Goal: Task Accomplishment & Management: Manage account settings

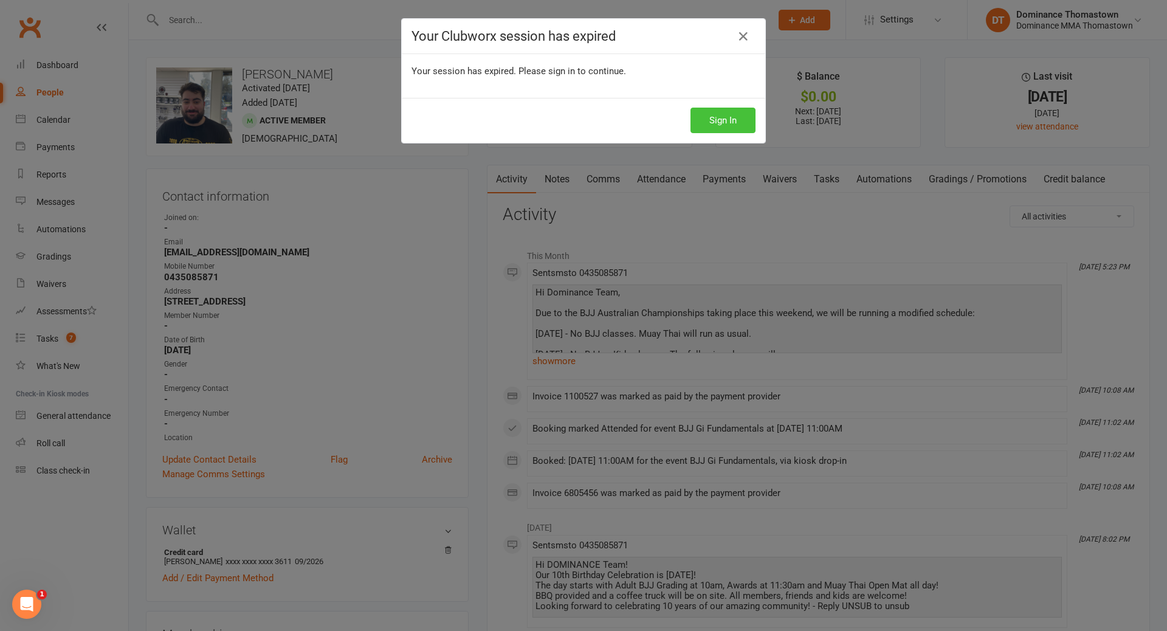
click at [714, 121] on button "Sign In" at bounding box center [723, 121] width 65 height 26
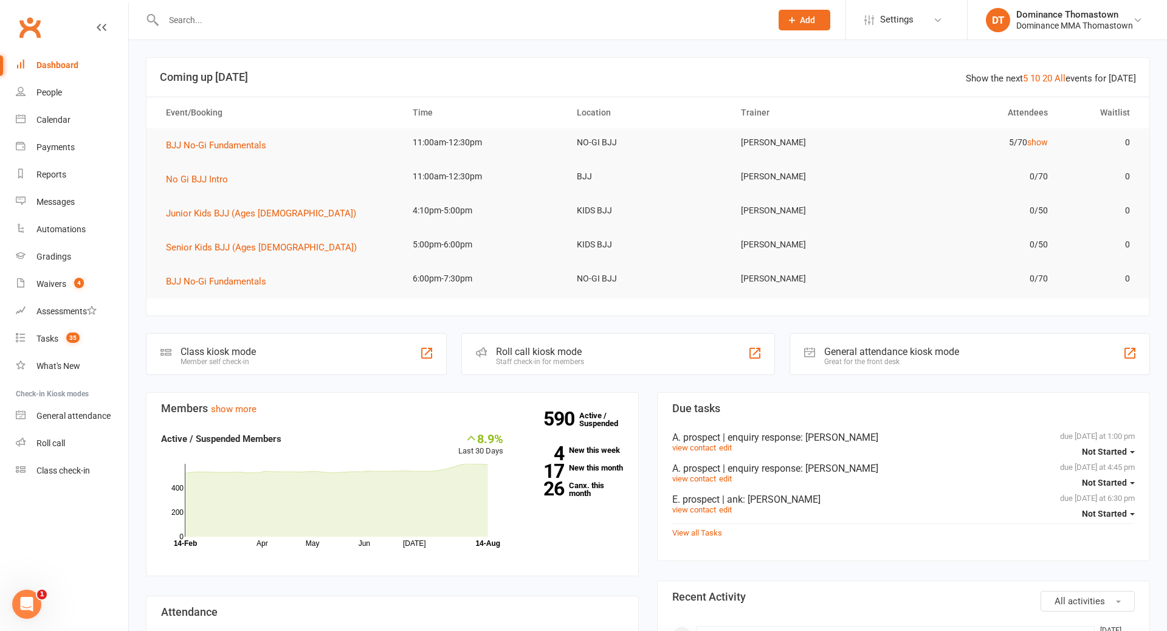
click at [184, 16] on input "text" at bounding box center [461, 20] width 603 height 17
type input "petty"
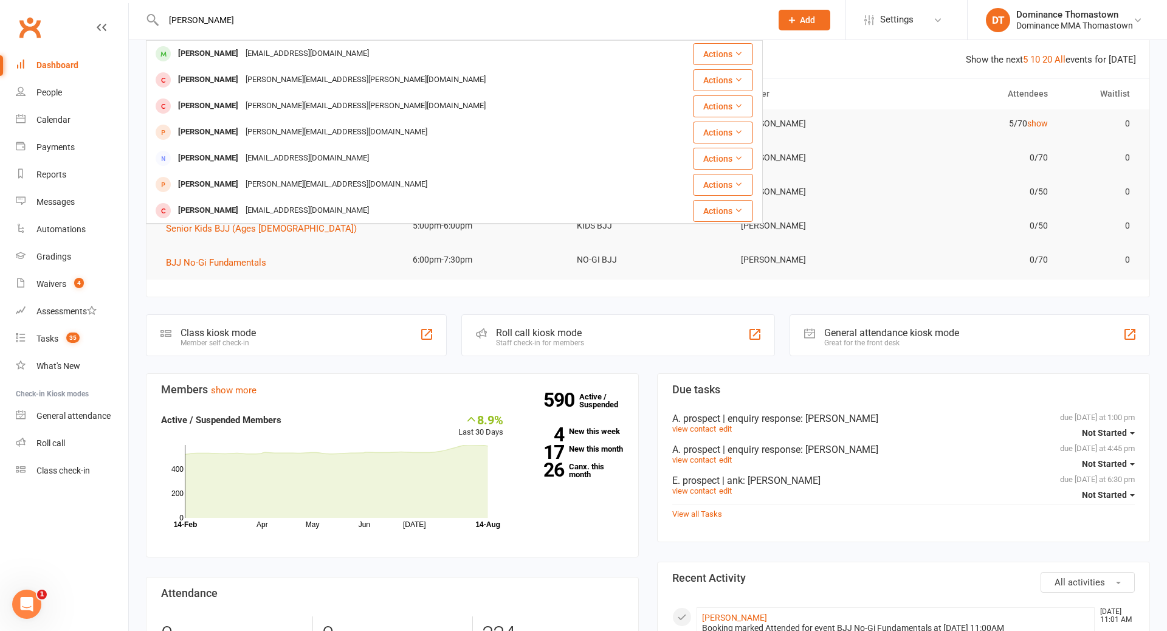
scroll to position [22, 0]
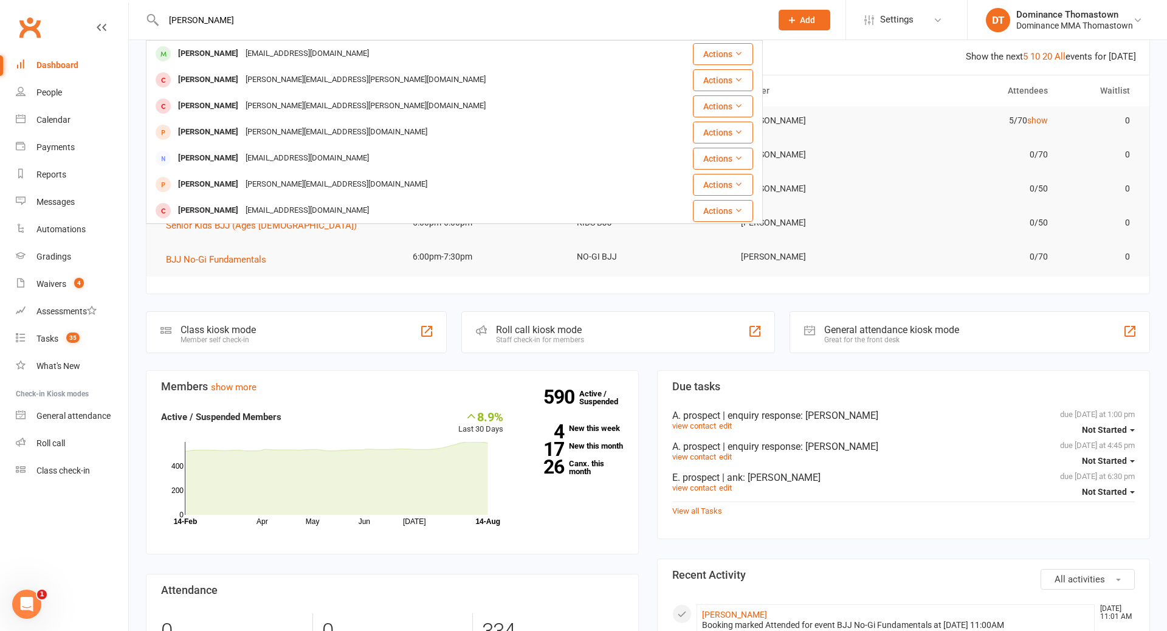
click at [207, 46] on div "Jamie Petty" at bounding box center [208, 54] width 67 height 18
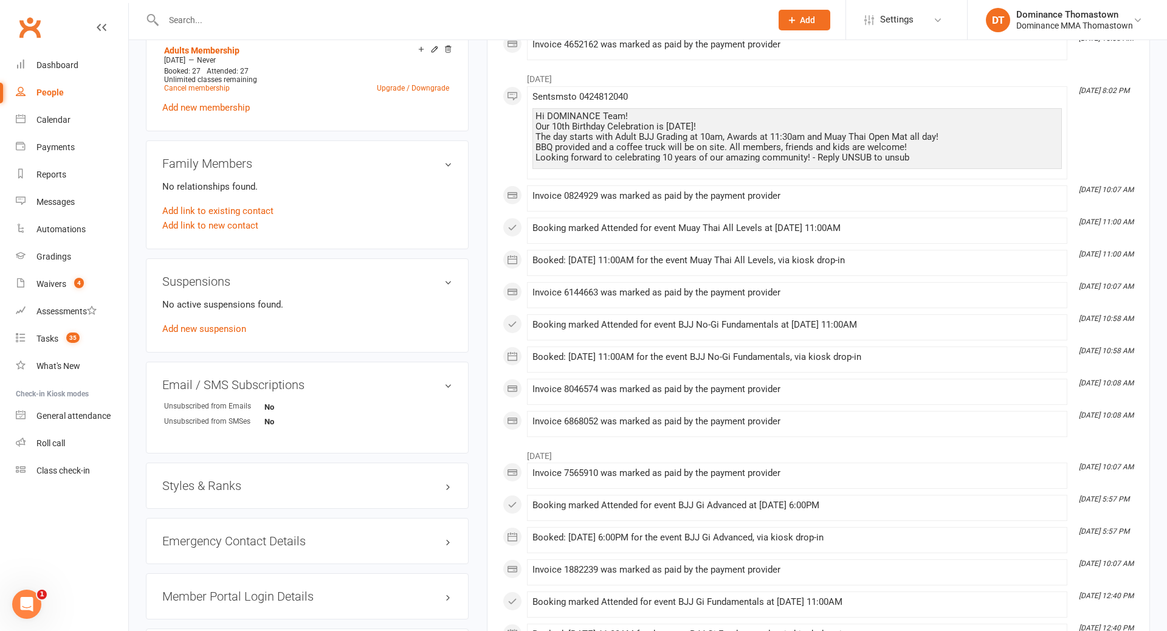
scroll to position [638, 0]
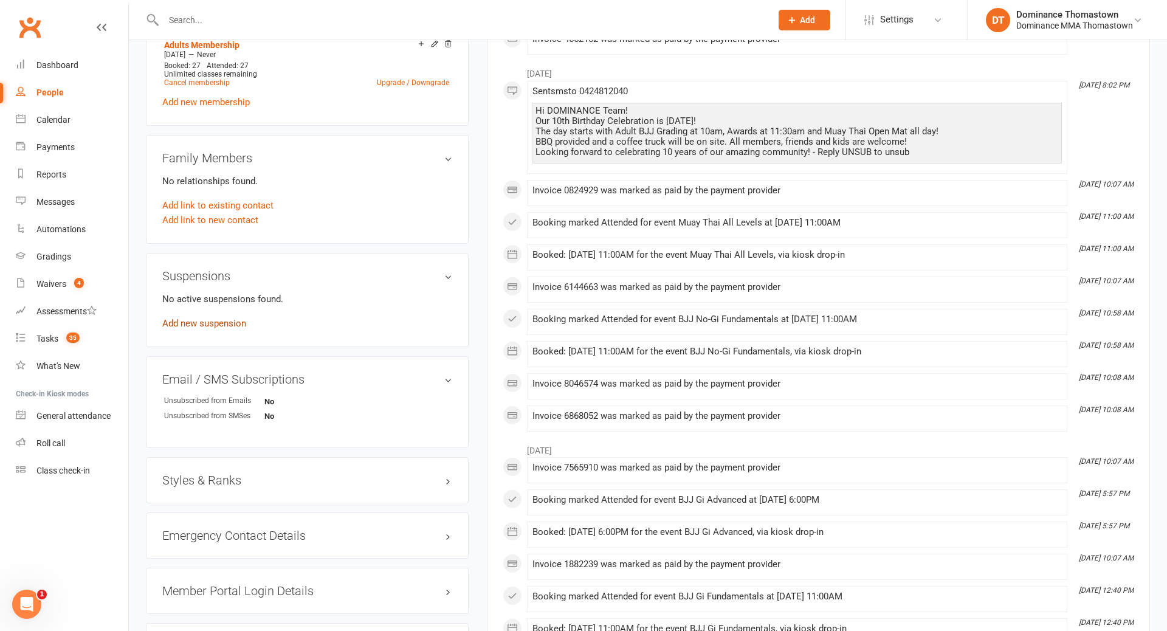
click at [218, 323] on link "Add new suspension" at bounding box center [204, 323] width 84 height 11
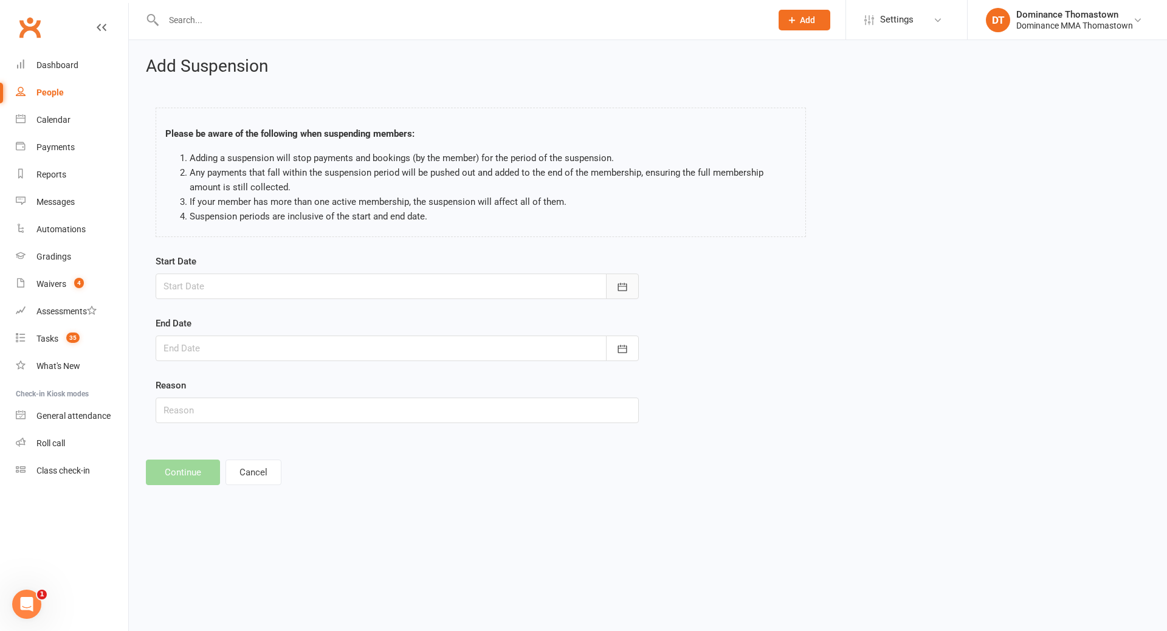
click at [621, 282] on icon "button" at bounding box center [623, 287] width 12 height 12
click at [258, 434] on span "19" at bounding box center [259, 433] width 10 height 10
type input "19 Aug 2025"
click at [623, 348] on icon "button" at bounding box center [622, 349] width 9 height 8
click at [364, 382] on icon "button" at bounding box center [367, 380] width 9 height 10
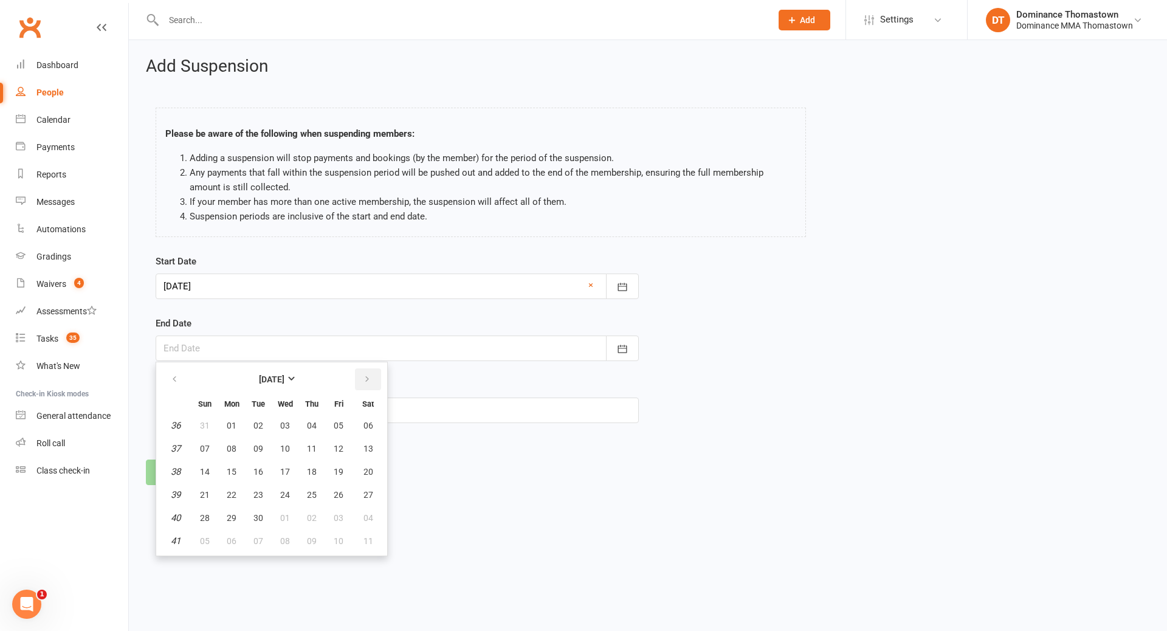
click at [364, 382] on icon "button" at bounding box center [367, 380] width 9 height 10
click at [232, 471] on span "13" at bounding box center [232, 472] width 10 height 10
type input "13 Oct 2025"
click at [246, 415] on input "text" at bounding box center [397, 411] width 483 height 26
type input "Travel"
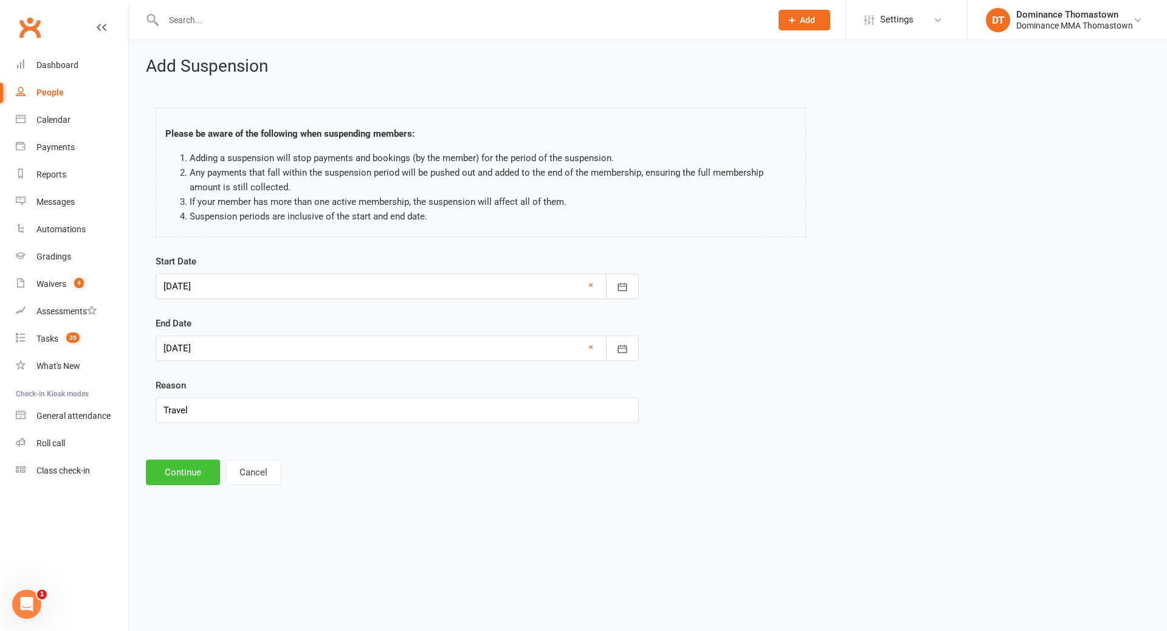
click at [195, 479] on button "Continue" at bounding box center [183, 473] width 74 height 26
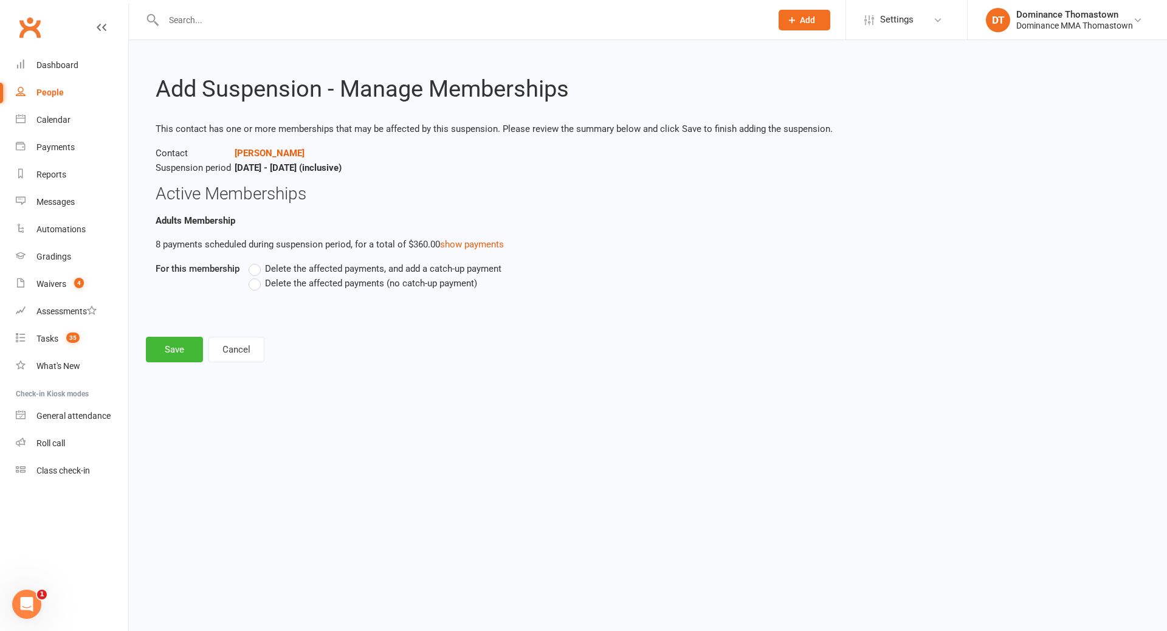
click at [260, 285] on label "Delete the affected payments (no catch-up payment)" at bounding box center [363, 283] width 229 height 15
click at [257, 276] on input "Delete the affected payments (no catch-up payment)" at bounding box center [253, 276] width 8 height 0
click at [190, 350] on button "Save" at bounding box center [174, 350] width 57 height 26
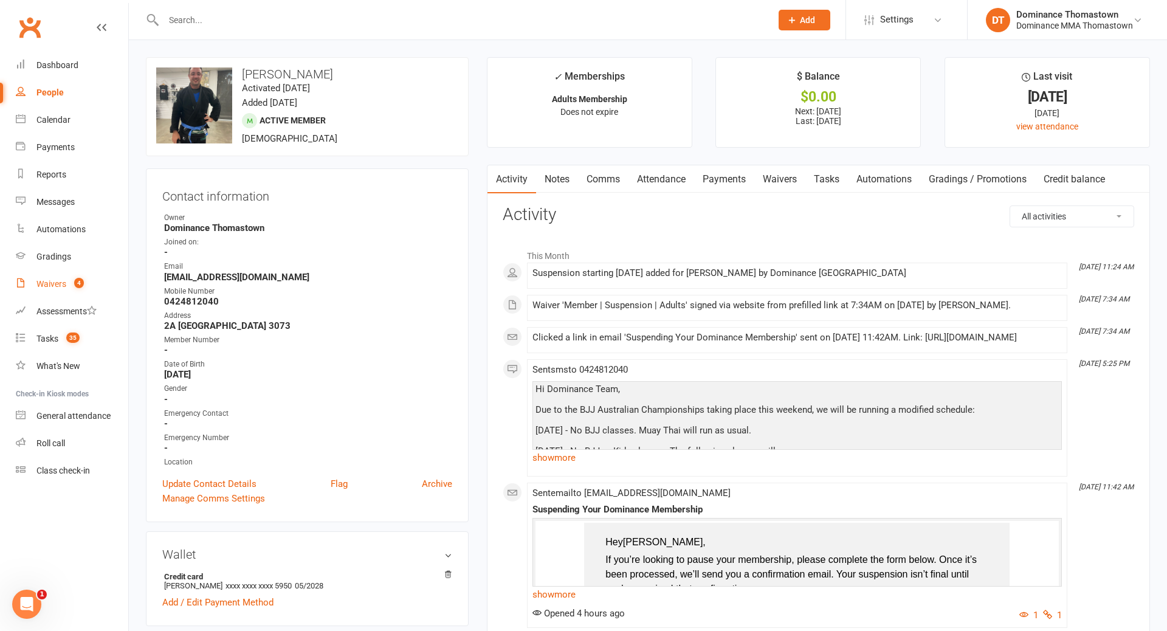
click at [48, 285] on div "Waivers" at bounding box center [51, 284] width 30 height 10
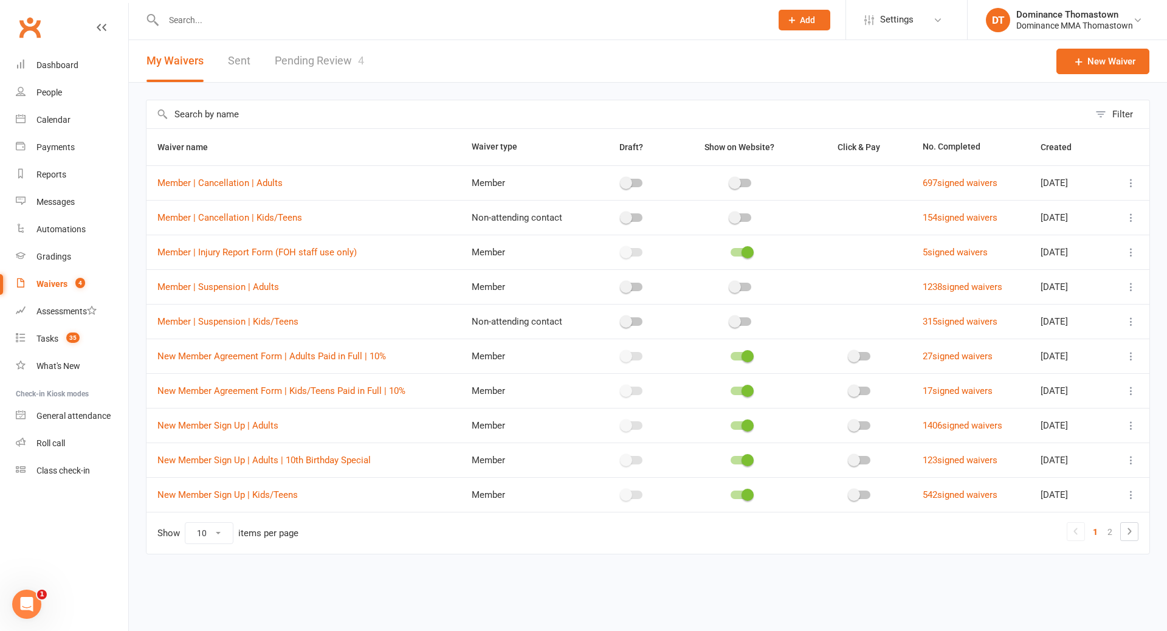
click at [313, 66] on link "Pending Review 4" at bounding box center [319, 61] width 89 height 42
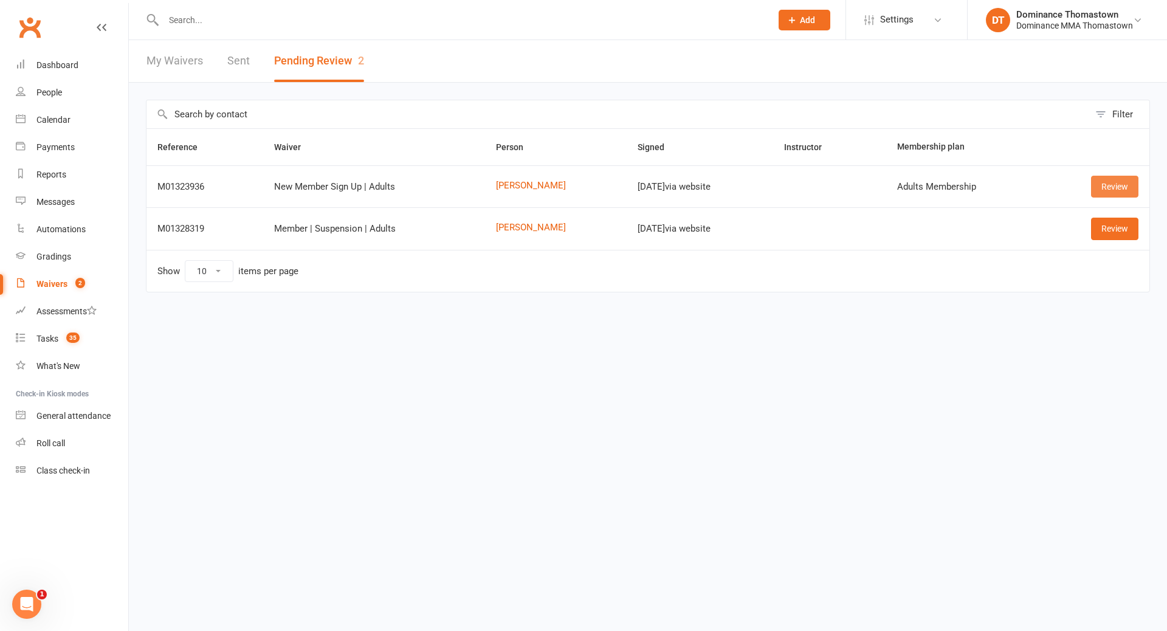
click at [1117, 187] on link "Review" at bounding box center [1114, 187] width 47 height 22
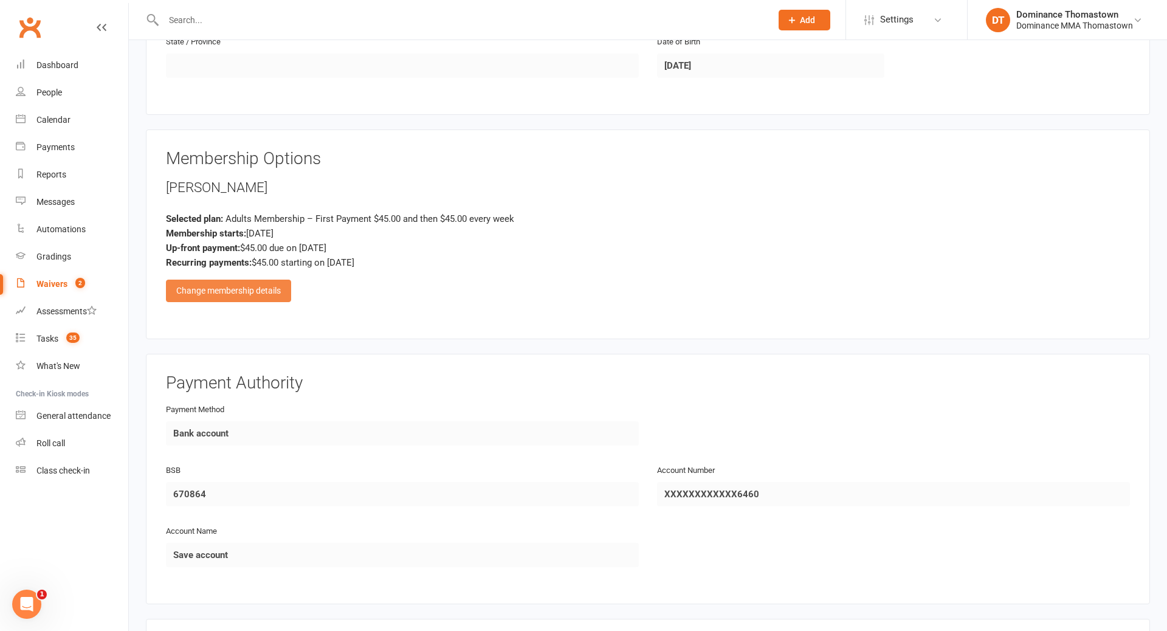
scroll to position [467, 0]
click at [226, 292] on div "Change membership details" at bounding box center [228, 293] width 125 height 22
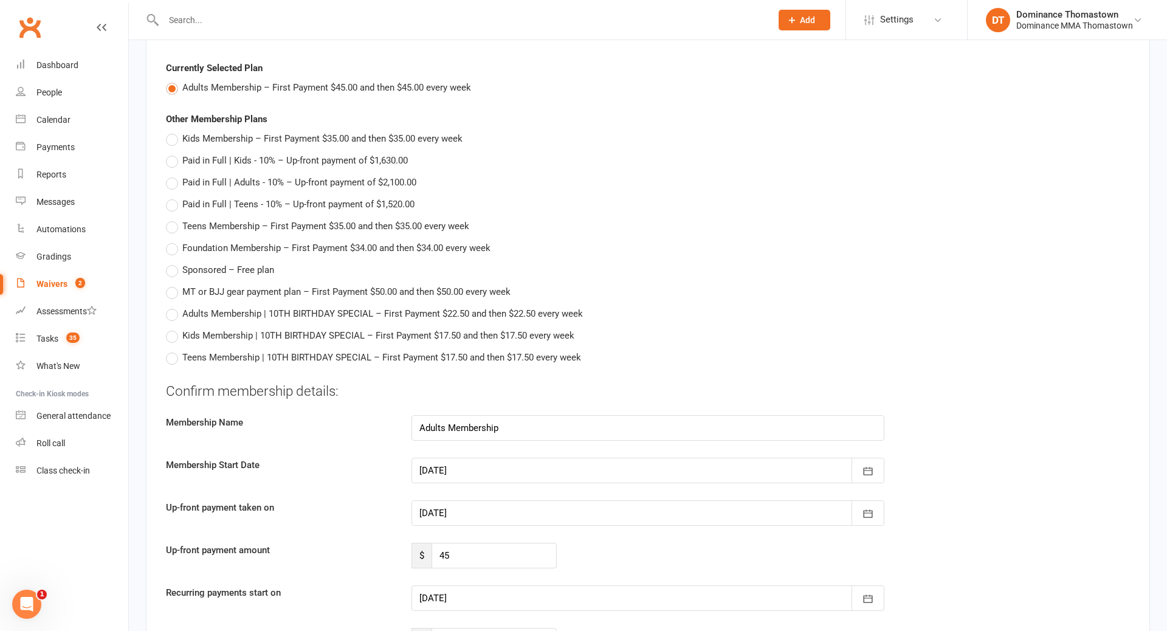
scroll to position [758, 0]
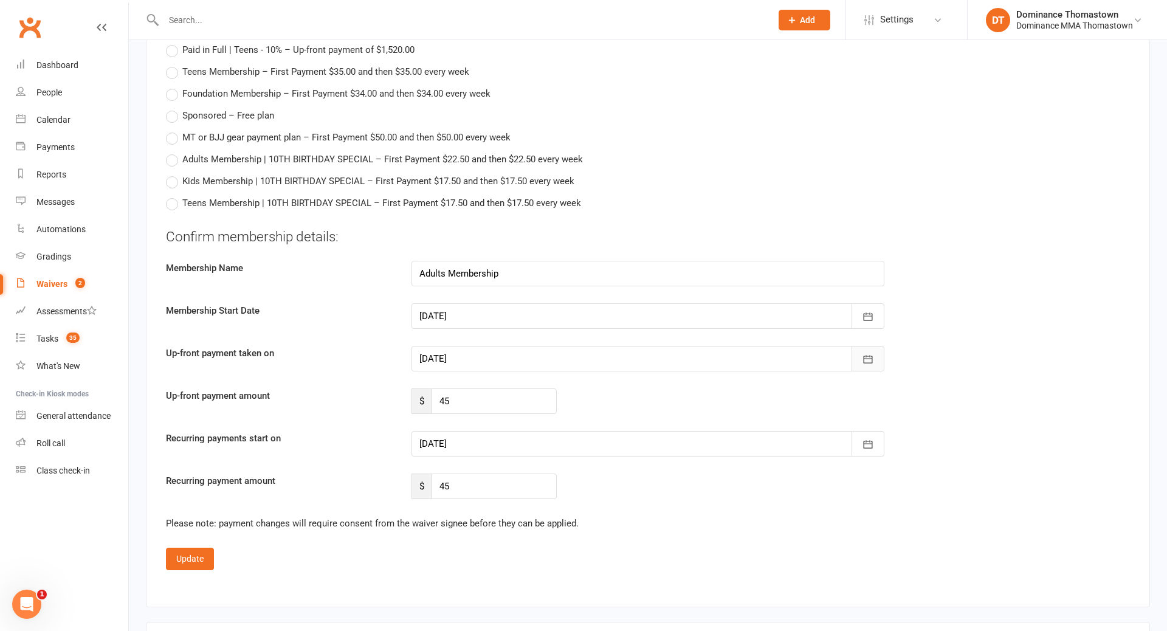
click at [878, 359] on button "button" at bounding box center [868, 359] width 33 height 26
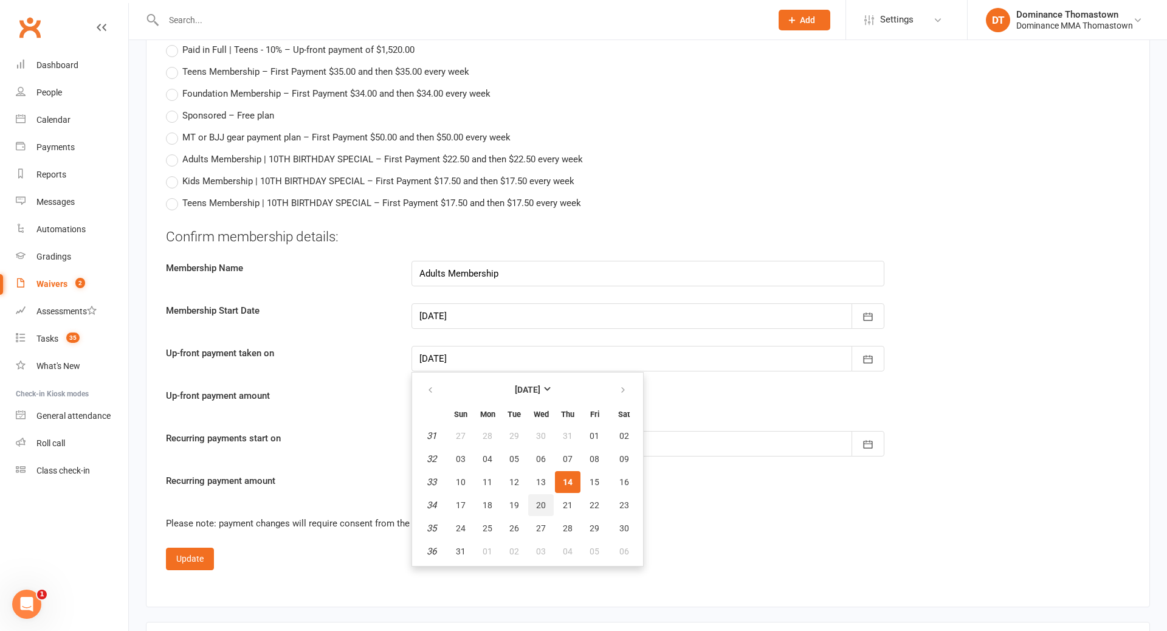
click at [546, 501] on button "20" at bounding box center [541, 505] width 26 height 22
type input "20 Aug 2025"
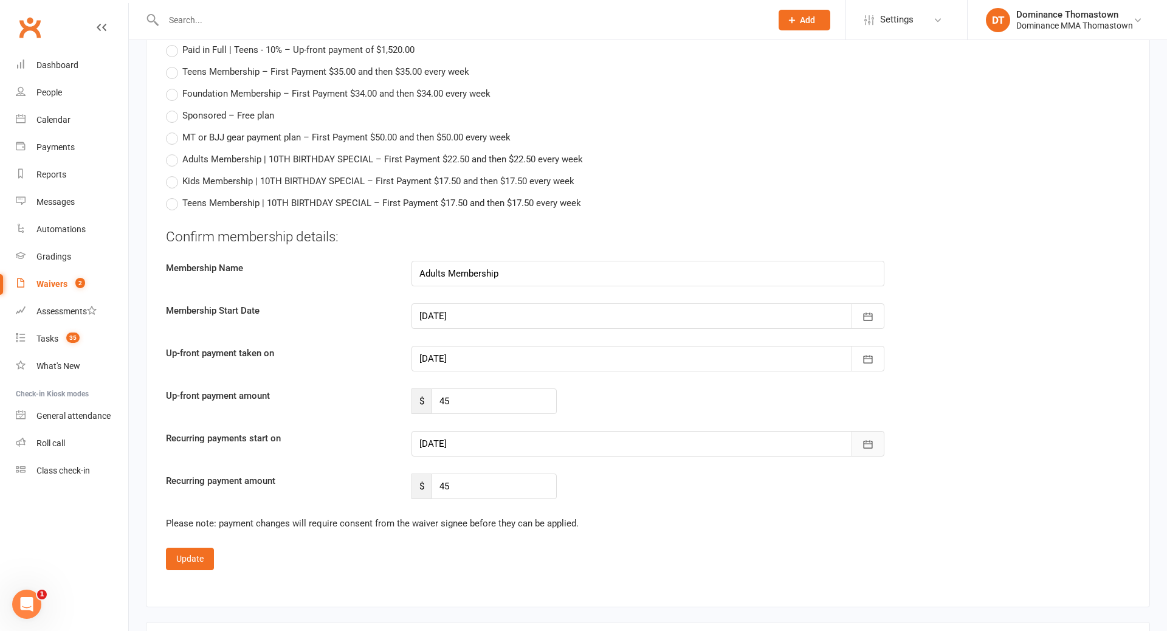
click at [868, 448] on icon "button" at bounding box center [868, 444] width 12 height 12
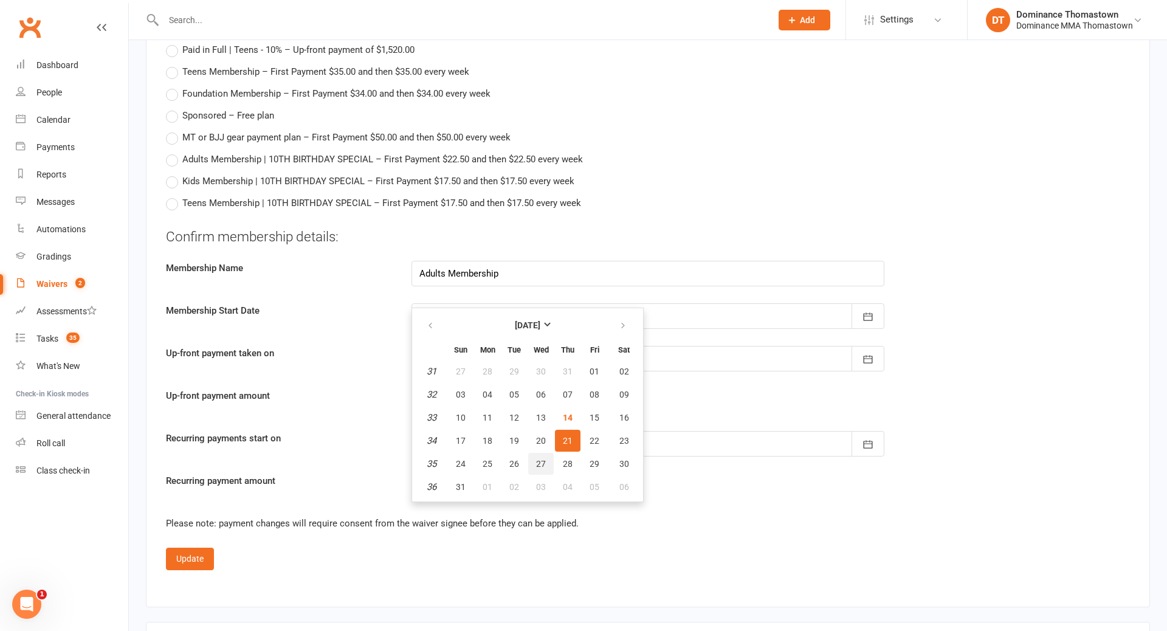
click at [541, 465] on span "27" at bounding box center [541, 464] width 10 height 10
type input "27 Aug 2025"
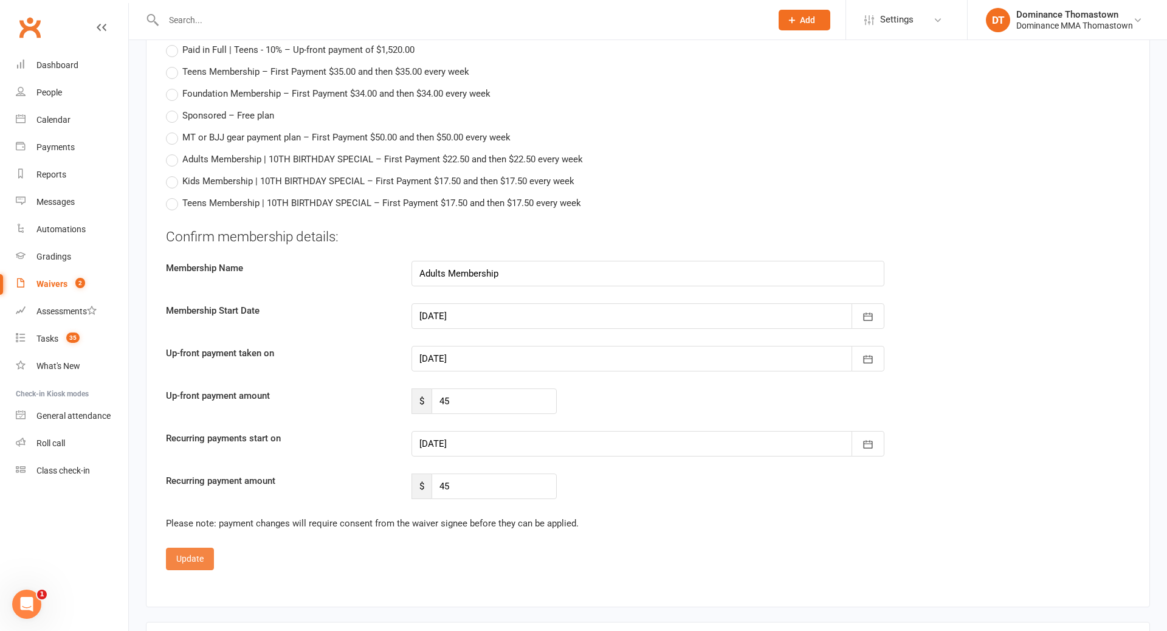
click at [189, 559] on button "Update" at bounding box center [190, 559] width 48 height 22
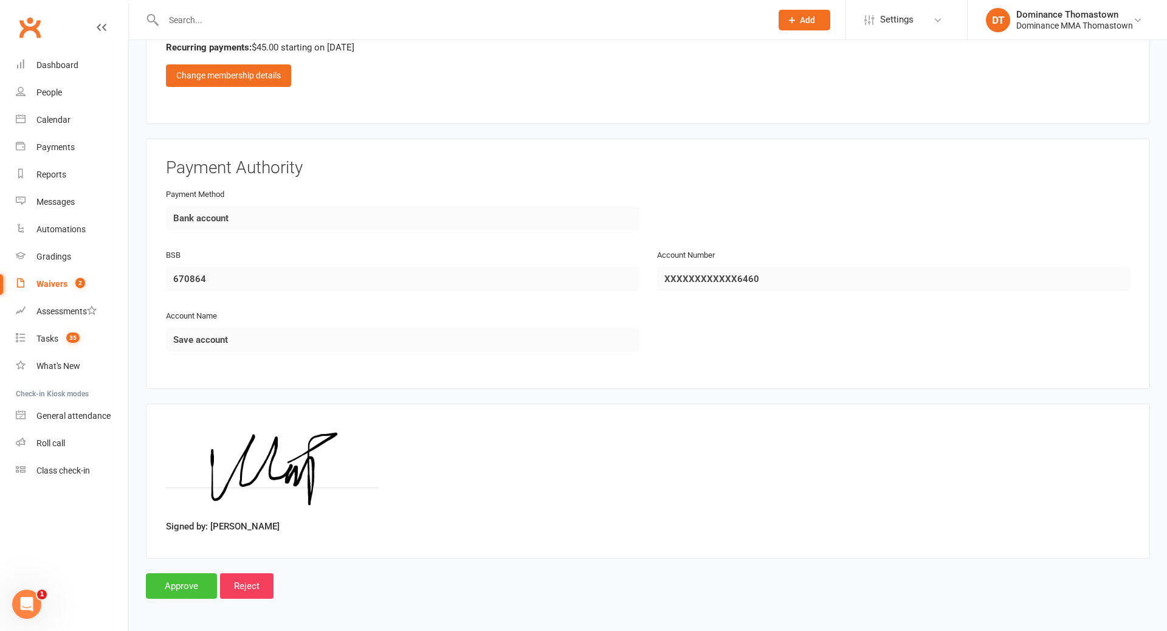
click at [185, 587] on input "Approve" at bounding box center [181, 586] width 71 height 26
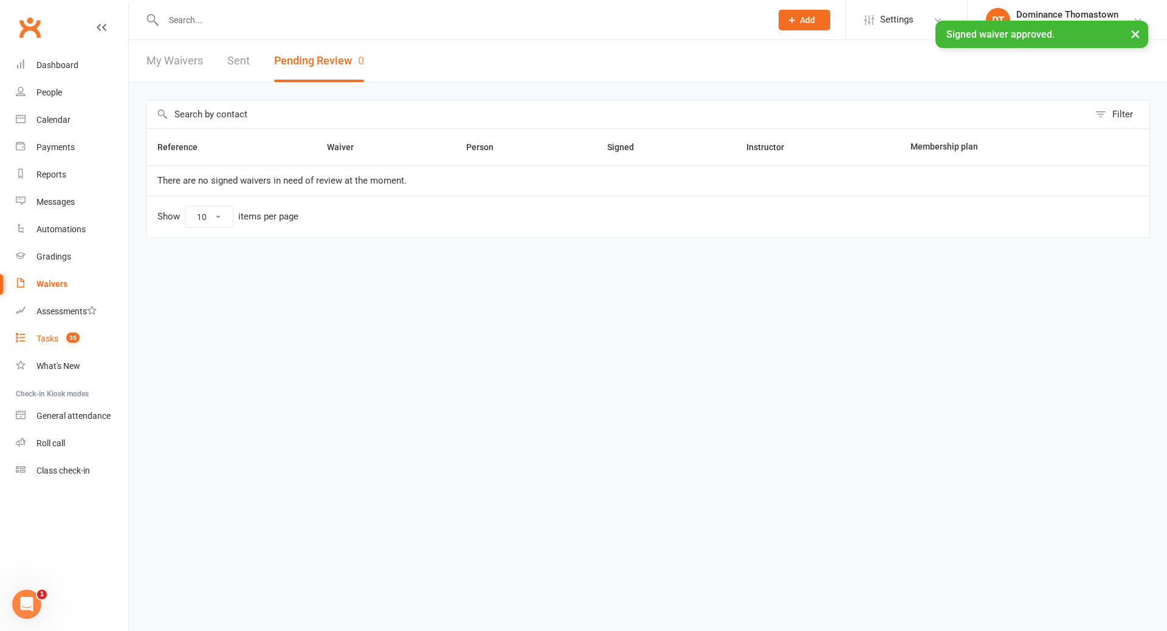
click at [50, 341] on div "Tasks" at bounding box center [47, 339] width 22 height 10
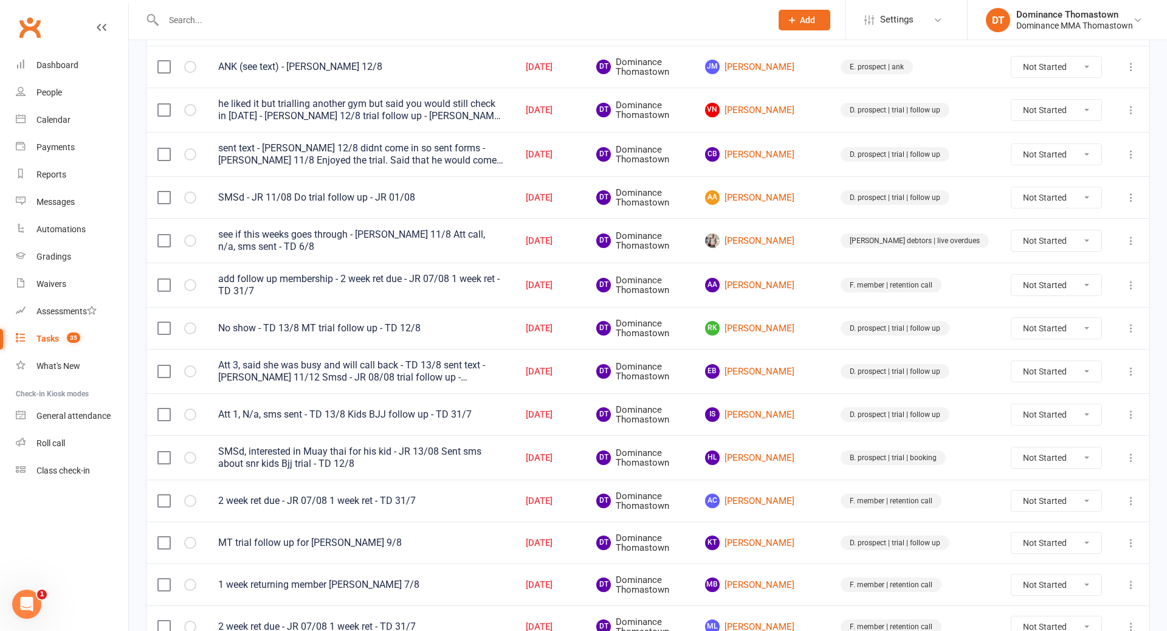
scroll to position [275, 0]
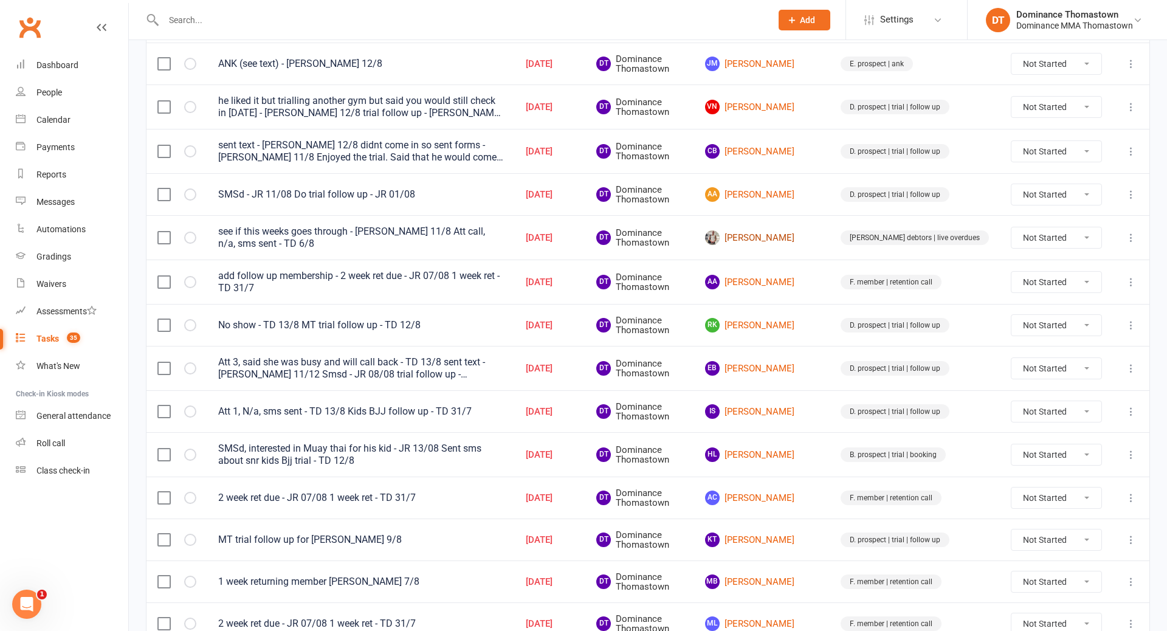
click at [819, 243] on link "Dylan Jansen" at bounding box center [762, 237] width 114 height 15
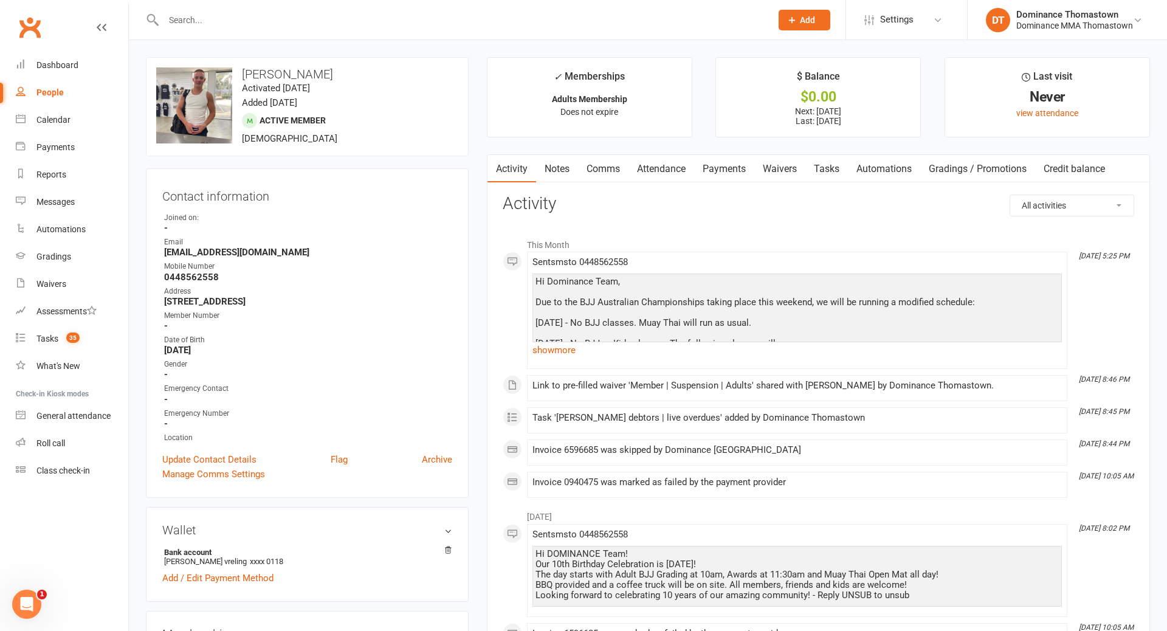
click at [732, 167] on link "Payments" at bounding box center [724, 169] width 60 height 28
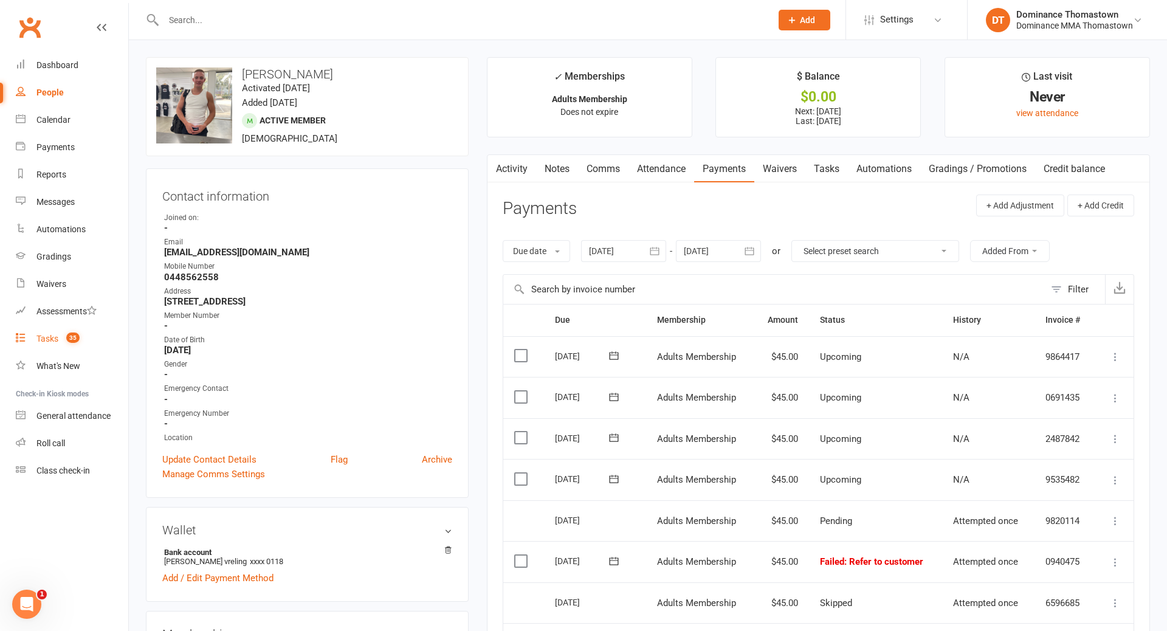
click at [40, 339] on div "Tasks" at bounding box center [47, 339] width 22 height 10
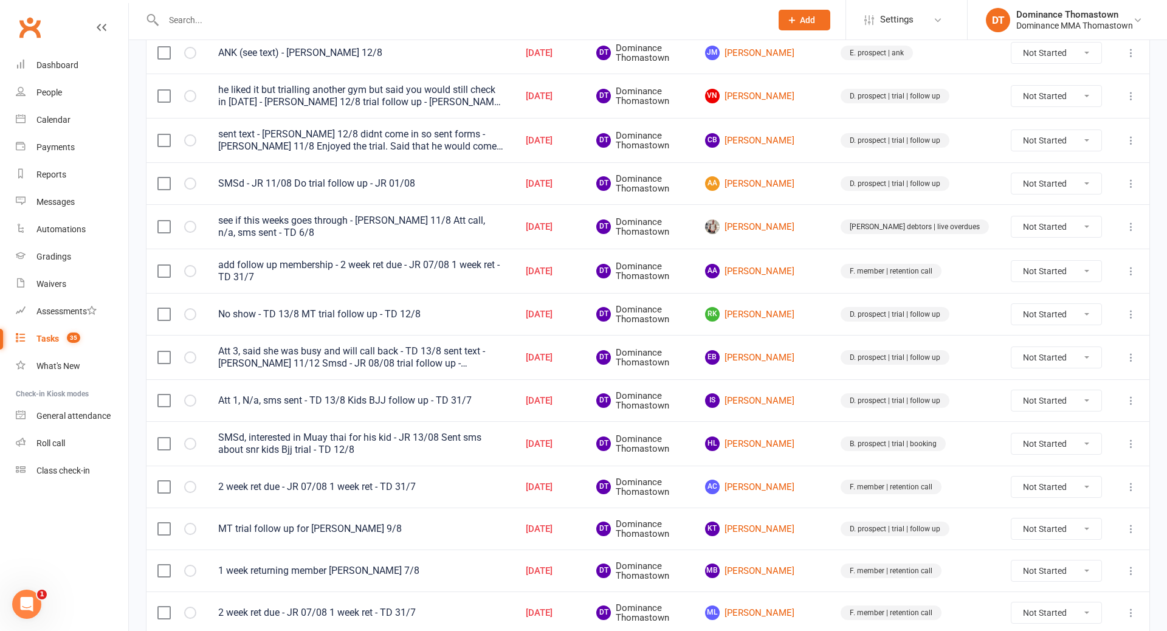
scroll to position [288, 0]
click at [812, 269] on link "AA Ali Al Sharefy" at bounding box center [762, 269] width 114 height 15
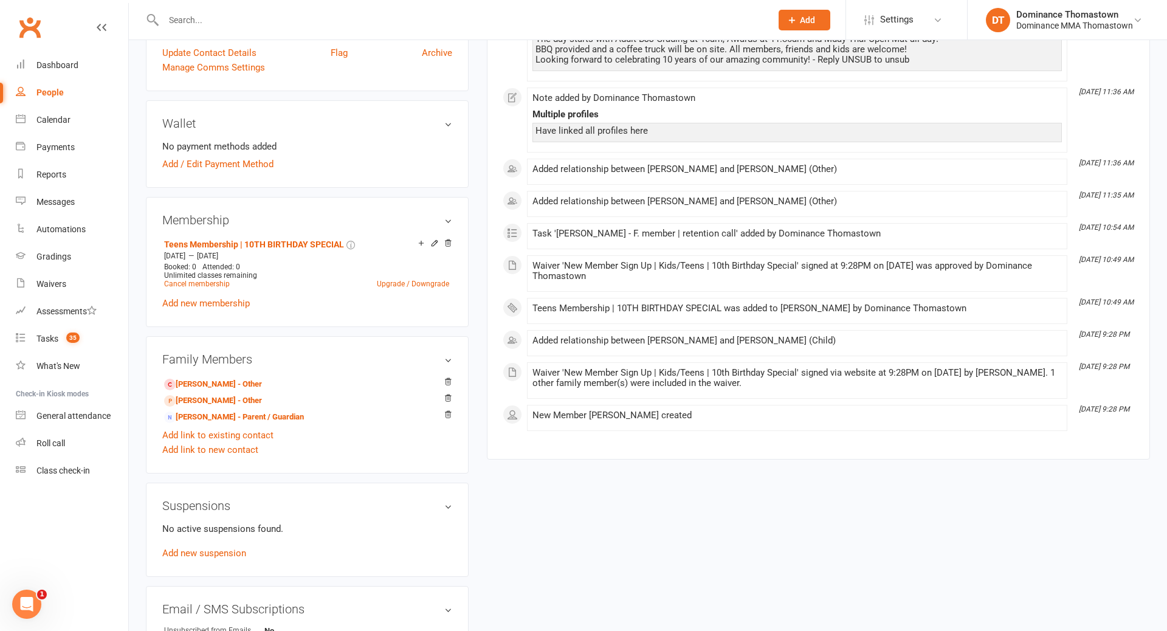
scroll to position [409, 0]
click at [249, 417] on link "Zynab Al Hassany - Parent / Guardian" at bounding box center [234, 415] width 140 height 13
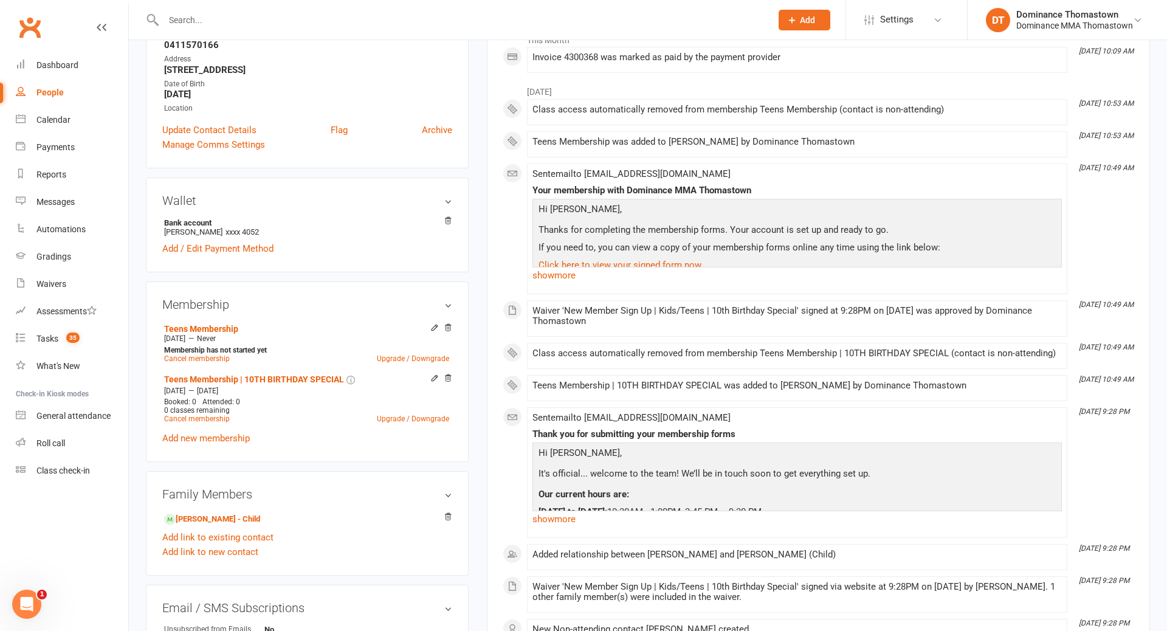
scroll to position [227, 0]
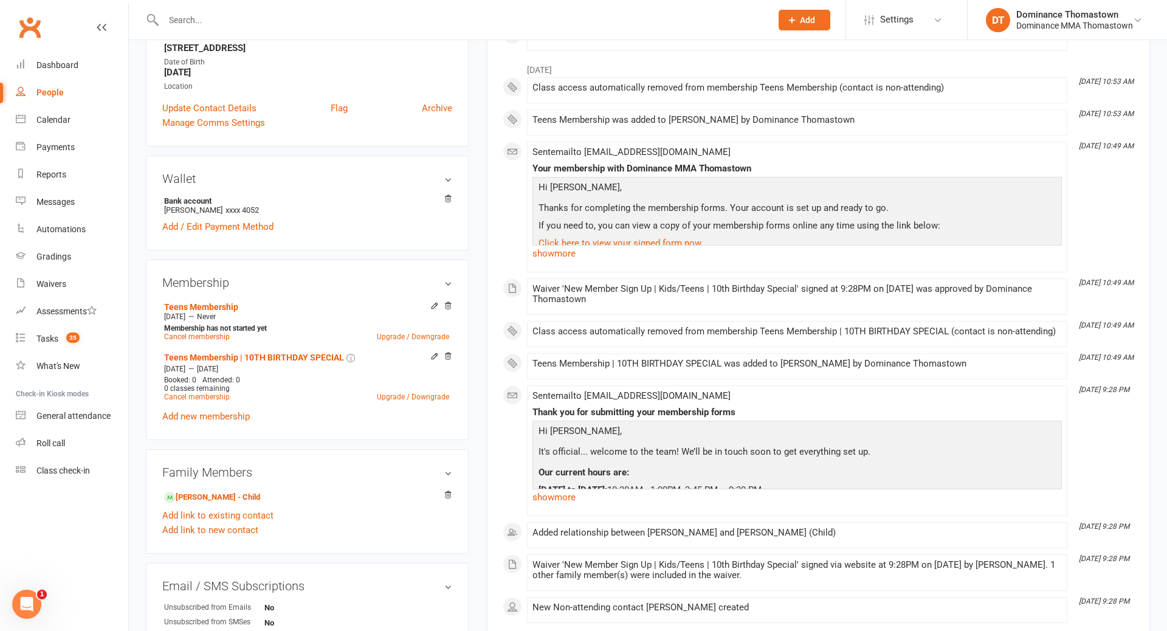
click at [136, 373] on div "upload photo Zynab Al Hassany Added 30 July, 2025 Not Attending 46 years old Co…" at bounding box center [648, 285] width 1039 height 944
click at [341, 449] on div "Family Members Ali Al Sharefy - Child Add link to existing contact Add link to …" at bounding box center [307, 501] width 323 height 105
click at [238, 494] on link "Ali Al Sharefy - Child" at bounding box center [212, 497] width 96 height 13
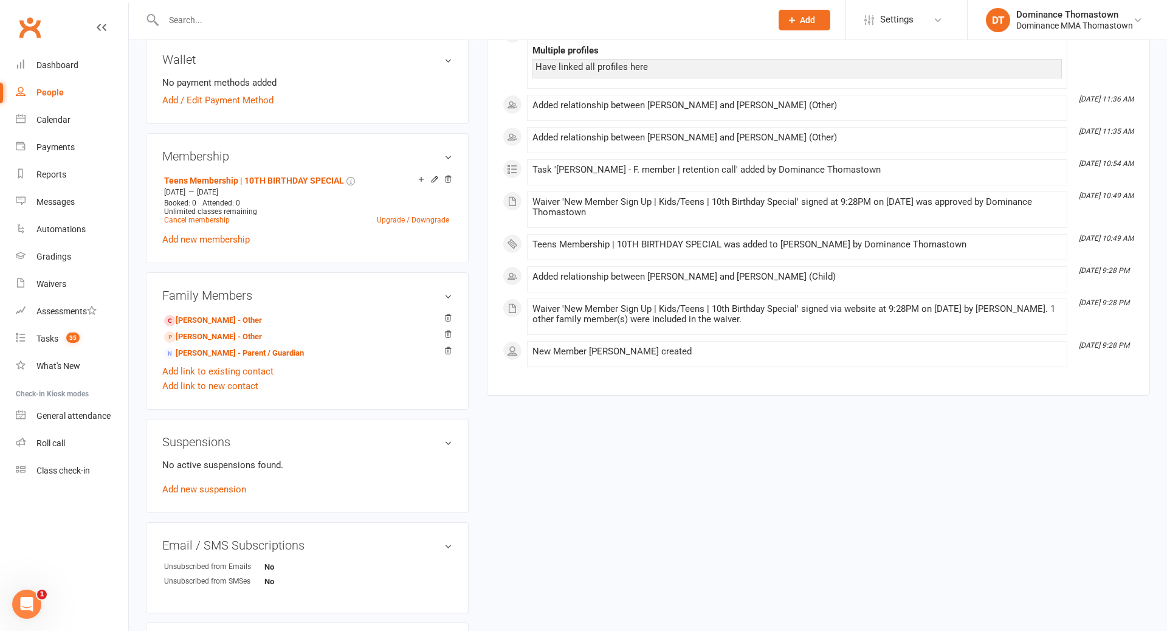
scroll to position [469, 0]
click at [217, 354] on link "Zynab Al Hassany - Parent / Guardian" at bounding box center [234, 355] width 140 height 13
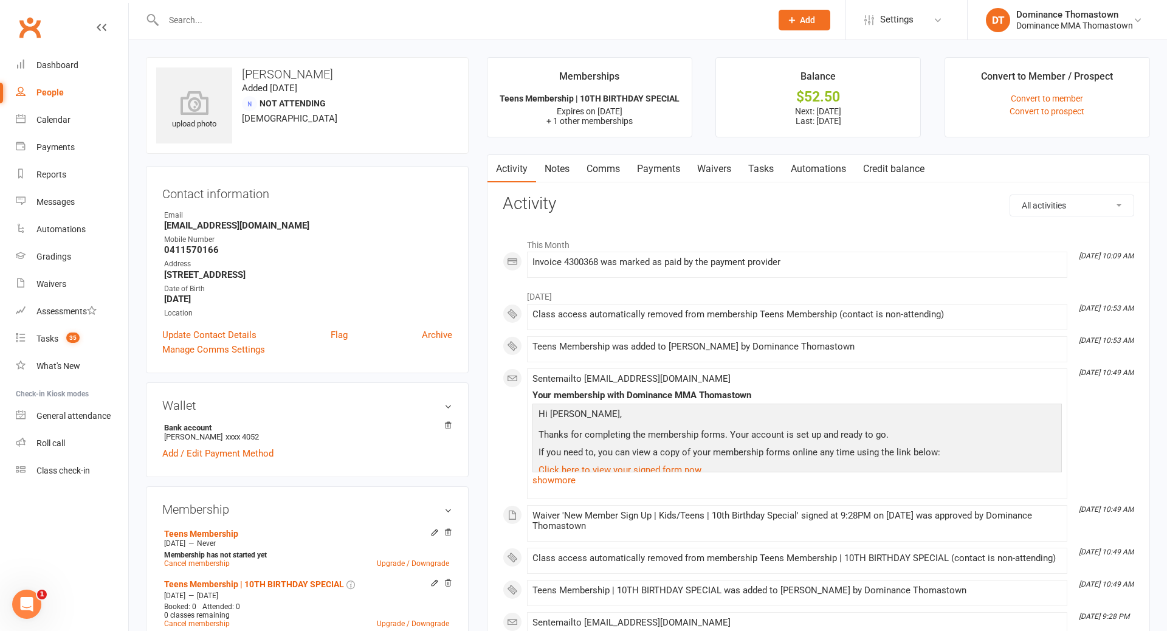
click at [766, 170] on link "Tasks" at bounding box center [761, 169] width 43 height 28
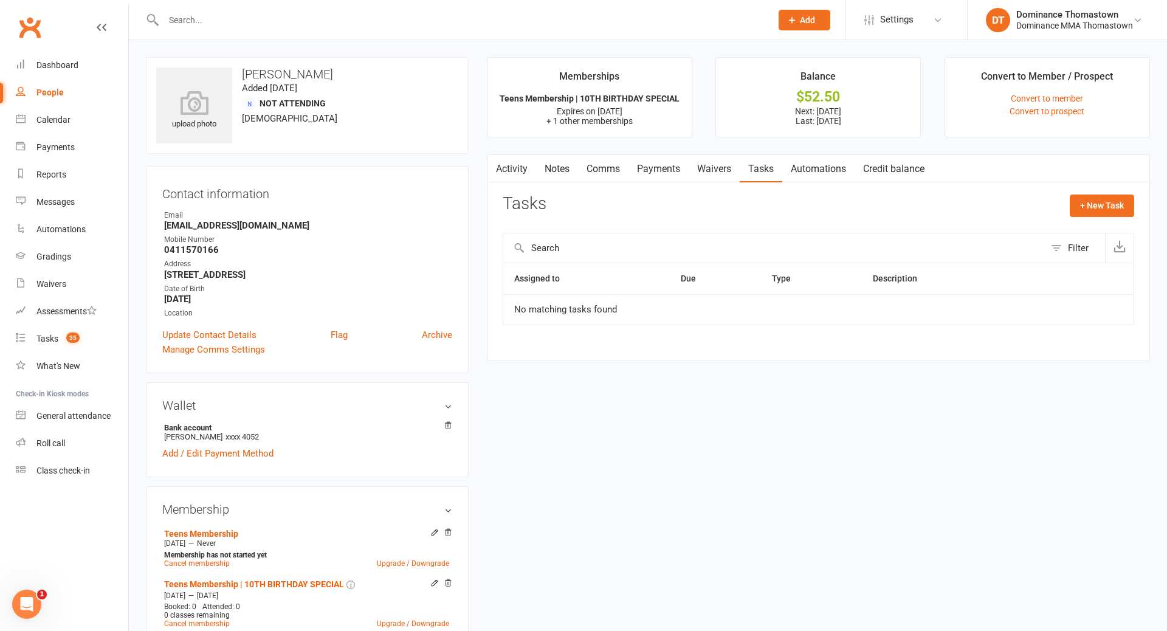
click at [716, 171] on link "Waivers" at bounding box center [714, 169] width 51 height 28
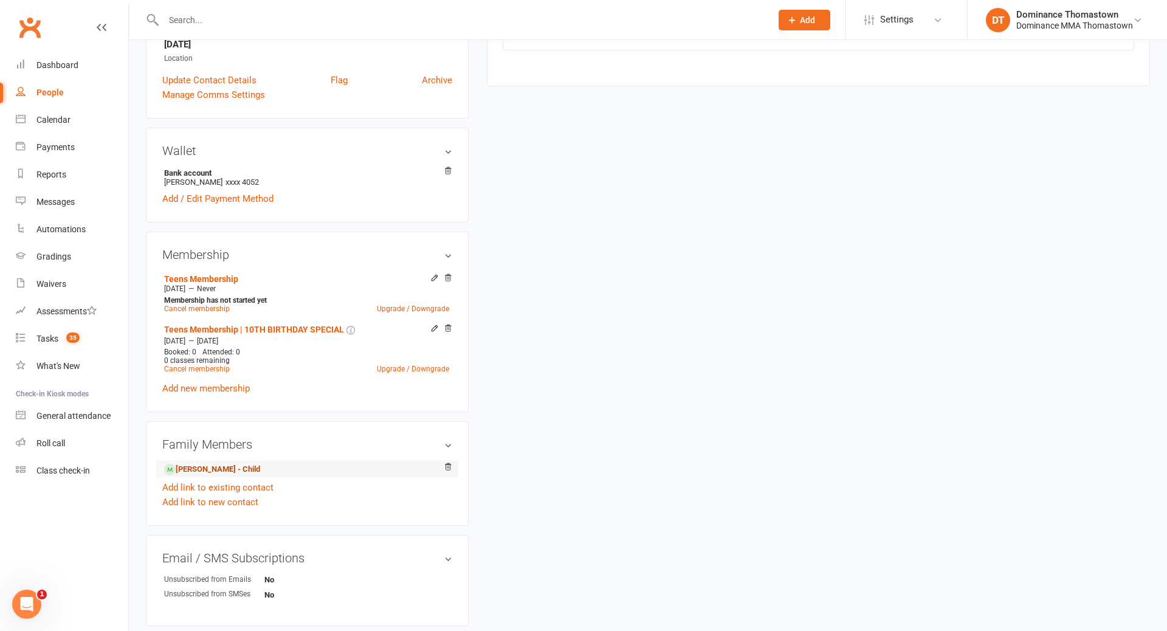
scroll to position [319, 0]
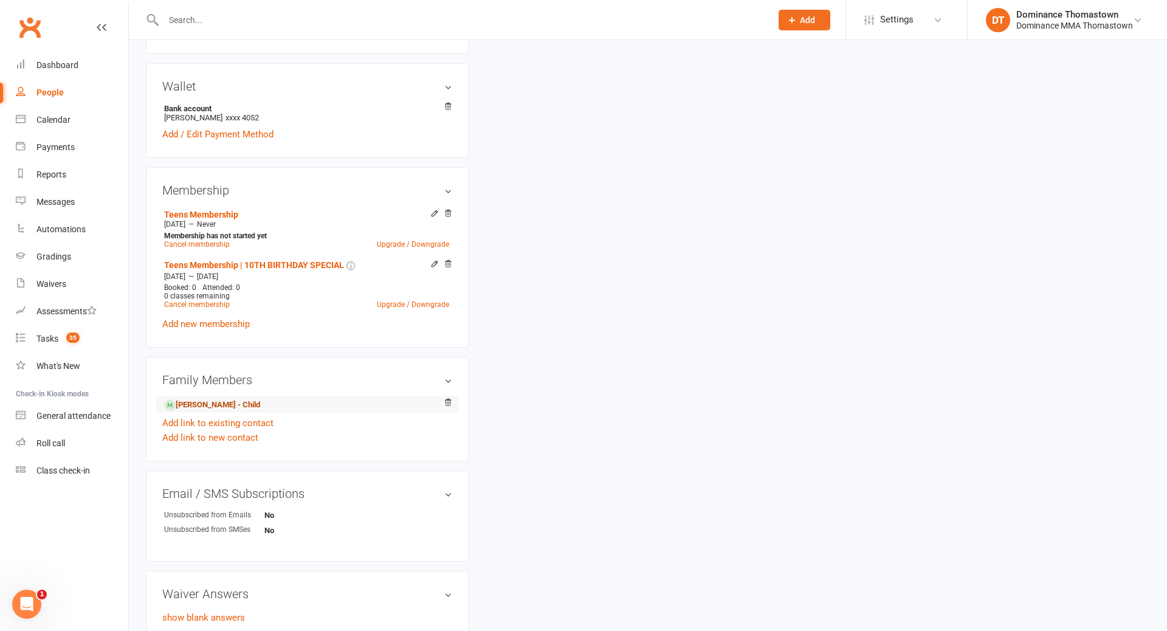
click at [233, 401] on link "Ali Al Sharefy - Child" at bounding box center [212, 405] width 96 height 13
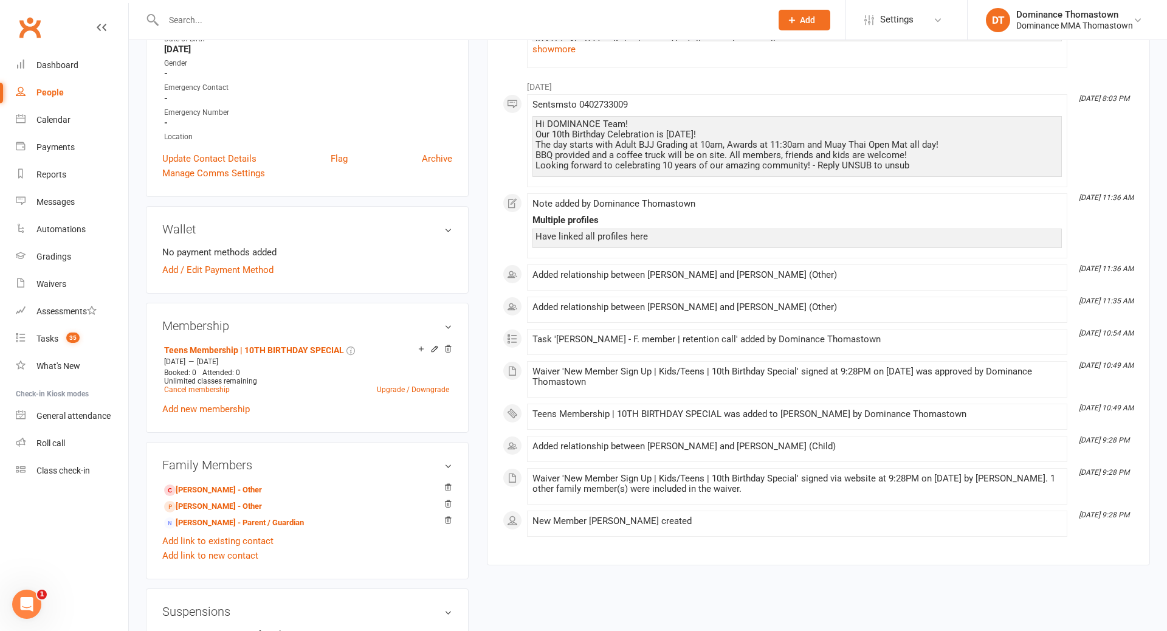
scroll to position [331, 0]
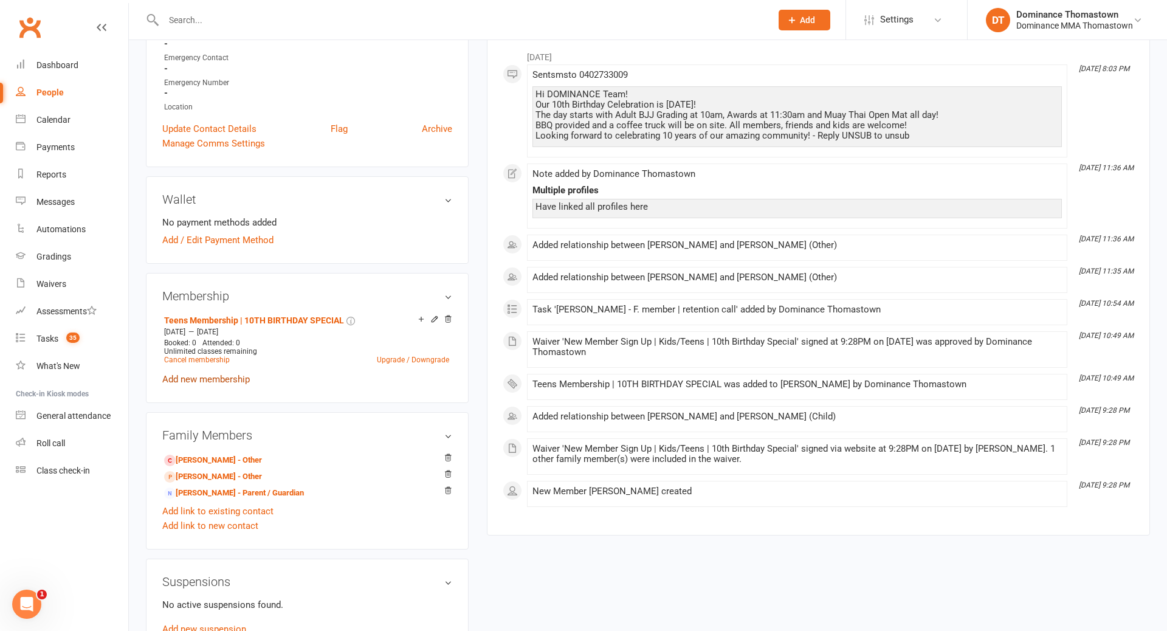
click at [212, 375] on link "Add new membership" at bounding box center [206, 379] width 88 height 11
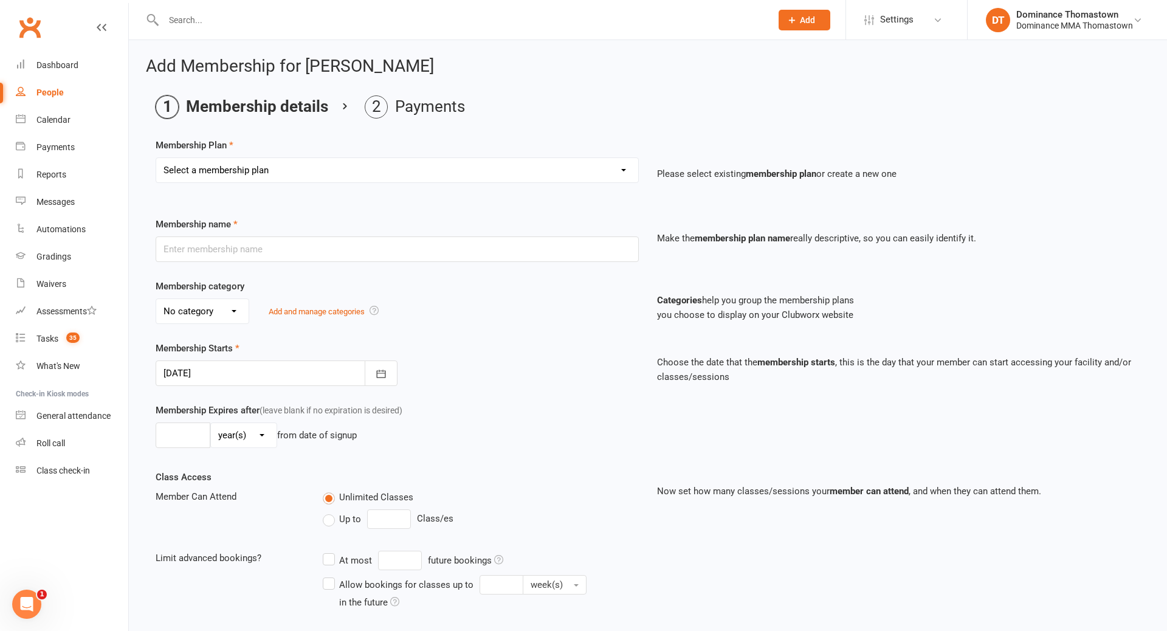
click at [310, 171] on select "Select a membership plan Kids Membership Adults Membership Paid in Full | Kids …" at bounding box center [397, 170] width 482 height 24
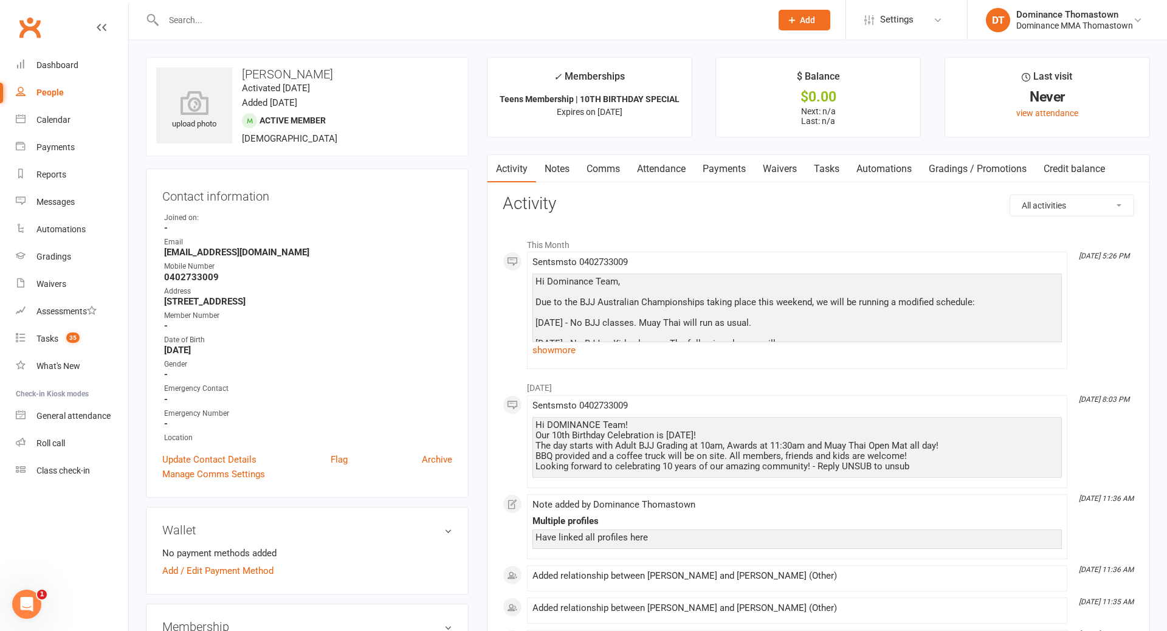
click at [821, 170] on link "Tasks" at bounding box center [827, 169] width 43 height 28
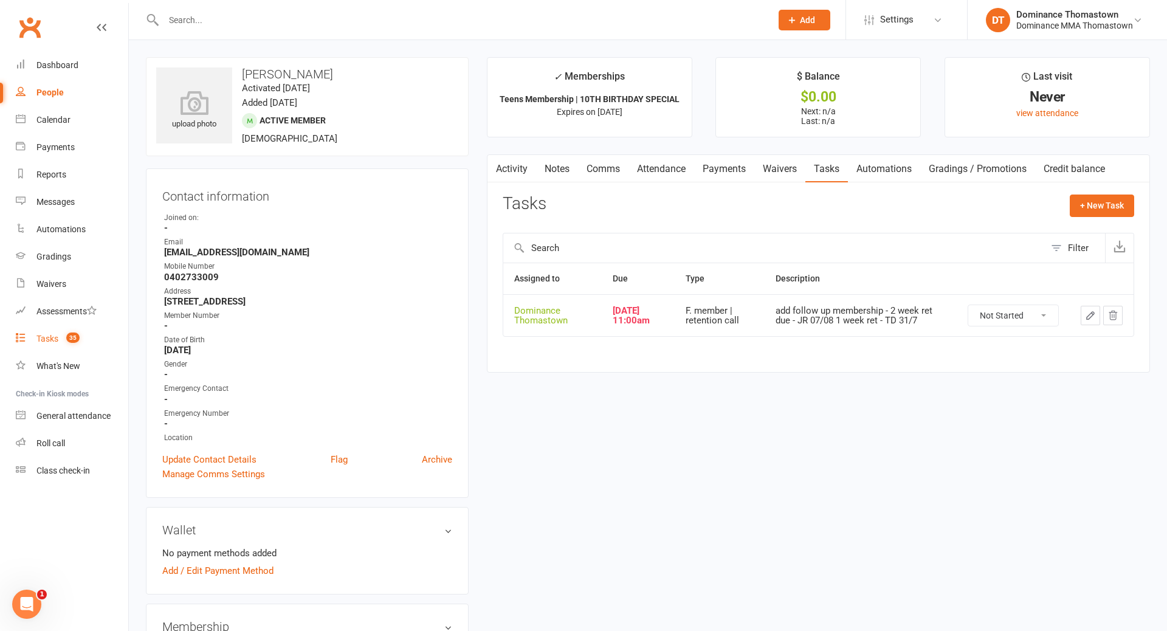
click at [55, 338] on div "Tasks" at bounding box center [47, 339] width 22 height 10
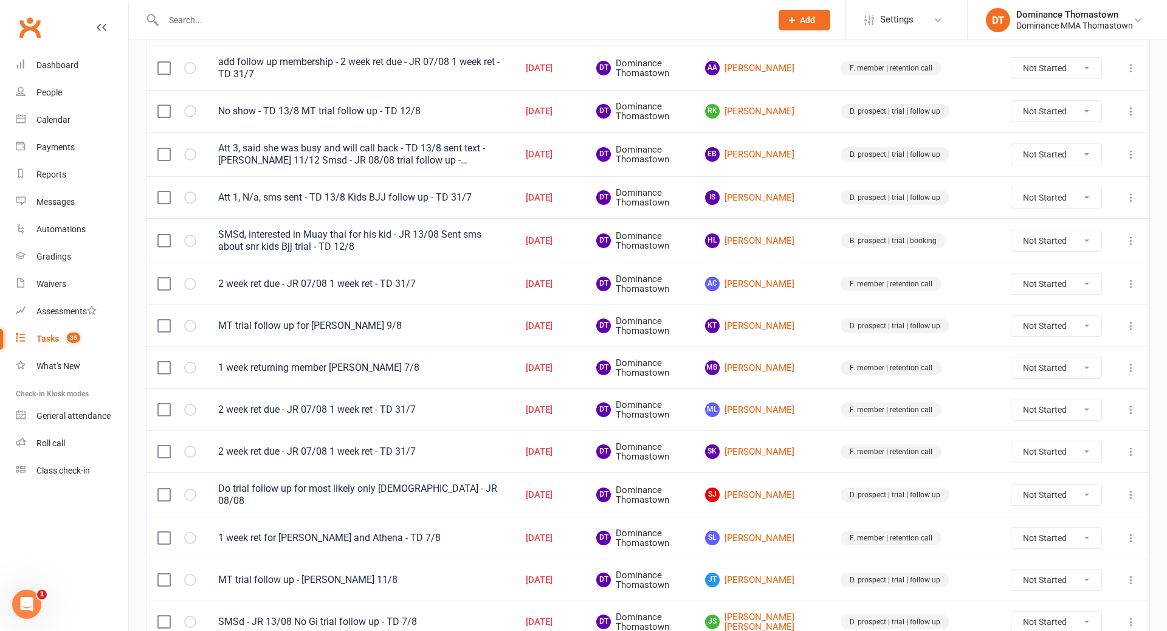
scroll to position [490, 0]
click at [796, 234] on link "HL Hien Luu" at bounding box center [762, 239] width 114 height 15
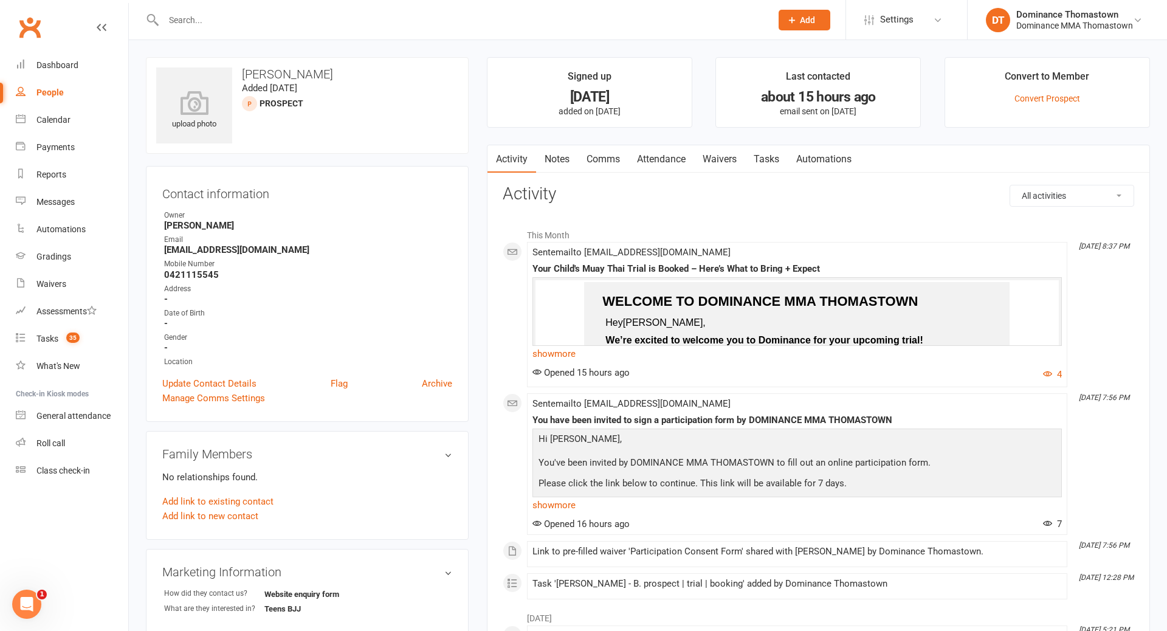
click at [767, 162] on link "Tasks" at bounding box center [766, 159] width 43 height 28
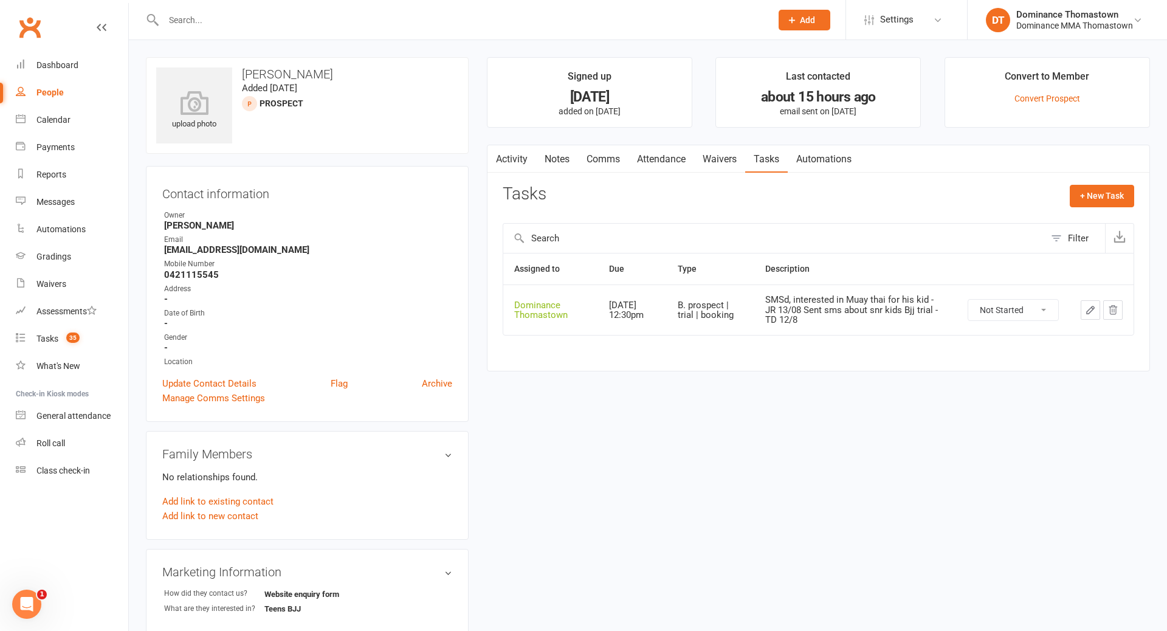
click at [722, 162] on link "Waivers" at bounding box center [719, 159] width 51 height 28
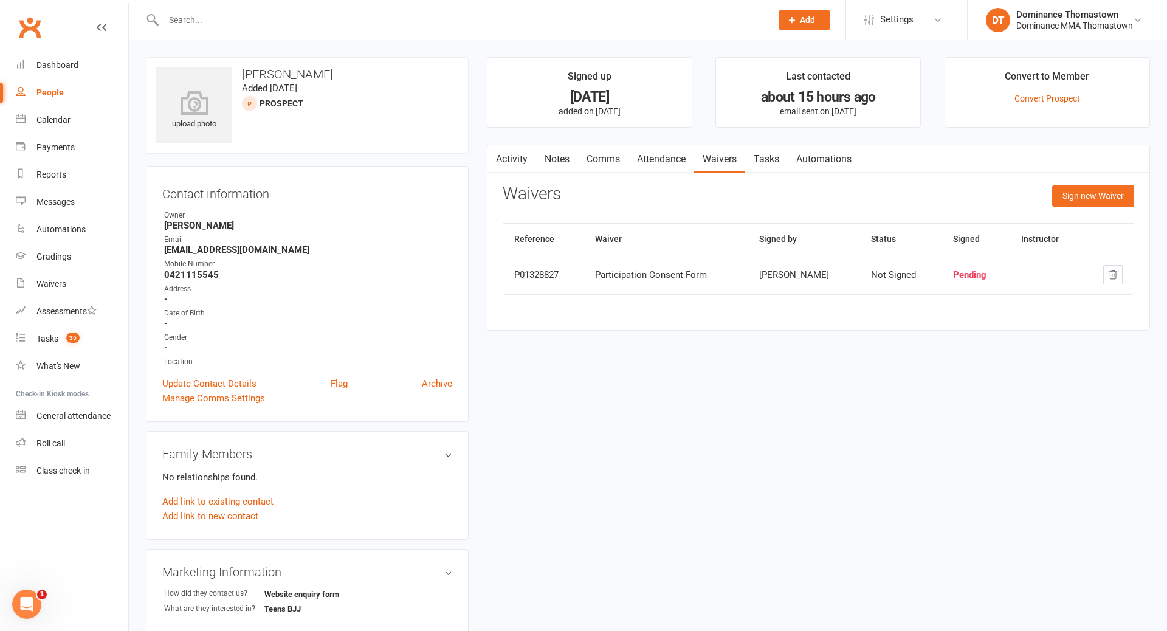
click at [659, 160] on link "Attendance" at bounding box center [662, 159] width 66 height 28
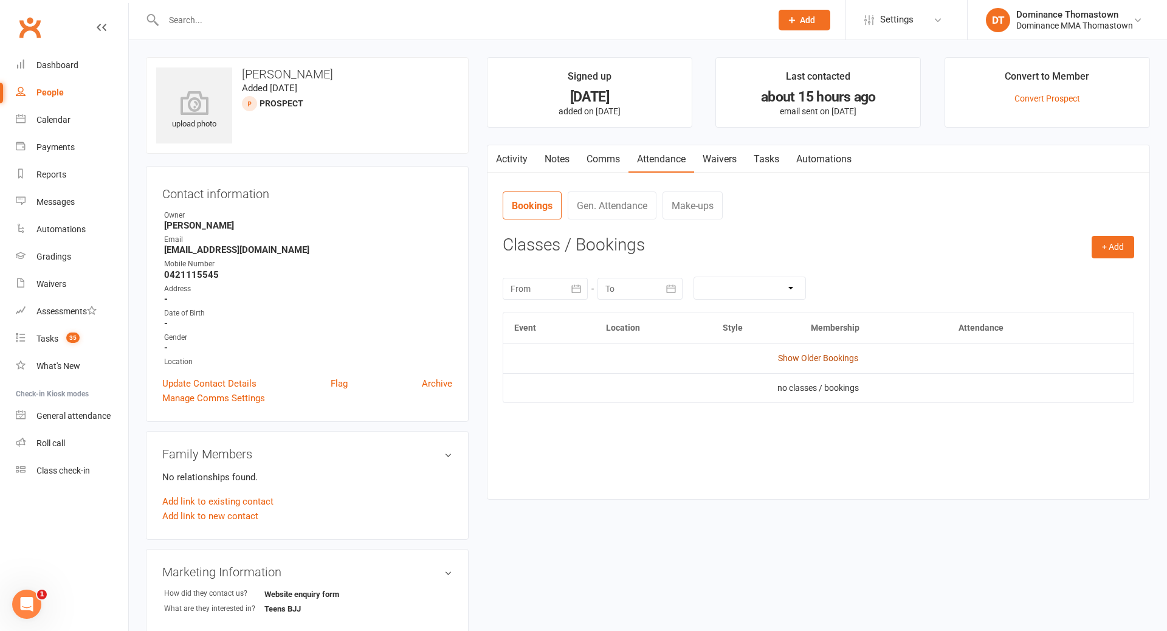
click at [804, 359] on link "Show Older Bookings" at bounding box center [818, 358] width 80 height 10
click at [805, 358] on link "Hide Older Bookings" at bounding box center [819, 358] width 76 height 10
click at [764, 156] on link "Tasks" at bounding box center [766, 159] width 43 height 28
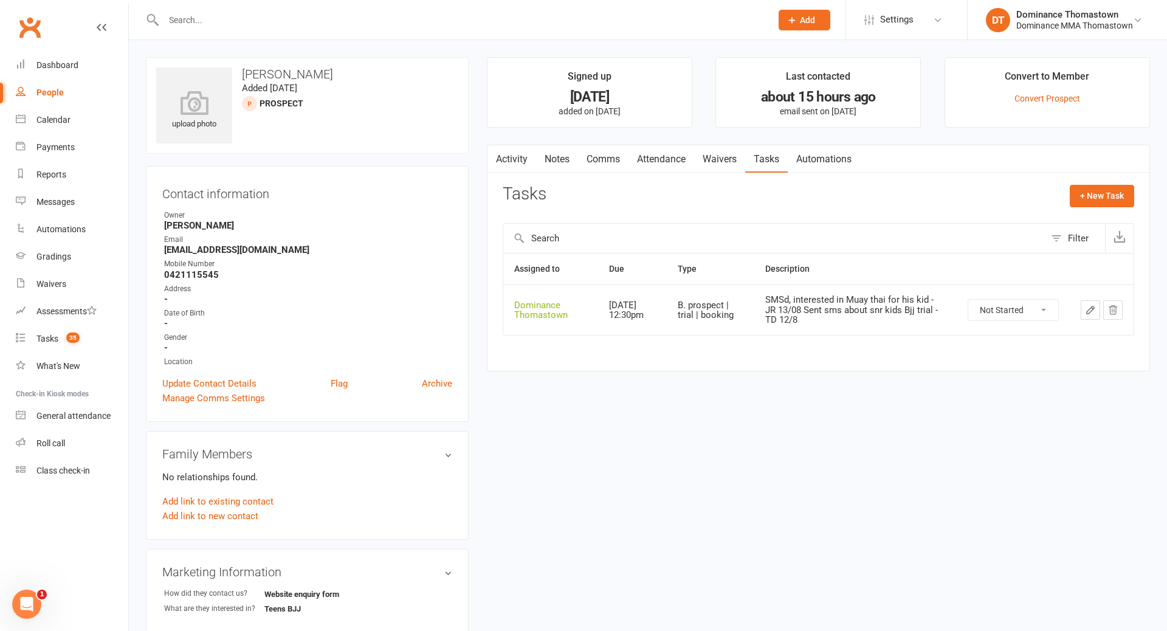
click at [1000, 310] on select "Not Started In Progress Waiting Complete" at bounding box center [1014, 310] width 90 height 21
select select "unstarted"
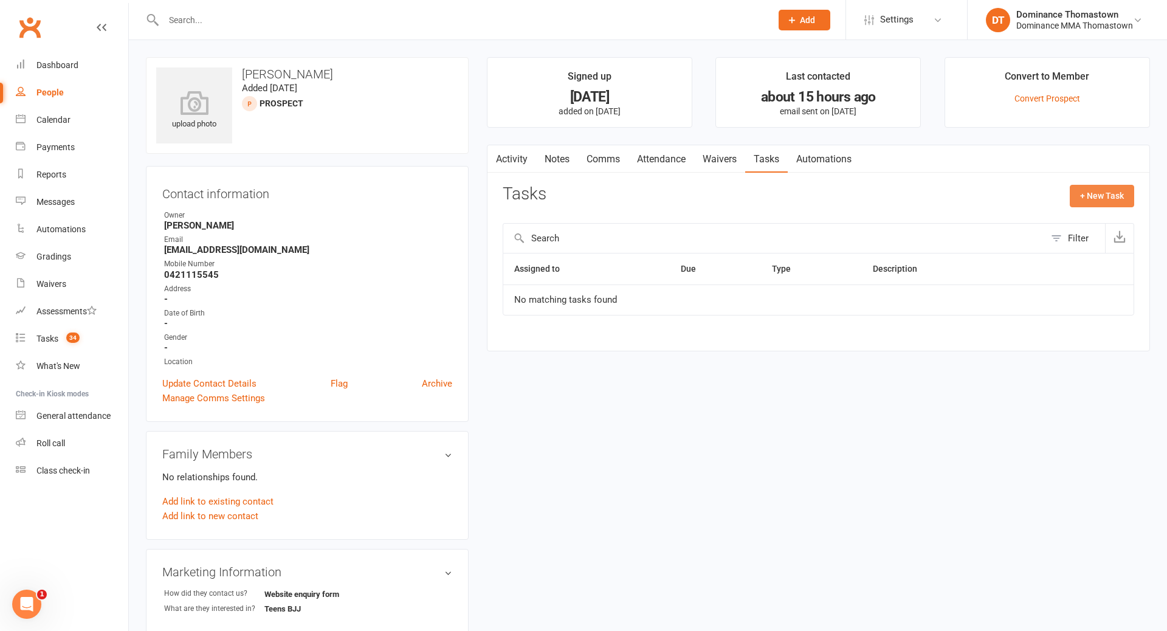
click at [1094, 195] on button "+ New Task" at bounding box center [1102, 196] width 64 height 22
select select "12547"
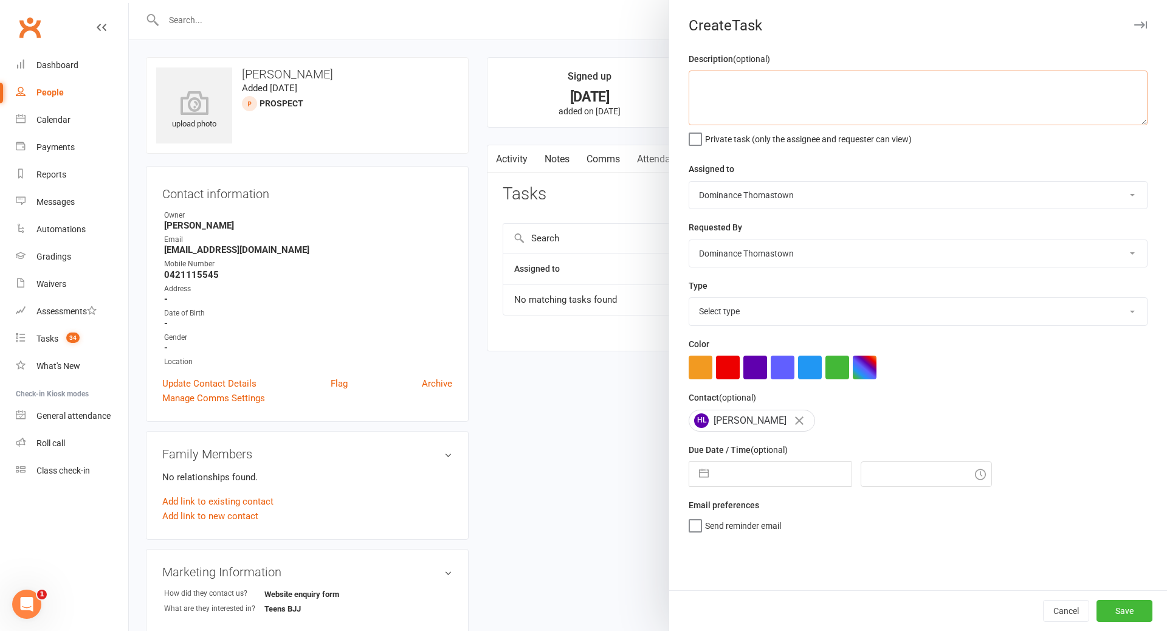
drag, startPoint x: 764, startPoint y: 116, endPoint x: 770, endPoint y: 117, distance: 6.2
click at [764, 116] on textarea at bounding box center [918, 98] width 459 height 55
type textarea "Kids MT trial confirmation for Hien's son - TD 14/8"
click at [760, 314] on select "Select type A. prospect | enquiry response B. prospect | trial | booking C. pro…" at bounding box center [919, 311] width 458 height 27
select select "3811"
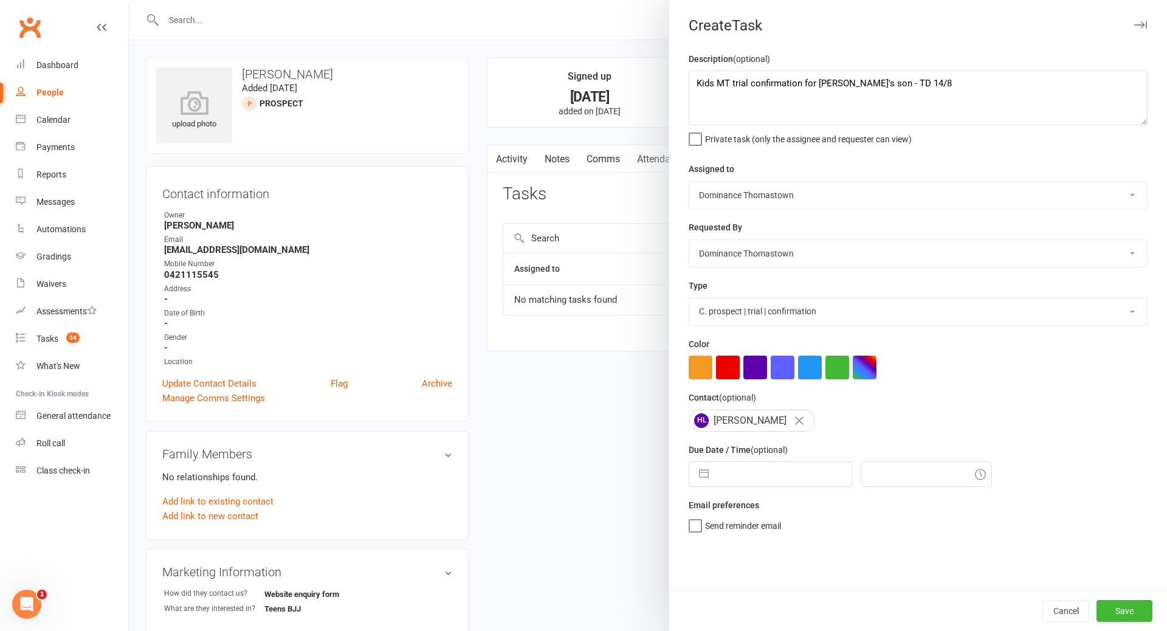
click at [745, 480] on input "text" at bounding box center [783, 474] width 137 height 24
select select "6"
select select "2025"
select select "7"
select select "2025"
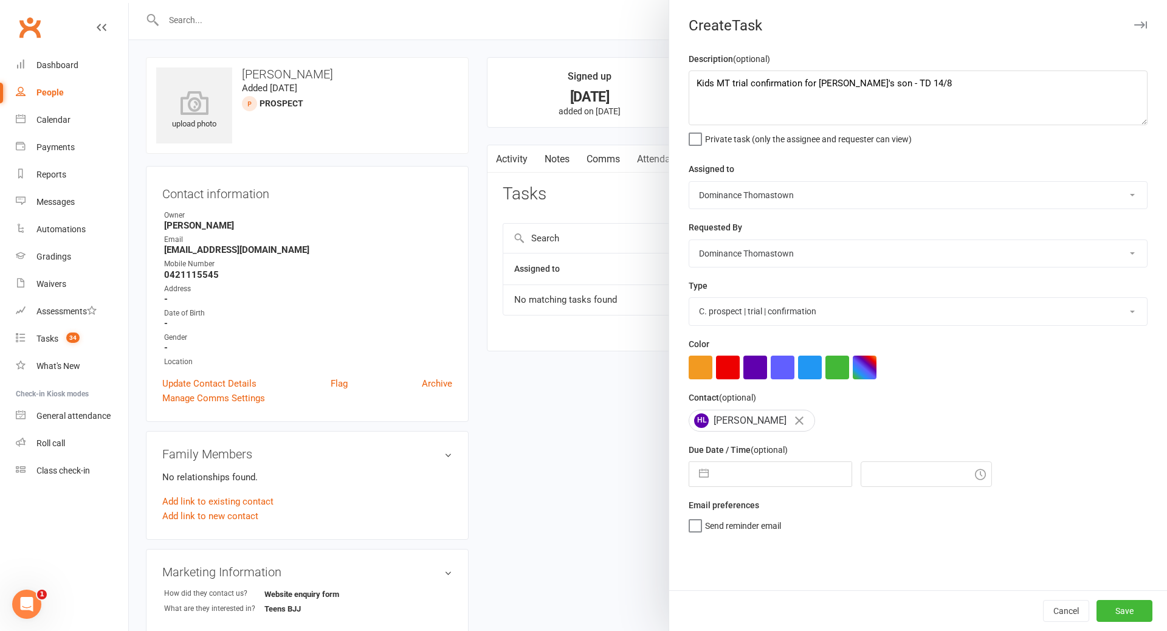
select select "8"
select select "2025"
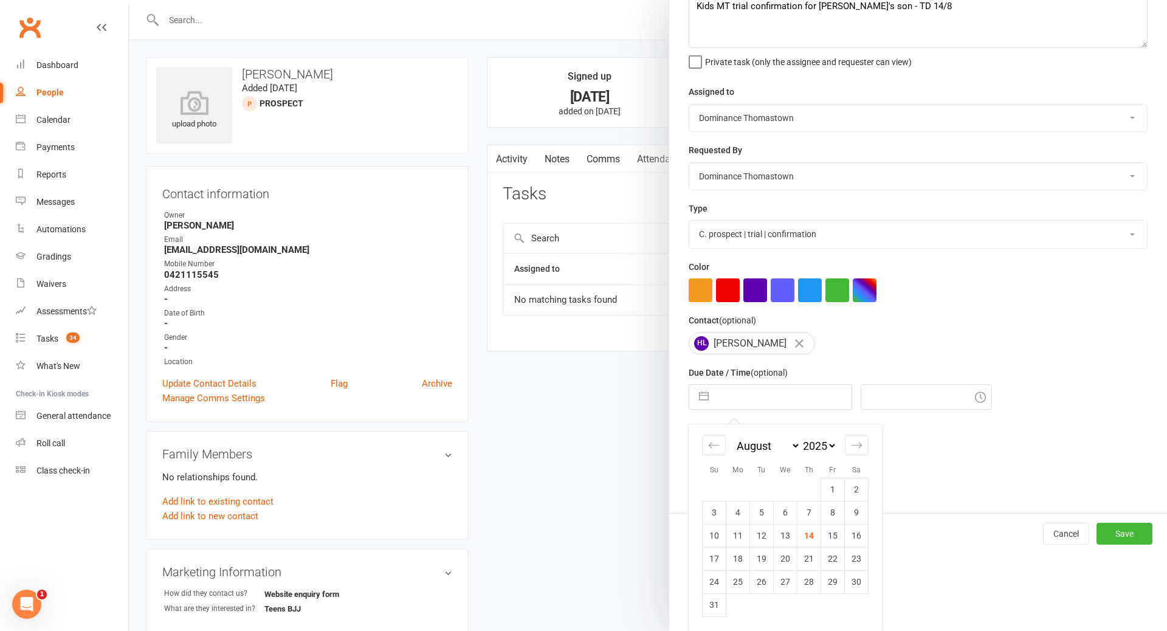
click at [768, 556] on td "19" at bounding box center [762, 558] width 24 height 23
type input "19 Aug 2025"
type input "11:45am"
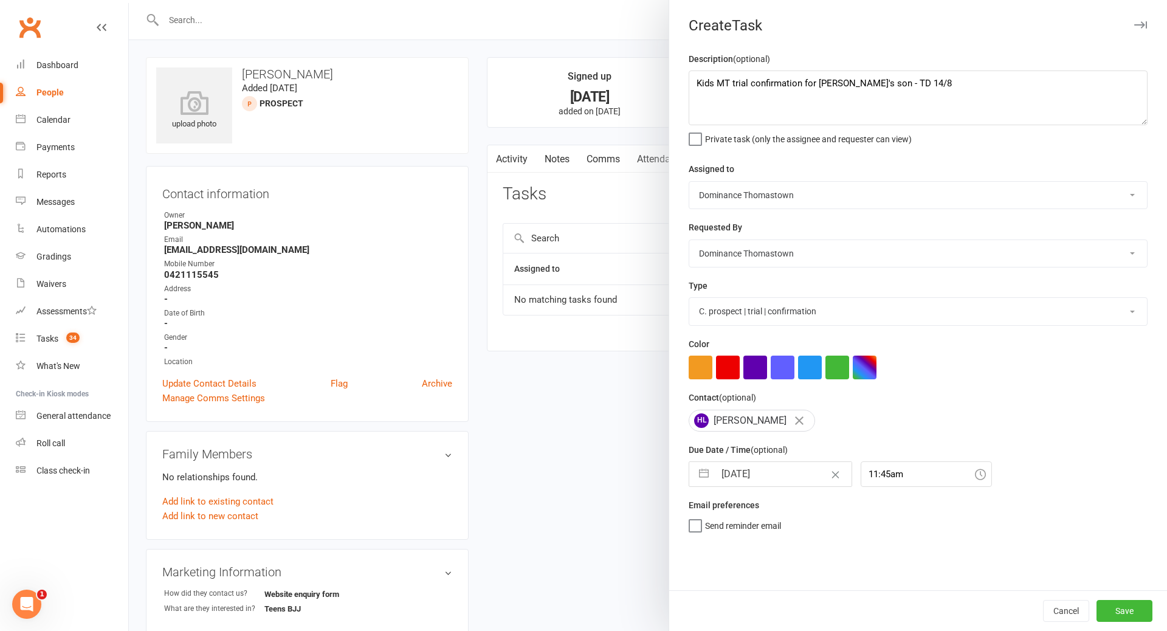
scroll to position [0, 0]
drag, startPoint x: 1115, startPoint y: 608, endPoint x: 1105, endPoint y: 606, distance: 9.3
click at [1115, 607] on button "Save" at bounding box center [1125, 611] width 56 height 22
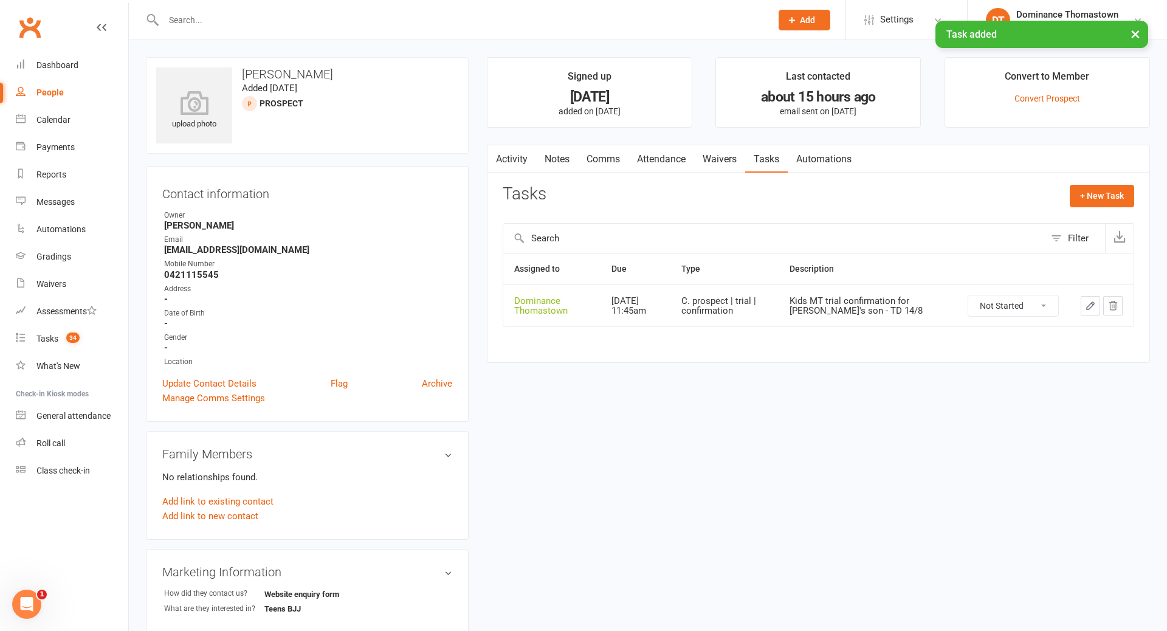
click at [561, 162] on link "Notes" at bounding box center [557, 159] width 42 height 28
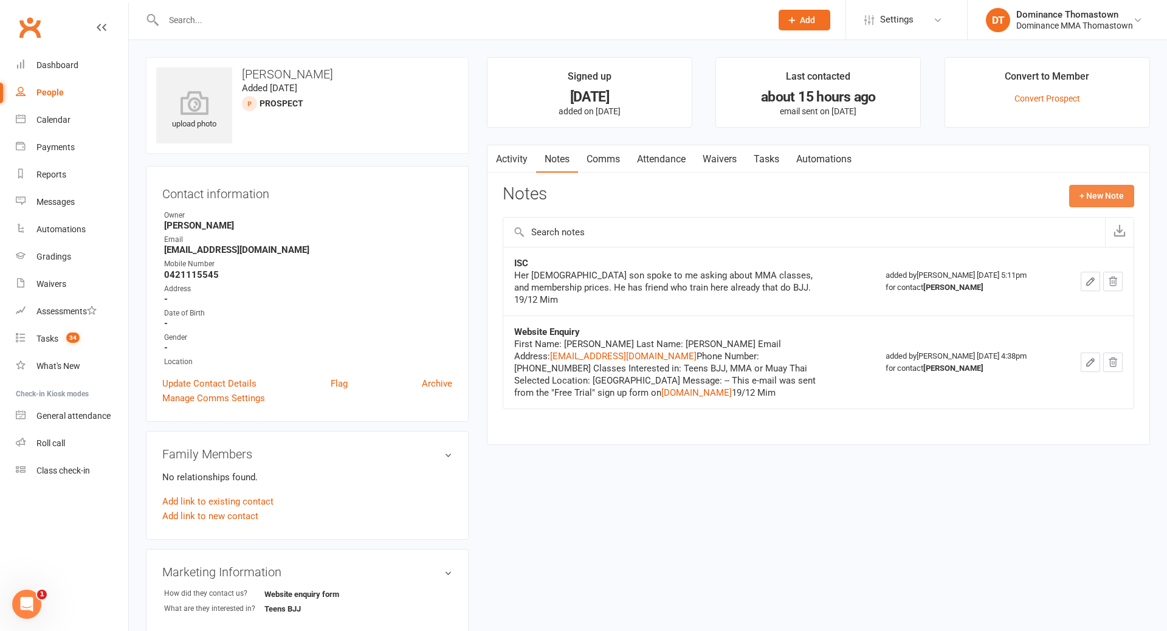
click at [1098, 198] on button "+ New Note" at bounding box center [1102, 196] width 65 height 22
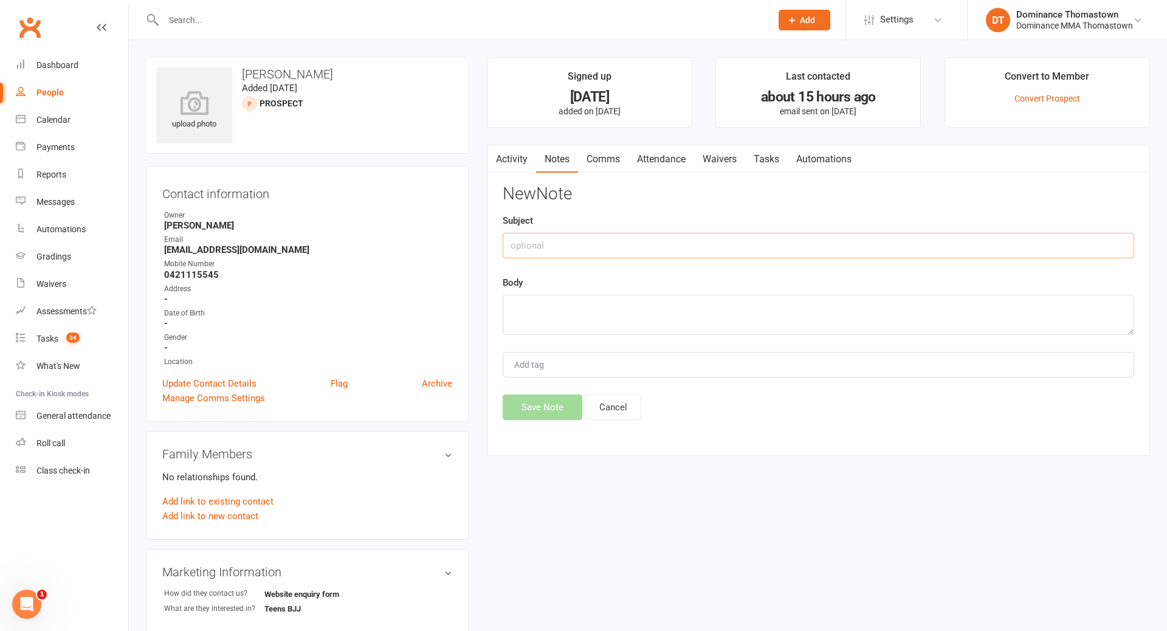
click at [677, 241] on input "text" at bounding box center [819, 246] width 632 height 26
type input "SC"
drag, startPoint x: 668, startPoint y: 301, endPoint x: 677, endPoint y: 304, distance: 9.0
click at [668, 301] on textarea at bounding box center [819, 315] width 632 height 40
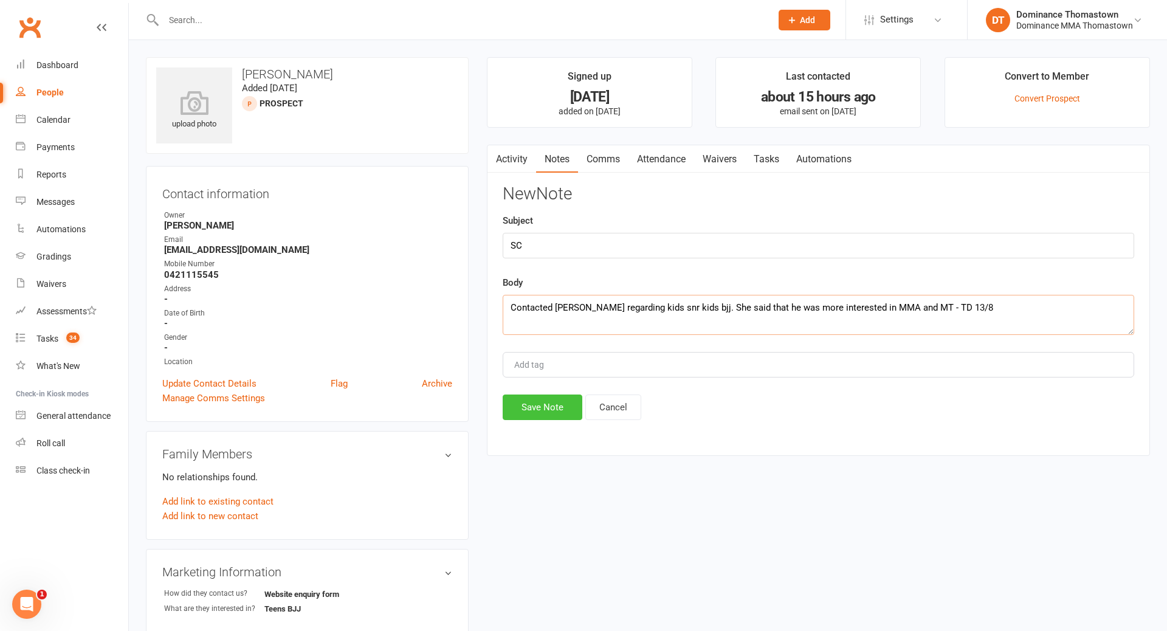
type textarea "Contacted Hien regarding kids snr kids bjj. She said that he was more intereste…"
click at [558, 406] on button "Save Note" at bounding box center [543, 408] width 80 height 26
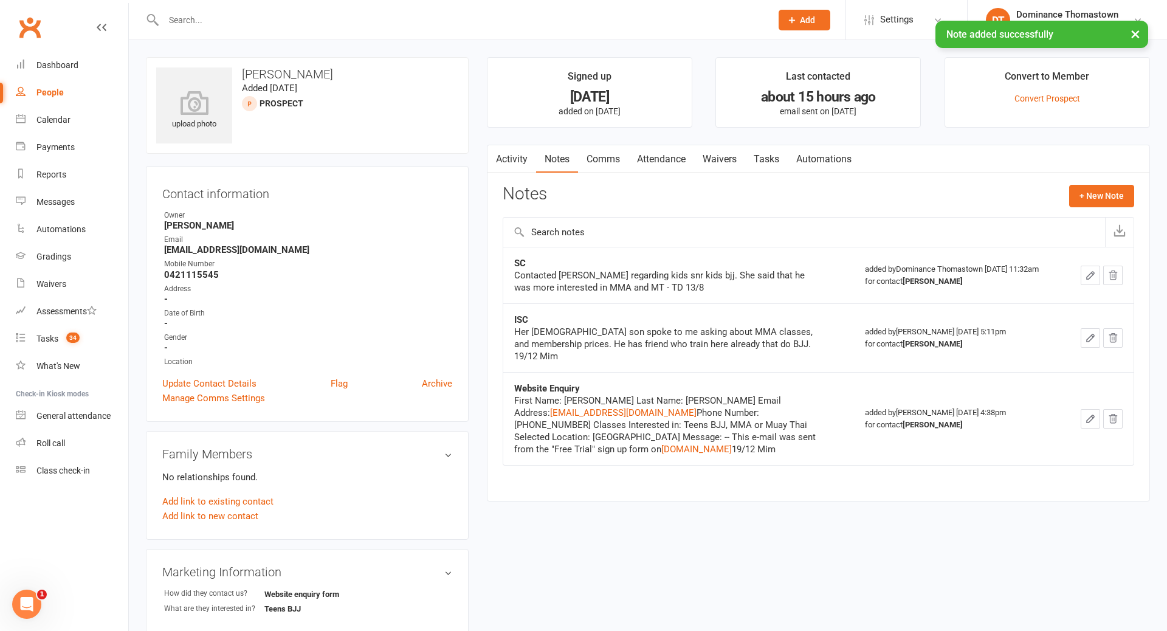
click at [778, 159] on link "Tasks" at bounding box center [766, 159] width 43 height 28
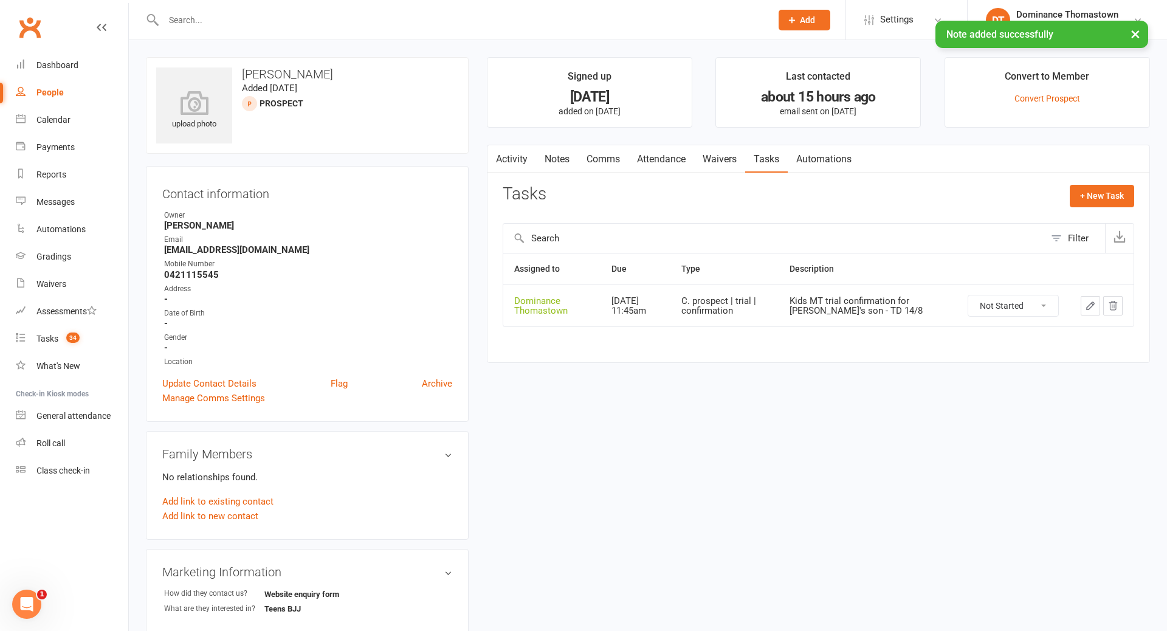
click at [1087, 302] on icon "button" at bounding box center [1090, 305] width 11 height 11
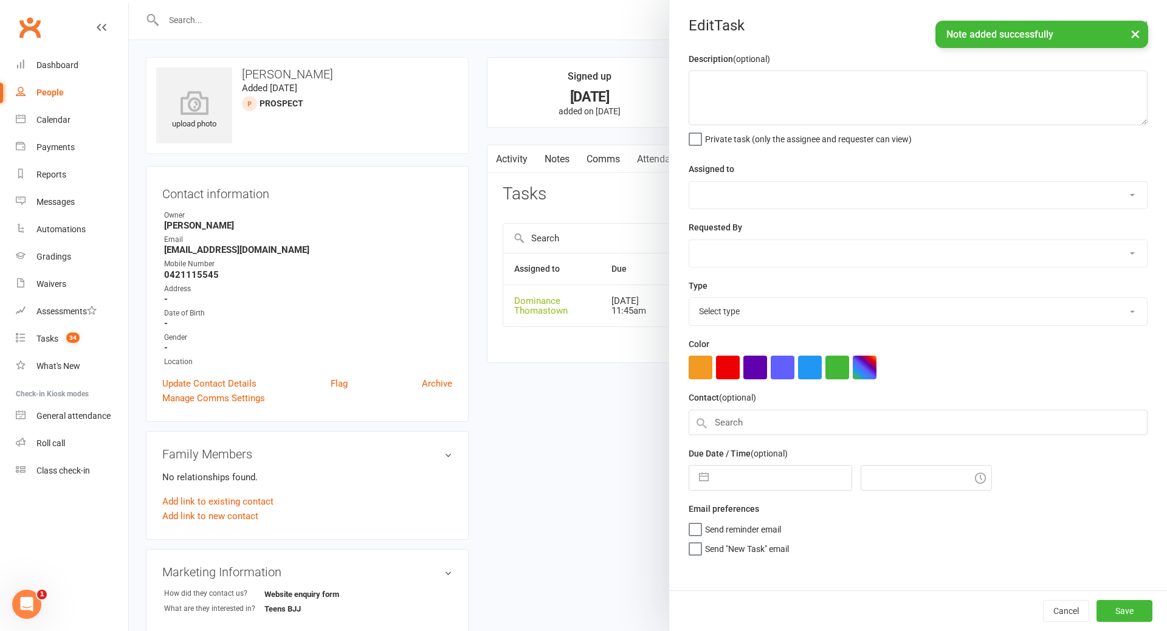
type textarea "Kids MT trial confirmation for Hien's son - TD 14/8"
select select "12547"
type input "19 Aug 2025"
type input "11:45am"
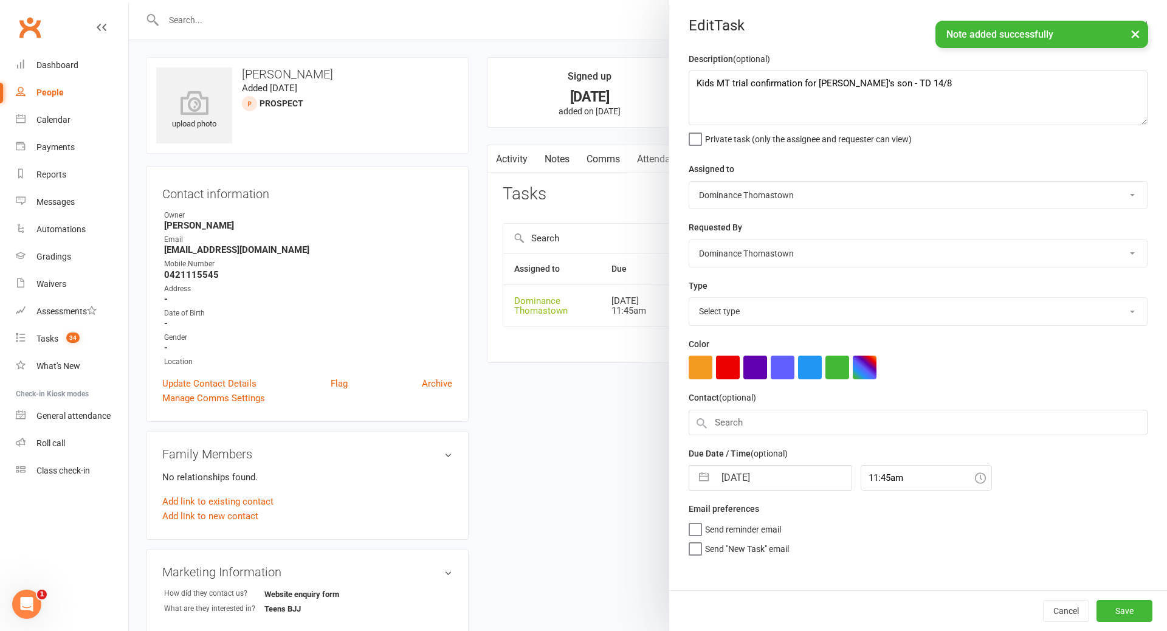
select select "3811"
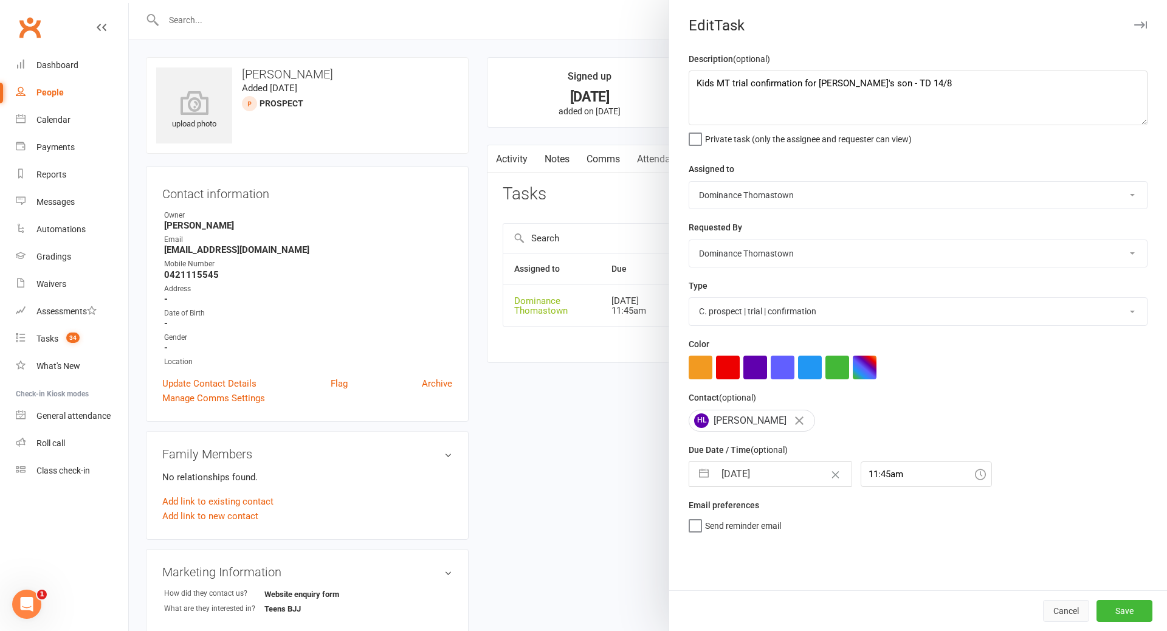
click at [1069, 615] on button "Cancel" at bounding box center [1066, 611] width 46 height 22
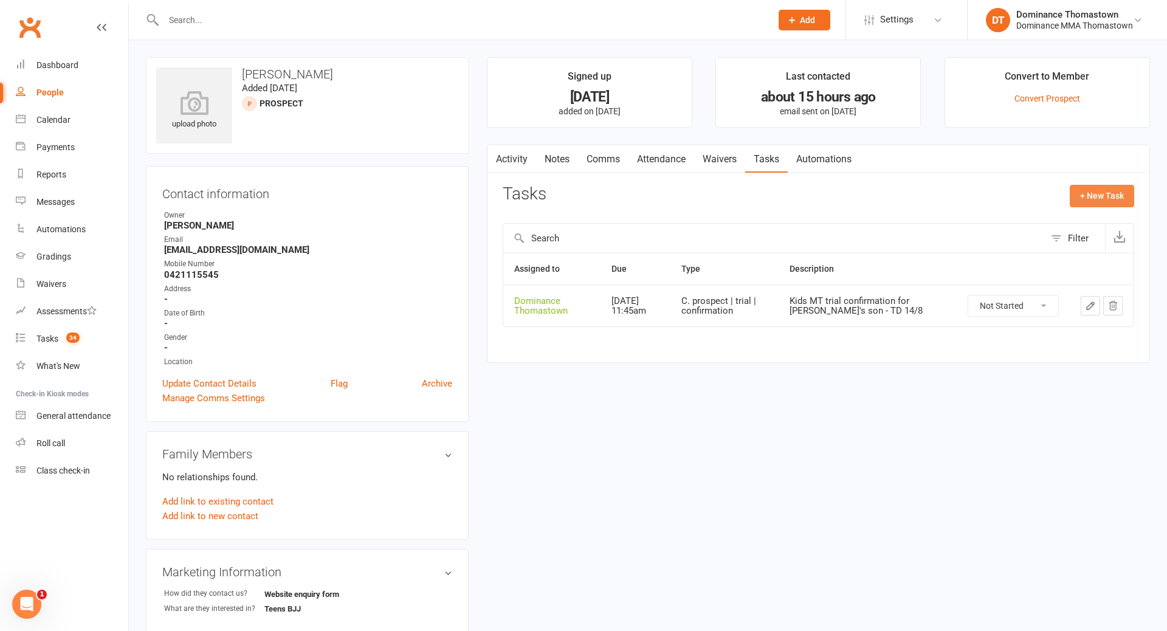
click at [1096, 199] on button "+ New Task" at bounding box center [1102, 196] width 64 height 22
select select "12547"
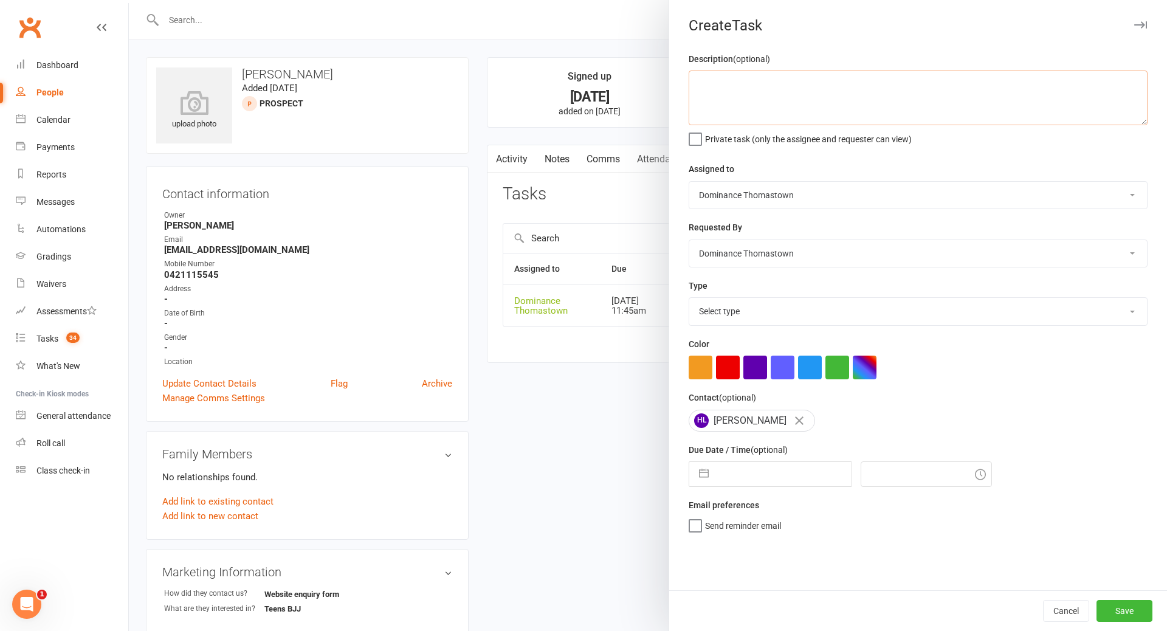
click at [783, 99] on textarea at bounding box center [918, 98] width 459 height 55
type textarea "M"
type textarea "Kids MT trial follow up for Hien's son - TD 14/8"
click at [729, 315] on select "Select type A. prospect | enquiry response B. prospect | trial | booking C. pro…" at bounding box center [919, 311] width 458 height 27
select select "3812"
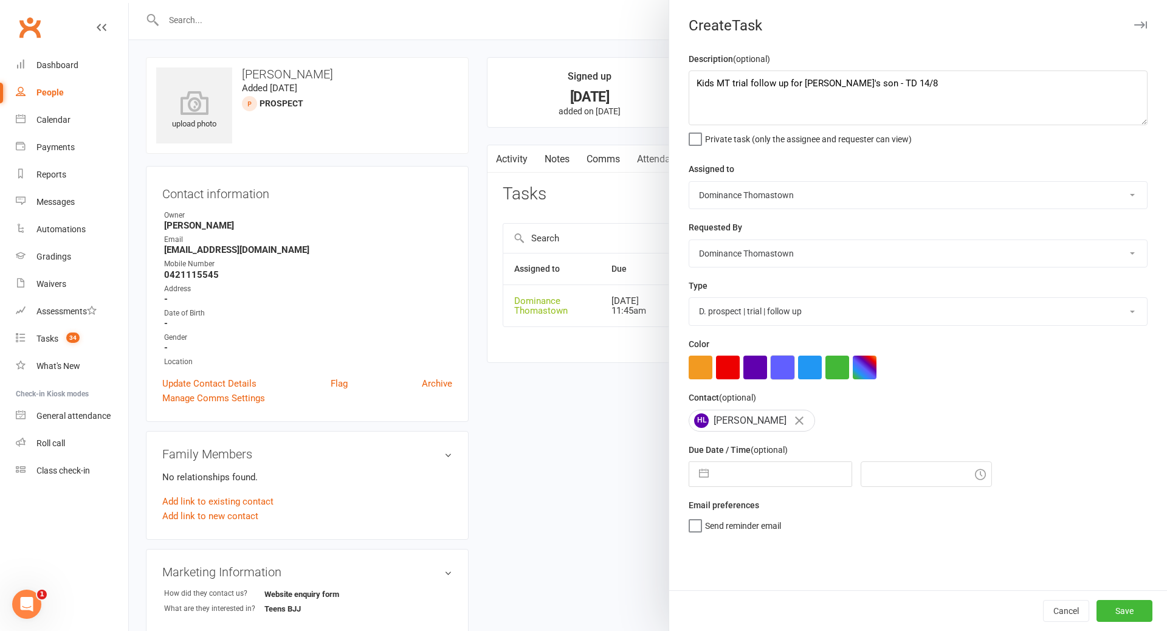
click at [753, 472] on input "text" at bounding box center [783, 474] width 137 height 24
select select "6"
select select "2025"
select select "7"
select select "2025"
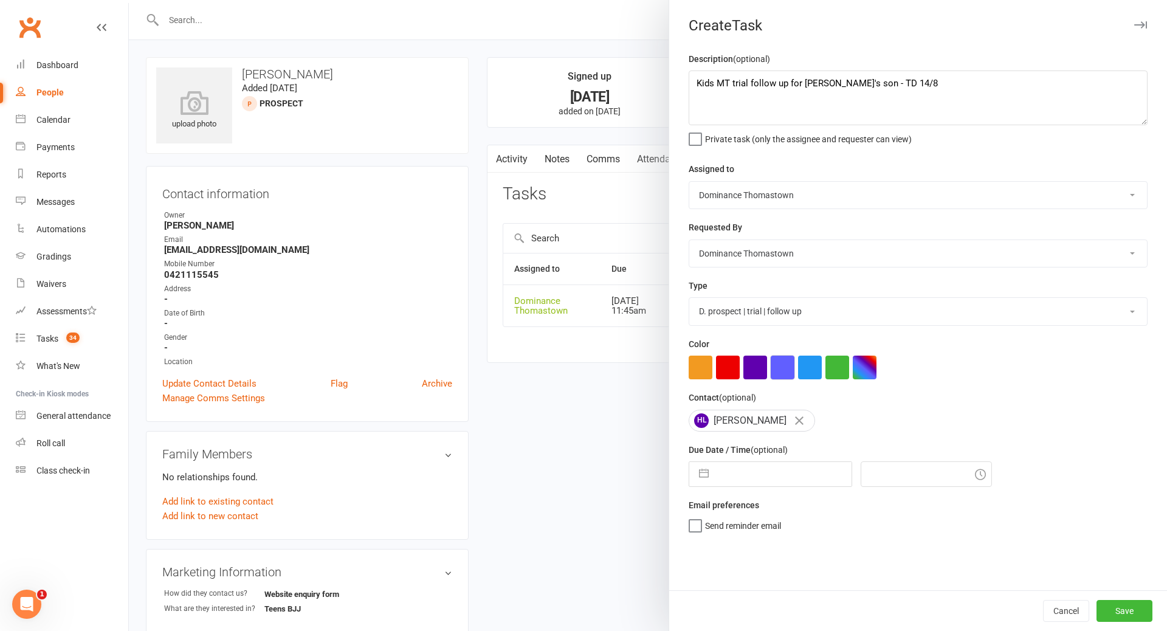
select select "8"
select select "2025"
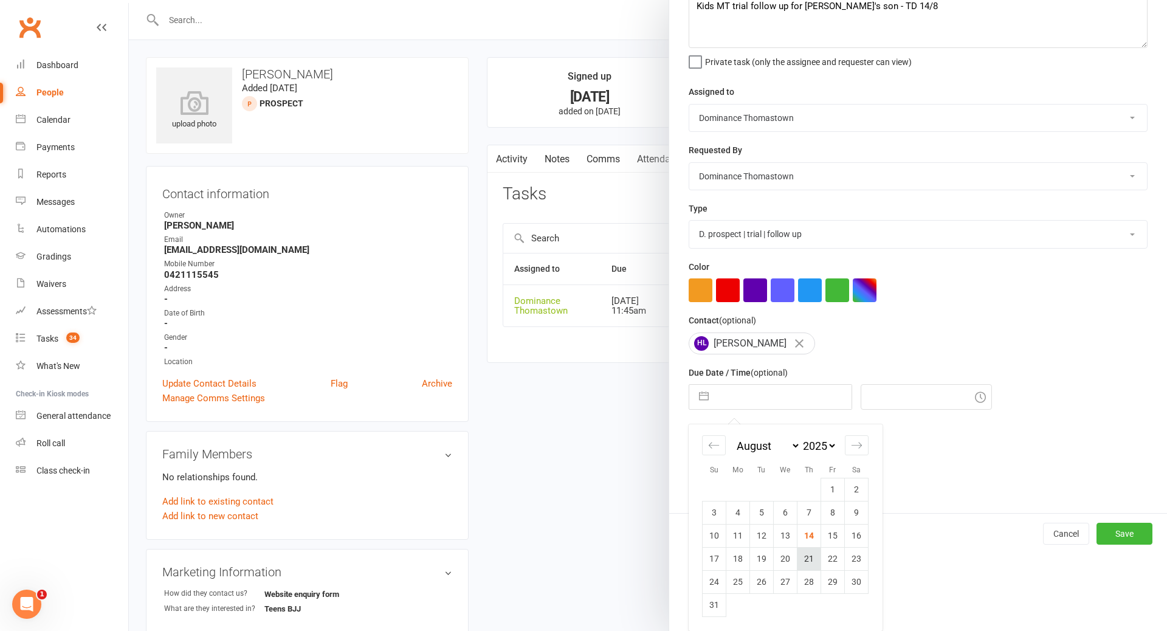
drag, startPoint x: 772, startPoint y: 372, endPoint x: 811, endPoint y: 559, distance: 191.3
click at [811, 559] on td "21" at bounding box center [810, 558] width 24 height 23
type input "21 Aug 2025"
type input "11:45am"
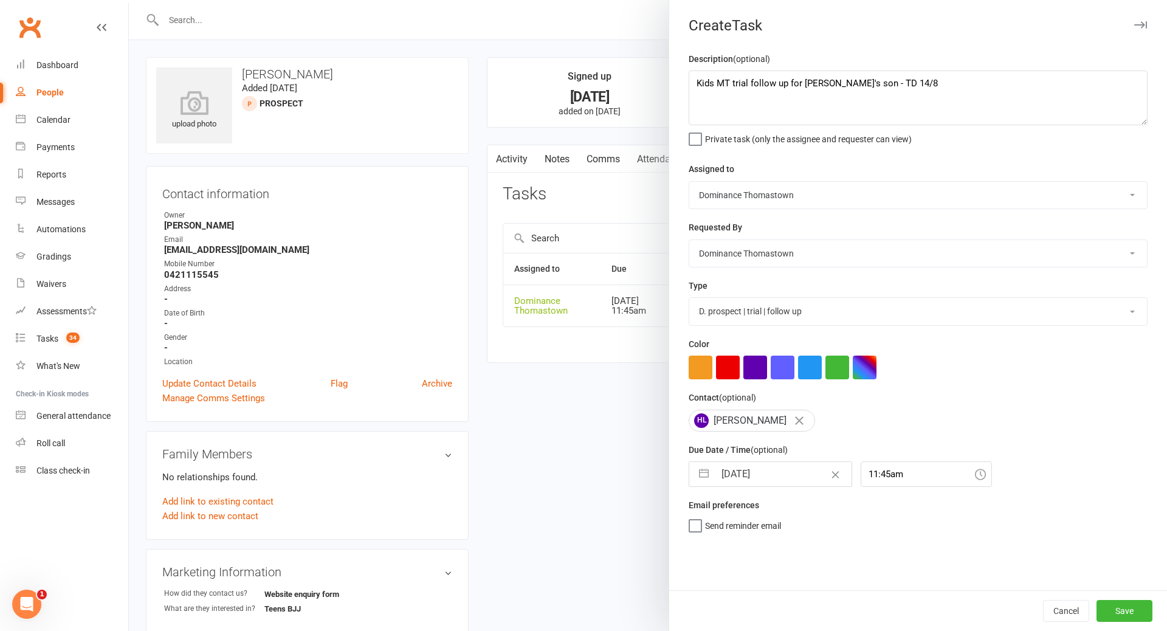
scroll to position [0, 0]
drag, startPoint x: 811, startPoint y: 559, endPoint x: 1128, endPoint y: 611, distance: 321.7
click at [1128, 611] on button "Save" at bounding box center [1125, 611] width 56 height 22
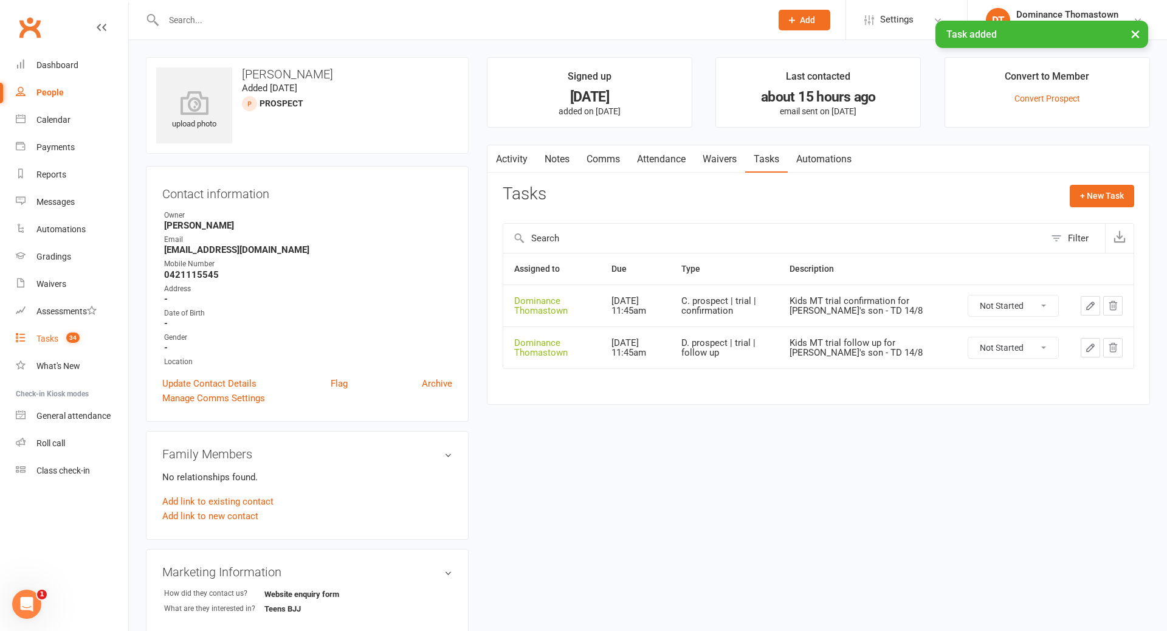
click at [44, 337] on div "Tasks" at bounding box center [47, 339] width 22 height 10
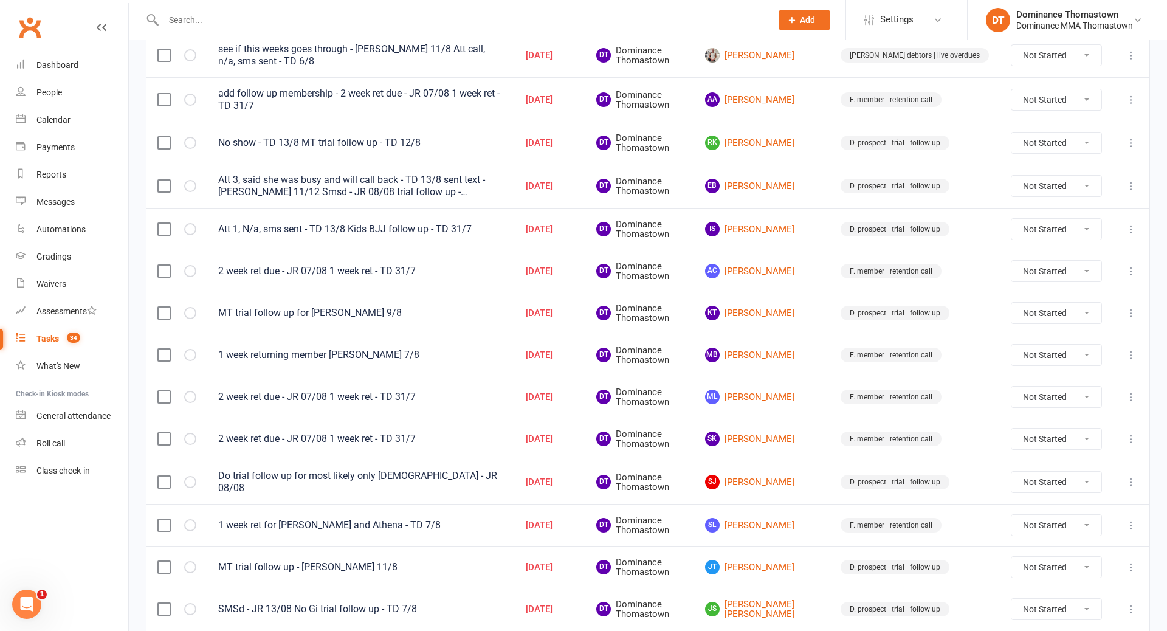
scroll to position [460, 0]
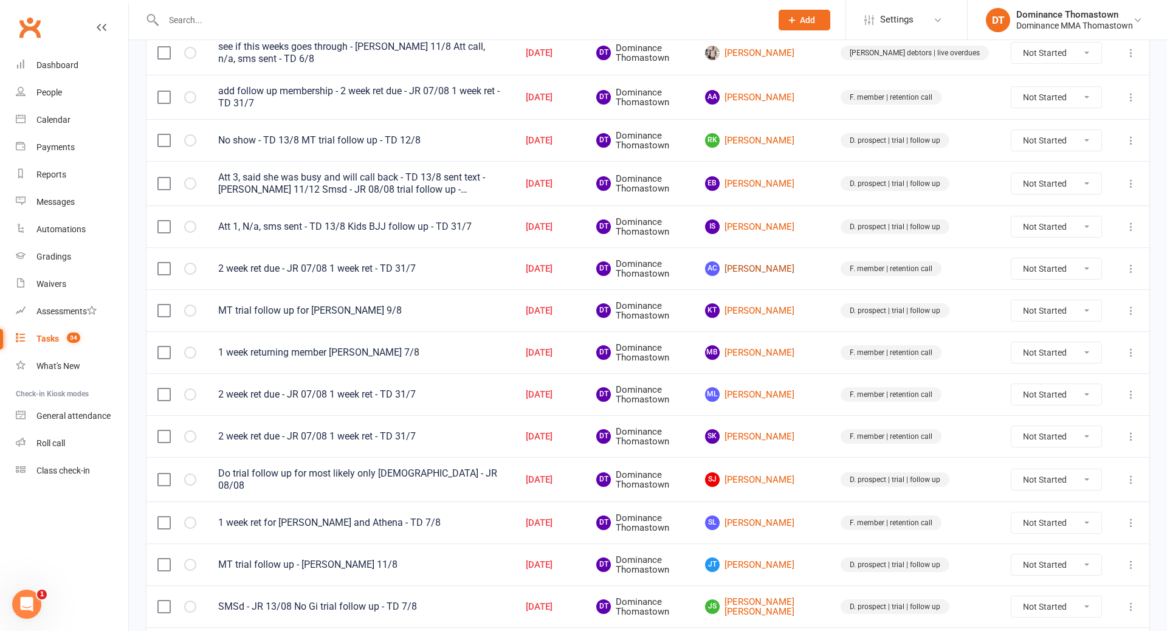
drag, startPoint x: 1128, startPoint y: 611, endPoint x: 790, endPoint y: 266, distance: 483.3
click at [790, 266] on link "AC Abdul Chakielli" at bounding box center [762, 268] width 114 height 15
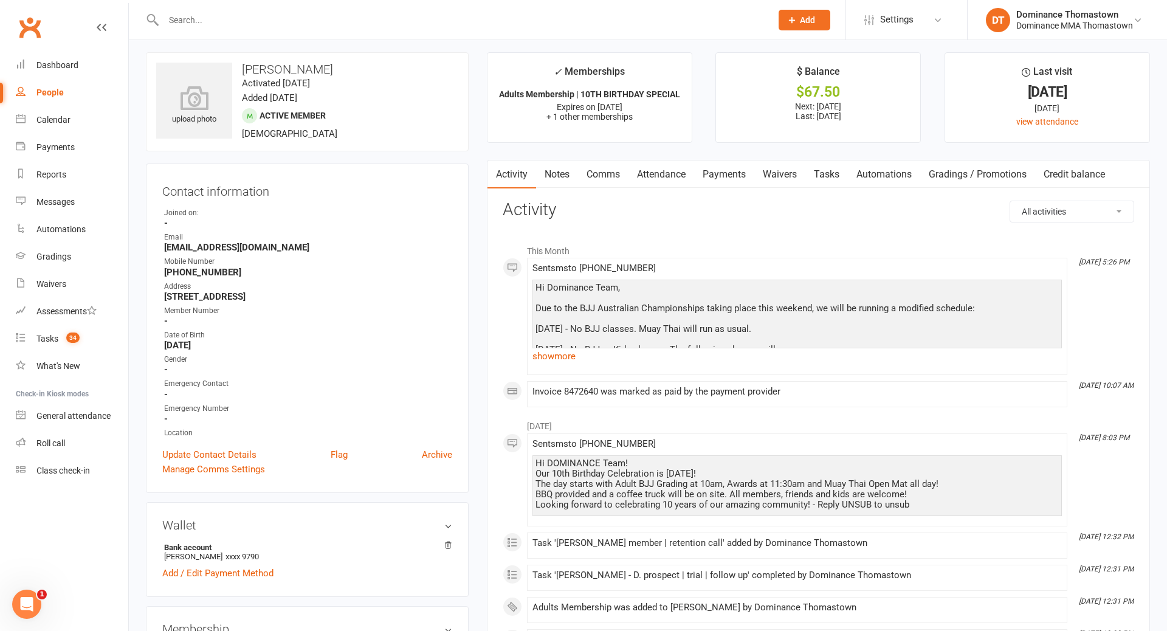
scroll to position [6, 0]
click at [269, 24] on input "text" at bounding box center [461, 20] width 603 height 17
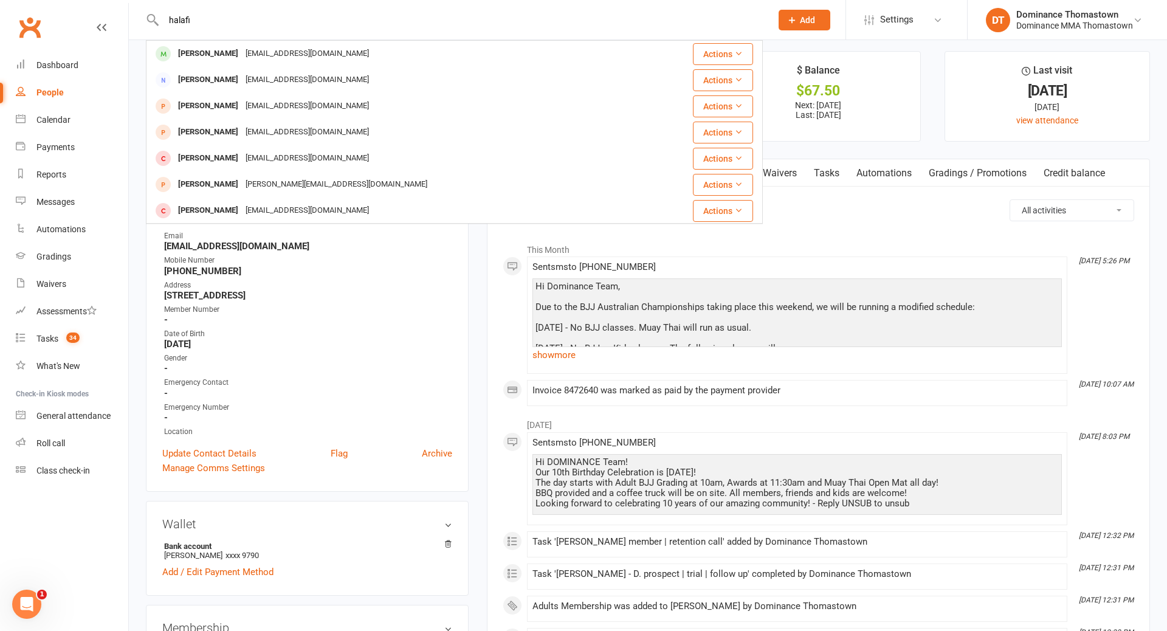
type input "halafi"
click at [347, 343] on strong "February 19, 1977" at bounding box center [308, 344] width 288 height 11
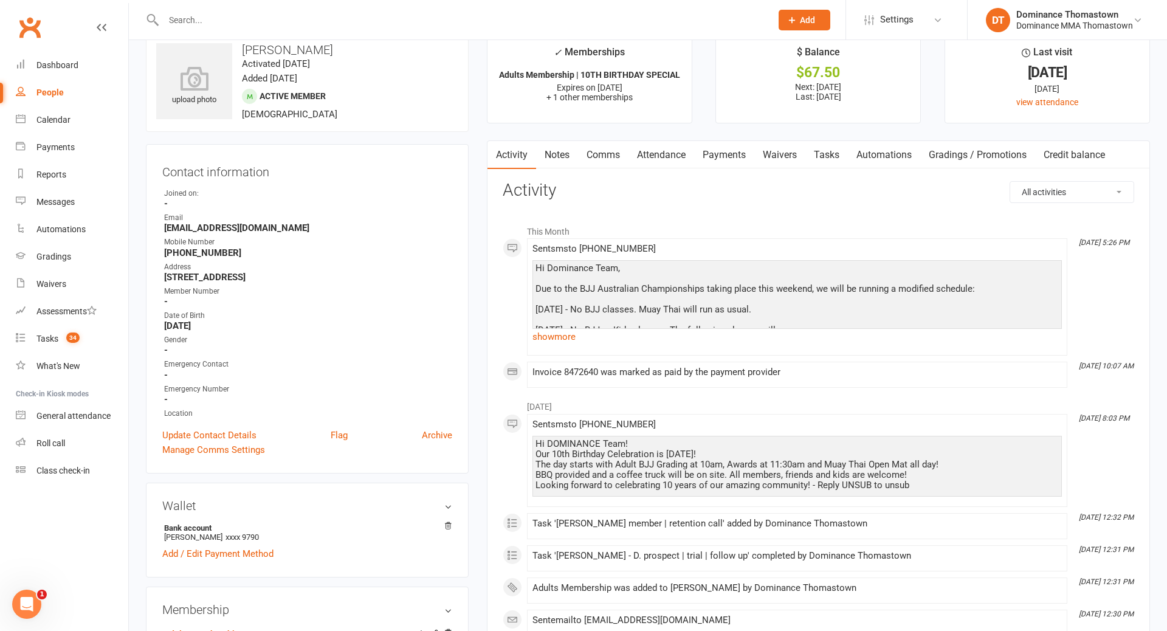
scroll to position [0, 0]
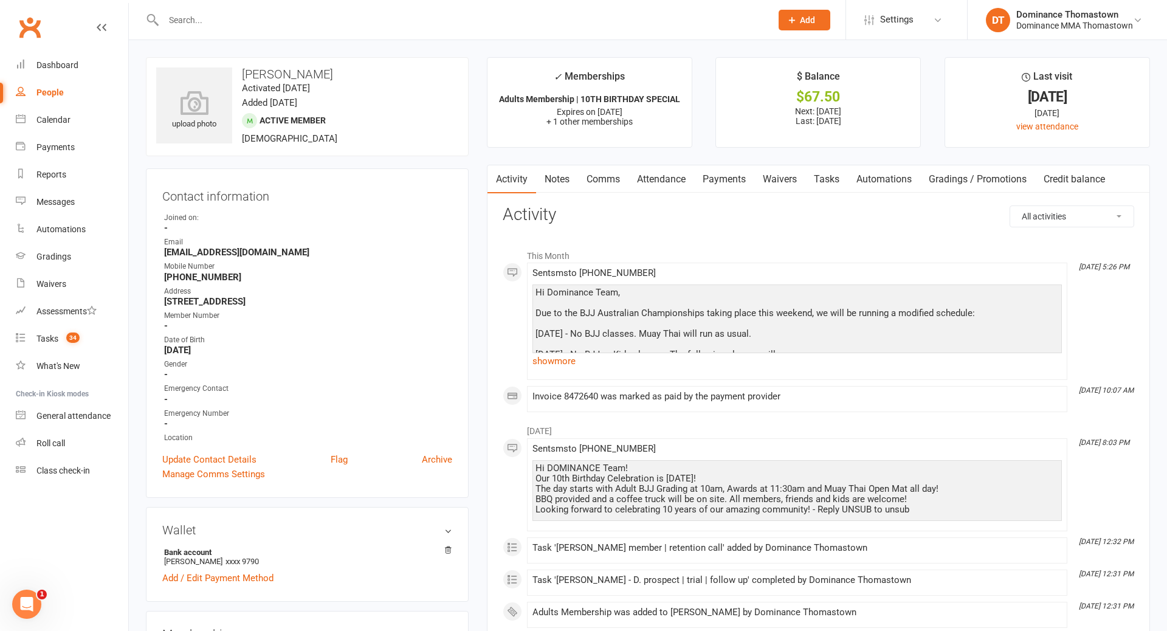
click at [269, 29] on div at bounding box center [454, 20] width 617 height 40
click at [258, 16] on input "text" at bounding box center [461, 20] width 603 height 17
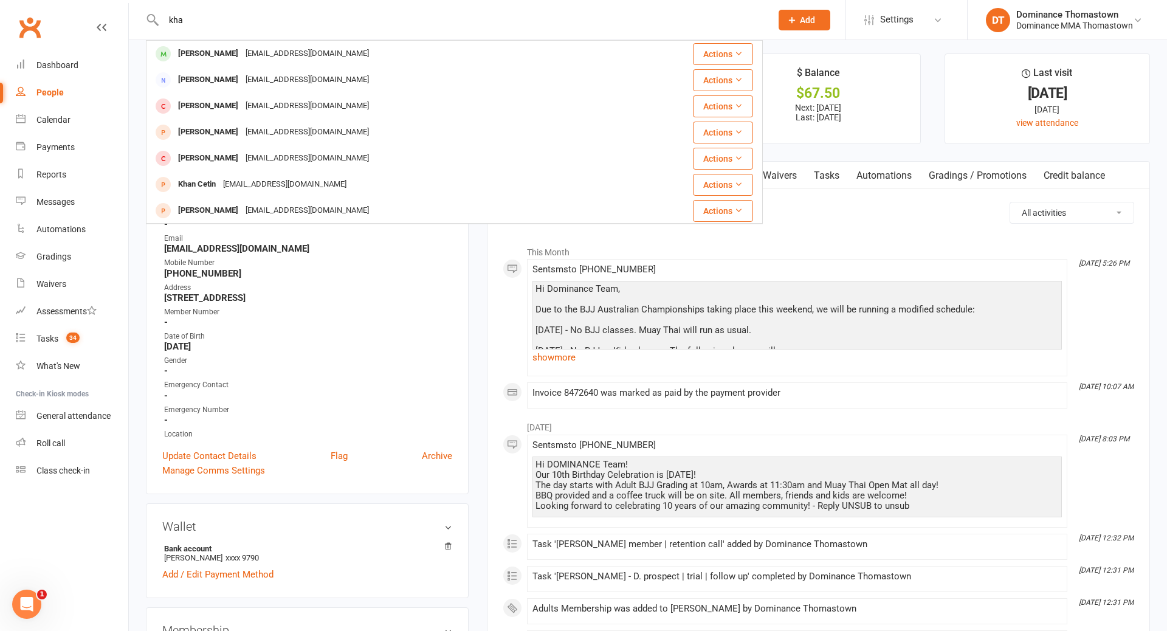
scroll to position [3, 0]
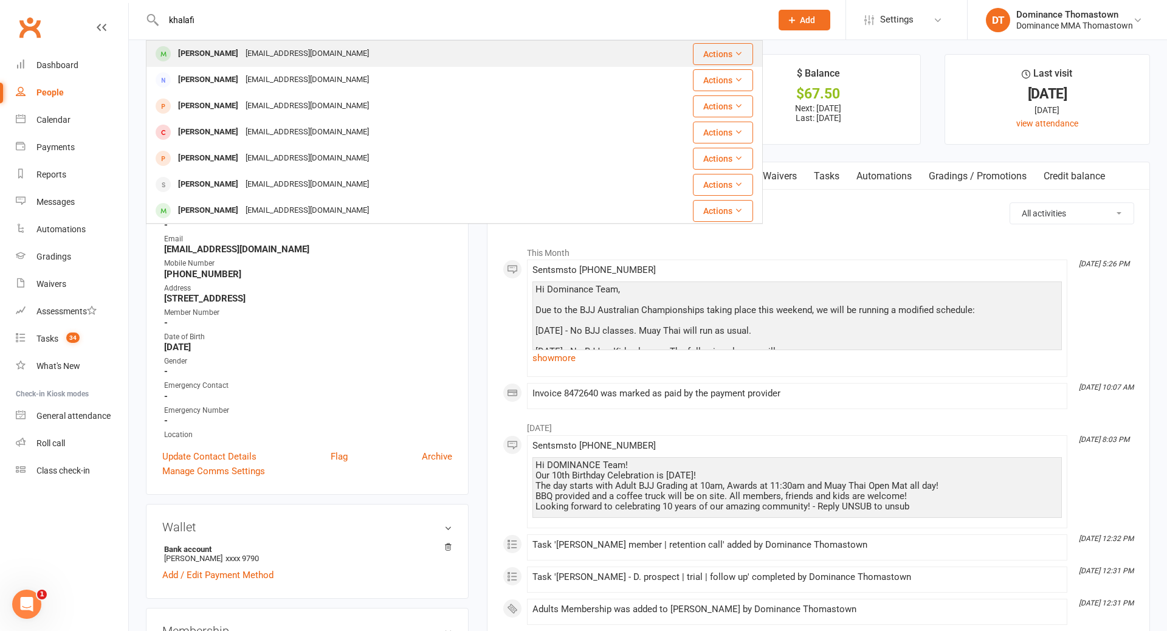
type input "khalafi"
click at [258, 46] on div "Simon.ka77@yahoo.com" at bounding box center [307, 54] width 131 height 18
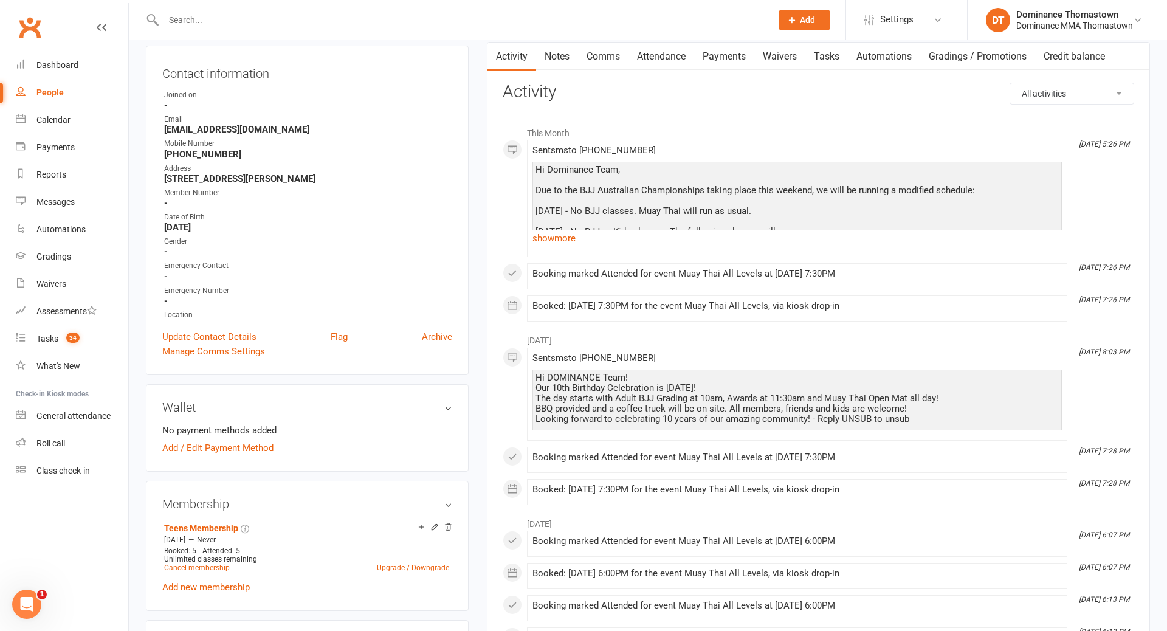
scroll to position [295, 0]
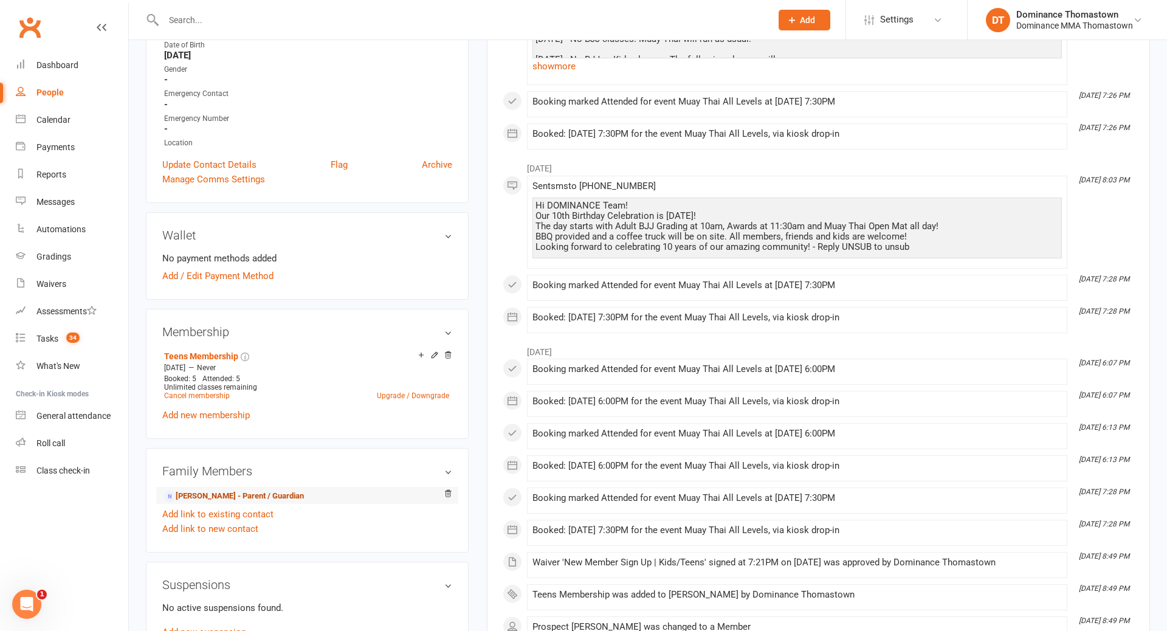
click at [259, 491] on link "Parviz Khalafi - Parent / Guardian" at bounding box center [234, 496] width 140 height 13
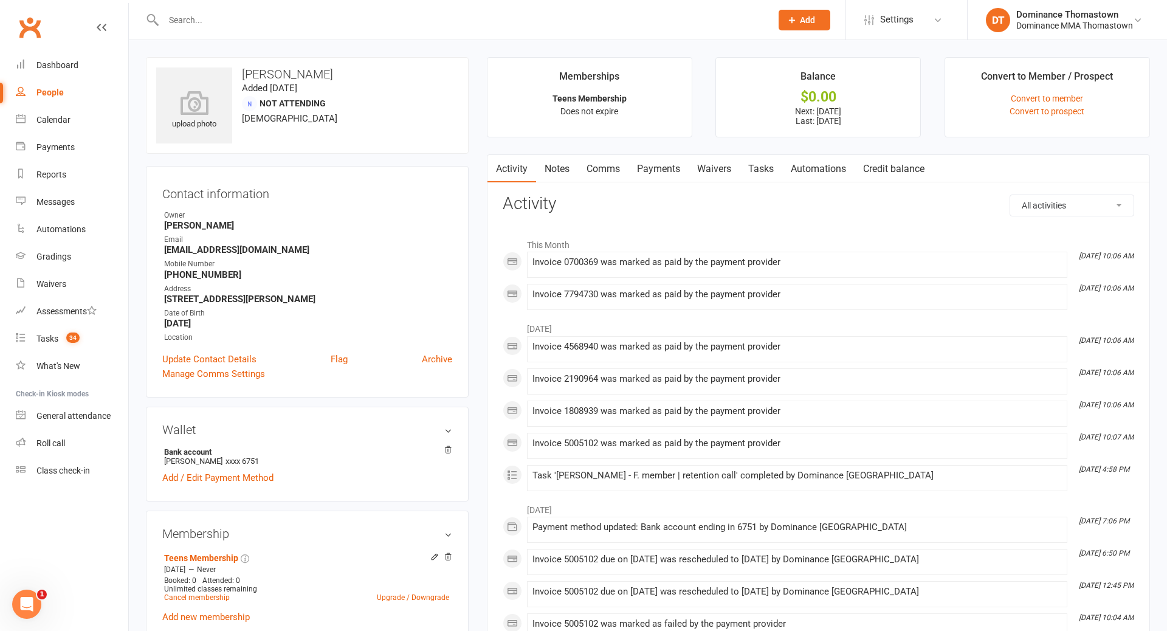
click at [759, 172] on link "Tasks" at bounding box center [761, 169] width 43 height 28
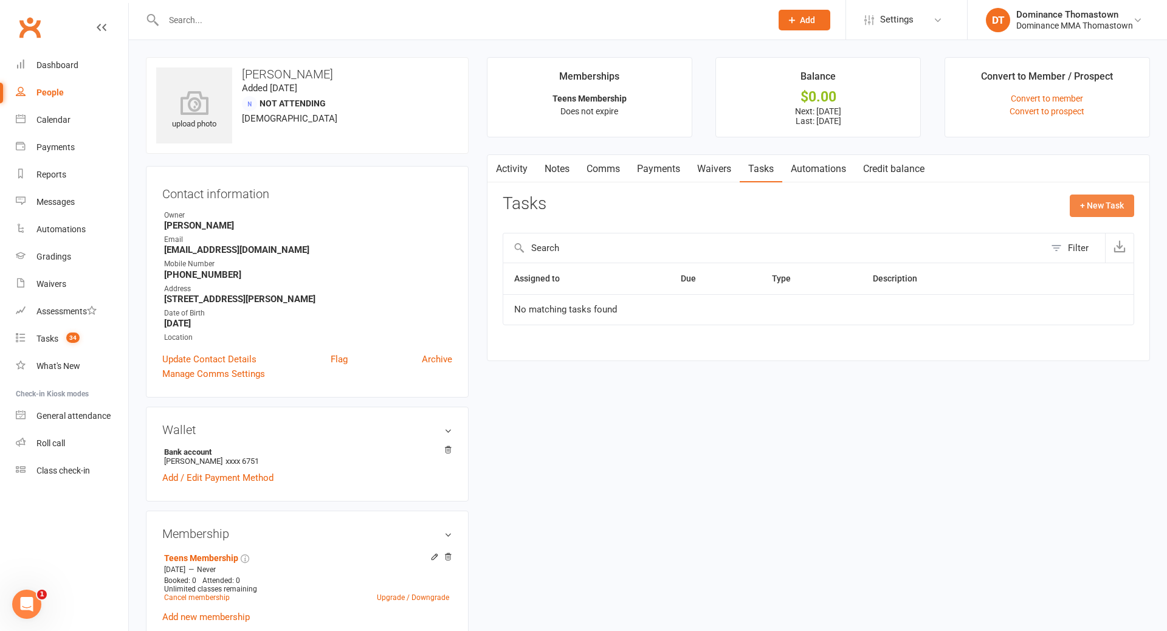
click at [1097, 200] on button "+ New Task" at bounding box center [1102, 206] width 64 height 22
select select "12547"
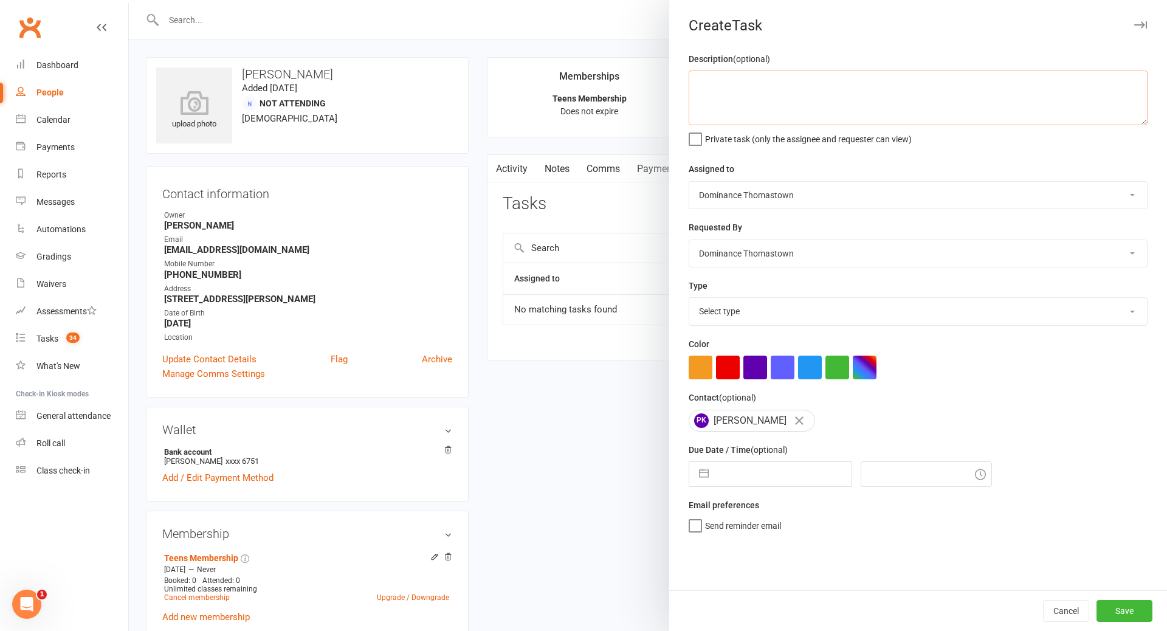
click at [795, 114] on textarea at bounding box center [918, 98] width 459 height 55
drag, startPoint x: 694, startPoint y: 79, endPoint x: 727, endPoint y: 81, distance: 33.5
click at [694, 79] on textarea "Simon wants to t" at bounding box center [918, 98] width 459 height 55
drag, startPoint x: 789, startPoint y: 87, endPoint x: 647, endPoint y: 85, distance: 141.7
click at [129, 0] on react-component "Create Task Description (optional) Simon wants to t Private task (only the assi…" at bounding box center [129, 0] width 0 height 0
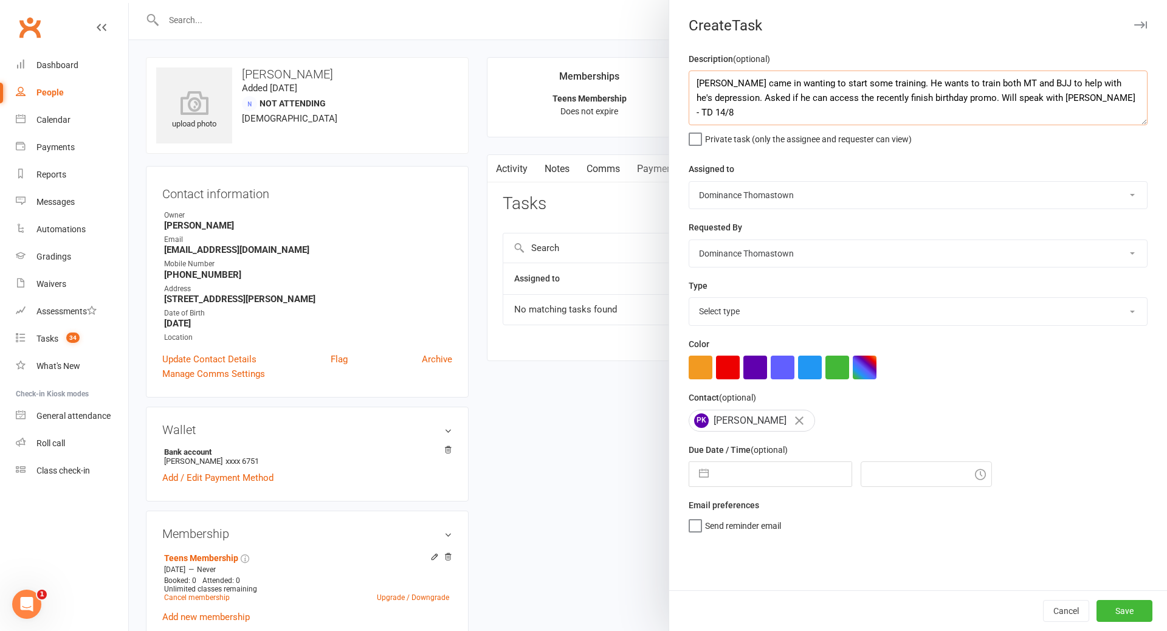
type textarea "Parviz came in wanting to start some training. He wants to train both MT and BJ…"
click at [749, 314] on select "Select type A. prospect | enquiry response B. prospect | trial | booking C. pro…" at bounding box center [919, 311] width 458 height 27
select select "3858"
select select "6"
select select "2025"
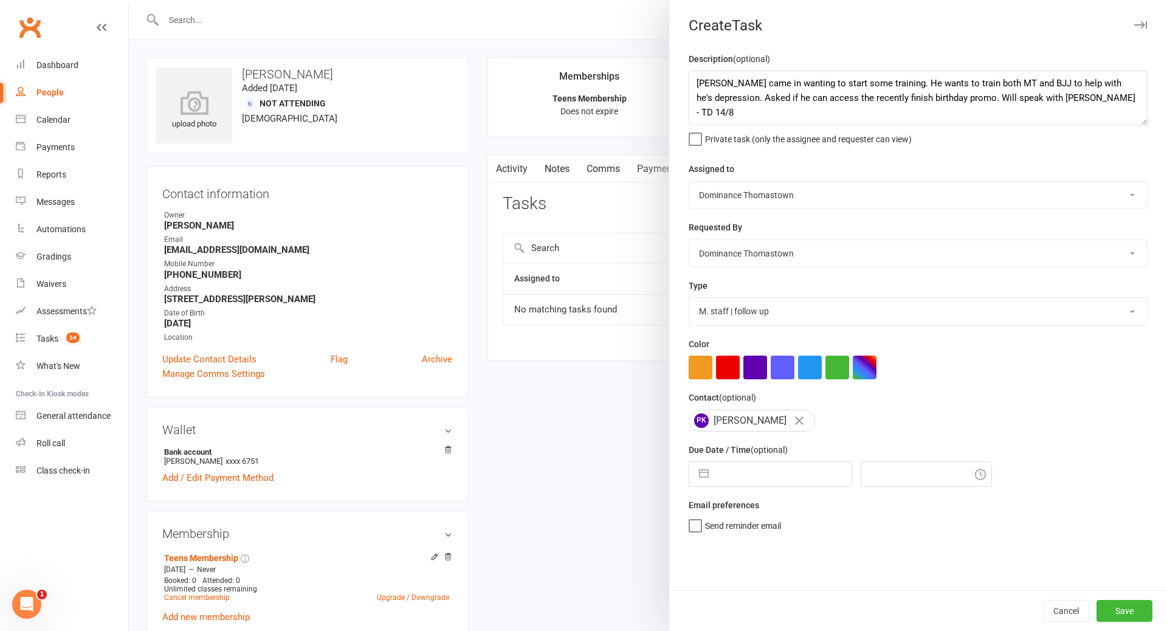
select select "7"
select select "2025"
select select "8"
select select "2025"
click at [750, 484] on input "text" at bounding box center [783, 474] width 137 height 24
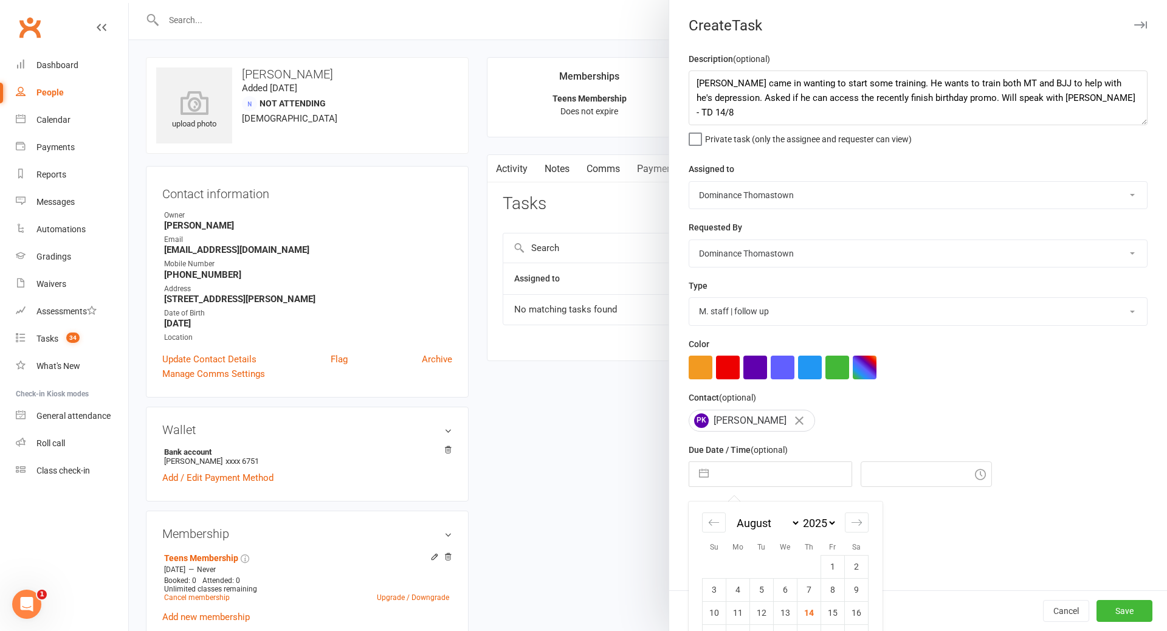
click at [807, 616] on td "14" at bounding box center [810, 612] width 24 height 23
type input "14 Aug 2025"
type input "11:45am"
click at [1144, 619] on button "Save" at bounding box center [1125, 611] width 56 height 22
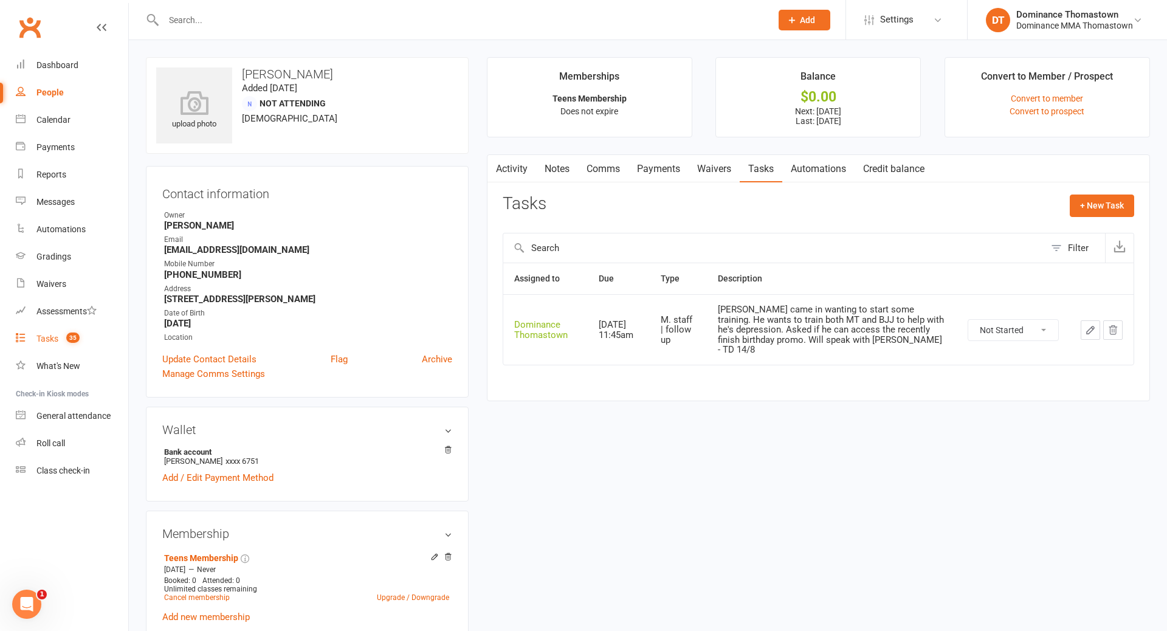
click at [40, 332] on link "Tasks 35" at bounding box center [72, 338] width 112 height 27
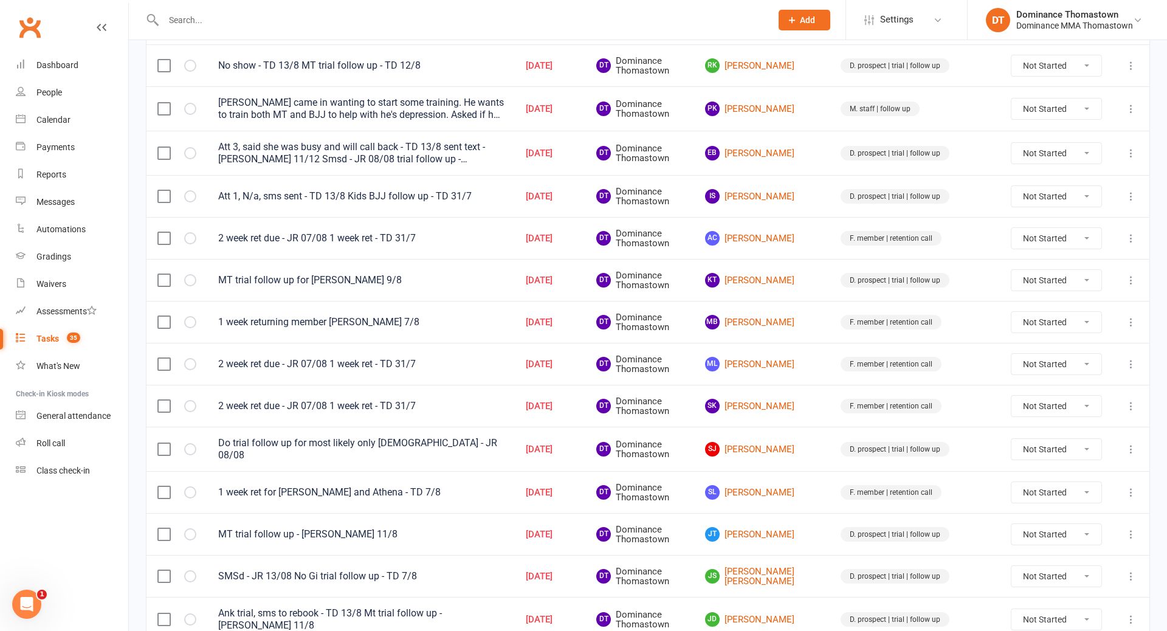
scroll to position [535, 0]
click at [471, 352] on td "2 week ret due - JR 07/08 1 week ret - TD 31/7" at bounding box center [361, 363] width 308 height 42
click at [502, 258] on td "MT trial follow up for Reuben - TD 9/8" at bounding box center [361, 279] width 308 height 42
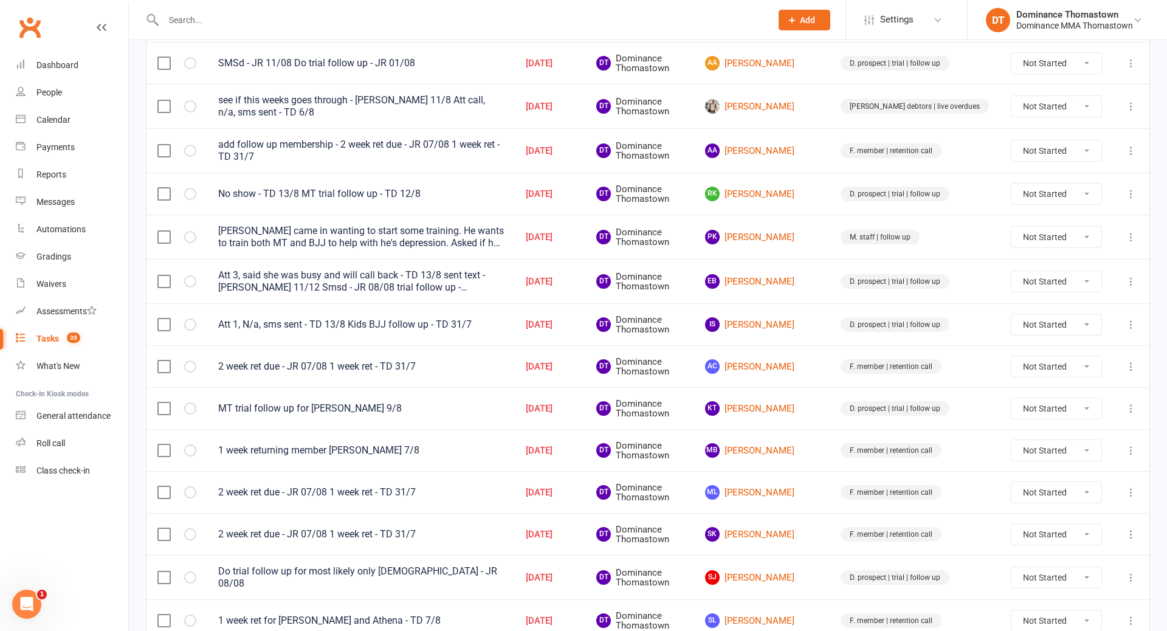
scroll to position [490, 0]
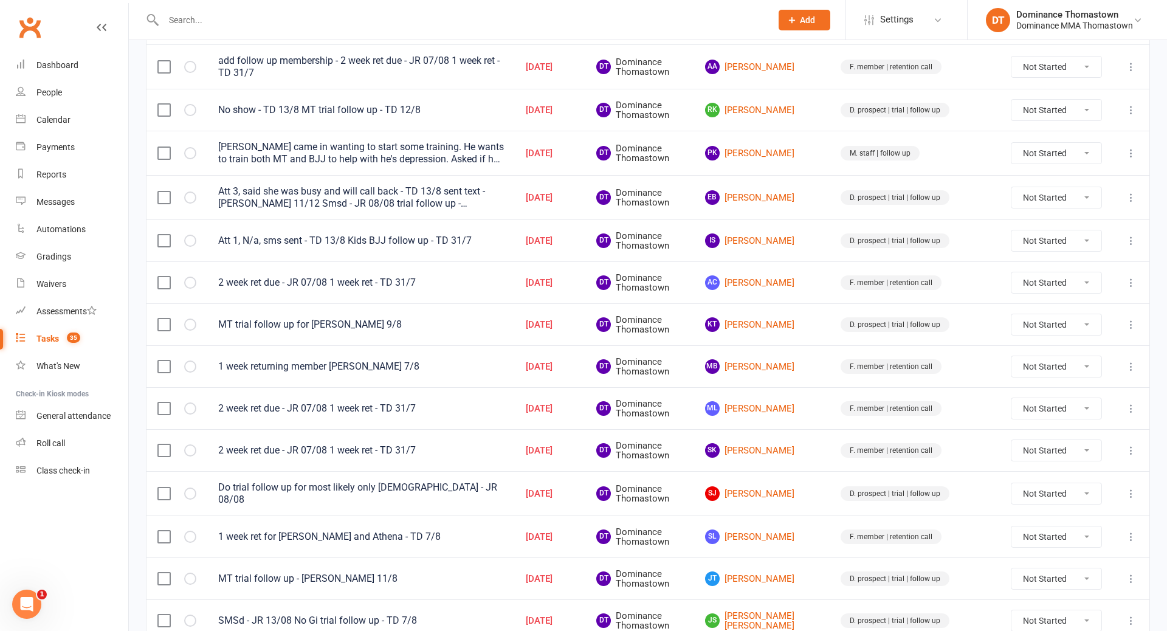
click at [413, 328] on td "MT trial follow up for Reuben - TD 9/8" at bounding box center [361, 324] width 308 height 42
click at [811, 276] on link "AC Abdul Chakielli" at bounding box center [762, 282] width 114 height 15
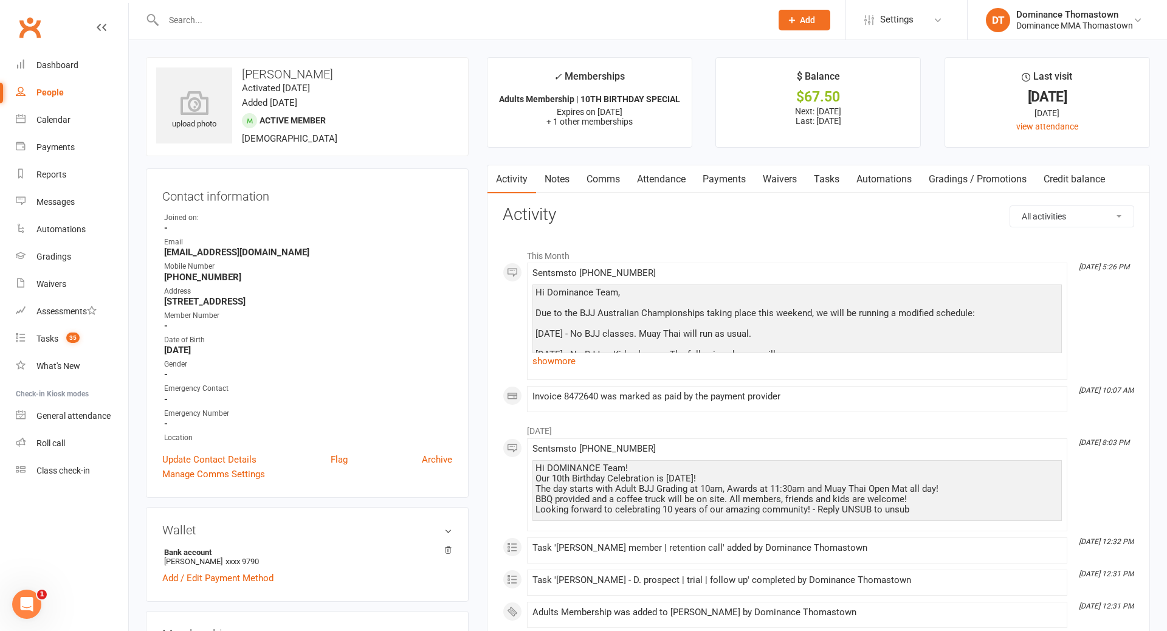
scroll to position [9, 0]
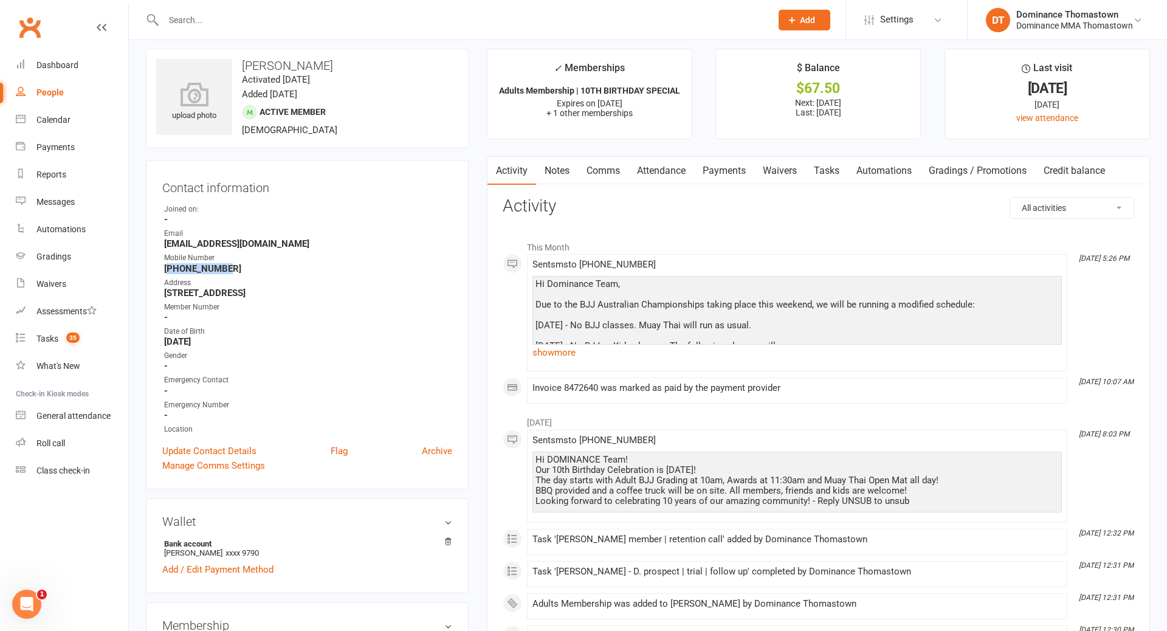
click at [822, 176] on link "Tasks" at bounding box center [827, 171] width 43 height 28
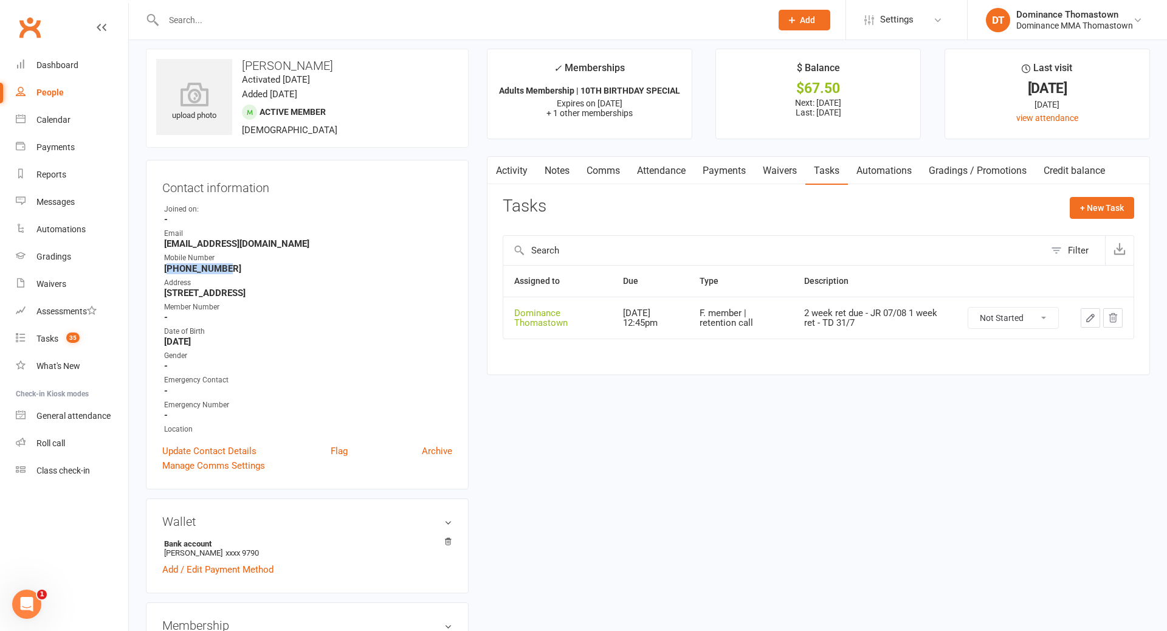
click at [1089, 318] on icon "button" at bounding box center [1090, 318] width 11 height 11
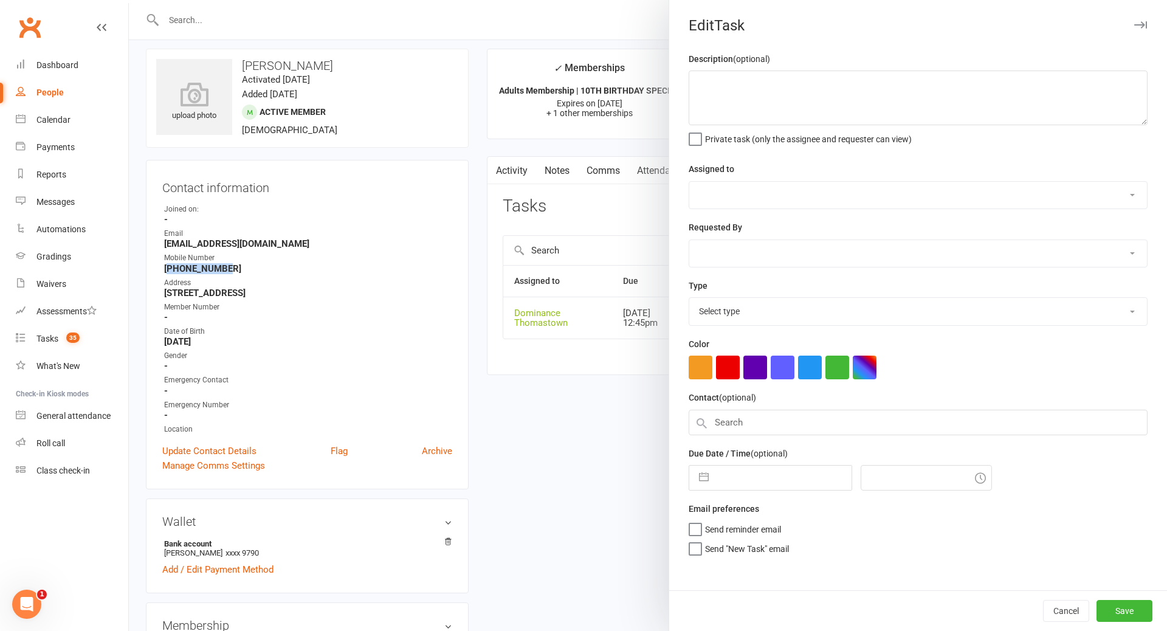
type textarea "2 week ret due - JR 07/08 1 week ret - TD 31/7"
select select "12547"
type input "14 Aug 2025"
type input "12:45pm"
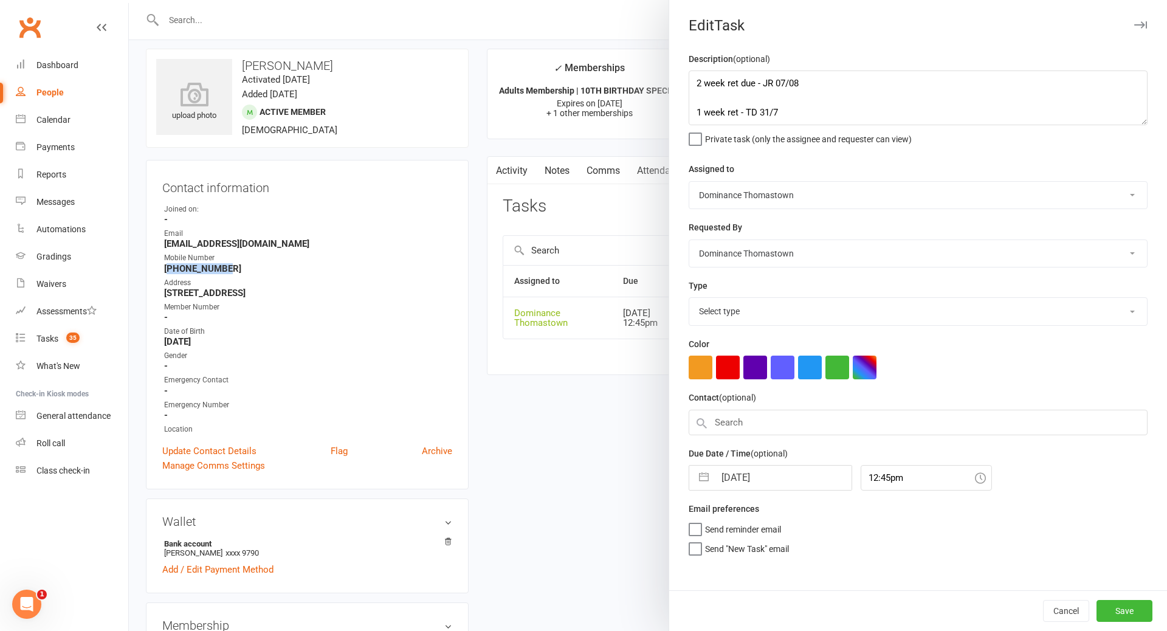
select select "3814"
drag, startPoint x: 709, startPoint y: 100, endPoint x: 823, endPoint y: 111, distance: 114.8
click at [716, 100] on textarea "2 week ret due - JR 07/08 1 week ret - TD 31/7" at bounding box center [918, 98] width 459 height 55
drag, startPoint x: 697, startPoint y: 82, endPoint x: 936, endPoint y: 63, distance: 239.8
click at [706, 83] on textarea "2 week ret due - JR 07/08 1 week ret - TD 31/7" at bounding box center [918, 98] width 459 height 55
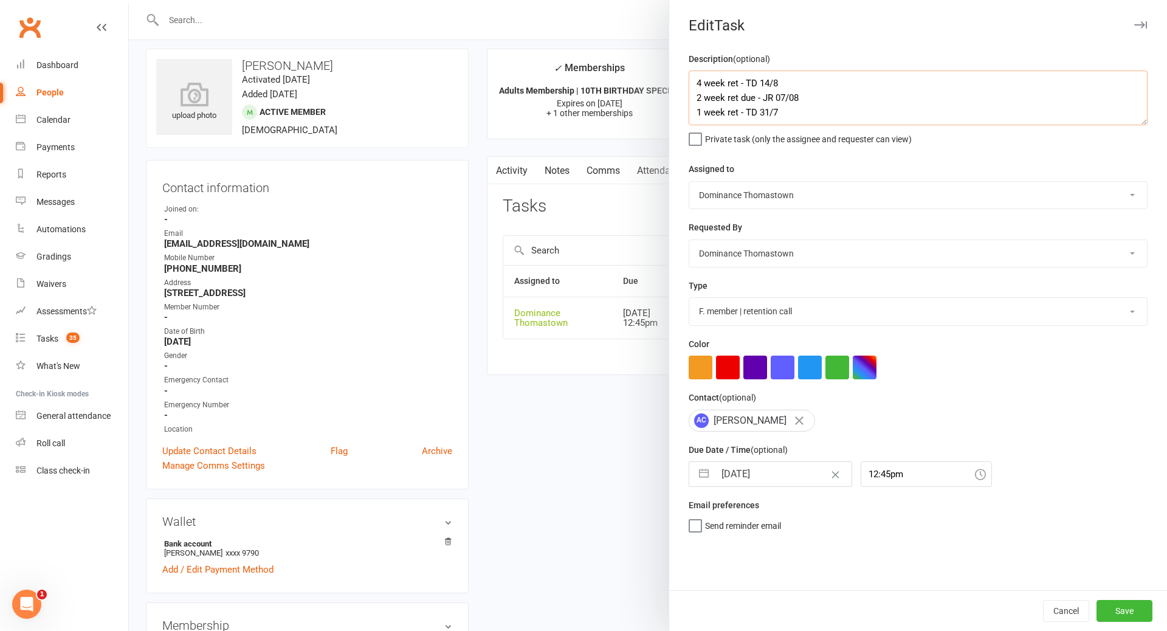
type textarea "4 week ret - TD 14/8 2 week ret due - JR 07/08 1 week ret - TD 31/7"
select select "6"
select select "2025"
select select "7"
select select "2025"
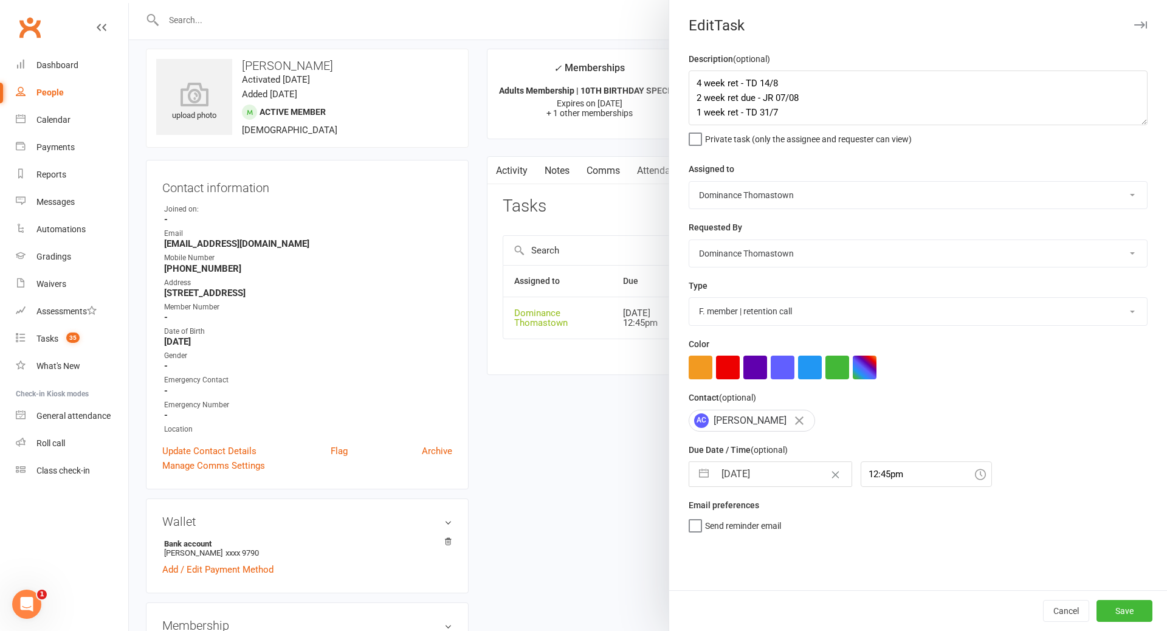
select select "8"
select select "2025"
click at [751, 476] on input "14 Aug 2025" at bounding box center [783, 474] width 137 height 24
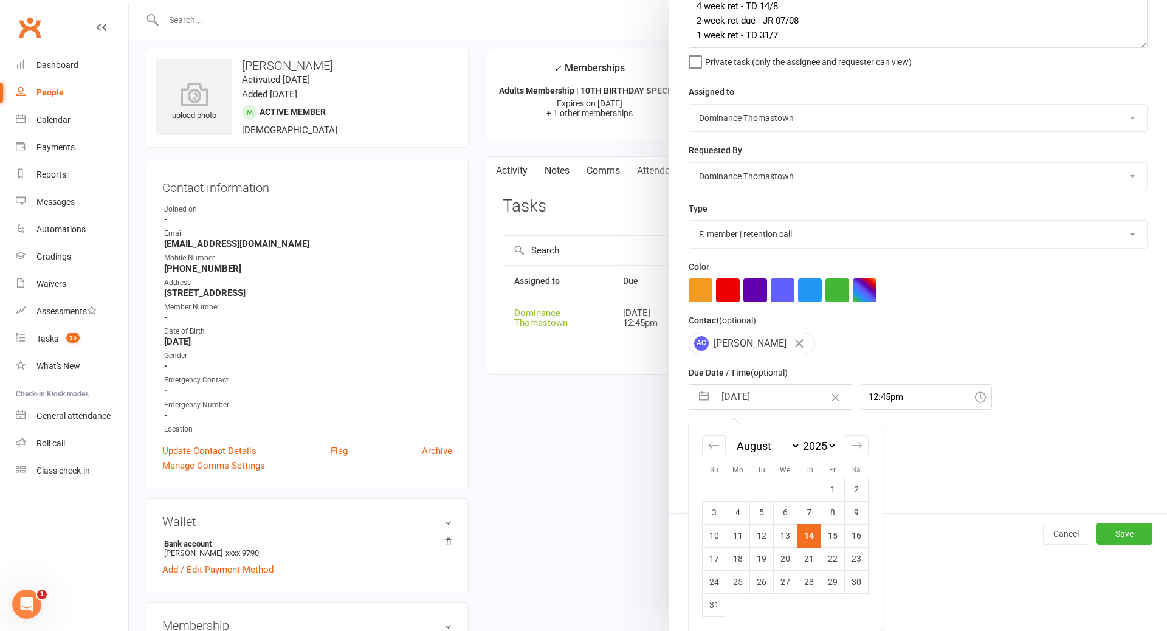
click at [815, 581] on td "28" at bounding box center [810, 581] width 24 height 23
type input "28 Aug 2025"
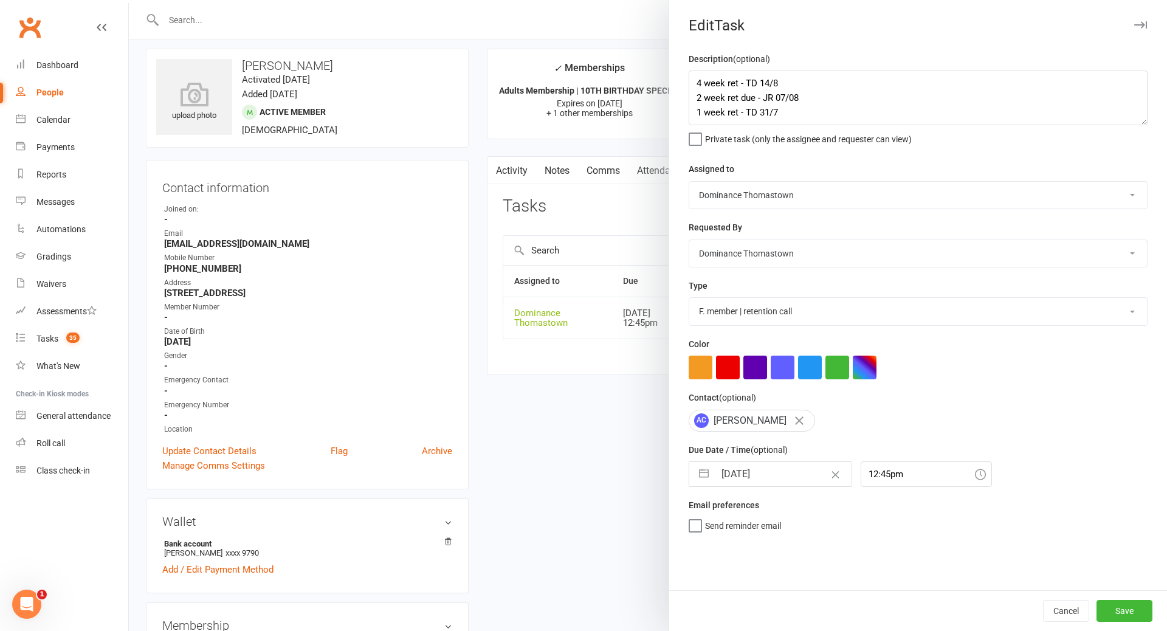
scroll to position [0, 0]
click at [1137, 614] on button "Save" at bounding box center [1125, 611] width 56 height 22
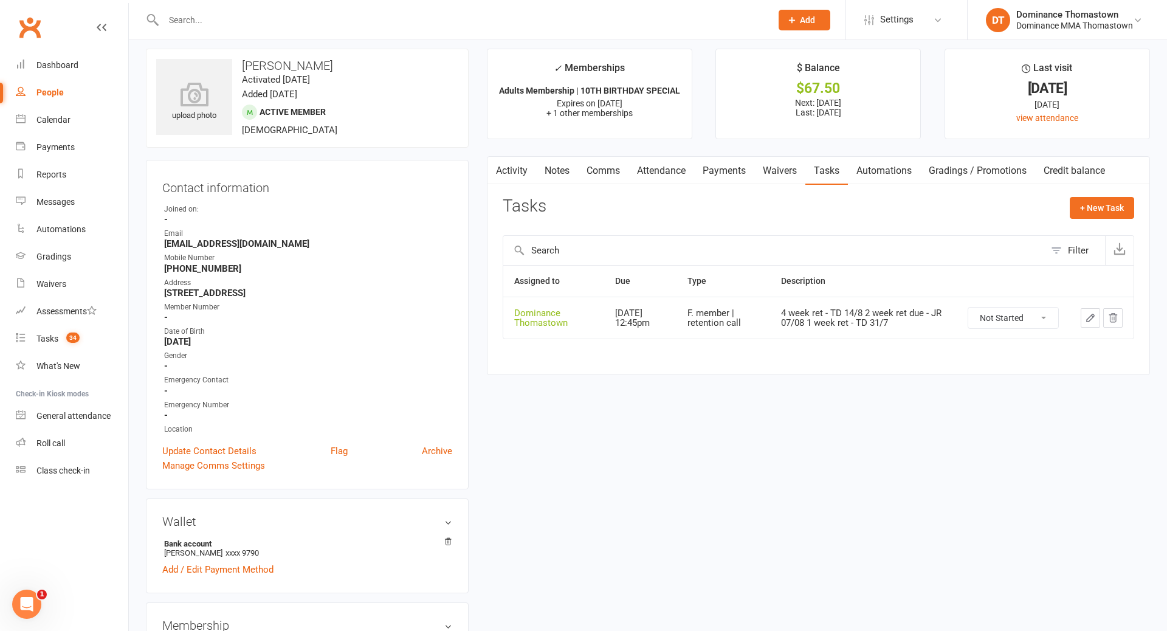
click at [224, 16] on input "text" at bounding box center [461, 20] width 603 height 17
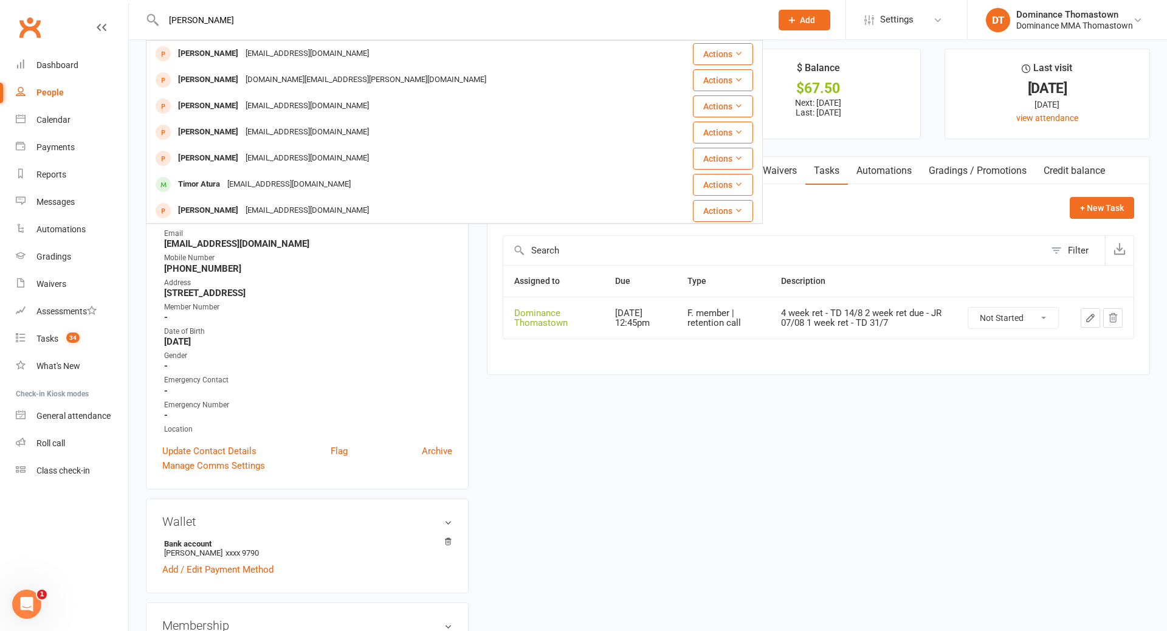
type input "tim ashby"
click at [803, 23] on span "Add" at bounding box center [807, 20] width 15 height 10
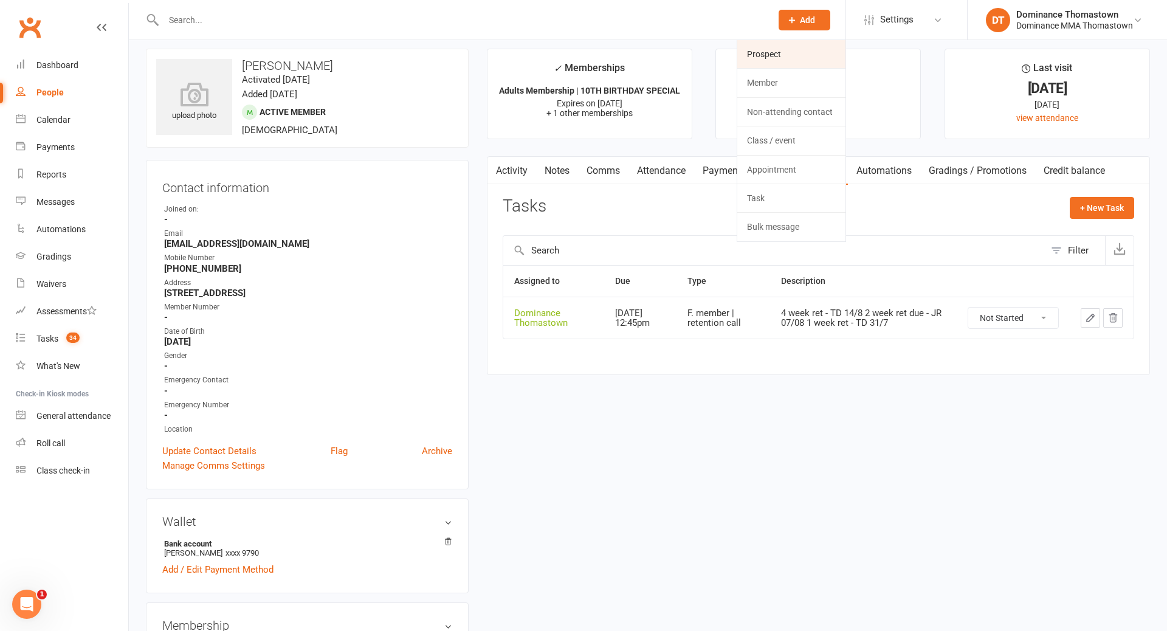
click at [764, 55] on link "Prospect" at bounding box center [792, 54] width 108 height 28
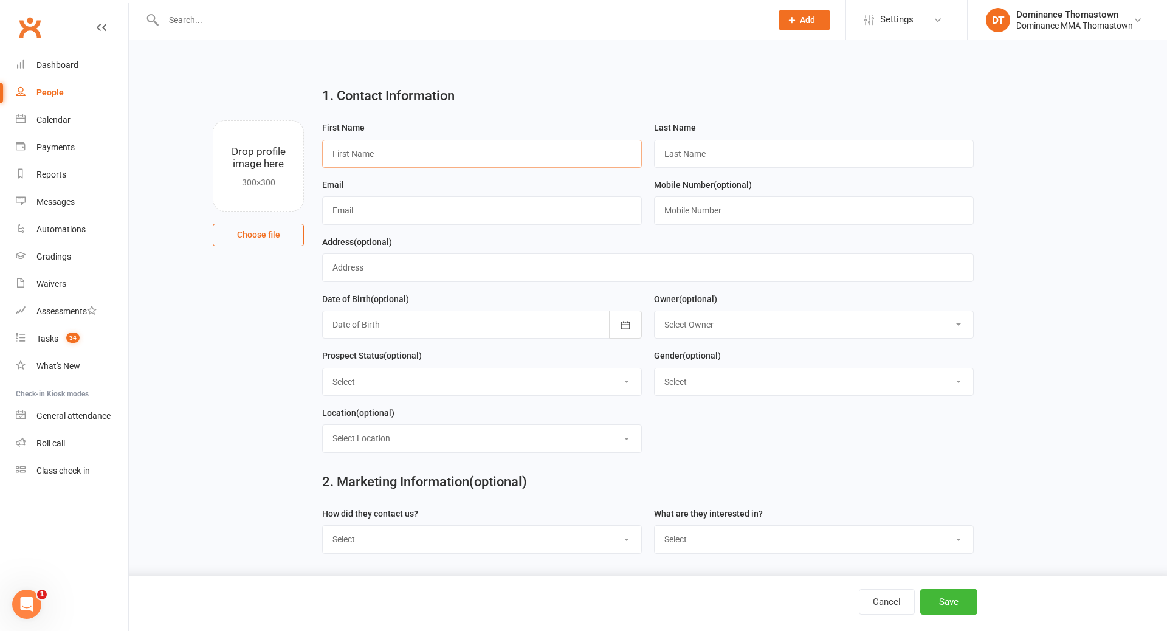
click at [464, 149] on input "text" at bounding box center [482, 154] width 320 height 28
type input "Tim"
type input "Ashby"
click at [351, 212] on input "text" at bounding box center [482, 210] width 320 height 28
paste input "mailto:timandersashby@gmail.com"
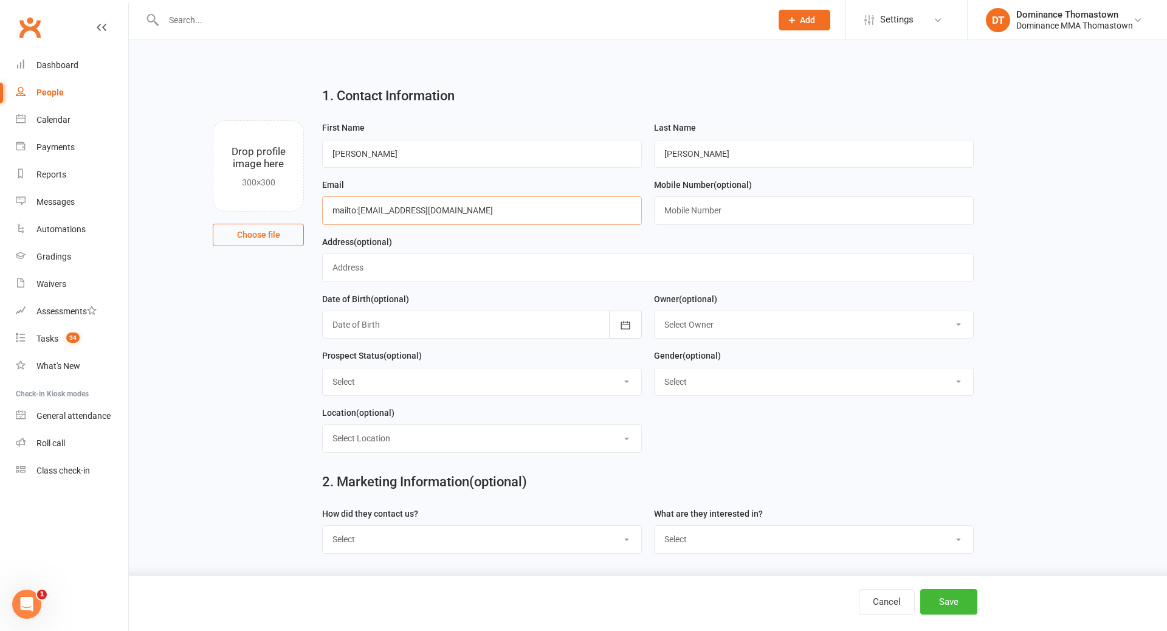
click at [361, 209] on input "mailto:timandersashby@gmail.com" at bounding box center [482, 210] width 320 height 28
type input "timandersashby@gmail.com"
click at [694, 213] on input "text" at bounding box center [814, 210] width 320 height 28
paste input "0433031816"
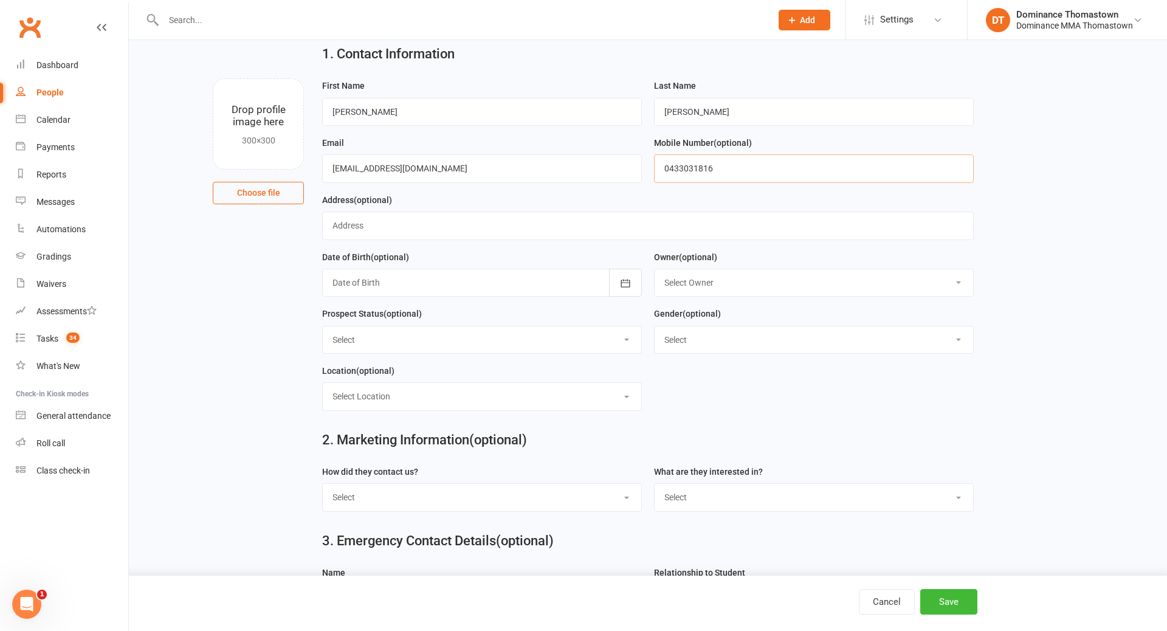
scroll to position [67, 0]
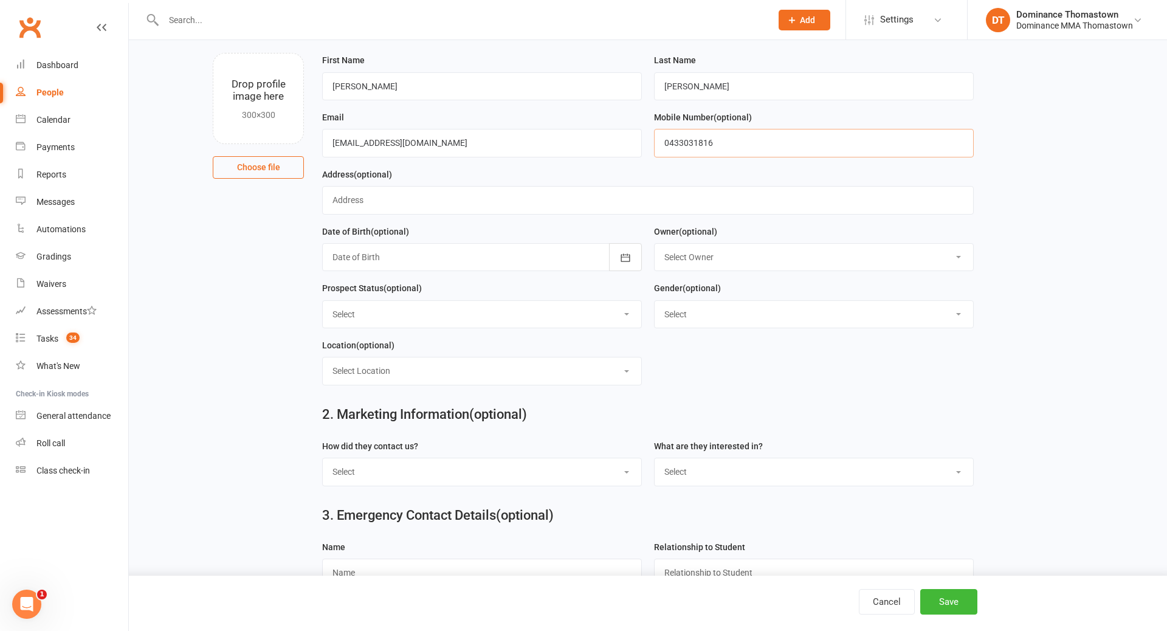
type input "0433031816"
click at [378, 475] on select "Select Phone Email In-Facility Website enquiry form Marketing Lead" at bounding box center [482, 471] width 319 height 27
select select "Website enquiry form"
click at [690, 480] on select "Select BJJ Muay Thai Kids BJJ Kids Muay Thai Teens BJJ Teens Muay Thai Freestyl…" at bounding box center [814, 471] width 319 height 27
select select "BJJ"
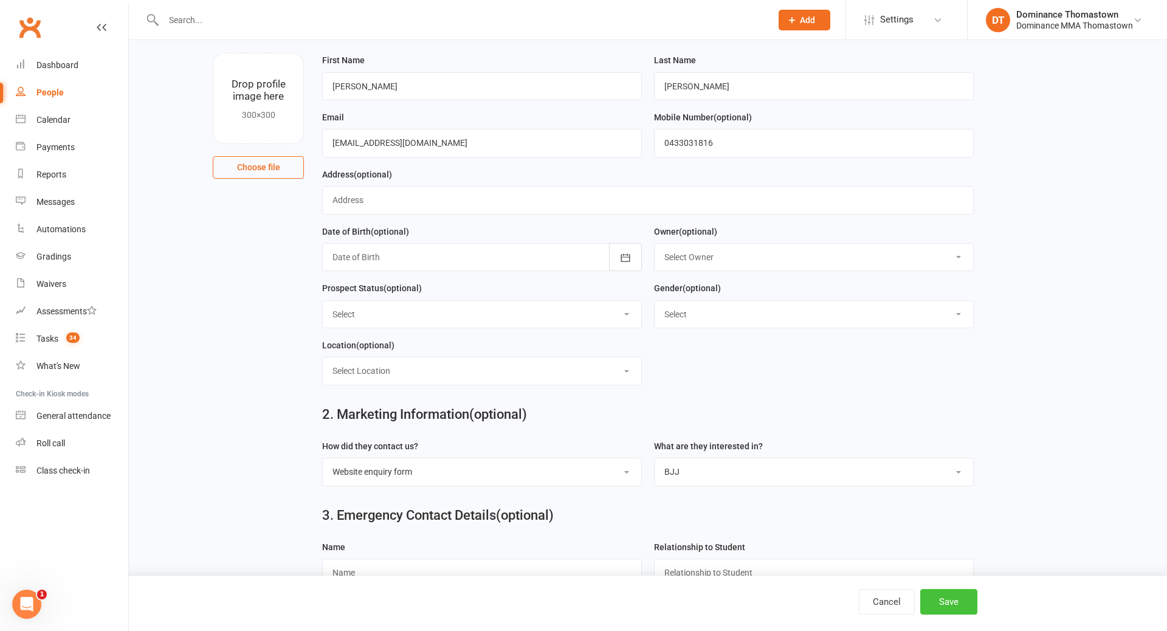
click at [950, 609] on button "Save" at bounding box center [949, 602] width 57 height 26
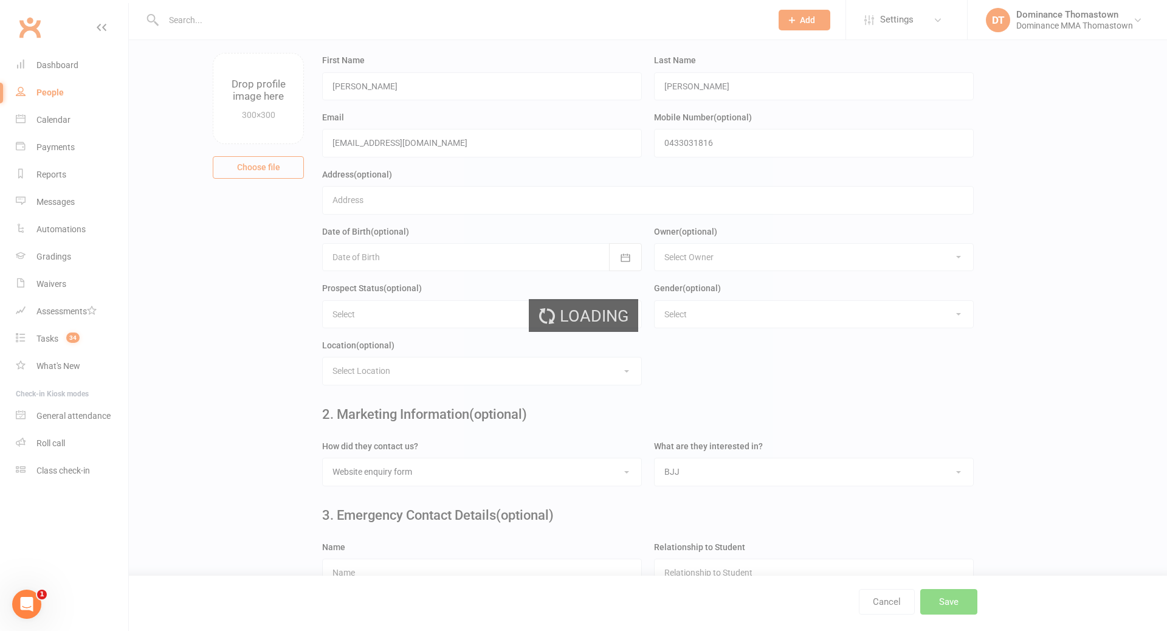
scroll to position [0, 0]
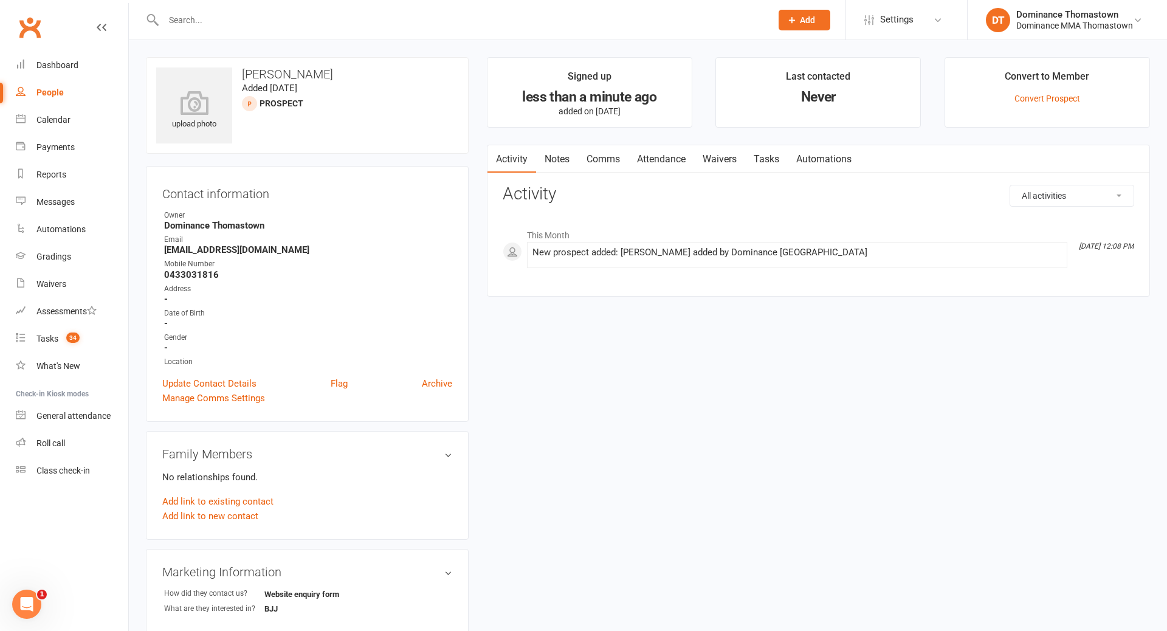
click at [565, 159] on link "Notes" at bounding box center [557, 159] width 42 height 28
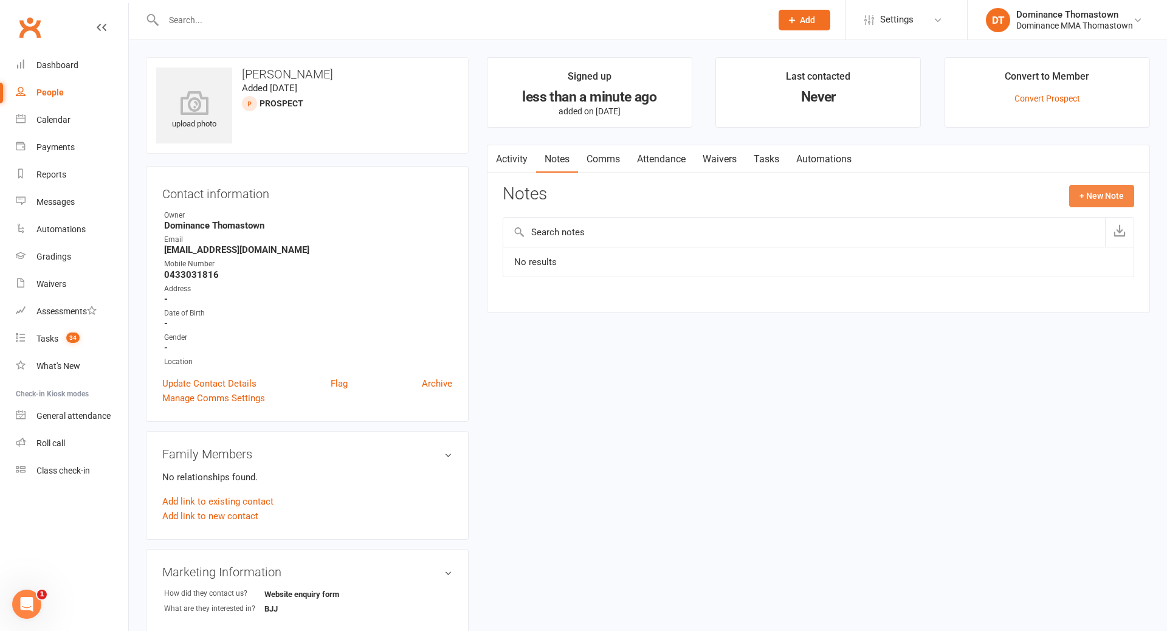
click at [1093, 195] on button "+ New Note" at bounding box center [1102, 196] width 65 height 22
click at [524, 306] on textarea at bounding box center [819, 315] width 632 height 40
paste textarea "First Name: Tim Last Name: Ashby Email Address: timandersashby@gmail.com Phone …"
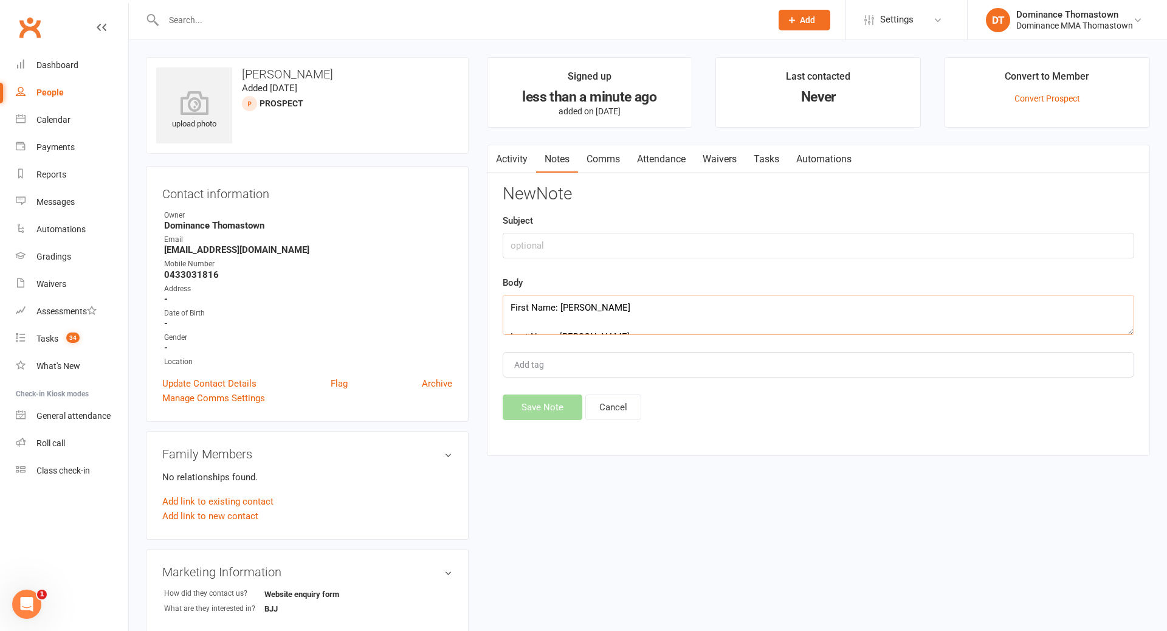
scroll to position [153, 0]
type textarea "First Name: Tim Last Name: Ashby Email Address: timandersashby@gmail.com Phone …"
drag, startPoint x: 550, startPoint y: 260, endPoint x: 554, endPoint y: 247, distance: 12.7
click at [552, 257] on div "New Note Subject Body First Name: Tim Last Name: Ashby Email Address: timanders…" at bounding box center [819, 302] width 632 height 235
drag, startPoint x: 554, startPoint y: 246, endPoint x: 615, endPoint y: 243, distance: 61.5
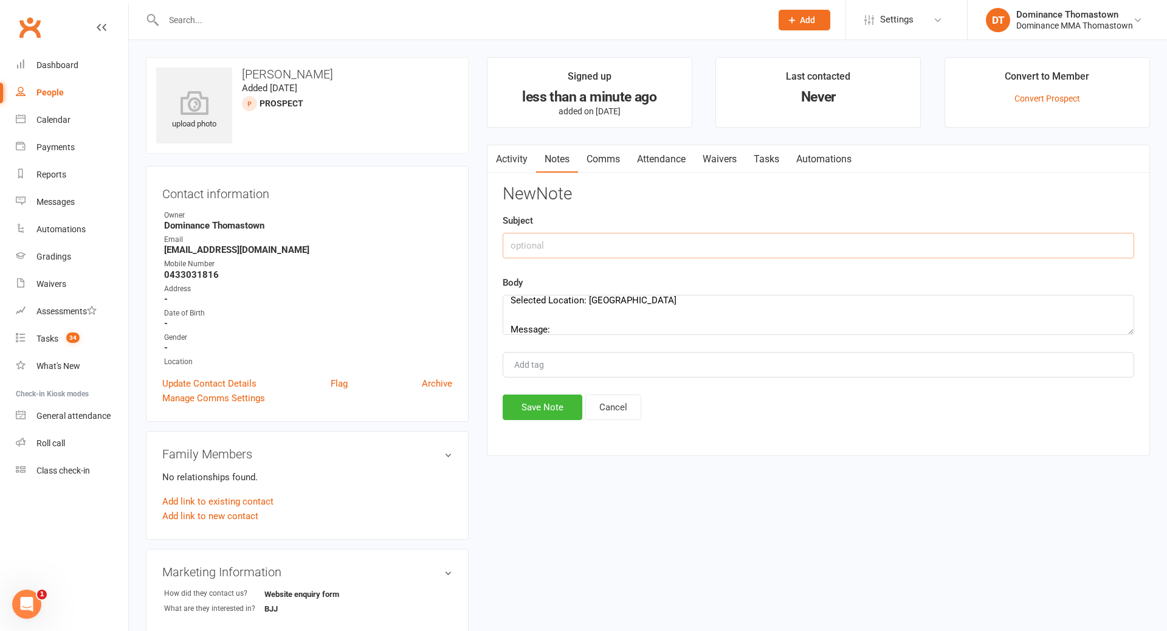
click at [555, 247] on input "text" at bounding box center [819, 246] width 632 height 26
type input "Web enquiry"
click at [546, 410] on button "Save Note" at bounding box center [543, 408] width 80 height 26
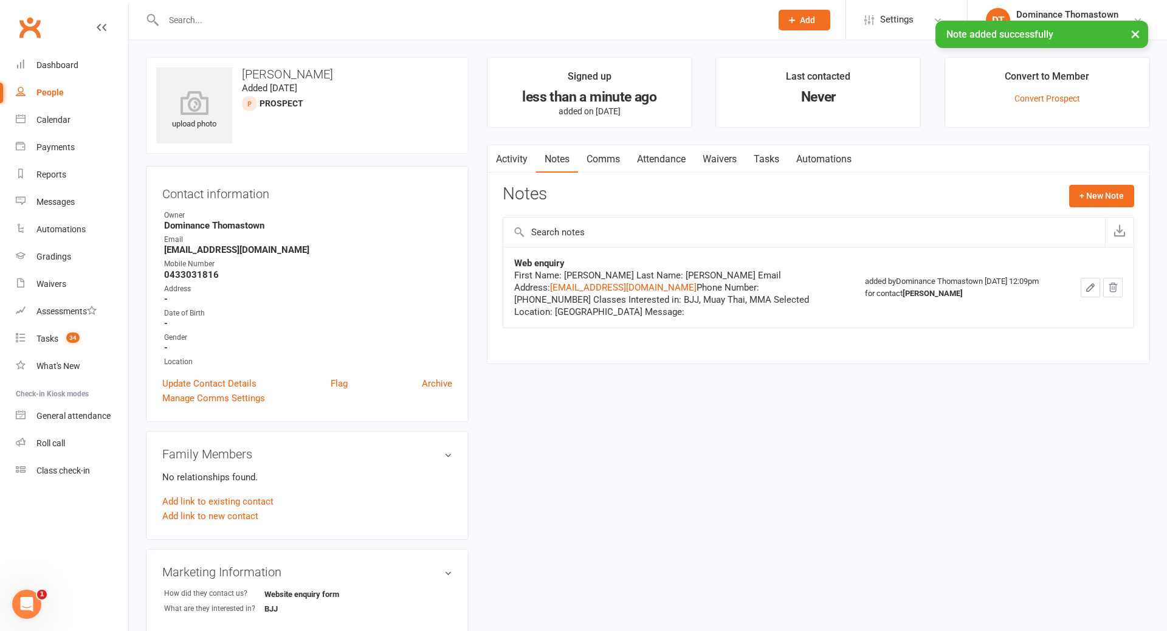
drag, startPoint x: 764, startPoint y: 161, endPoint x: 783, endPoint y: 168, distance: 20.0
click at [765, 161] on link "Tasks" at bounding box center [766, 159] width 43 height 28
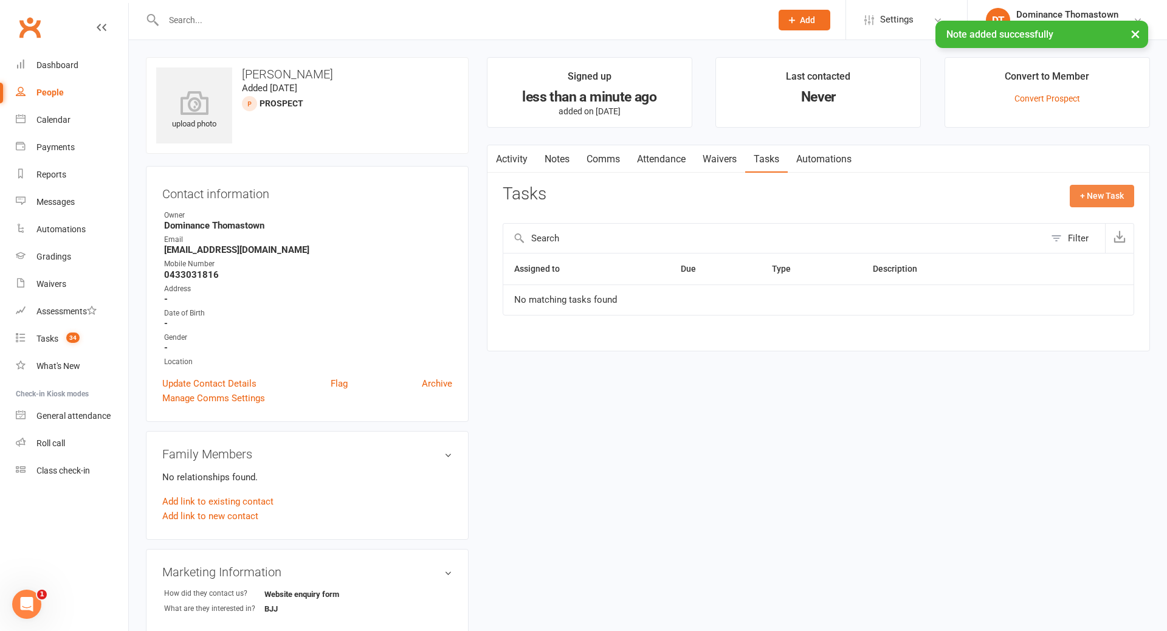
click at [1084, 204] on button "+ New Task" at bounding box center [1102, 196] width 64 height 22
select select "12547"
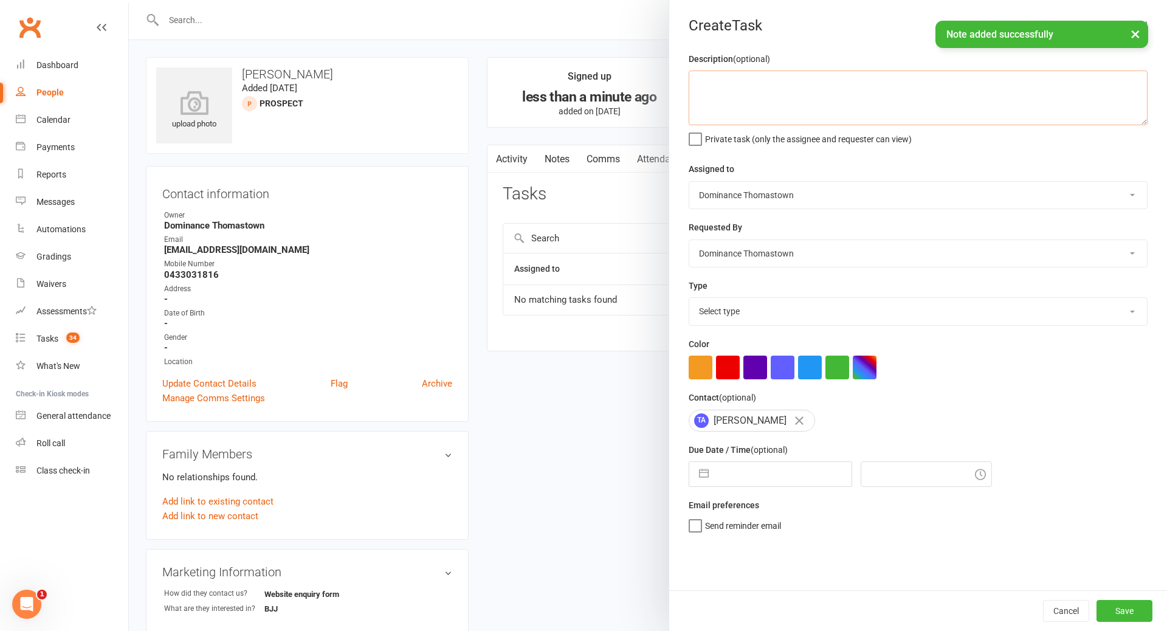
click at [744, 101] on textarea at bounding box center [918, 98] width 459 height 55
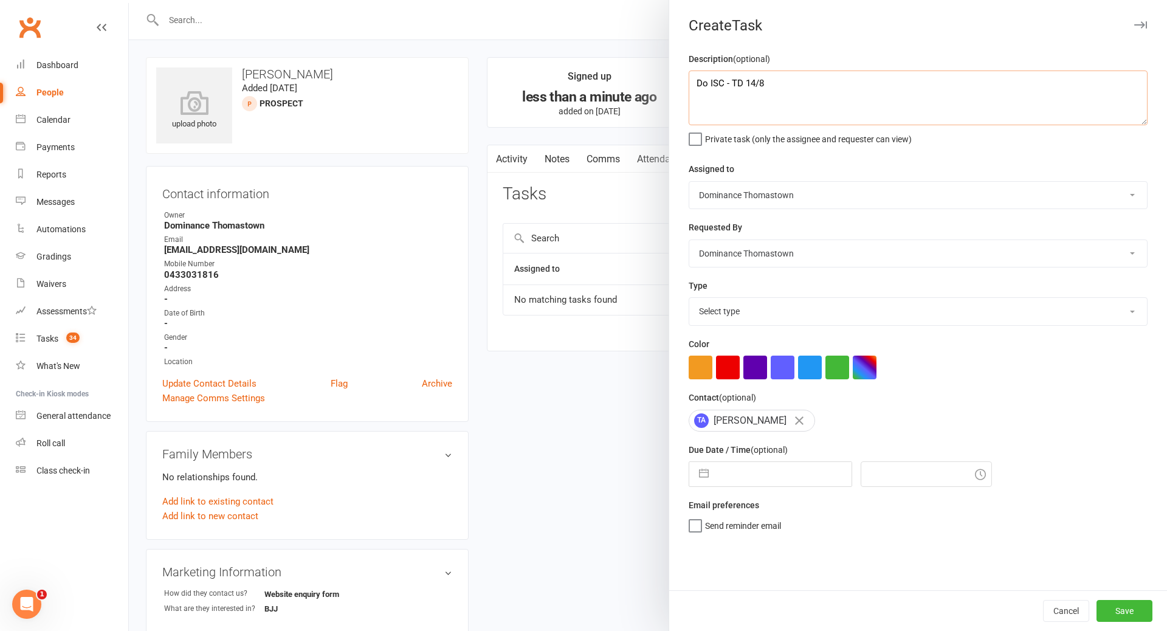
type textarea "Do ISC - TD 14/8"
click at [749, 317] on select "Select type A. prospect | enquiry response B. prospect | trial | booking C. pro…" at bounding box center [919, 311] width 458 height 27
select select "3809"
click at [736, 478] on input "text" at bounding box center [783, 474] width 137 height 24
select select "6"
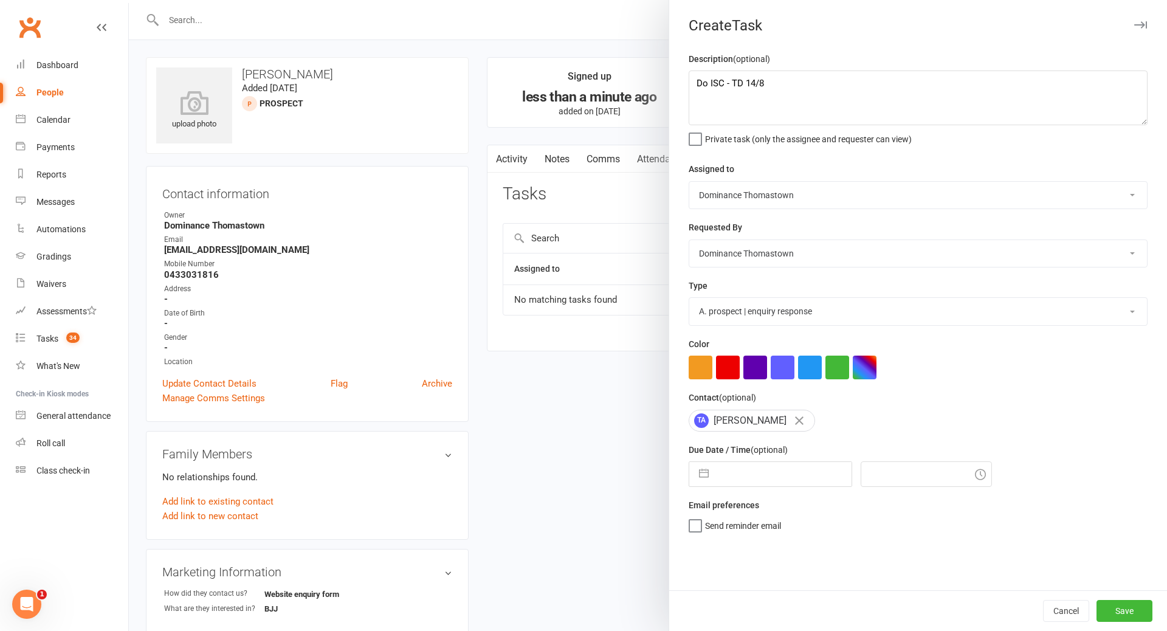
select select "2025"
select select "7"
select select "2025"
select select "8"
select select "2025"
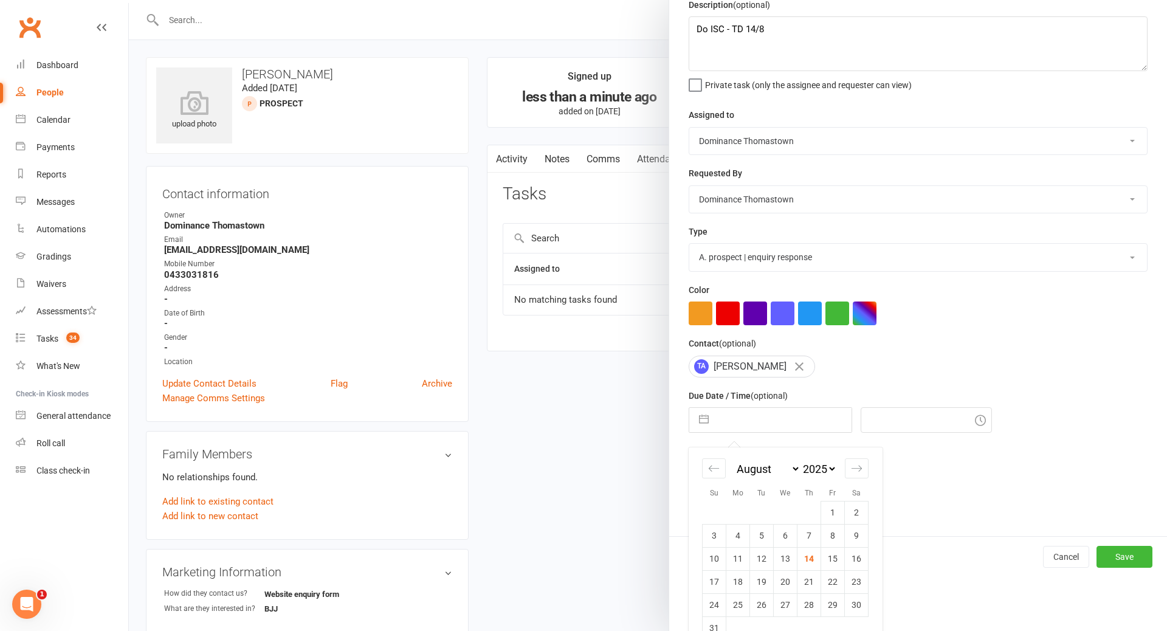
scroll to position [79, 0]
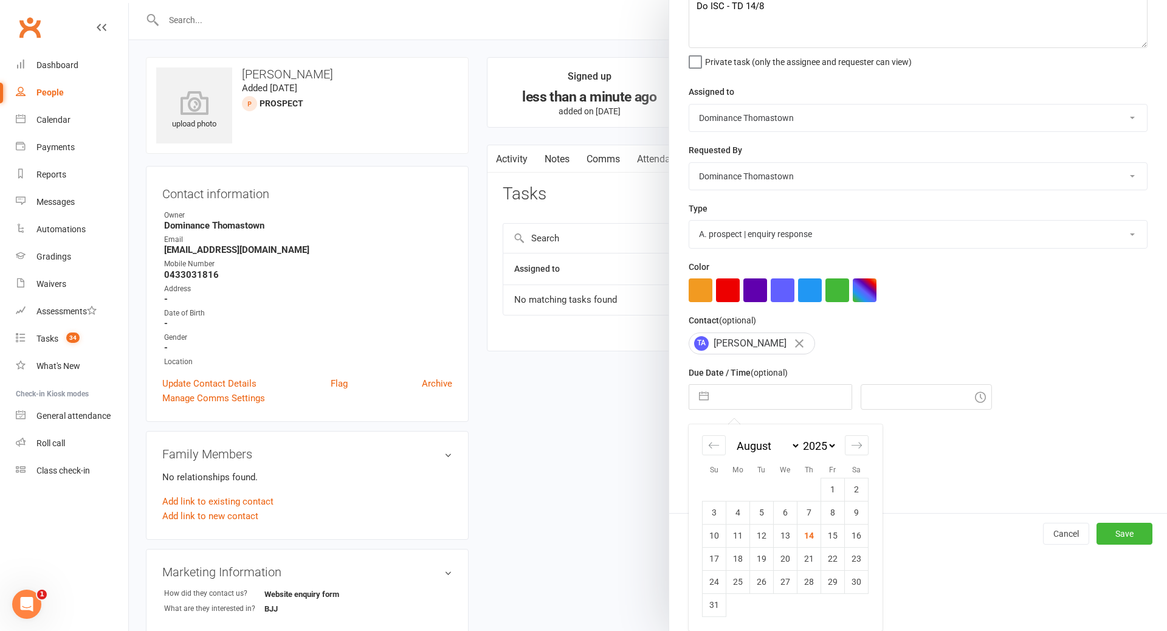
click at [812, 534] on td "14" at bounding box center [810, 535] width 24 height 23
type input "14 Aug 2025"
type input "12:15pm"
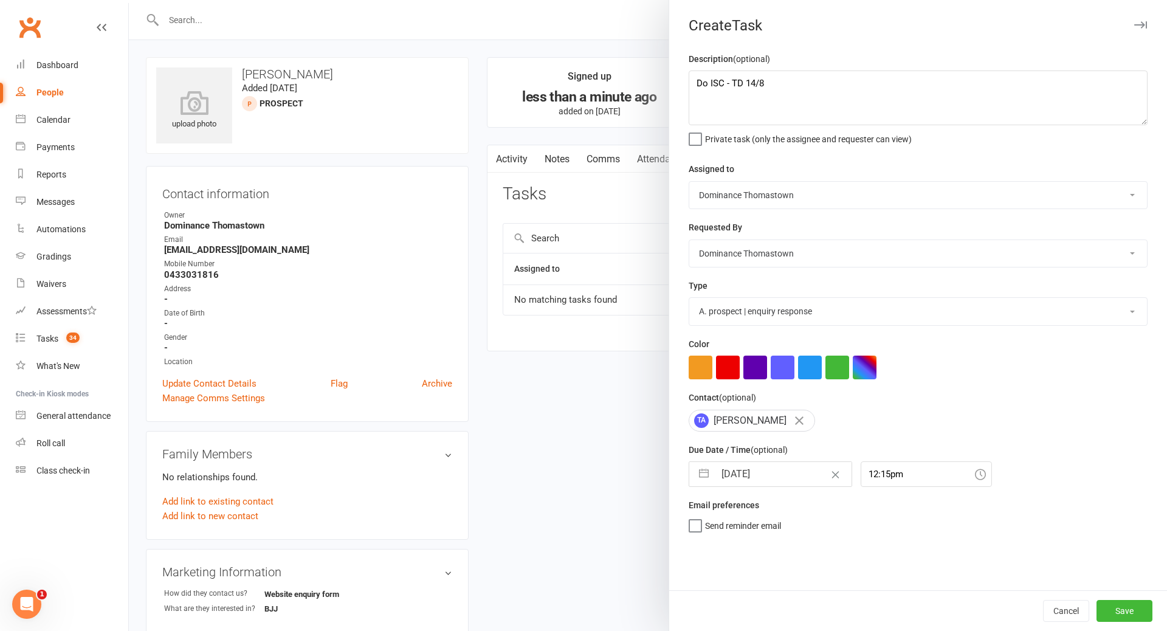
scroll to position [0, 0]
click at [1127, 615] on button "Save" at bounding box center [1125, 611] width 56 height 22
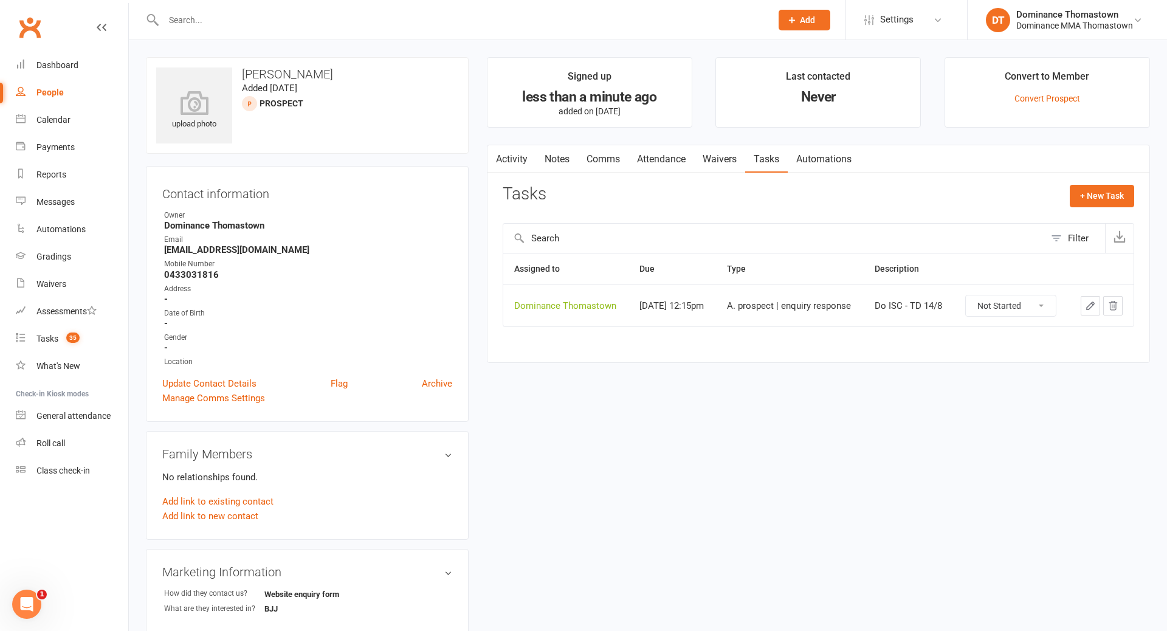
click at [556, 167] on link "Notes" at bounding box center [557, 159] width 42 height 28
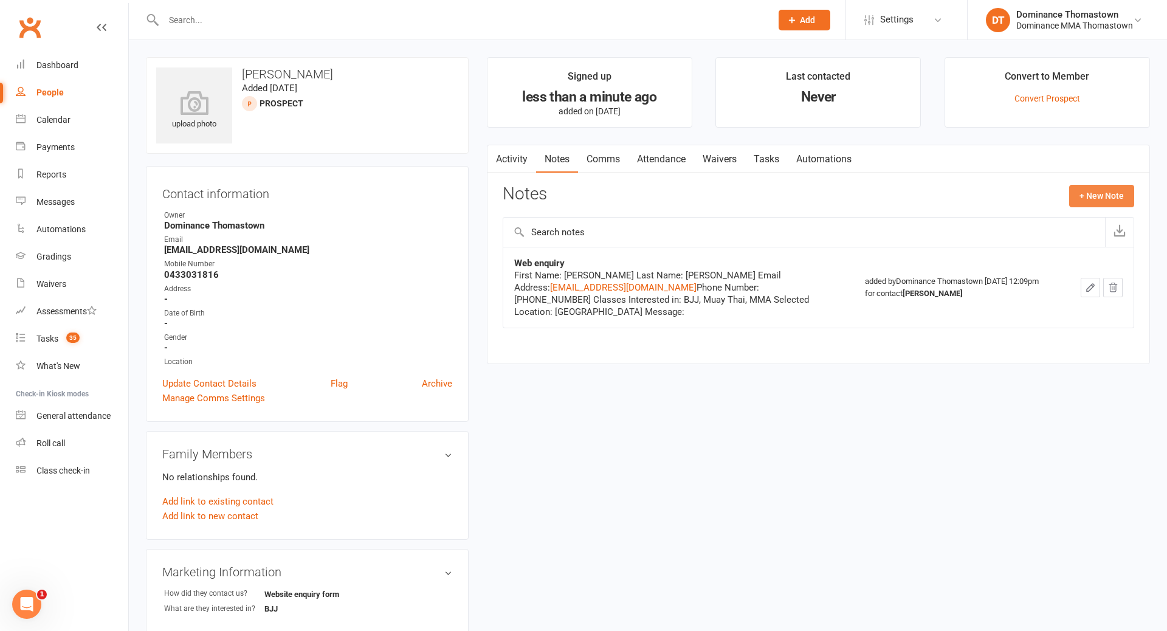
click at [1105, 205] on button "+ New Note" at bounding box center [1102, 196] width 65 height 22
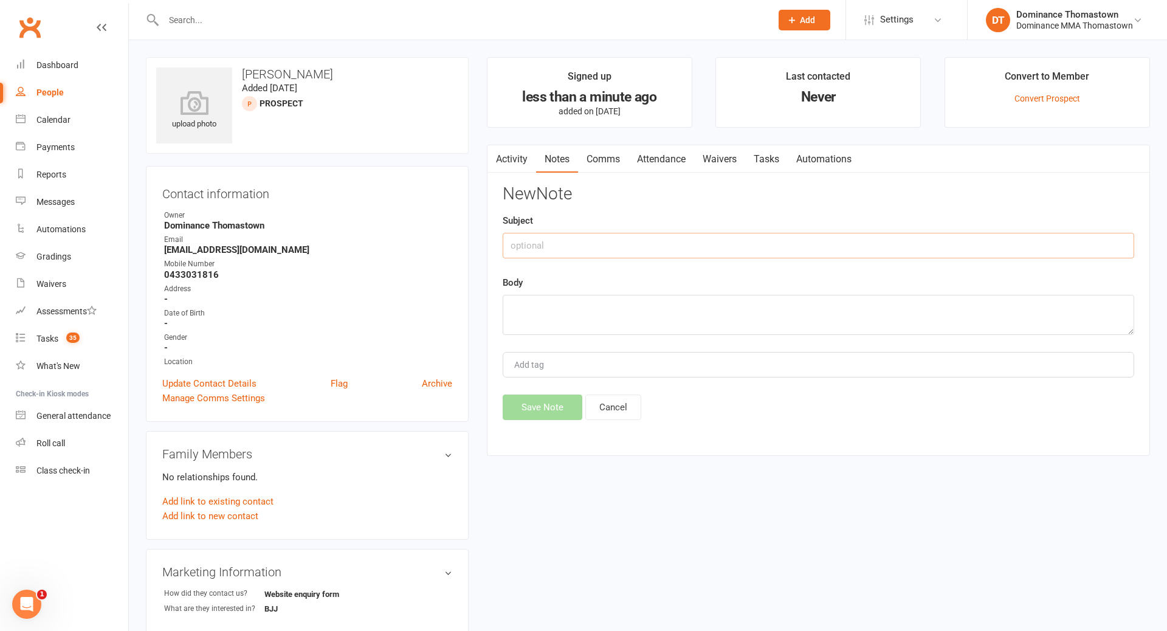
click at [587, 244] on input "text" at bounding box center [819, 246] width 632 height 26
type input "ISC"
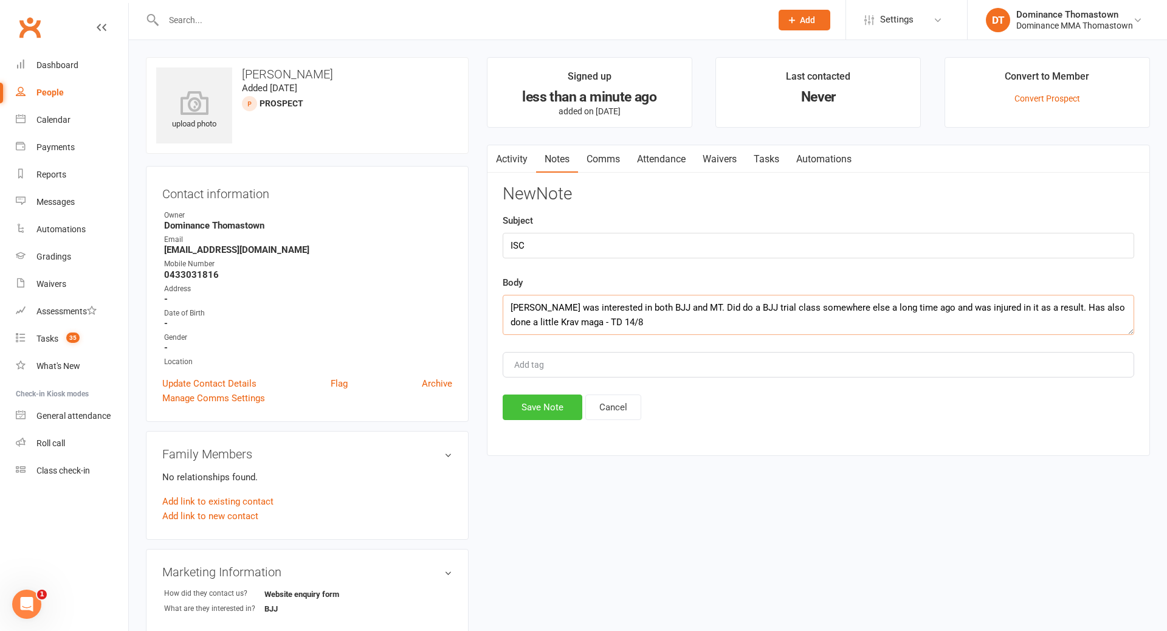
type textarea "Tim was interested in both BJJ and MT. Did do a BJJ trial class somewhere else …"
click at [559, 403] on button "Save Note" at bounding box center [543, 408] width 80 height 26
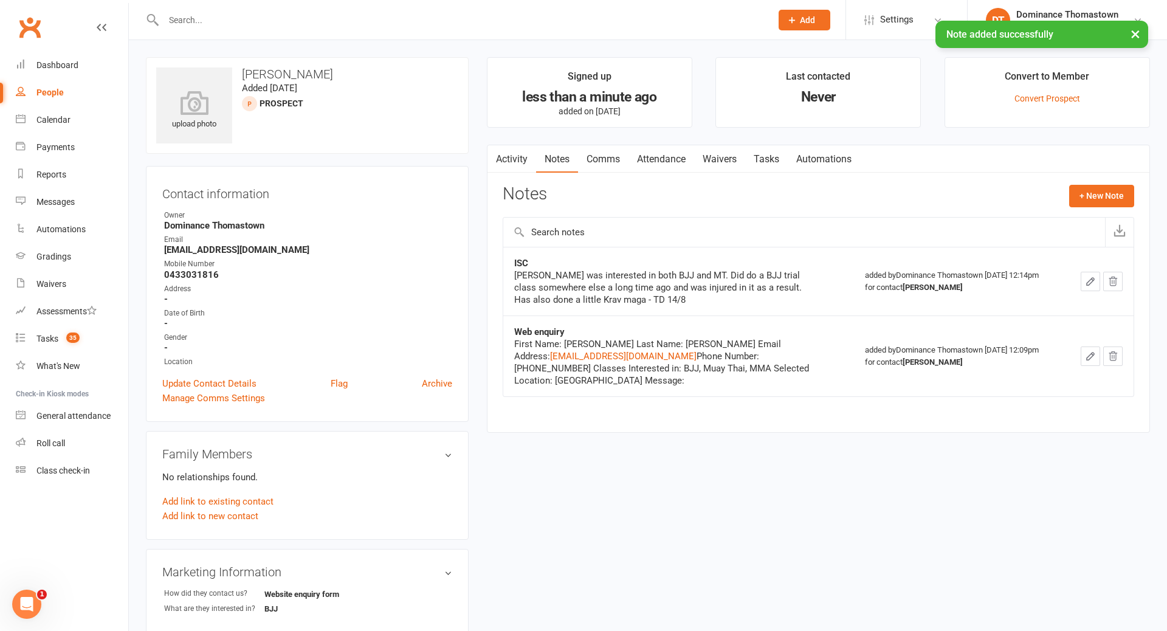
click at [649, 161] on link "Attendance" at bounding box center [662, 159] width 66 height 28
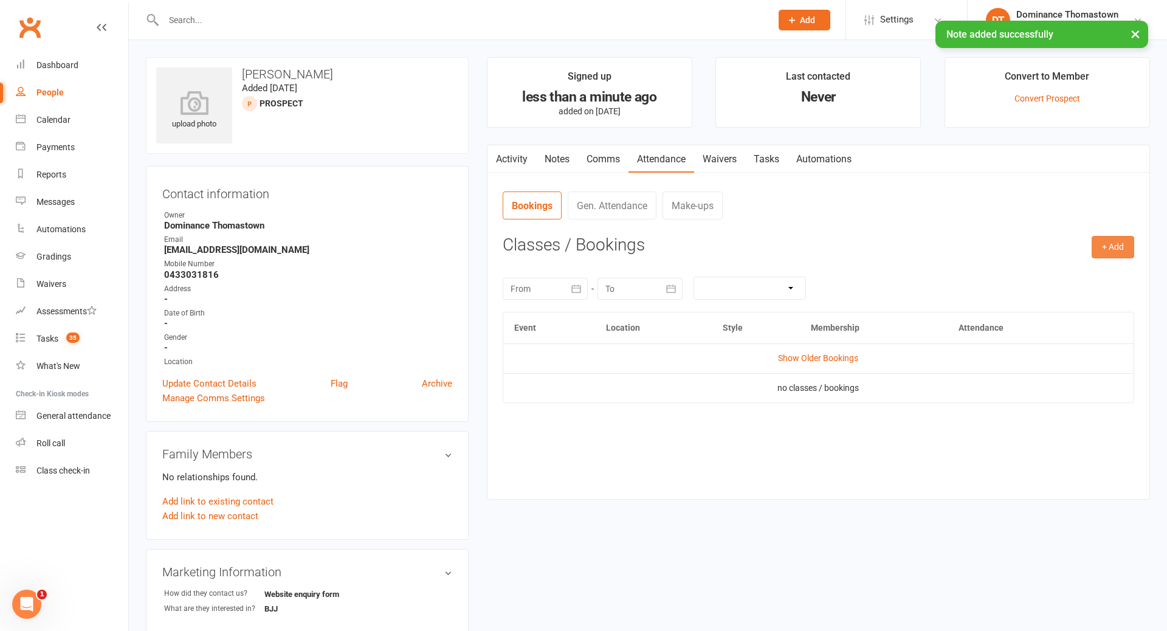
click at [1122, 249] on button "+ Add" at bounding box center [1113, 247] width 43 height 22
click at [1077, 280] on link "Book Event" at bounding box center [1074, 275] width 120 height 24
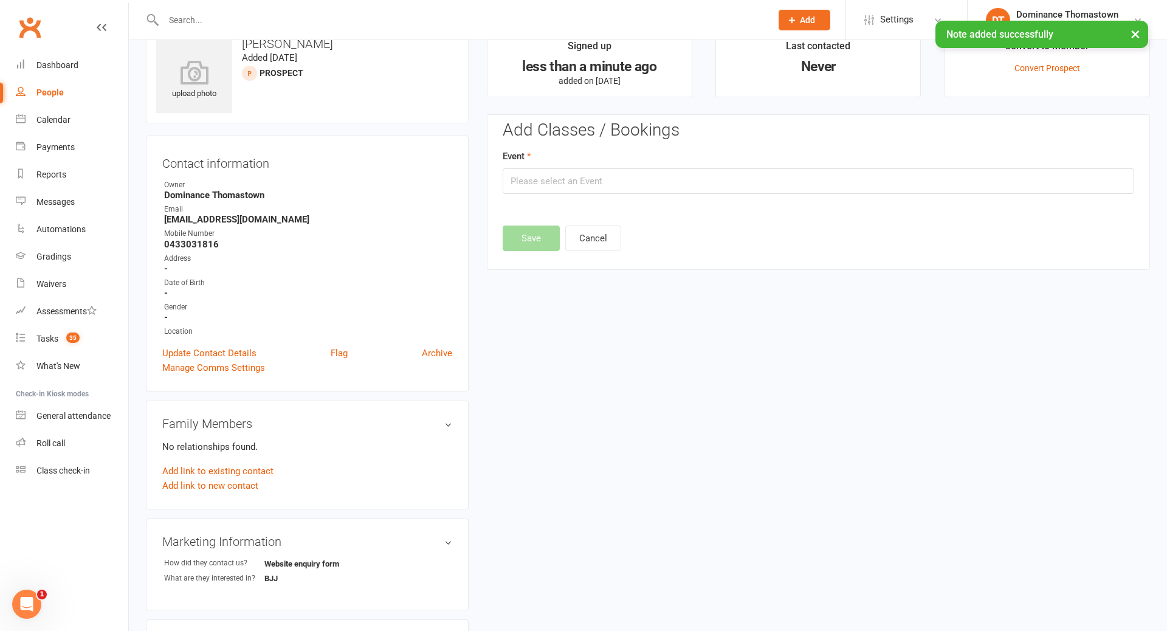
scroll to position [83, 0]
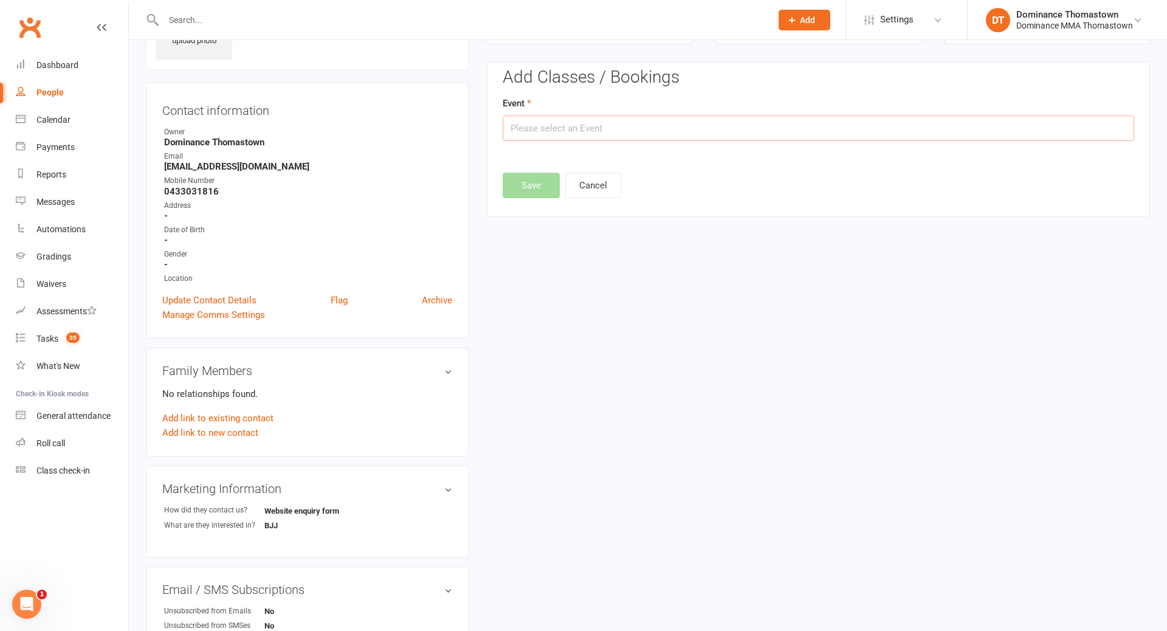
click at [648, 121] on input "text" at bounding box center [819, 129] width 632 height 26
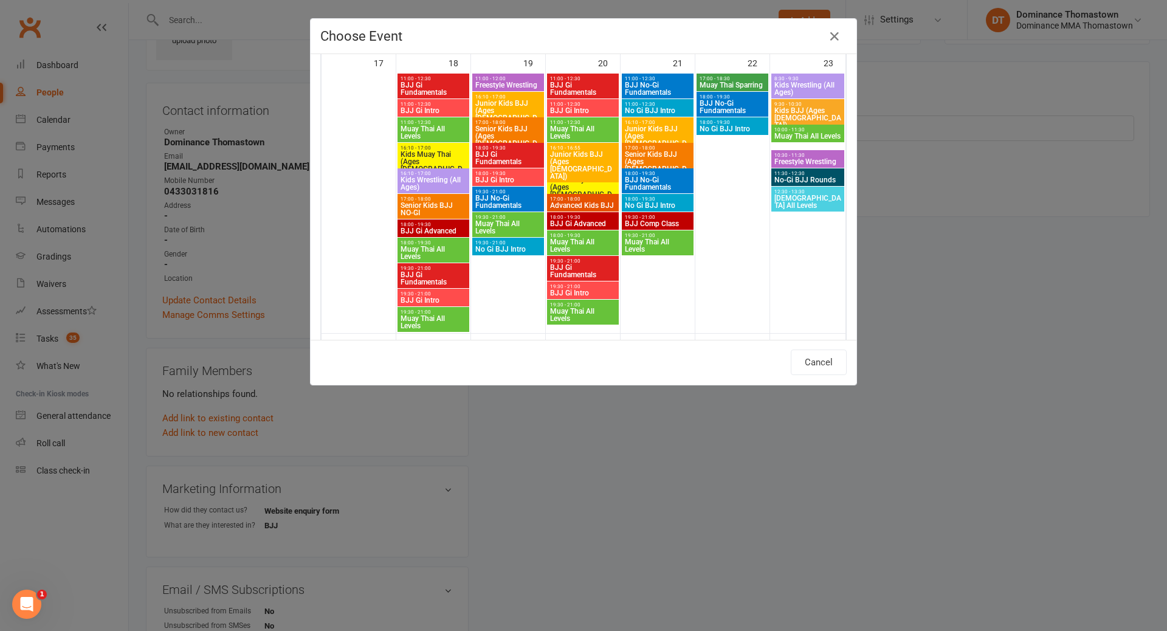
scroll to position [935, 0]
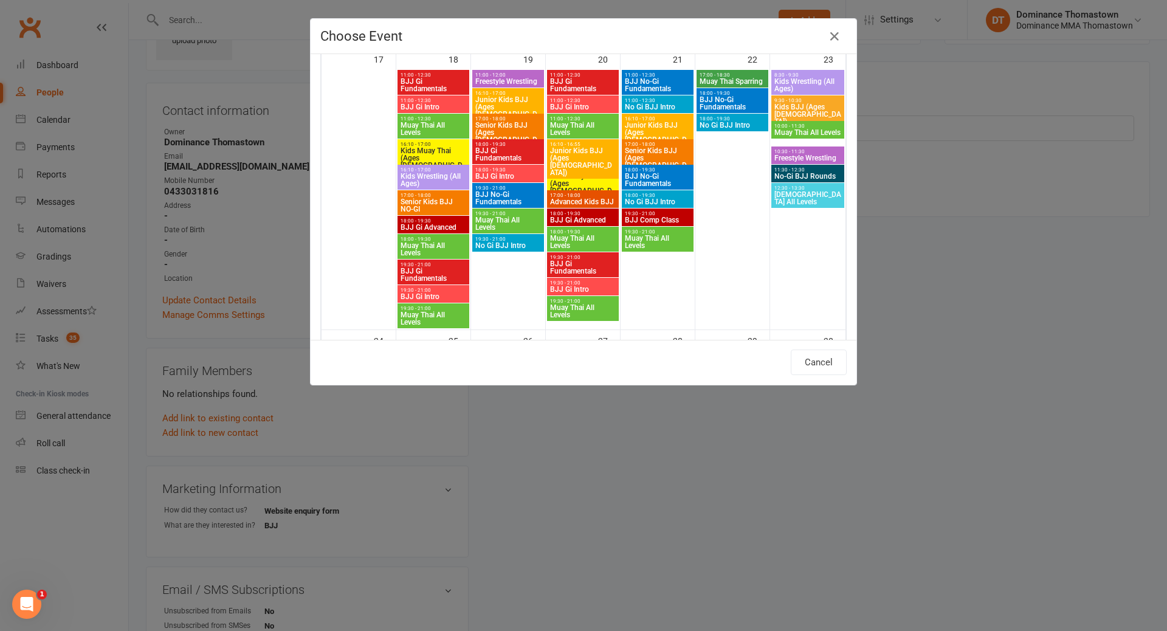
click at [426, 103] on span "BJJ Gi Intro" at bounding box center [433, 106] width 67 height 7
type input "BJJ Gi Intro - Aug 18, 2025 11:00:00 AM"
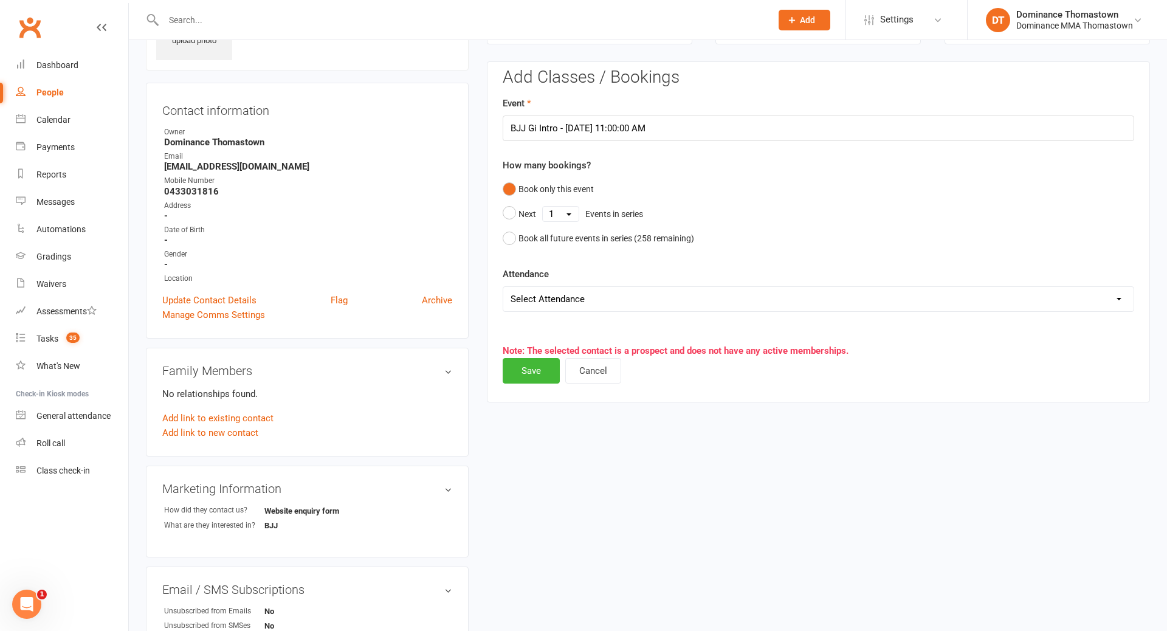
click at [561, 303] on select "Select Attendance Attended Absent" at bounding box center [818, 299] width 631 height 24
drag, startPoint x: 536, startPoint y: 370, endPoint x: 555, endPoint y: 347, distance: 30.7
click at [536, 370] on button "Save" at bounding box center [531, 371] width 57 height 26
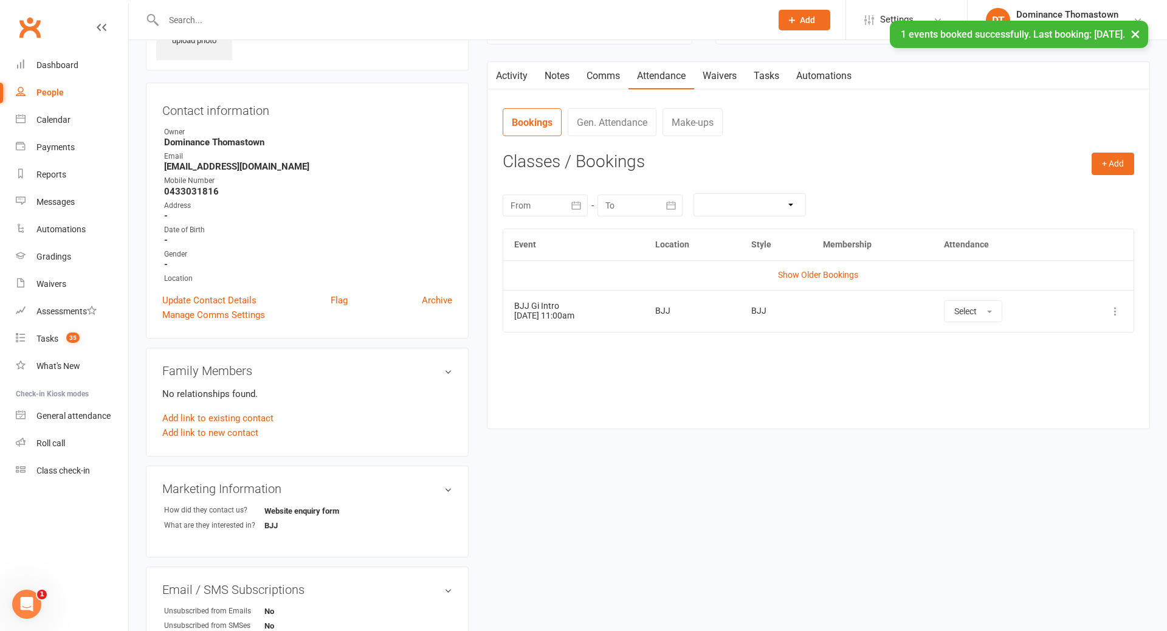
drag, startPoint x: 715, startPoint y: 75, endPoint x: 731, endPoint y: 85, distance: 18.3
click at [716, 75] on link "Waivers" at bounding box center [719, 76] width 51 height 28
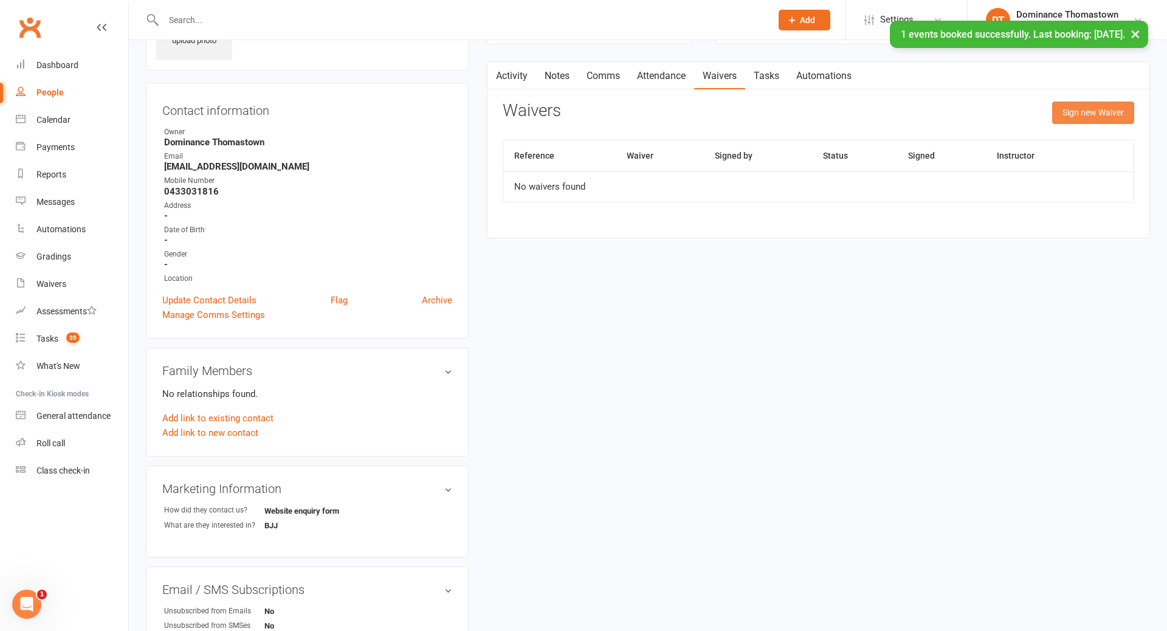
click at [1085, 112] on button "Sign new Waiver" at bounding box center [1094, 113] width 82 height 22
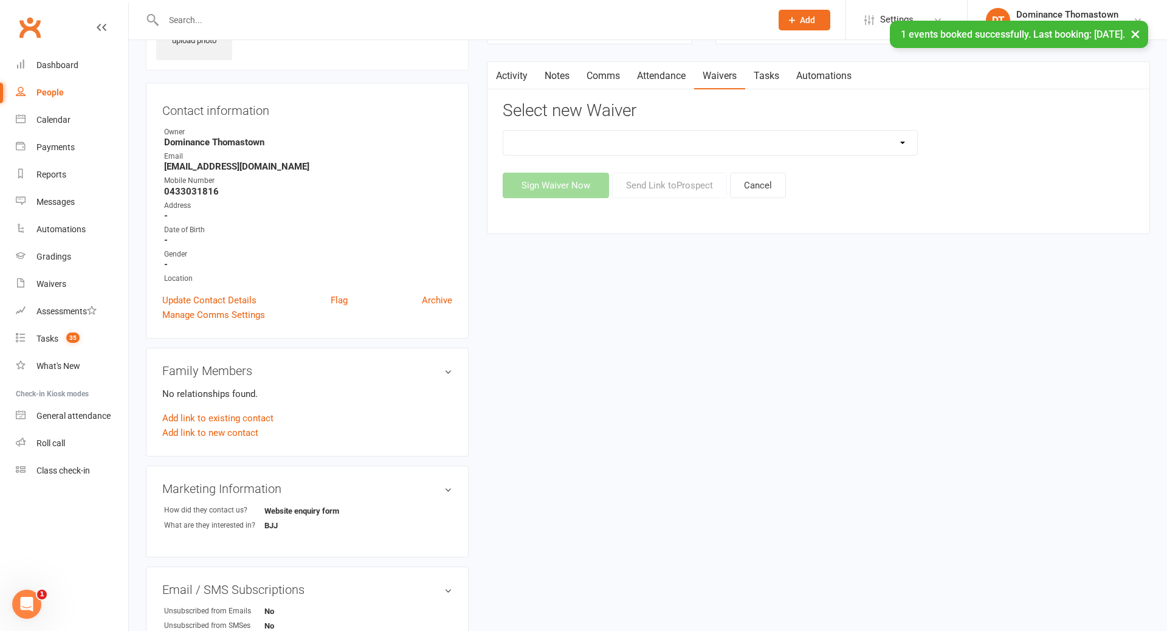
click at [764, 140] on select "Member | Cancellation | Adults Member | Injury Report Form (FOH staff use only)…" at bounding box center [710, 143] width 414 height 24
select select "375"
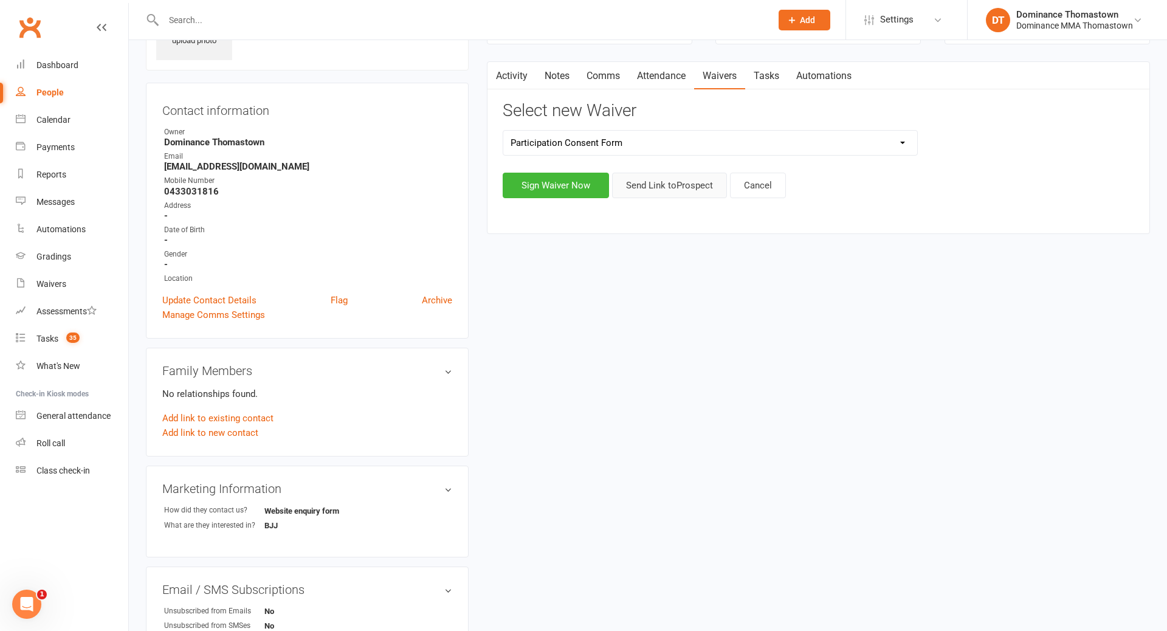
click at [670, 186] on button "Send Link to Prospect" at bounding box center [669, 186] width 115 height 26
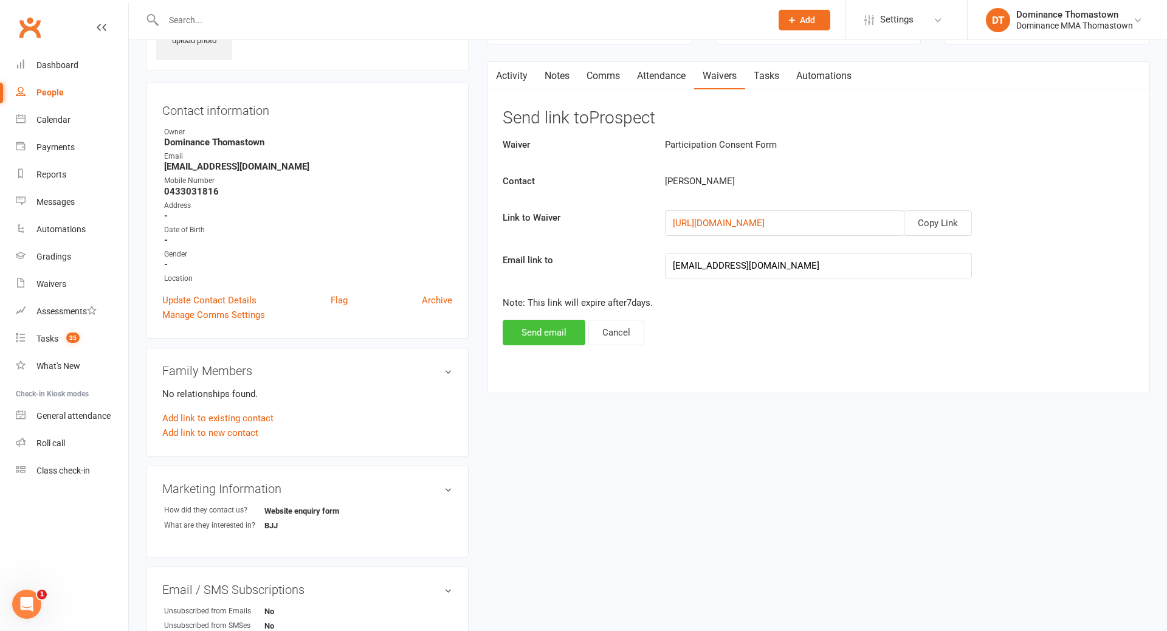
click at [531, 337] on button "Send email" at bounding box center [544, 333] width 83 height 26
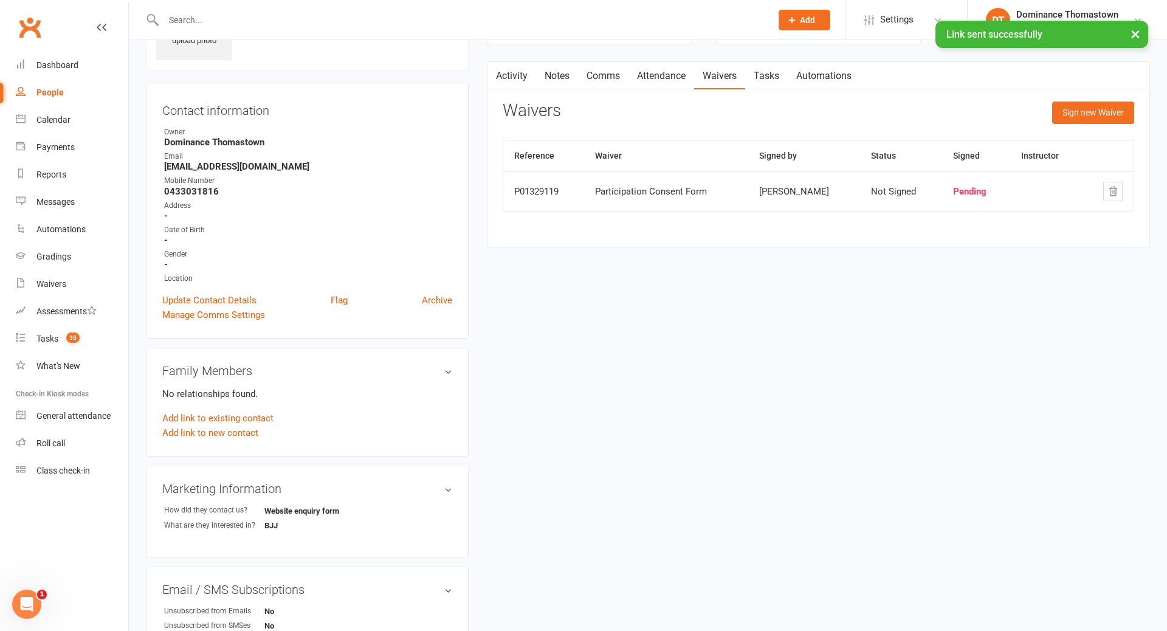
click at [765, 79] on link "Tasks" at bounding box center [766, 76] width 43 height 28
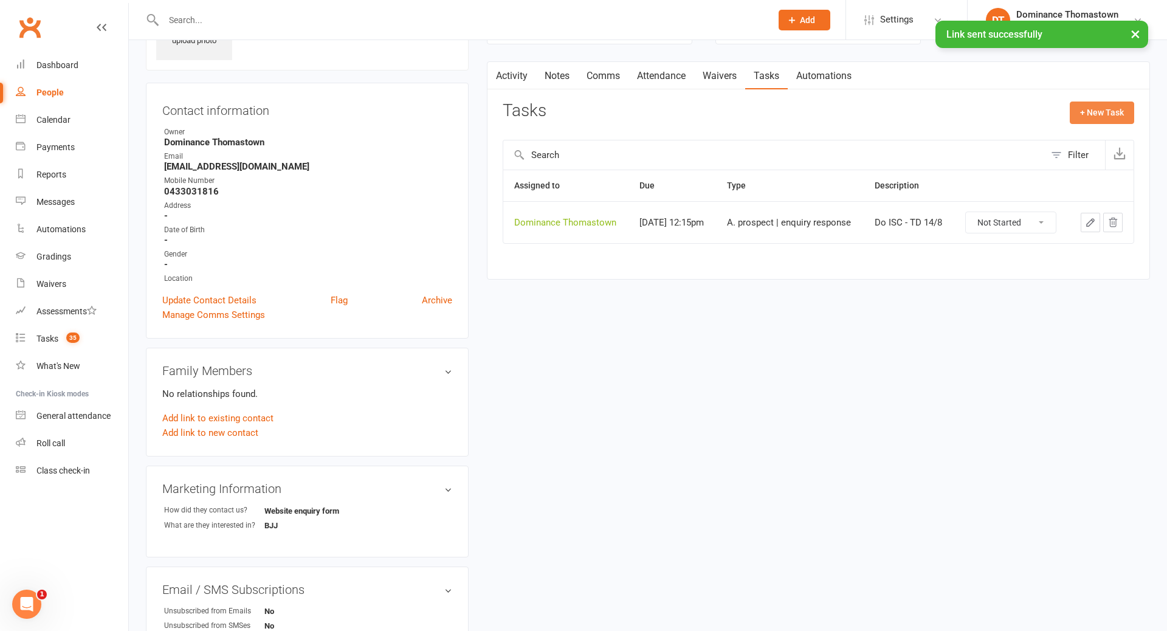
click at [1091, 109] on button "+ New Task" at bounding box center [1102, 113] width 64 height 22
select select "12547"
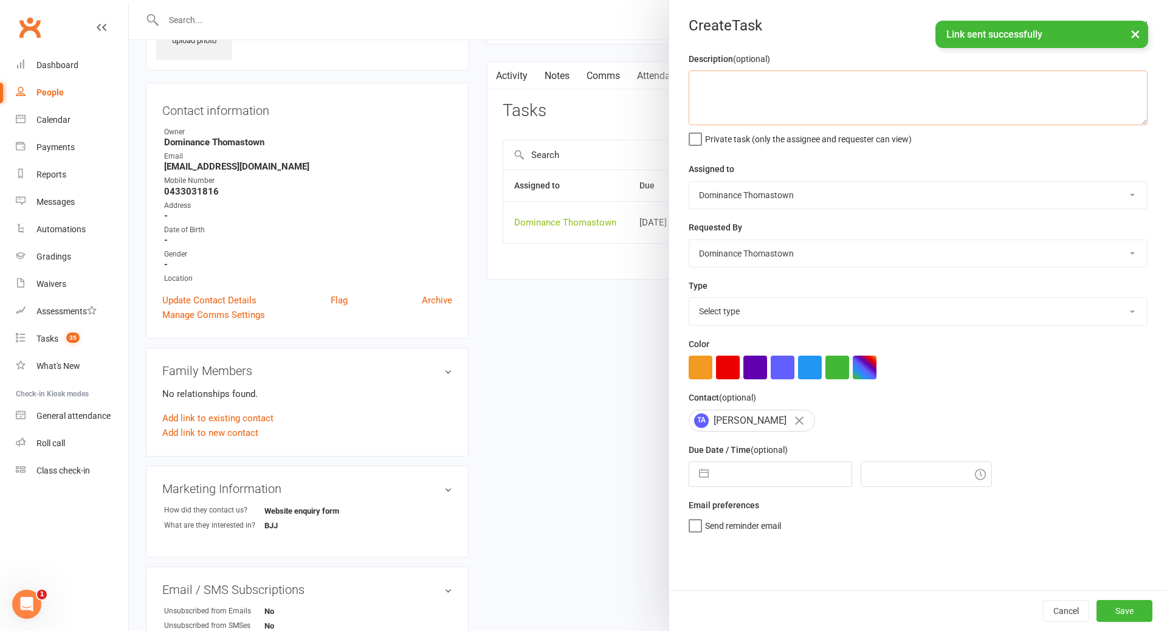
click at [825, 115] on textarea at bounding box center [918, 98] width 459 height 55
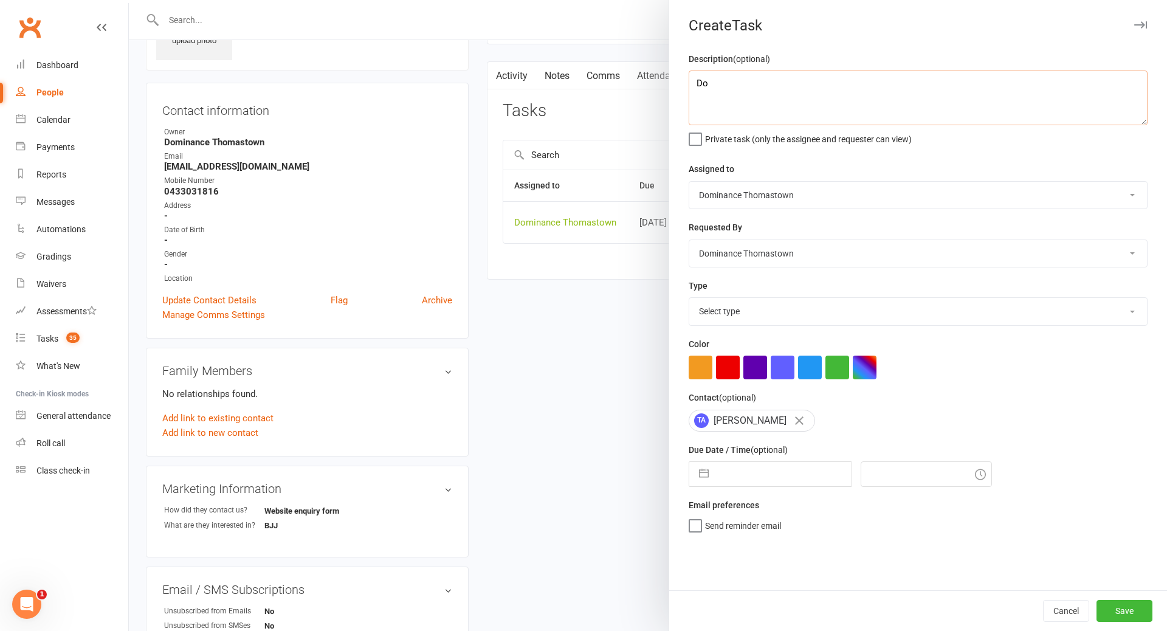
type textarea "D"
type textarea "BJJ trial confirmation - TD 14/8"
click at [739, 321] on select "Select type A. prospect | enquiry response B. prospect | trial | booking C. pro…" at bounding box center [919, 311] width 458 height 27
select select "3811"
select select "6"
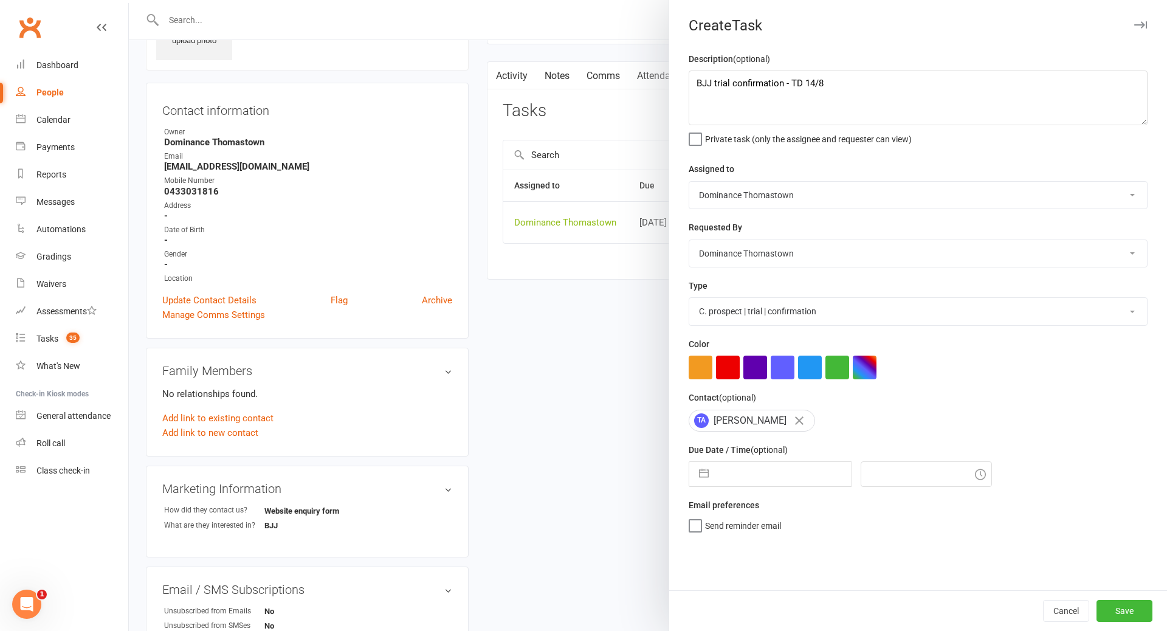
select select "2025"
select select "7"
select select "2025"
select select "8"
select select "2025"
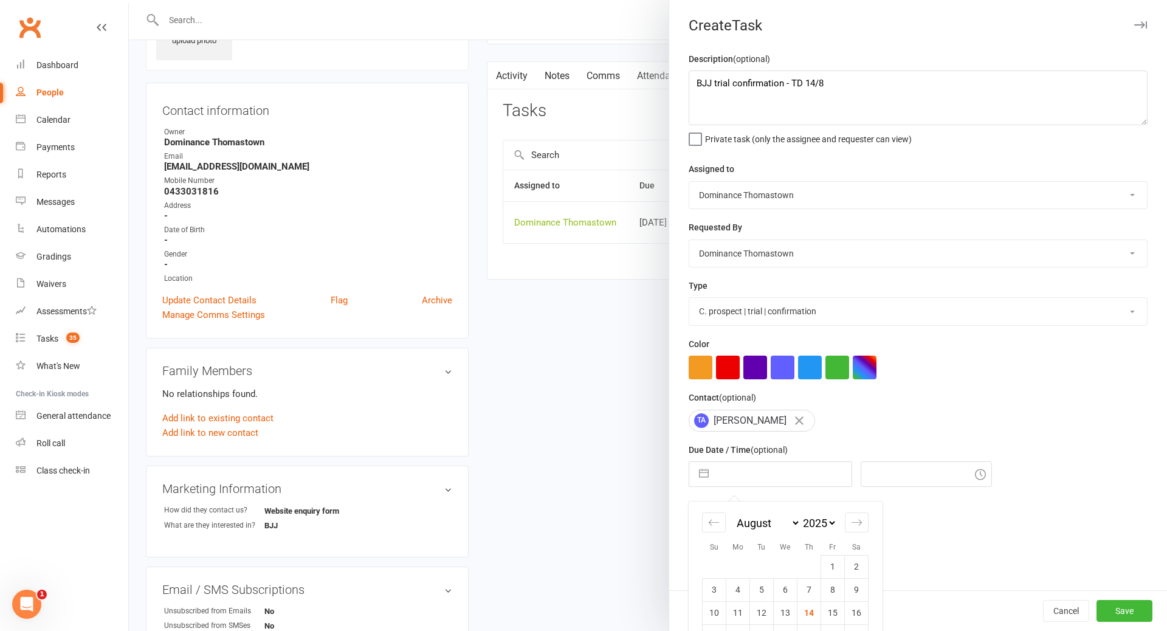
click at [737, 480] on input "text" at bounding box center [783, 474] width 137 height 24
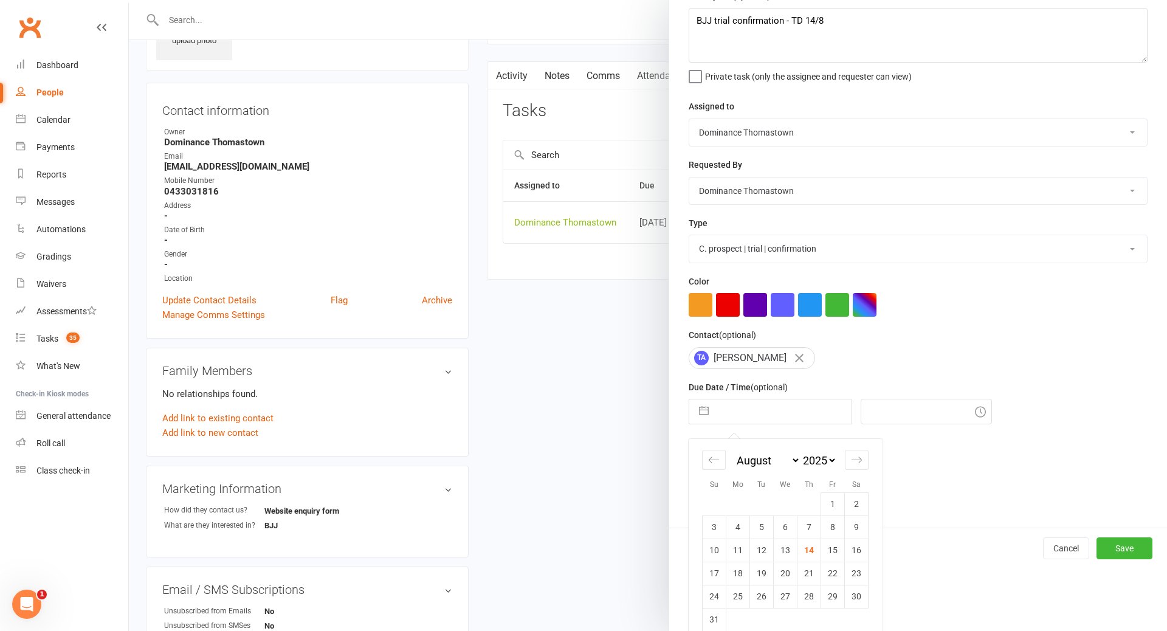
scroll to position [79, 0]
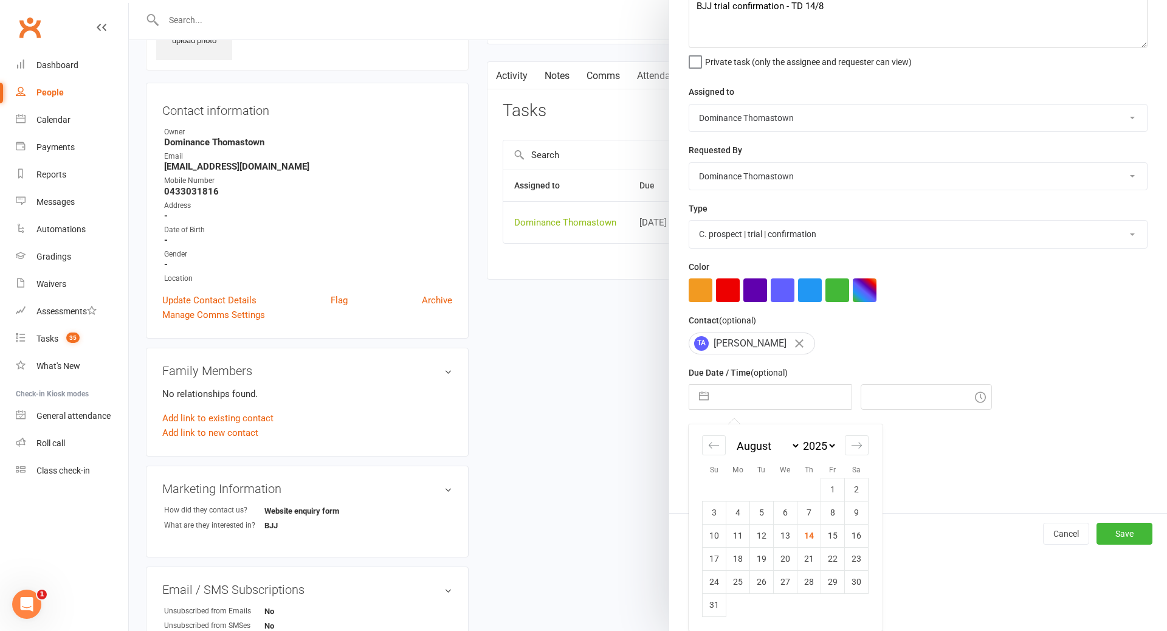
click at [860, 535] on td "16" at bounding box center [857, 535] width 24 height 23
type input "16 Aug 2025"
type input "12:15pm"
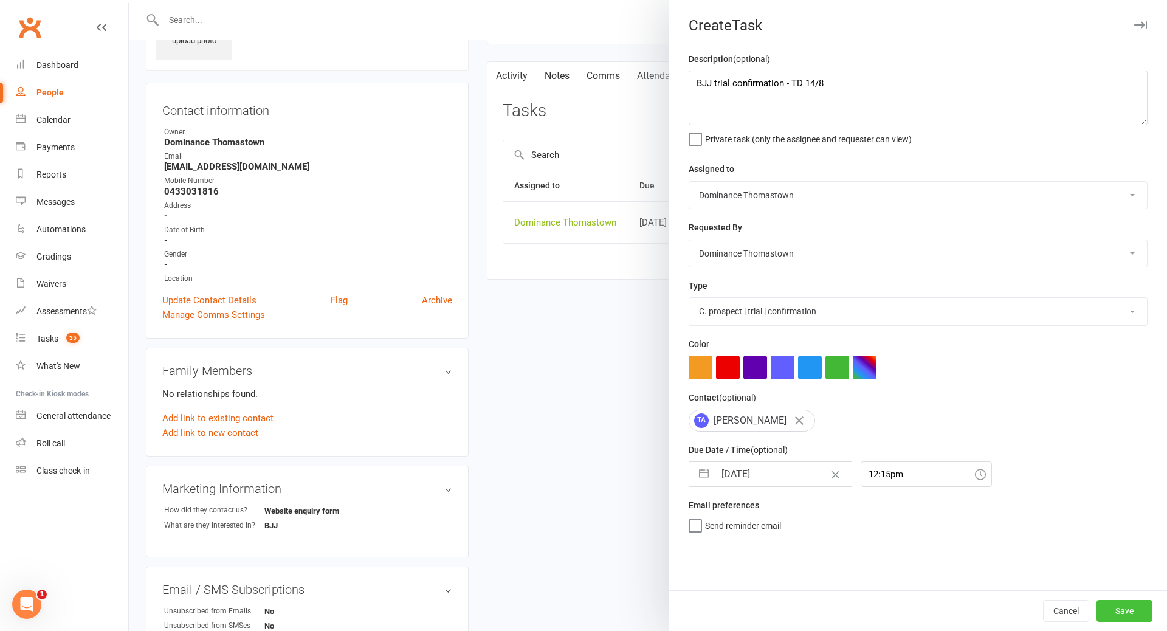
drag, startPoint x: 1114, startPoint y: 612, endPoint x: 1093, endPoint y: 601, distance: 23.7
click at [1113, 612] on button "Save" at bounding box center [1125, 611] width 56 height 22
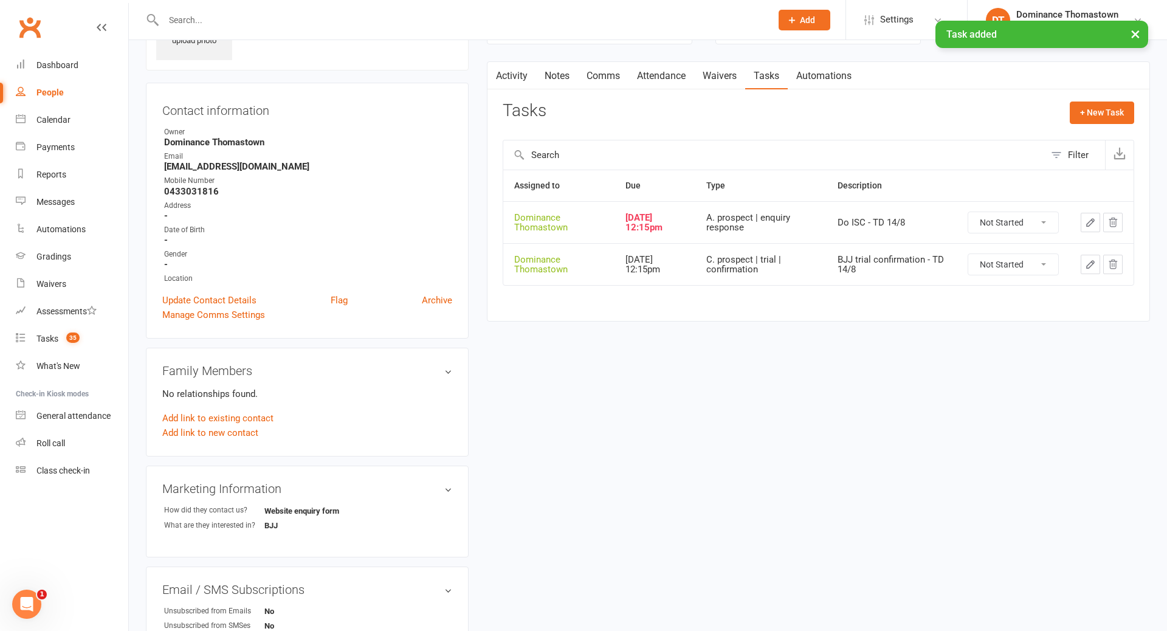
click at [998, 226] on select "Not Started In Progress Waiting Complete" at bounding box center [1014, 222] width 90 height 21
select select "unstarted"
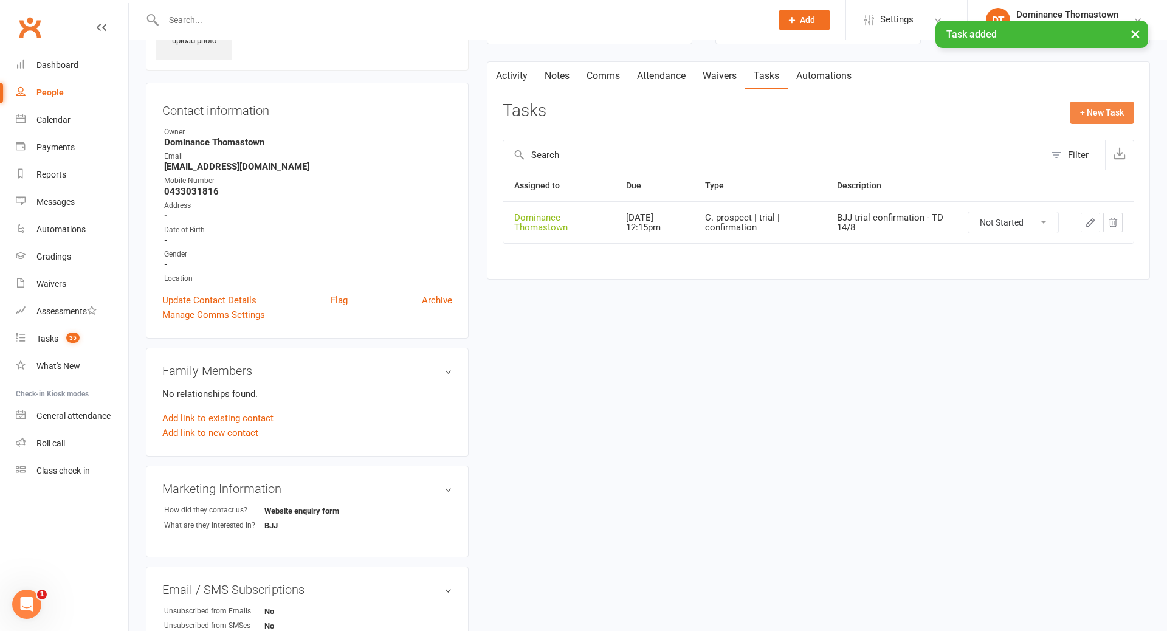
click at [1106, 111] on button "+ New Task" at bounding box center [1102, 113] width 64 height 22
select select "12547"
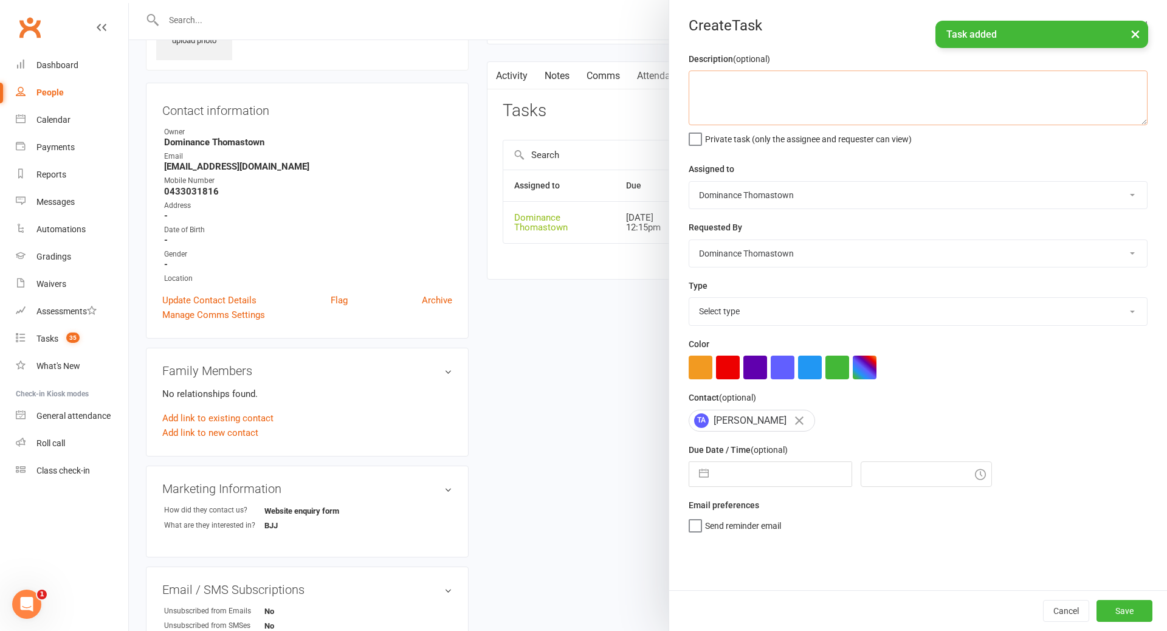
click at [776, 89] on textarea at bounding box center [918, 98] width 459 height 55
type textarea "C"
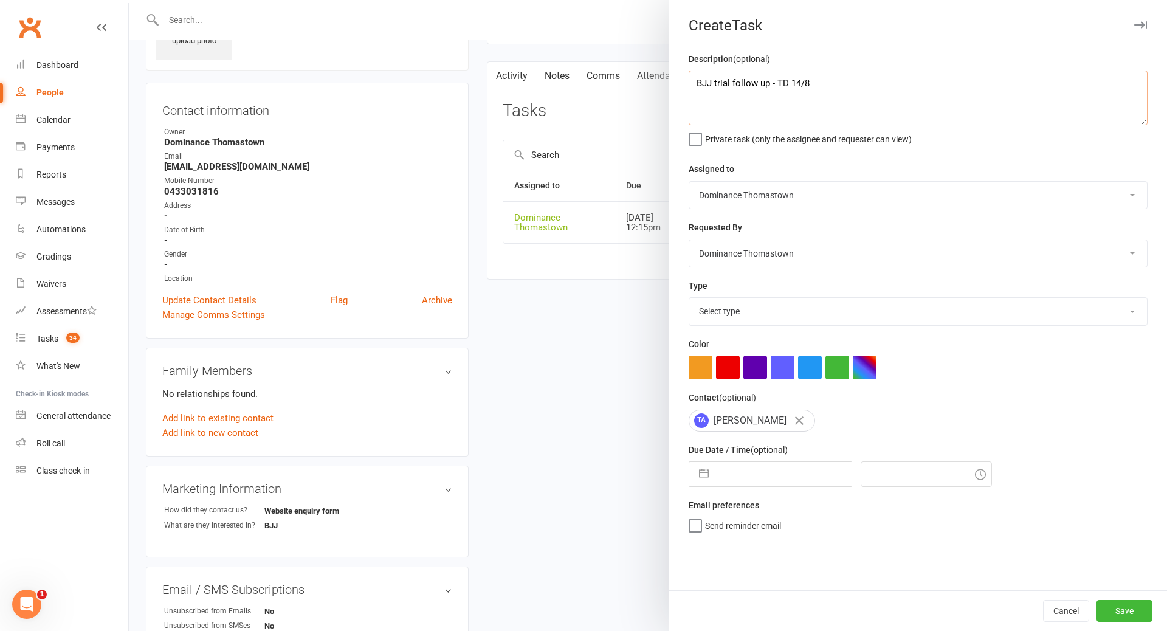
type textarea "BJJ trial follow up - TD 14/8"
click at [757, 311] on select "Select type A. prospect | enquiry response B. prospect | trial | booking C. pro…" at bounding box center [919, 311] width 458 height 27
select select "3812"
click at [770, 472] on input "text" at bounding box center [783, 474] width 137 height 24
select select "6"
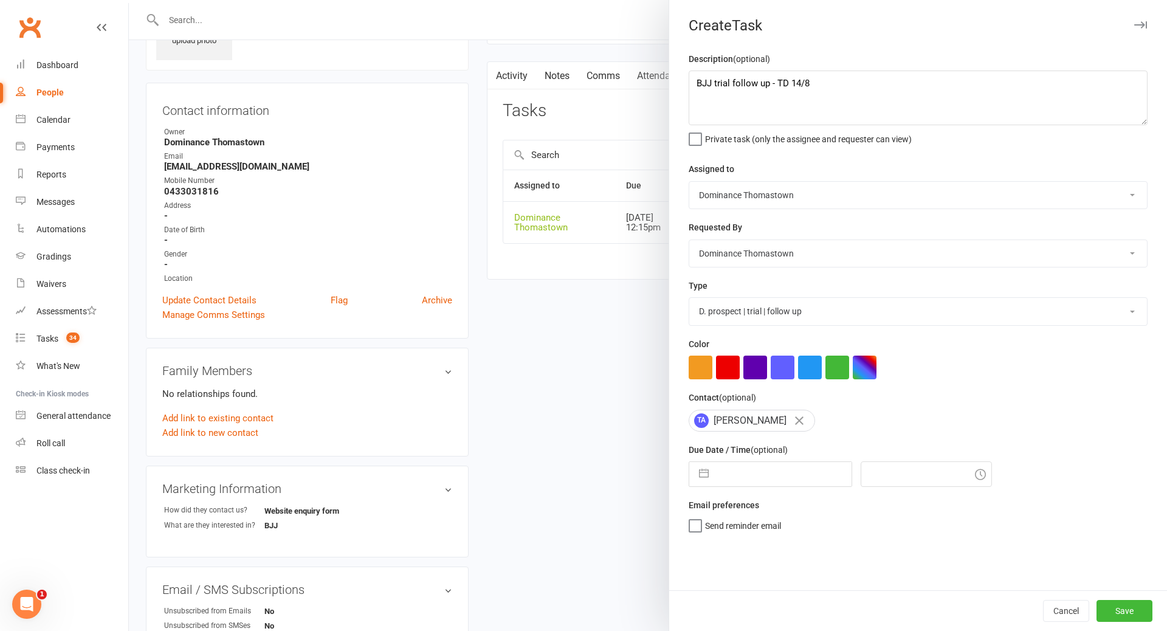
select select "2025"
select select "7"
select select "2025"
select select "8"
select select "2025"
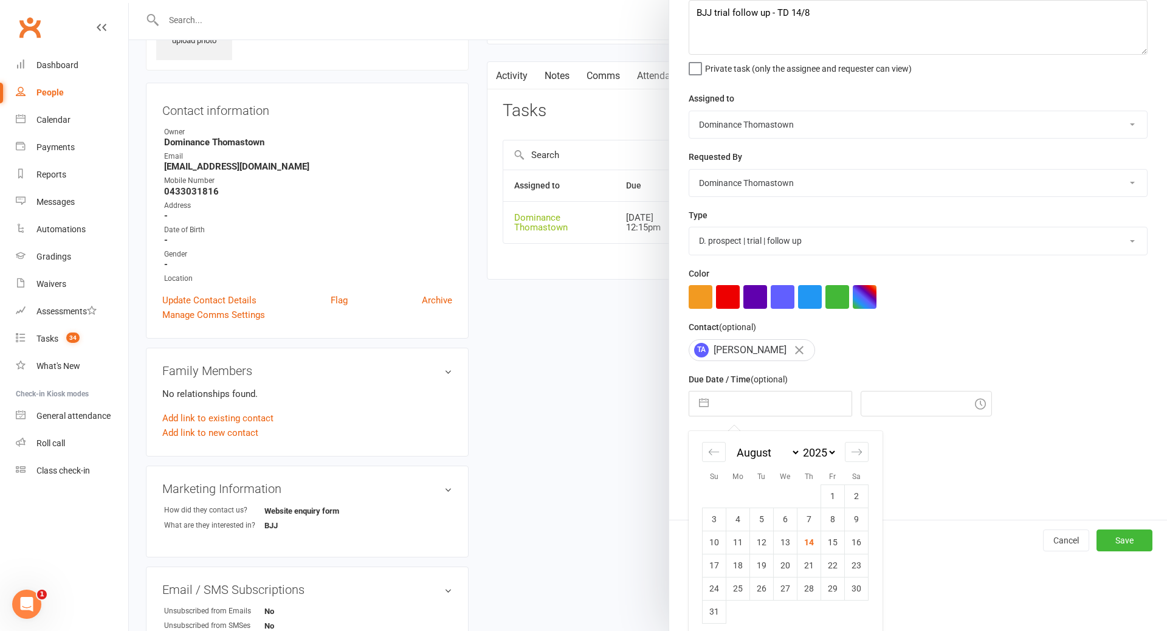
scroll to position [79, 0]
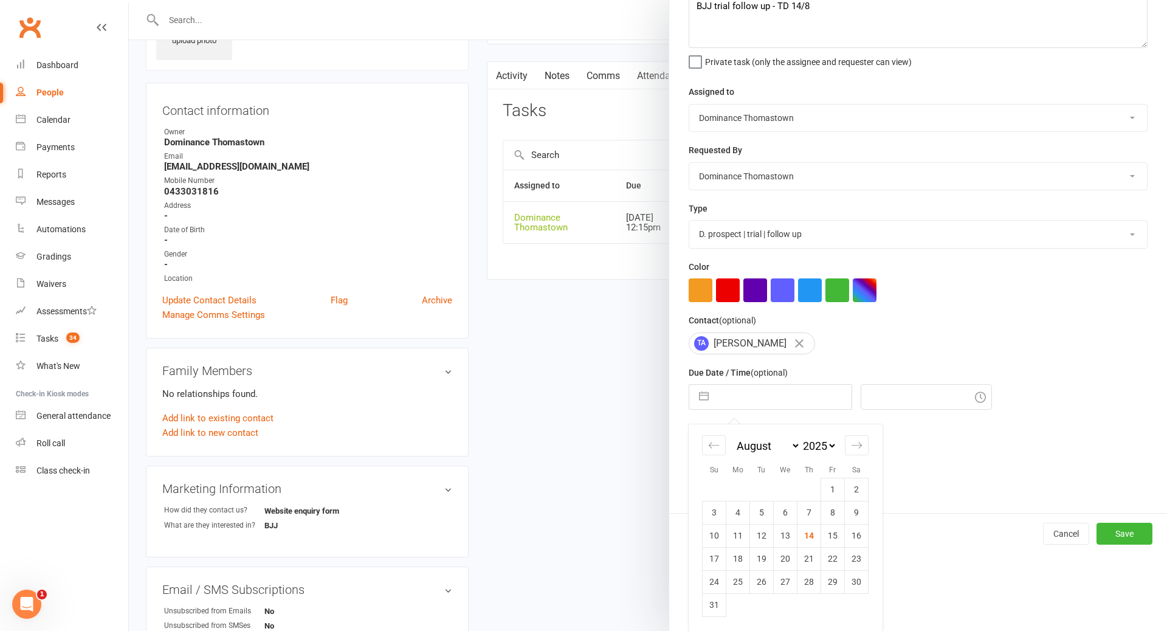
click at [763, 559] on td "19" at bounding box center [762, 558] width 24 height 23
type input "19 Aug 2025"
type input "12:15pm"
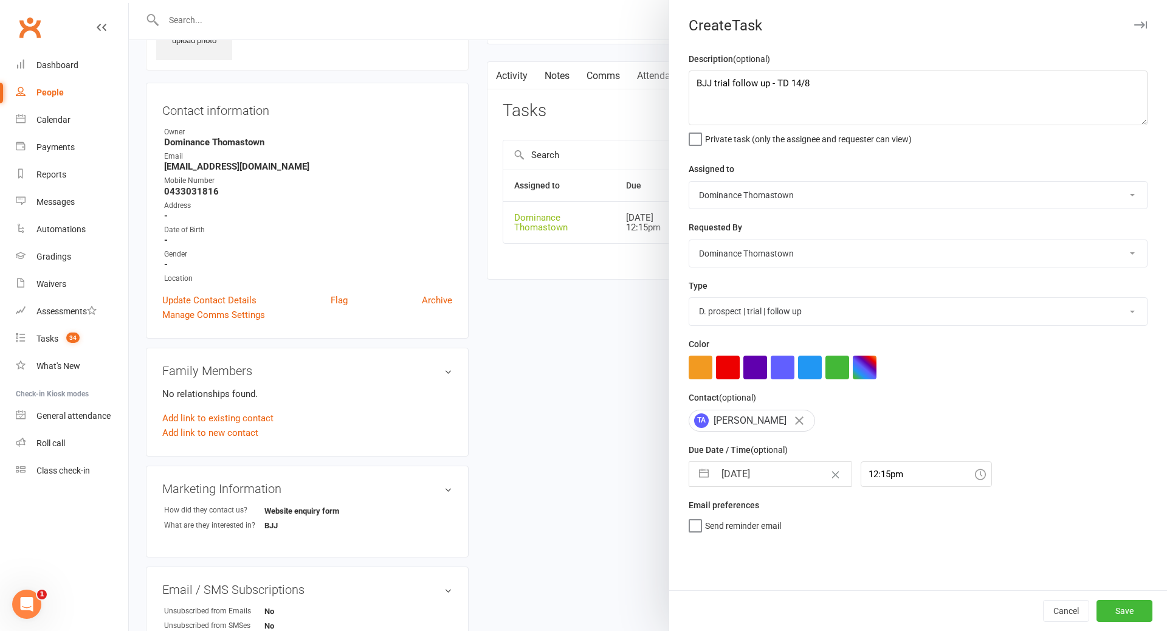
scroll to position [0, 0]
click at [1118, 613] on button "Save" at bounding box center [1125, 611] width 56 height 22
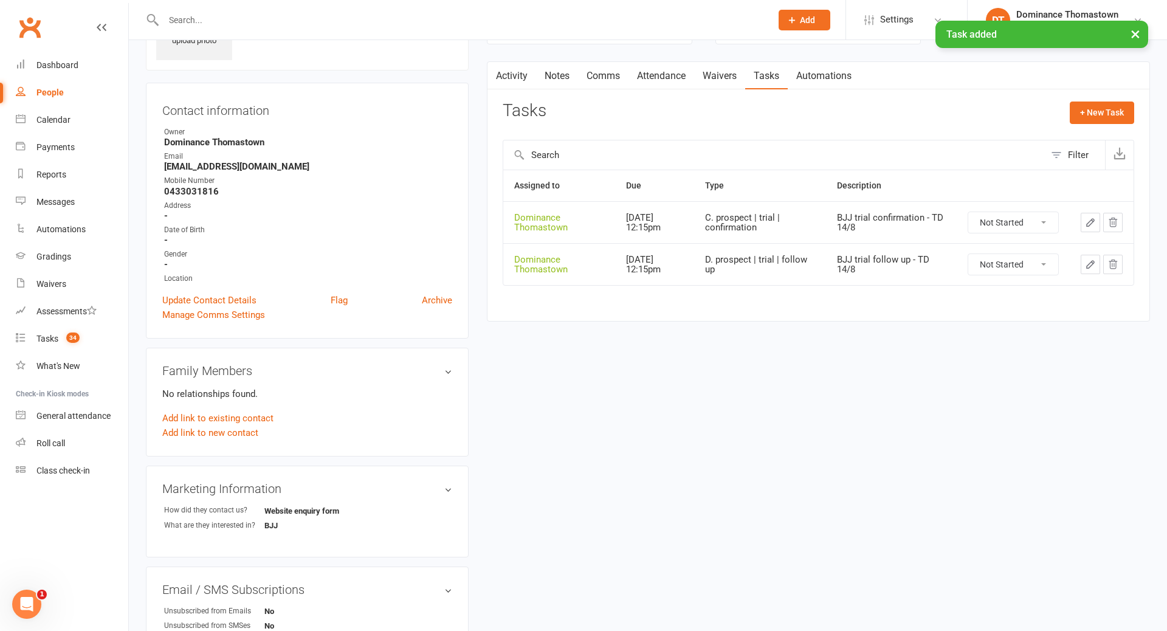
click at [607, 74] on link "Comms" at bounding box center [603, 76] width 50 height 28
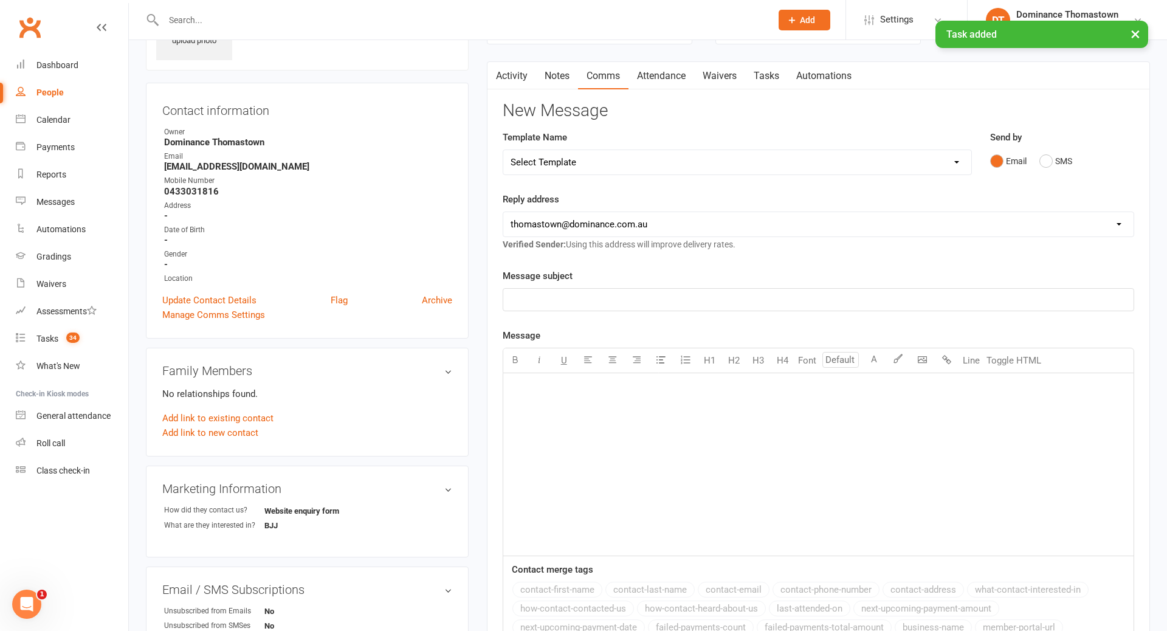
click at [654, 157] on select "Select Template [Email] MARKETING | 10TH BIRTHDAY SPECIAL | CANCELLED MEMBERS […" at bounding box center [737, 162] width 468 height 24
select select "14"
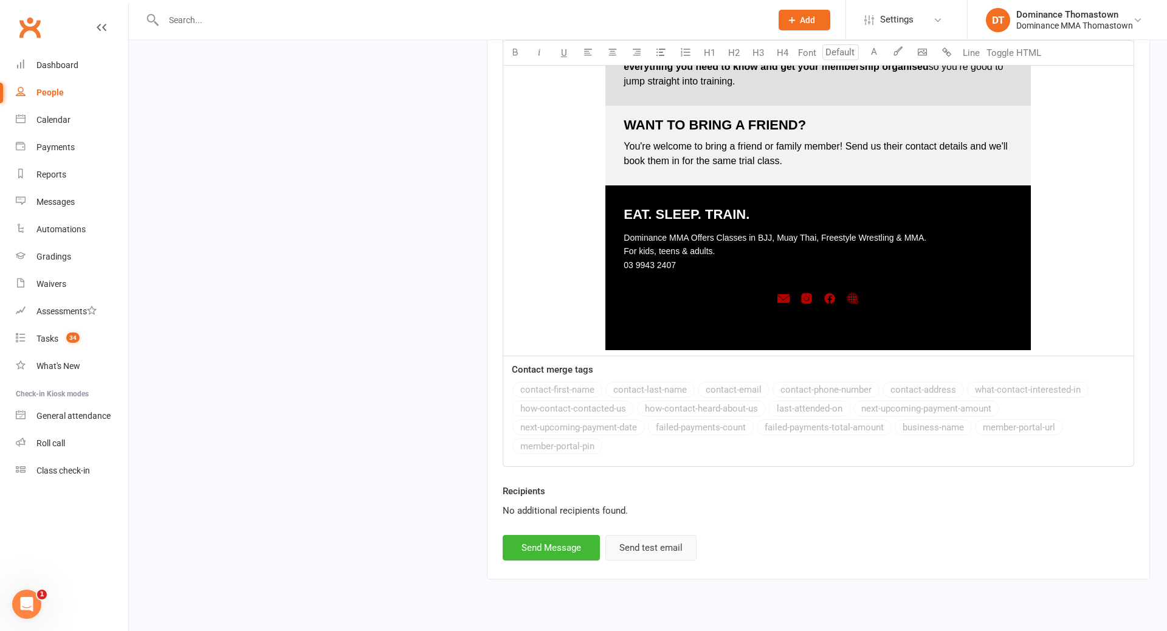
scroll to position [1675, 0]
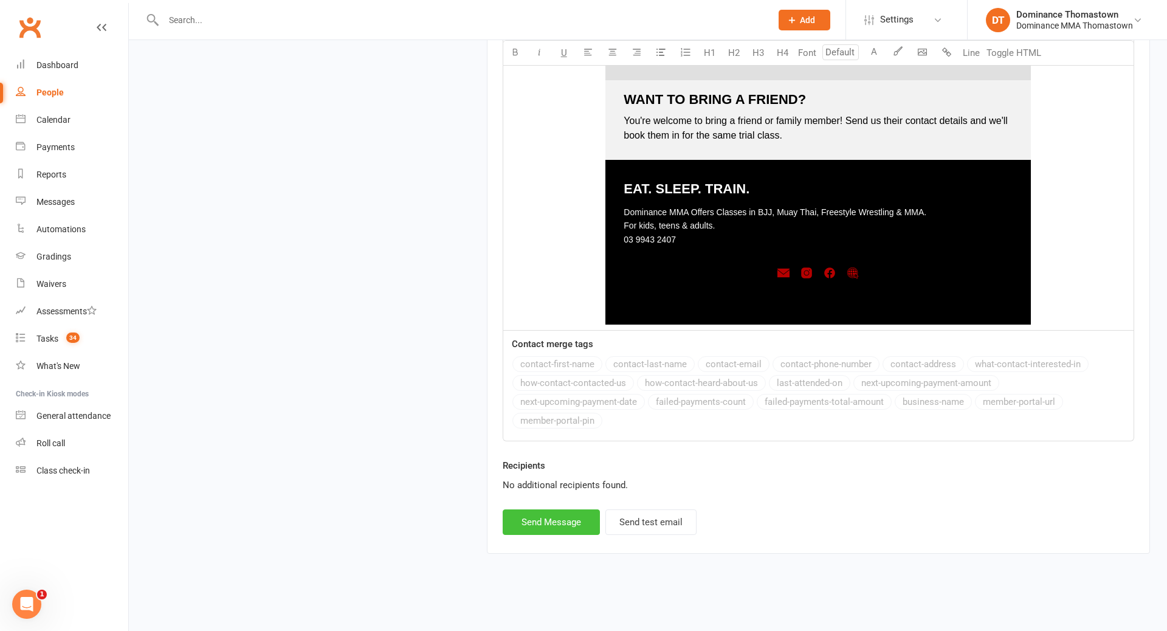
click at [564, 526] on button "Send Message" at bounding box center [551, 523] width 97 height 26
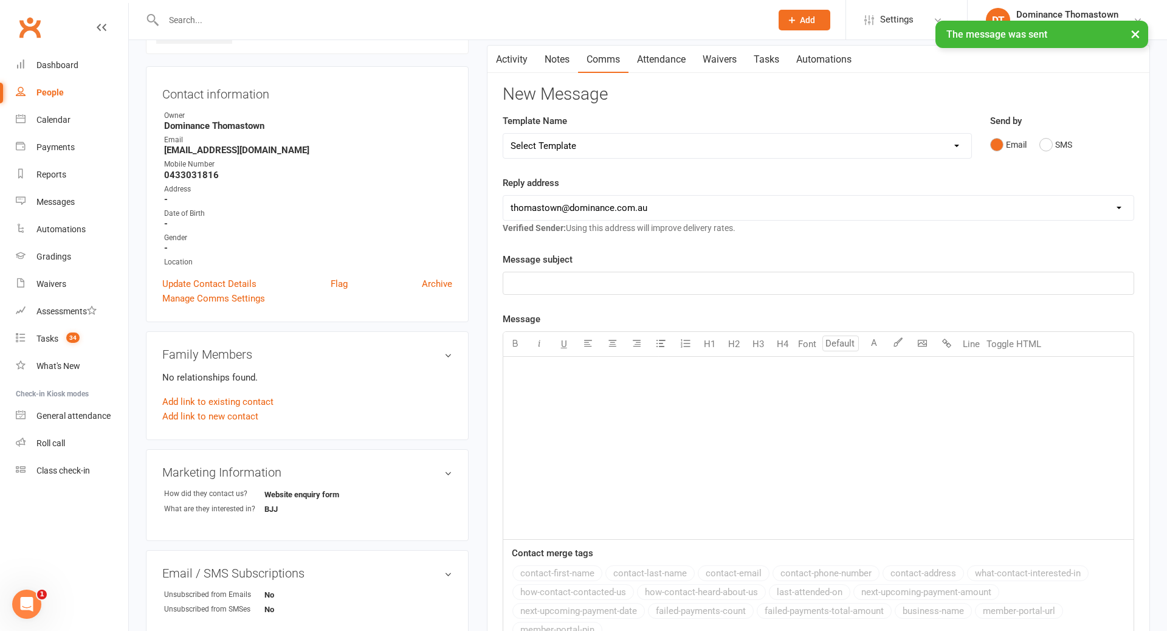
scroll to position [0, 0]
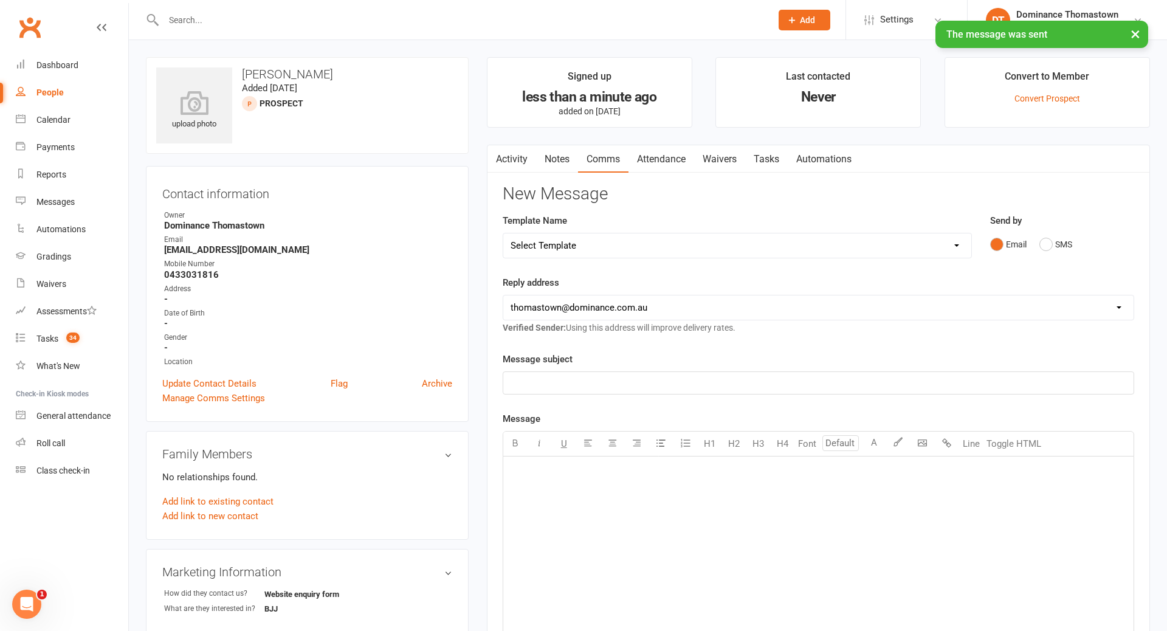
click at [659, 252] on select "Select Template [Email] MARKETING | 10TH BIRTHDAY SPECIAL | CANCELLED MEMBERS […" at bounding box center [737, 245] width 468 height 24
select select "13"
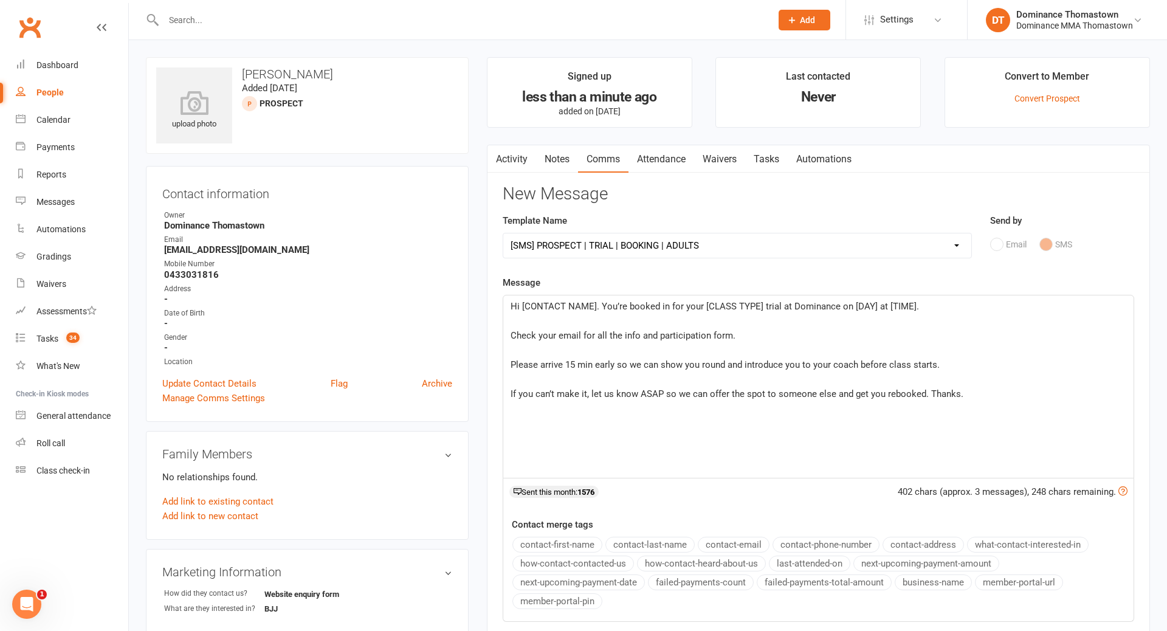
drag, startPoint x: 596, startPoint y: 306, endPoint x: 672, endPoint y: 298, distance: 76.5
click at [598, 306] on span "Hi [CONTACT NAME]. You’re booked in for your [CLASS TYPE] trial at Dominance on…" at bounding box center [715, 306] width 409 height 11
drag, startPoint x: 700, startPoint y: 305, endPoint x: 766, endPoint y: 306, distance: 65.7
click at [705, 305] on span "Hi Tim. You’re booked in for your [CLASS TYPE] trial at Dominance on [DAY] at […" at bounding box center [713, 306] width 404 height 11
drag, startPoint x: 773, startPoint y: 305, endPoint x: 801, endPoint y: 304, distance: 27.4
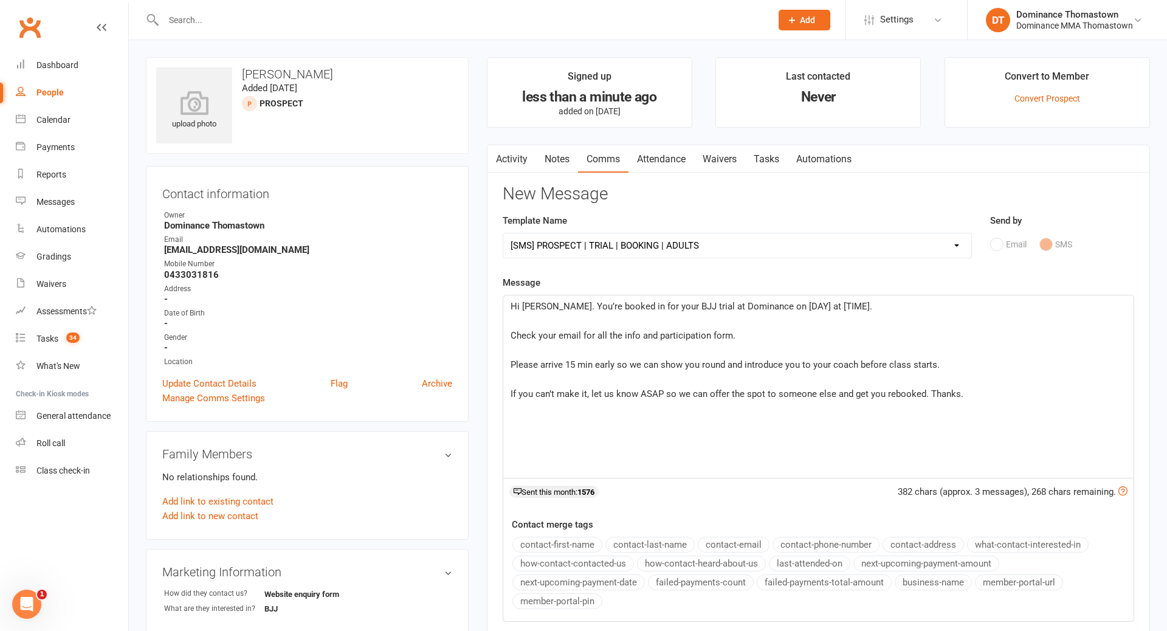
click at [775, 305] on span "Hi Tim. You’re booked in for your BJJ trial at Dominance on [DAY] at [TIME]." at bounding box center [692, 306] width 362 height 11
drag, startPoint x: 843, startPoint y: 306, endPoint x: 887, endPoint y: 305, distance: 44.4
click at [845, 306] on span "Hi Tim. You’re booked in for your BJJ trial at Dominance on Monday 18/8 at [TIM…" at bounding box center [702, 306] width 382 height 11
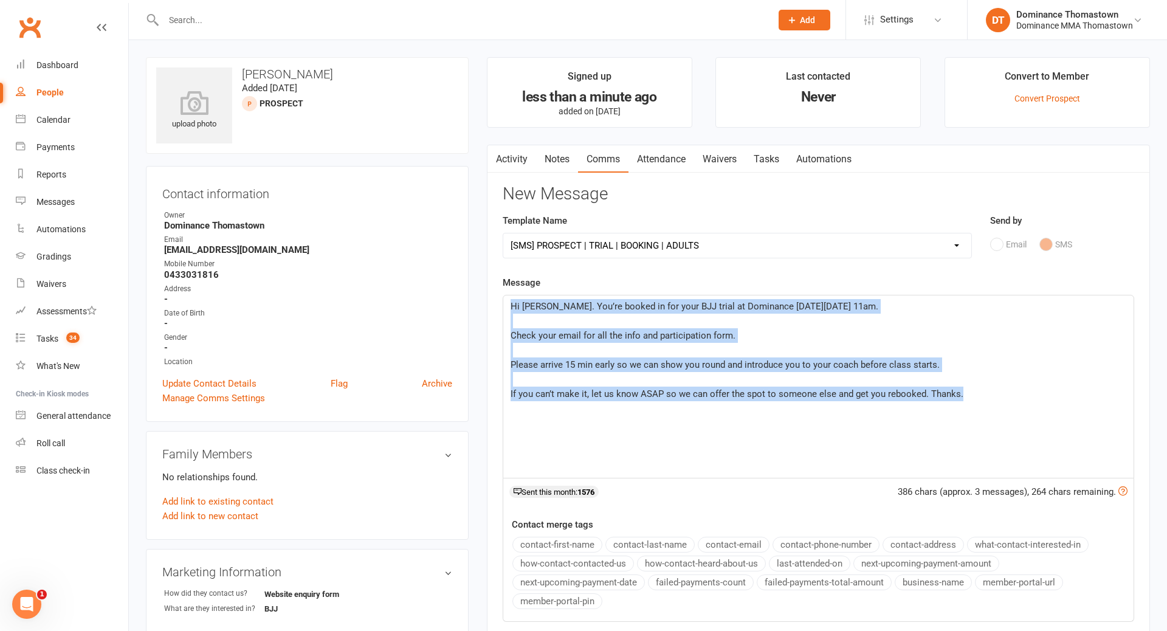
drag, startPoint x: 506, startPoint y: 303, endPoint x: 1027, endPoint y: 392, distance: 528.6
click at [1031, 393] on div "Hi Tim. You’re booked in for your BJJ trial at Dominance on Monday 18/8 at 11am…" at bounding box center [818, 387] width 631 height 182
copy div "Hi Tim. You’re booked in for your BJJ trial at Dominance on Monday 18/8 at 11am…"
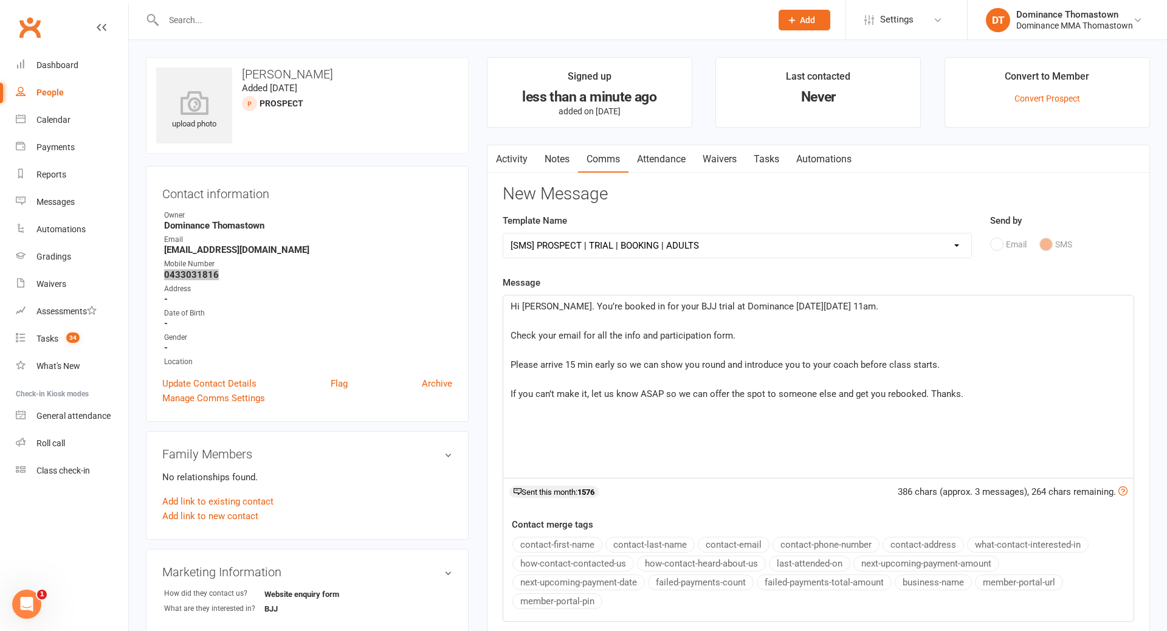
copy strong "0433031816"
click at [730, 157] on link "Waivers" at bounding box center [719, 159] width 51 height 28
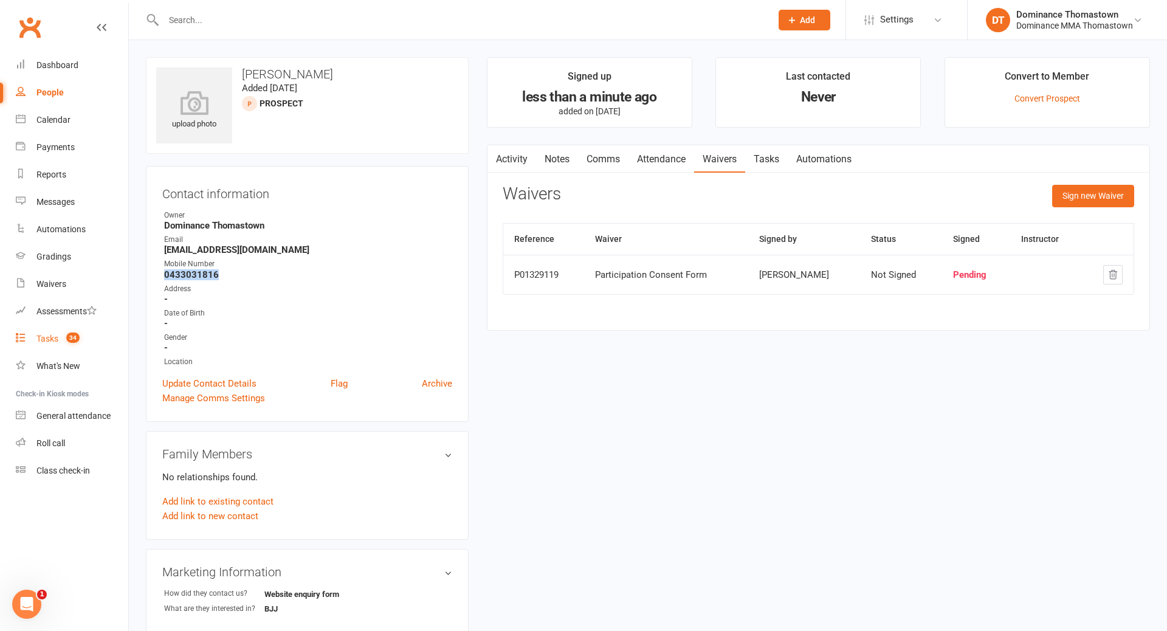
click at [43, 337] on div "Tasks" at bounding box center [47, 339] width 22 height 10
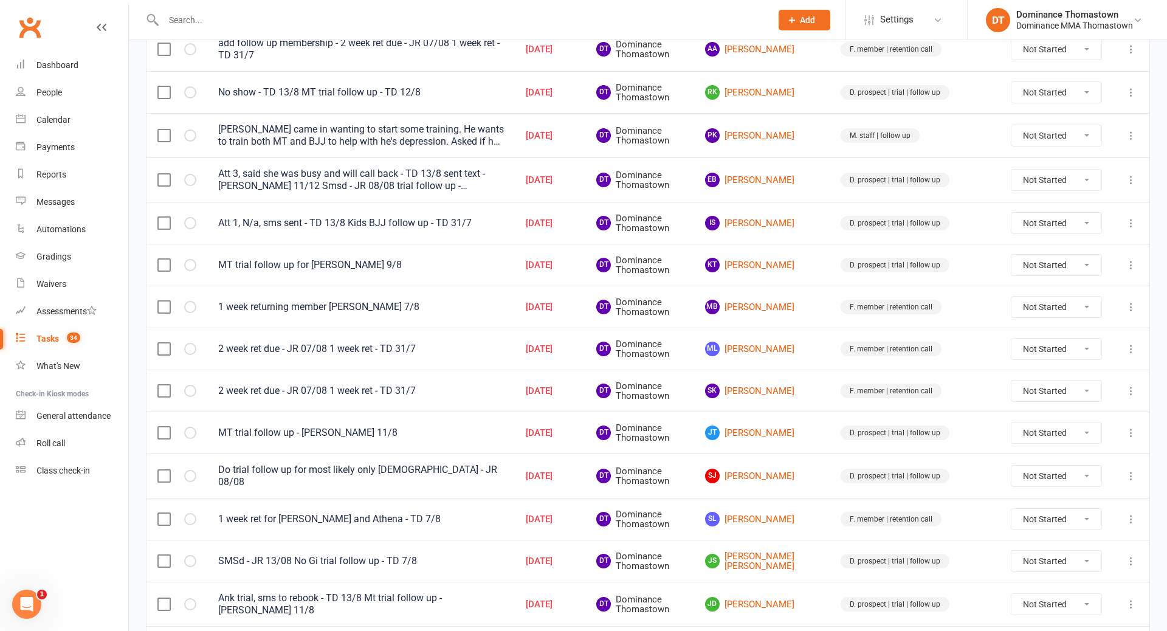
scroll to position [513, 0]
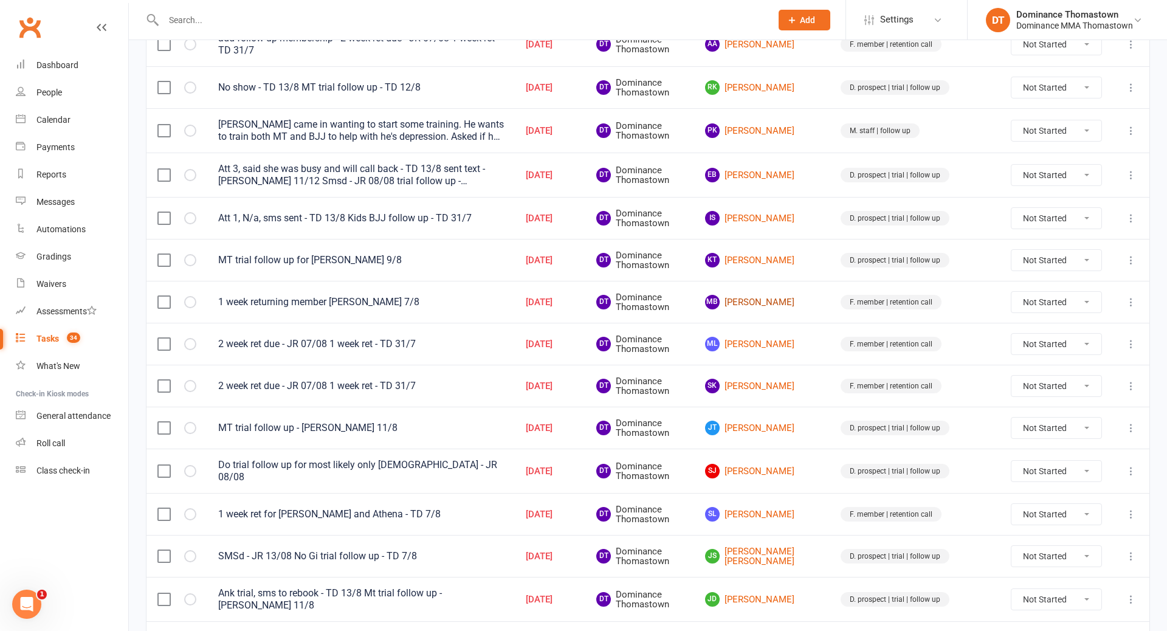
click at [806, 297] on link "MB Matthew Biondo" at bounding box center [762, 302] width 114 height 15
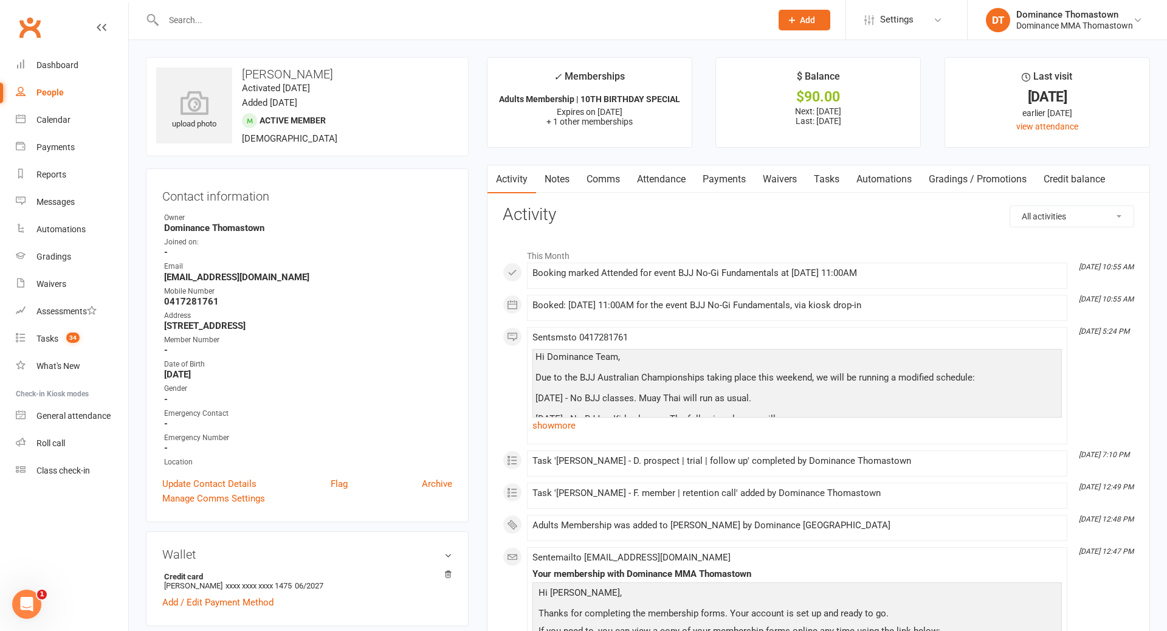
click at [834, 177] on link "Tasks" at bounding box center [827, 179] width 43 height 28
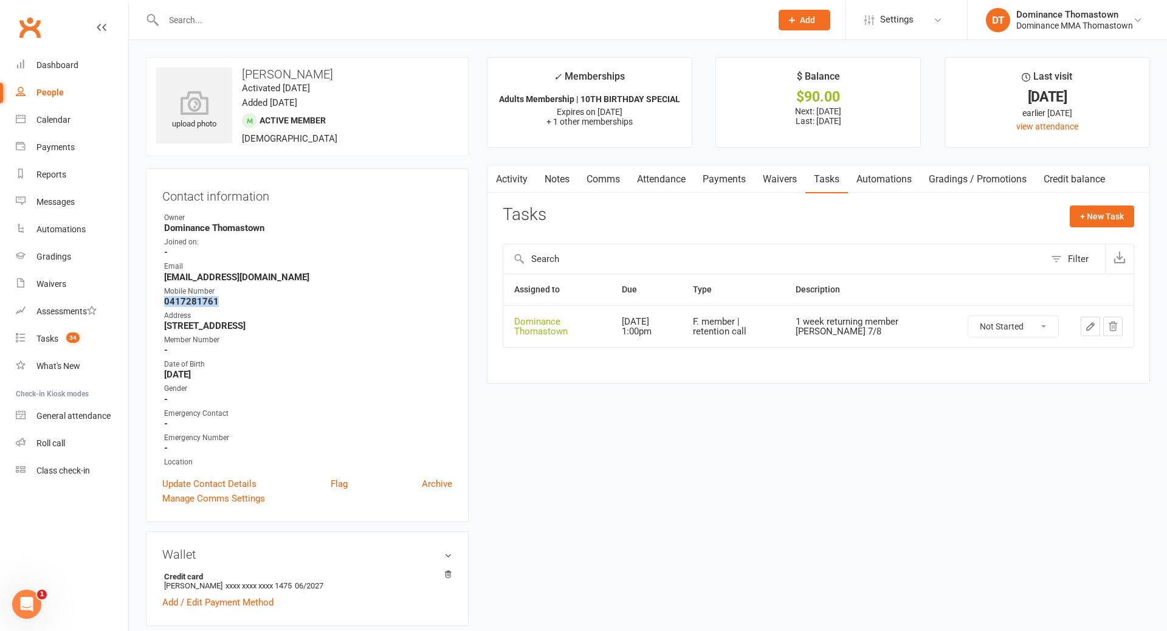
click at [999, 327] on select "Not Started In Progress Waiting Complete" at bounding box center [1014, 326] width 90 height 21
select select "unstarted"
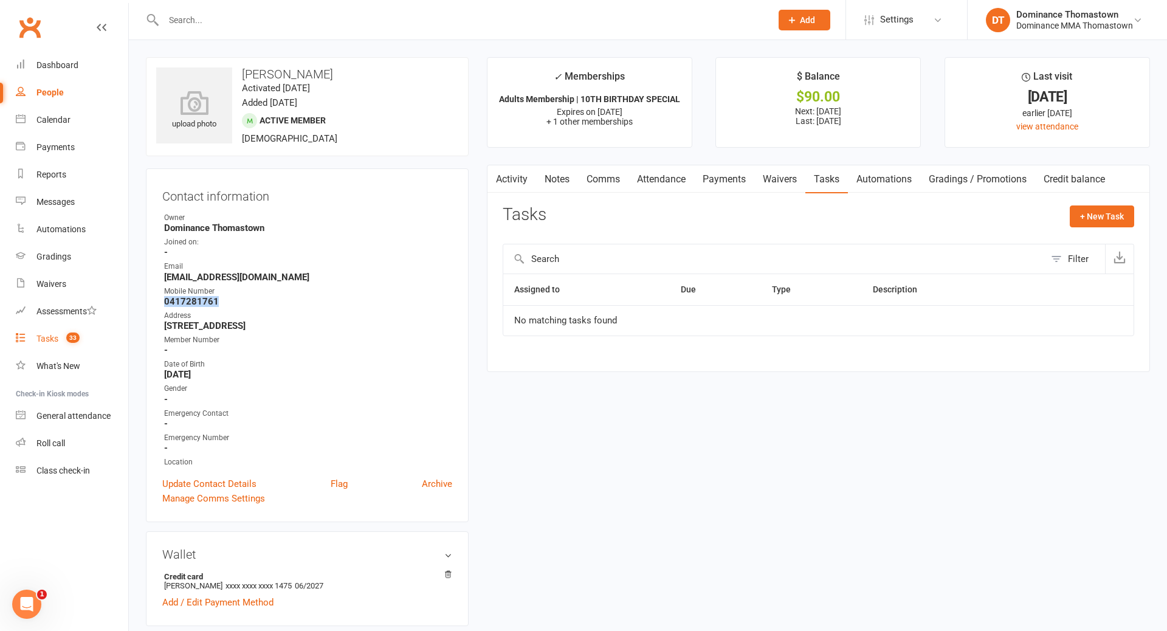
click at [41, 341] on div "Tasks" at bounding box center [47, 339] width 22 height 10
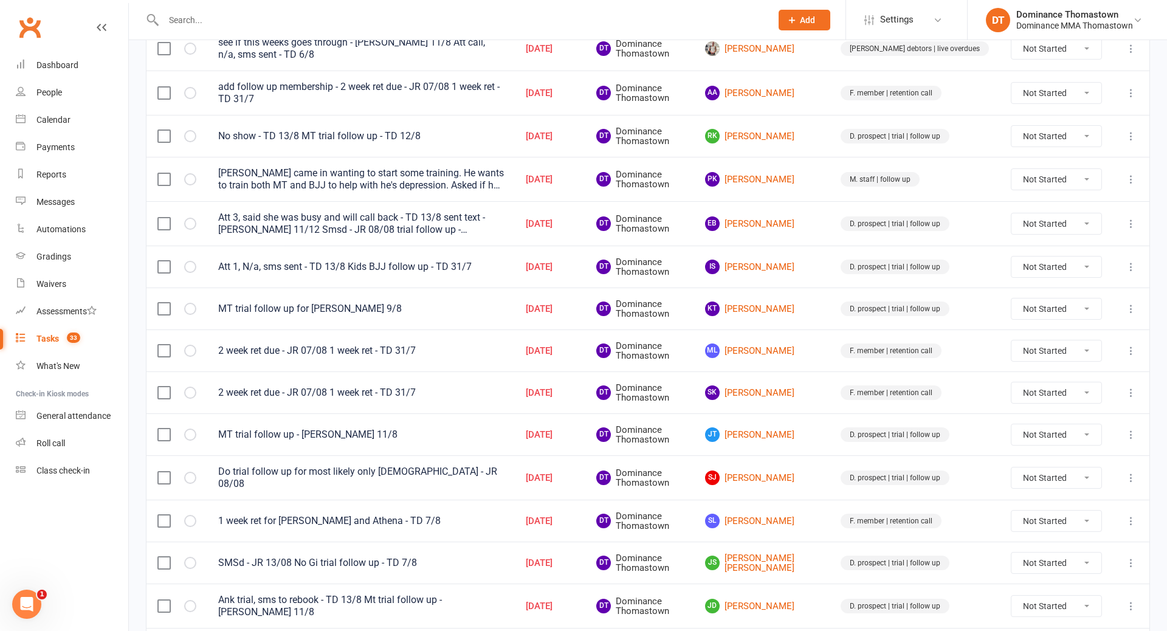
scroll to position [466, 0]
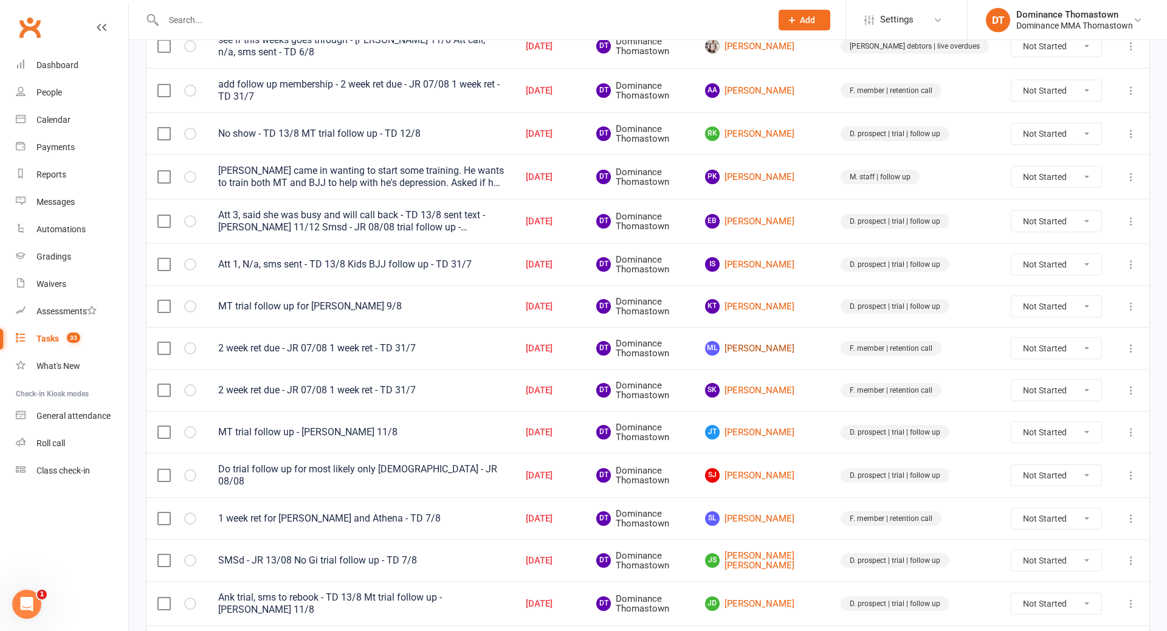
click at [804, 345] on link "ML Mahan Lotfi Nia" at bounding box center [762, 348] width 114 height 15
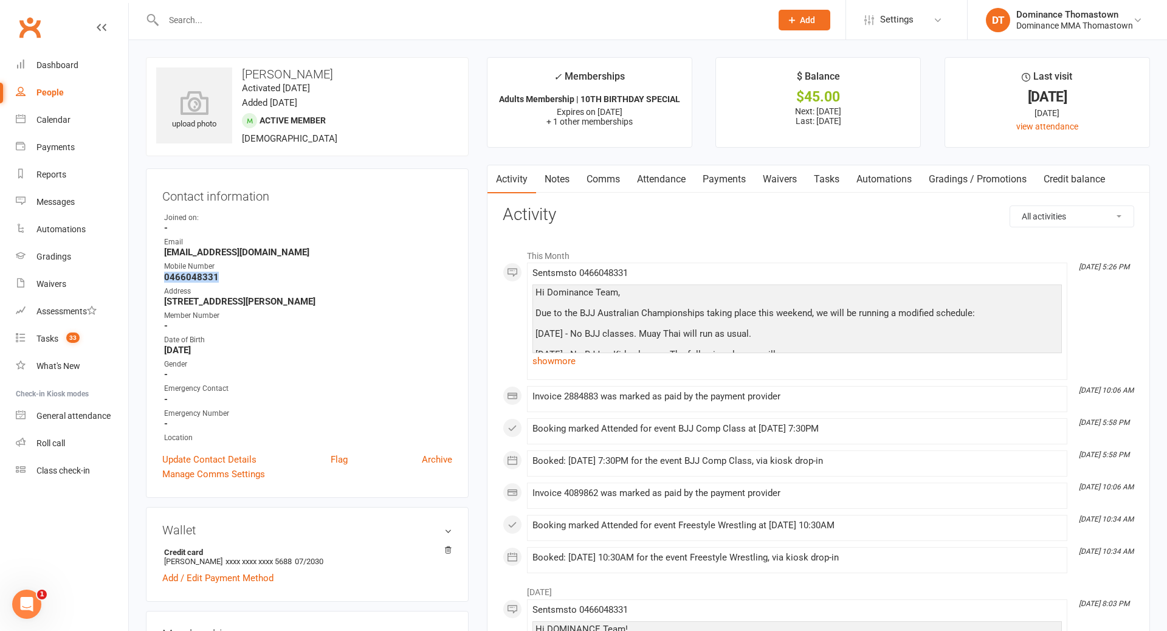
click at [826, 184] on link "Tasks" at bounding box center [827, 179] width 43 height 28
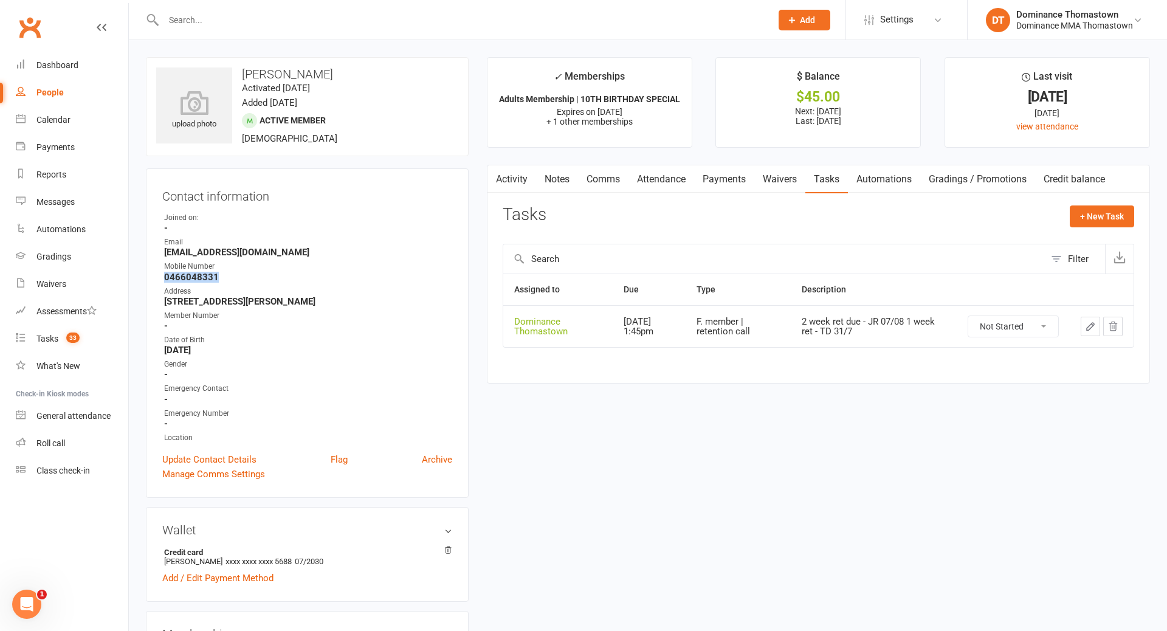
click at [1088, 325] on icon "button" at bounding box center [1090, 326] width 11 height 11
type textarea "2 week ret due - JR 07/08 1 week ret - TD 31/7"
select select "12547"
type input "14 Aug 2025"
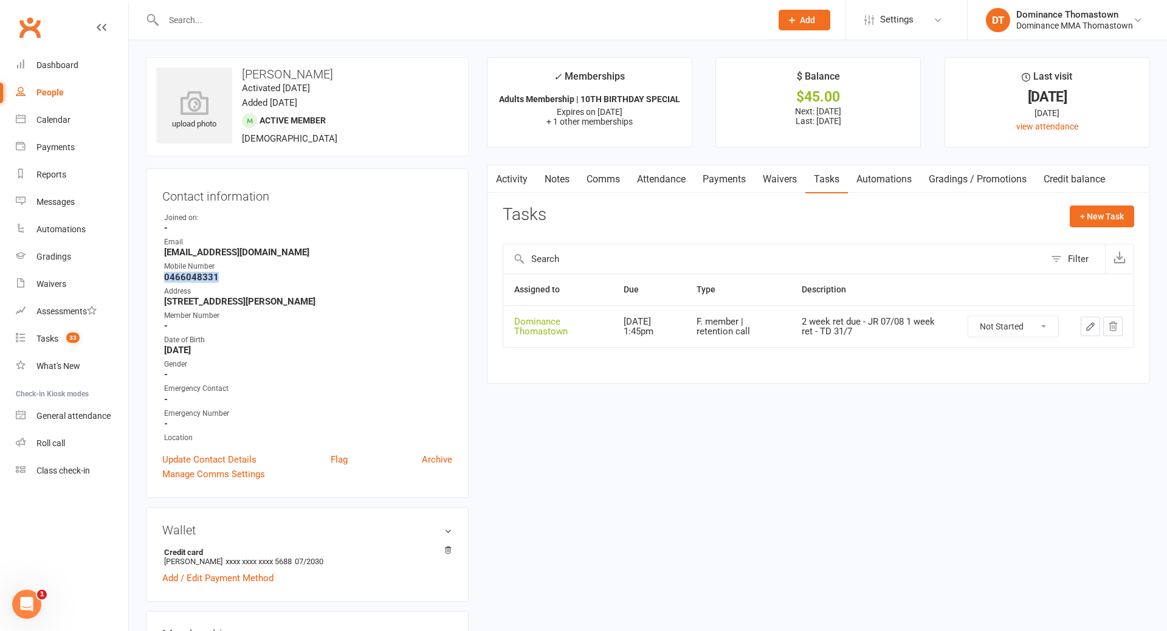
type input "1:45pm"
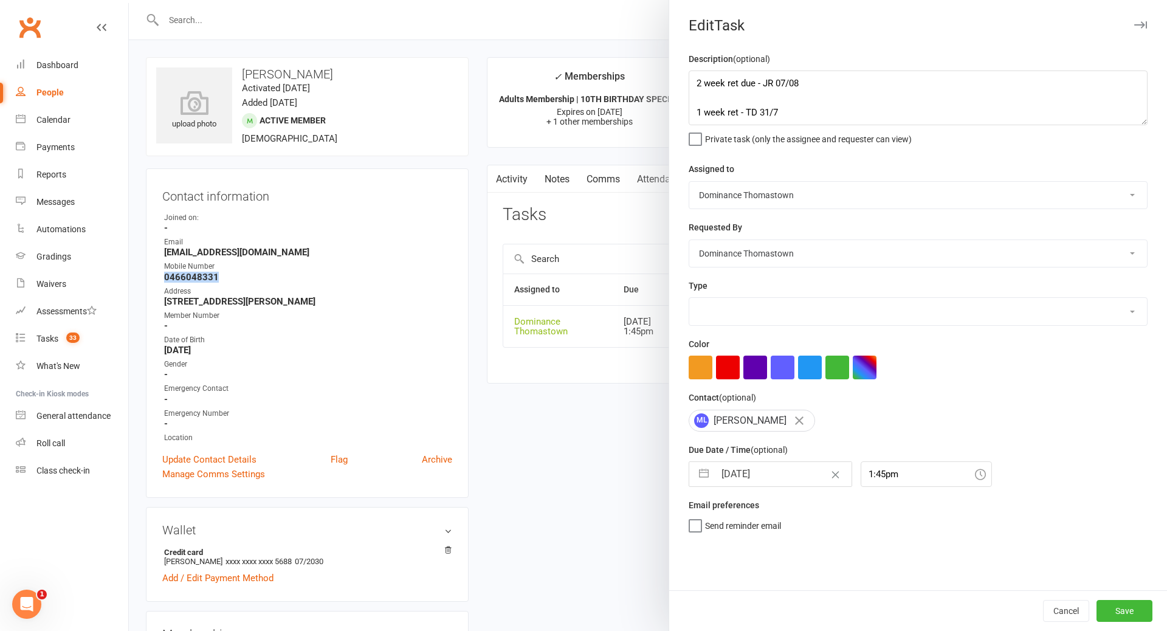
select select "3814"
drag, startPoint x: 721, startPoint y: 99, endPoint x: 817, endPoint y: 120, distance: 98.4
click at [727, 100] on textarea "2 week ret due - JR 07/08 1 week ret - TD 31/7" at bounding box center [918, 98] width 459 height 55
drag, startPoint x: 694, startPoint y: 82, endPoint x: 768, endPoint y: 67, distance: 75.0
click at [694, 82] on textarea "2 week ret due - JR 07/08 1 week ret - TD 31/7" at bounding box center [918, 98] width 459 height 55
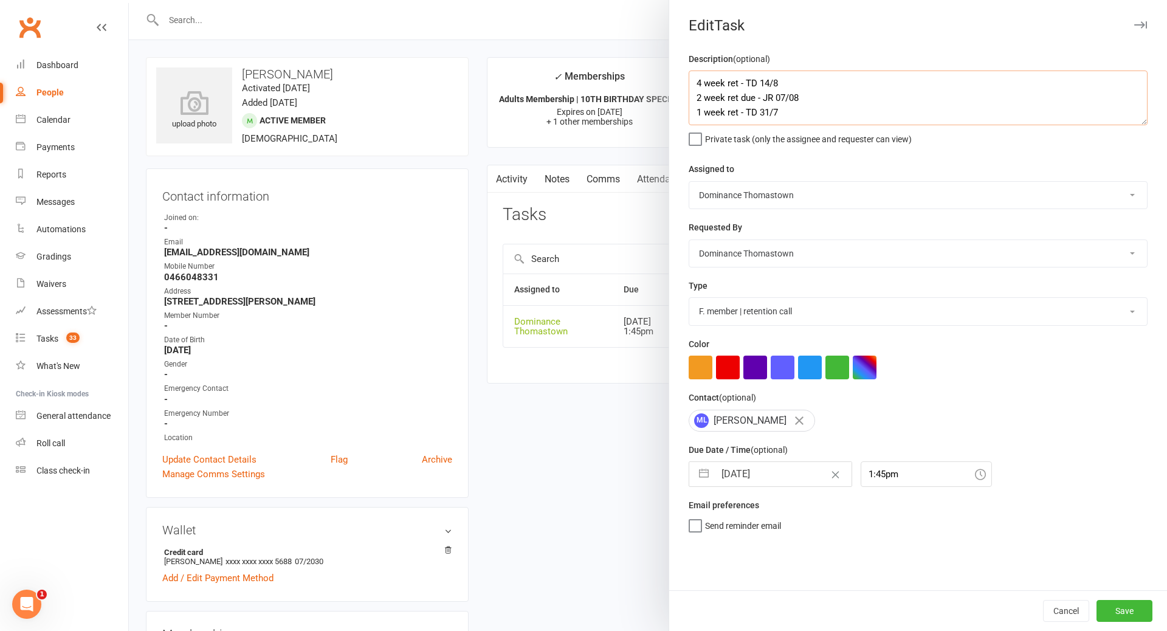
type textarea "4 week ret - TD 14/8 2 week ret due - JR 07/08 1 week ret - TD 31/7"
select select "6"
select select "2025"
select select "7"
select select "2025"
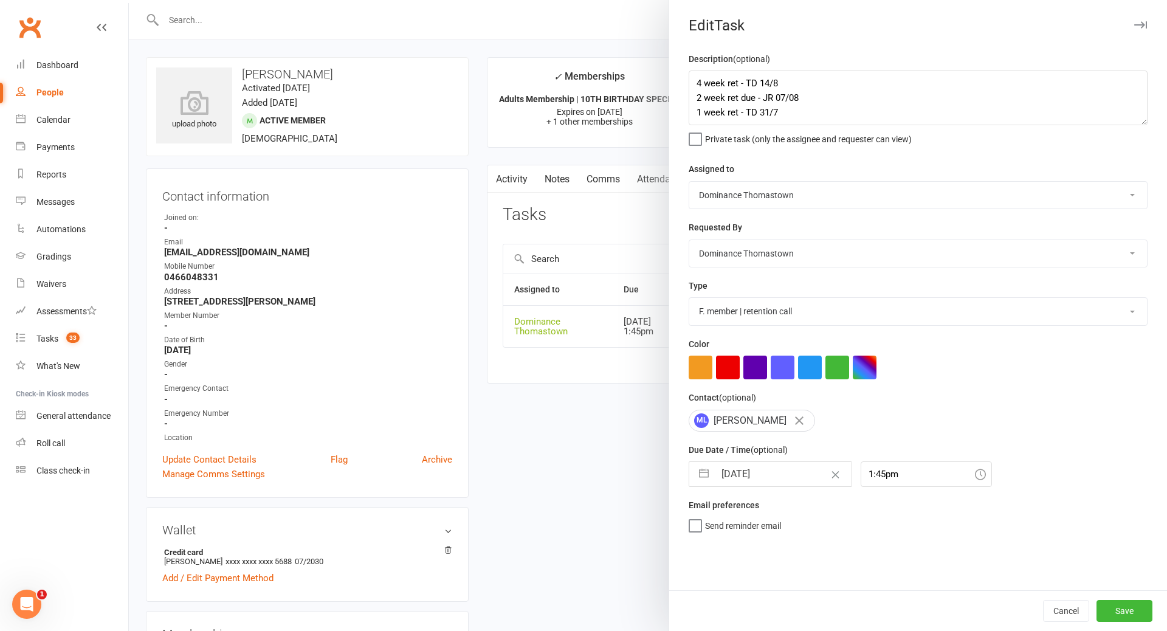
select select "8"
select select "2025"
click at [750, 473] on input "14 Aug 2025" at bounding box center [783, 474] width 137 height 24
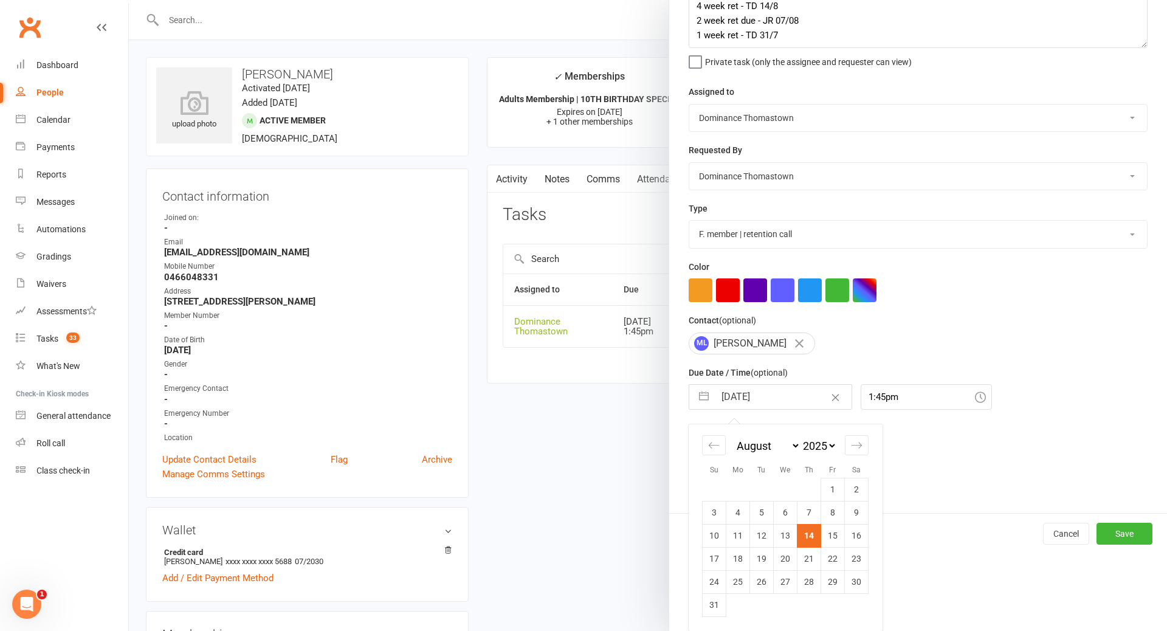
click at [814, 580] on td "28" at bounding box center [810, 581] width 24 height 23
type input "28 Aug 2025"
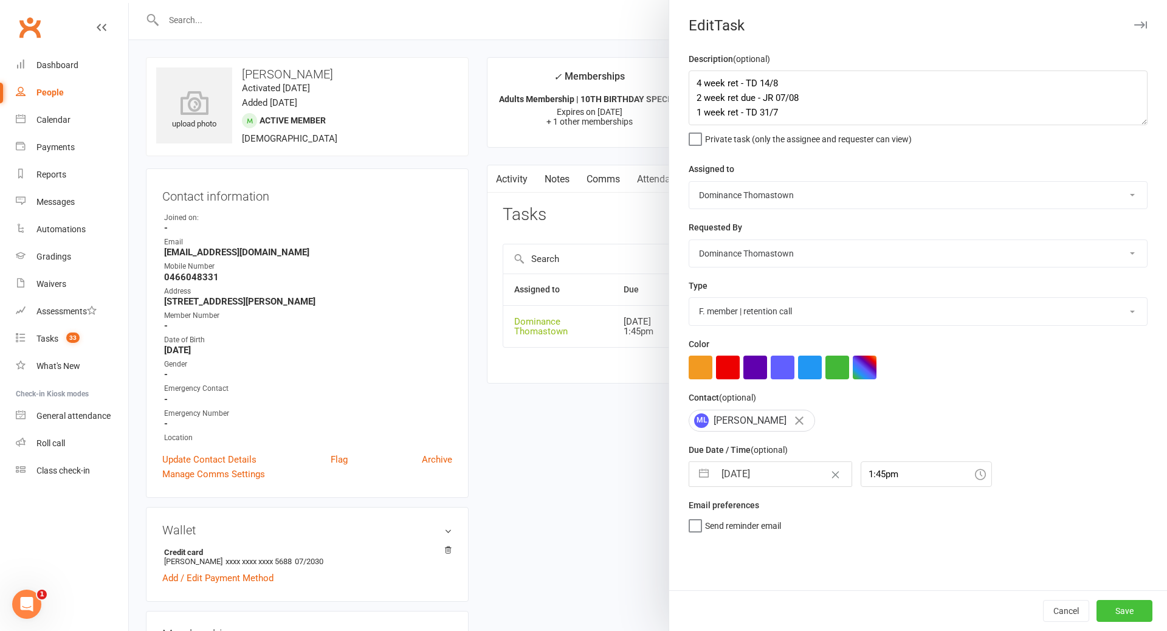
click at [1141, 610] on button "Save" at bounding box center [1125, 611] width 56 height 22
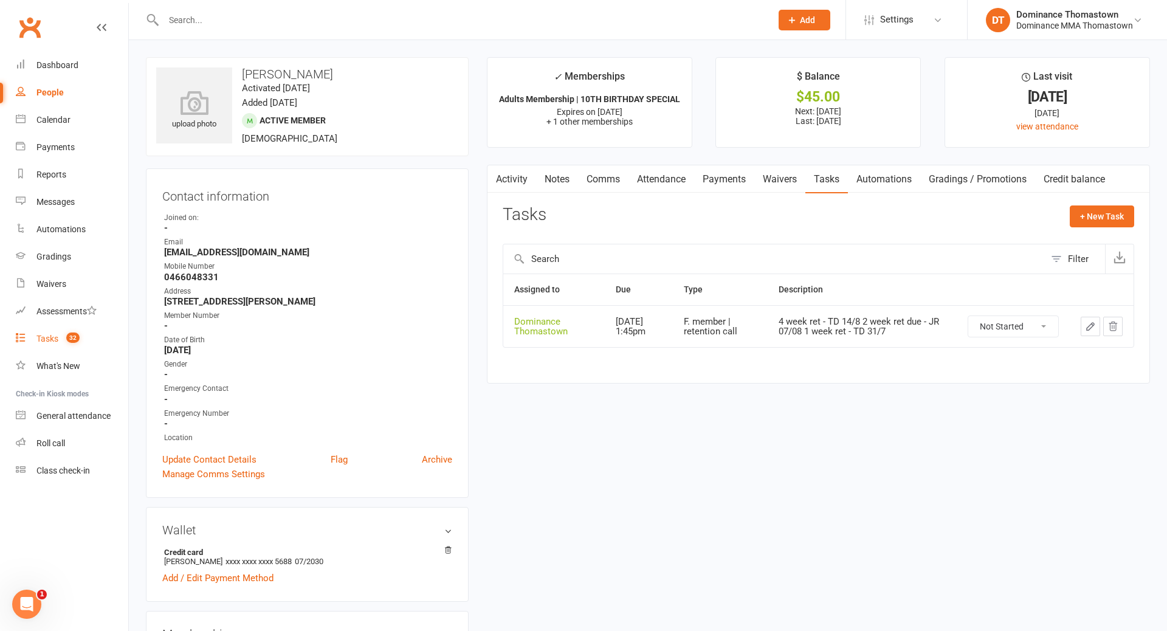
click at [49, 343] on div "Tasks" at bounding box center [47, 339] width 22 height 10
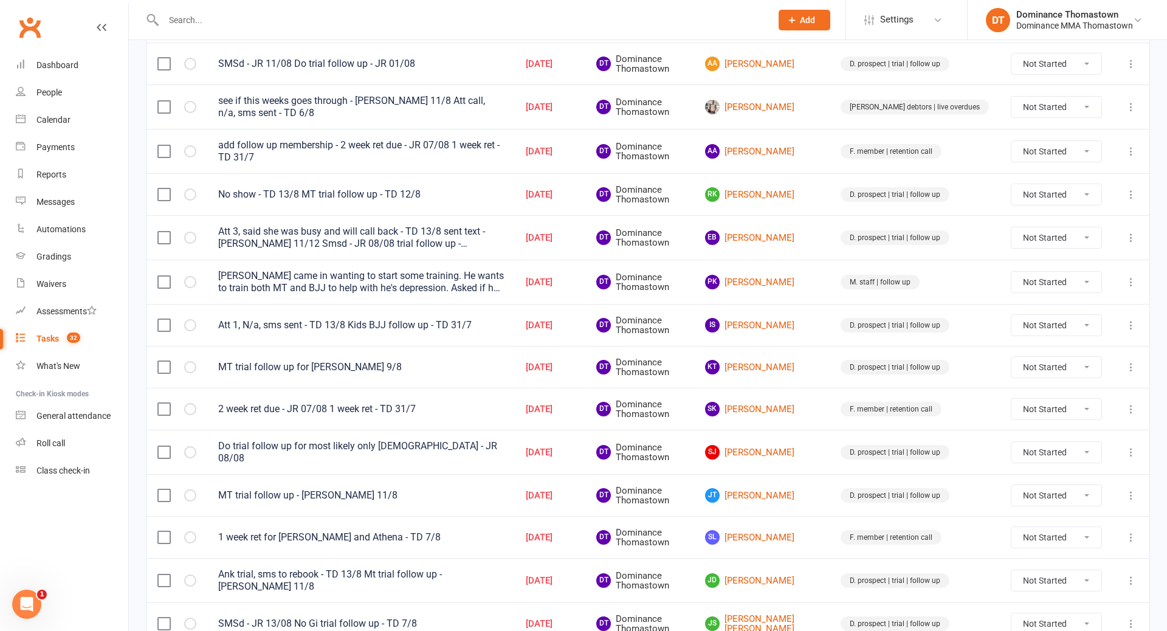
scroll to position [426, 0]
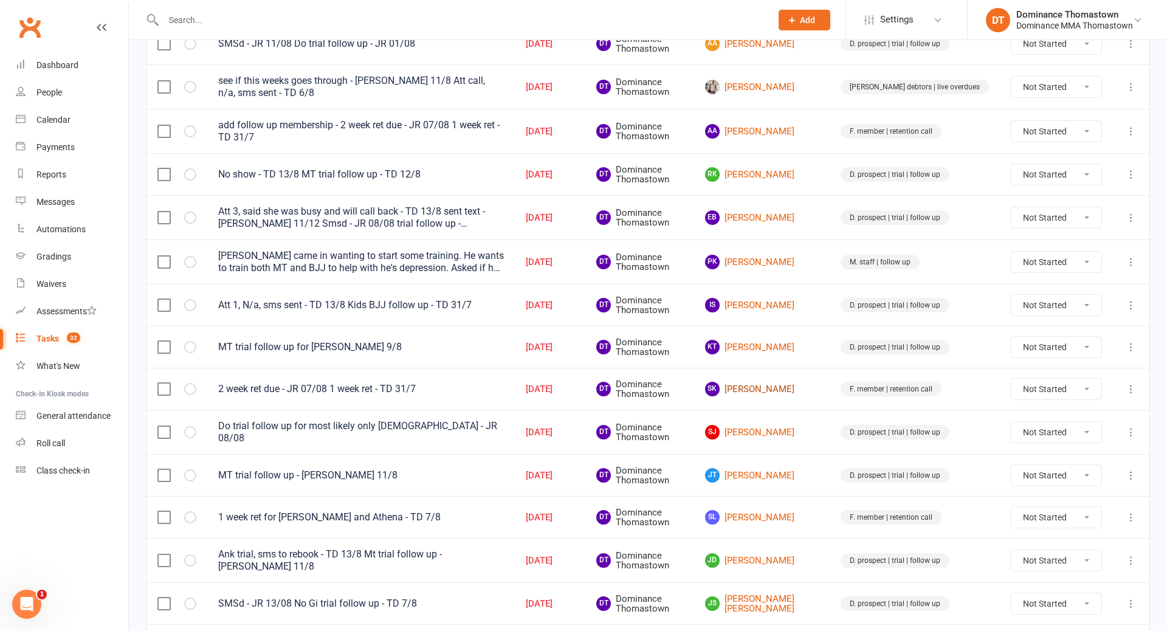
click at [814, 386] on link "SK Suhaas Kataria" at bounding box center [762, 389] width 114 height 15
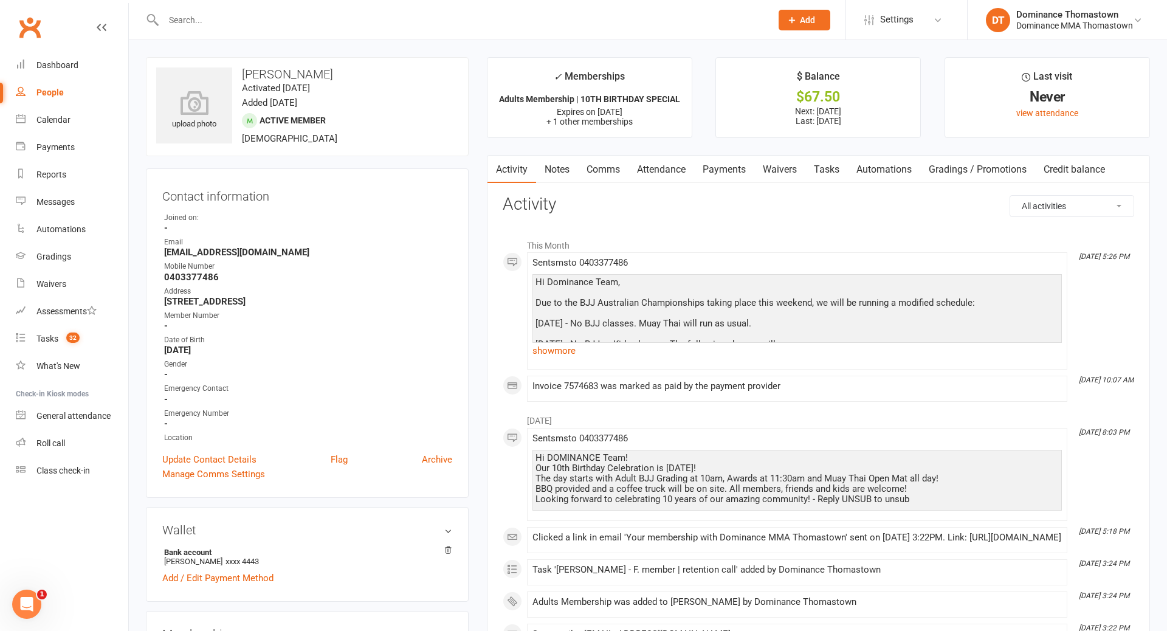
click at [834, 170] on link "Tasks" at bounding box center [827, 170] width 43 height 28
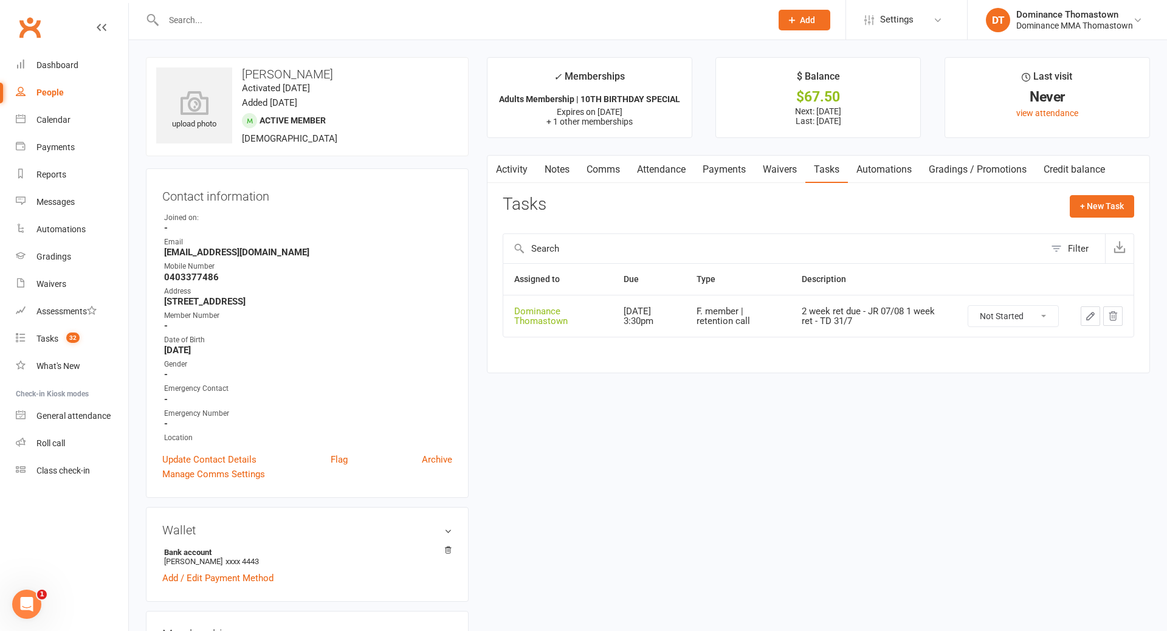
click at [1090, 314] on icon "button" at bounding box center [1090, 316] width 11 height 11
select select "12547"
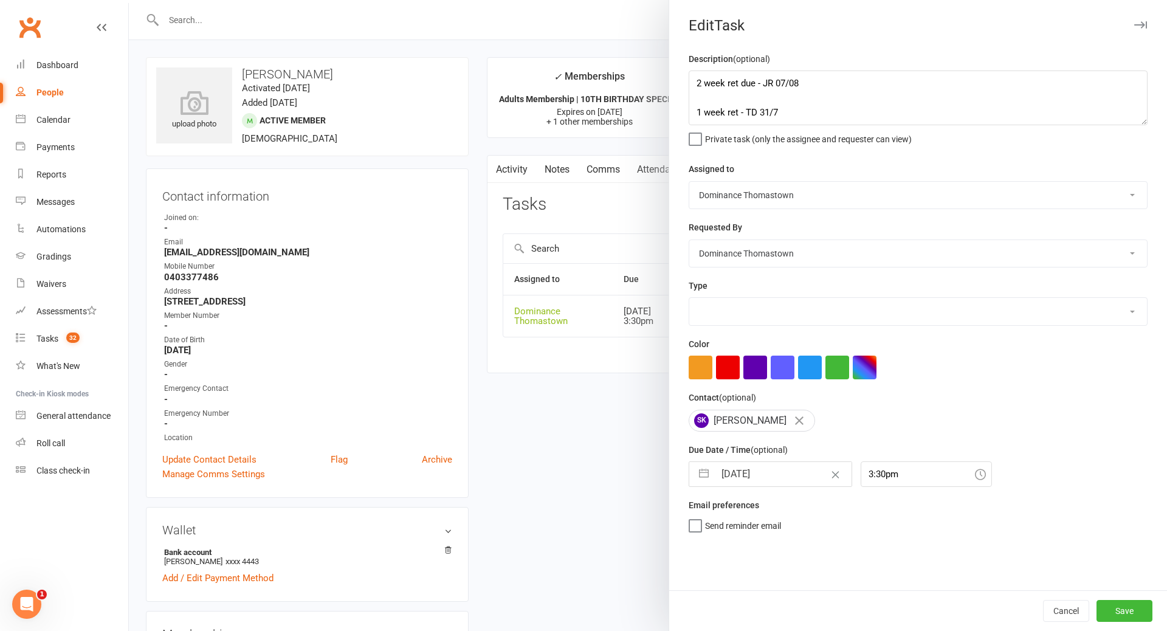
select select "3814"
drag, startPoint x: 708, startPoint y: 95, endPoint x: 771, endPoint y: 111, distance: 64.7
click at [710, 95] on textarea "2 week ret due - JR 07/08 1 week ret - TD 31/7" at bounding box center [918, 98] width 459 height 55
type textarea "4 week ret - TD 14/8 2 week ret due - JR 07/08 1 week ret - TD 31/7"
select select "6"
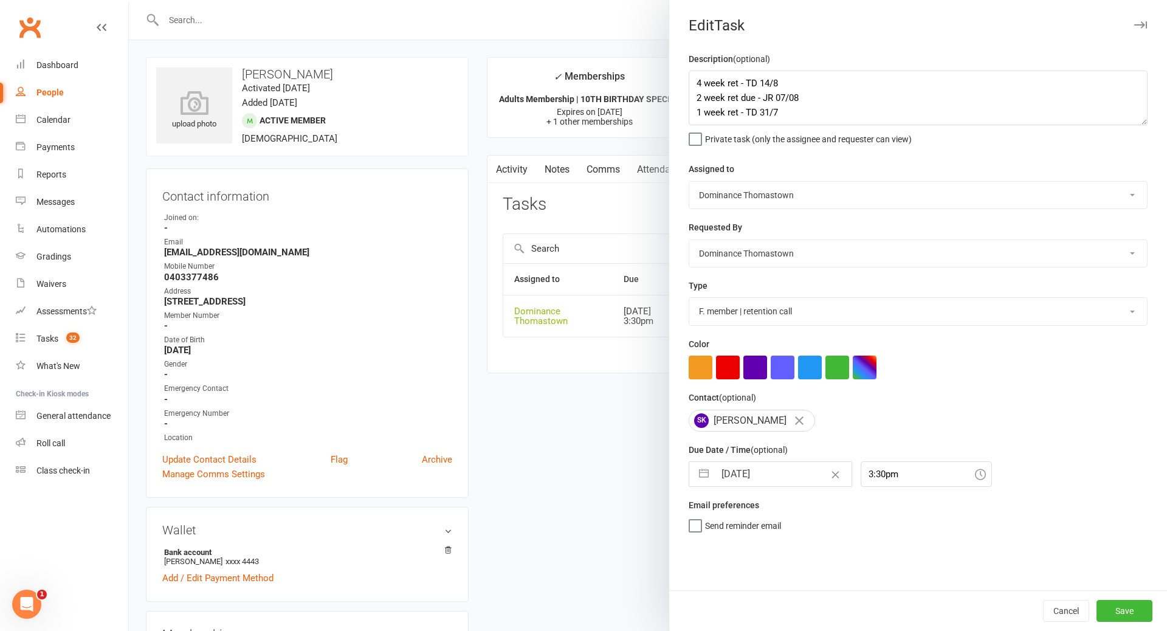
select select "2025"
select select "7"
select select "2025"
select select "8"
select select "2025"
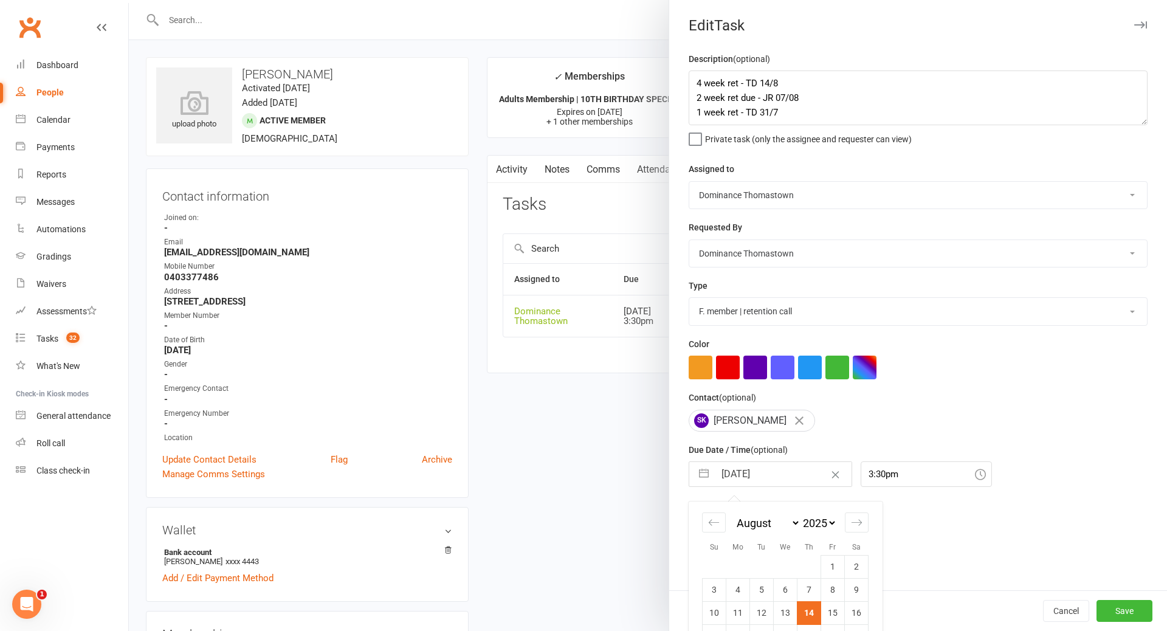
click at [773, 486] on input "14 Aug 2025" at bounding box center [783, 474] width 137 height 24
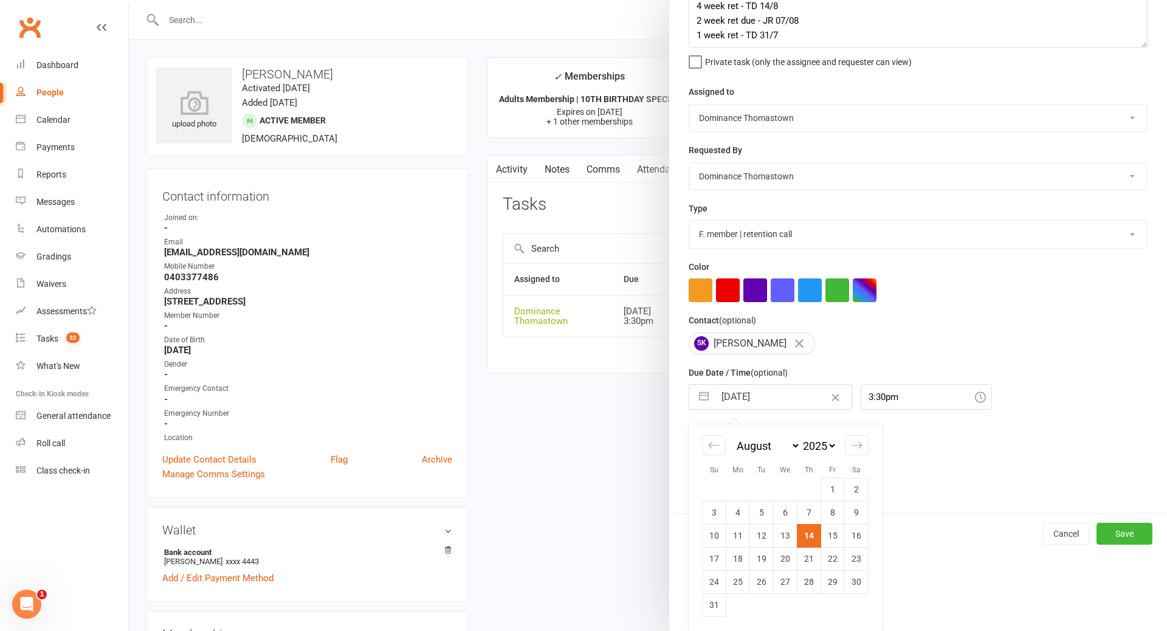
click at [813, 584] on td "28" at bounding box center [810, 581] width 24 height 23
type input "28 Aug 2025"
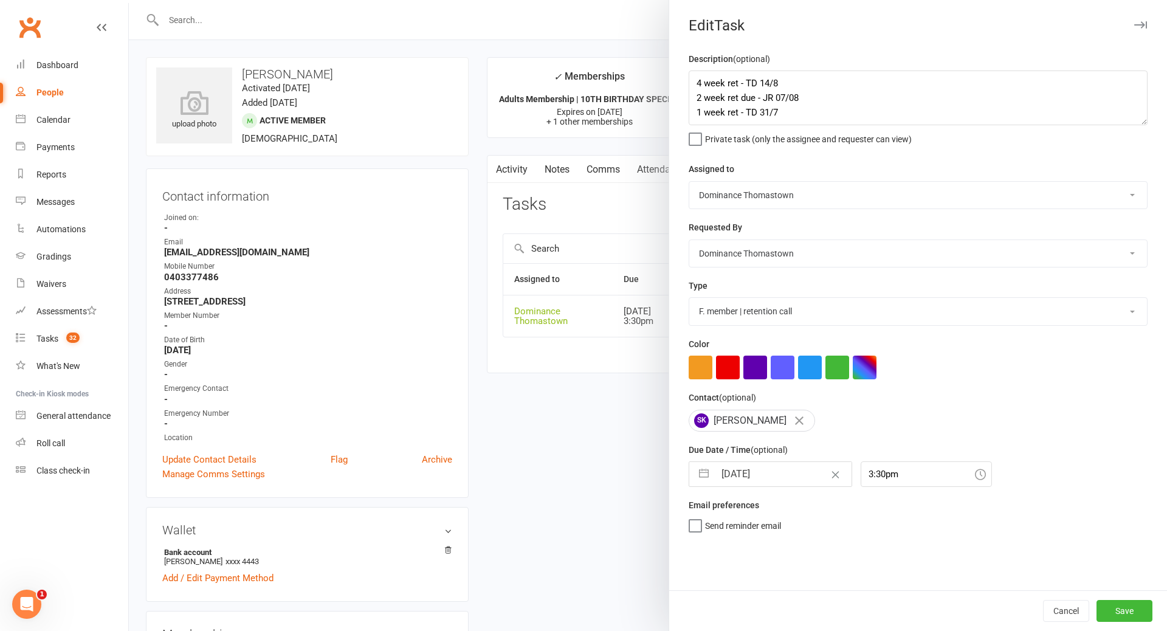
scroll to position [0, 0]
drag, startPoint x: 1123, startPoint y: 611, endPoint x: 1113, endPoint y: 611, distance: 9.7
click at [1124, 611] on button "Save" at bounding box center [1125, 611] width 56 height 22
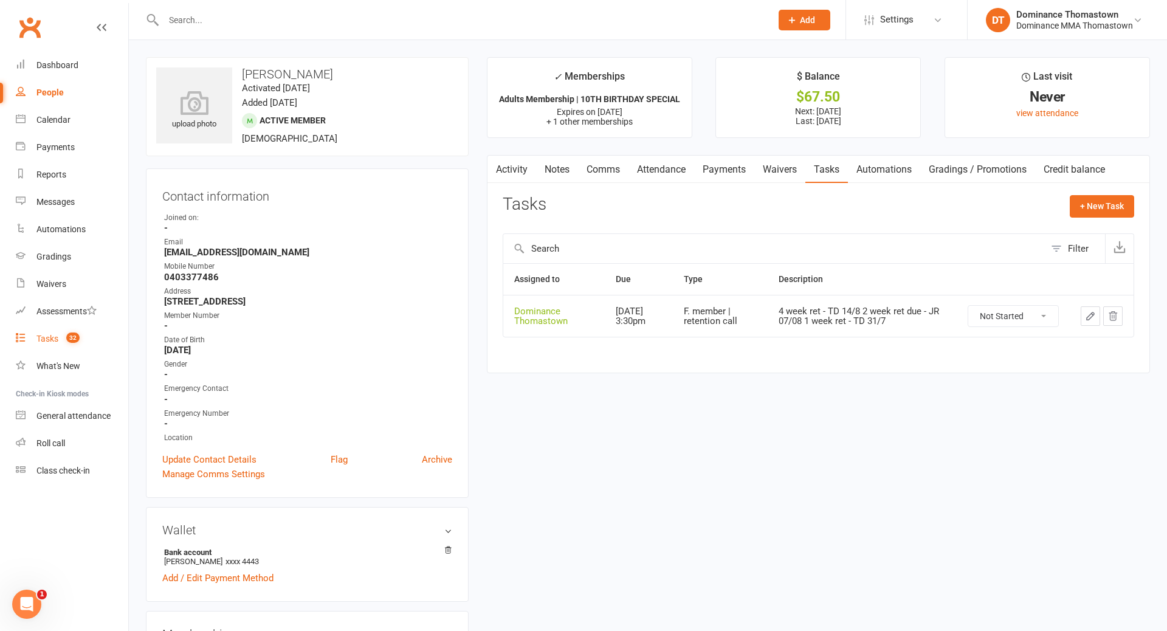
click at [46, 342] on div "Tasks" at bounding box center [47, 339] width 22 height 10
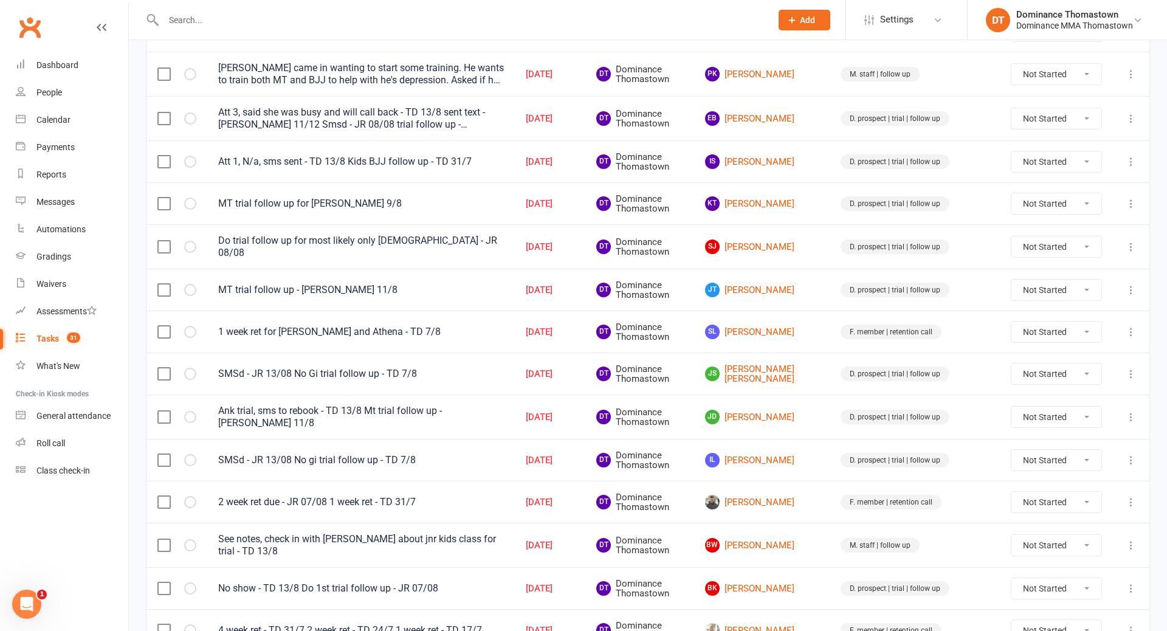
scroll to position [579, 0]
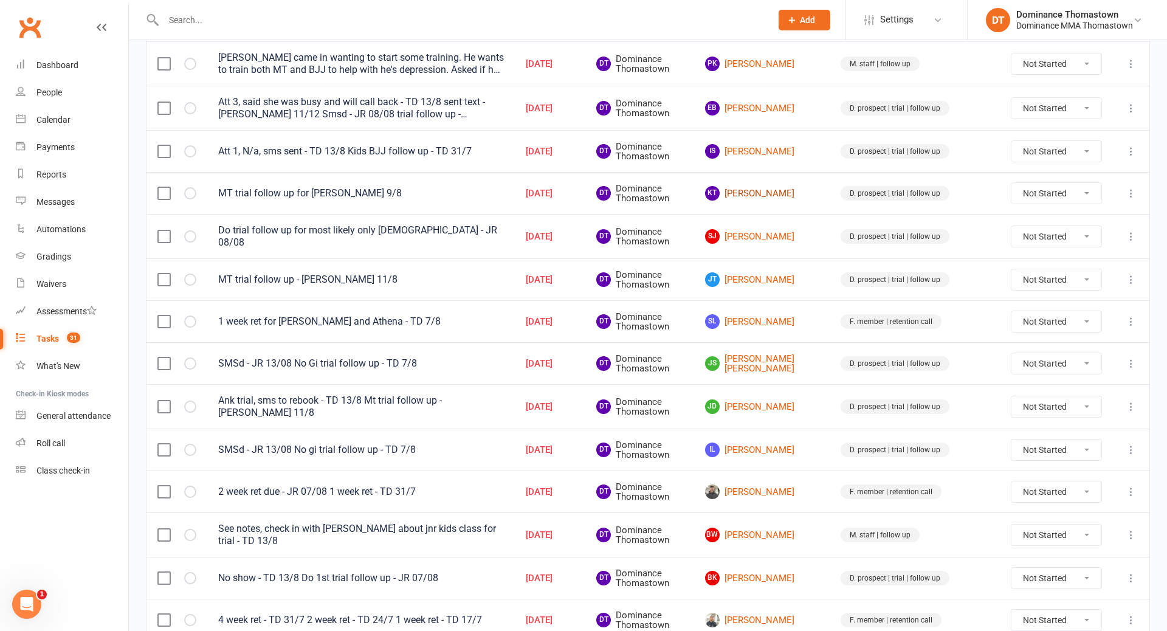
click at [795, 187] on link "KT Kiran Tulachan" at bounding box center [762, 193] width 114 height 15
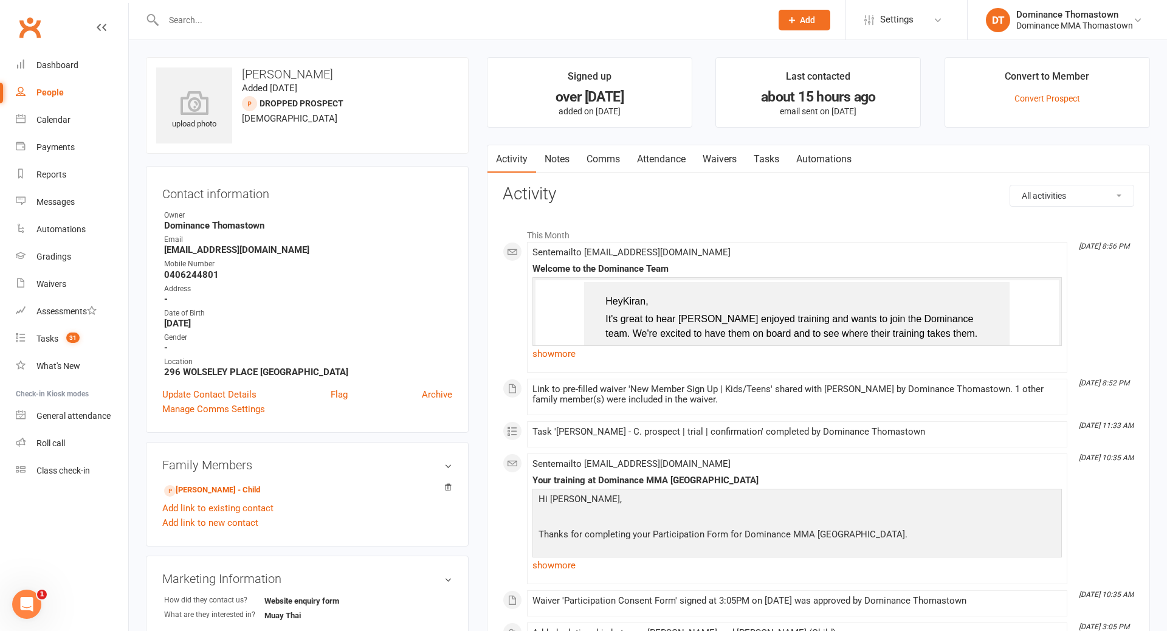
click at [762, 164] on link "Tasks" at bounding box center [766, 159] width 43 height 28
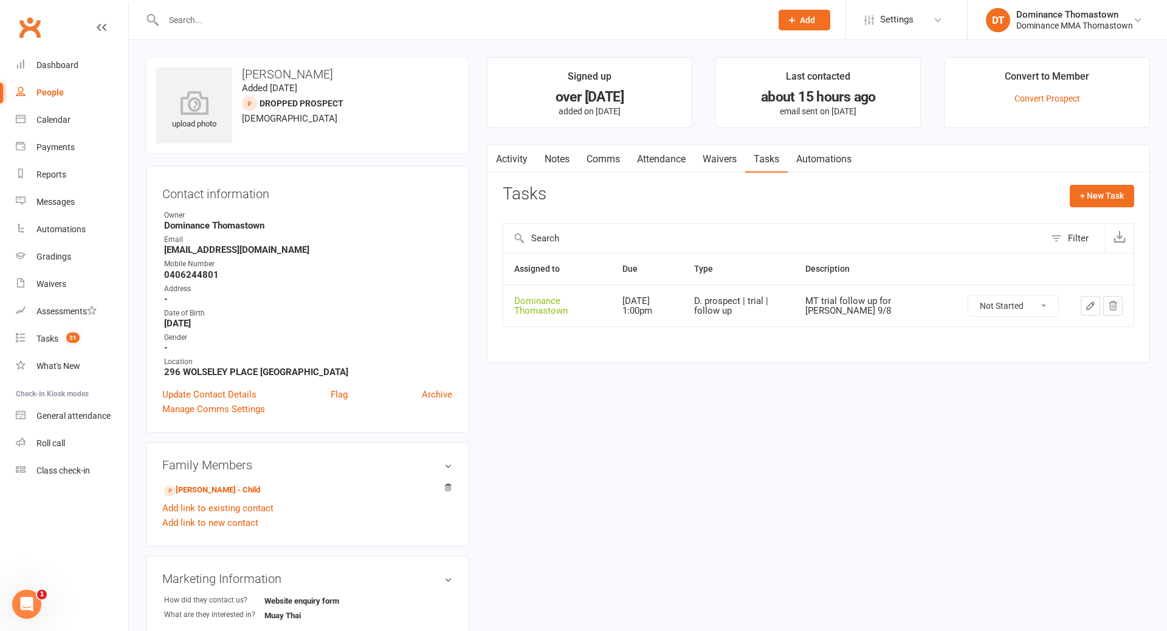
click at [1091, 309] on icon "button" at bounding box center [1090, 305] width 11 height 11
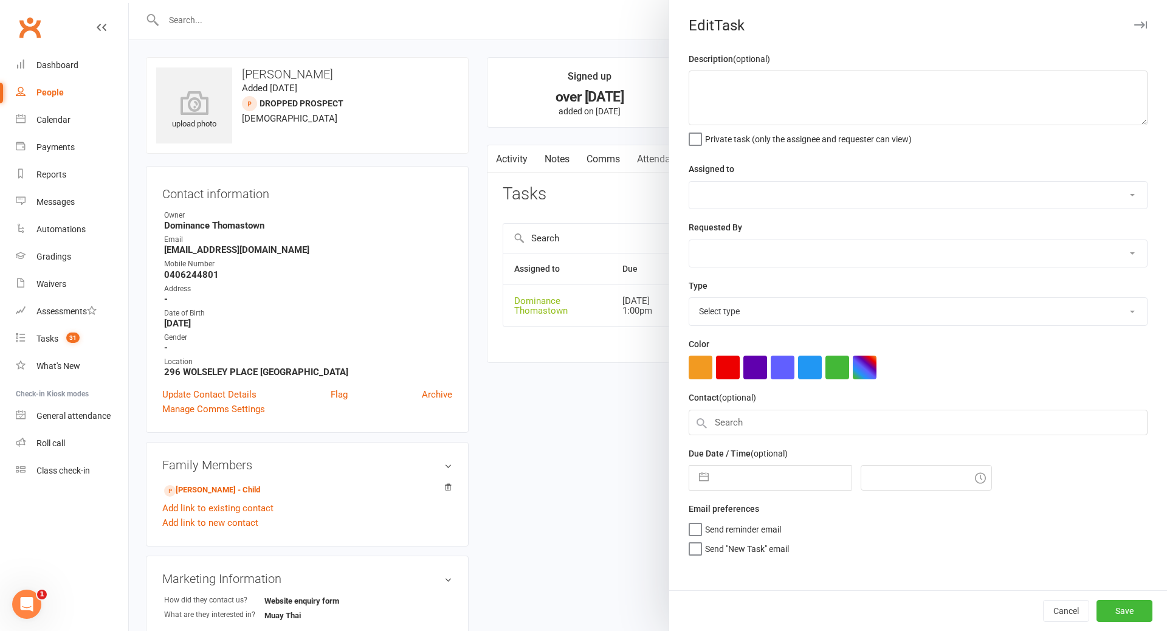
type textarea "MT trial follow up for Reuben - TD 9/8"
select select "12547"
type input "14 Aug 2025"
type input "1:00pm"
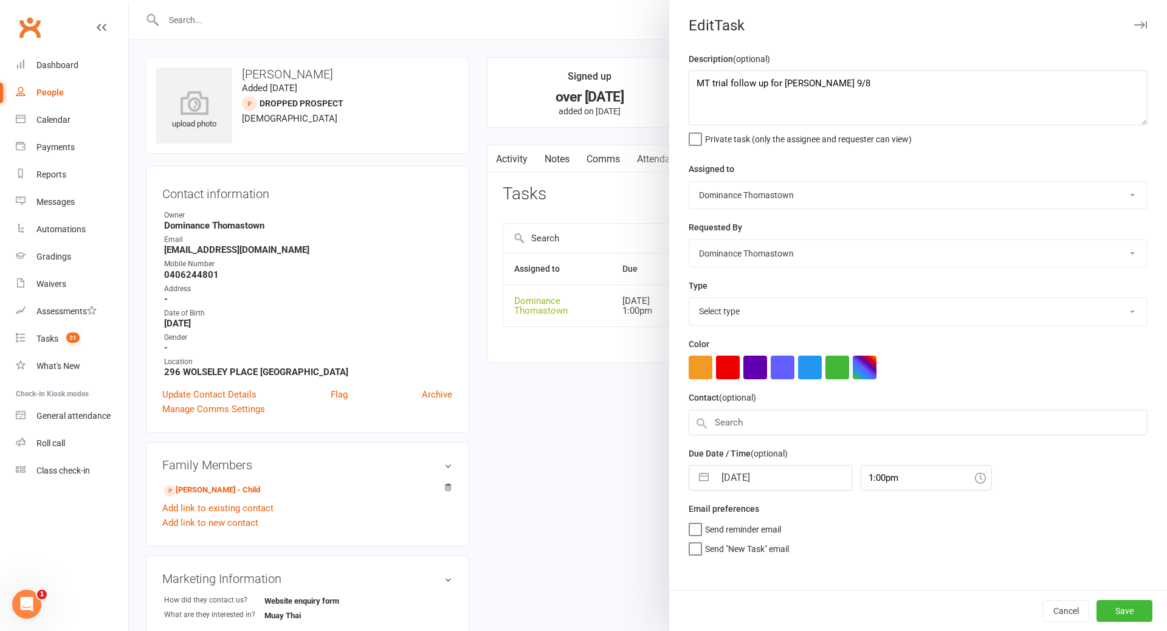
select select "3812"
drag, startPoint x: 700, startPoint y: 83, endPoint x: 733, endPoint y: 79, distance: 33.1
click at [700, 83] on textarea "MT trial follow up for Reuben - TD 9/8" at bounding box center [918, 98] width 459 height 55
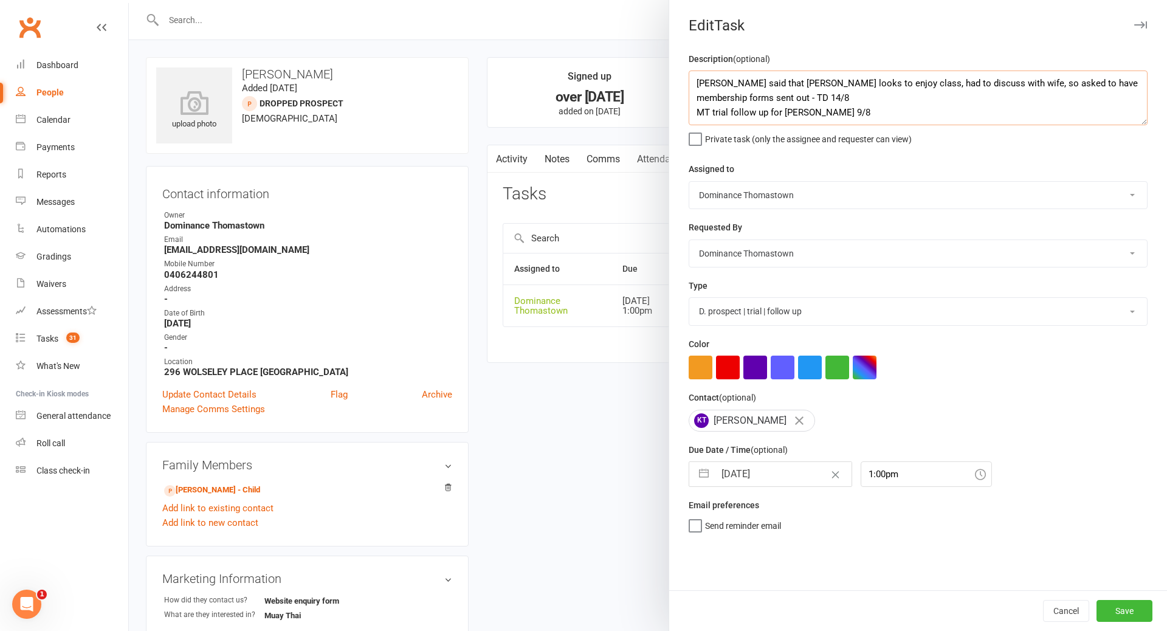
type textarea "Kiran said that Rueben looks to enjoy class, had to discuss with wife, so asked…"
click at [781, 476] on input "14 Aug 2025" at bounding box center [783, 474] width 137 height 24
select select "6"
select select "2025"
select select "7"
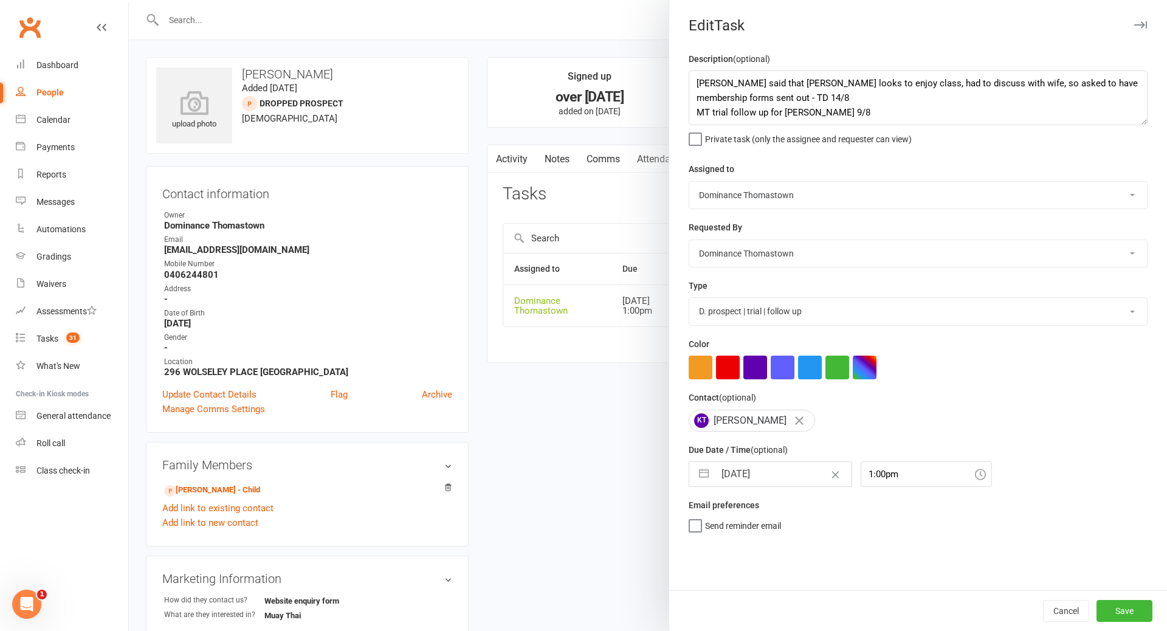
select select "2025"
select select "8"
select select "2025"
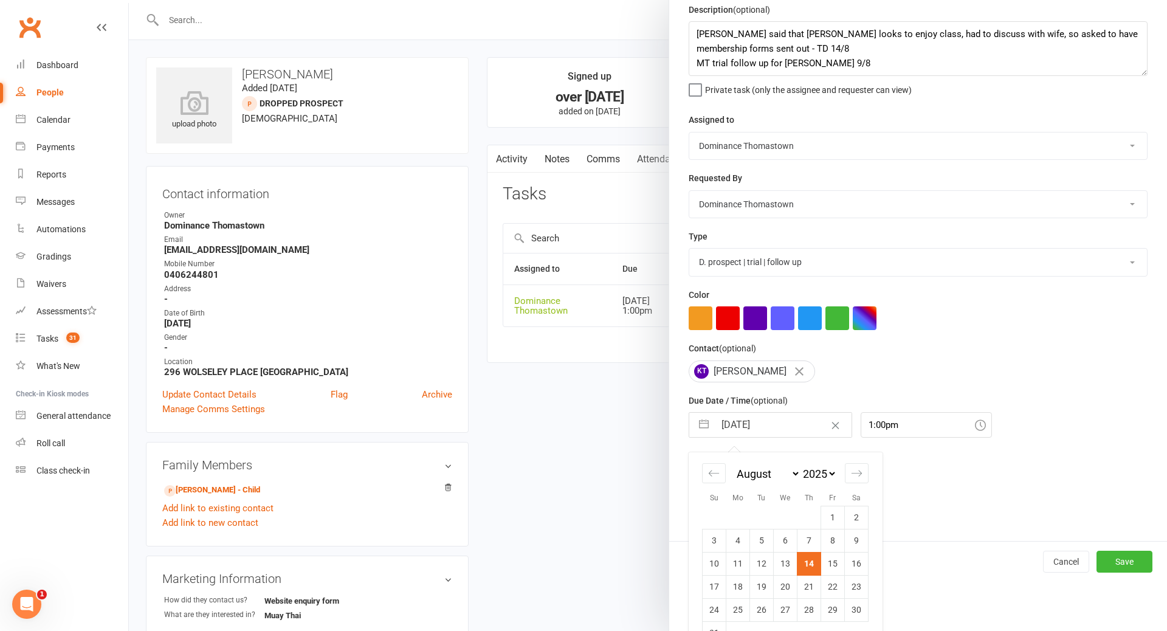
scroll to position [79, 0]
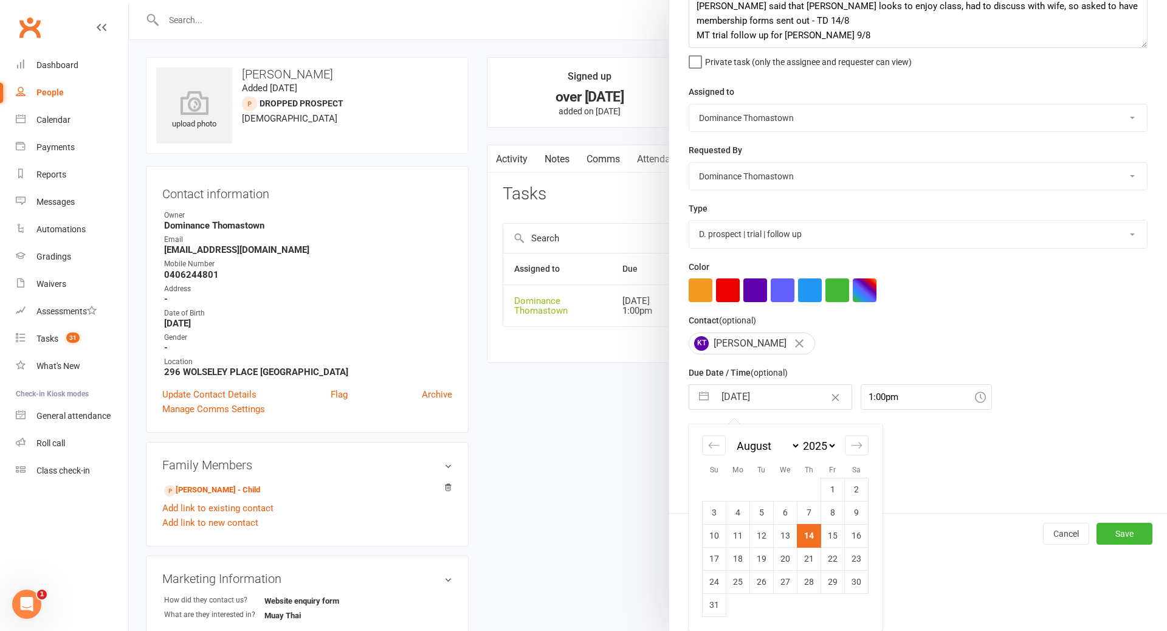
click at [758, 558] on td "19" at bounding box center [762, 558] width 24 height 23
type input "19 Aug 2025"
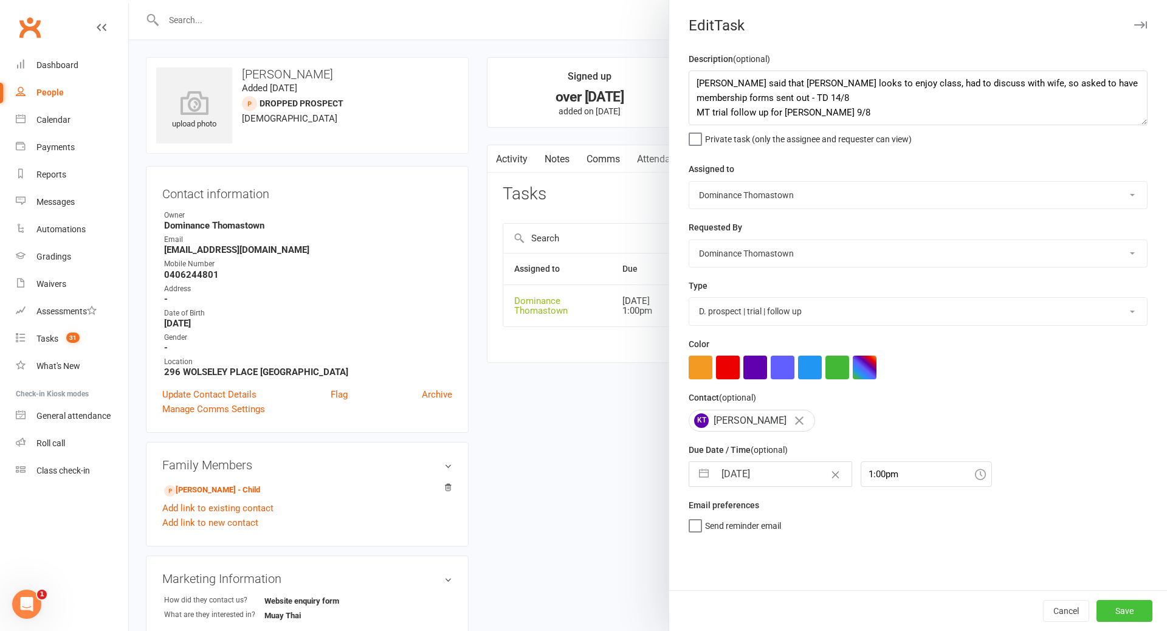
click at [1121, 614] on button "Save" at bounding box center [1125, 611] width 56 height 22
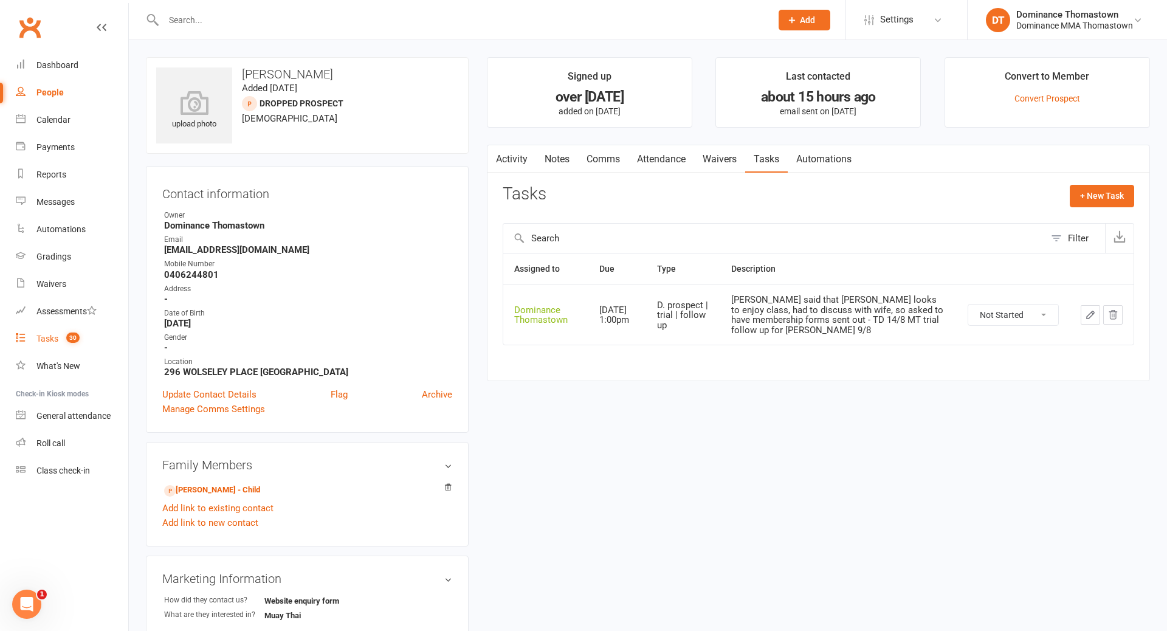
click at [46, 341] on div "Tasks" at bounding box center [47, 339] width 22 height 10
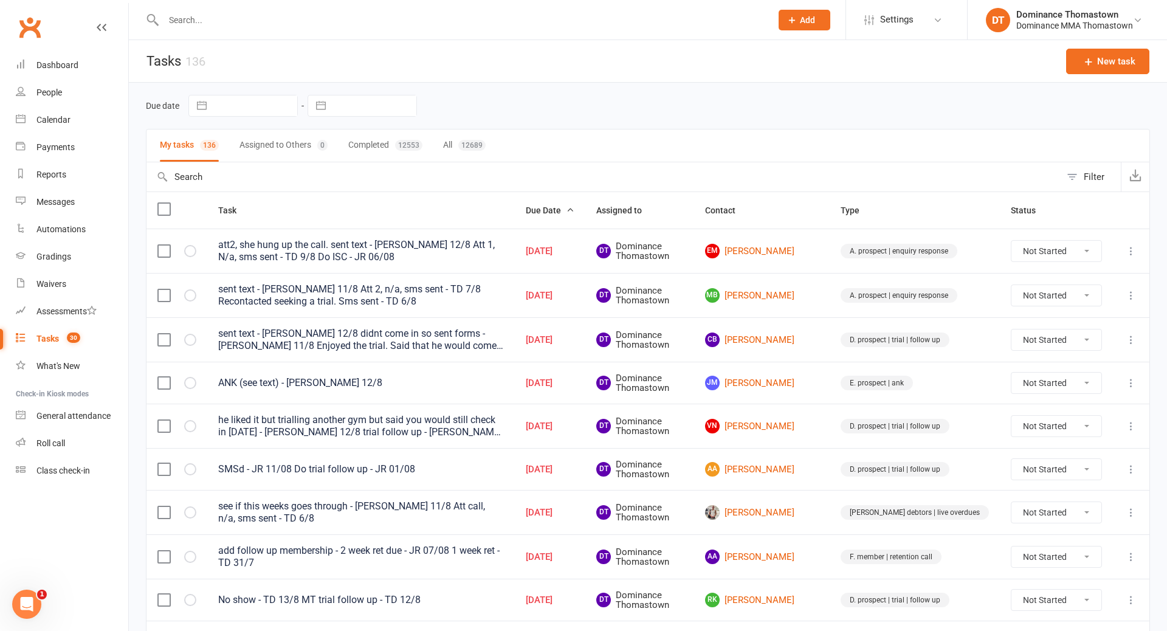
scroll to position [2, 0]
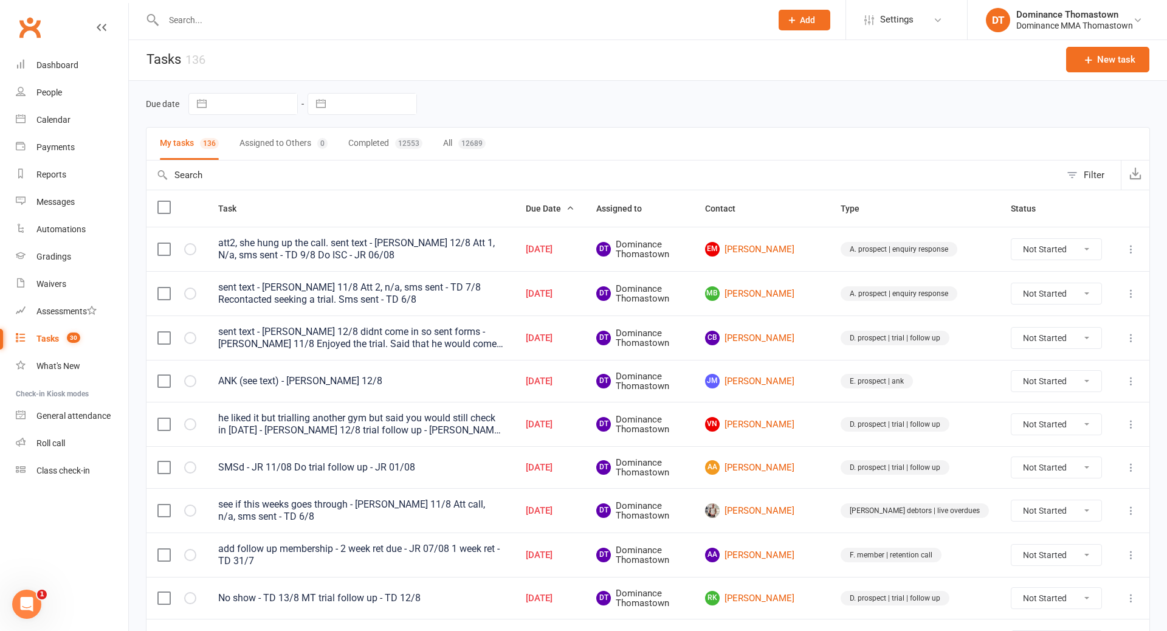
click at [282, 26] on input "text" at bounding box center [461, 20] width 603 height 17
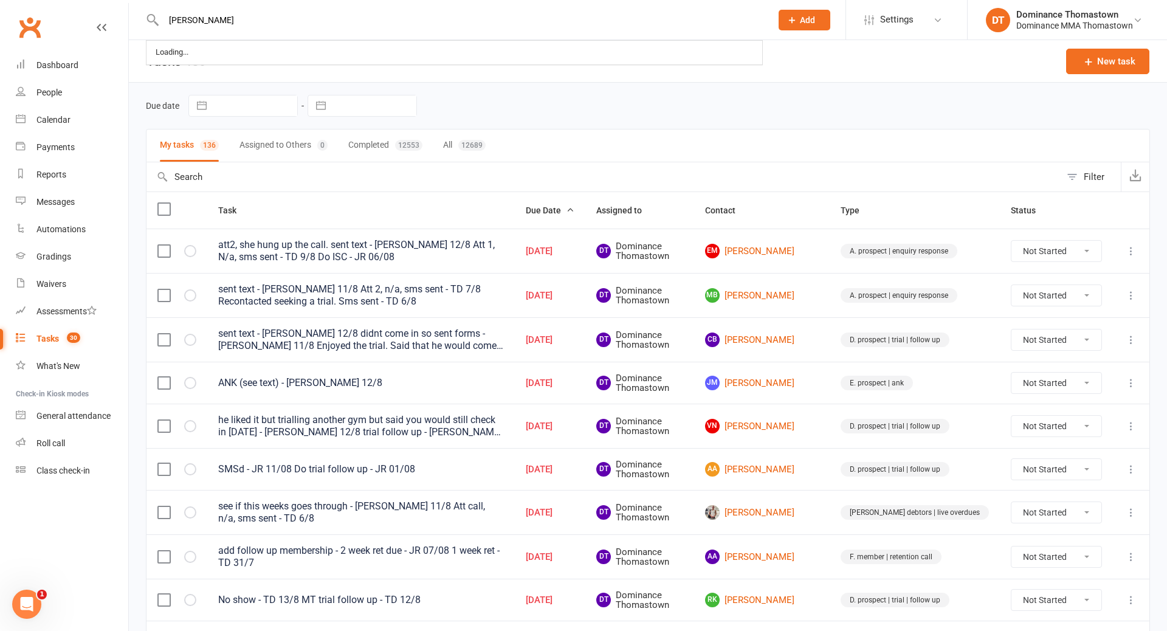
scroll to position [23, 0]
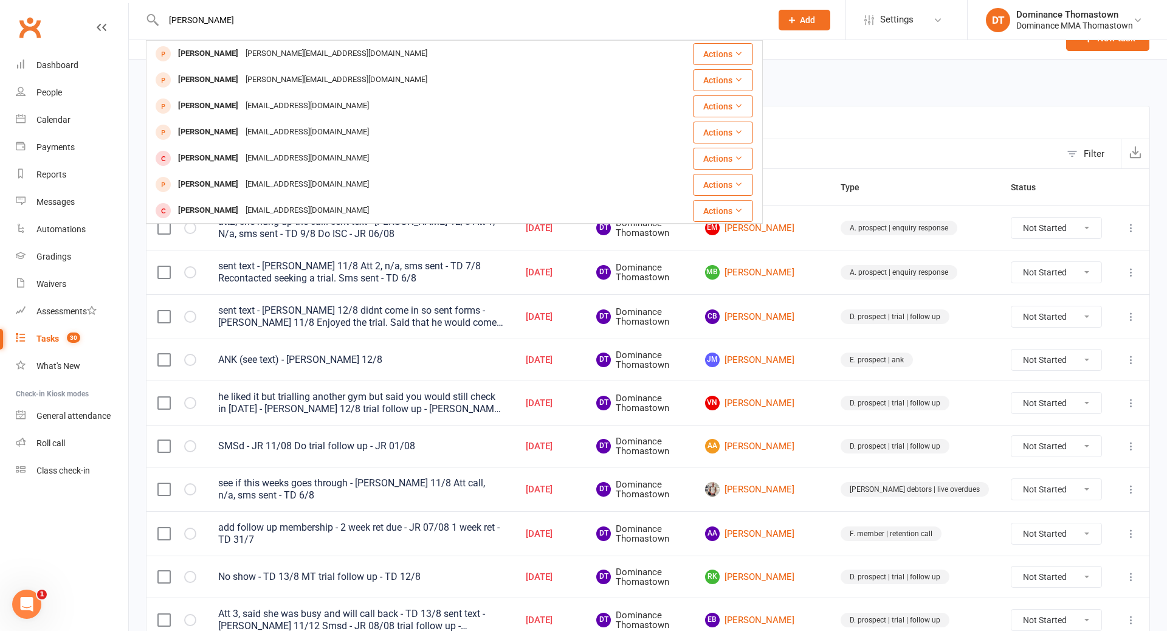
type input "eli w"
click at [242, 79] on div "eli.arbel4@gmail.com" at bounding box center [336, 80] width 189 height 18
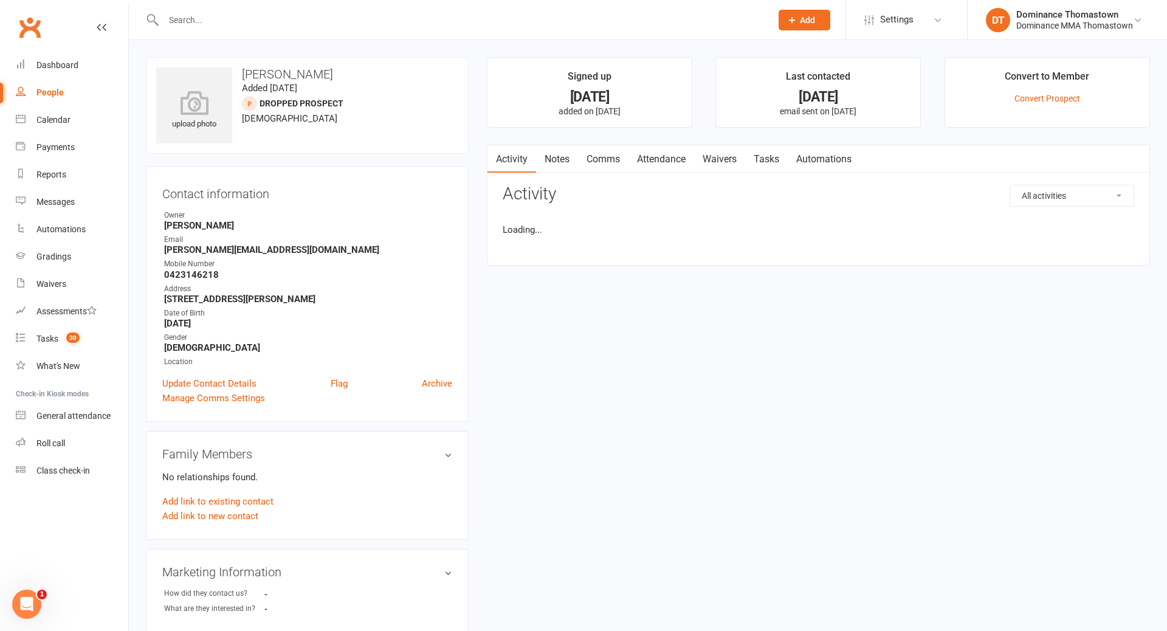
click at [226, 19] on input "text" at bounding box center [461, 20] width 603 height 17
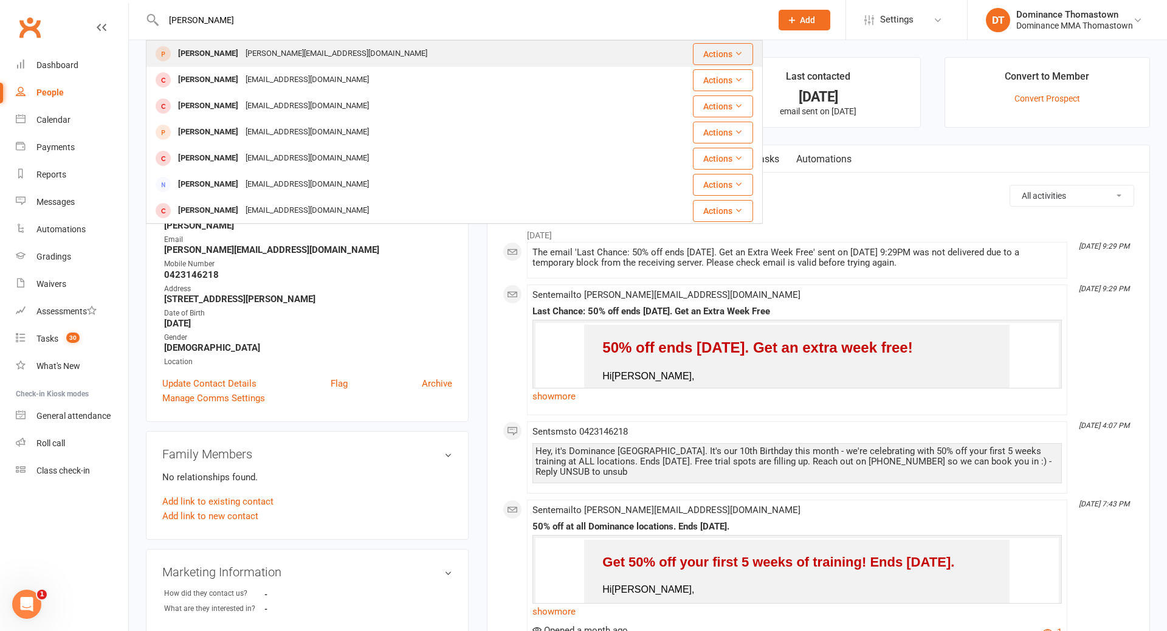
type input "ward"
click at [242, 50] on div "eli.ward757@gmail.com" at bounding box center [336, 54] width 189 height 18
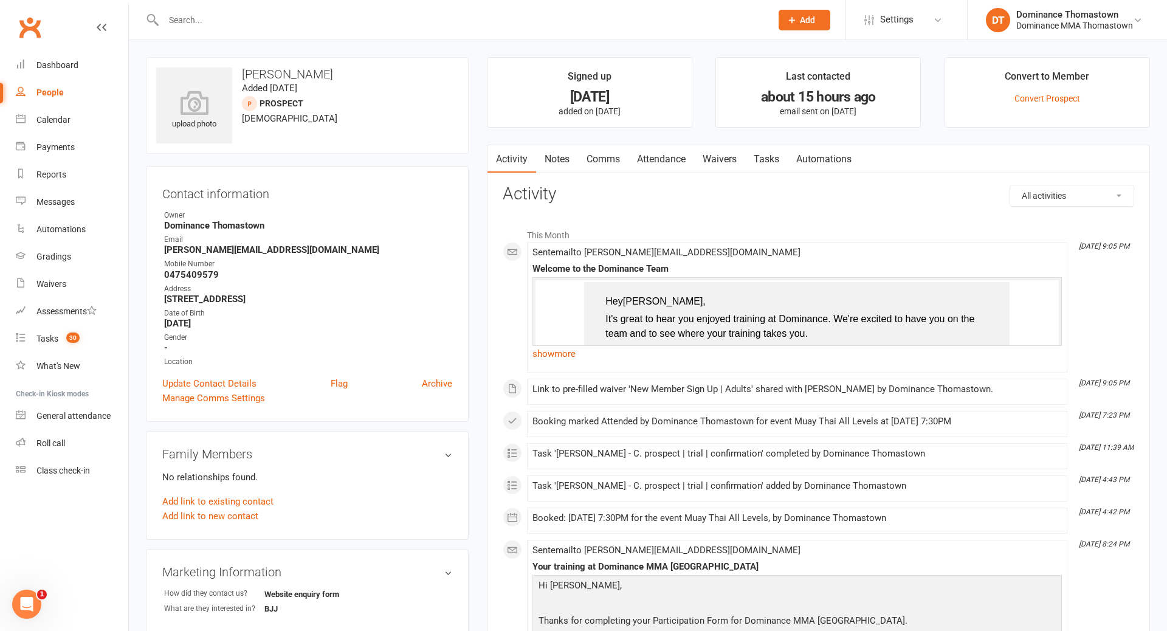
click at [753, 154] on link "Tasks" at bounding box center [766, 159] width 43 height 28
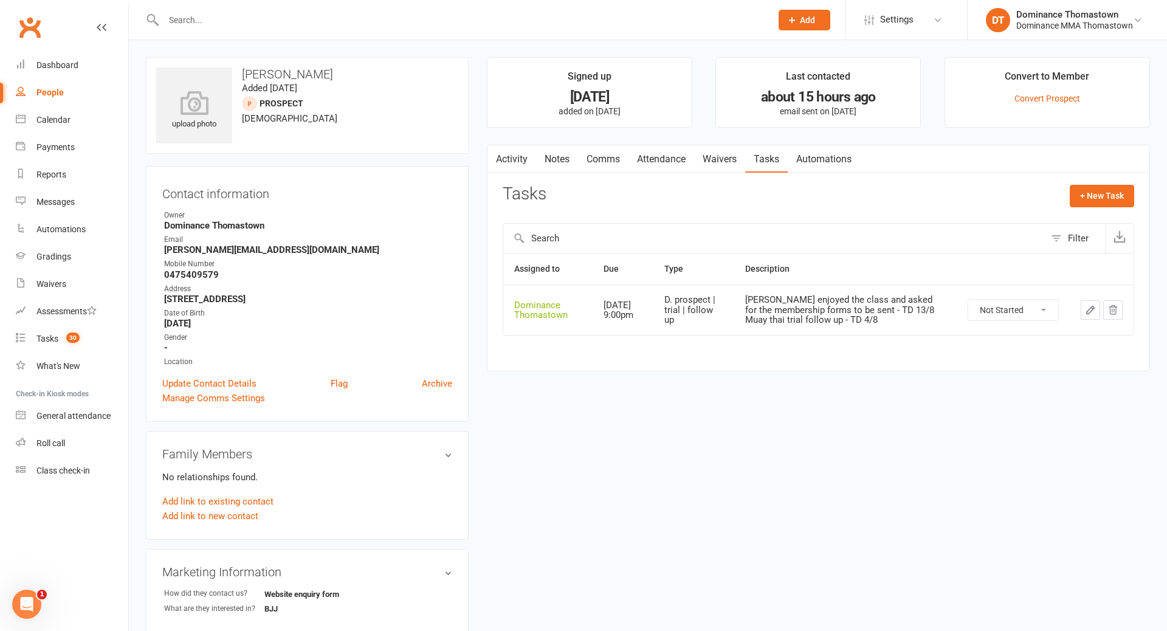
click at [724, 161] on link "Waivers" at bounding box center [719, 159] width 51 height 28
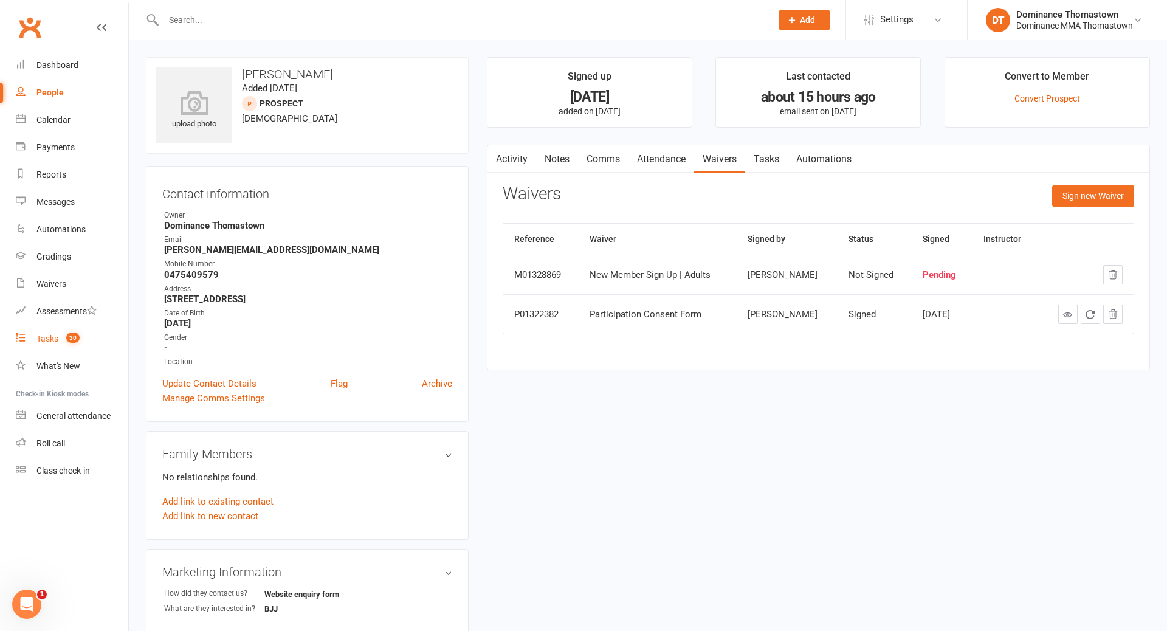
click at [41, 334] on div "Tasks" at bounding box center [47, 339] width 22 height 10
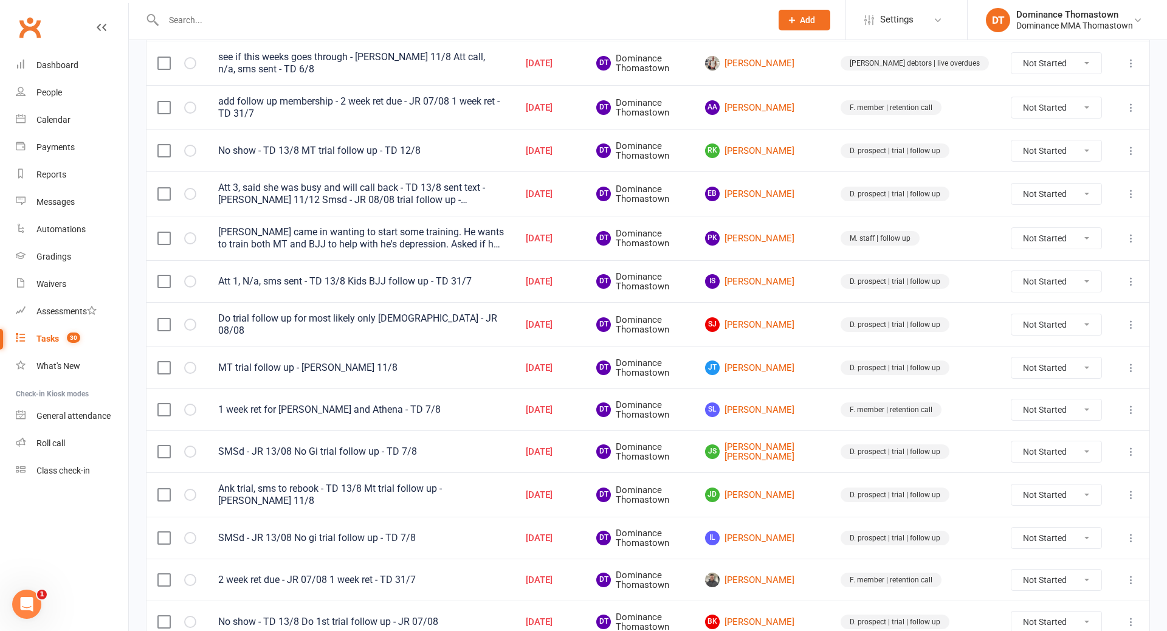
scroll to position [468, 0]
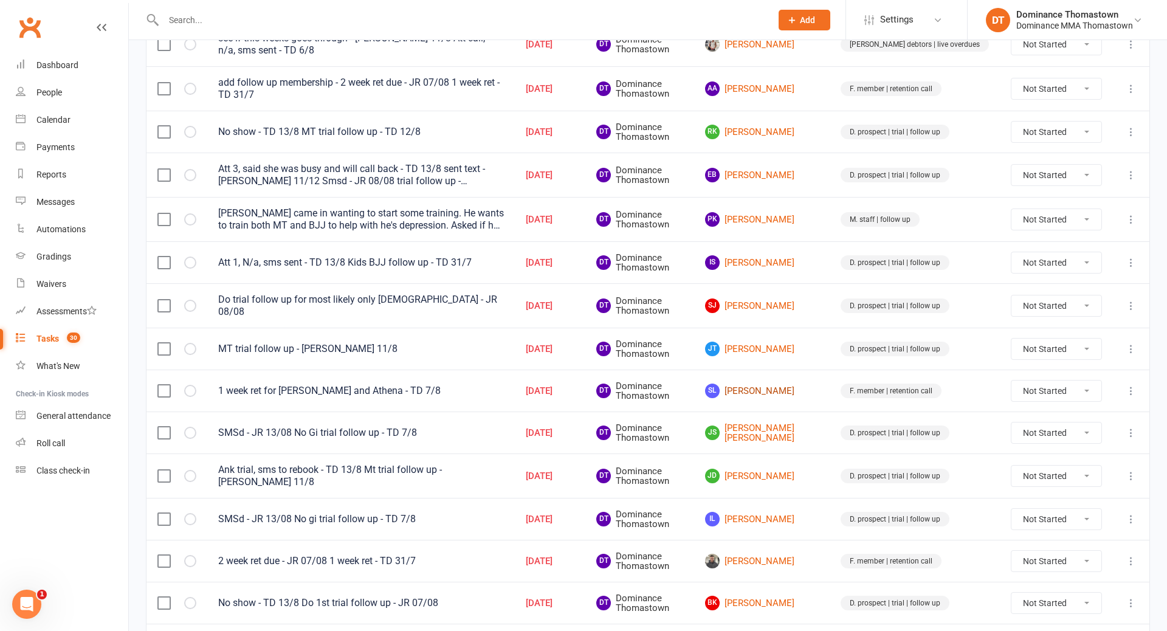
click at [796, 386] on link "SL Santiago Lozano" at bounding box center [762, 391] width 114 height 15
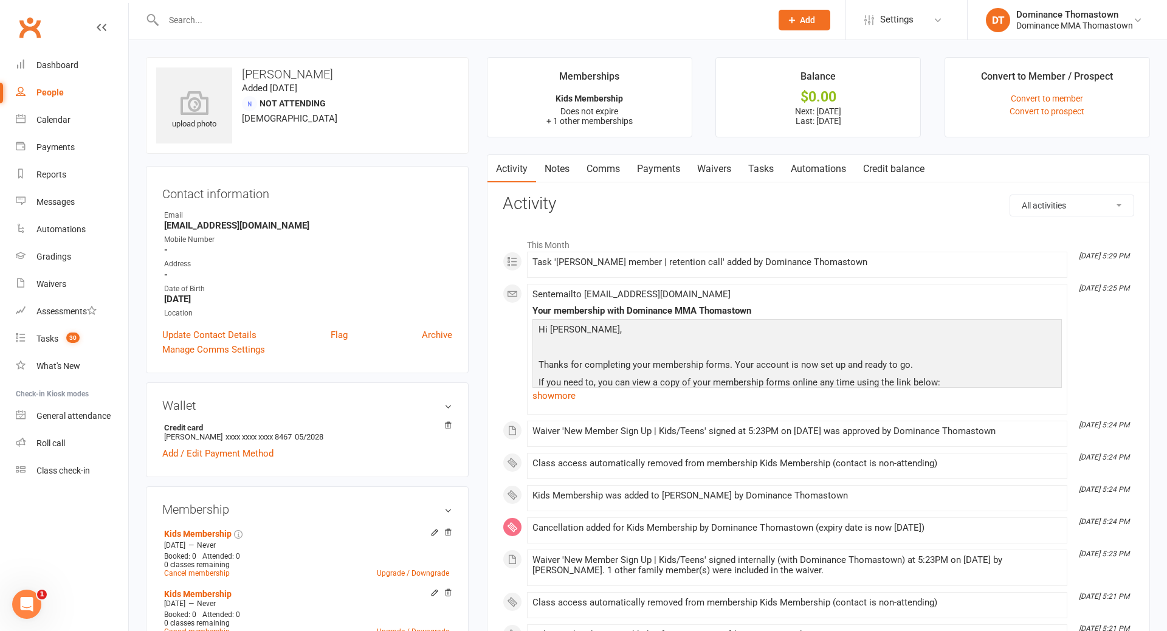
click at [775, 169] on link "Tasks" at bounding box center [761, 169] width 43 height 28
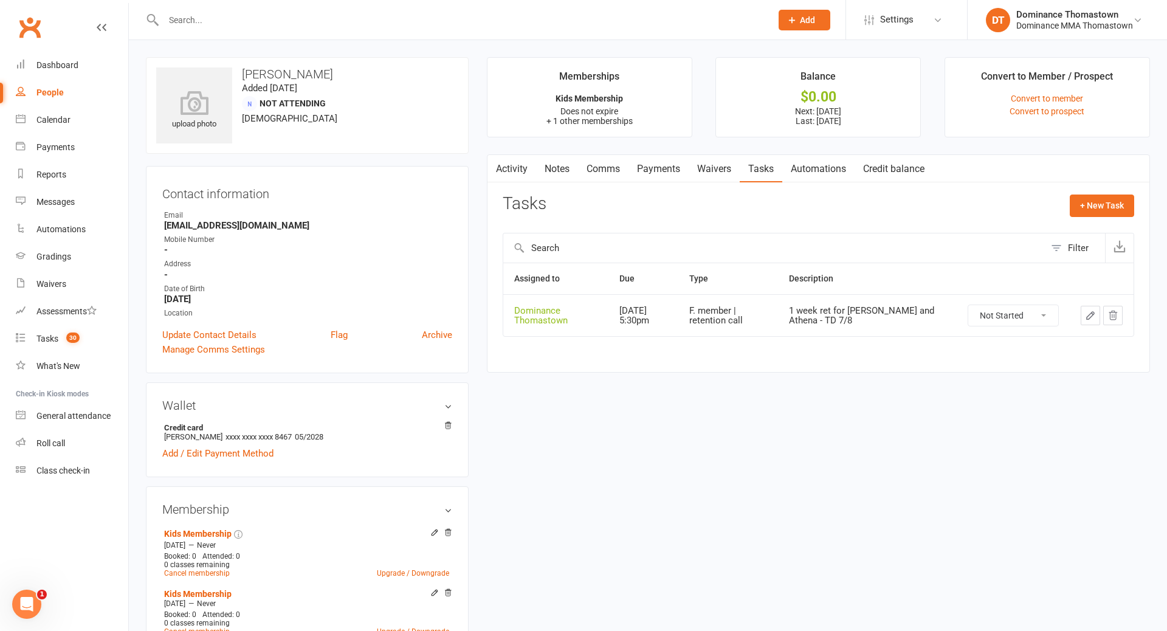
click at [654, 170] on link "Payments" at bounding box center [659, 169] width 60 height 28
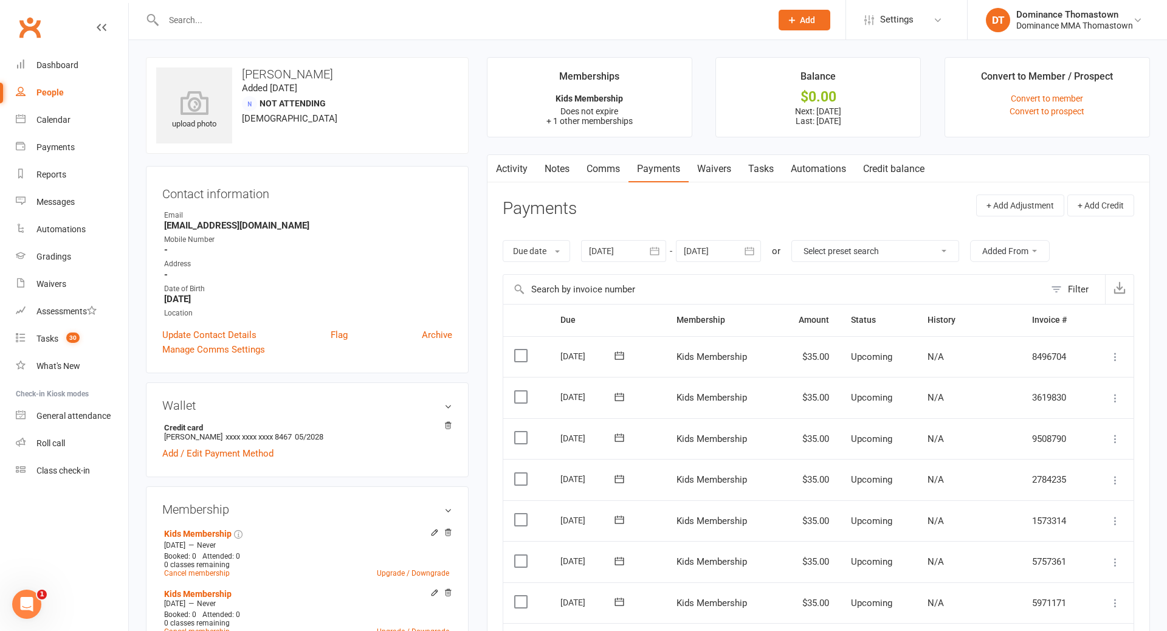
click at [727, 171] on link "Waivers" at bounding box center [714, 169] width 51 height 28
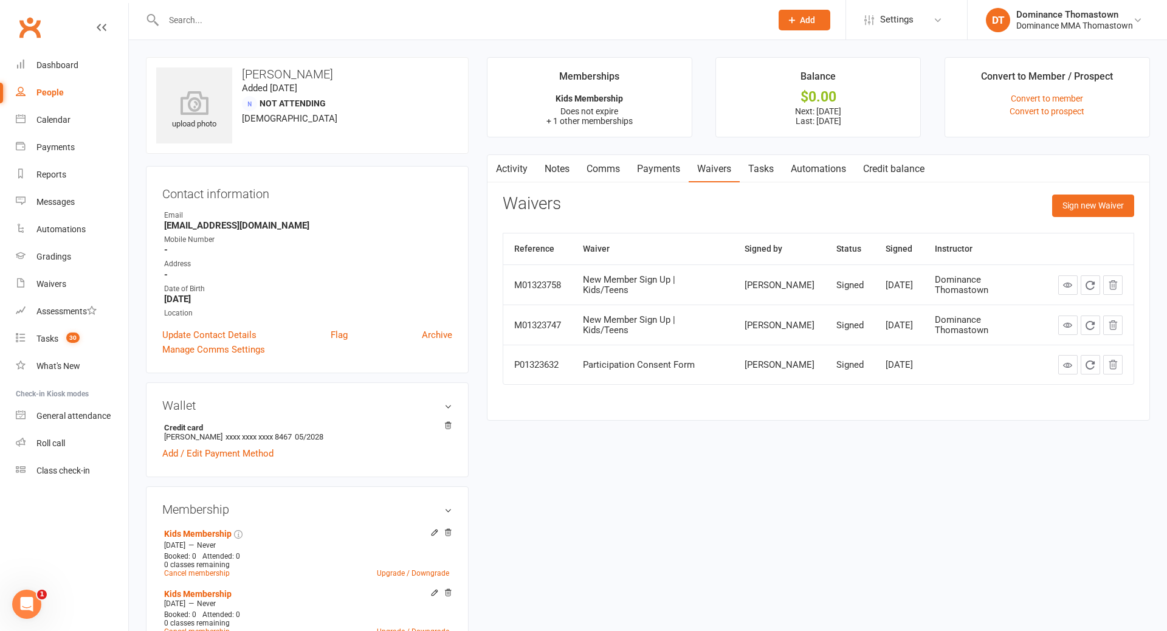
click at [765, 171] on link "Tasks" at bounding box center [761, 169] width 43 height 28
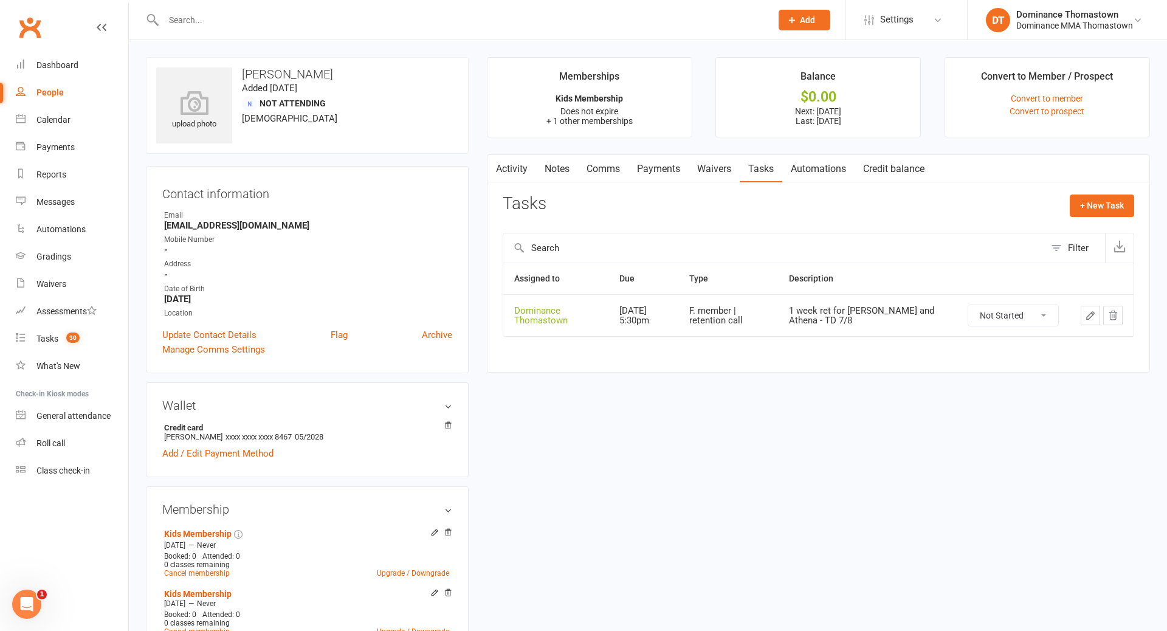
click at [1092, 314] on icon "button" at bounding box center [1090, 315] width 7 height 7
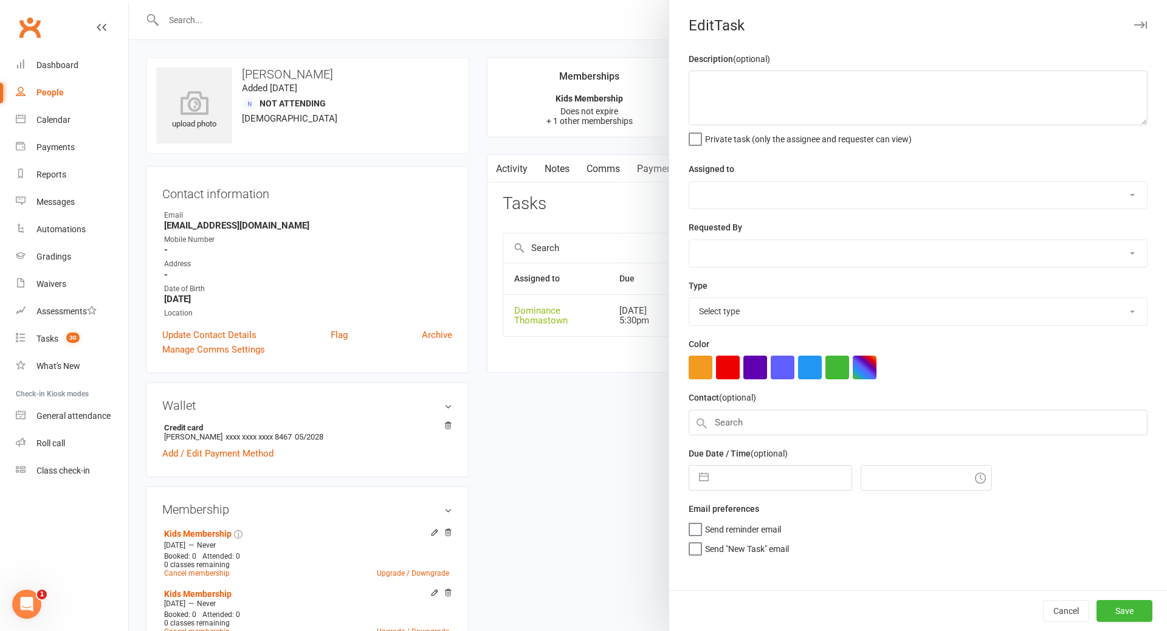
type textarea "1 week ret for Max and Athena - TD 7/8"
select select "12547"
type input "14 Aug 2025"
type input "5:30pm"
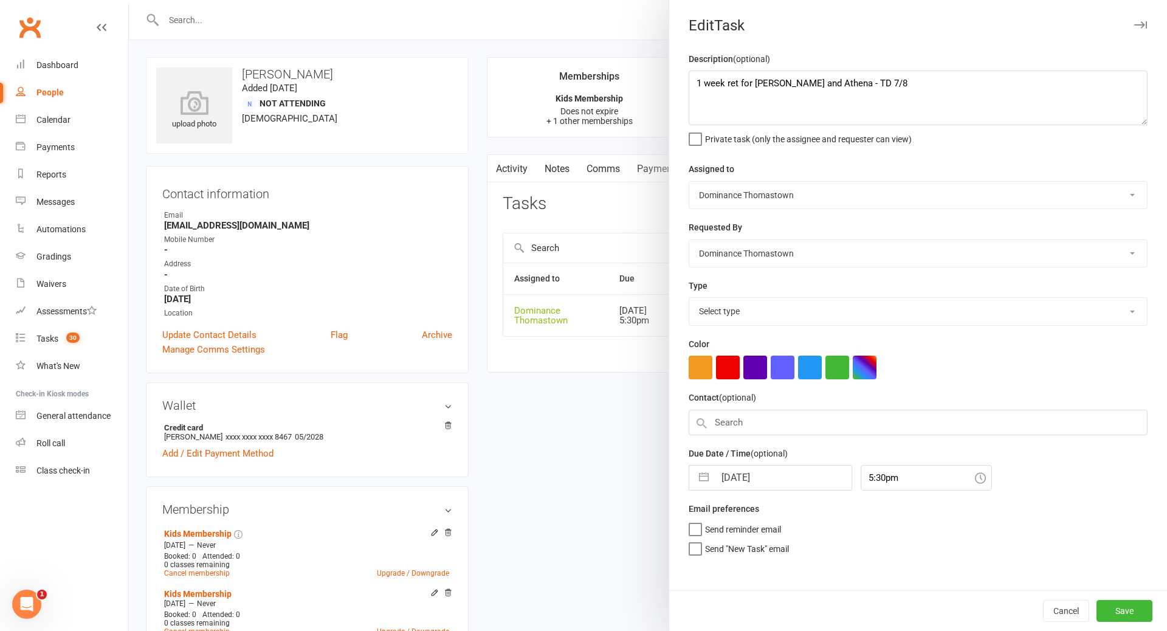
select select "3814"
drag, startPoint x: 693, startPoint y: 80, endPoint x: 815, endPoint y: 75, distance: 122.9
click at [694, 80] on textarea "1 week ret for Max and Athena - TD 7/8" at bounding box center [918, 98] width 459 height 55
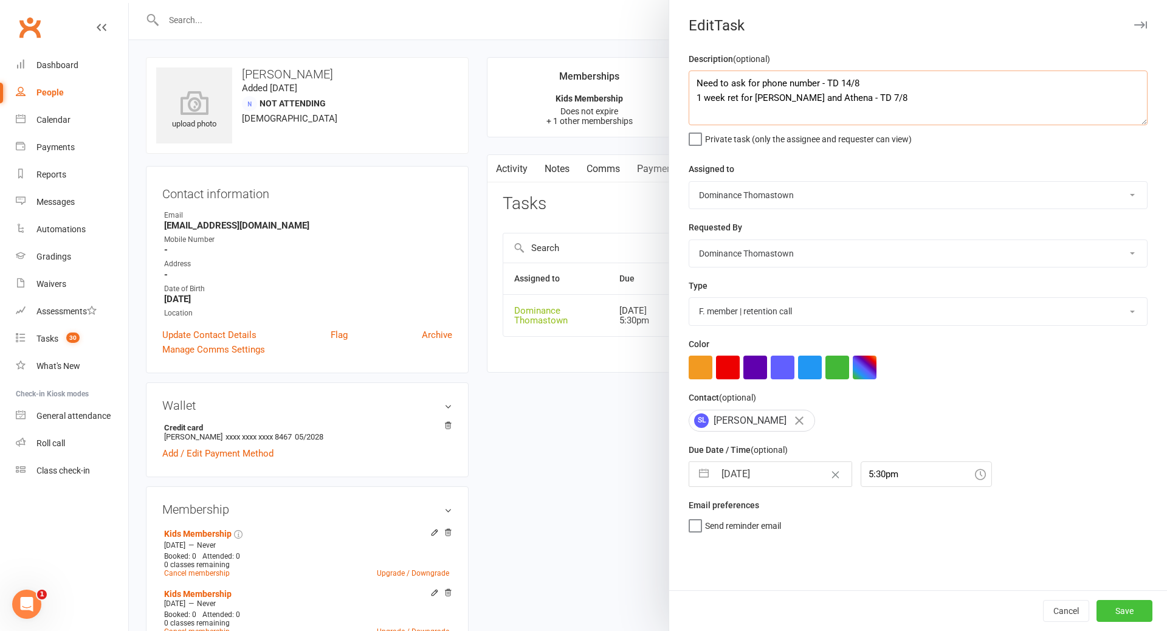
type textarea "Need to ask for phone number - TD 14/8 1 week ret for Max and Athena - TD 7/8"
click at [1132, 617] on button "Save" at bounding box center [1125, 611] width 56 height 22
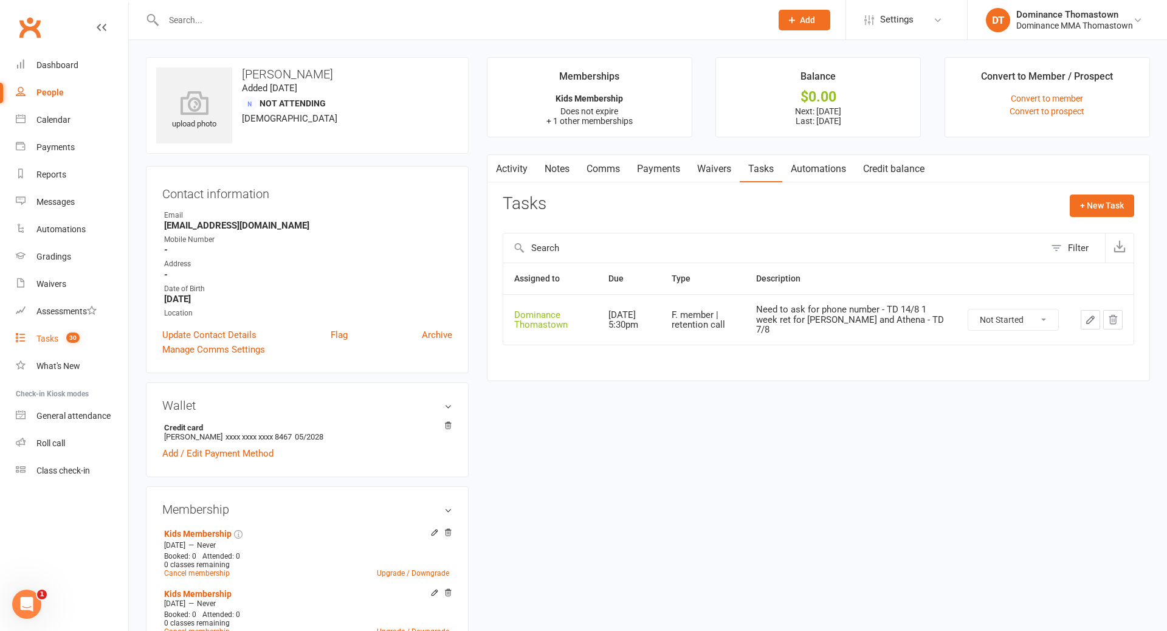
click at [43, 341] on div "Tasks" at bounding box center [47, 339] width 22 height 10
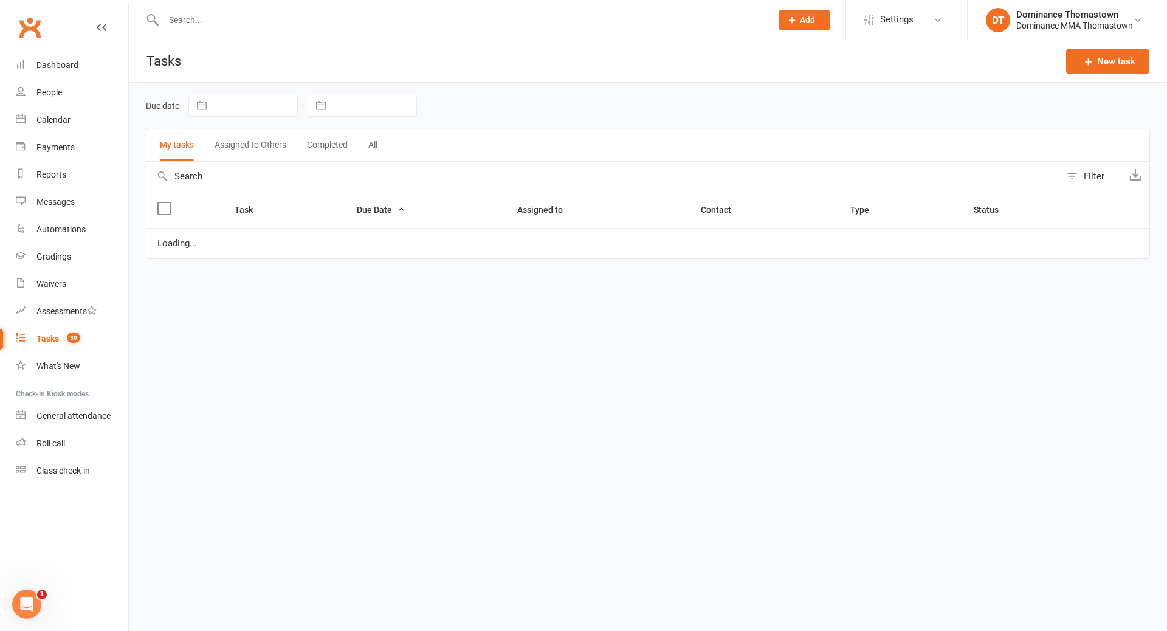
click at [46, 341] on div "Tasks" at bounding box center [47, 339] width 22 height 10
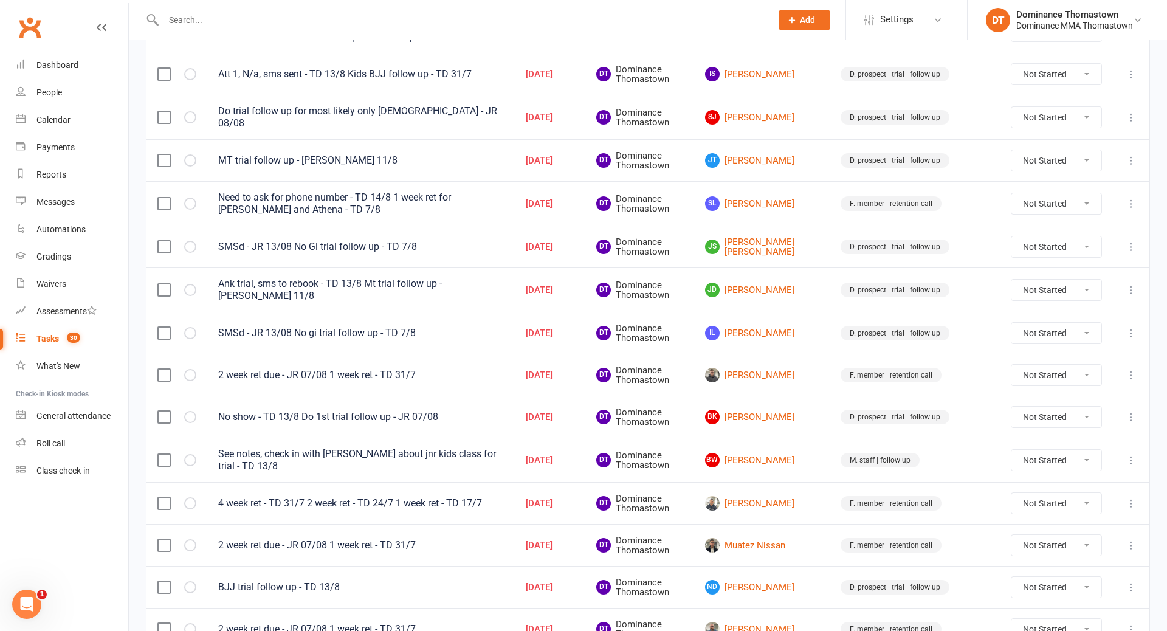
scroll to position [666, 0]
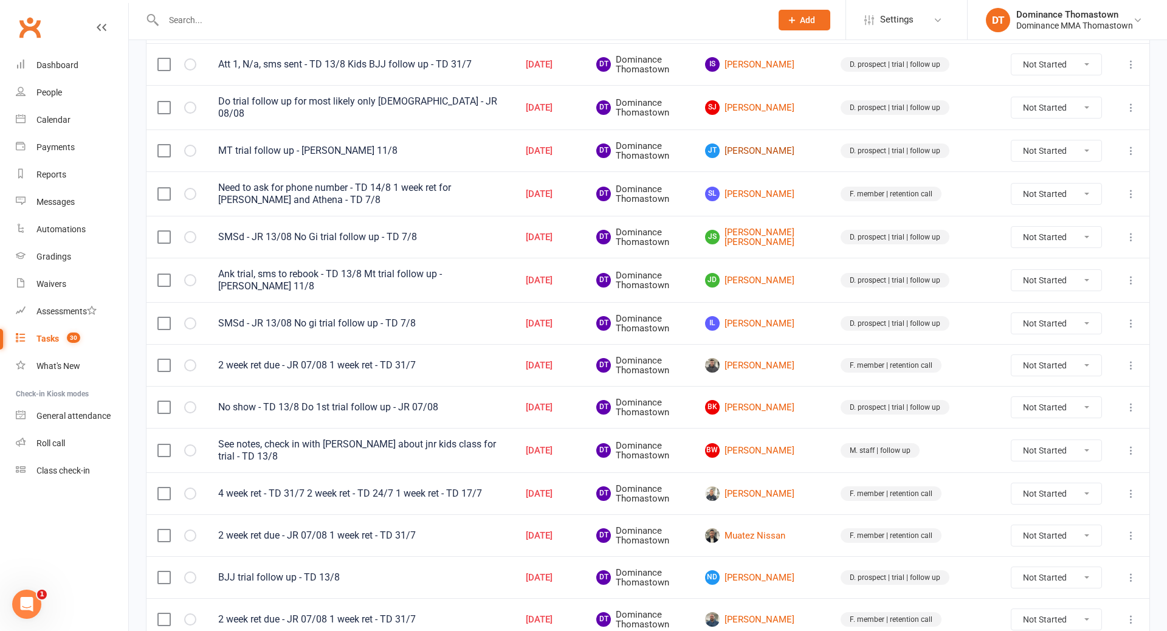
click at [819, 143] on link "JT Joshua Tavoletti" at bounding box center [762, 150] width 114 height 15
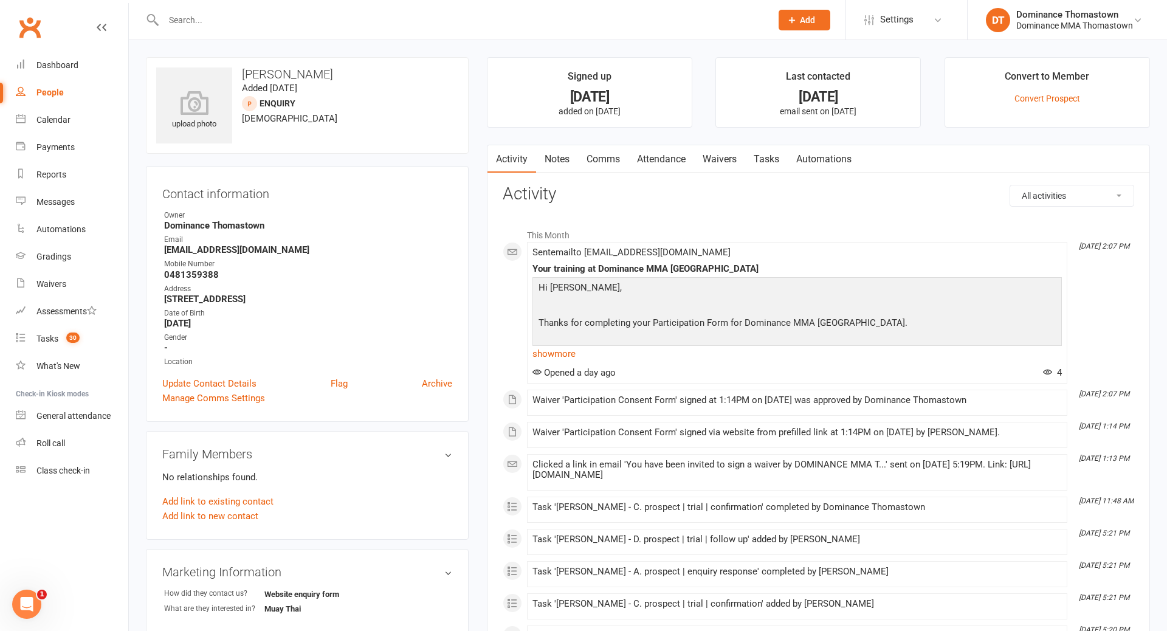
click at [648, 167] on link "Attendance" at bounding box center [662, 159] width 66 height 28
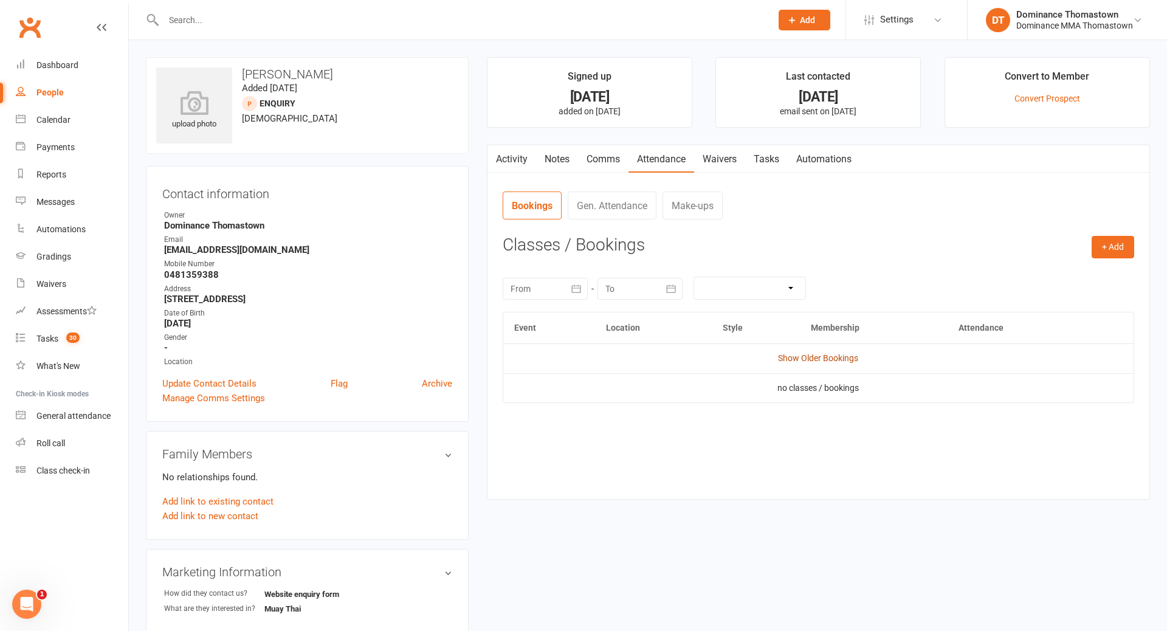
click at [848, 358] on link "Show Older Bookings" at bounding box center [818, 358] width 80 height 10
click at [984, 394] on span "Select" at bounding box center [989, 395] width 22 height 10
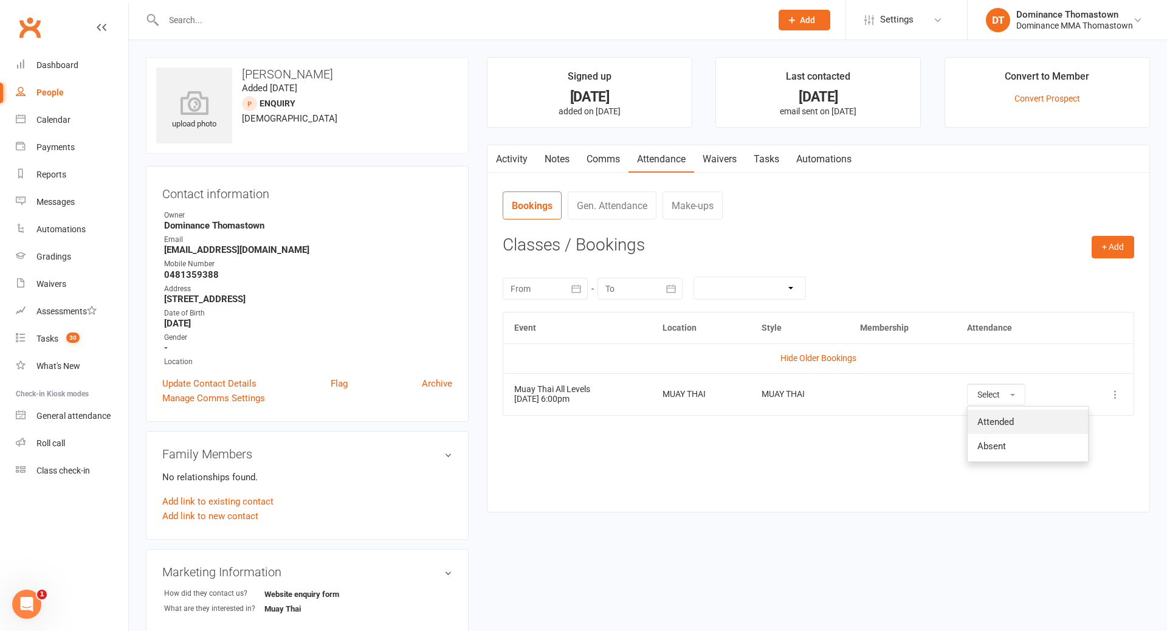
click at [1007, 425] on span "Attended" at bounding box center [996, 422] width 36 height 11
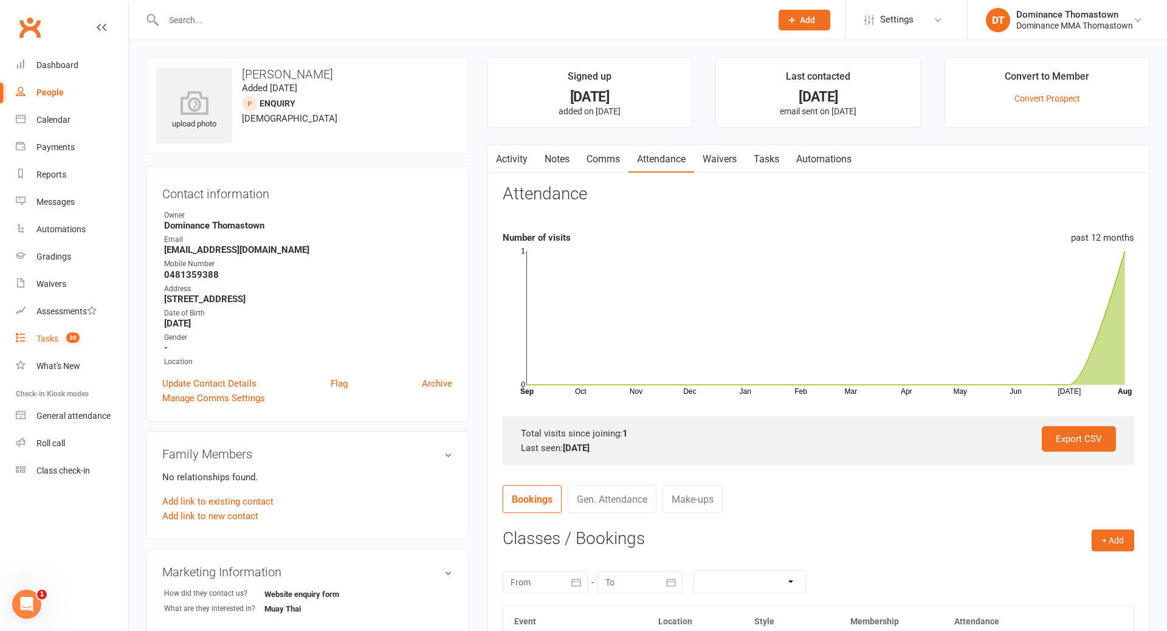
click at [51, 341] on div "Tasks" at bounding box center [47, 339] width 22 height 10
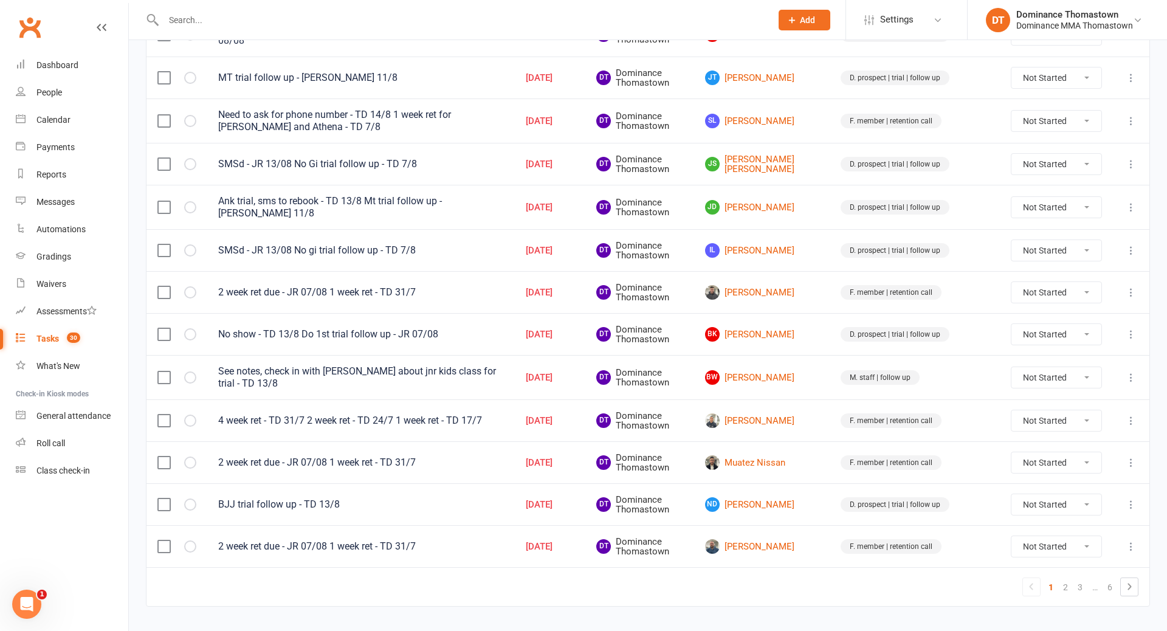
scroll to position [742, 0]
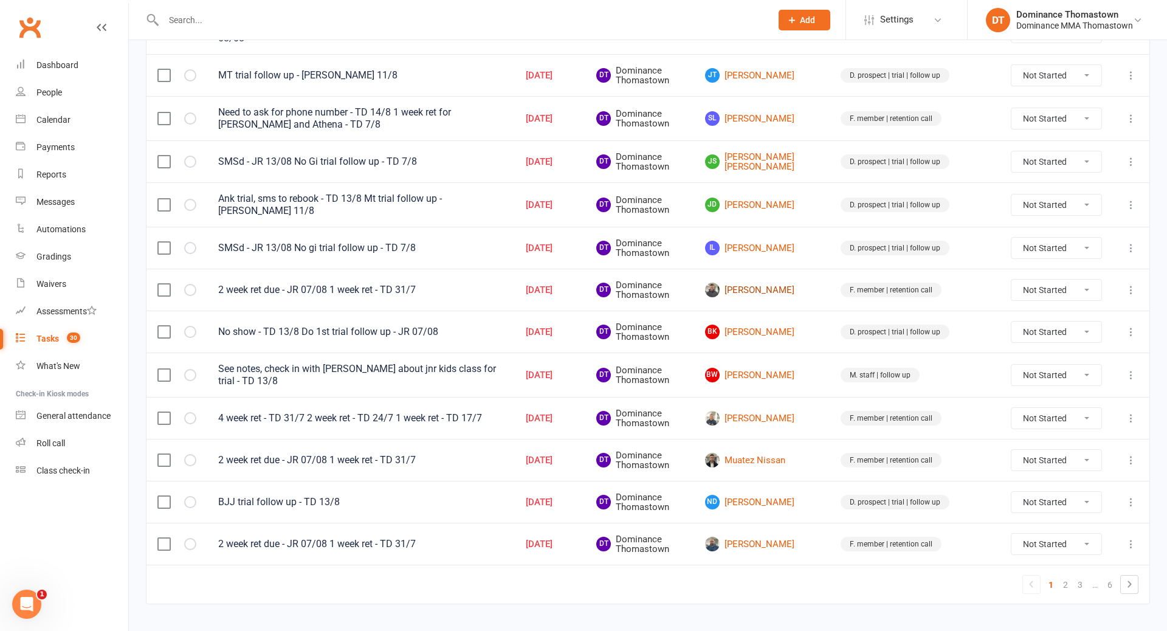
click at [817, 283] on link "Jed Desmond" at bounding box center [762, 290] width 114 height 15
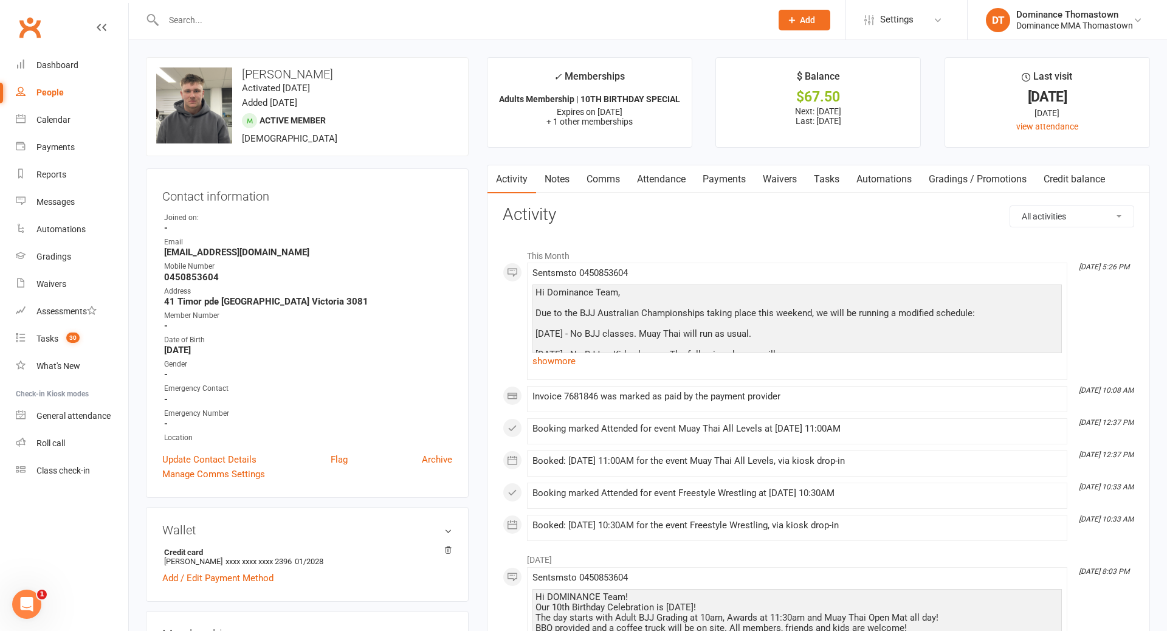
click at [783, 183] on link "Waivers" at bounding box center [780, 179] width 51 height 28
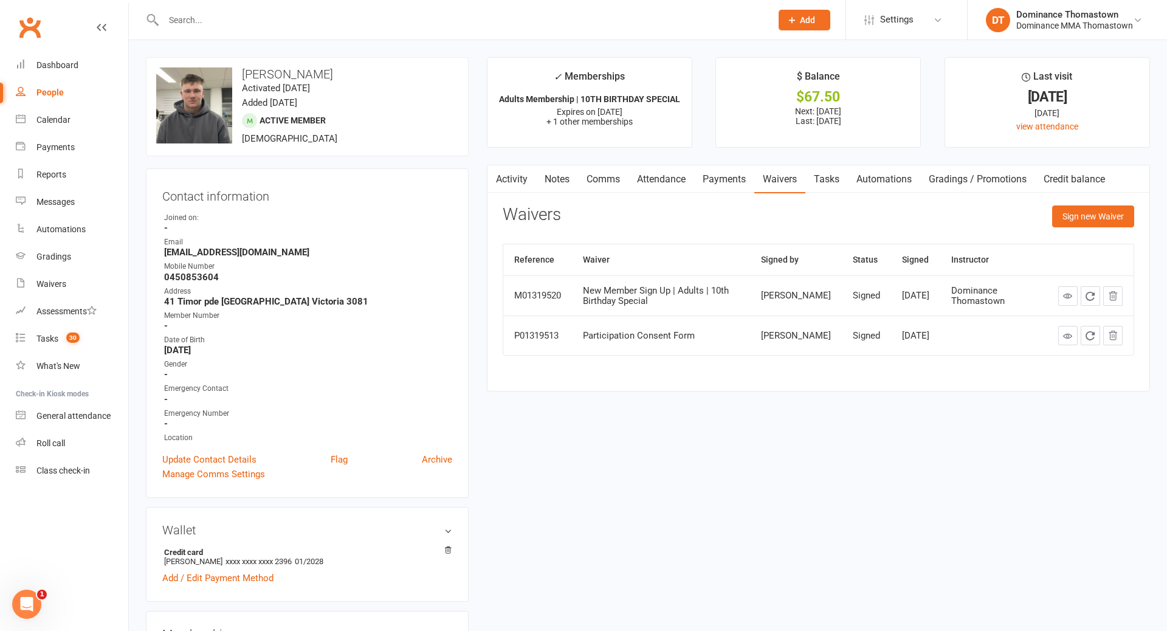
click at [830, 178] on link "Tasks" at bounding box center [827, 179] width 43 height 28
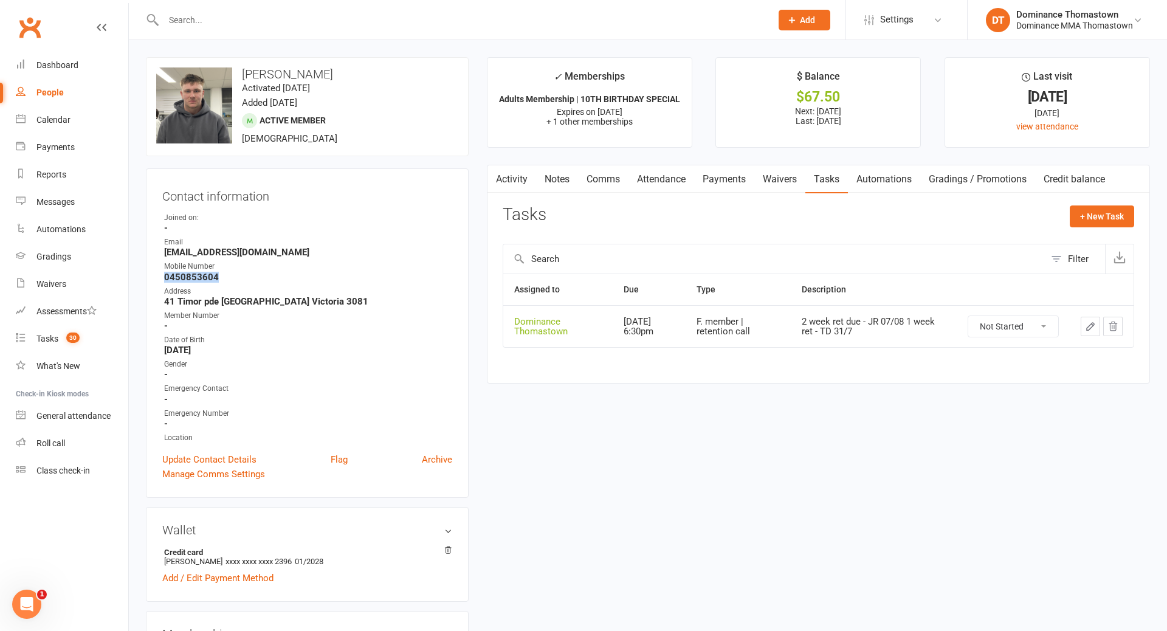
click at [1090, 330] on icon "button" at bounding box center [1090, 326] width 11 height 11
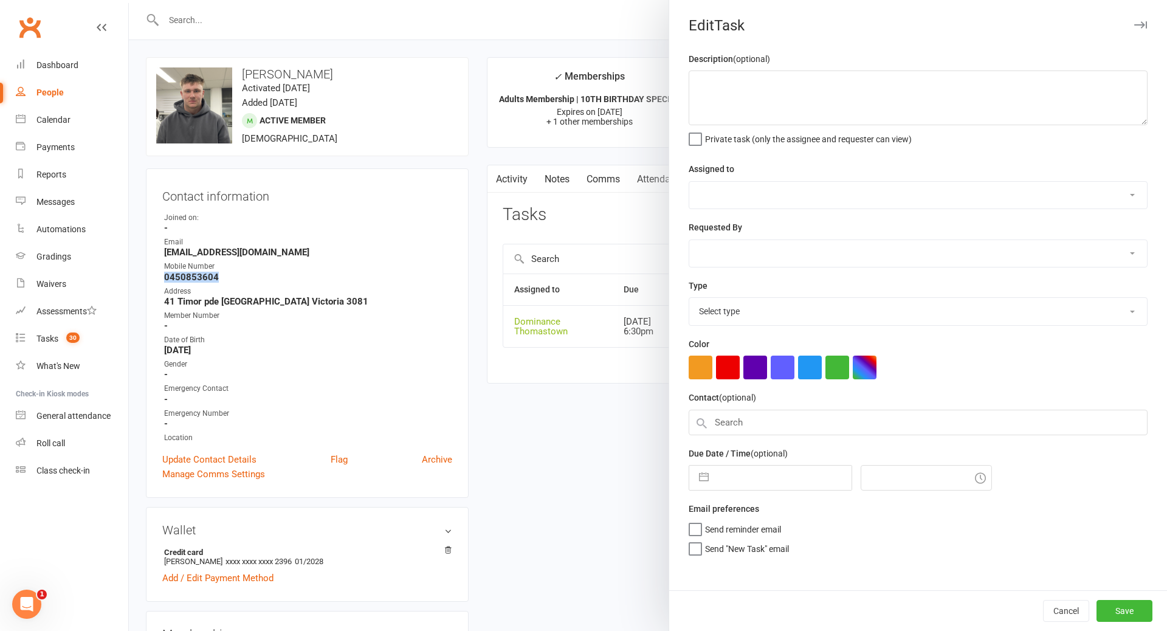
type textarea "2 week ret due - JR 07/08 1 week ret - TD 31/7"
select select "12547"
type input "14 Aug 2025"
type input "6:30pm"
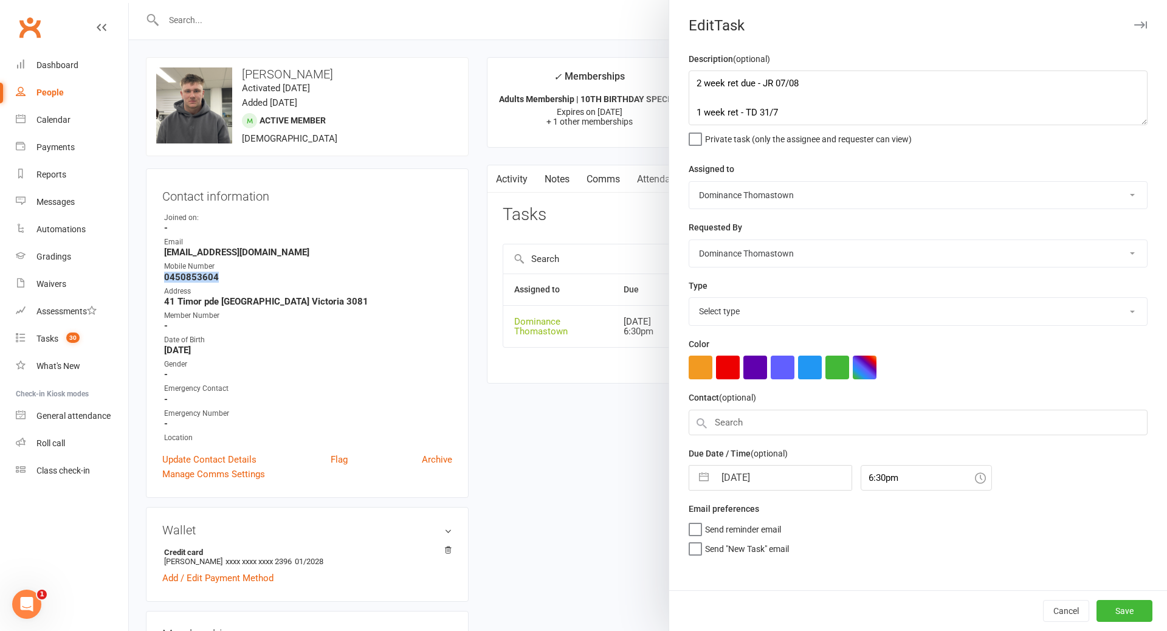
select select "3814"
drag, startPoint x: 742, startPoint y: 94, endPoint x: 856, endPoint y: 116, distance: 115.8
click at [747, 96] on textarea "2 week ret due - JR 07/08 1 week ret - TD 31/7" at bounding box center [918, 98] width 459 height 55
type textarea "4 week ret - TD 14/8 2 week ret due - JR 07/08 1 week ret - TD 31/7"
select select "6"
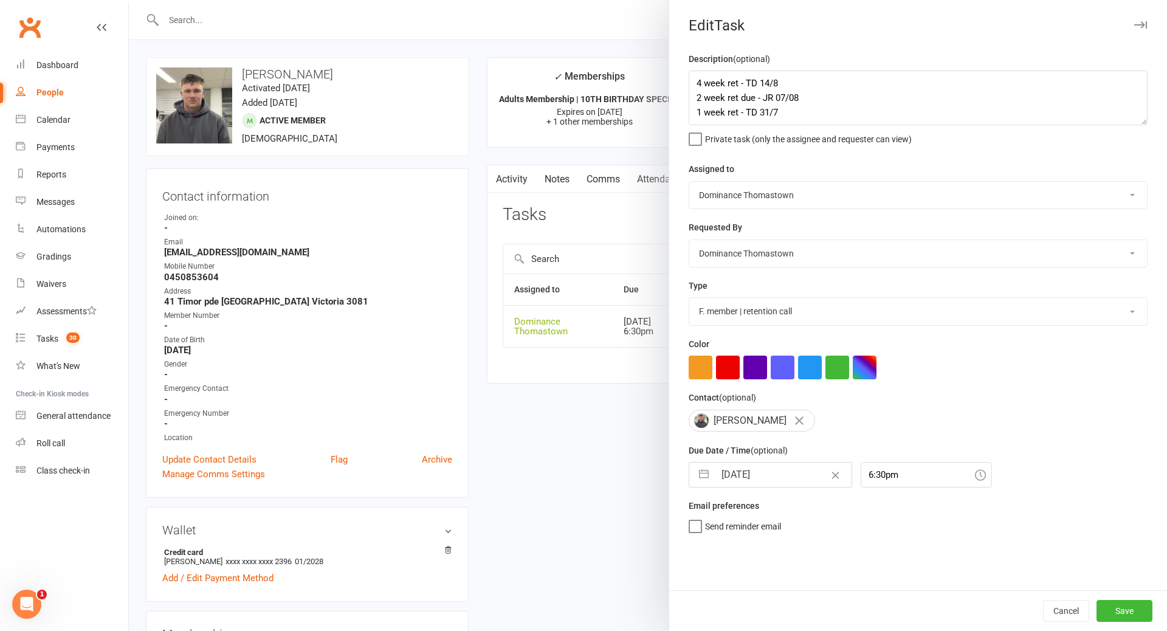
select select "2025"
select select "7"
select select "2025"
select select "8"
select select "2025"
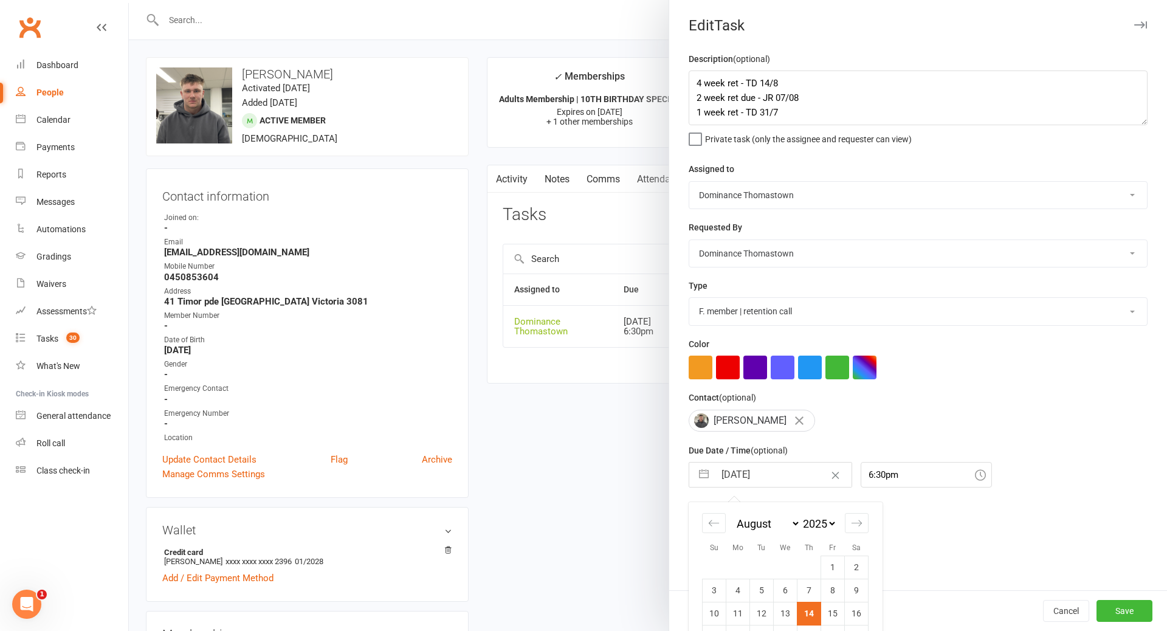
click at [739, 472] on input "14 Aug 2025" at bounding box center [783, 475] width 137 height 24
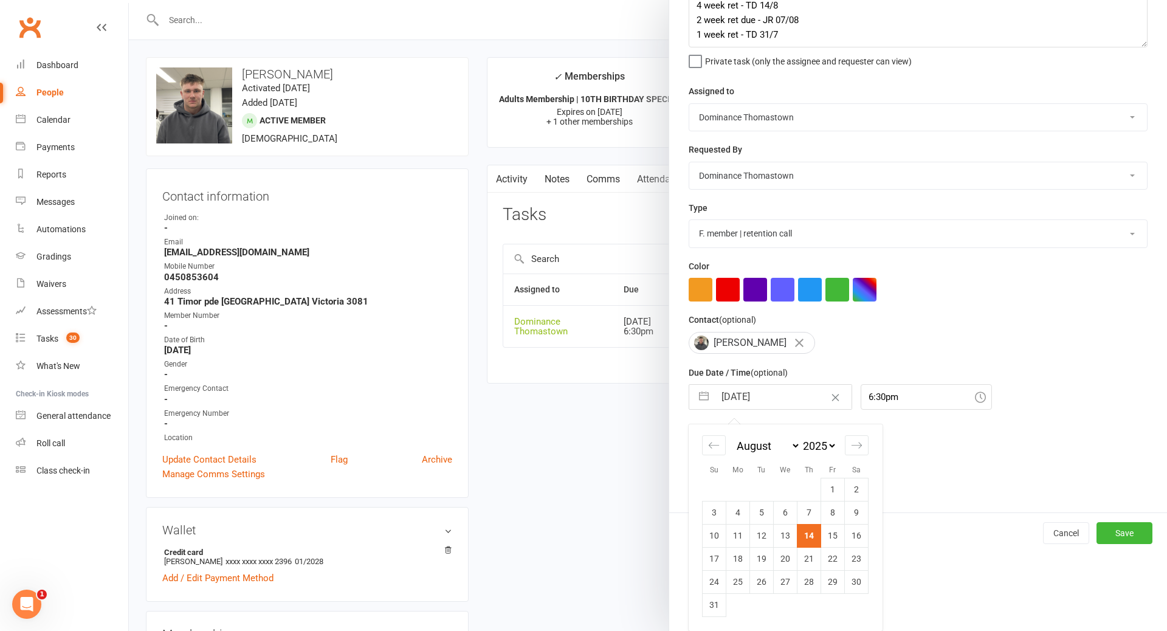
click at [813, 579] on td "28" at bounding box center [810, 581] width 24 height 23
type input "28 Aug 2025"
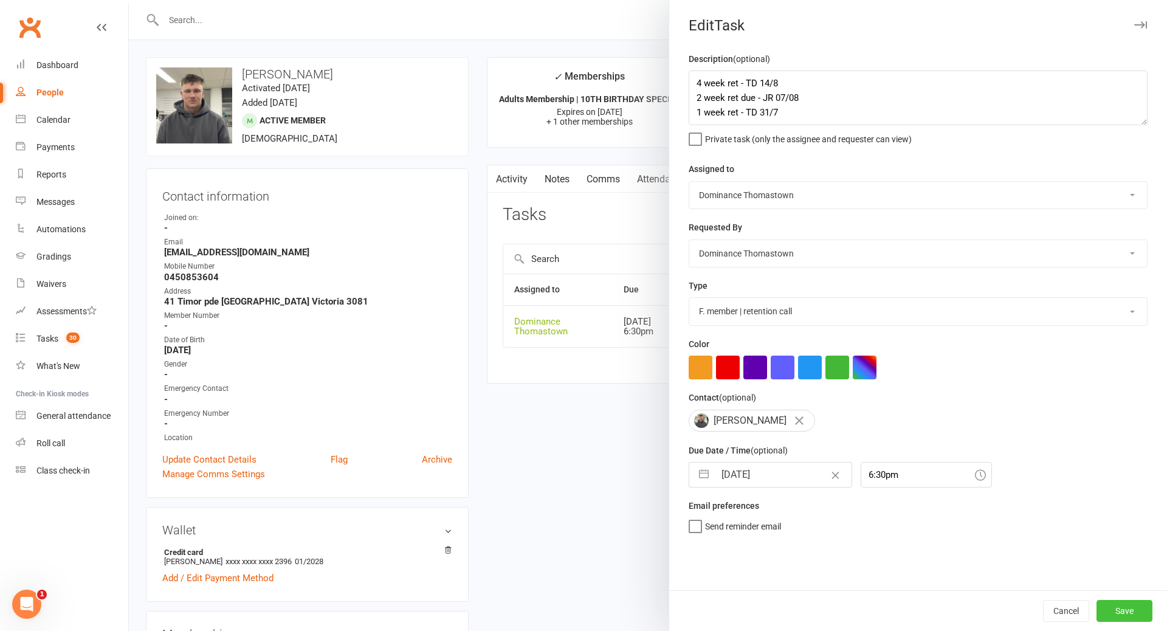
click at [1129, 613] on button "Save" at bounding box center [1125, 611] width 56 height 22
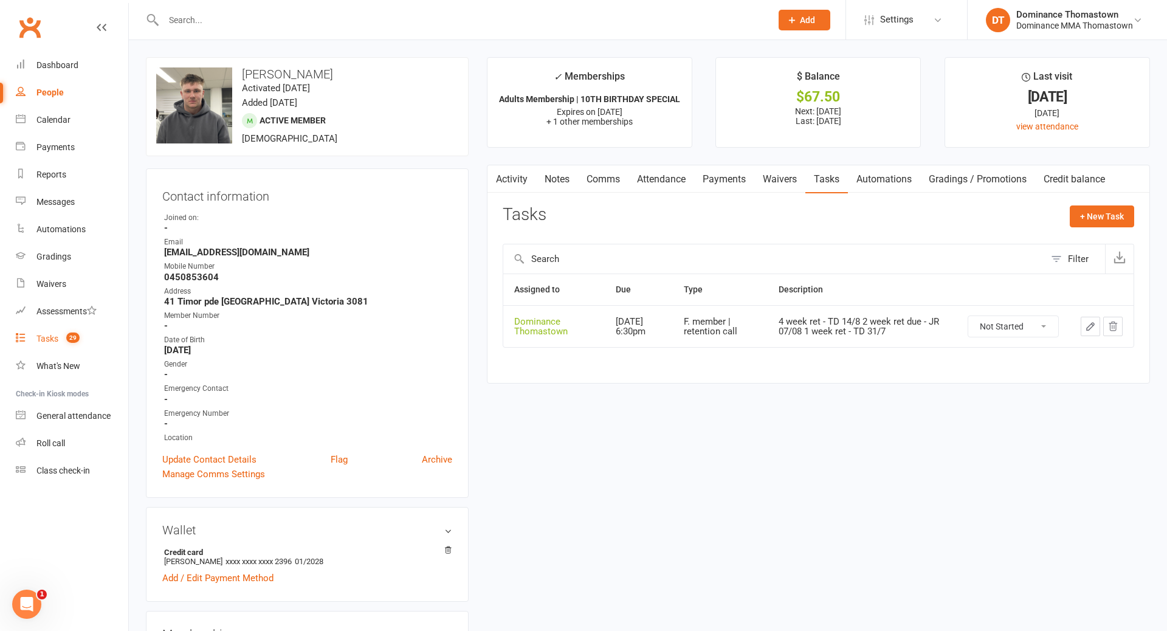
click at [38, 338] on div "Tasks" at bounding box center [47, 339] width 22 height 10
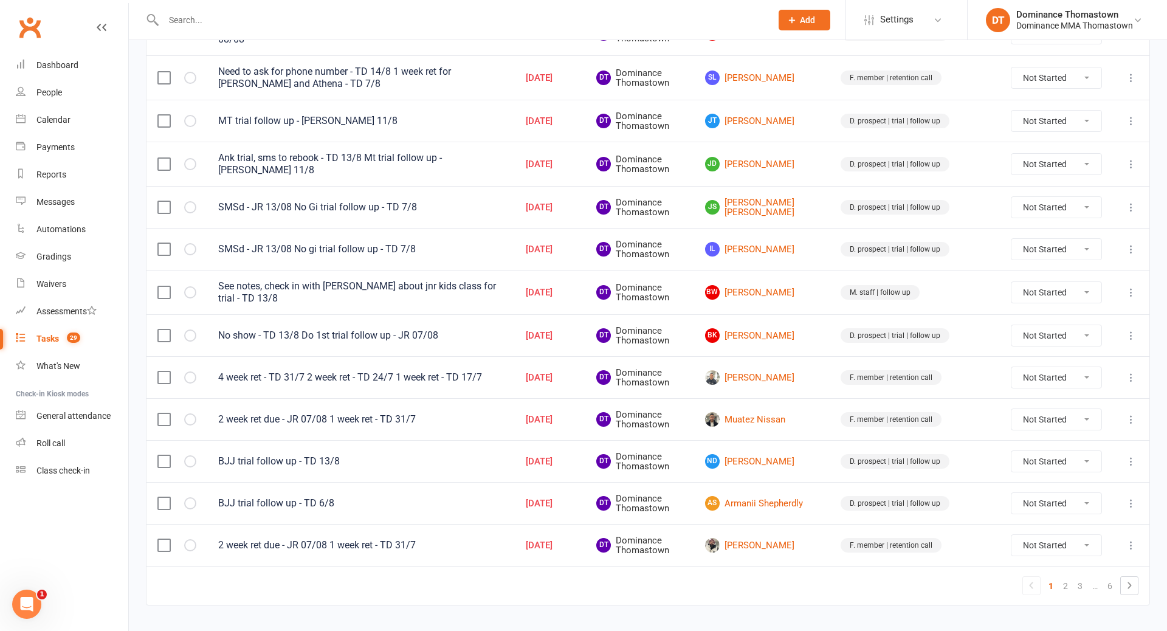
scroll to position [754, 0]
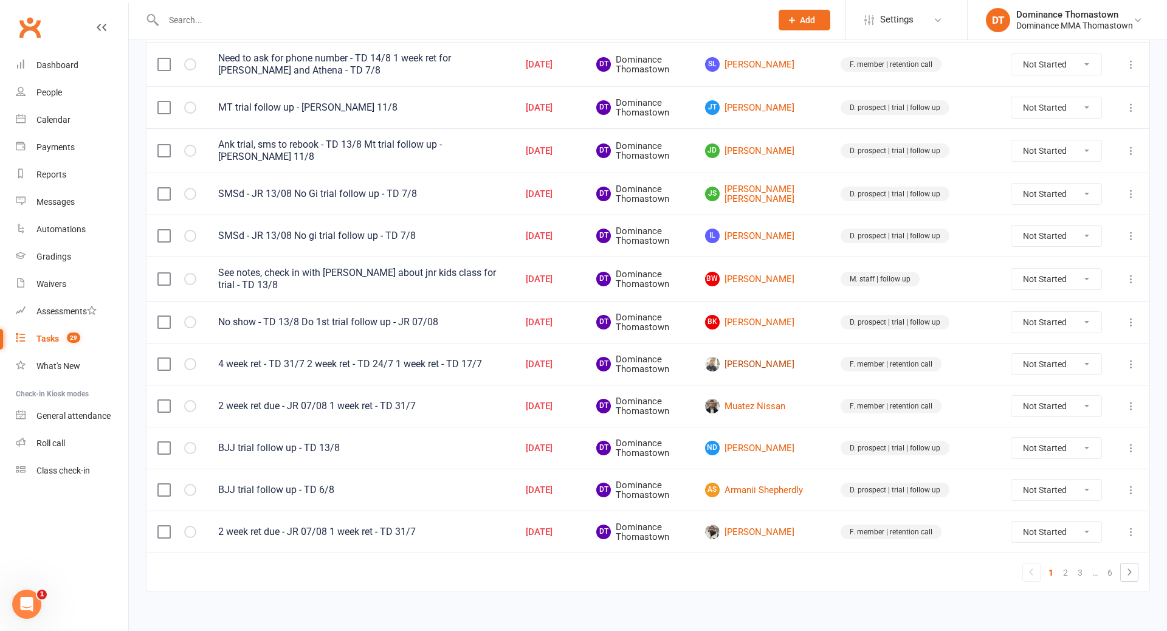
click at [819, 357] on link "Ali Taherani" at bounding box center [762, 364] width 114 height 15
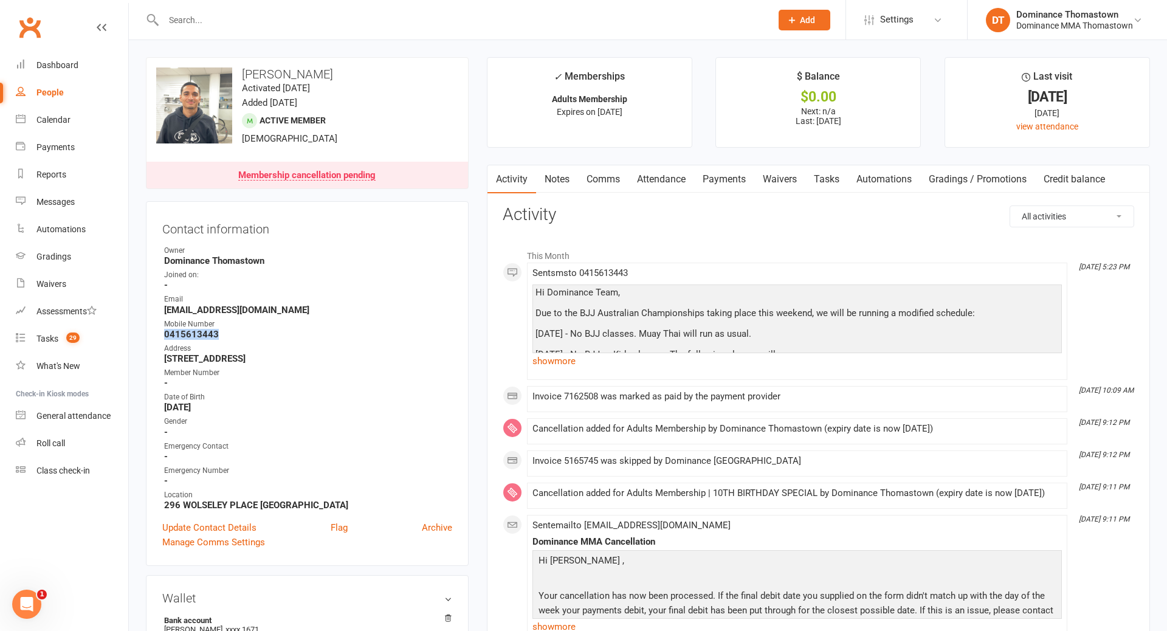
click at [825, 183] on link "Tasks" at bounding box center [827, 179] width 43 height 28
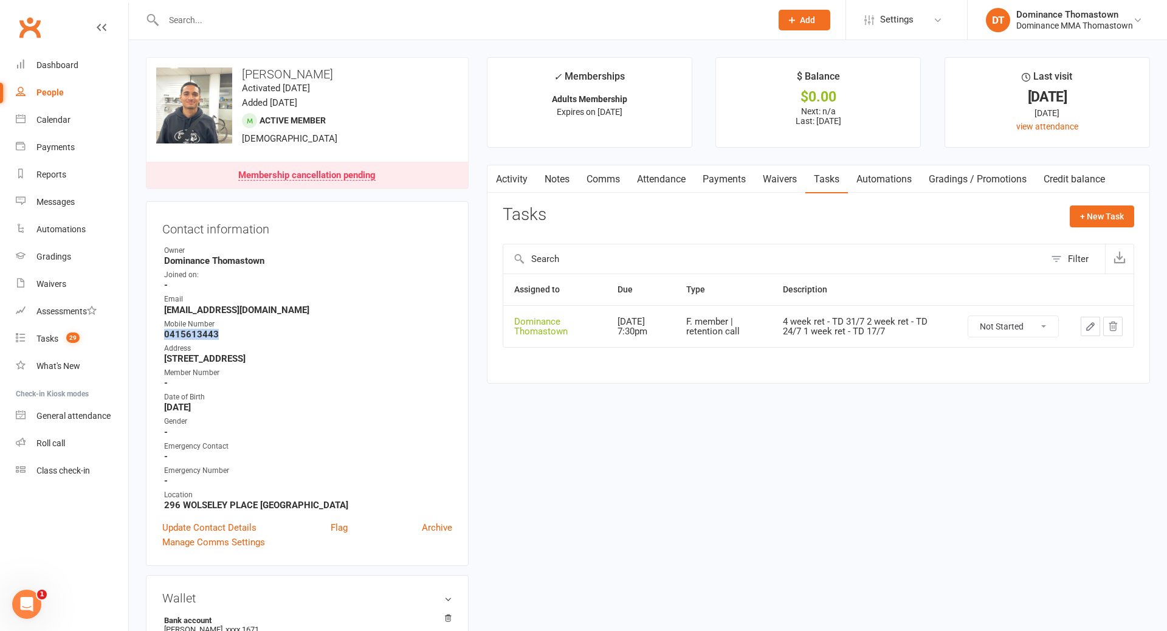
click at [994, 328] on select "Not Started In Progress Waiting Complete" at bounding box center [1014, 326] width 90 height 21
select select "unstarted"
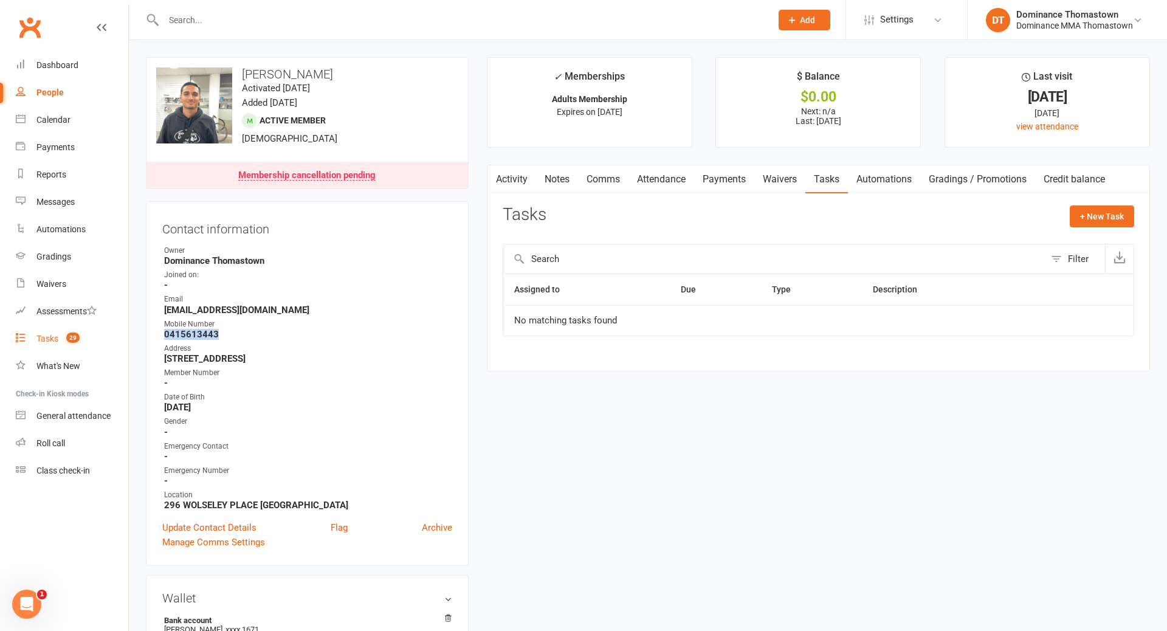
click at [42, 341] on div "Tasks" at bounding box center [47, 339] width 22 height 10
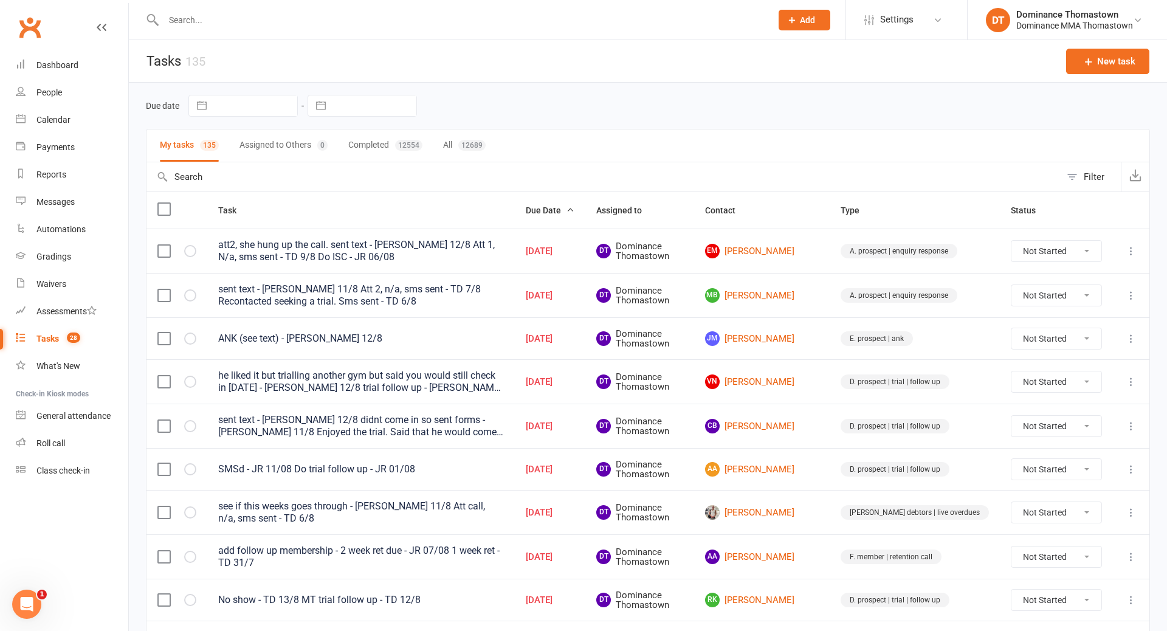
click at [41, 341] on div "Tasks" at bounding box center [47, 339] width 22 height 10
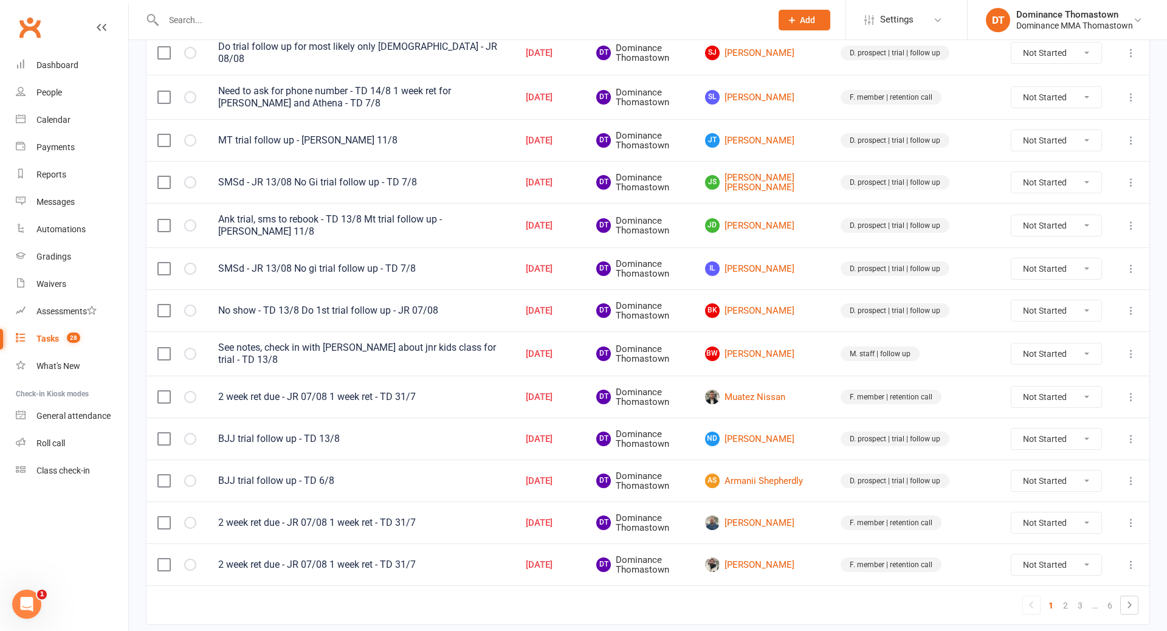
scroll to position [717, 0]
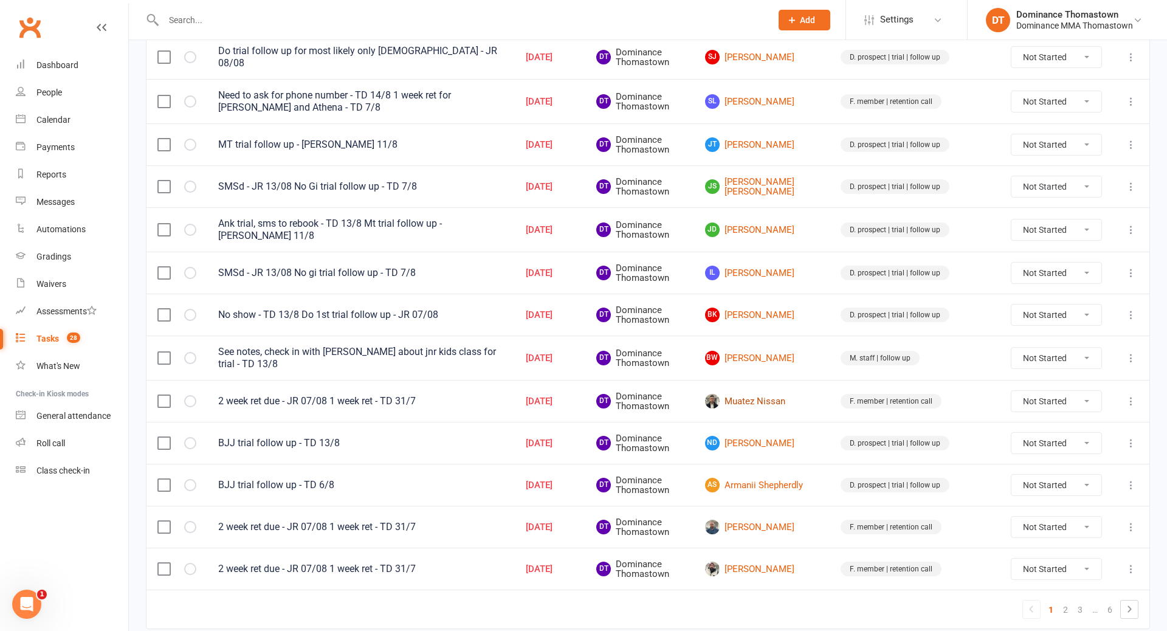
click at [806, 394] on link "Muatez Nissan" at bounding box center [762, 401] width 114 height 15
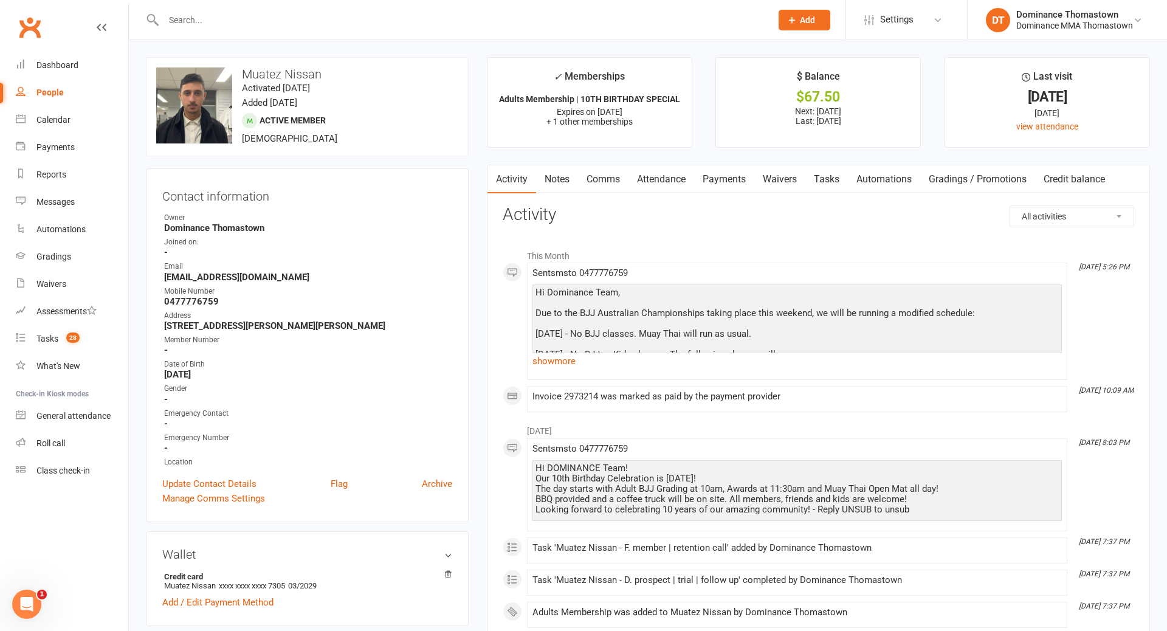
click at [825, 184] on link "Tasks" at bounding box center [827, 179] width 43 height 28
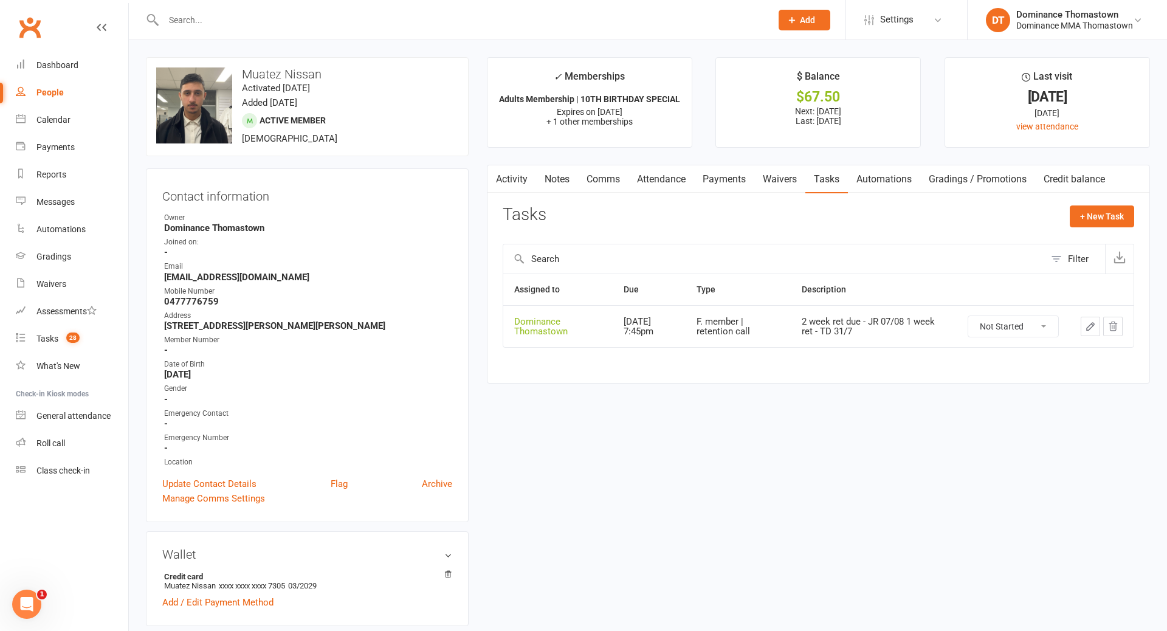
click at [1090, 329] on icon "button" at bounding box center [1090, 326] width 7 height 7
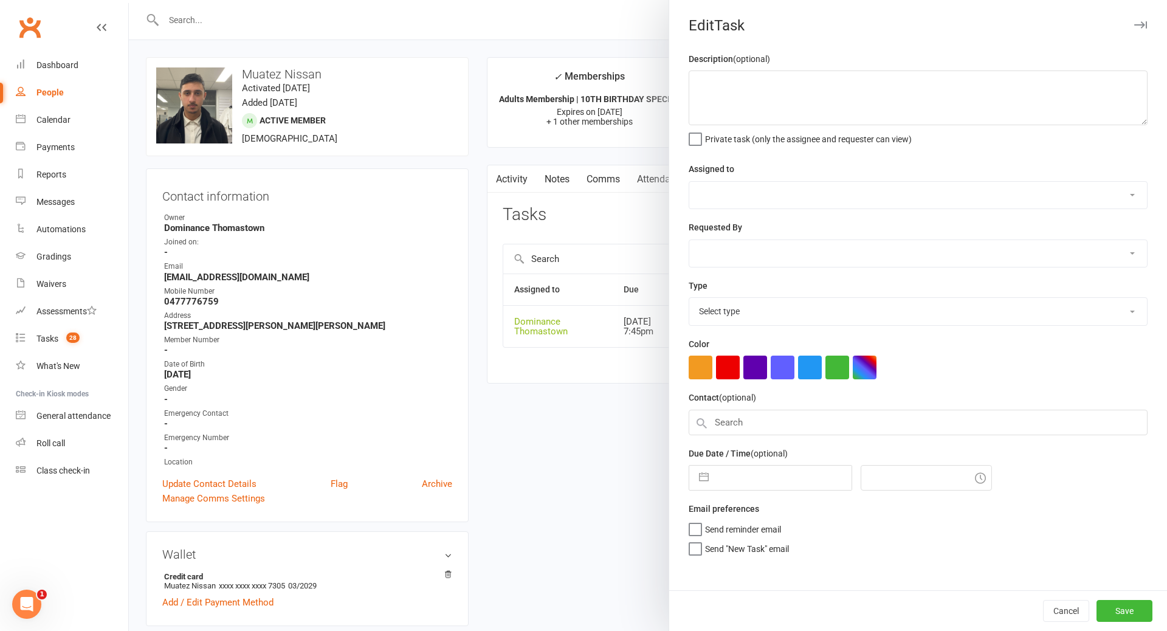
type textarea "2 week ret due - JR 07/08 1 week ret - TD 31/7"
select select "12547"
type input "14 Aug 2025"
type input "7:45pm"
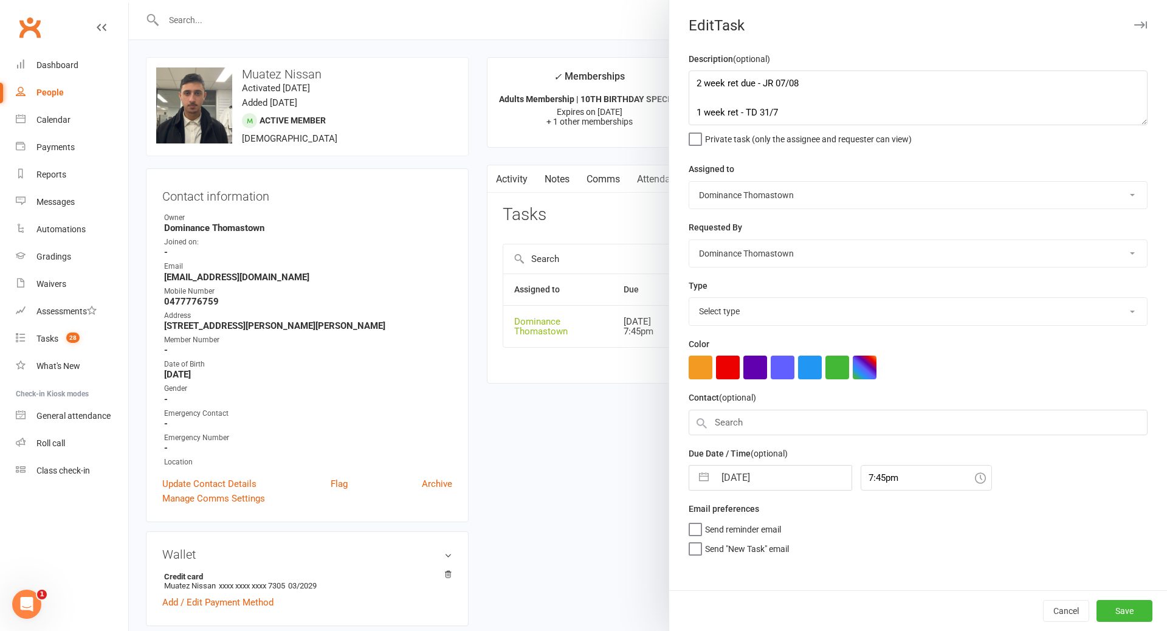
select select "3814"
click at [712, 97] on textarea "2 week ret due - JR 07/08 1 week ret - TD 31/7" at bounding box center [918, 98] width 459 height 55
type textarea "4 week ret - TD 14/8 2 week ret due - JR 07/08 1 week ret - TD 31/7"
click at [734, 482] on input "14 Aug 2025" at bounding box center [783, 475] width 137 height 24
select select "6"
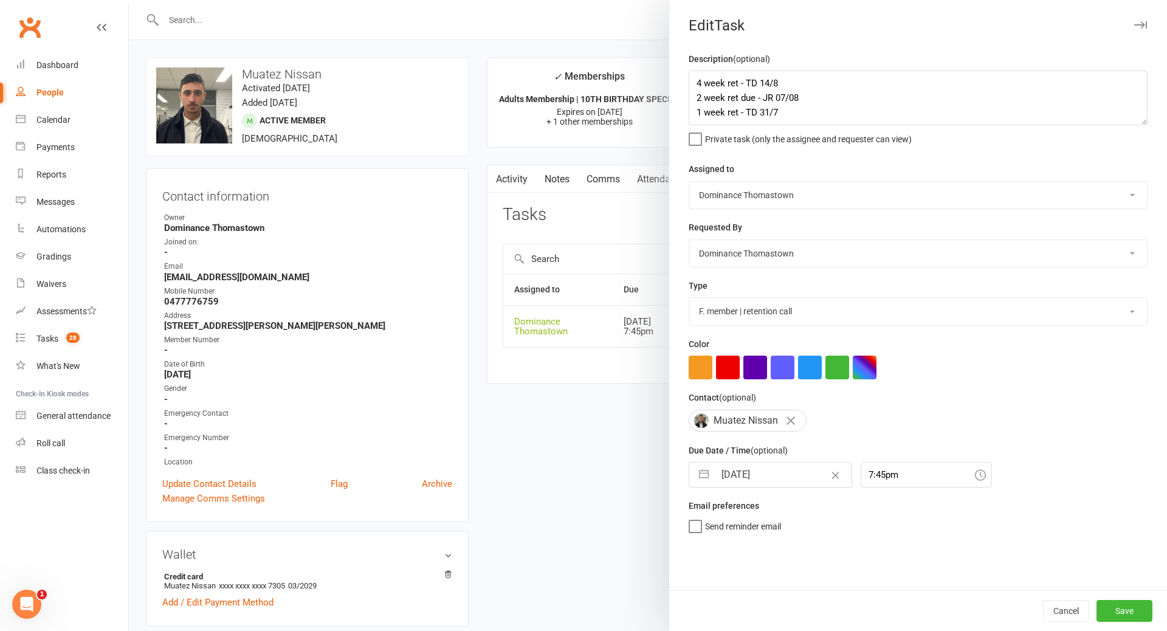
select select "2025"
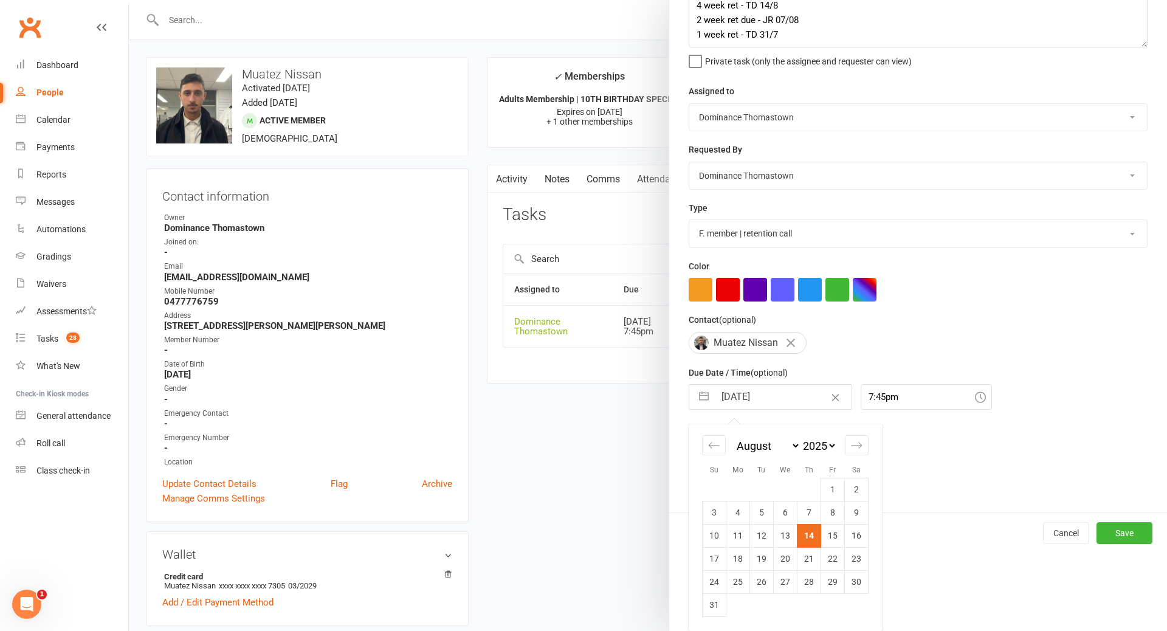
click at [812, 583] on td "28" at bounding box center [810, 581] width 24 height 23
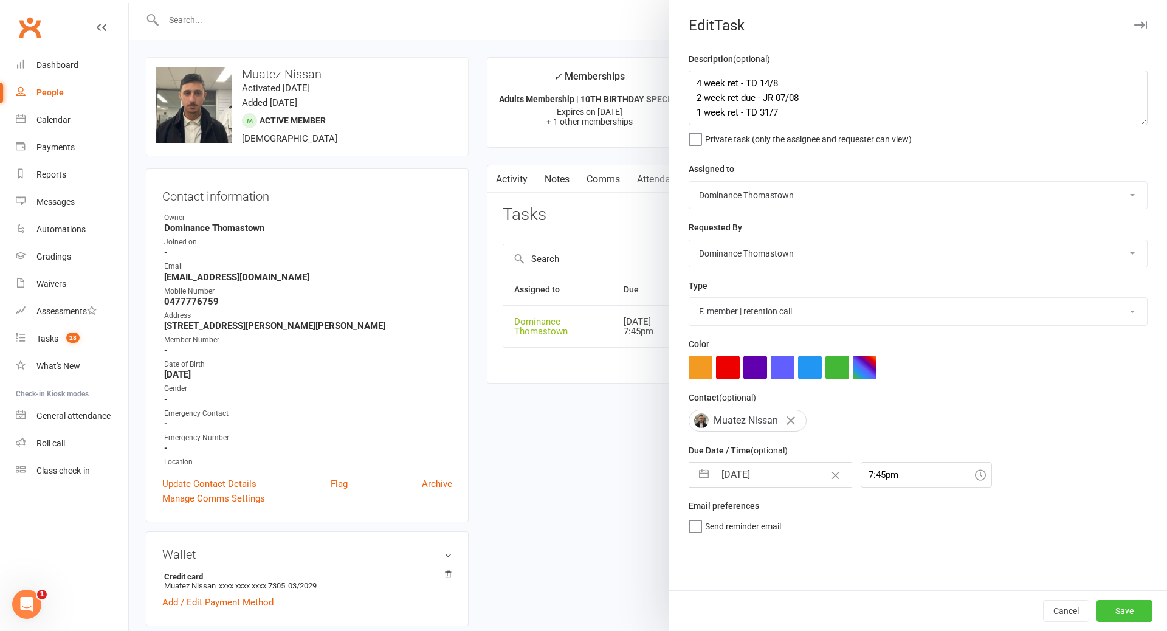
click at [1131, 609] on button "Save" at bounding box center [1125, 611] width 56 height 22
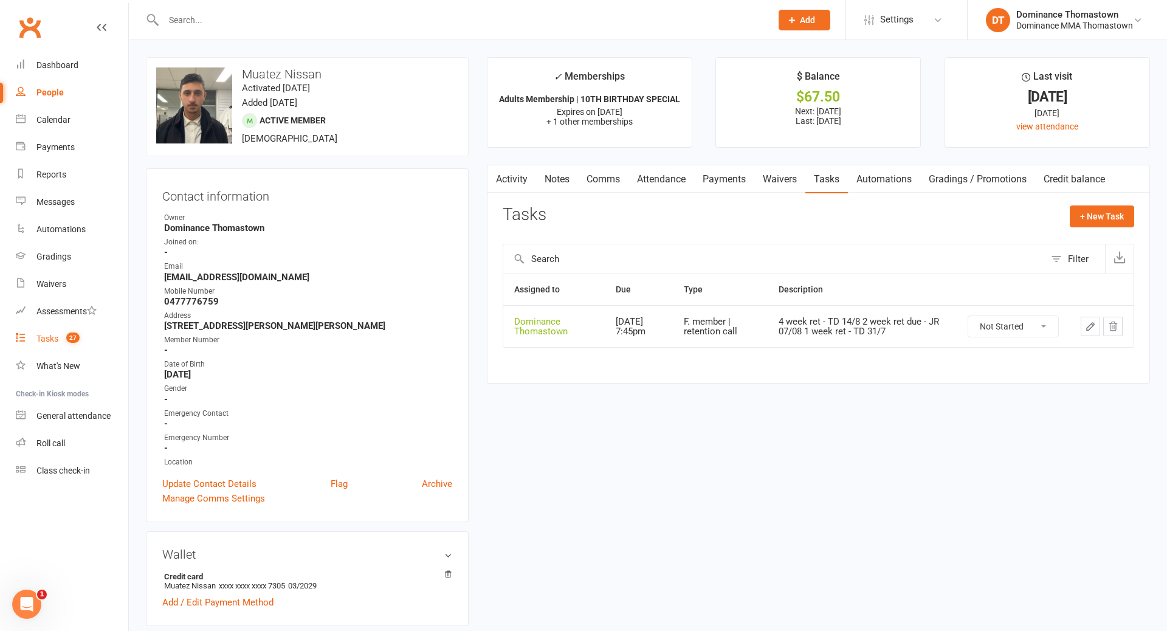
click at [49, 340] on div "Tasks" at bounding box center [47, 339] width 22 height 10
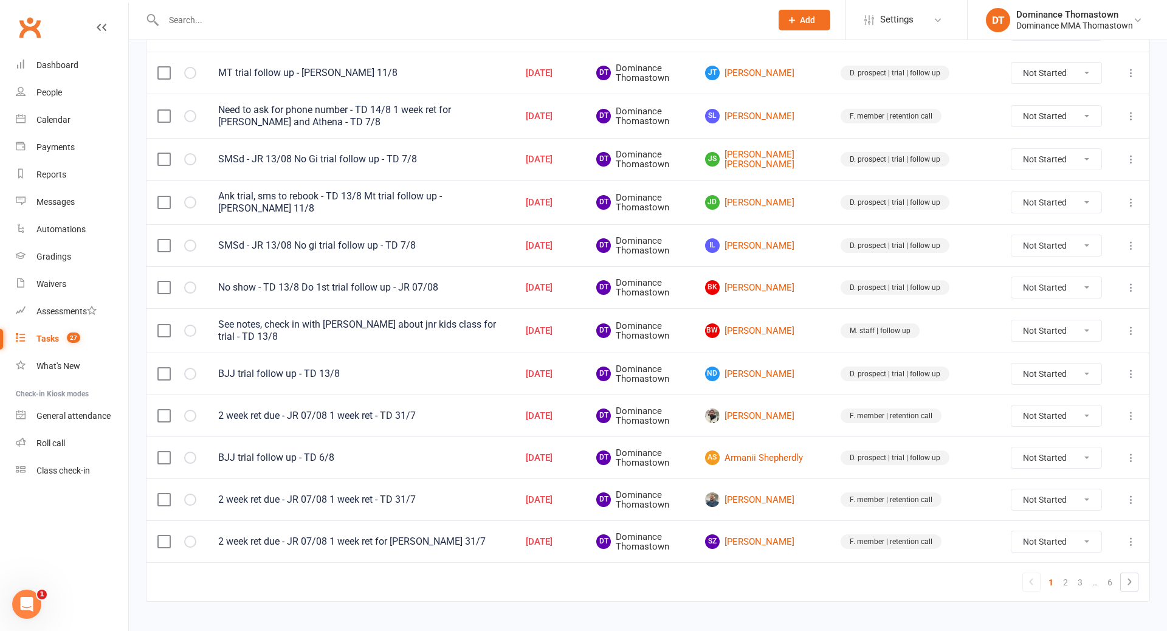
scroll to position [749, 0]
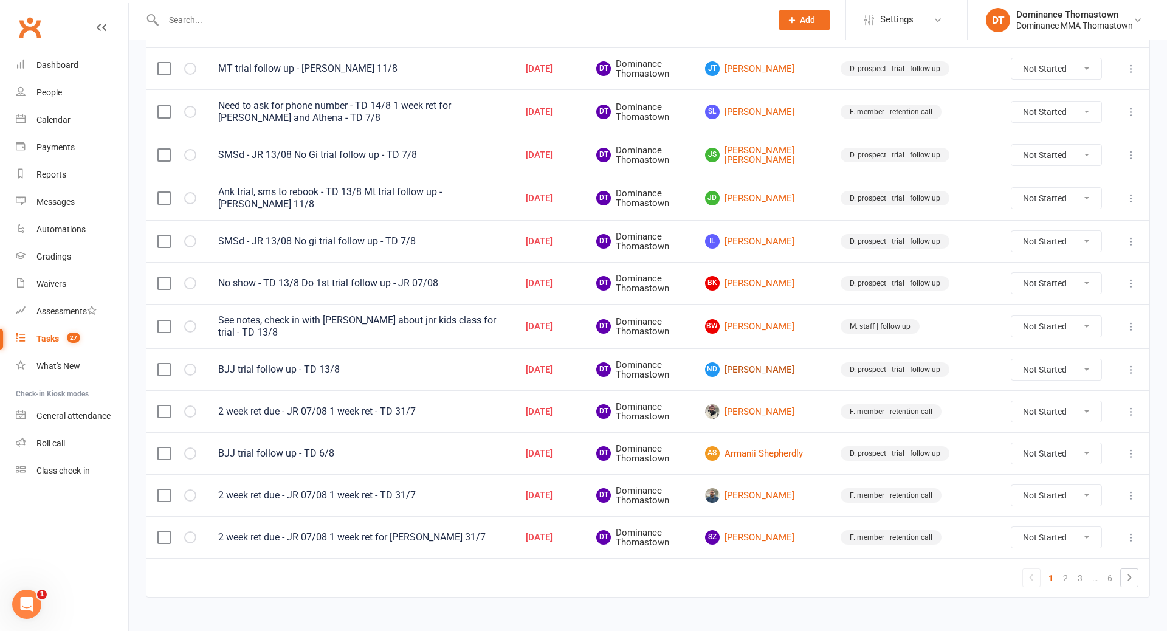
click at [798, 362] on link "ND Nick Dodds" at bounding box center [762, 369] width 114 height 15
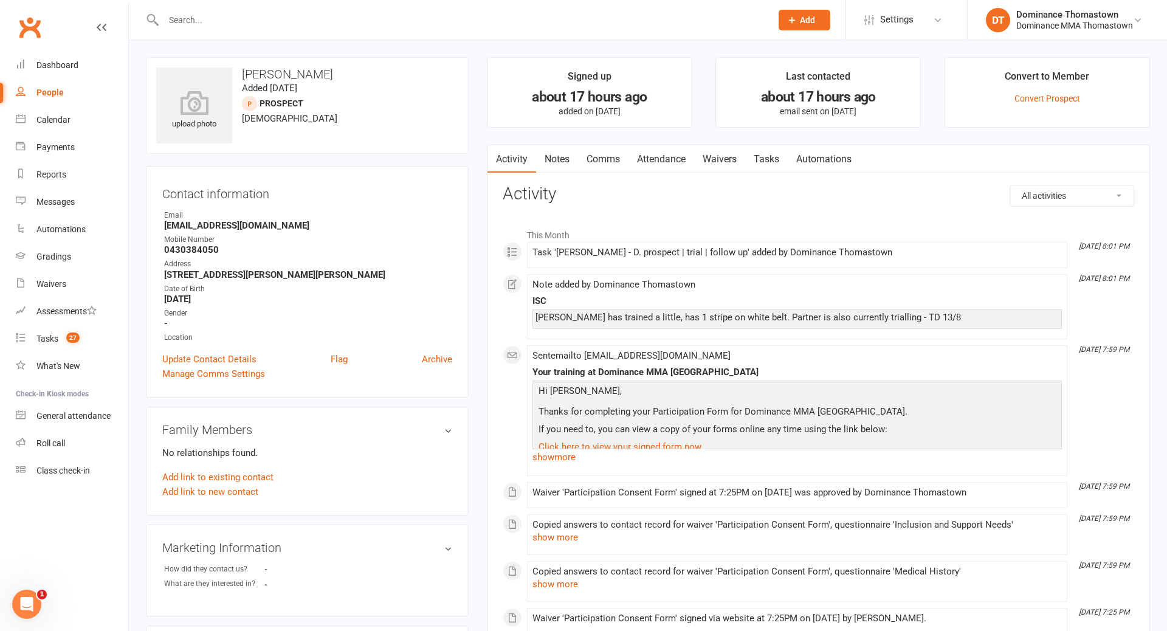
click at [767, 164] on link "Tasks" at bounding box center [766, 159] width 43 height 28
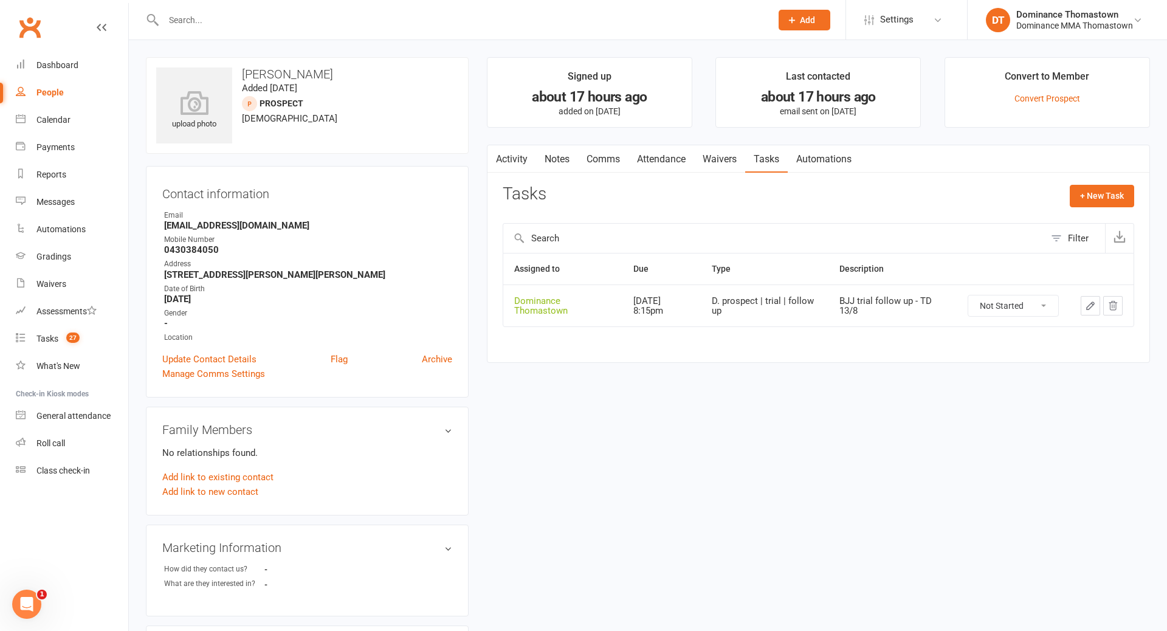
click at [1092, 306] on icon "button" at bounding box center [1090, 305] width 7 height 7
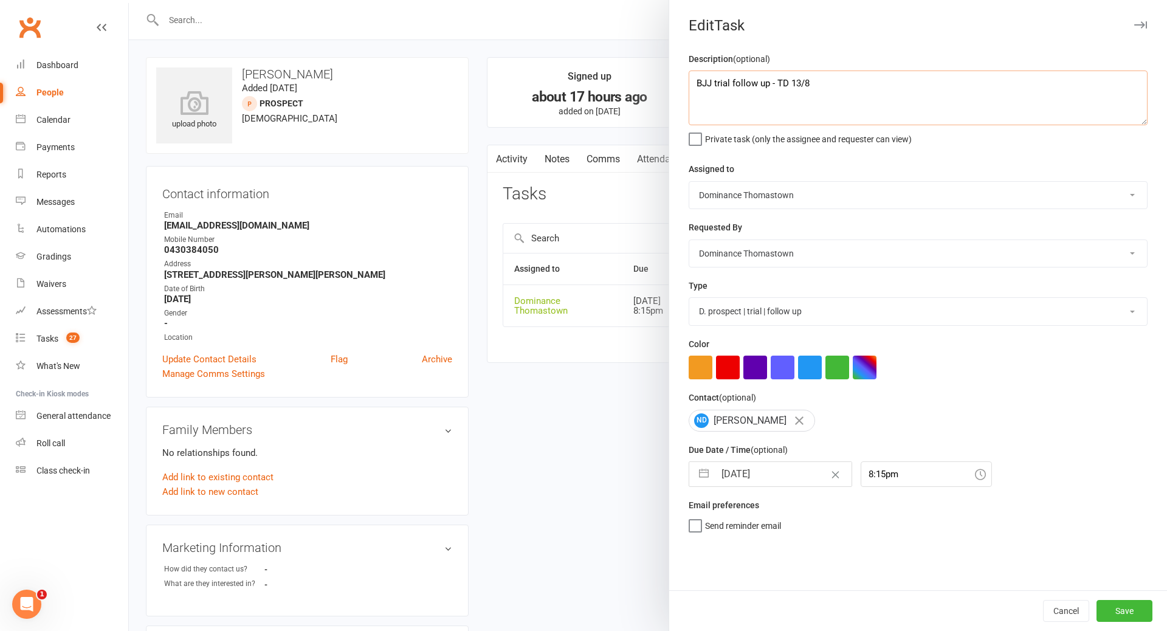
drag, startPoint x: 694, startPoint y: 82, endPoint x: 772, endPoint y: 84, distance: 78.5
click at [696, 82] on textarea "BJJ trial follow up - TD 13/8" at bounding box center [918, 98] width 459 height 55
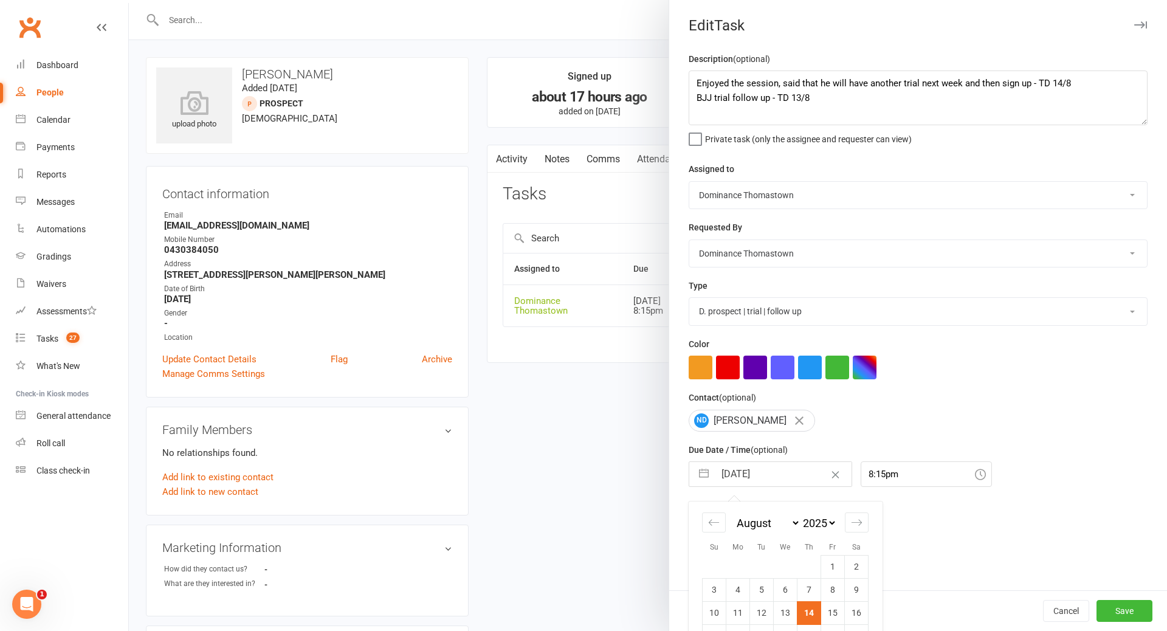
click at [749, 484] on input "14 Aug 2025" at bounding box center [783, 474] width 137 height 24
click at [835, 613] on td "15" at bounding box center [833, 612] width 24 height 23
click at [1121, 612] on button "Save" at bounding box center [1125, 611] width 56 height 22
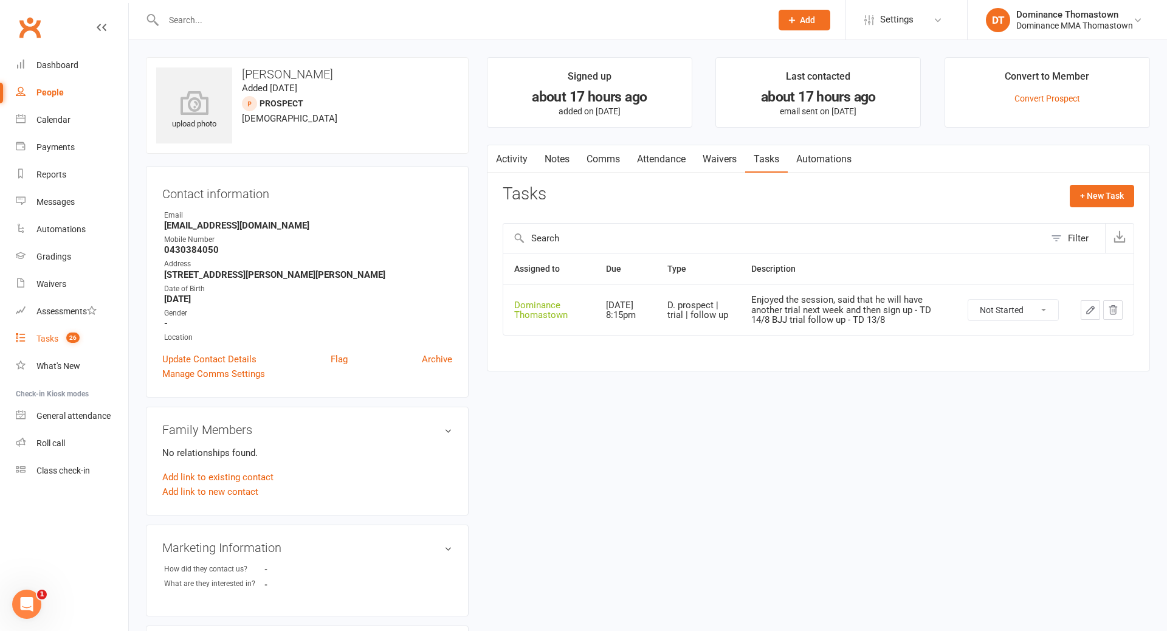
click at [36, 339] on div "Tasks" at bounding box center [47, 339] width 22 height 10
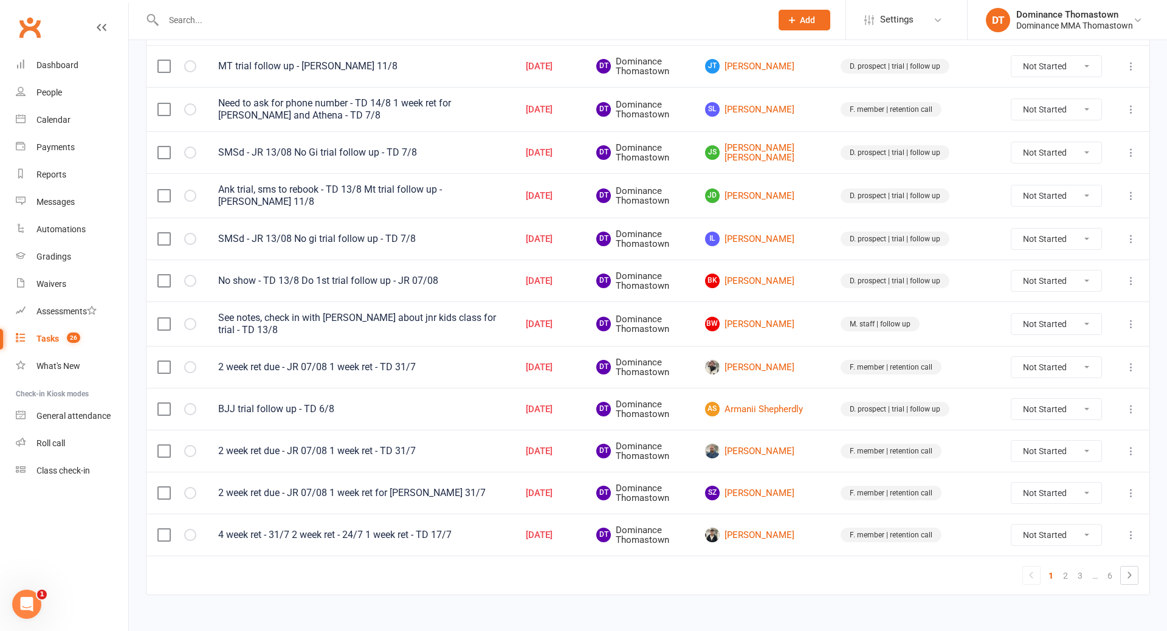
scroll to position [754, 0]
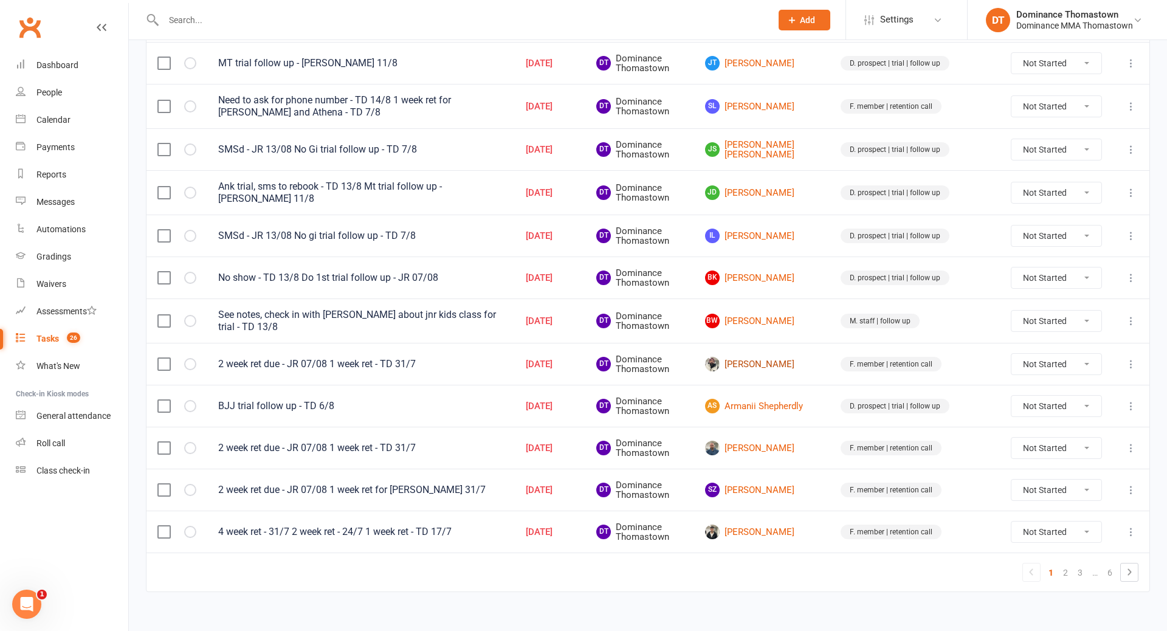
click at [798, 357] on link "Edoardo Nicita" at bounding box center [762, 364] width 114 height 15
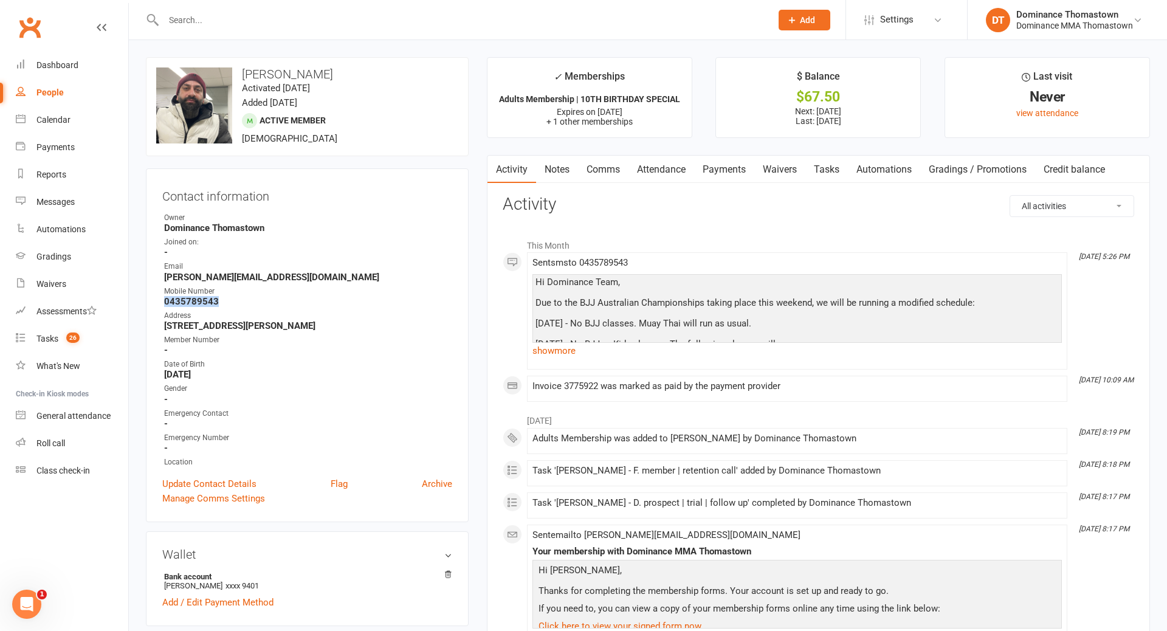
click at [834, 166] on link "Tasks" at bounding box center [827, 170] width 43 height 28
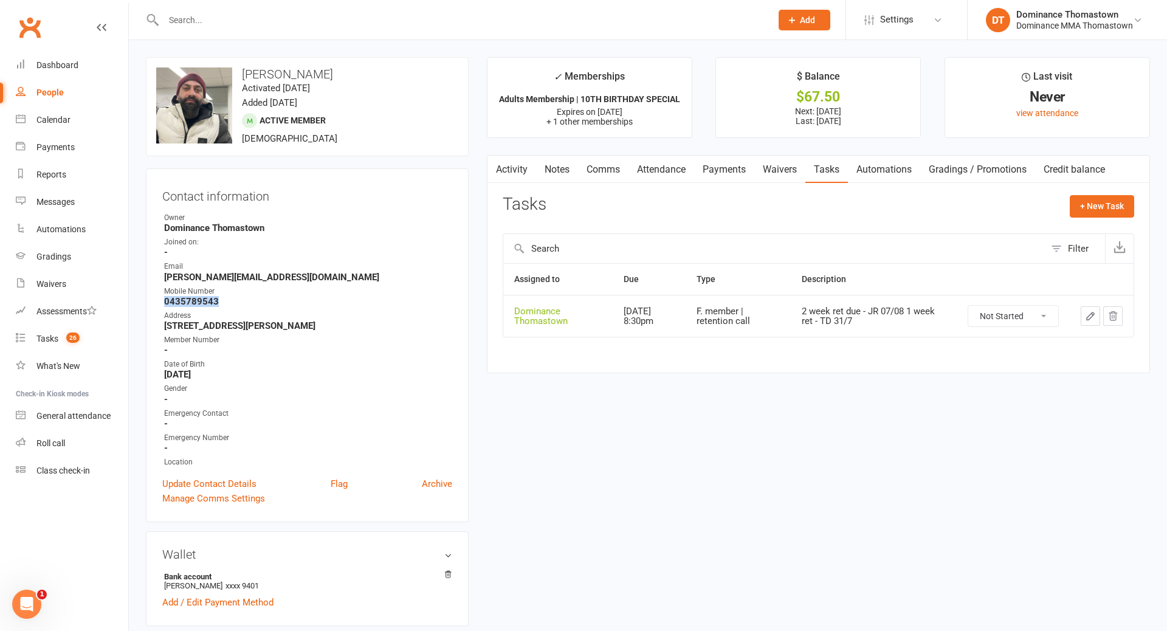
click at [1088, 316] on icon "button" at bounding box center [1090, 316] width 7 height 7
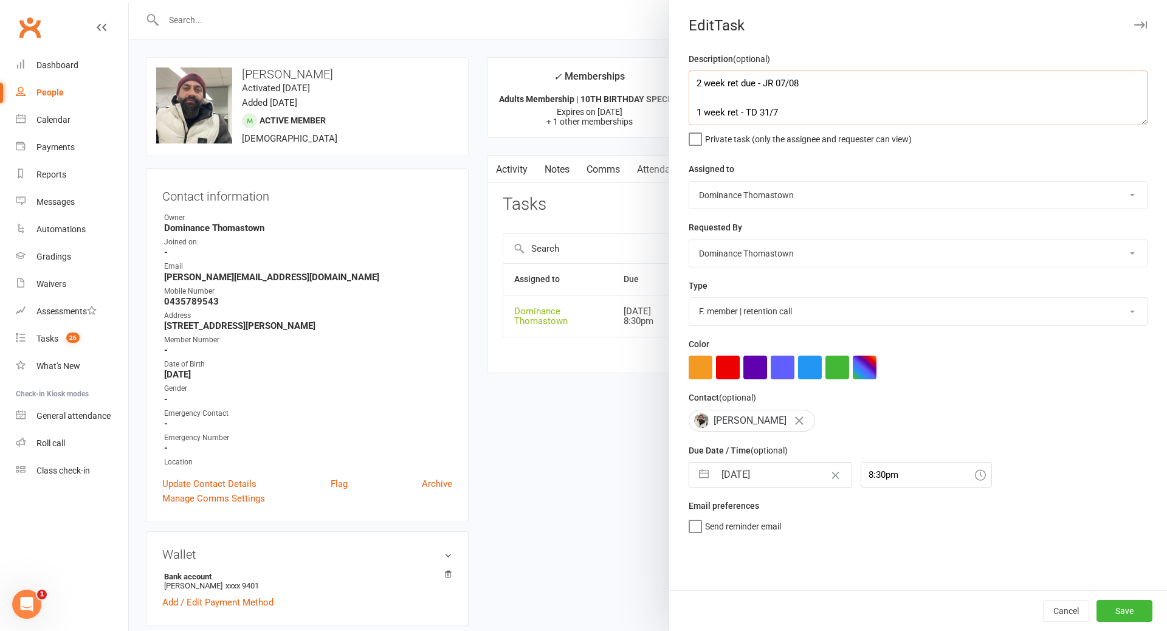
drag, startPoint x: 715, startPoint y: 92, endPoint x: 736, endPoint y: 114, distance: 30.1
click at [717, 94] on textarea "2 week ret due - JR 07/08 1 week ret - TD 31/7" at bounding box center [918, 98] width 459 height 55
click at [735, 473] on input "14 Aug 2025" at bounding box center [783, 475] width 137 height 24
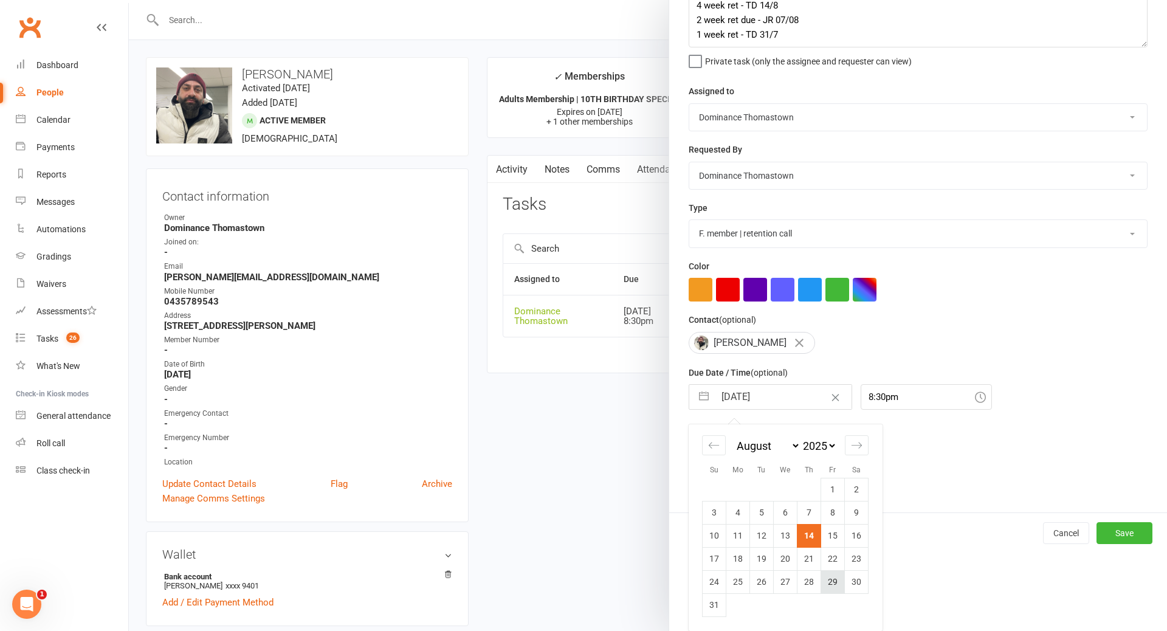
scroll to position [80, 0]
click at [807, 579] on td "28" at bounding box center [810, 581] width 24 height 23
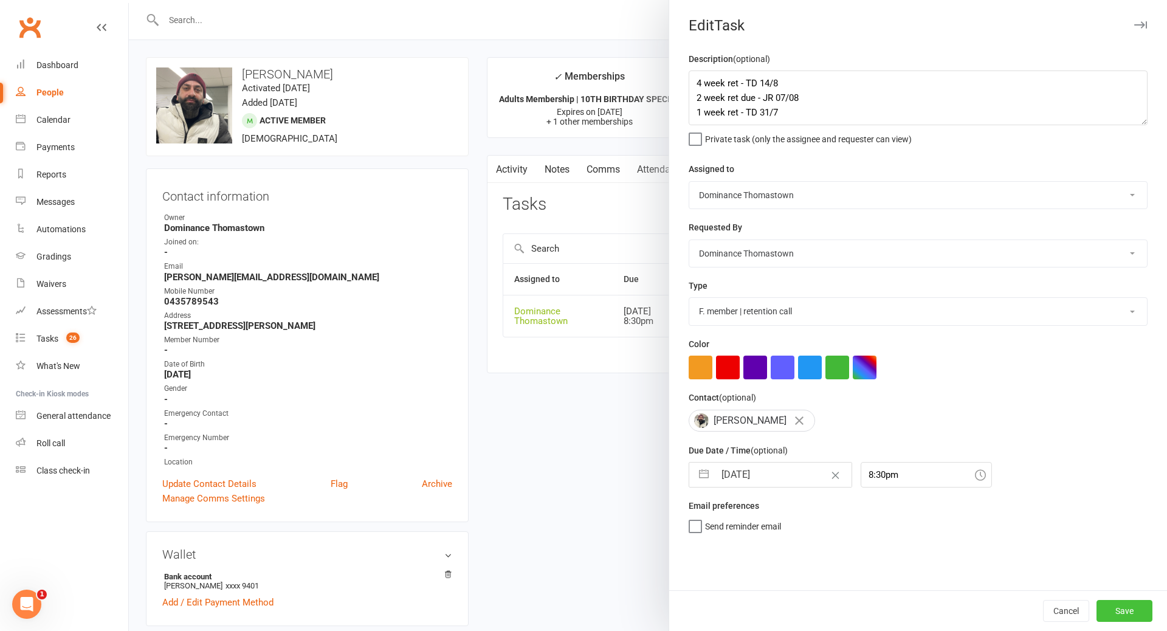
click at [1131, 615] on button "Save" at bounding box center [1125, 611] width 56 height 22
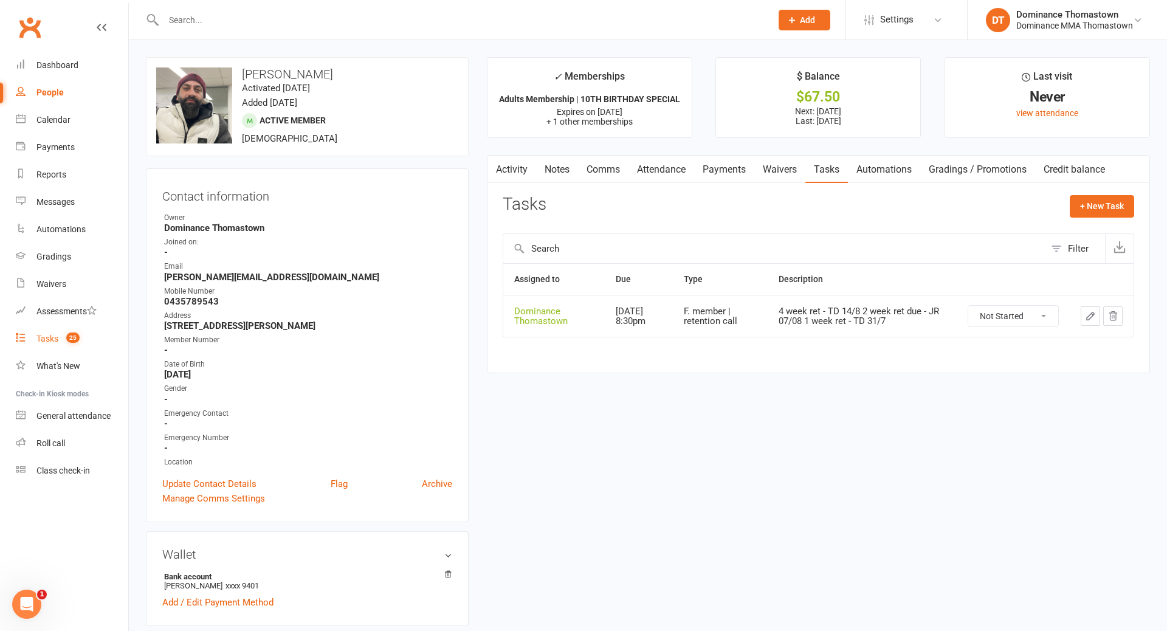
click at [50, 342] on div "Tasks" at bounding box center [47, 339] width 22 height 10
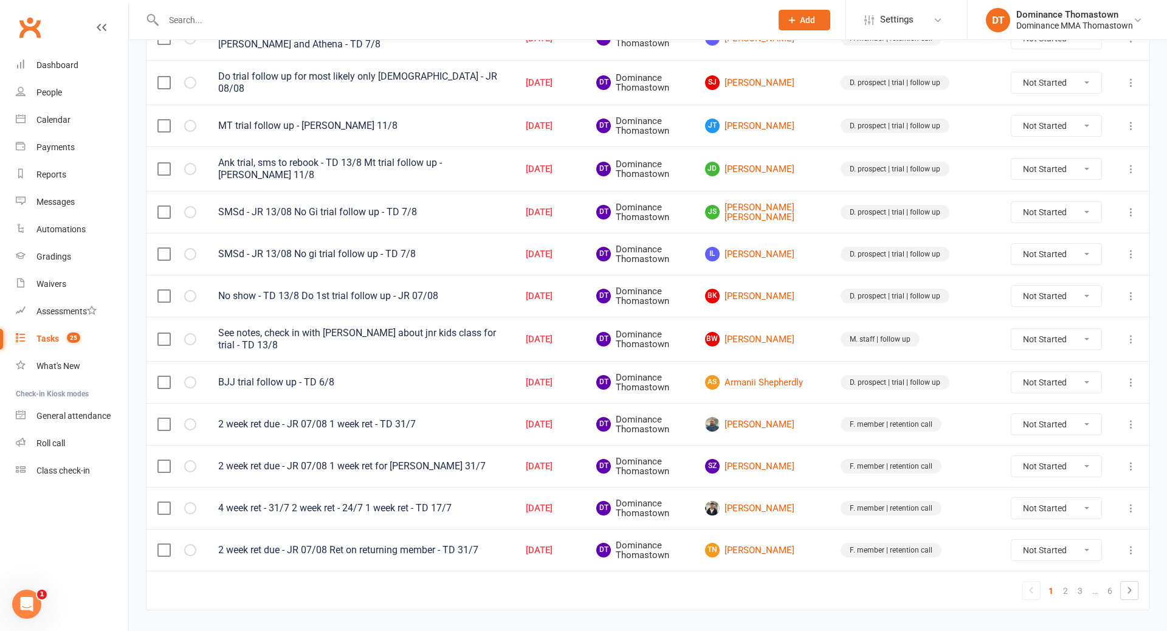
scroll to position [754, 0]
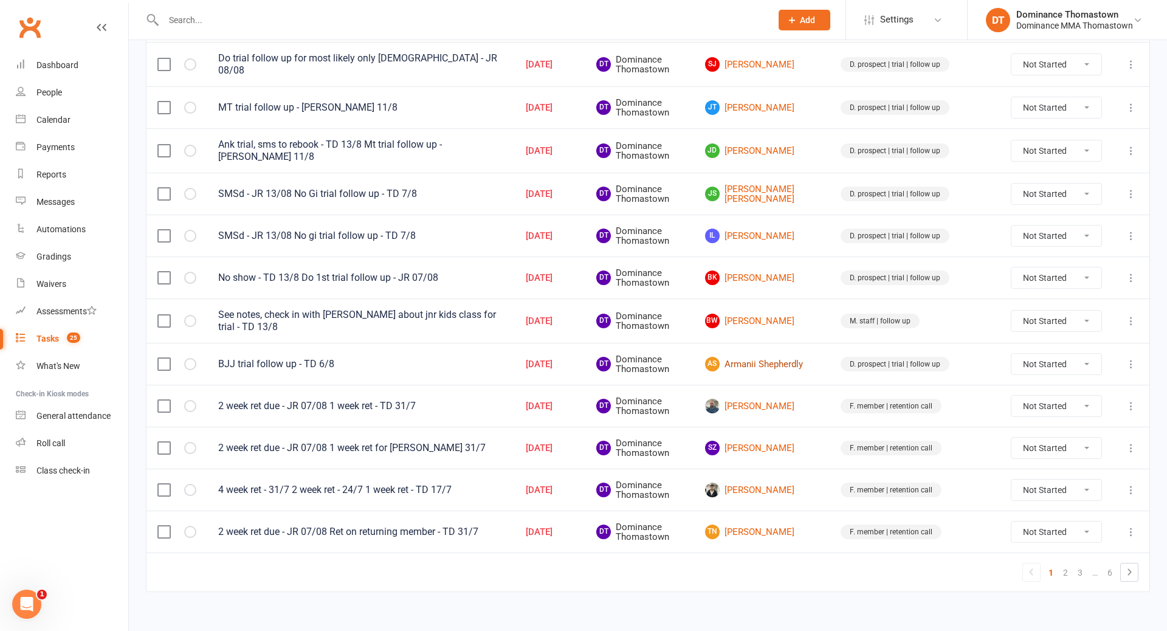
click at [802, 357] on link "AS Armanii Shepherdly" at bounding box center [762, 364] width 114 height 15
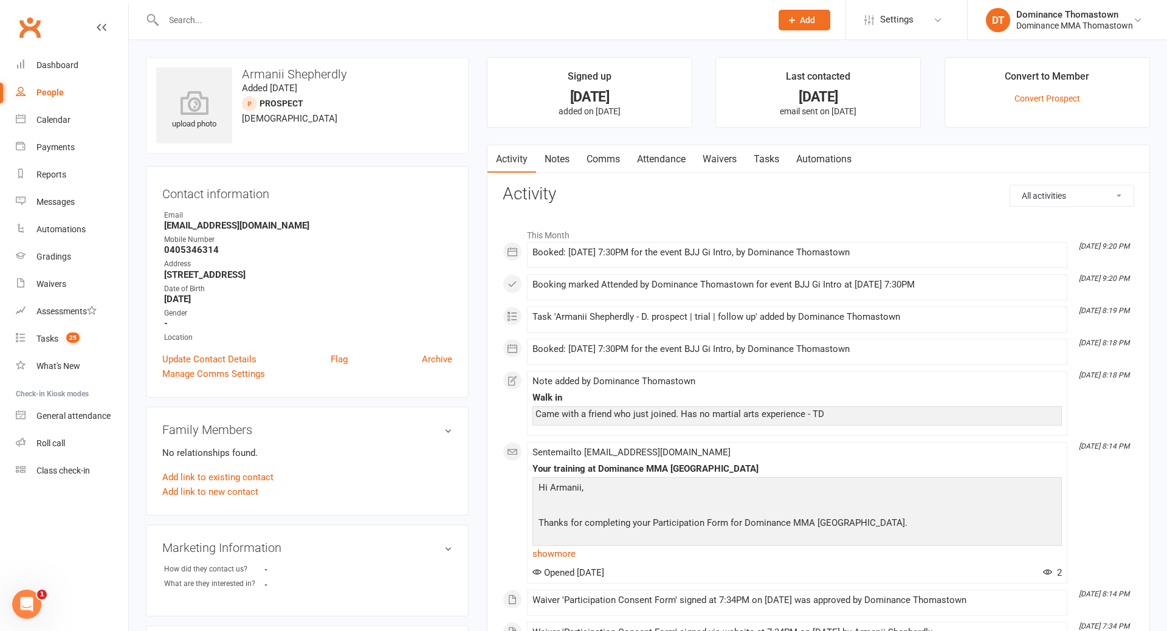
click at [676, 162] on link "Attendance" at bounding box center [662, 159] width 66 height 28
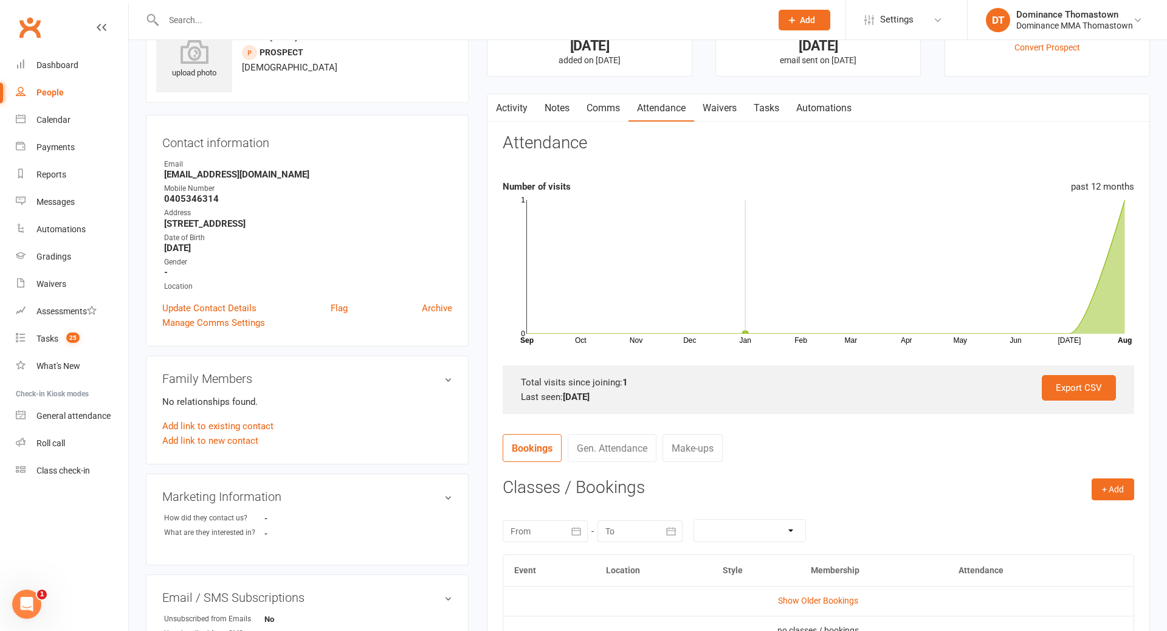
scroll to position [160, 0]
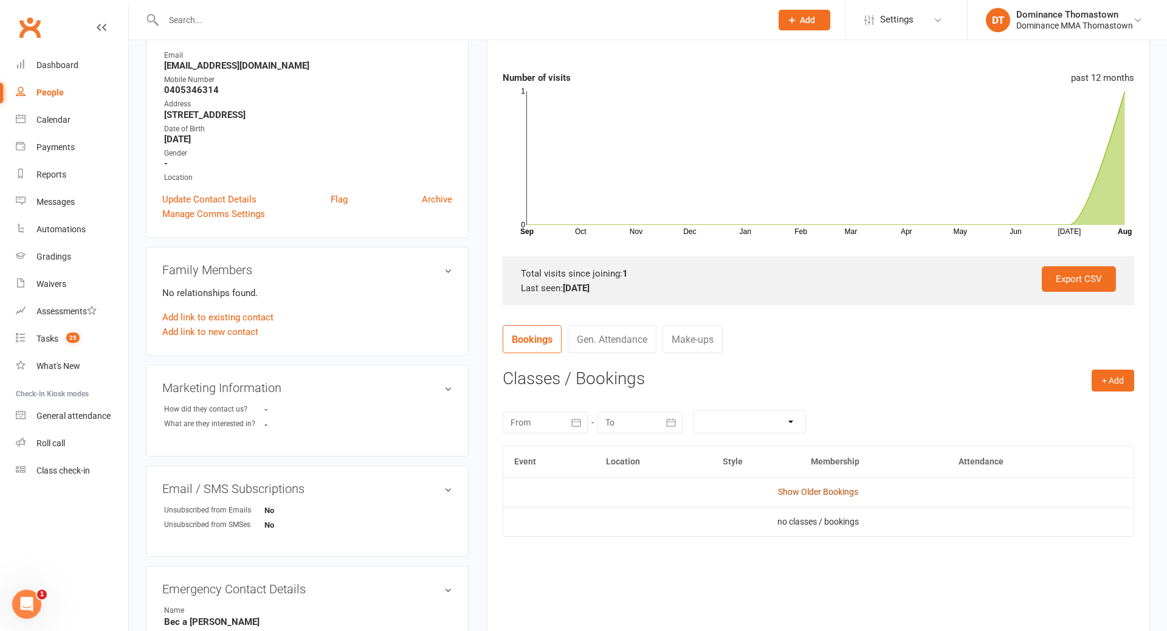
click at [851, 493] on link "Show Older Bookings" at bounding box center [818, 492] width 80 height 10
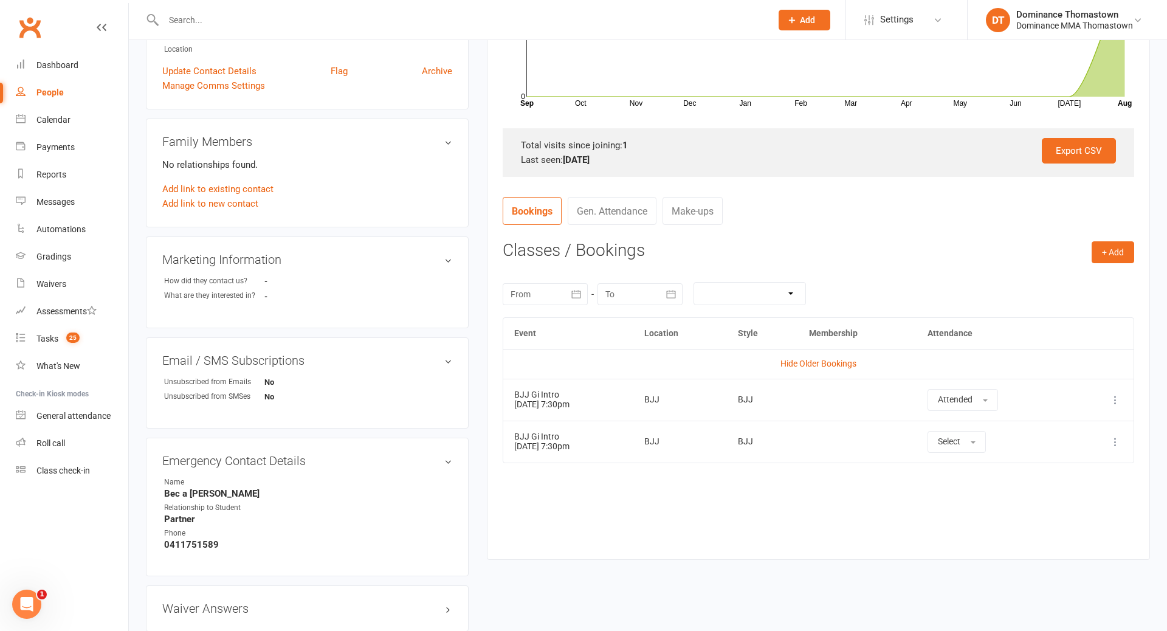
scroll to position [275, 0]
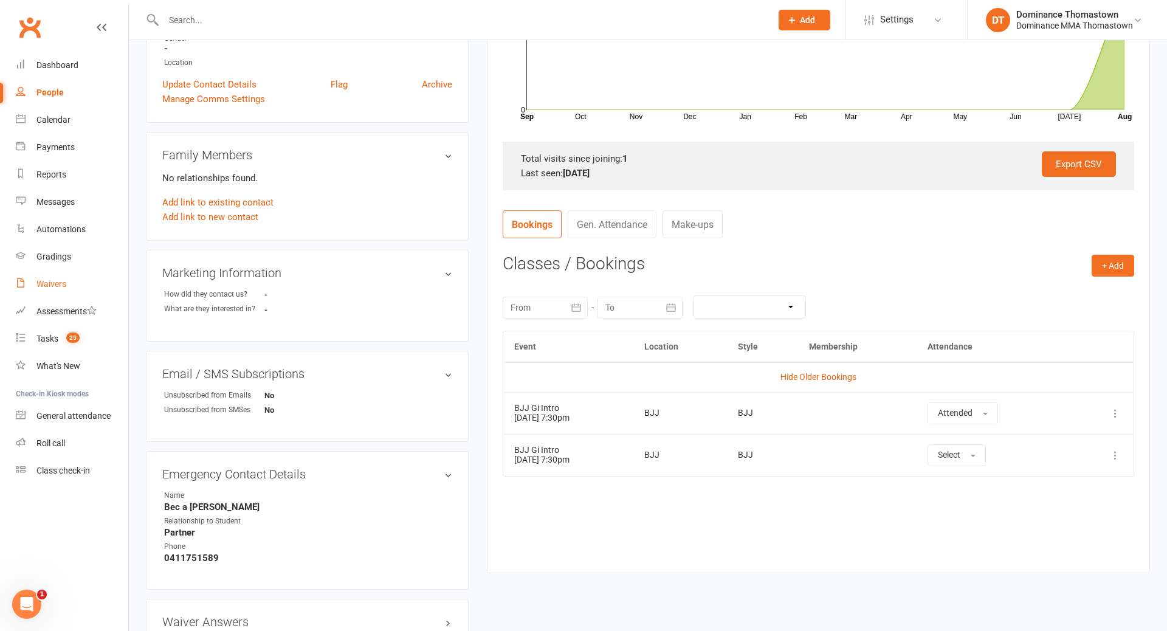
click at [47, 288] on div "Waivers" at bounding box center [51, 284] width 30 height 10
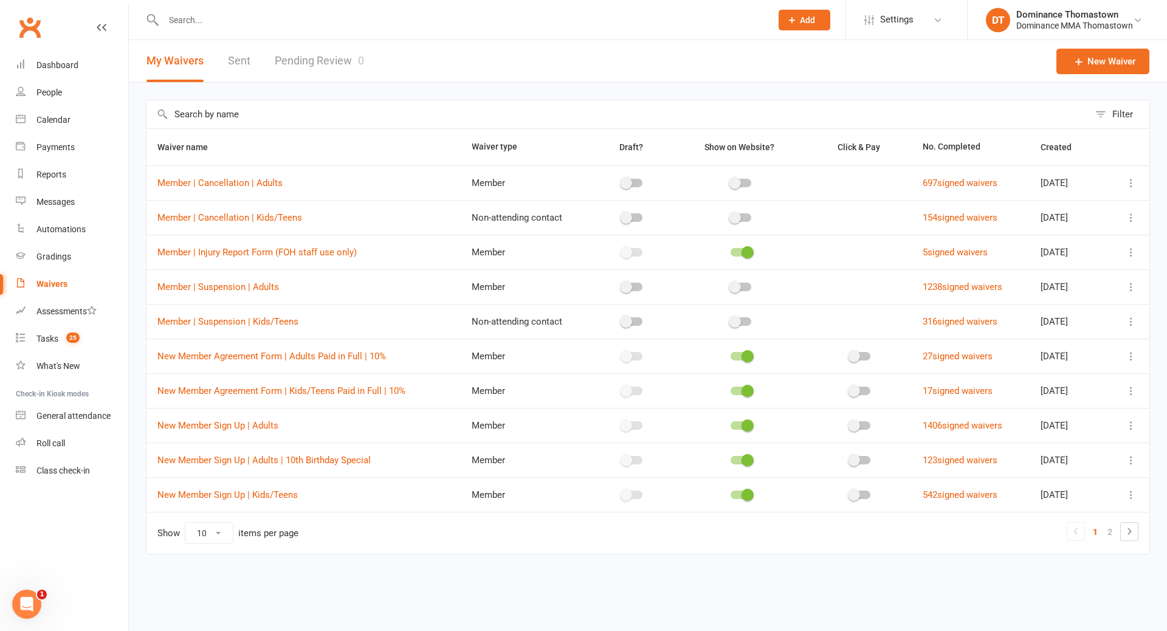
click at [306, 70] on link "Pending Review 0" at bounding box center [319, 61] width 89 height 42
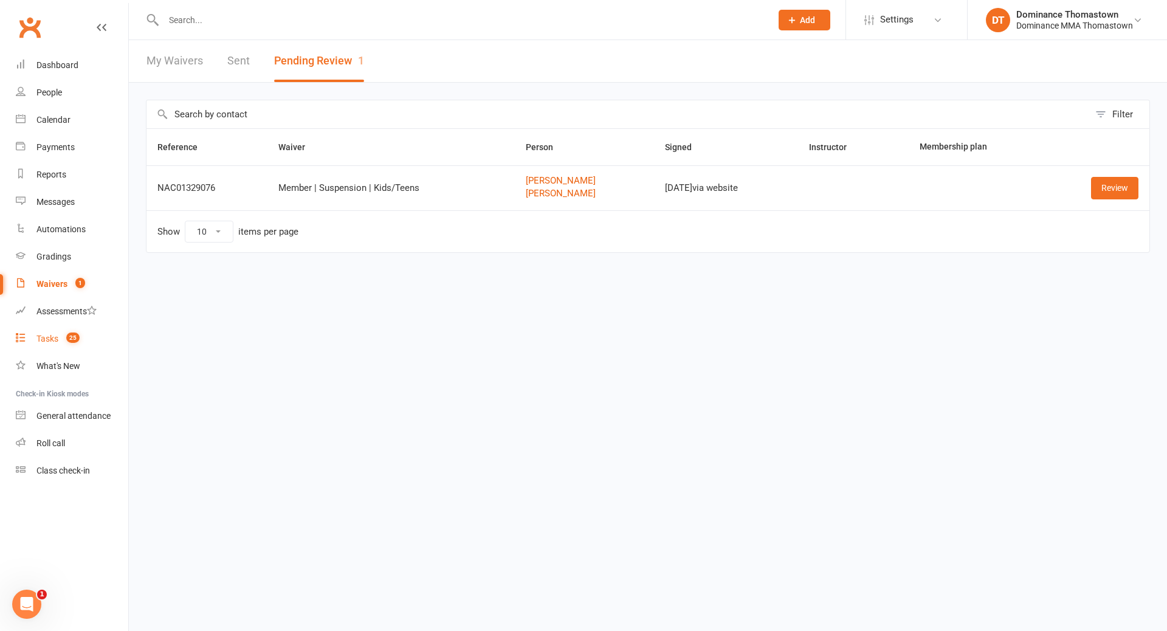
click at [47, 334] on div "Tasks" at bounding box center [47, 339] width 22 height 10
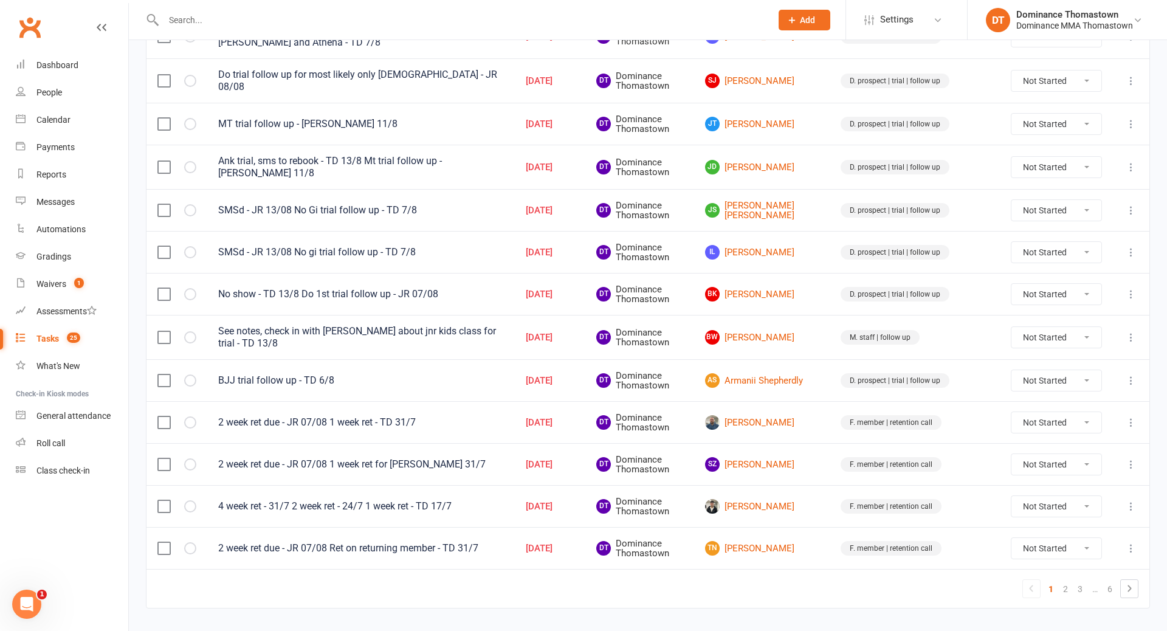
scroll to position [754, 0]
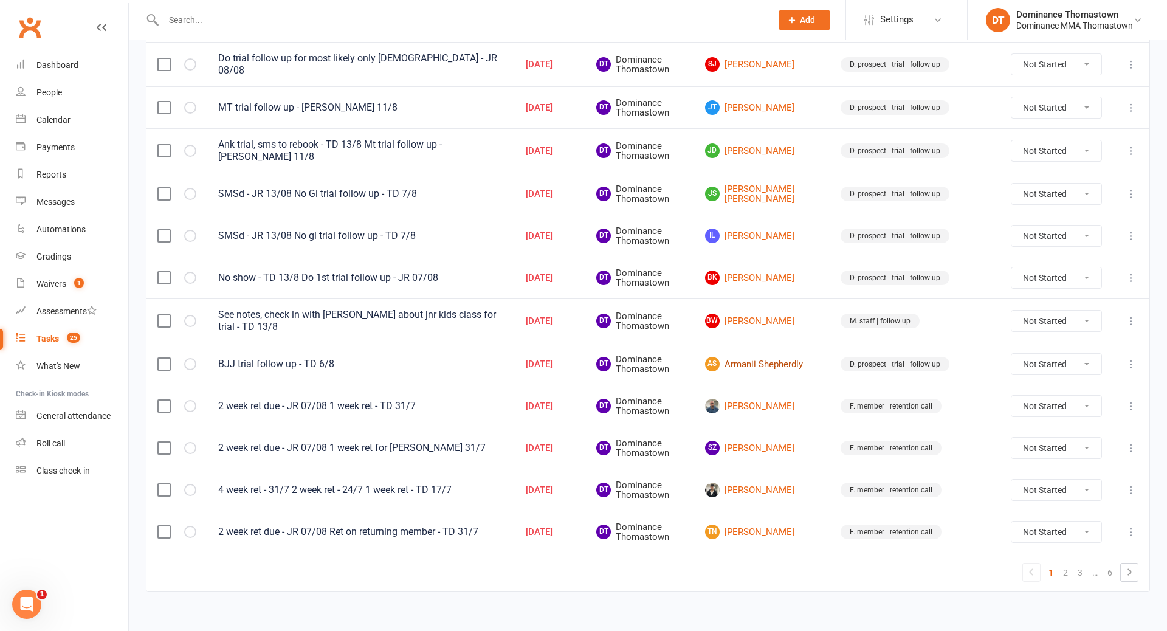
click at [803, 357] on link "AS Armanii Shepherdly" at bounding box center [762, 364] width 114 height 15
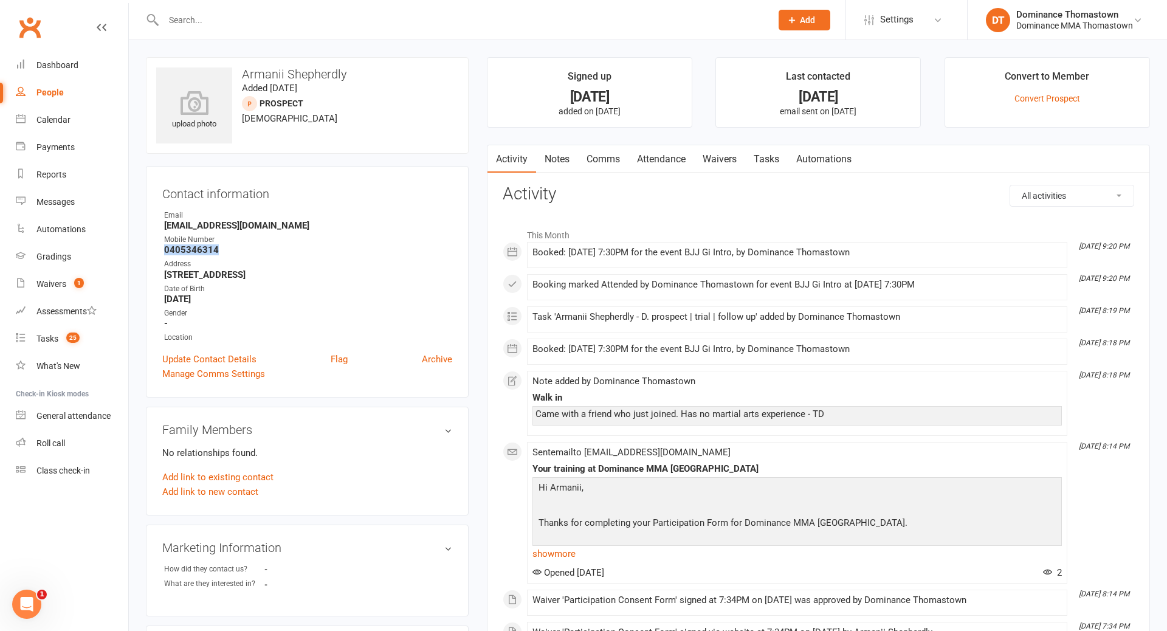
click at [556, 153] on link "Notes" at bounding box center [557, 159] width 42 height 28
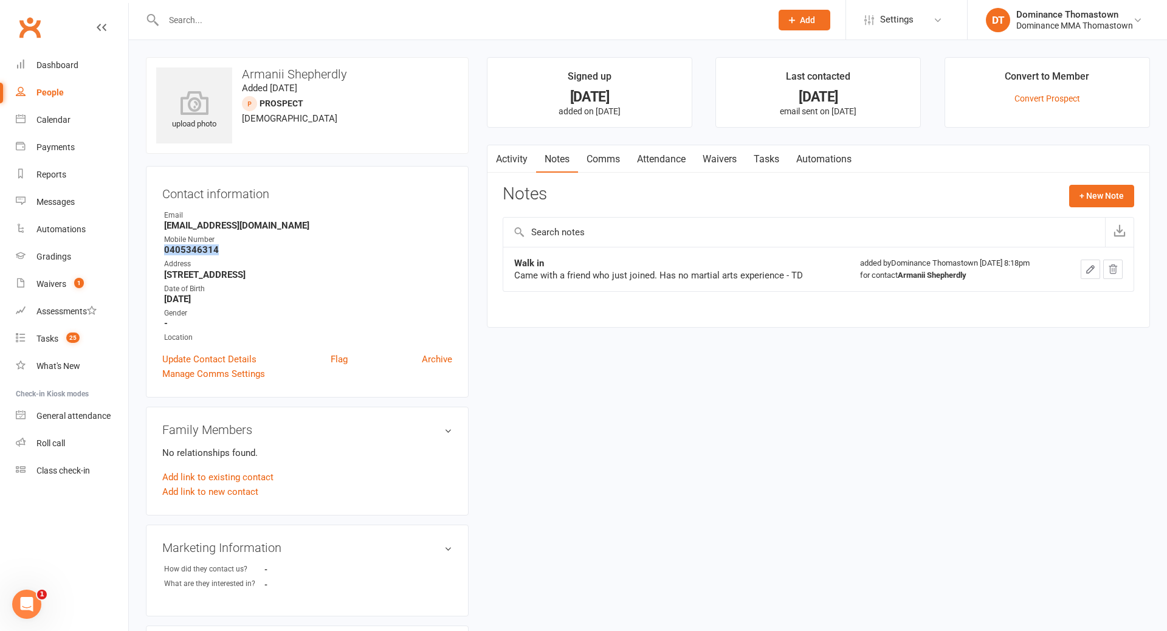
click at [769, 163] on link "Tasks" at bounding box center [766, 159] width 43 height 28
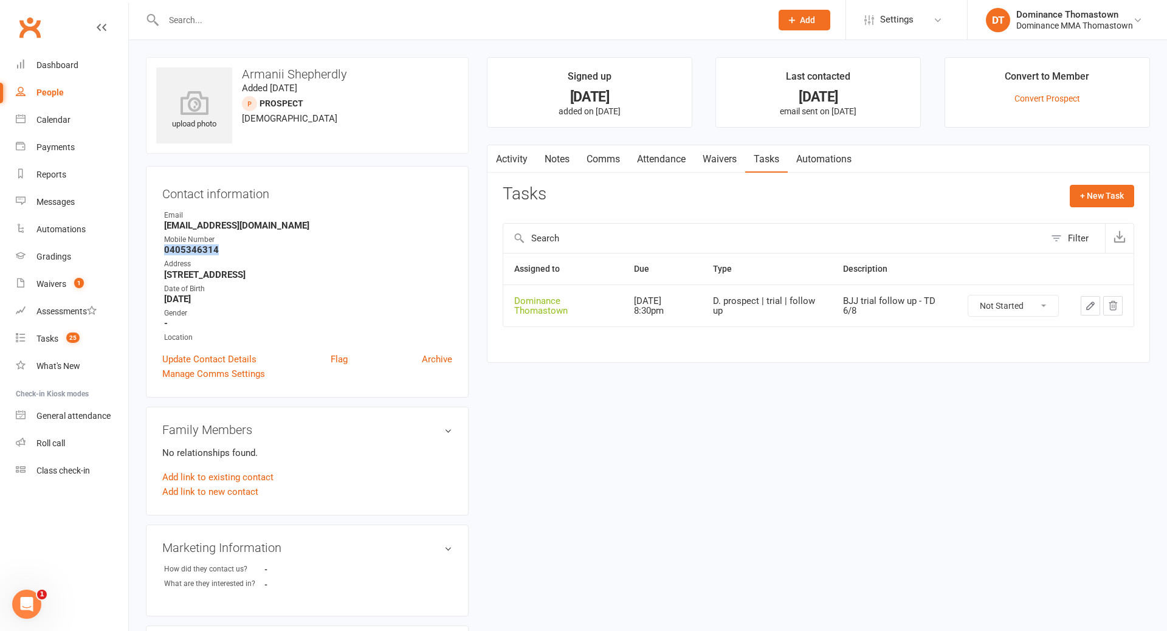
click at [1002, 302] on select "Not Started In Progress Waiting Complete" at bounding box center [1014, 306] width 90 height 21
click at [721, 165] on link "Waivers" at bounding box center [719, 159] width 51 height 28
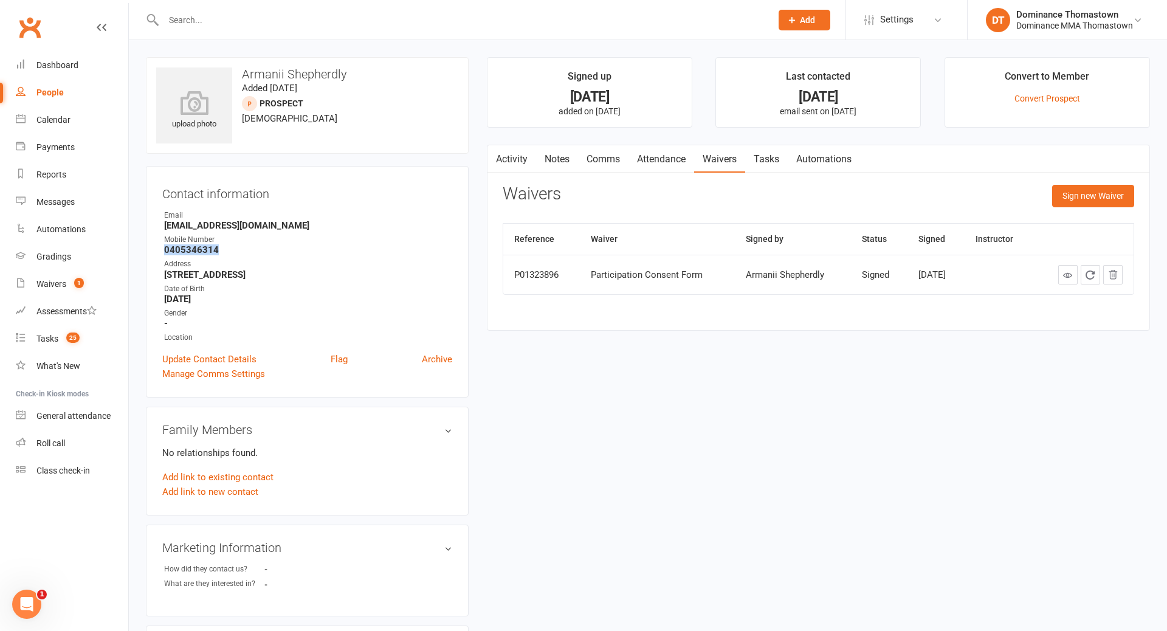
click at [663, 159] on link "Attendance" at bounding box center [662, 159] width 66 height 28
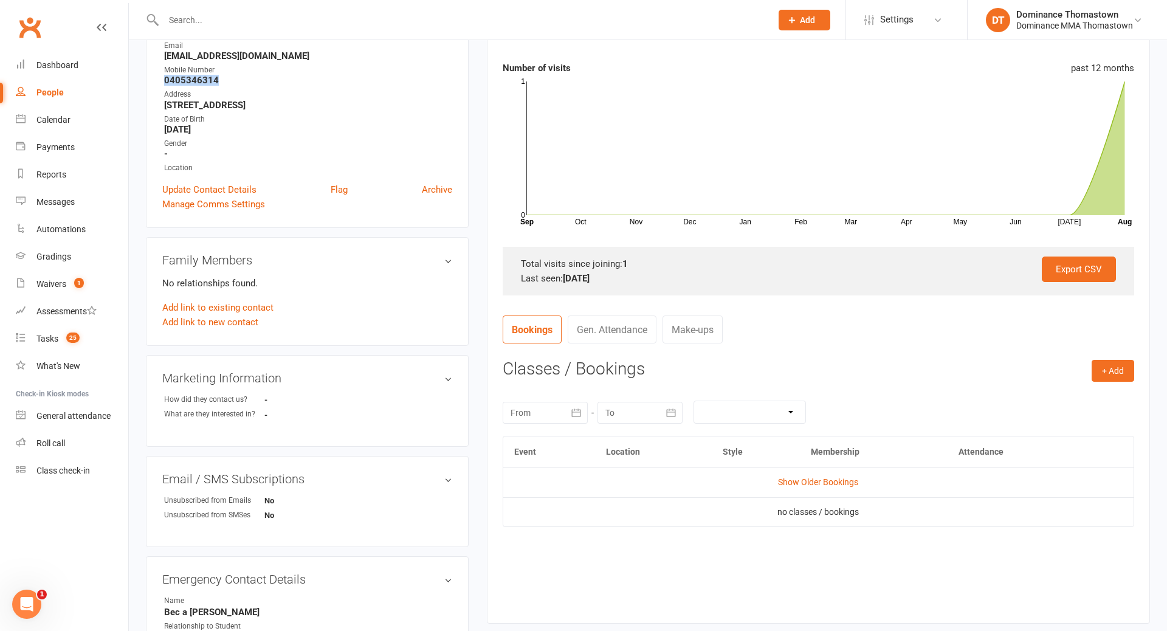
scroll to position [227, 0]
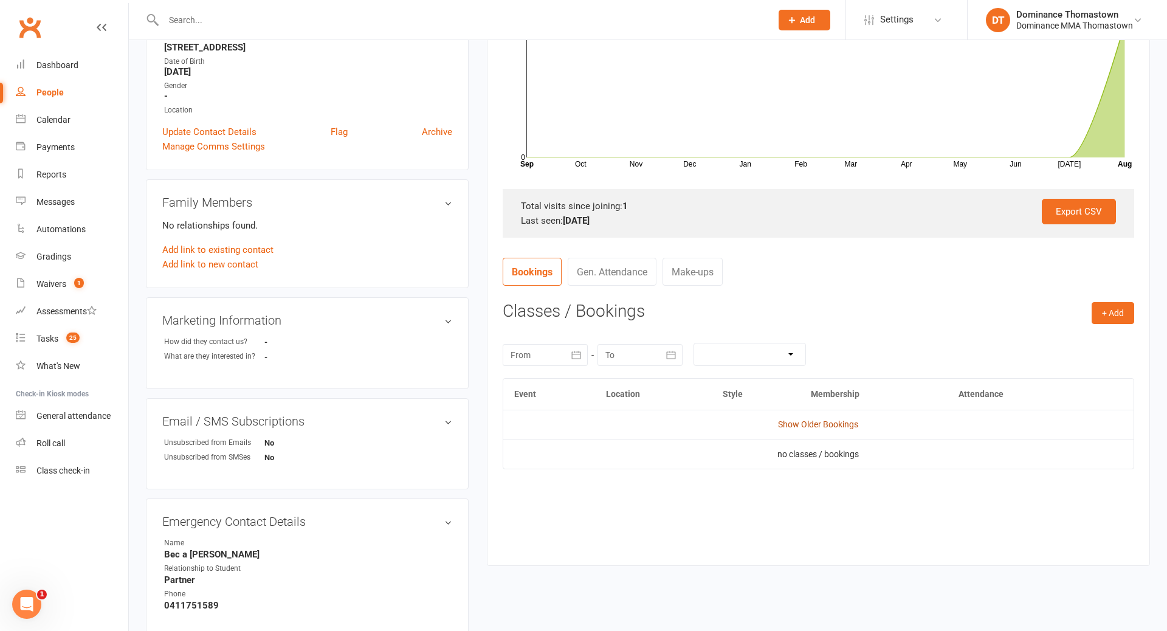
click at [807, 426] on link "Show Older Bookings" at bounding box center [818, 425] width 80 height 10
click at [961, 501] on span "Select" at bounding box center [949, 502] width 22 height 10
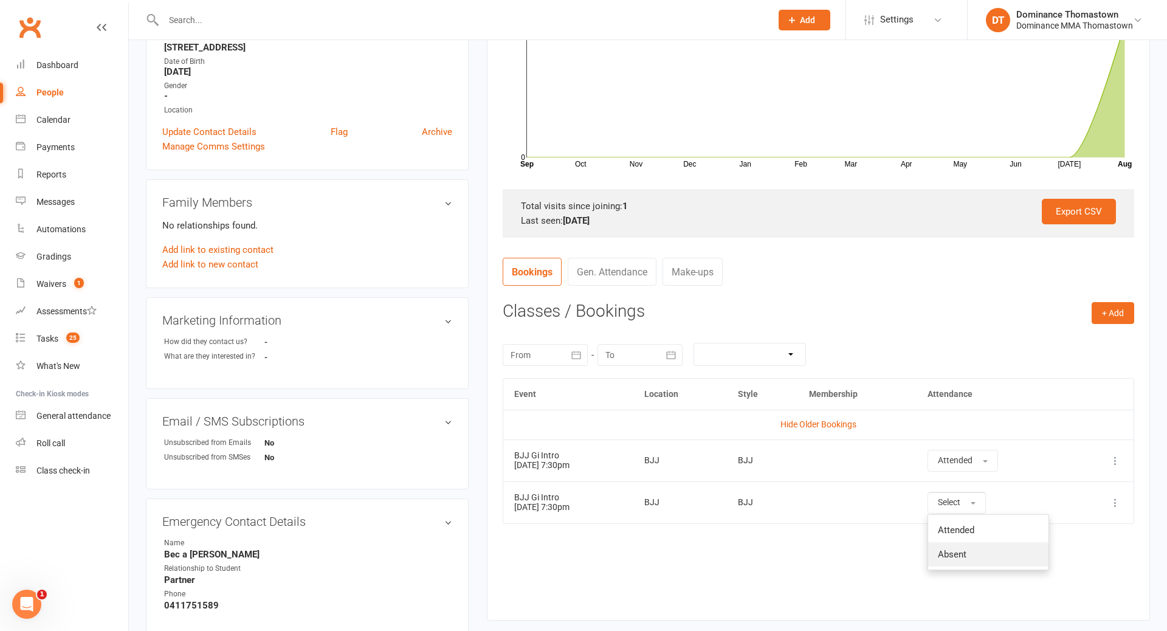
click at [981, 552] on link "Absent" at bounding box center [988, 554] width 120 height 24
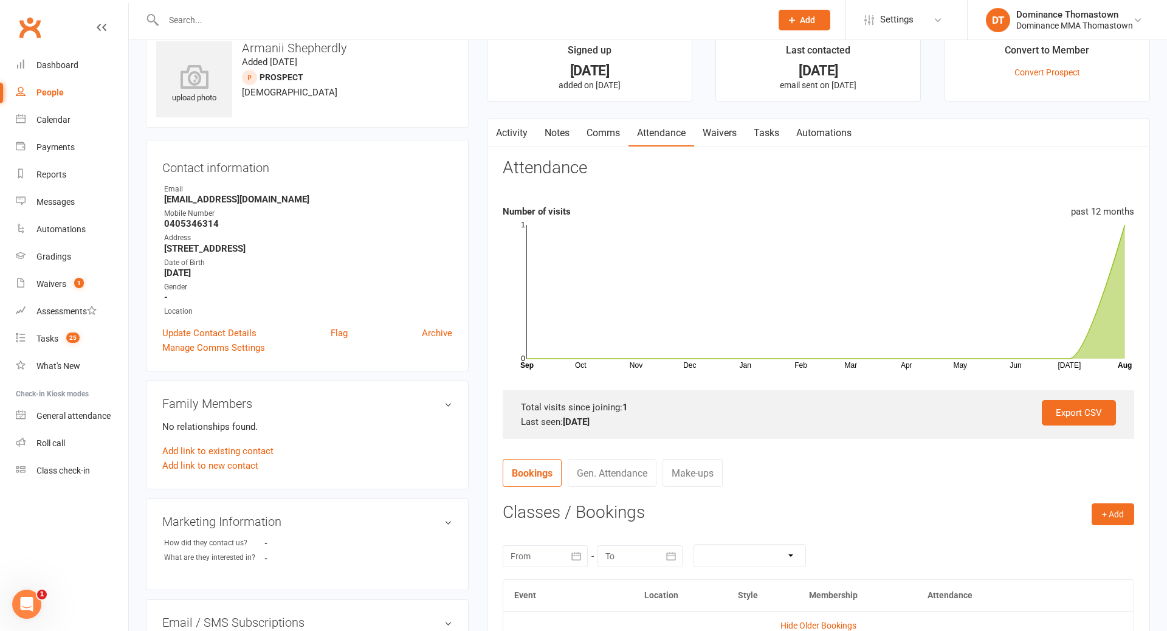
scroll to position [0, 0]
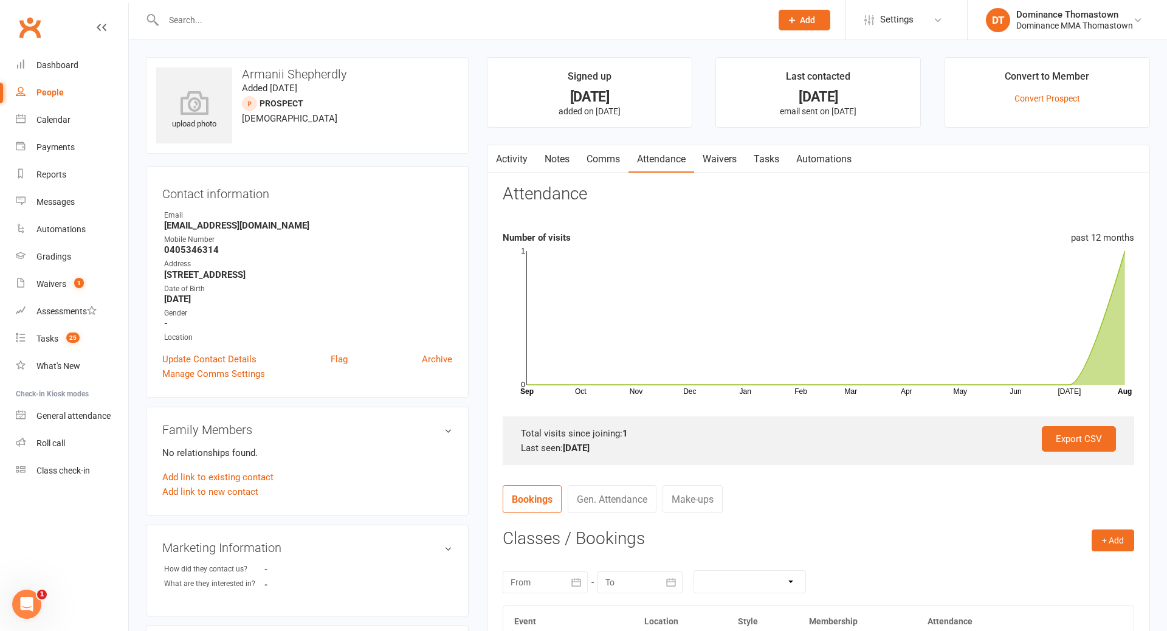
click at [760, 162] on link "Tasks" at bounding box center [766, 159] width 43 height 28
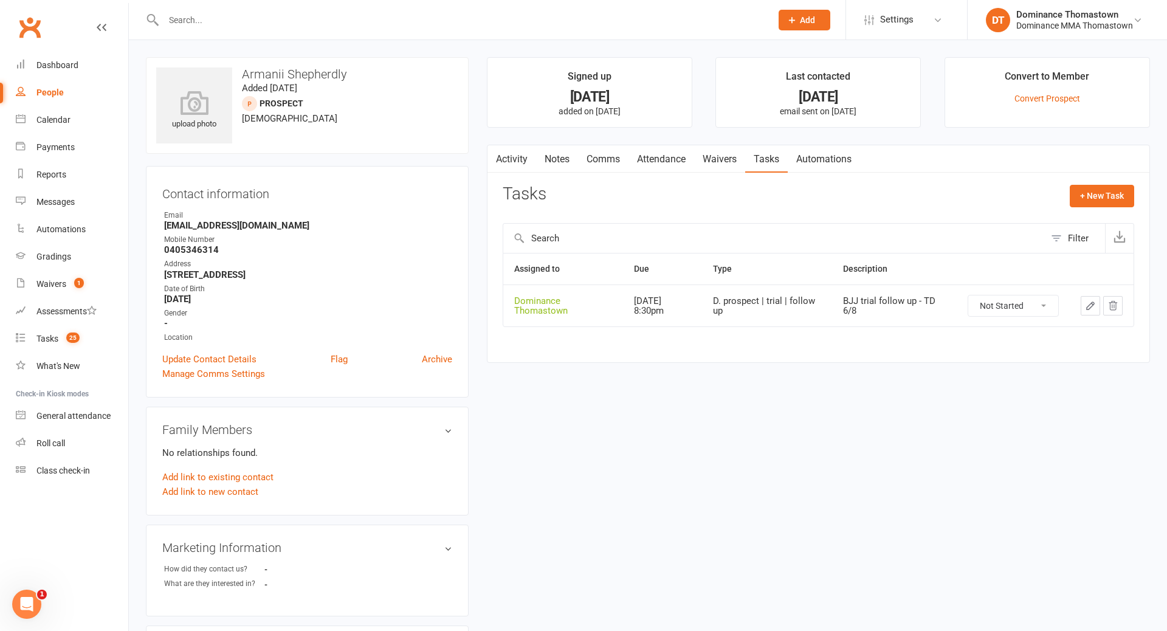
click at [1086, 304] on icon "button" at bounding box center [1090, 305] width 11 height 11
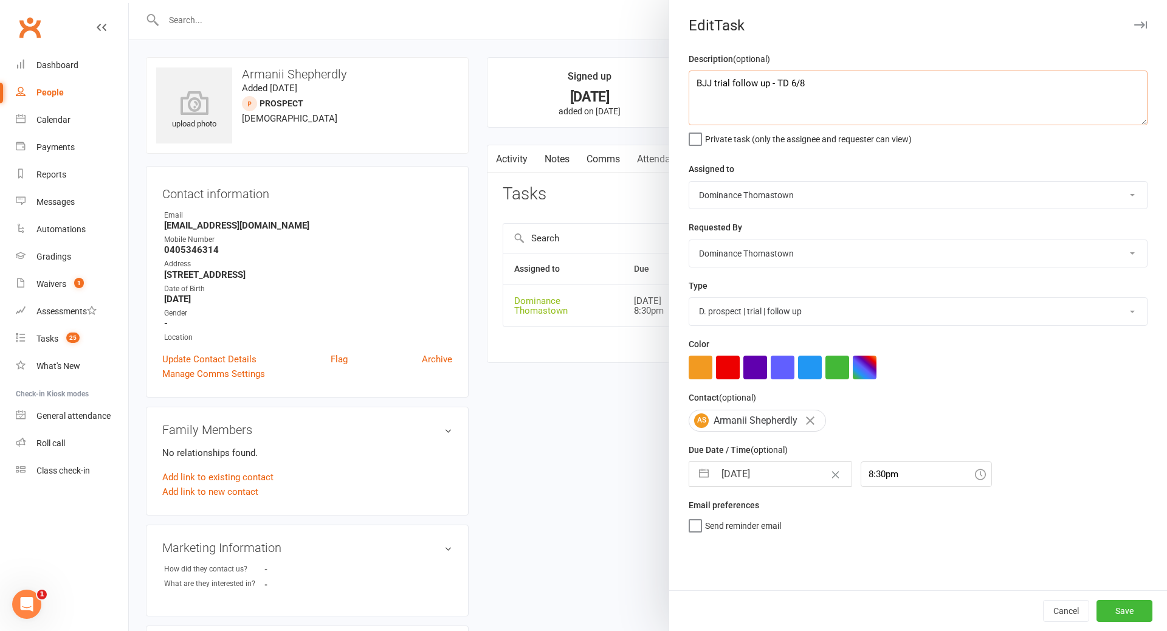
drag, startPoint x: 694, startPoint y: 81, endPoint x: 731, endPoint y: 81, distance: 37.7
click at [694, 81] on textarea "BJJ trial follow up - TD 6/8" at bounding box center [918, 98] width 459 height 55
click at [729, 478] on input "14 Aug 2025" at bounding box center [783, 474] width 137 height 24
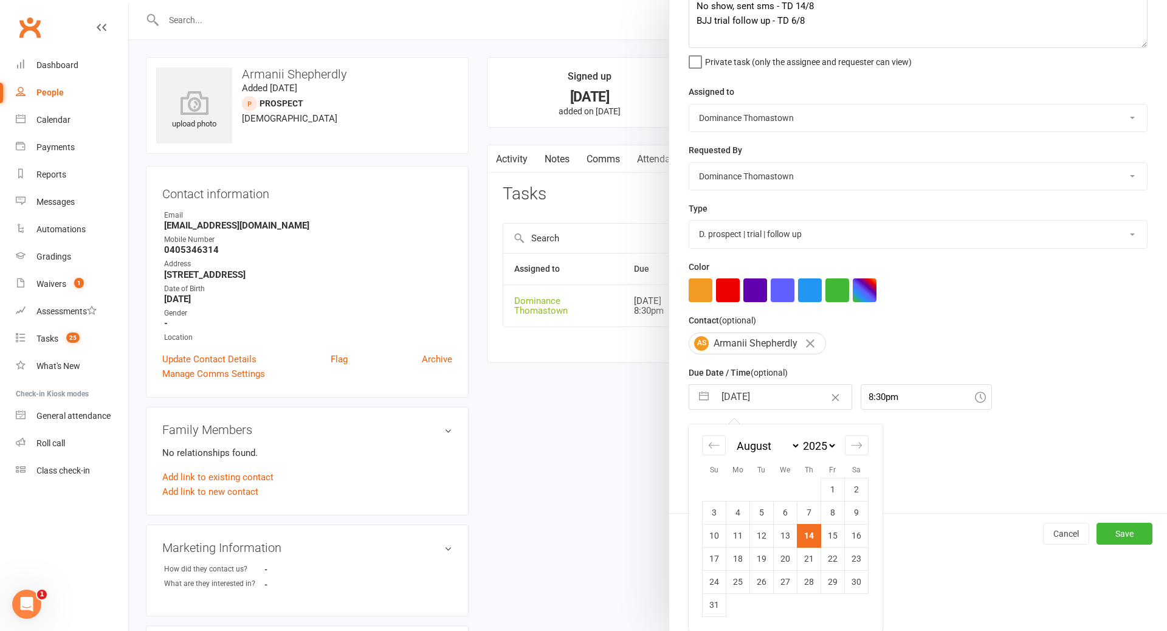
drag, startPoint x: 837, startPoint y: 533, endPoint x: 829, endPoint y: 532, distance: 7.9
click at [837, 533] on td "15" at bounding box center [833, 535] width 24 height 23
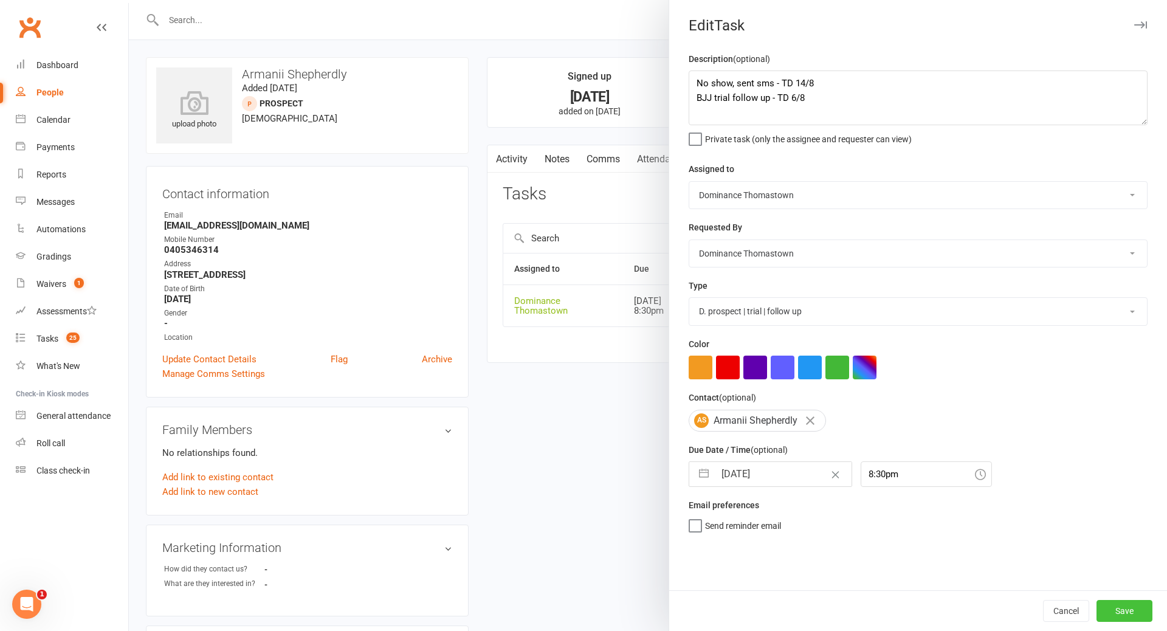
click at [1123, 607] on button "Save" at bounding box center [1125, 611] width 56 height 22
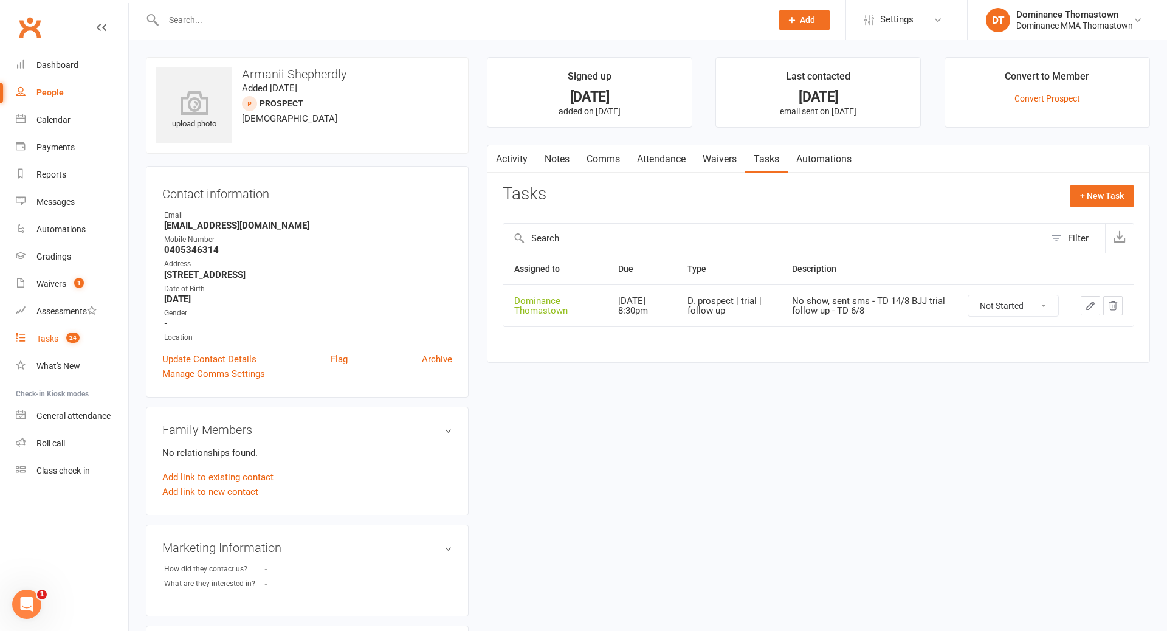
click at [52, 347] on link "Tasks 24" at bounding box center [72, 338] width 112 height 27
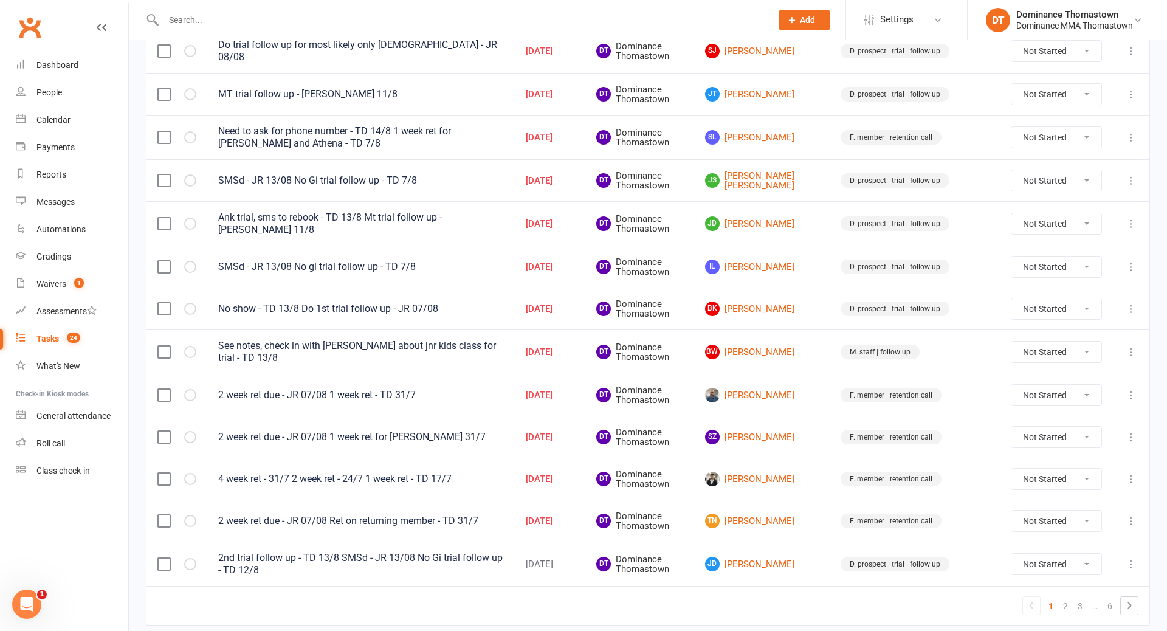
scroll to position [726, 0]
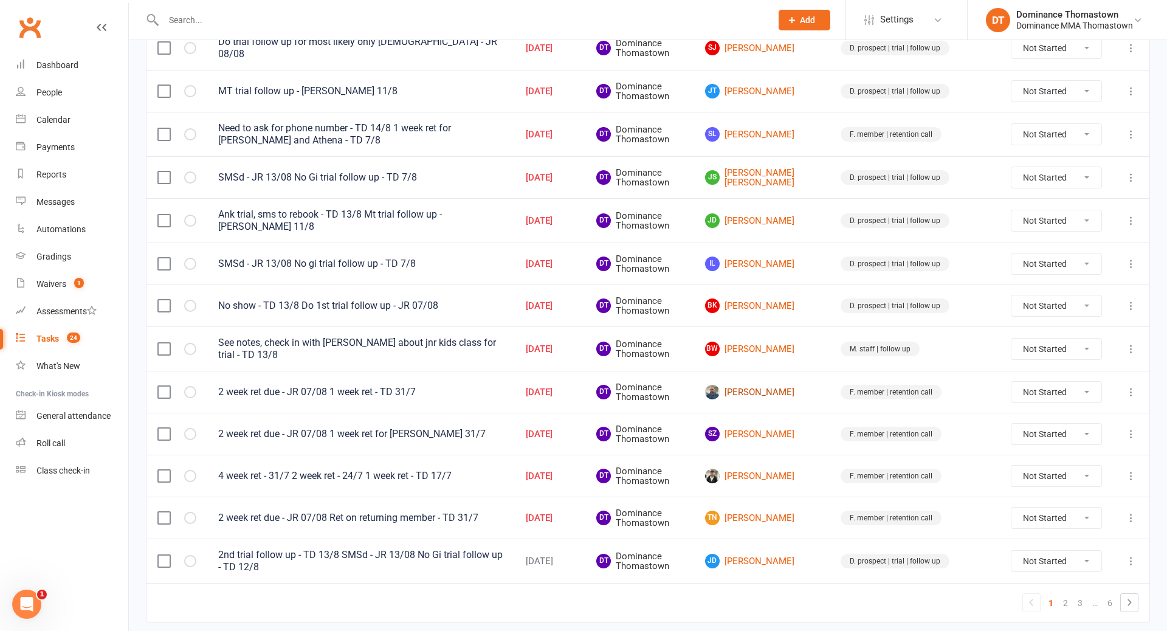
click at [813, 385] on link "Paul Howard" at bounding box center [762, 392] width 114 height 15
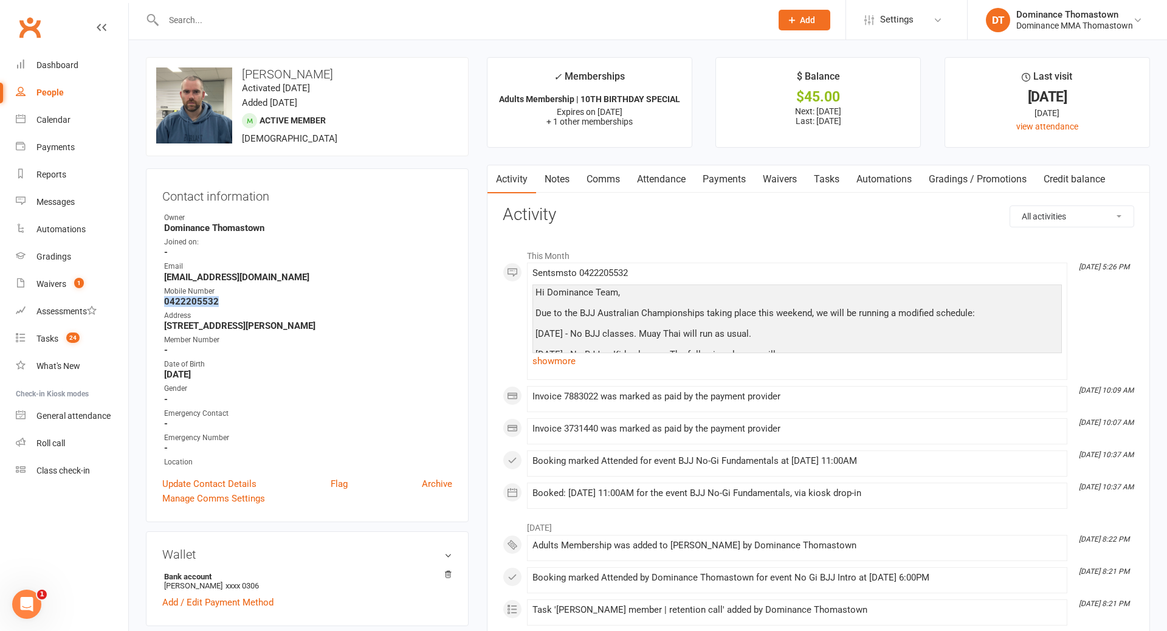
click at [825, 179] on link "Tasks" at bounding box center [827, 179] width 43 height 28
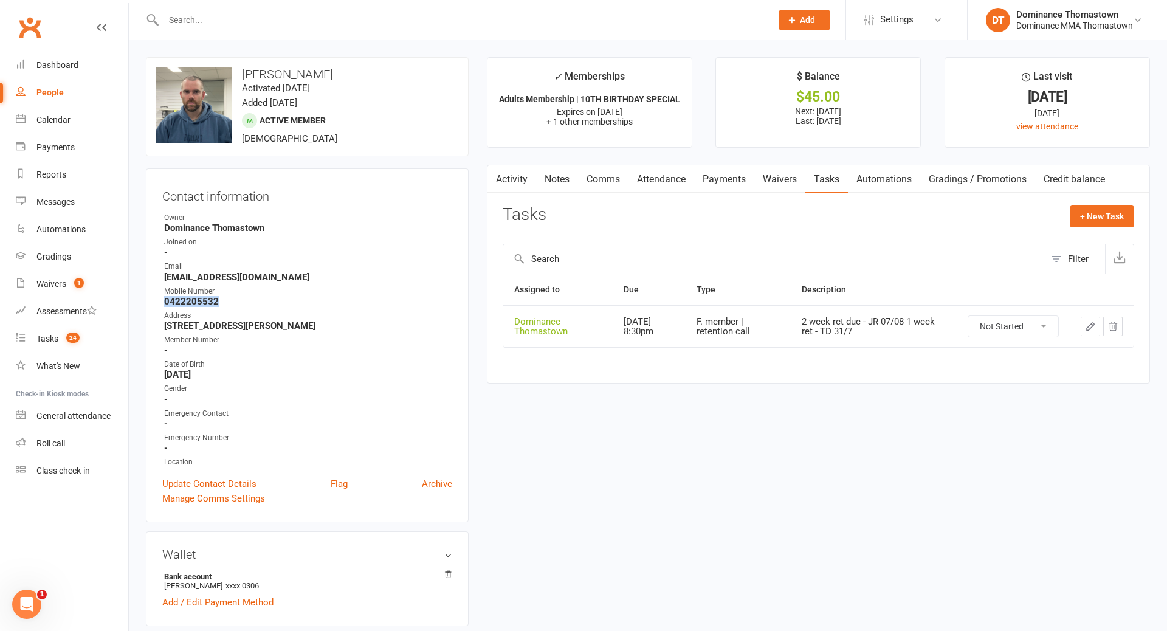
click at [1090, 325] on icon "button" at bounding box center [1090, 326] width 7 height 7
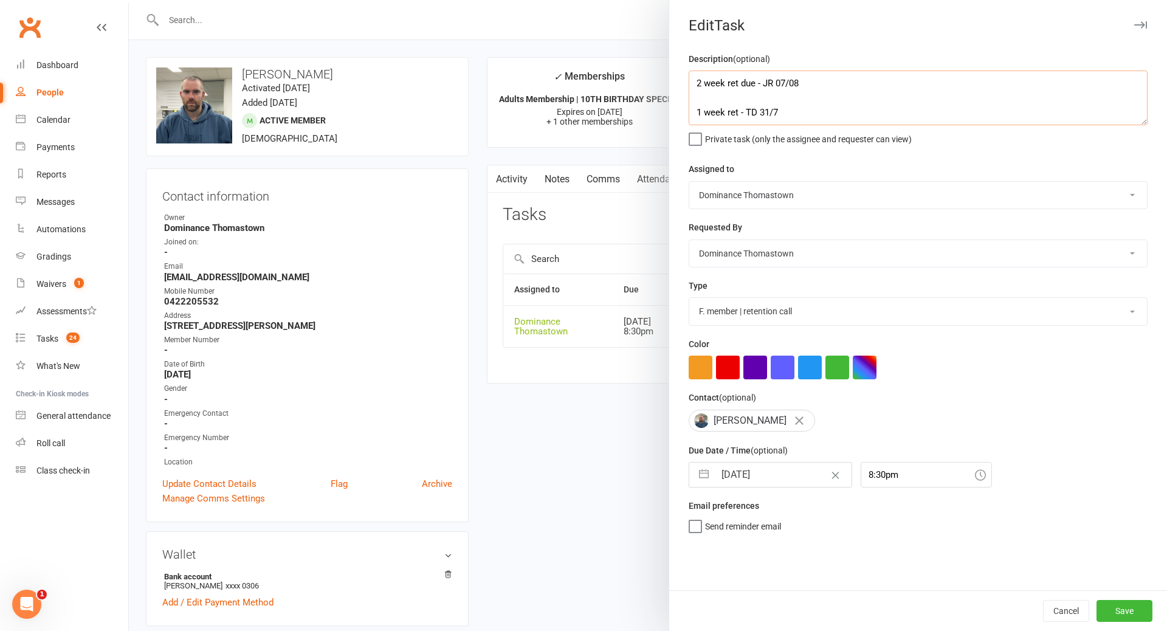
drag, startPoint x: 711, startPoint y: 100, endPoint x: 803, endPoint y: 120, distance: 94.4
click at [713, 101] on textarea "2 week ret due - JR 07/08 1 week ret - TD 31/7" at bounding box center [918, 98] width 459 height 55
click at [762, 474] on input "14 Aug 2025" at bounding box center [783, 475] width 137 height 24
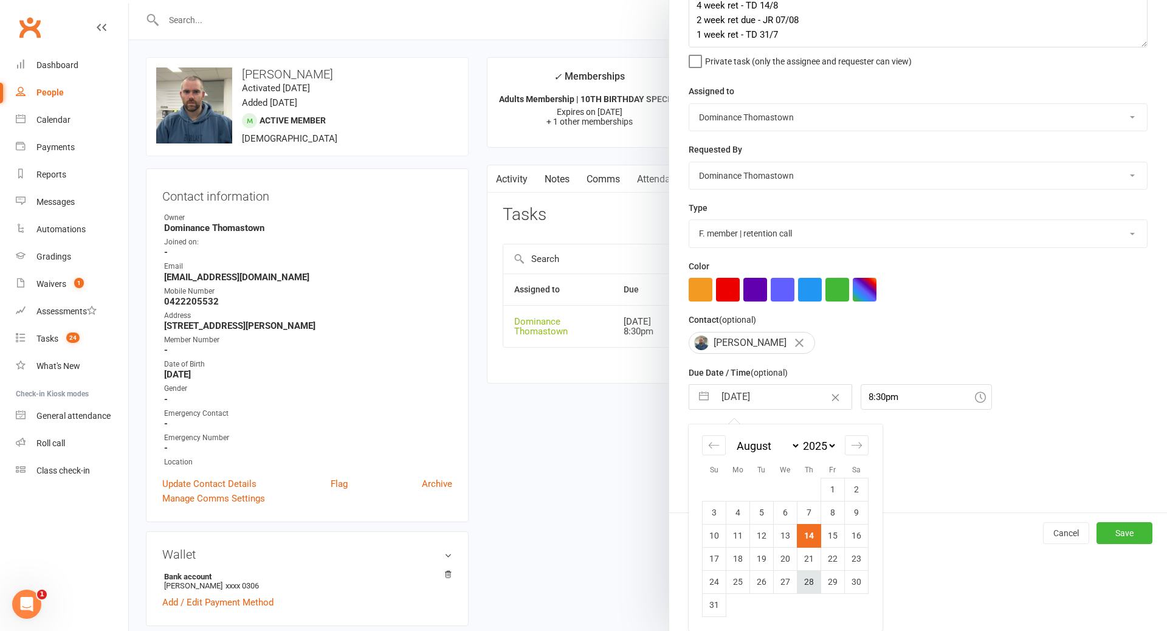
click at [816, 585] on td "28" at bounding box center [810, 581] width 24 height 23
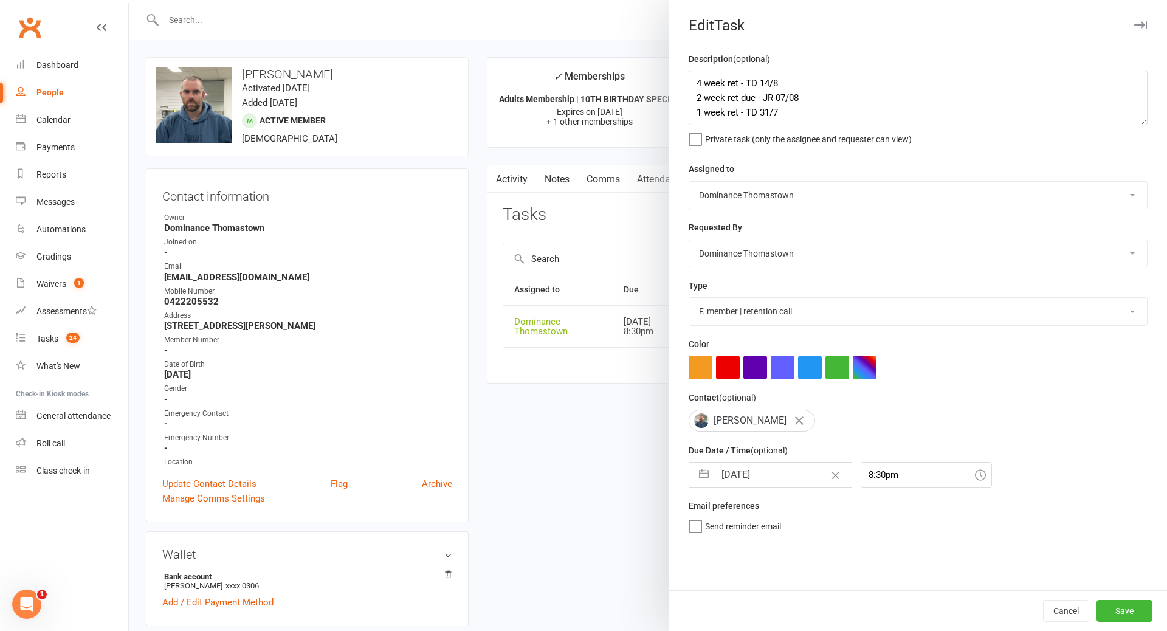
scroll to position [0, 0]
click at [1121, 613] on button "Save" at bounding box center [1125, 611] width 56 height 22
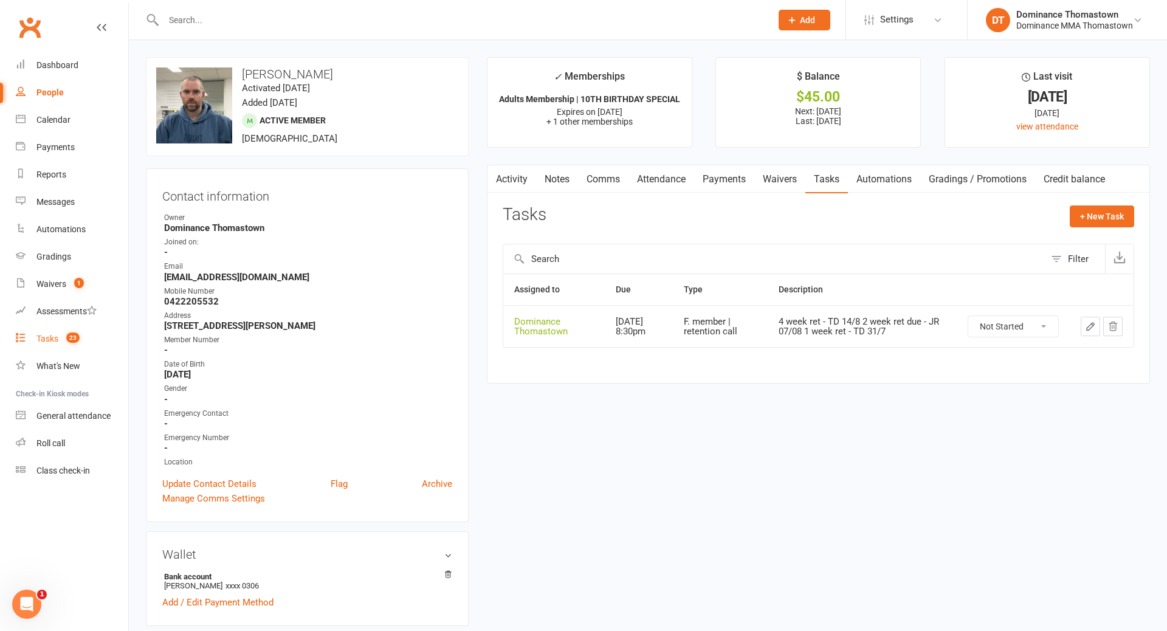
click at [48, 337] on div "Tasks" at bounding box center [47, 339] width 22 height 10
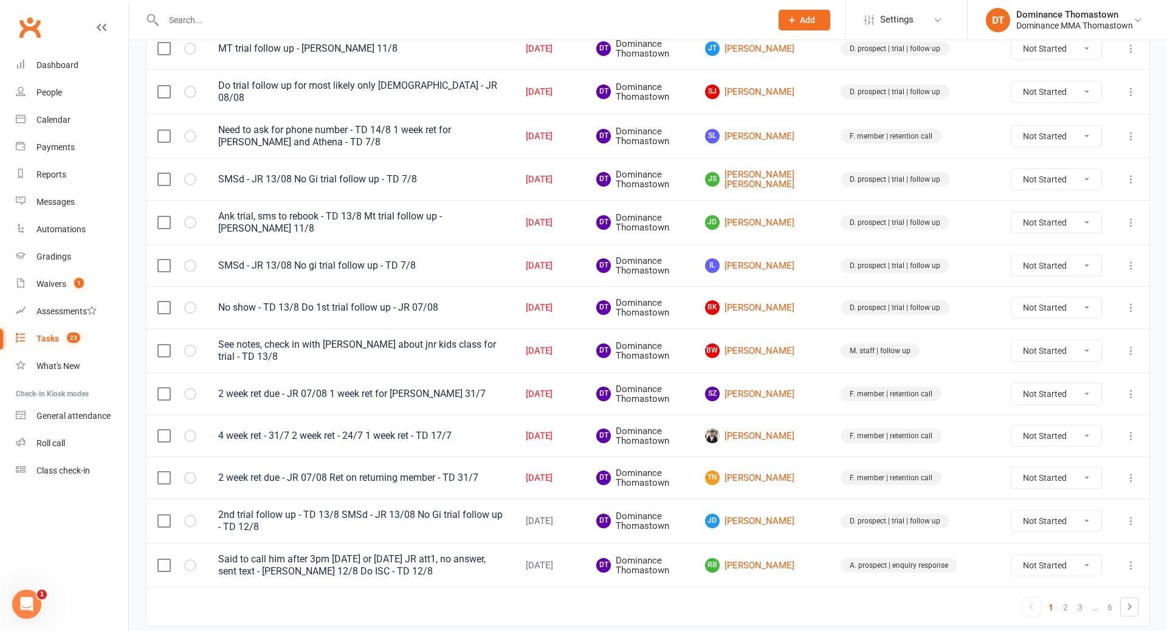
scroll to position [716, 0]
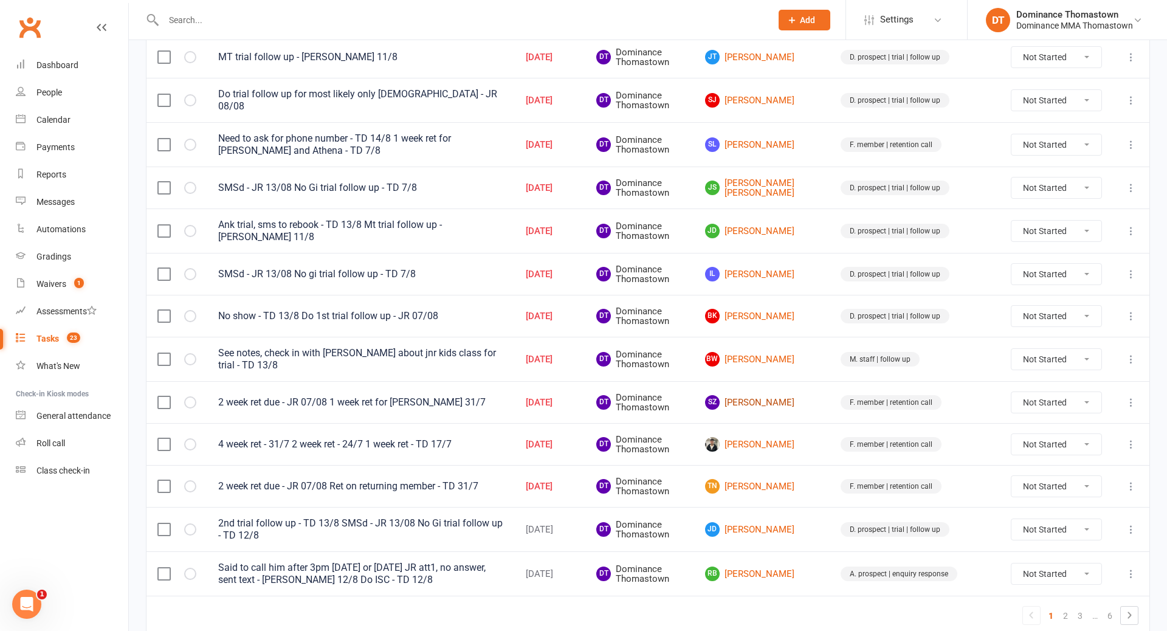
click at [798, 395] on link "SZ Suzanne Zeidan" at bounding box center [762, 402] width 114 height 15
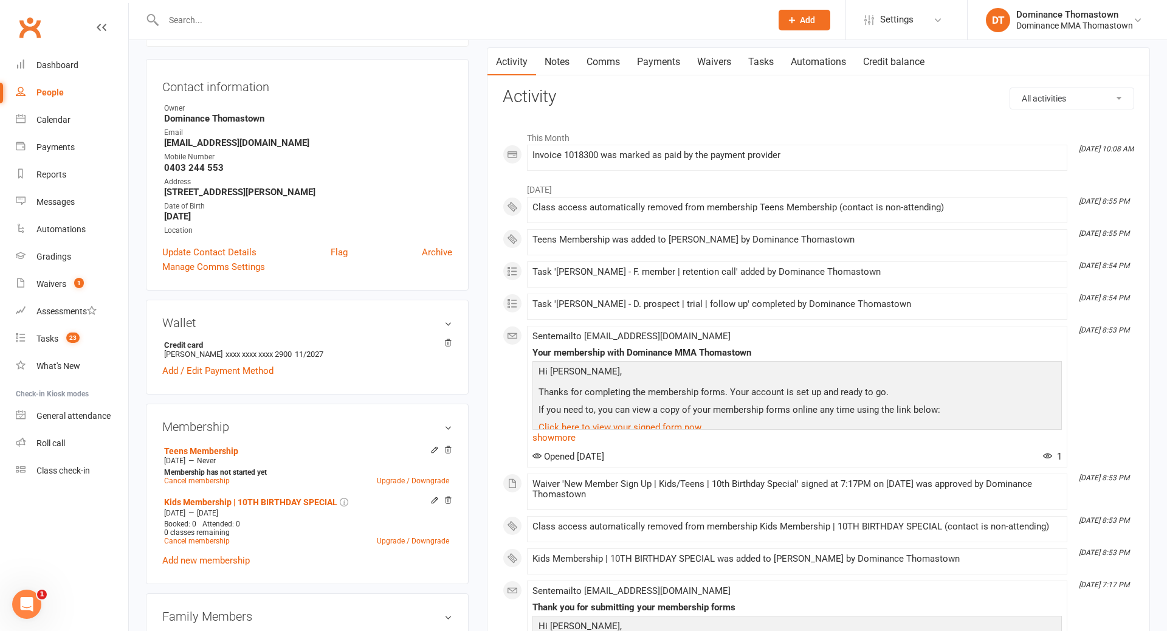
scroll to position [160, 0]
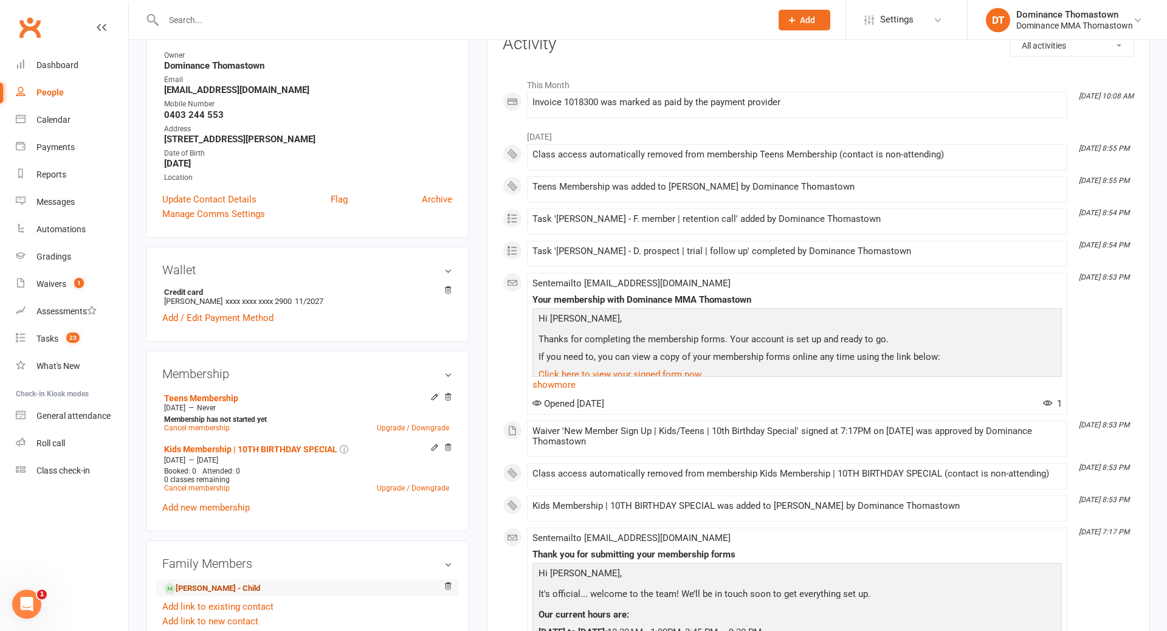
click at [246, 588] on link "Daniel Hussaini - Child" at bounding box center [212, 589] width 96 height 13
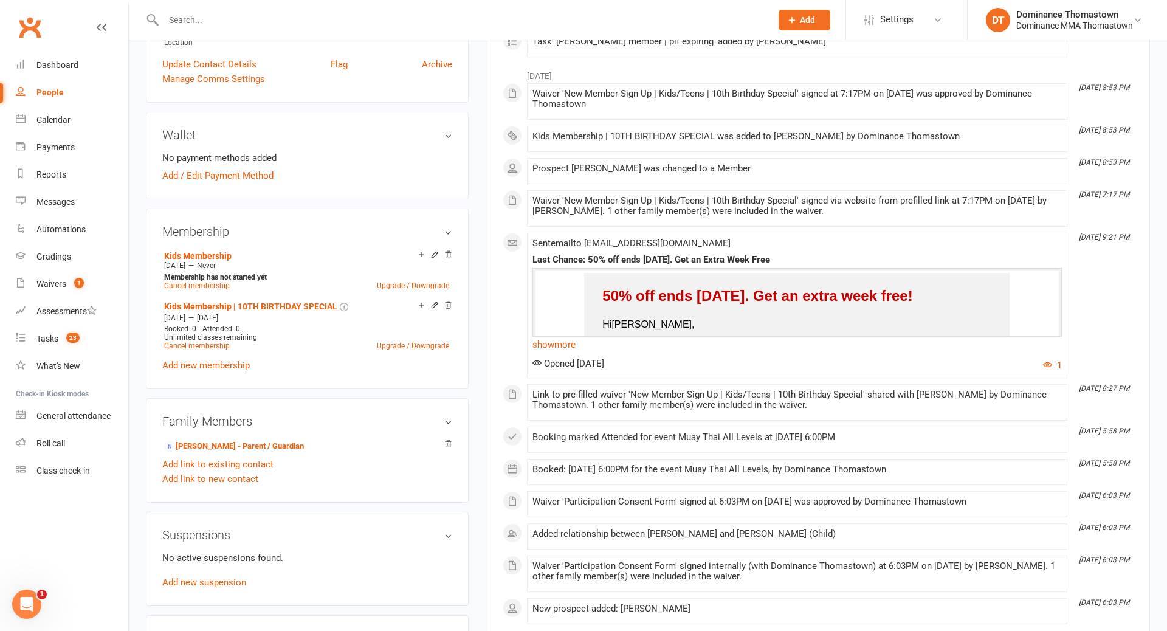
scroll to position [449, 0]
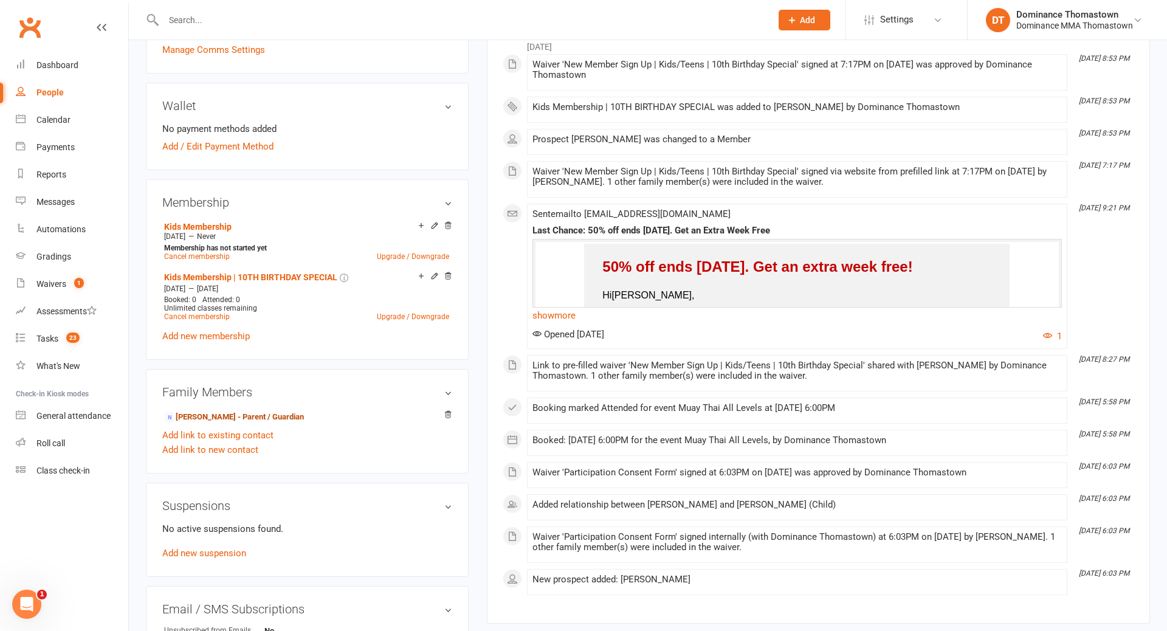
click at [271, 415] on link "Suzanne Zeidan - Parent / Guardian" at bounding box center [234, 417] width 140 height 13
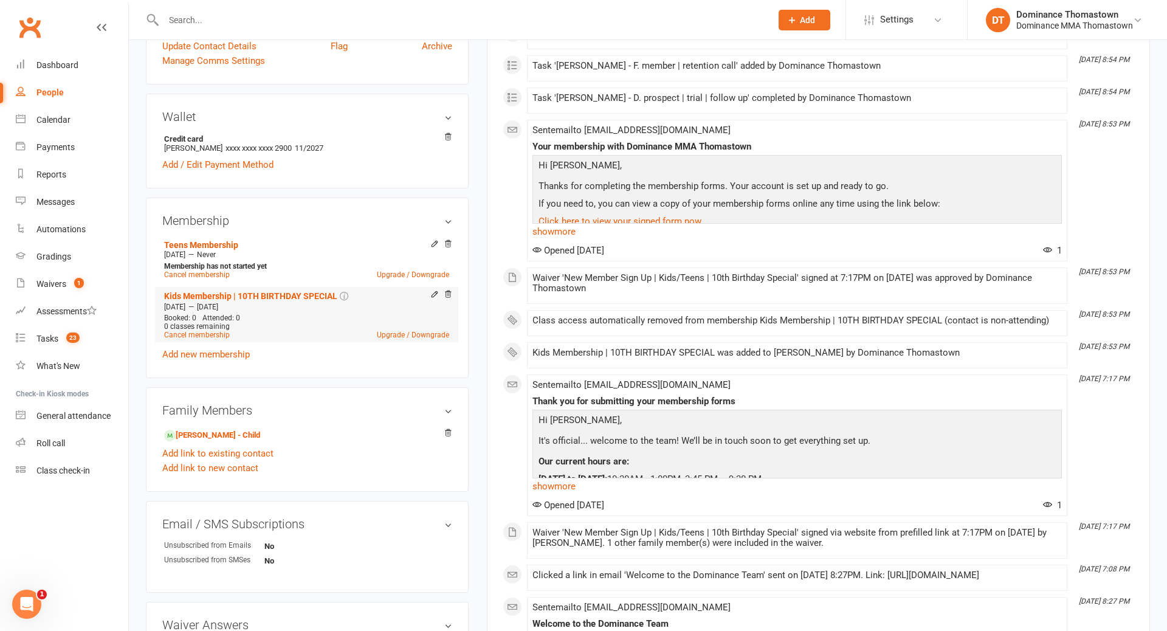
scroll to position [314, 0]
click at [229, 434] on link "Daniel Hussaini - Child" at bounding box center [212, 435] width 96 height 13
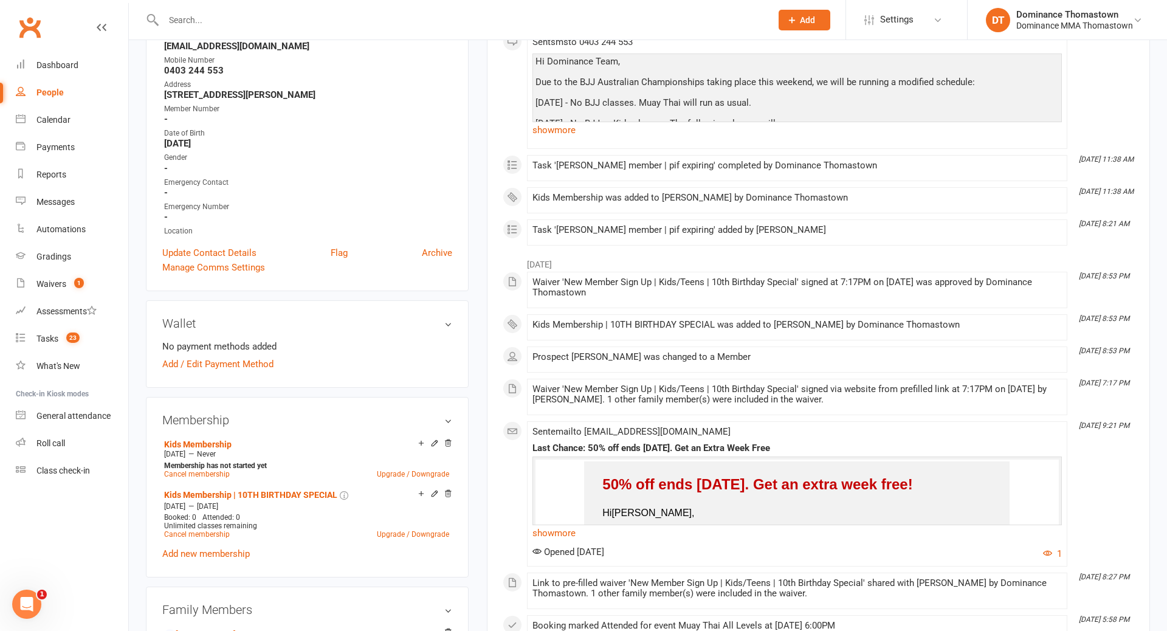
scroll to position [286, 0]
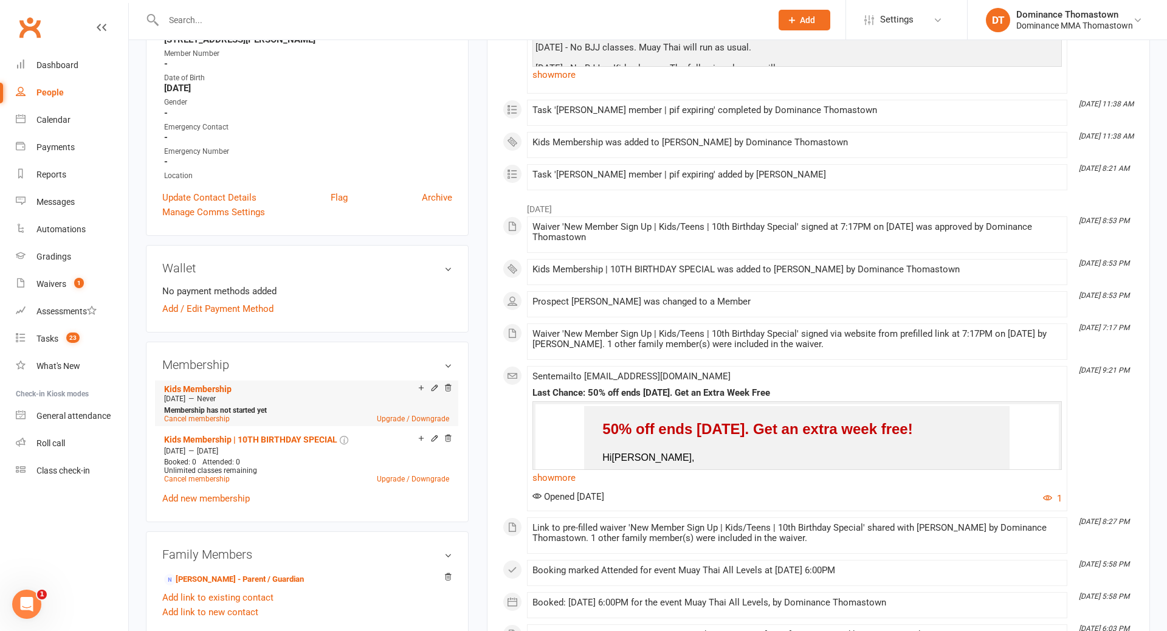
click at [234, 389] on div "Kids Membership" at bounding box center [291, 389] width 254 height 10
click at [221, 387] on link "Kids Membership" at bounding box center [197, 389] width 67 height 10
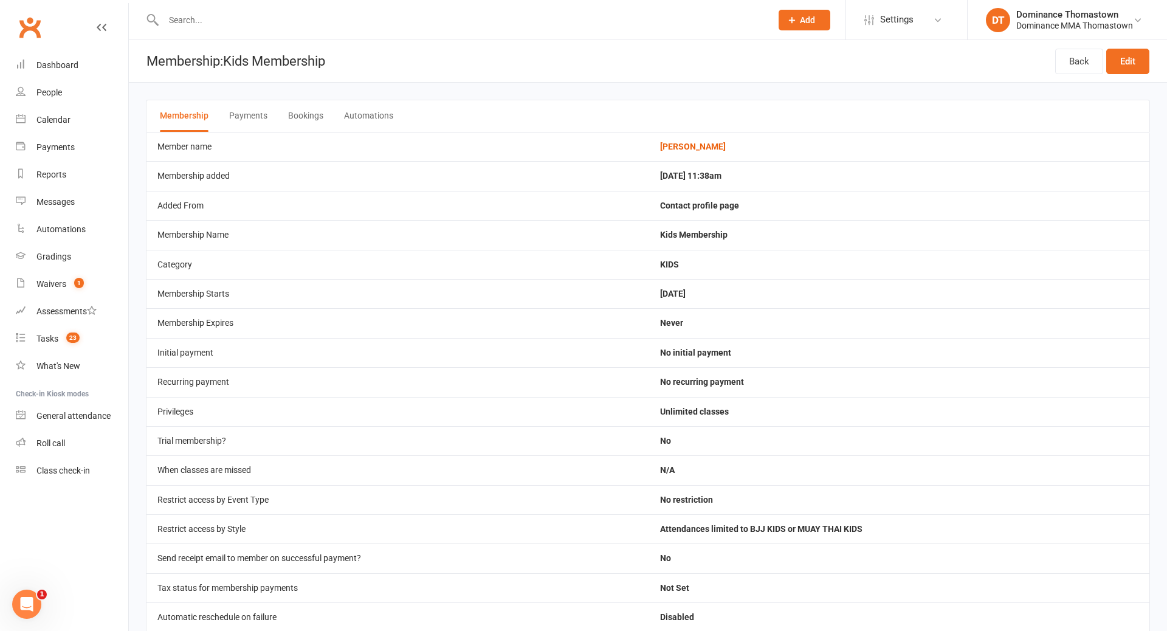
click at [254, 116] on button "Payments" at bounding box center [248, 116] width 38 height 32
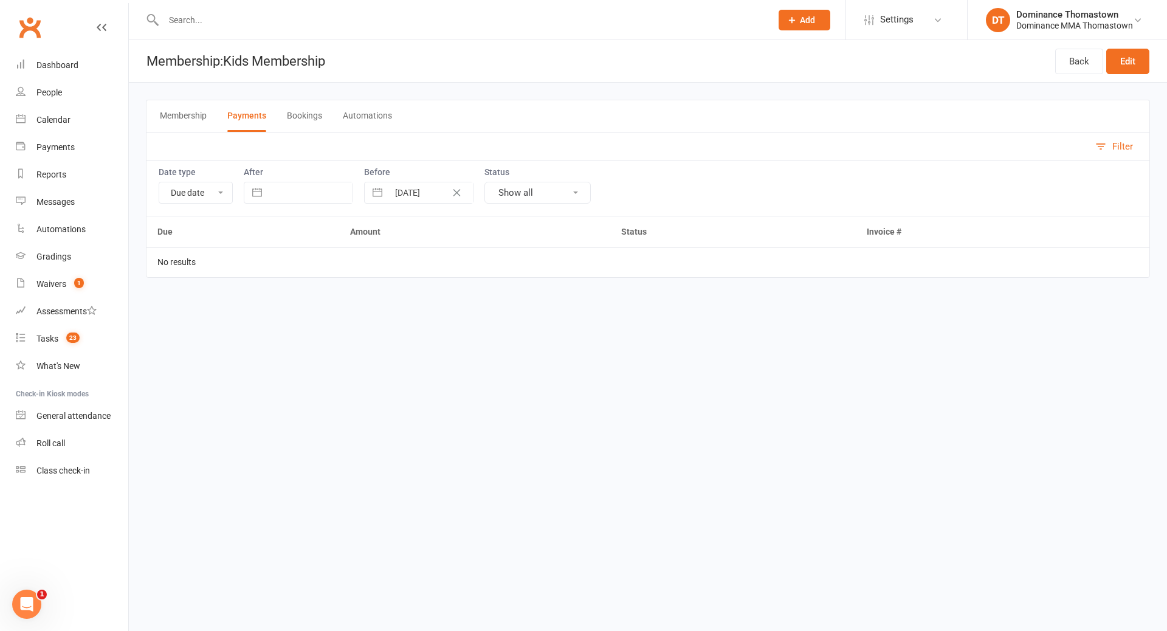
click at [292, 116] on button "Bookings" at bounding box center [304, 116] width 35 height 32
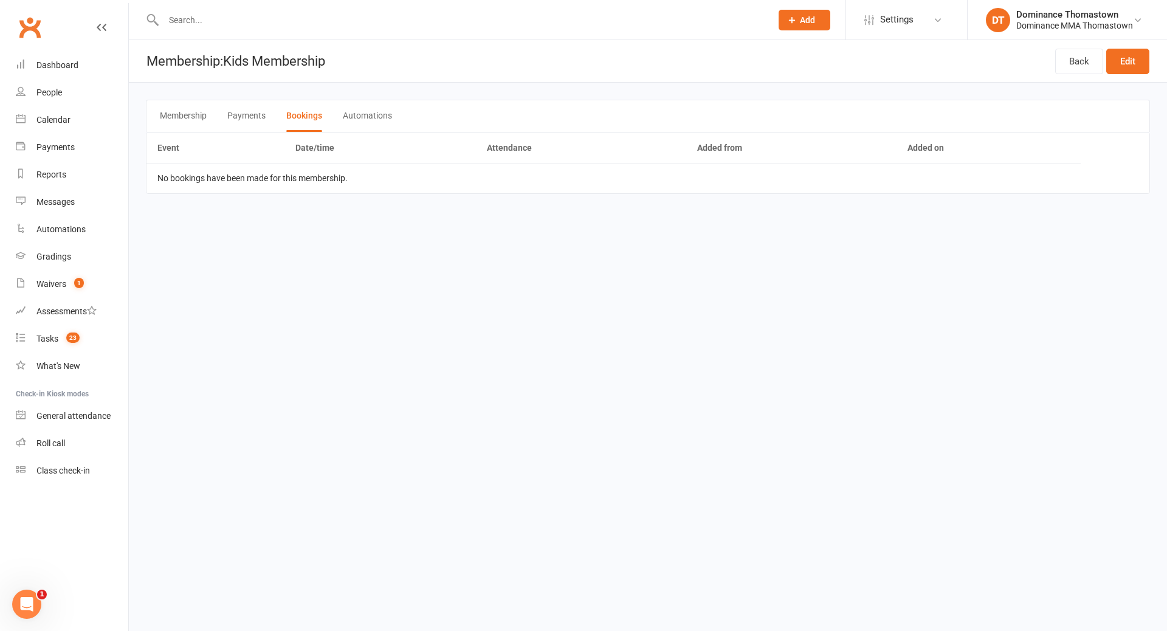
click at [356, 119] on button "Automations" at bounding box center [367, 116] width 49 height 32
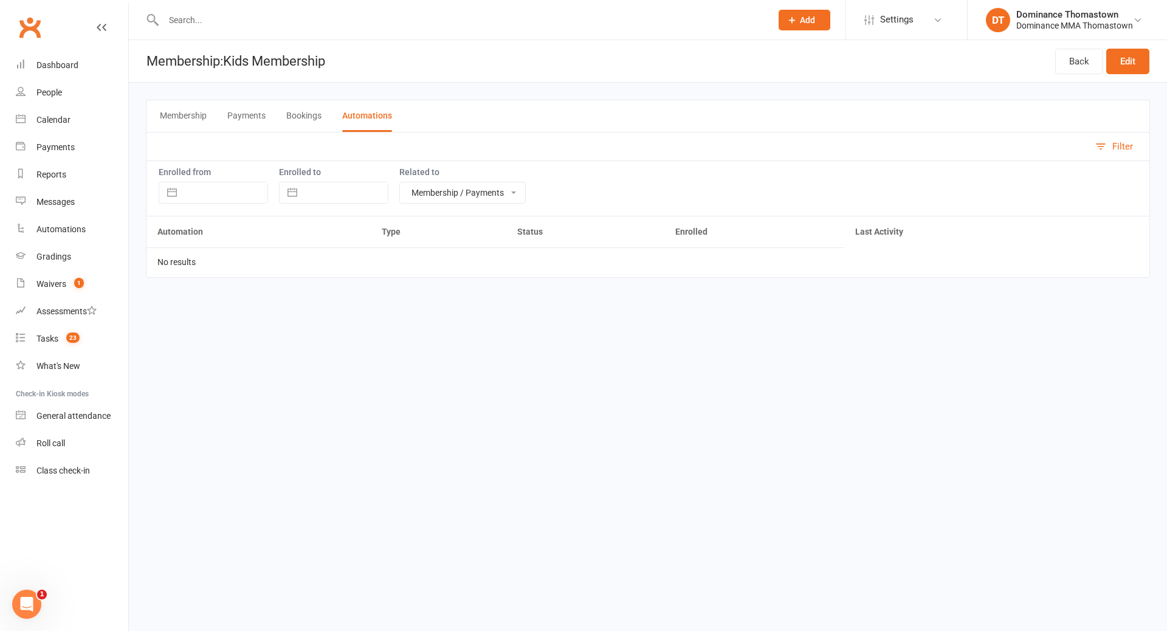
click at [181, 119] on button "Membership" at bounding box center [183, 116] width 47 height 32
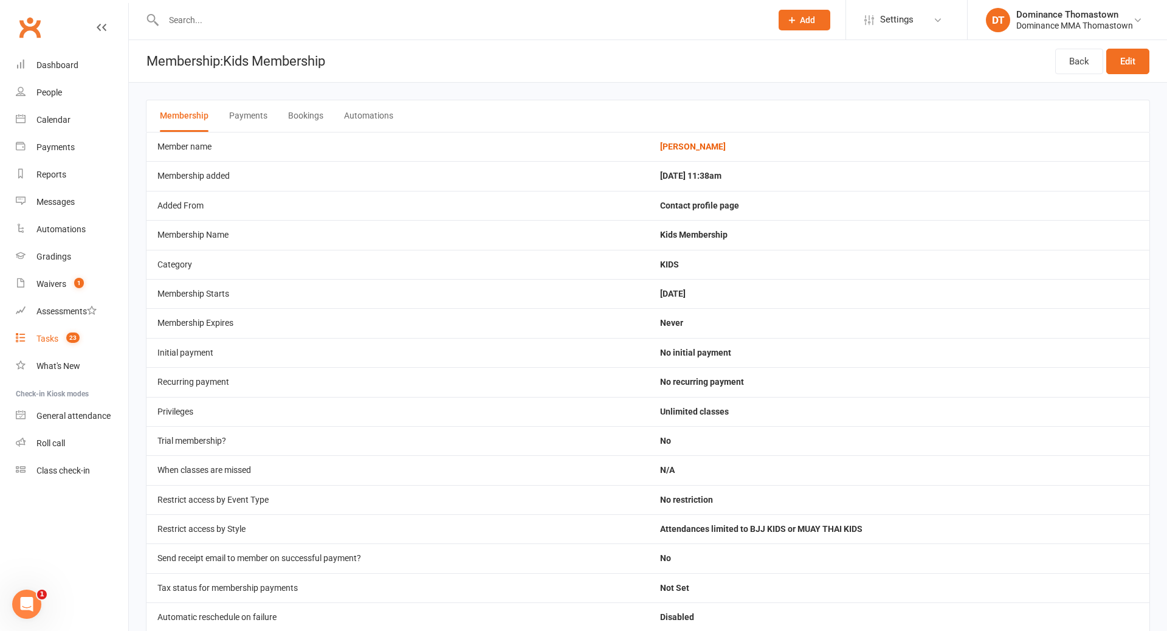
click at [49, 342] on div "Tasks" at bounding box center [47, 339] width 22 height 10
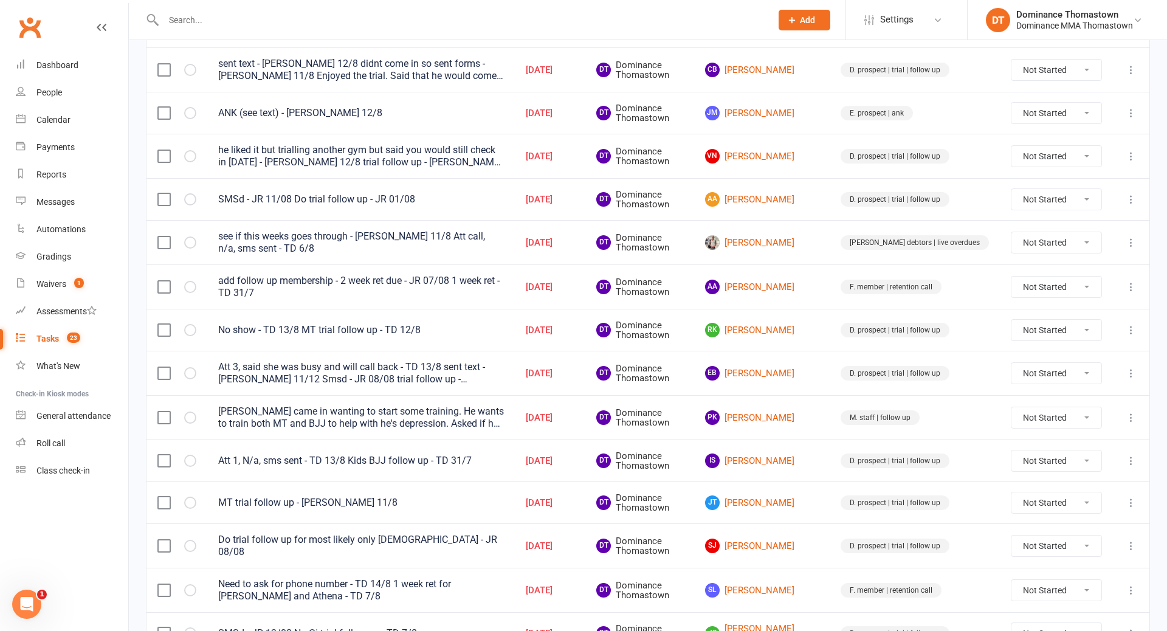
scroll to position [268, 0]
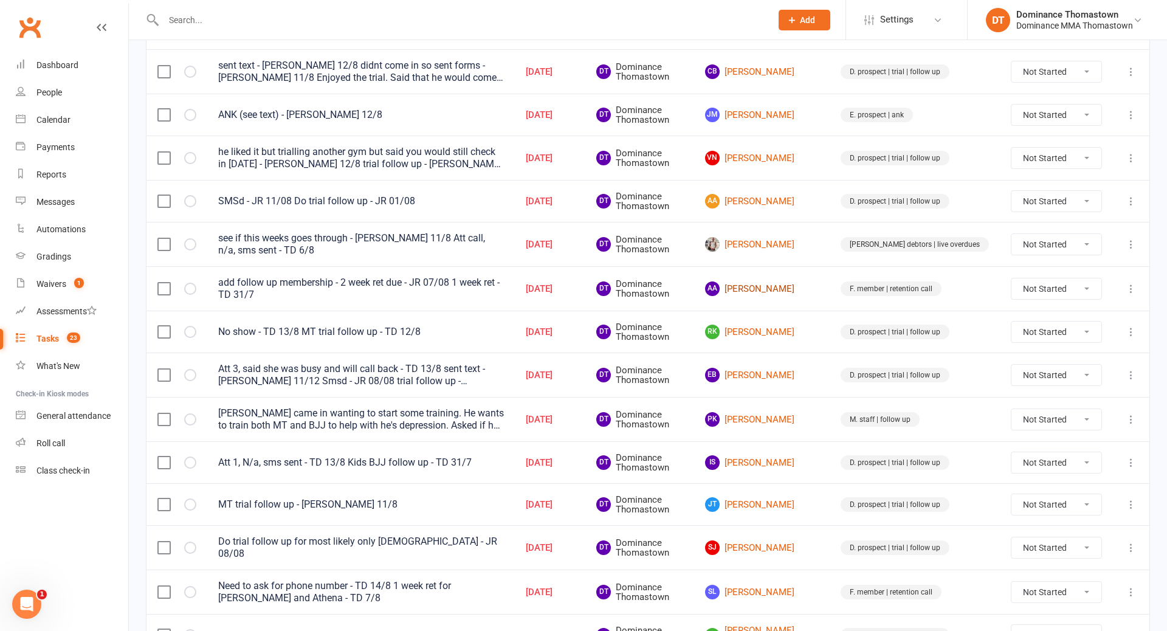
click at [819, 284] on link "AA Ali Al Sharefy" at bounding box center [762, 289] width 114 height 15
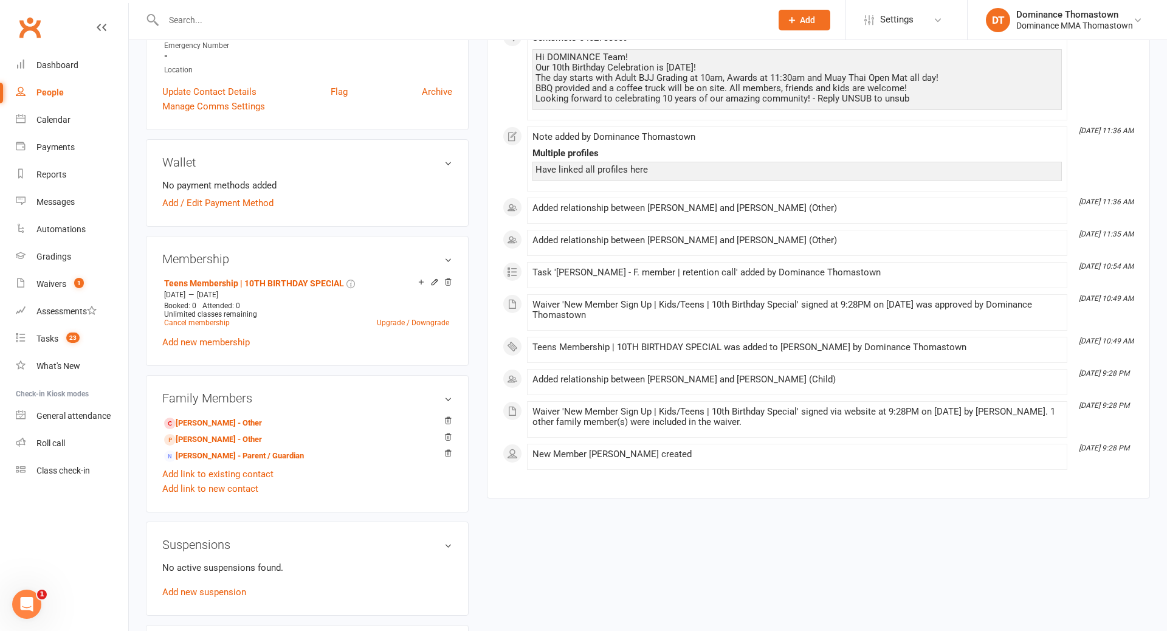
scroll to position [367, 0]
click at [208, 343] on link "Add new membership" at bounding box center [206, 343] width 88 height 11
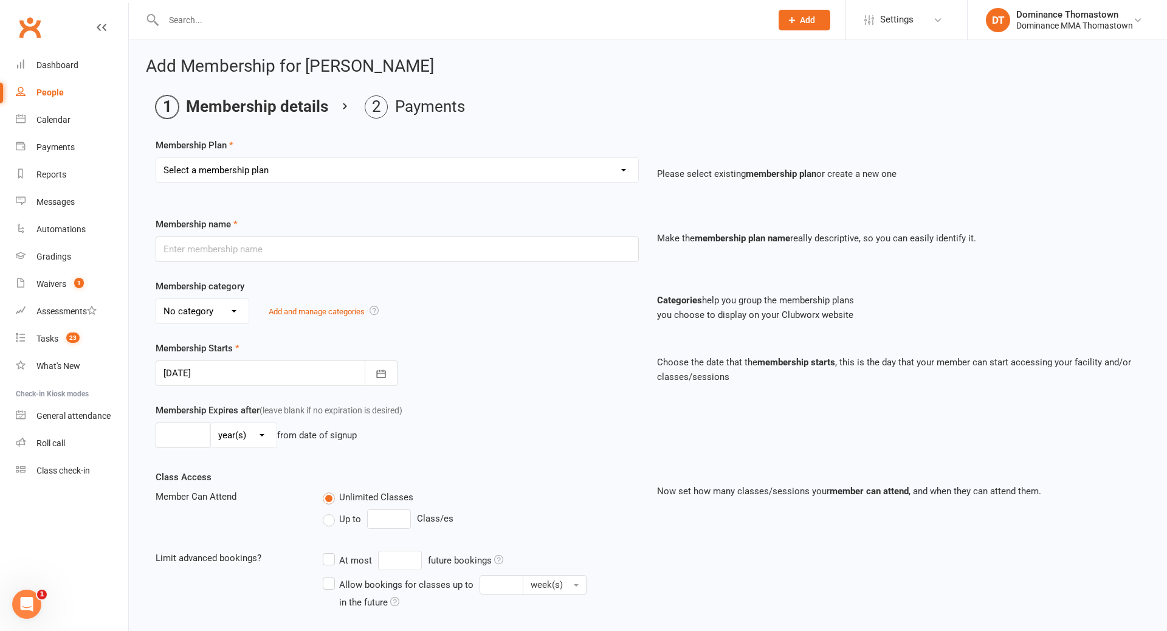
click at [263, 176] on select "Select a membership plan Kids Membership Adults Membership Paid in Full | Kids …" at bounding box center [397, 170] width 482 height 24
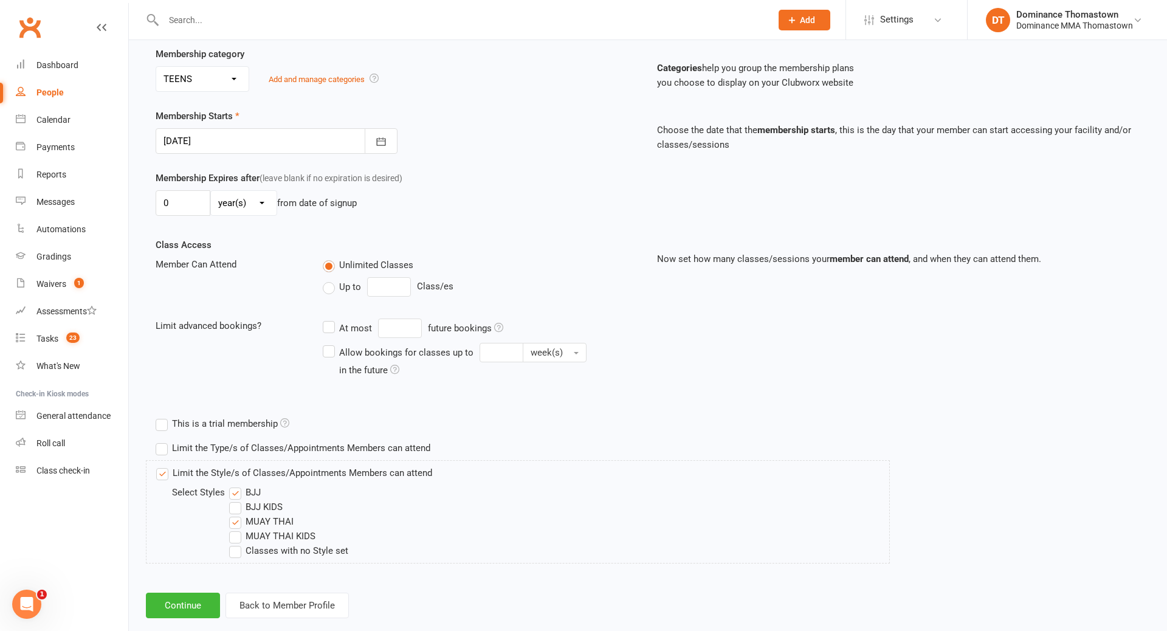
scroll to position [254, 0]
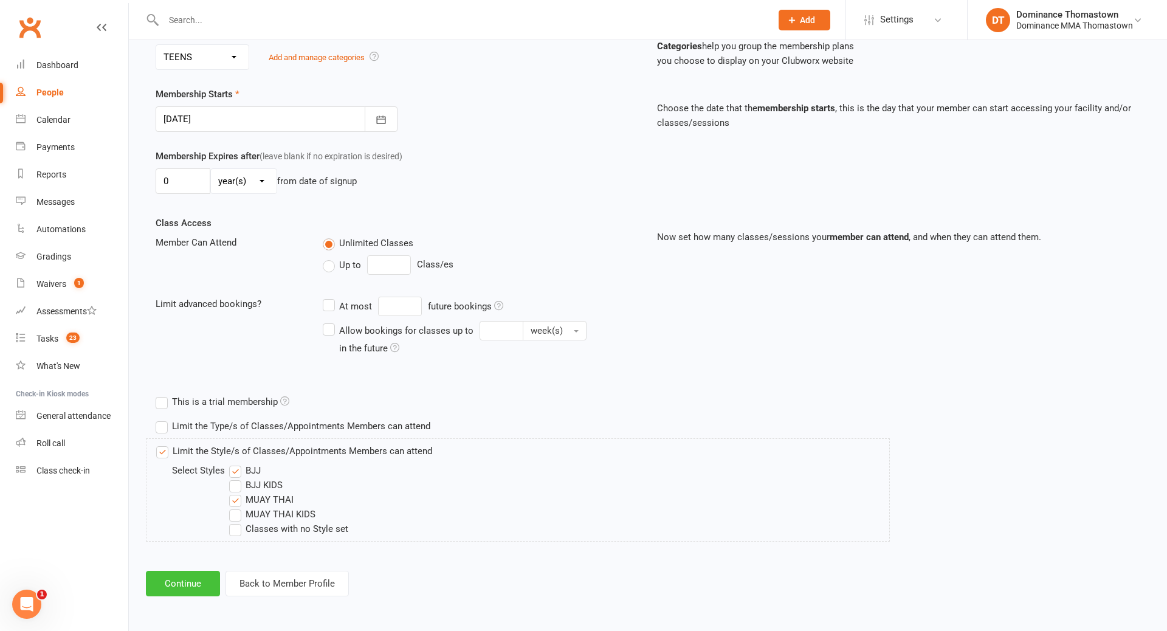
drag, startPoint x: 295, startPoint y: 344, endPoint x: 176, endPoint y: 588, distance: 271.4
click at [176, 588] on button "Continue" at bounding box center [183, 584] width 74 height 26
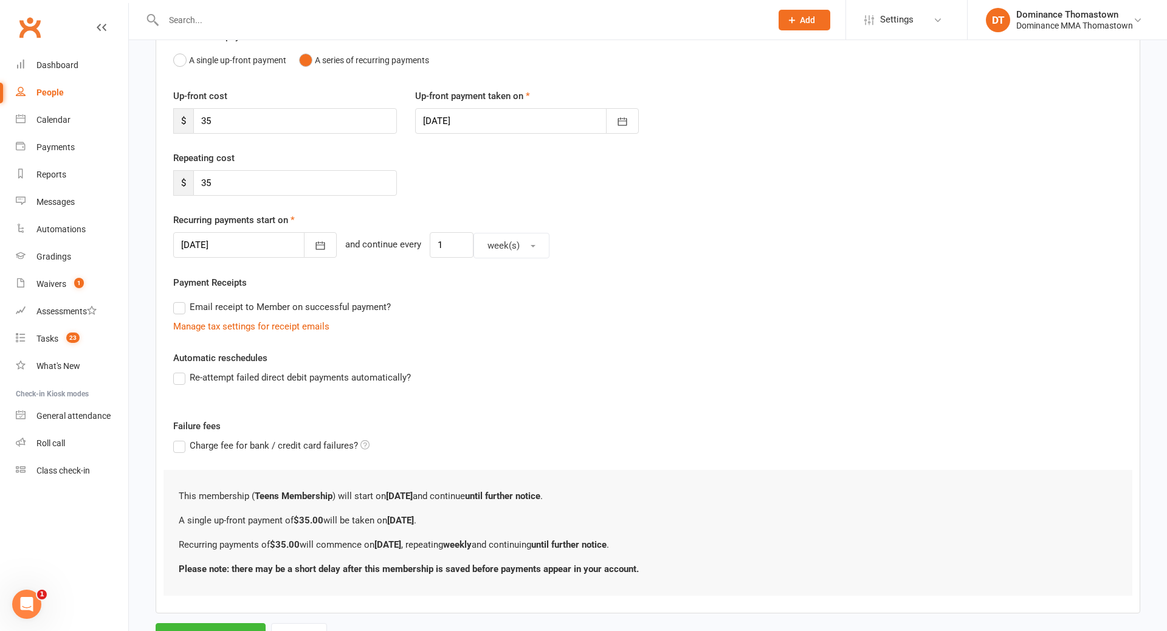
scroll to position [180, 0]
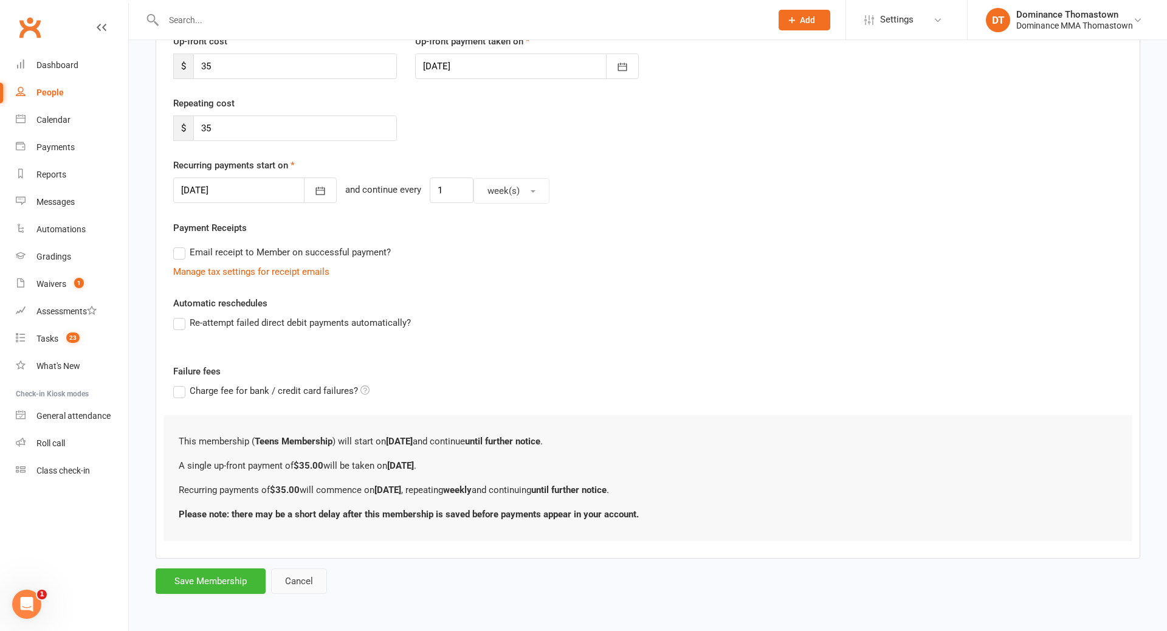
drag, startPoint x: 176, startPoint y: 588, endPoint x: 297, endPoint y: 583, distance: 121.7
click at [297, 583] on button "Cancel" at bounding box center [299, 582] width 56 height 26
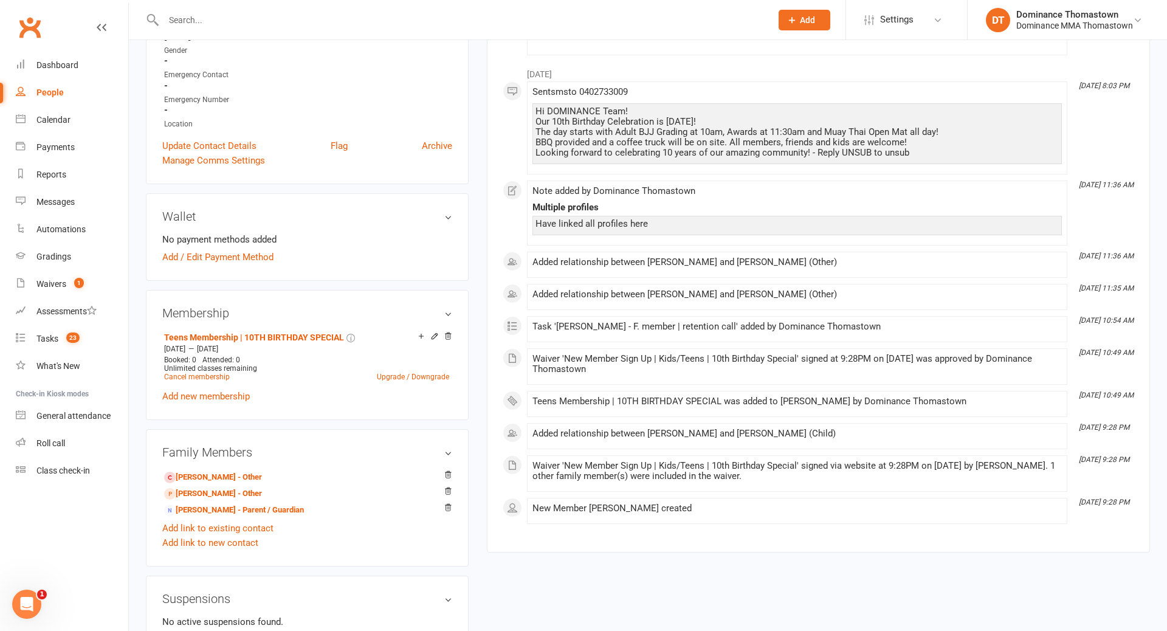
scroll to position [316, 0]
drag, startPoint x: 297, startPoint y: 583, endPoint x: 217, endPoint y: 489, distance: 122.9
click at [217, 489] on link "Ali Al Sharefy - Other" at bounding box center [213, 491] width 98 height 13
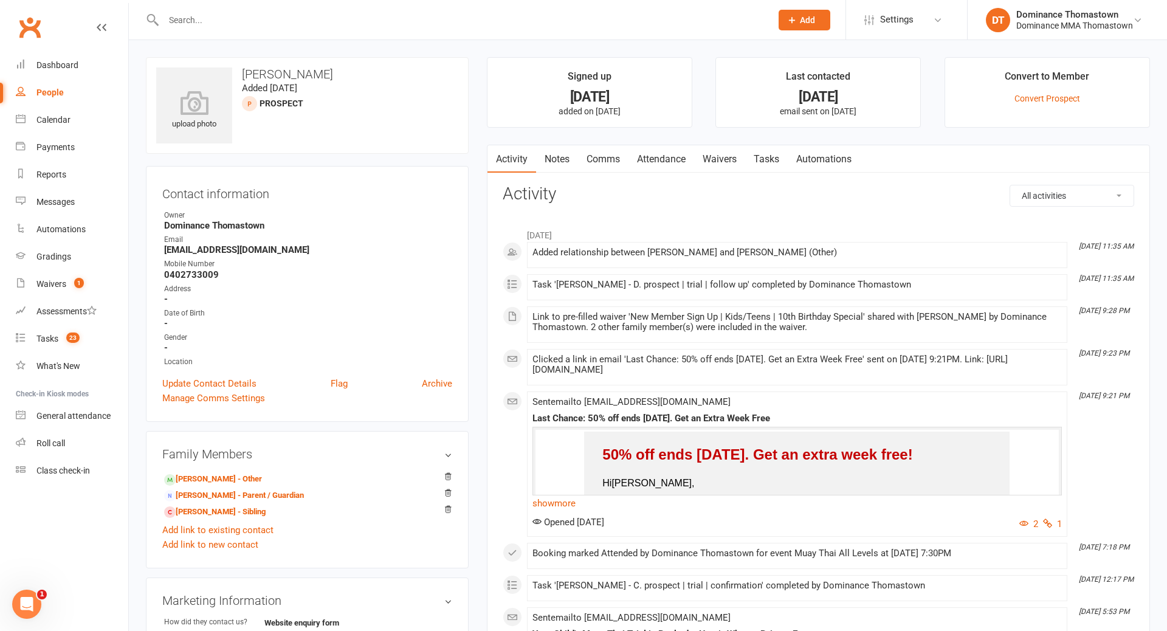
scroll to position [16, 0]
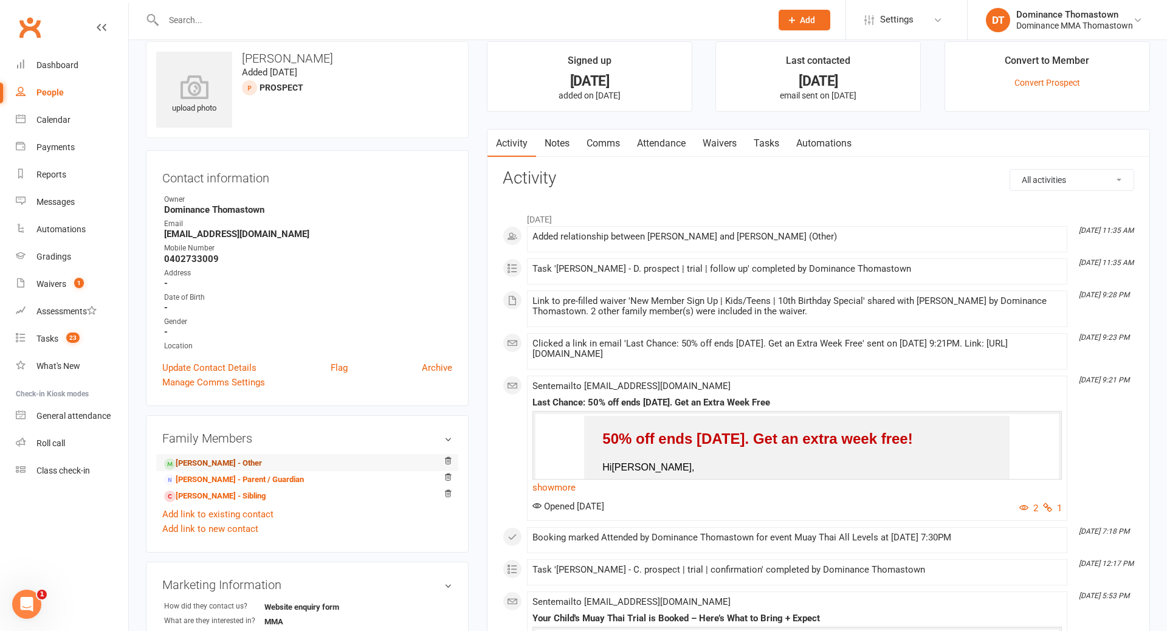
drag, startPoint x: 217, startPoint y: 489, endPoint x: 206, endPoint y: 459, distance: 32.5
click at [206, 459] on link "Ali Al Sharefy - Other" at bounding box center [213, 463] width 98 height 13
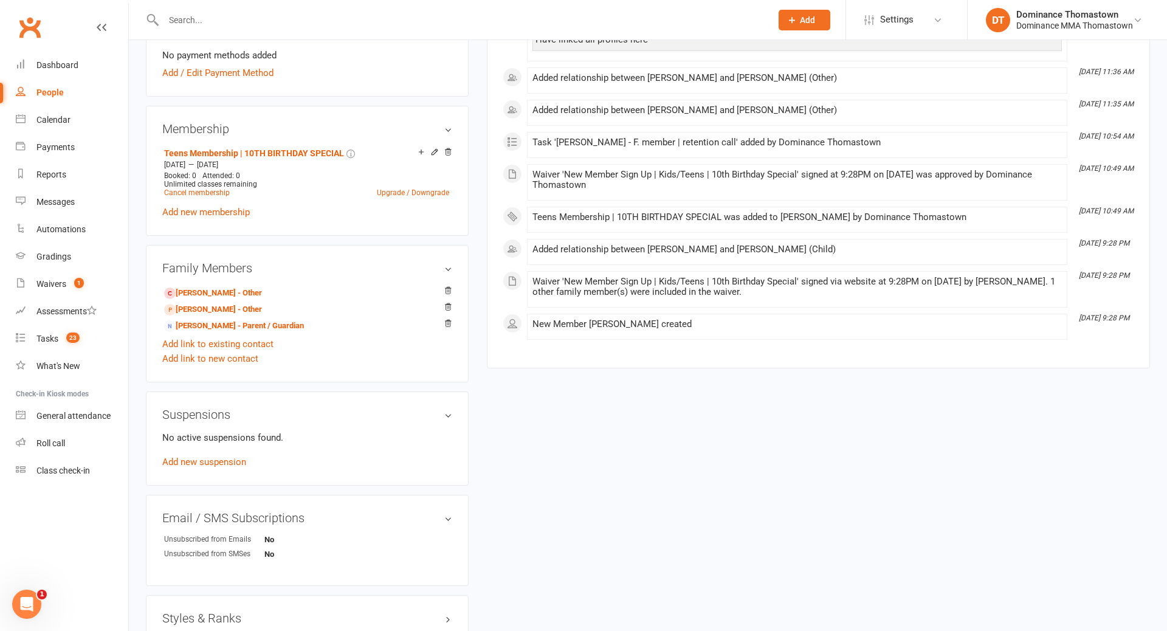
scroll to position [500, 0]
click at [45, 338] on div "Tasks" at bounding box center [47, 339] width 22 height 10
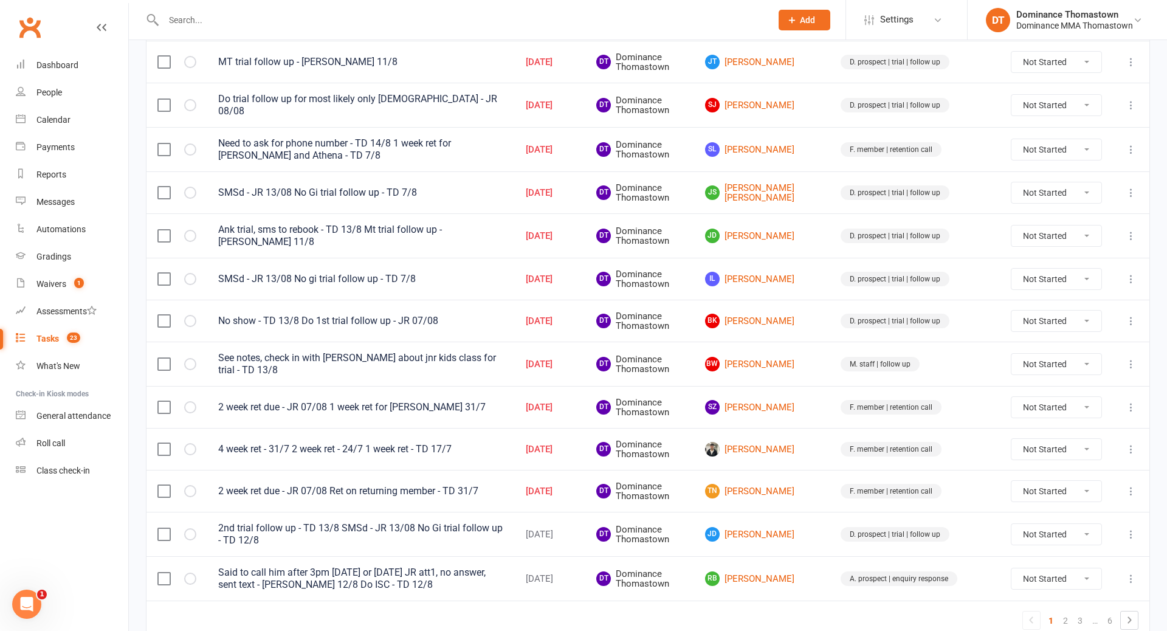
scroll to position [708, 0]
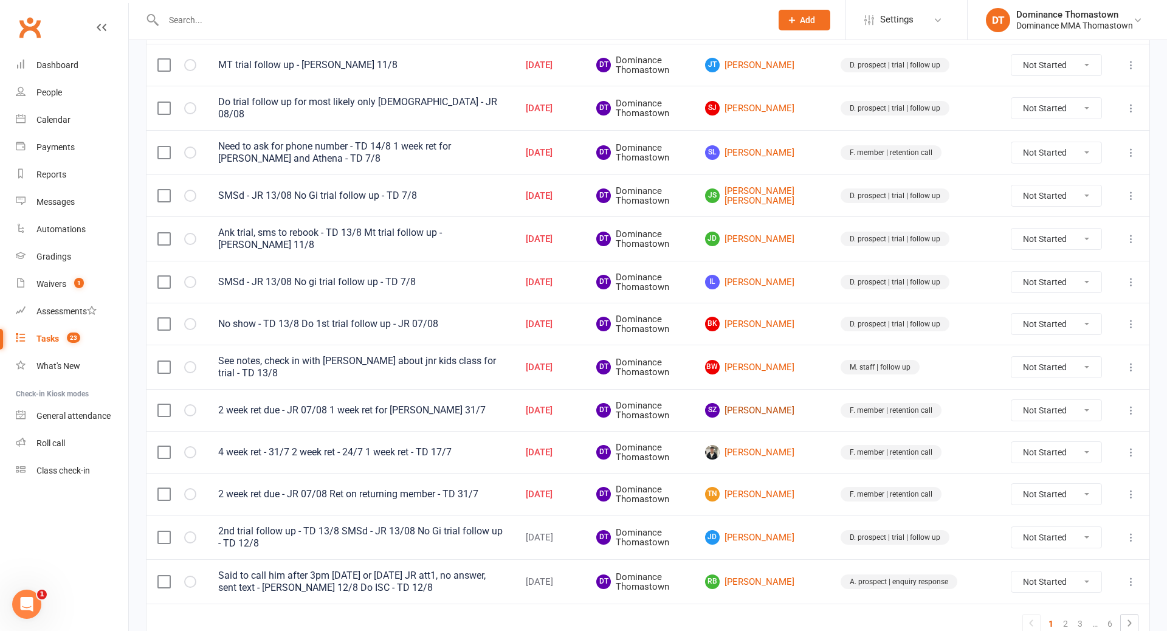
click at [818, 403] on link "SZ Suzanne Zeidan" at bounding box center [762, 410] width 114 height 15
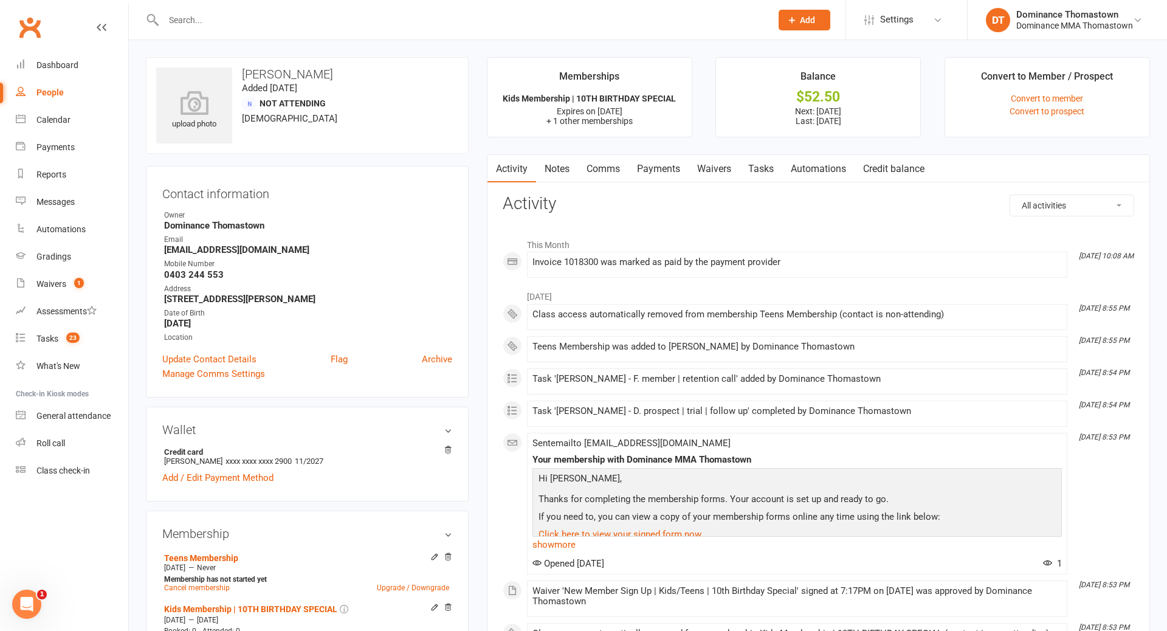
click at [762, 168] on link "Tasks" at bounding box center [761, 169] width 43 height 28
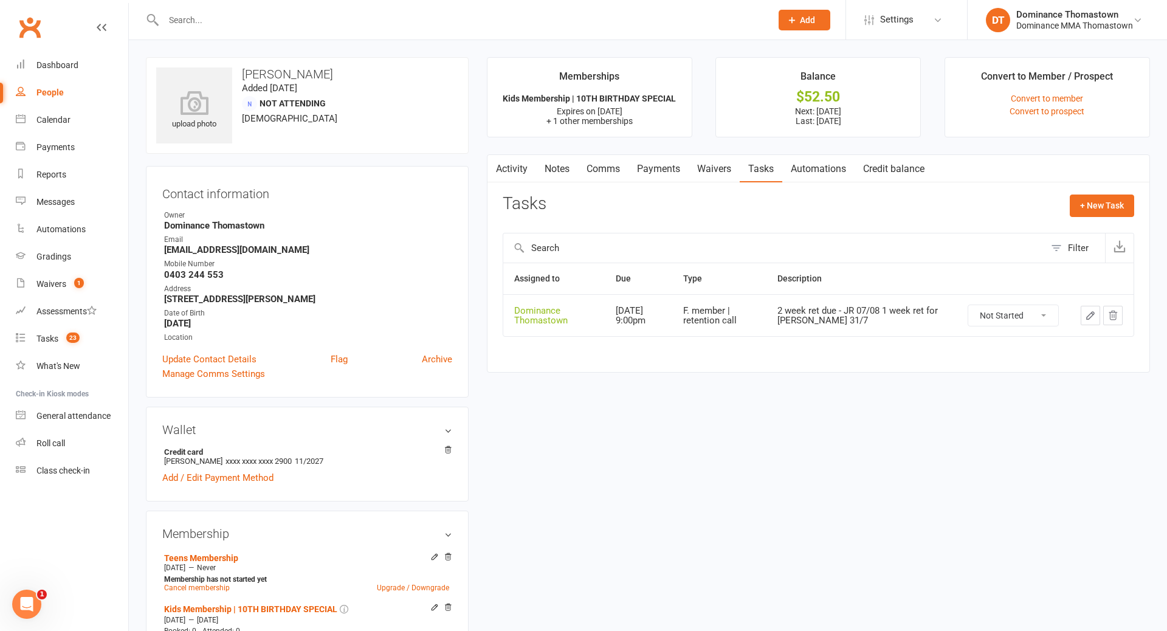
click at [1093, 314] on icon "button" at bounding box center [1090, 315] width 11 height 11
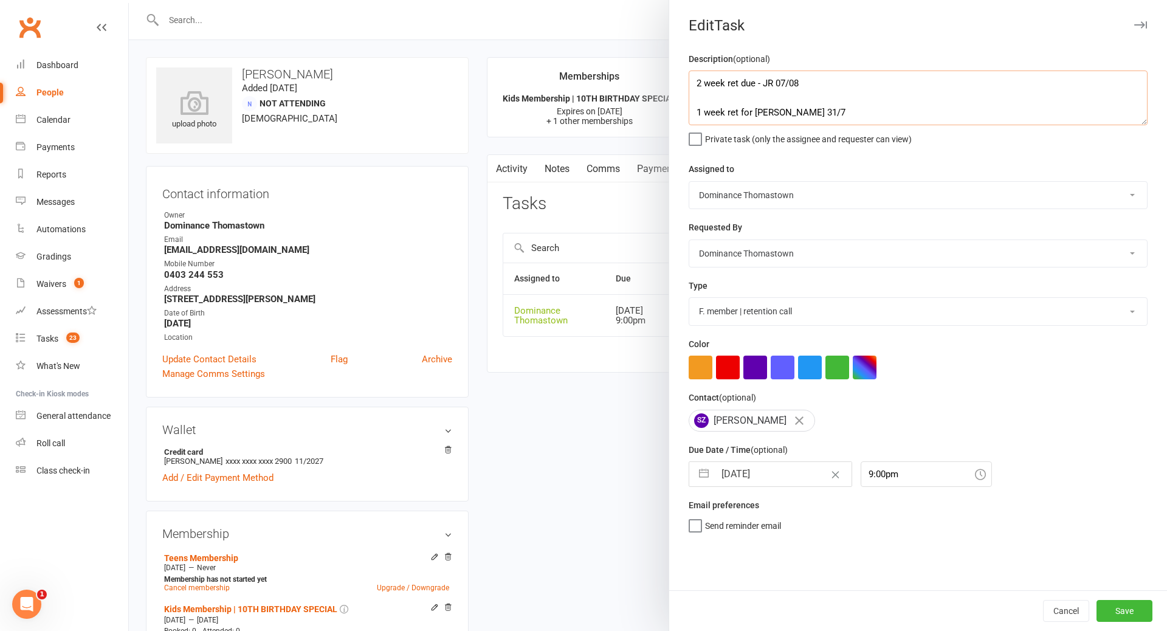
drag, startPoint x: 725, startPoint y: 97, endPoint x: 758, endPoint y: 103, distance: 32.7
click at [728, 98] on textarea "2 week ret due - JR 07/08 1 week ret for Daniel - TD 31/7" at bounding box center [918, 98] width 459 height 55
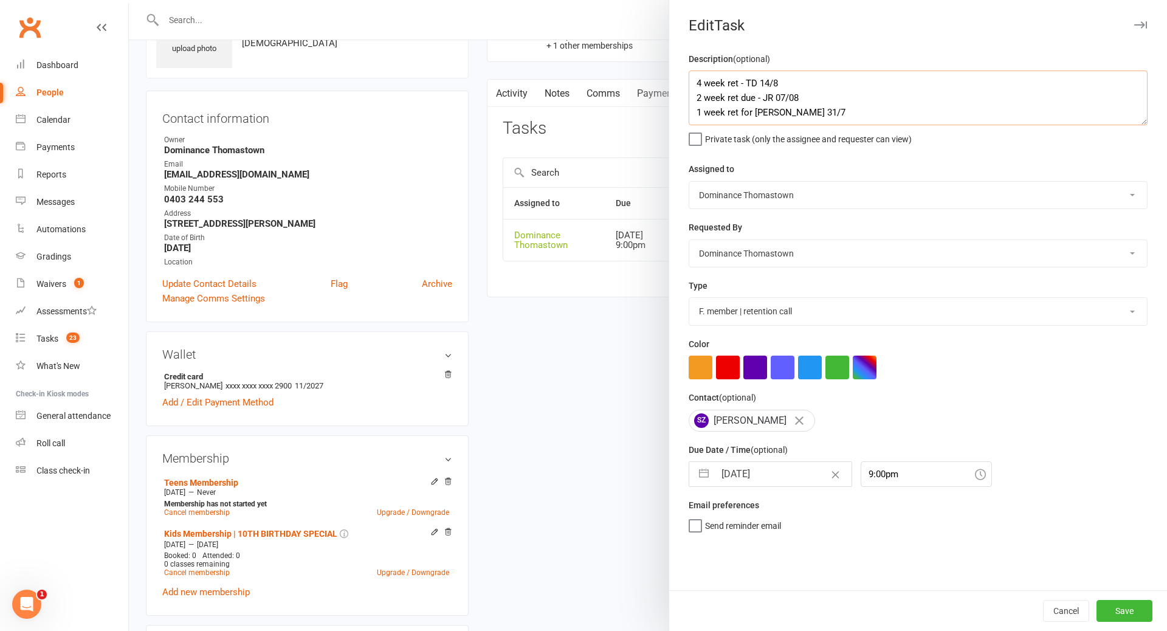
scroll to position [79, 0]
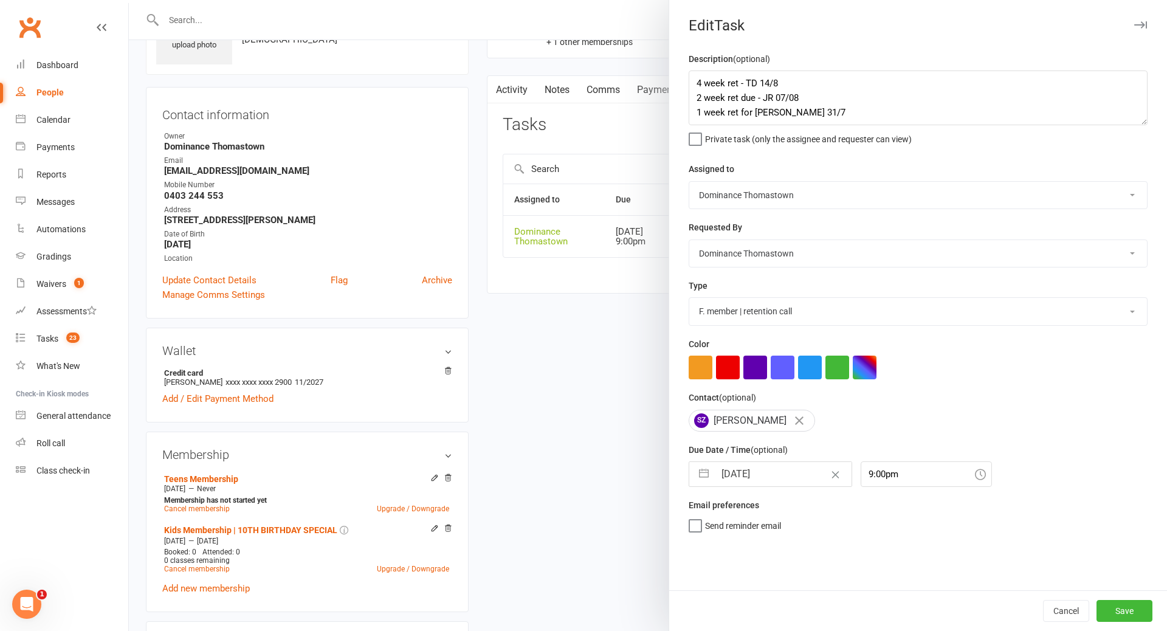
click at [766, 477] on input "14 Aug 2025" at bounding box center [783, 474] width 137 height 24
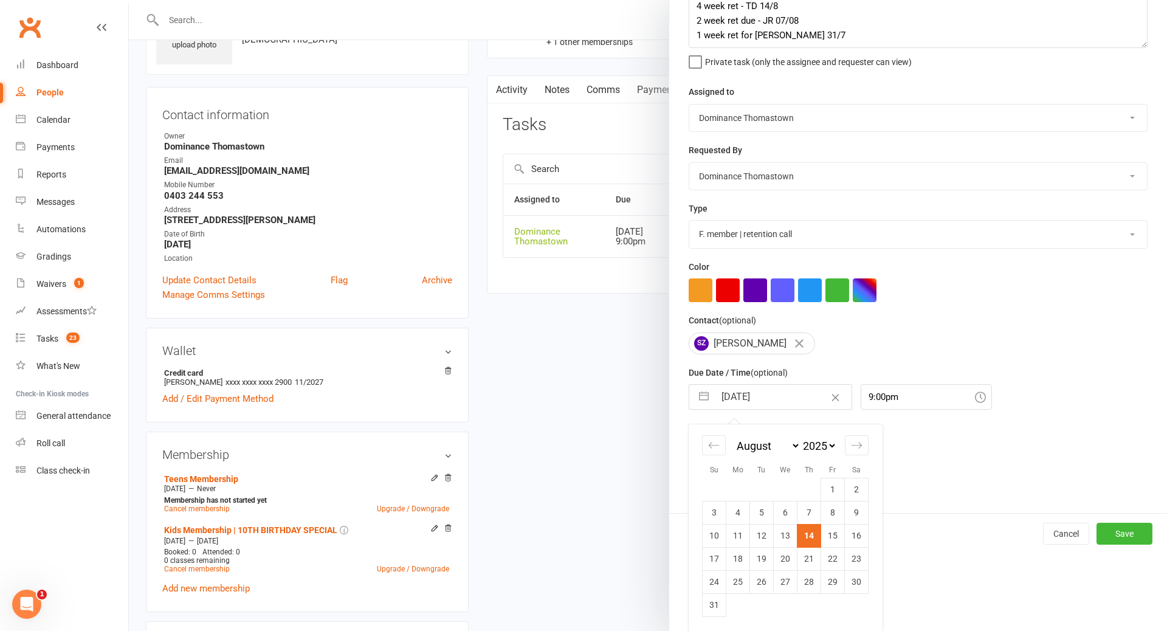
click at [806, 583] on td "28" at bounding box center [810, 581] width 24 height 23
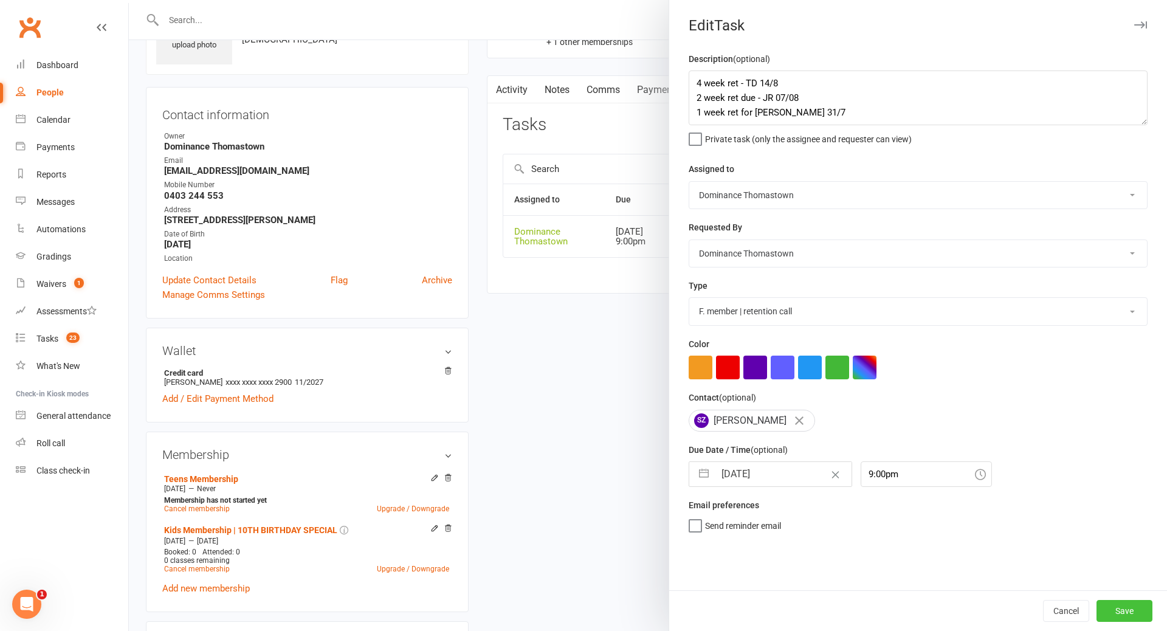
click at [1115, 612] on button "Save" at bounding box center [1125, 611] width 56 height 22
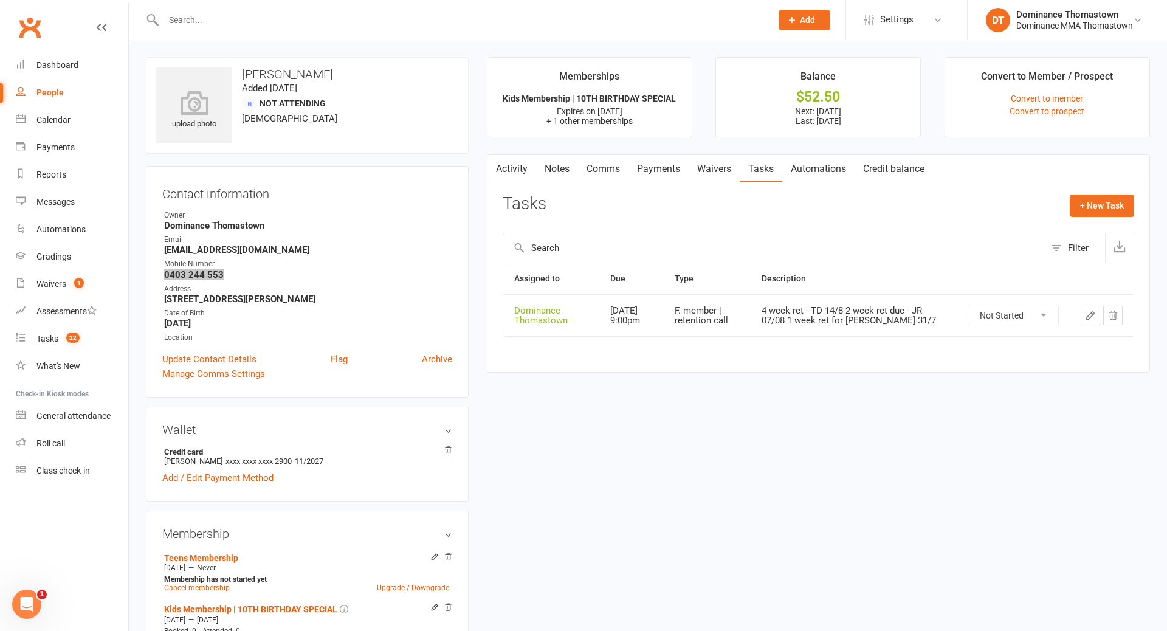
drag, startPoint x: 207, startPoint y: 270, endPoint x: 154, endPoint y: 270, distance: 52.3
click at [154, 270] on div "Contact information Owner Dominance Thomastown Email suzymerheb@hotmail.com Mob…" at bounding box center [307, 282] width 323 height 232
copy strong "0403 244 553"
click at [55, 334] on div "Tasks" at bounding box center [47, 339] width 22 height 10
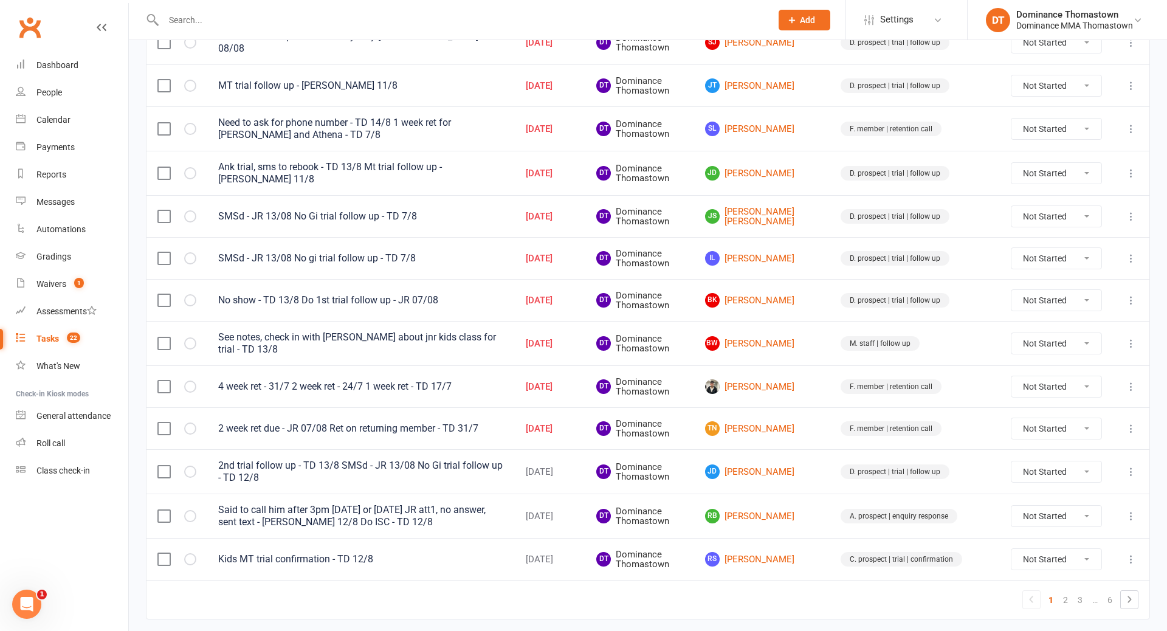
scroll to position [715, 0]
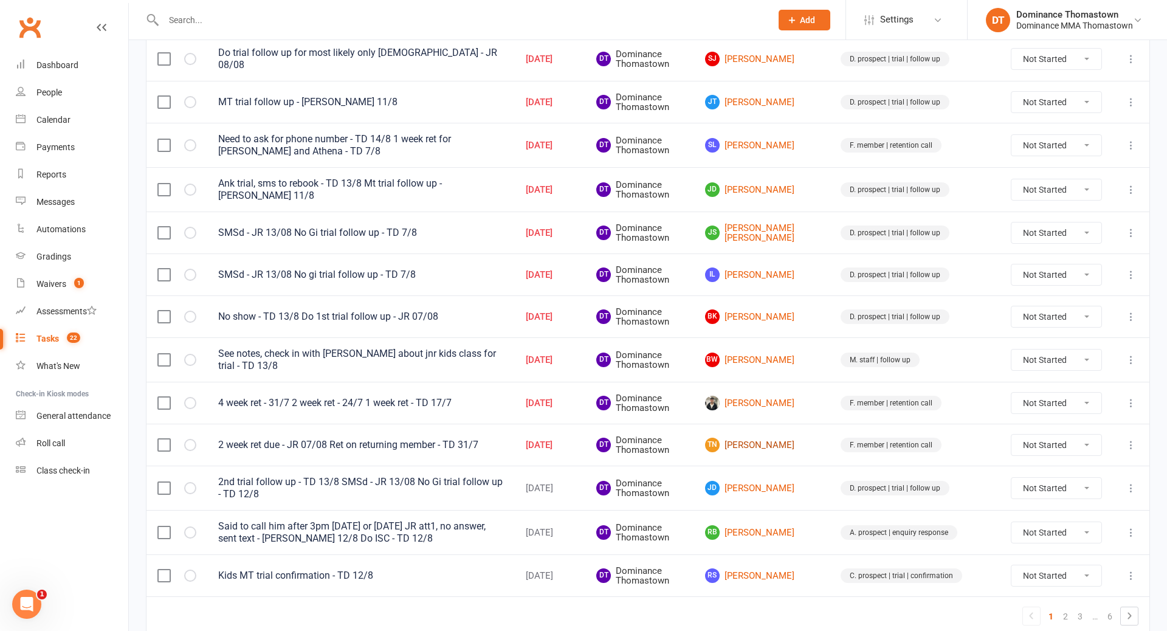
click at [798, 438] on link "TN Taregh Noori" at bounding box center [762, 445] width 114 height 15
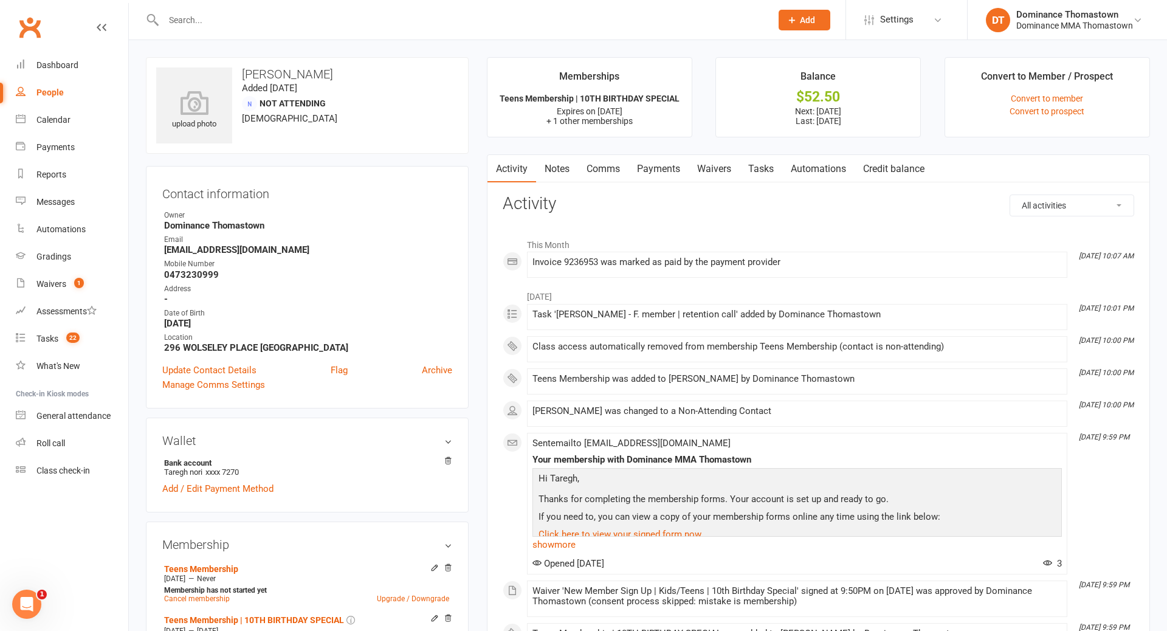
click at [766, 170] on link "Tasks" at bounding box center [761, 169] width 43 height 28
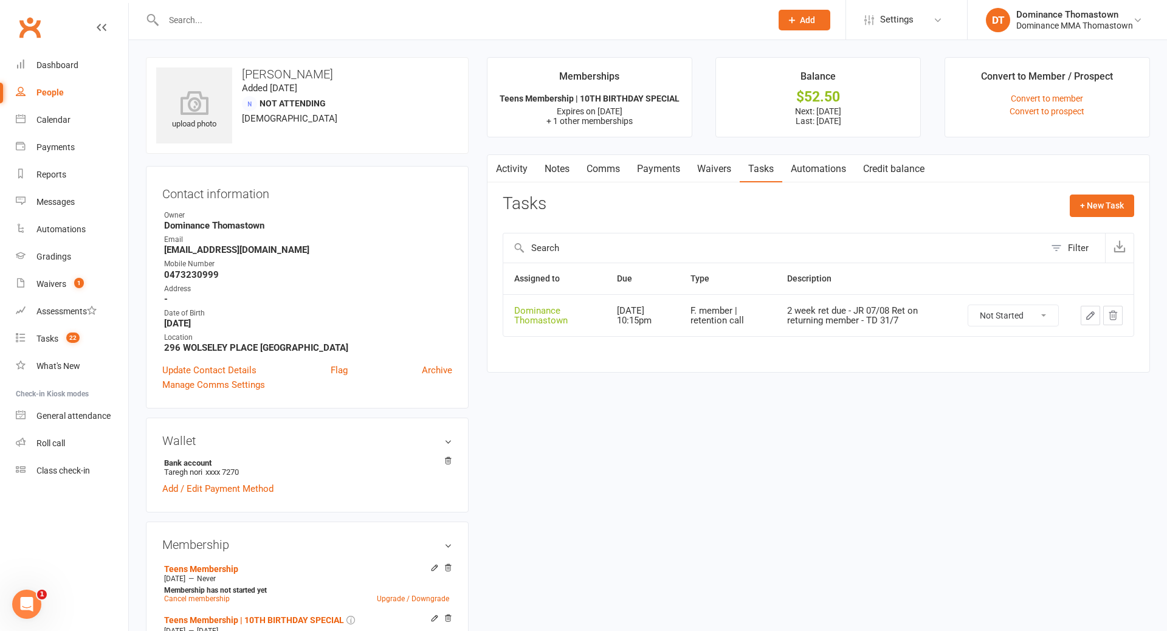
click at [1005, 312] on select "Not Started In Progress Waiting Complete" at bounding box center [1014, 315] width 90 height 21
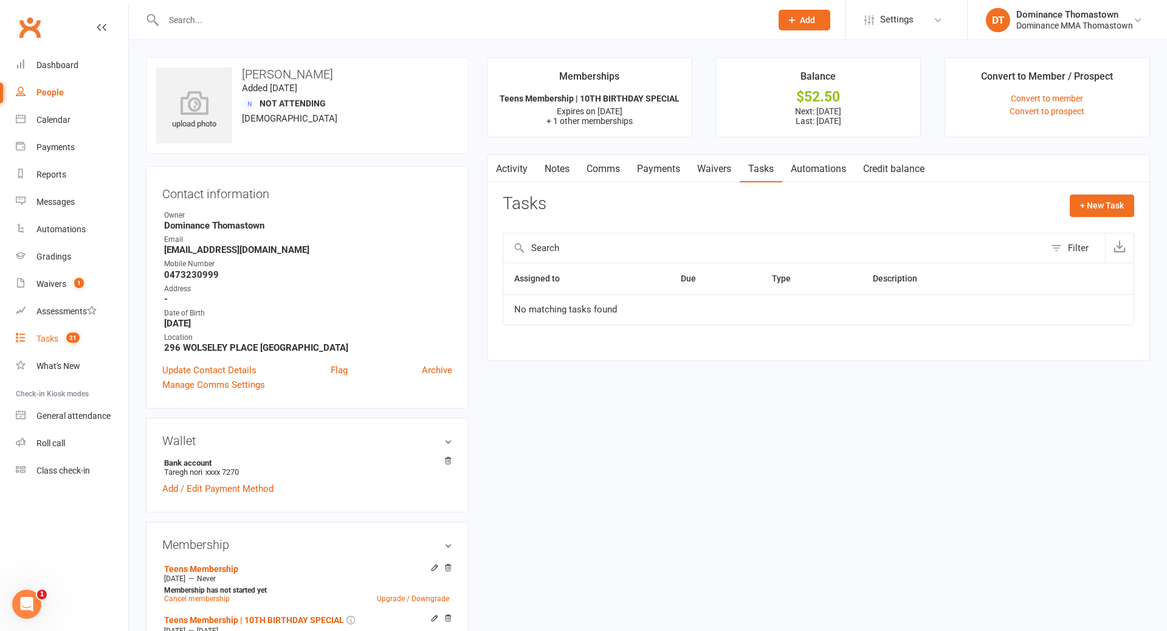
click at [46, 339] on div "Tasks" at bounding box center [47, 339] width 22 height 10
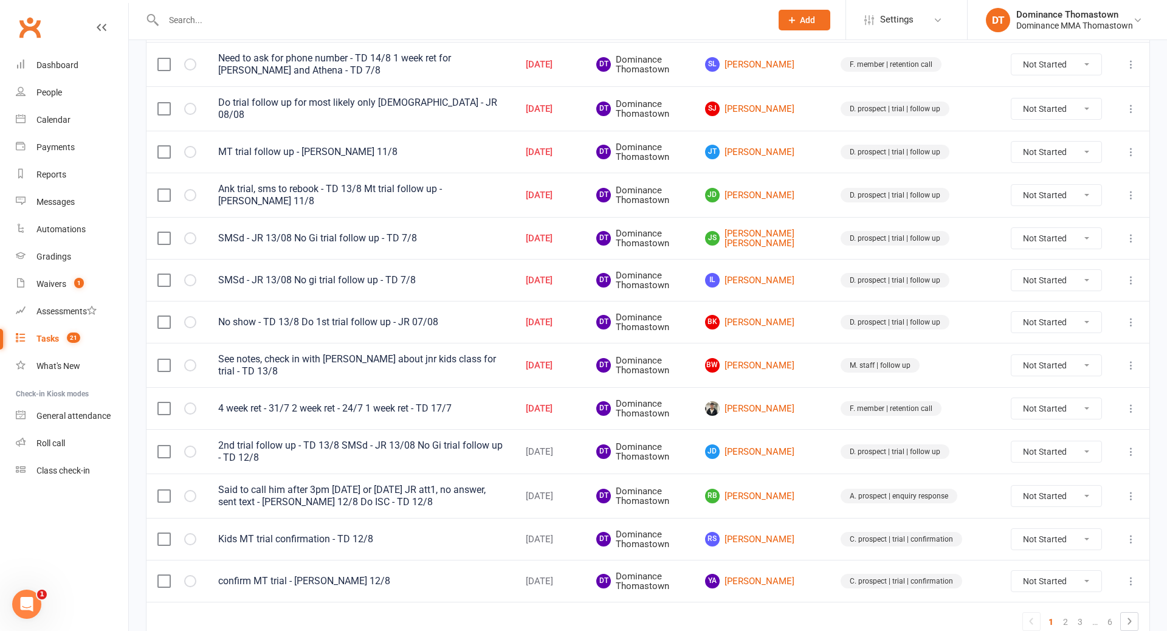
scroll to position [691, 0]
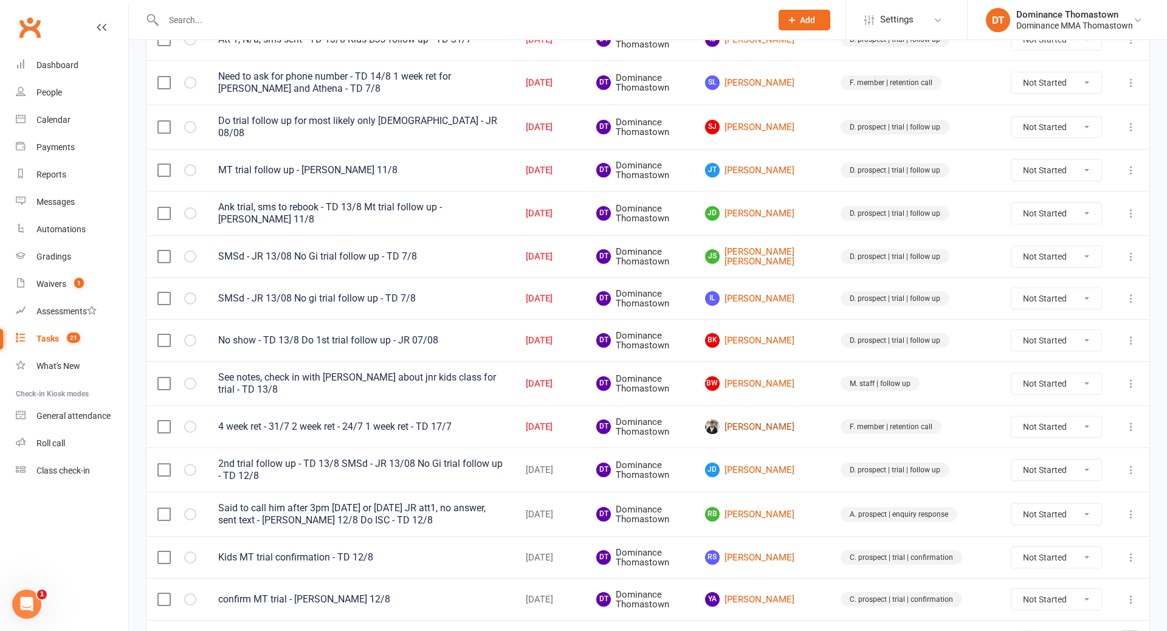
click at [792, 420] on link "Nikolaos Nikoloudis" at bounding box center [762, 427] width 114 height 15
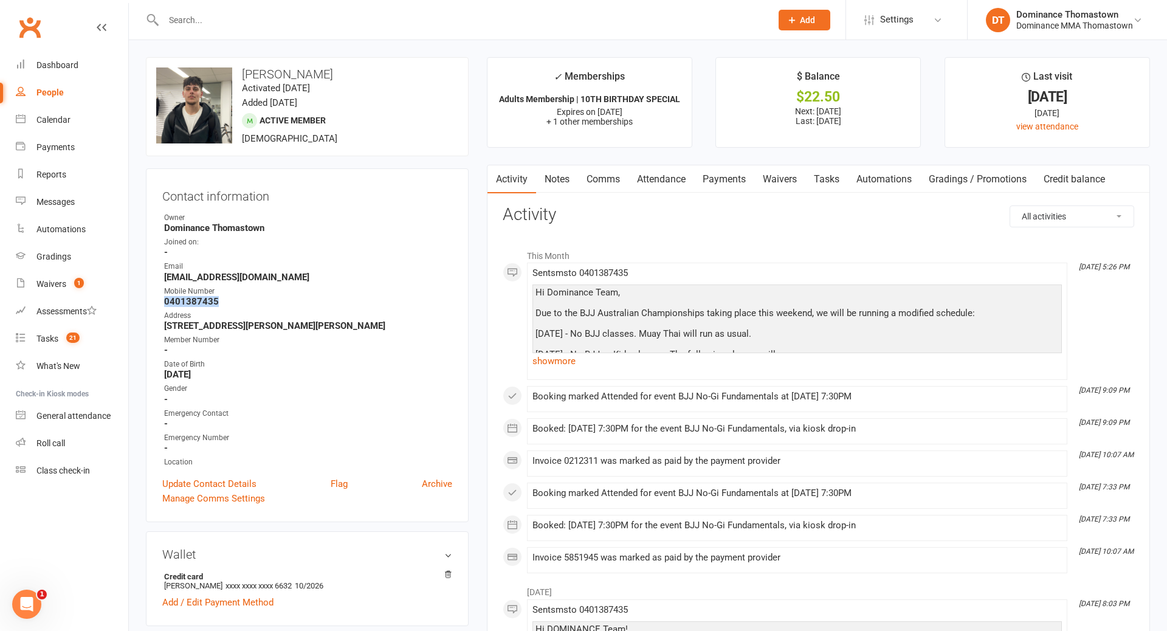
click at [817, 179] on link "Tasks" at bounding box center [827, 179] width 43 height 28
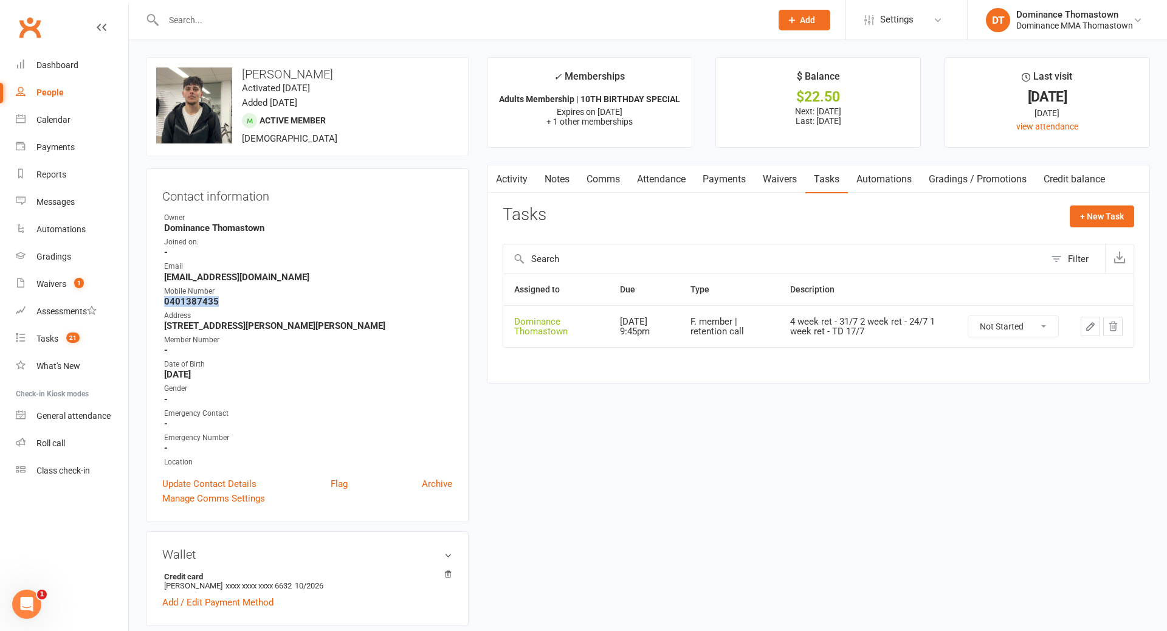
click at [1006, 325] on select "Not Started In Progress Waiting Complete" at bounding box center [1014, 326] width 90 height 21
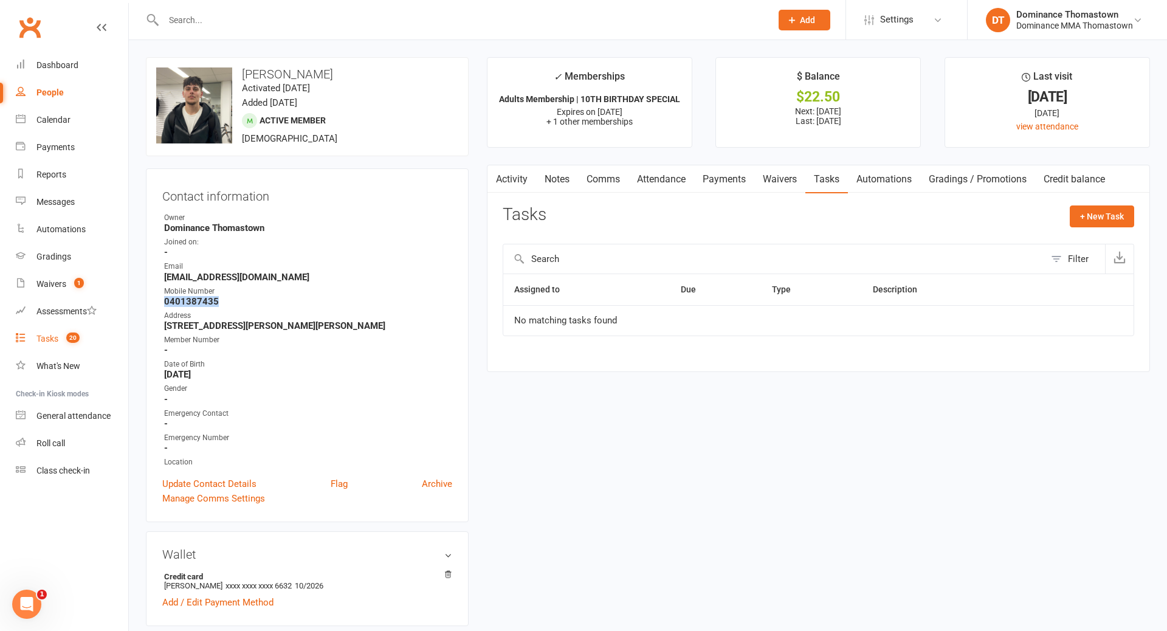
click at [50, 337] on div "Tasks" at bounding box center [47, 339] width 22 height 10
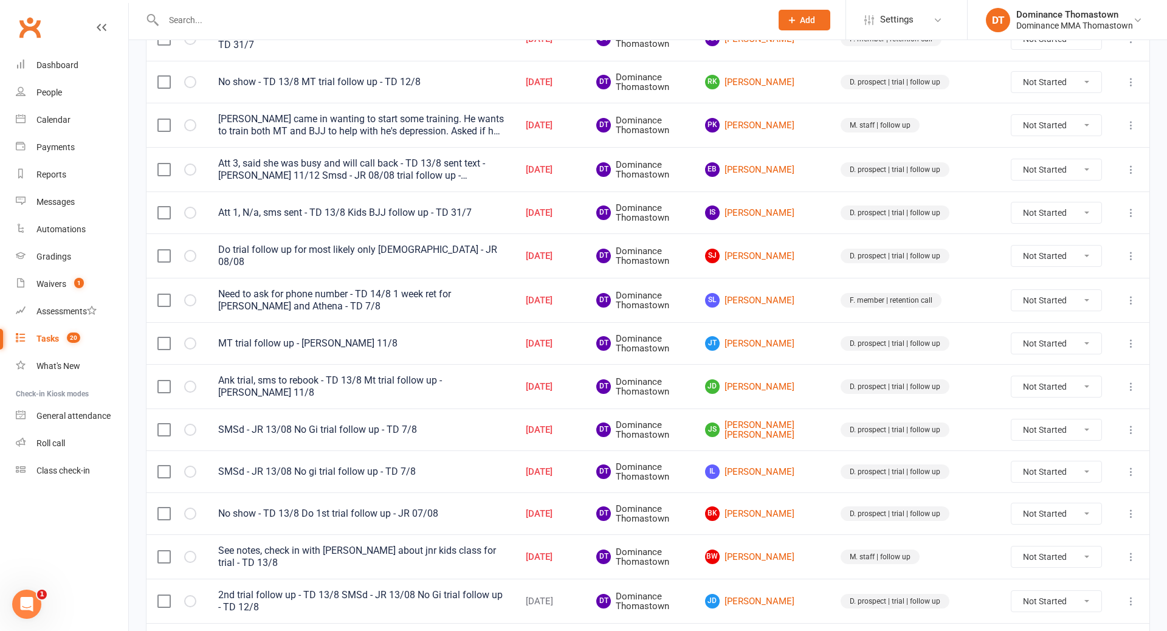
scroll to position [517, 0]
click at [801, 381] on link "JD Jesse Doyle" at bounding box center [762, 388] width 114 height 15
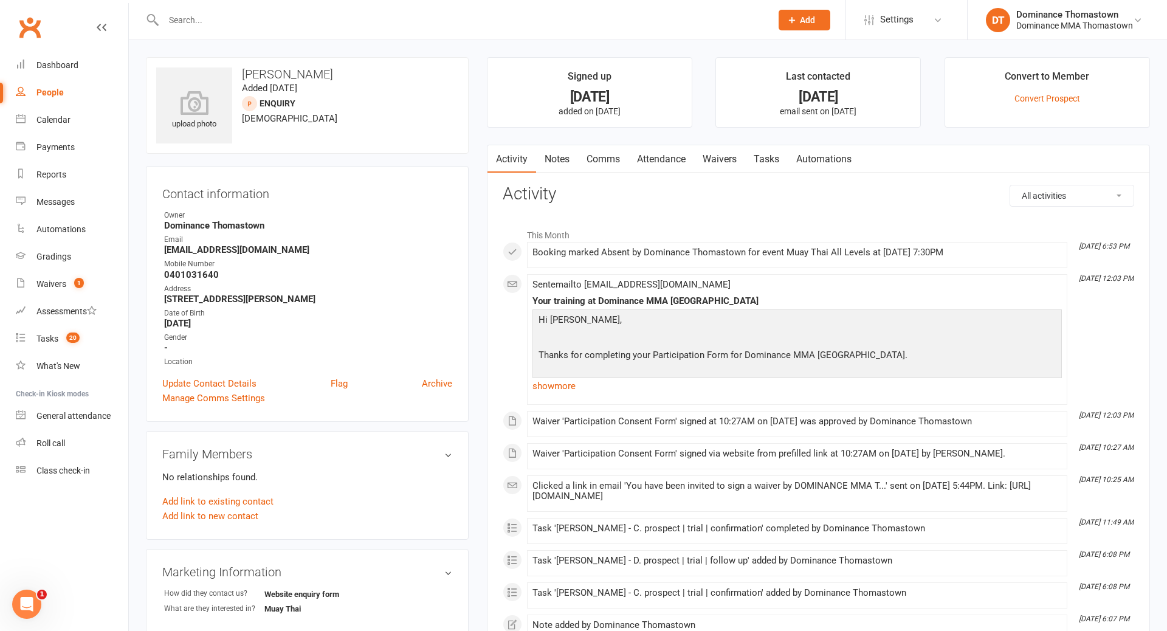
click at [772, 159] on link "Tasks" at bounding box center [766, 159] width 43 height 28
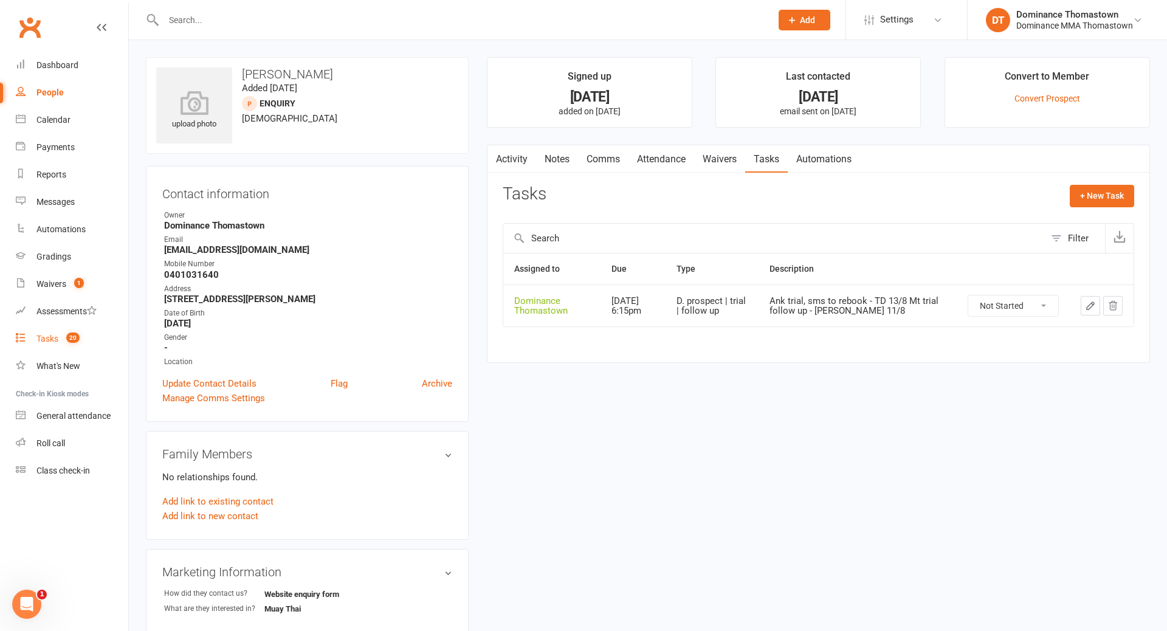
click at [54, 335] on div "Tasks" at bounding box center [47, 339] width 22 height 10
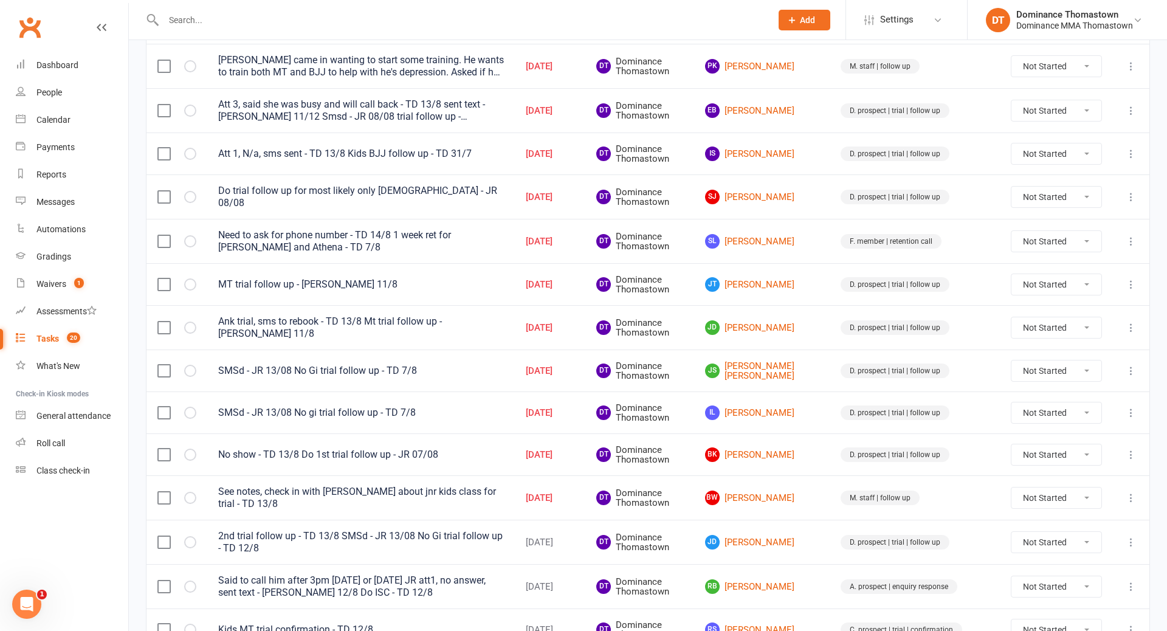
scroll to position [575, 0]
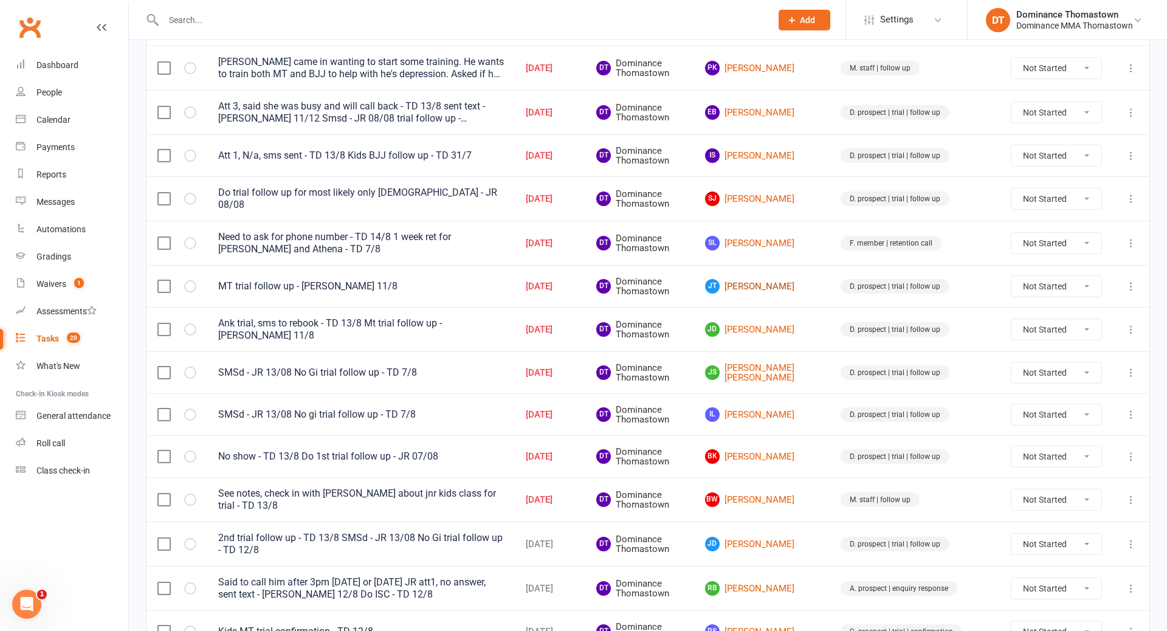
click at [806, 279] on link "JT Joshua Tavoletti" at bounding box center [762, 286] width 114 height 15
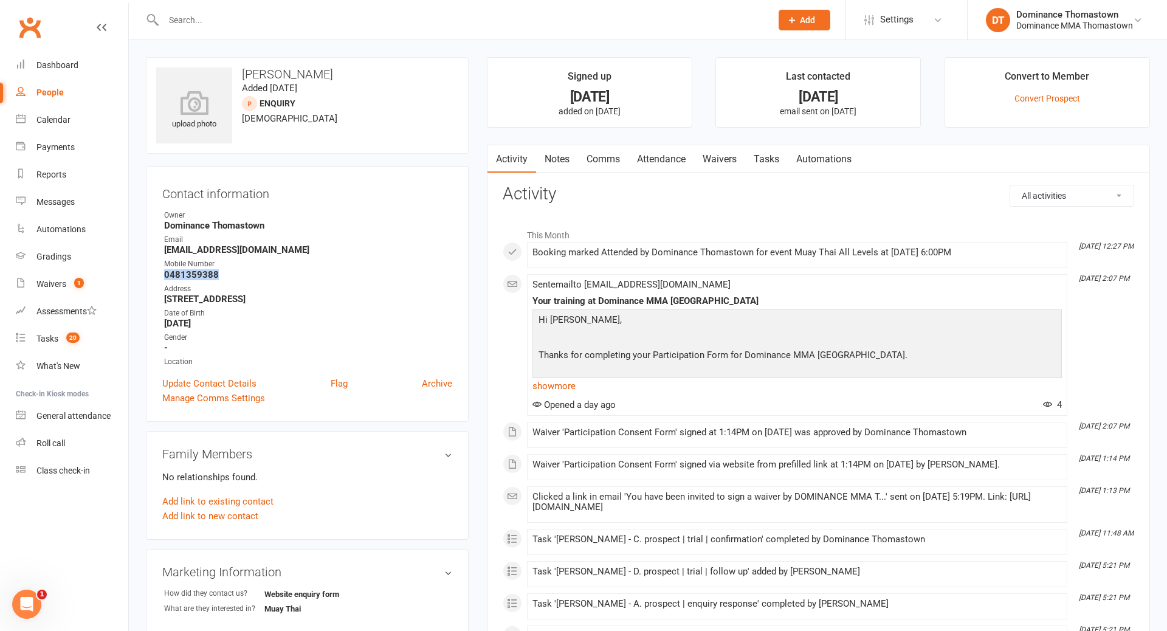
click at [773, 164] on link "Tasks" at bounding box center [766, 159] width 43 height 28
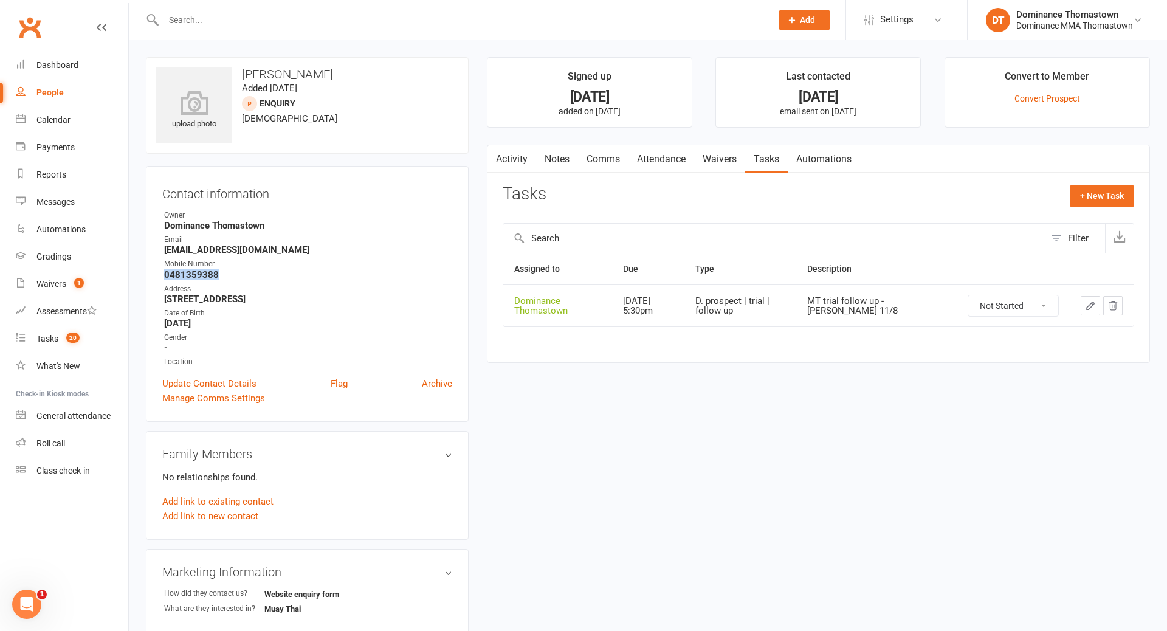
click at [1093, 306] on icon "button" at bounding box center [1090, 305] width 11 height 11
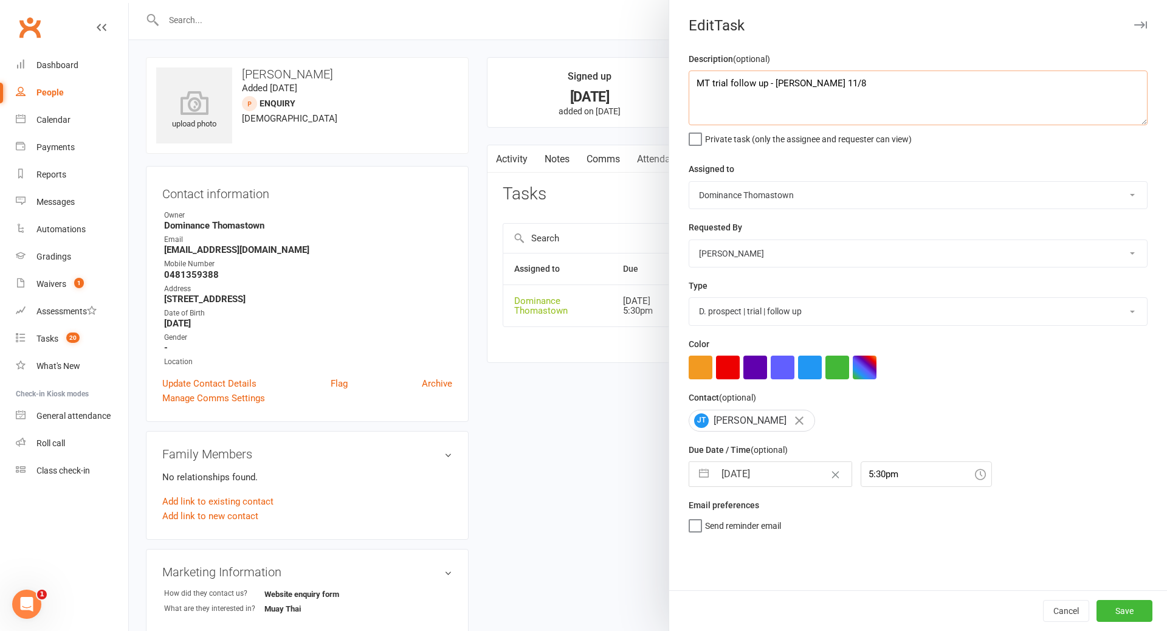
click at [699, 83] on textarea "MT trial follow up - Ellen 11/8" at bounding box center [918, 98] width 459 height 55
click at [751, 477] on input "14 Aug 2025" at bounding box center [783, 474] width 137 height 24
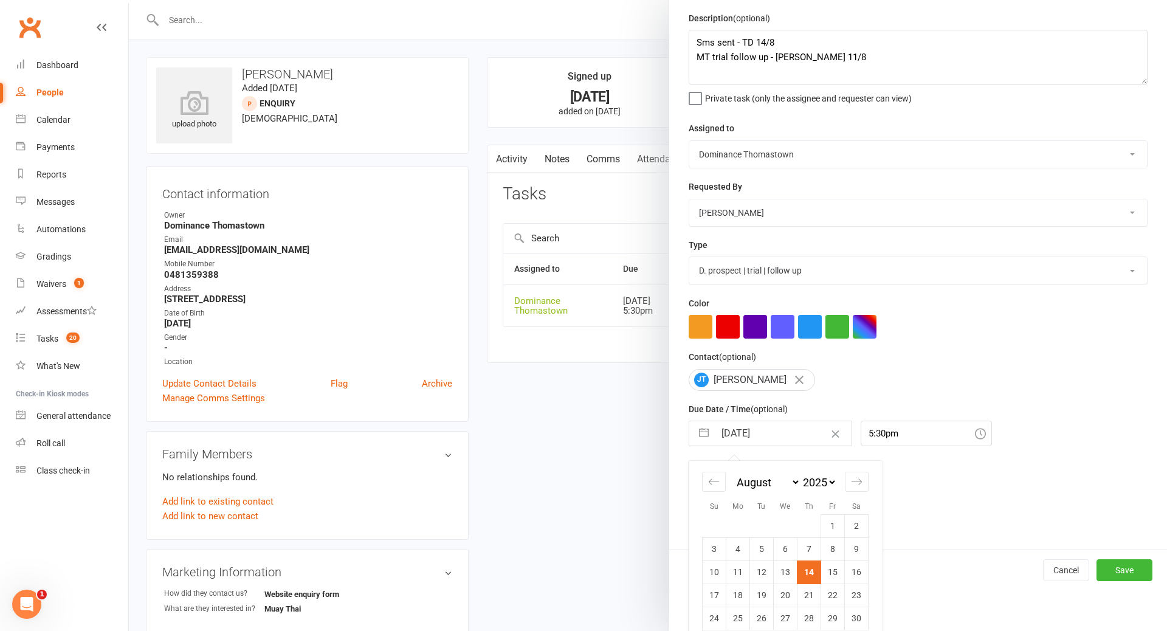
scroll to position [79, 0]
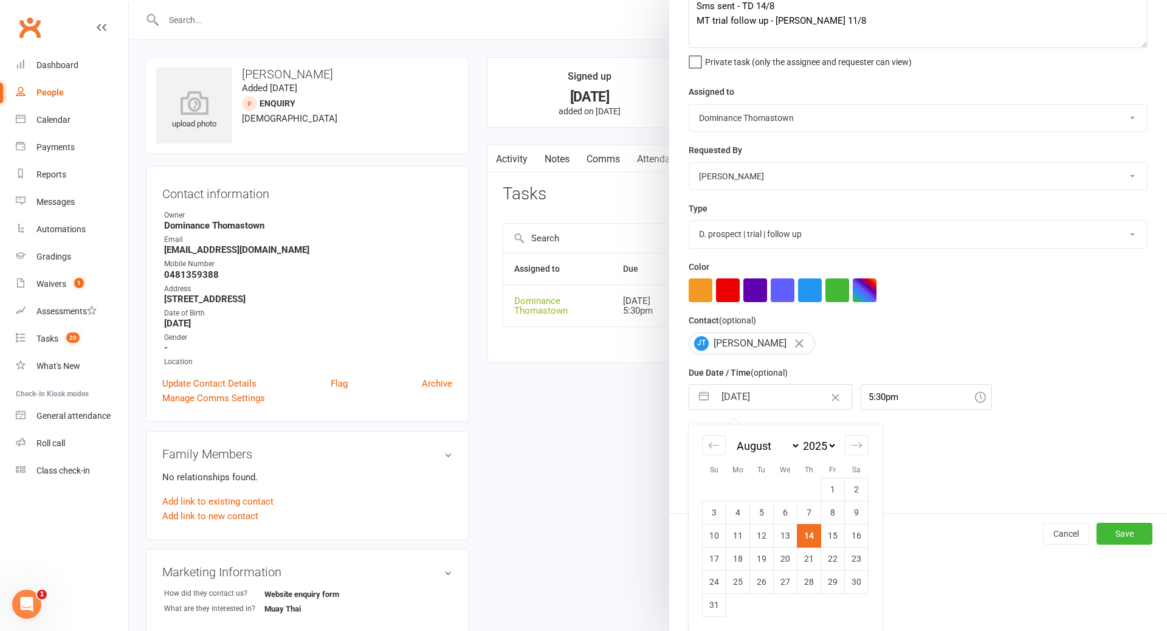
drag, startPoint x: 834, startPoint y: 539, endPoint x: 817, endPoint y: 541, distance: 16.5
click at [834, 539] on td "15" at bounding box center [833, 535] width 24 height 23
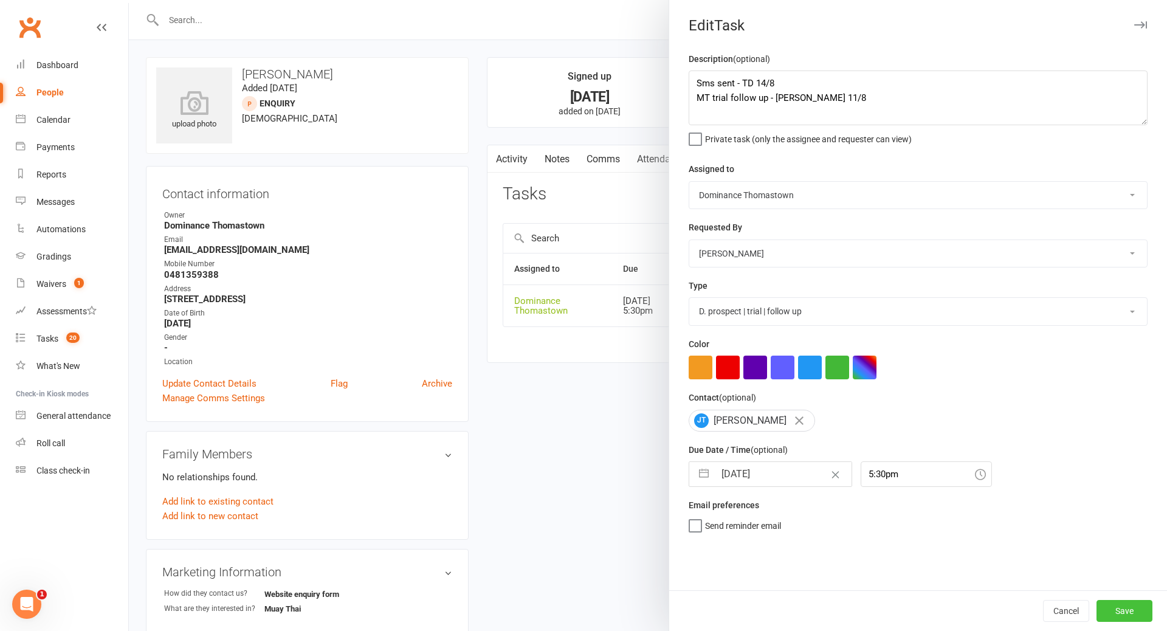
click at [1147, 610] on button "Save" at bounding box center [1125, 611] width 56 height 22
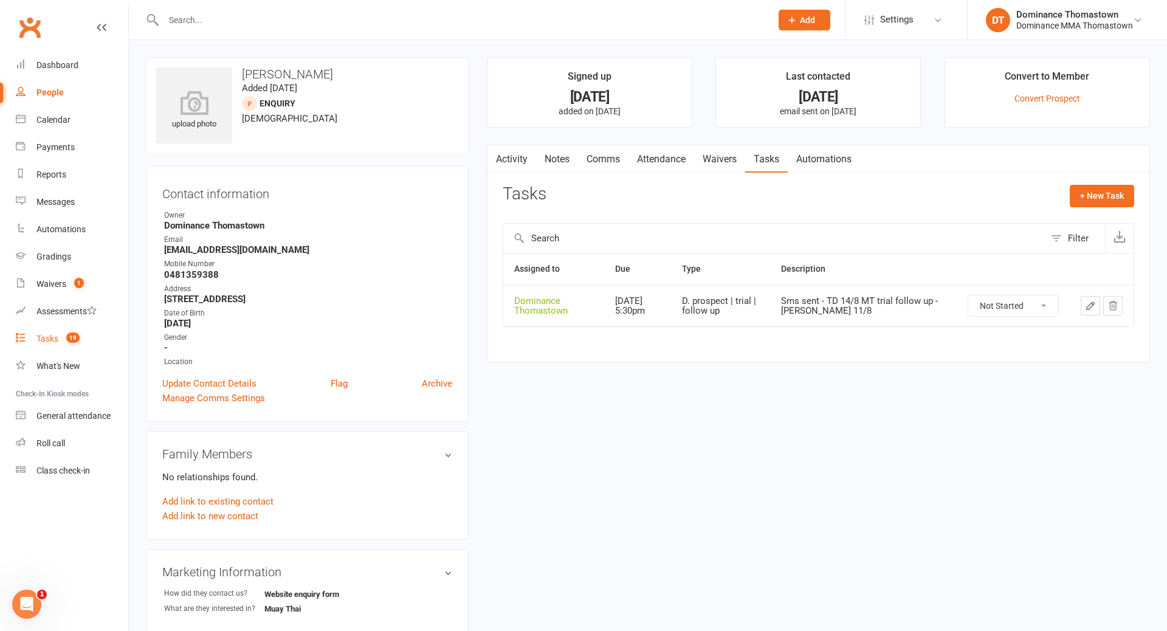
click at [47, 337] on div "Tasks" at bounding box center [47, 339] width 22 height 10
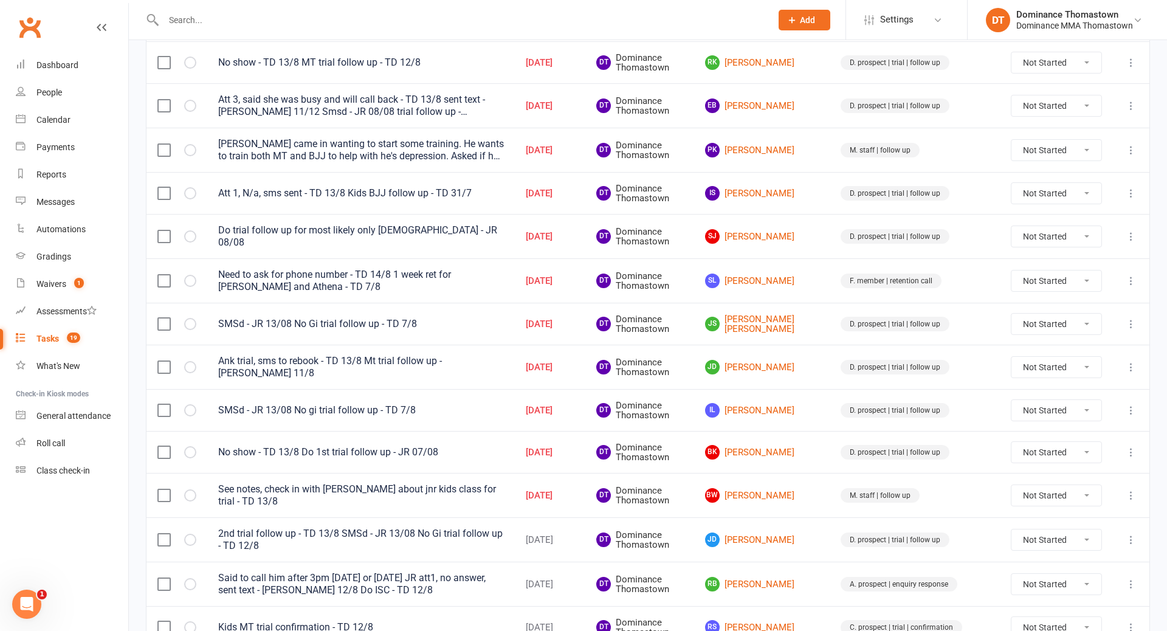
scroll to position [538, 0]
click at [809, 446] on link "BK Bikram Khanna" at bounding box center [762, 451] width 114 height 15
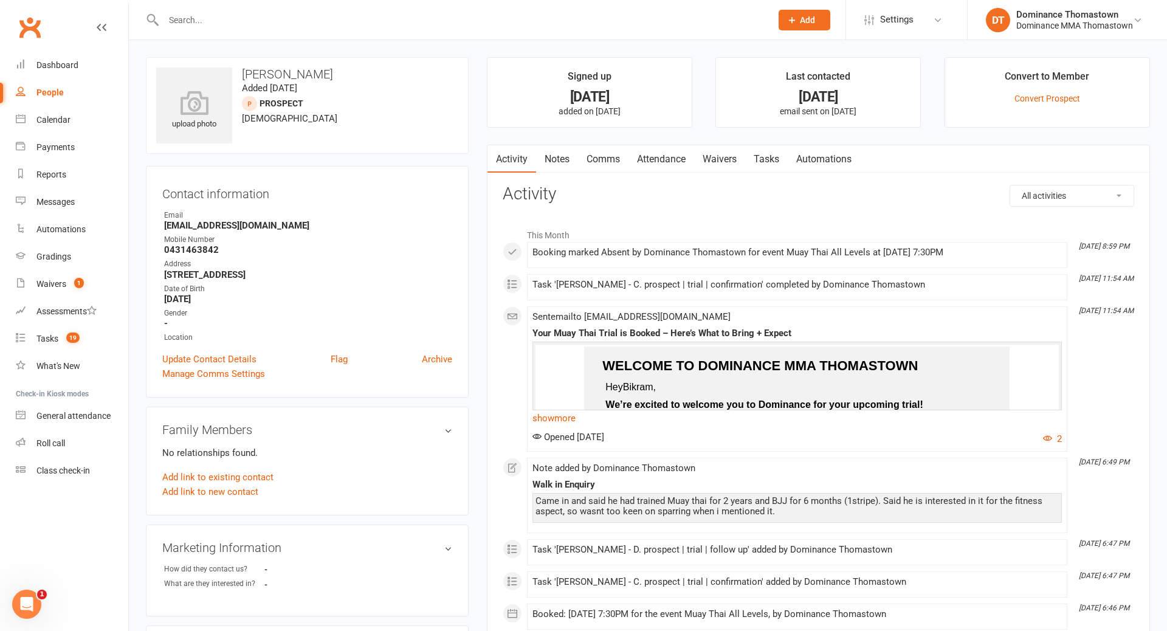
click at [775, 159] on link "Tasks" at bounding box center [766, 159] width 43 height 28
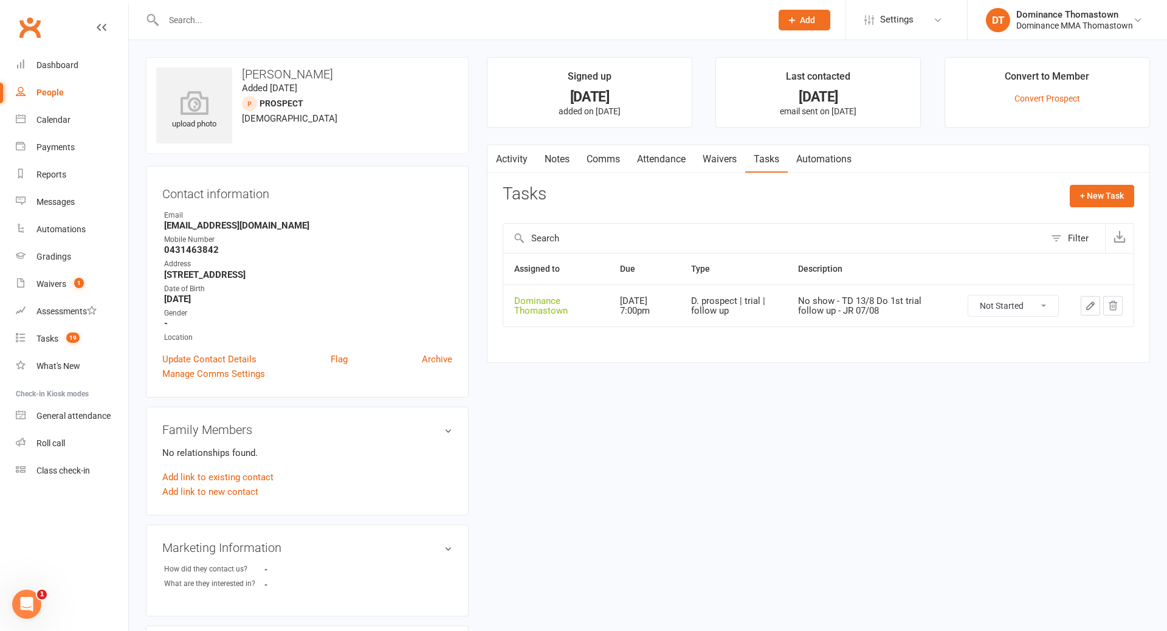
click at [1002, 305] on select "Not Started In Progress Waiting Complete" at bounding box center [1014, 306] width 90 height 21
click at [1090, 304] on icon "button" at bounding box center [1090, 305] width 7 height 7
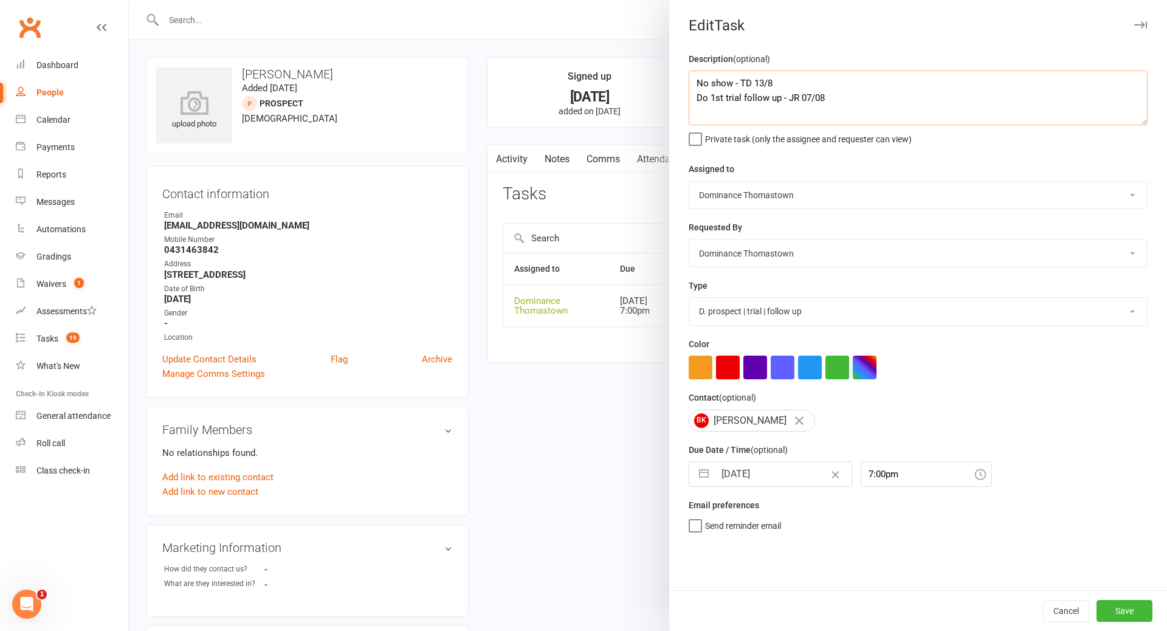
drag, startPoint x: 698, startPoint y: 84, endPoint x: 733, endPoint y: 85, distance: 35.3
click at [700, 84] on textarea "No show - TD 13/8 Do 1st trial follow up - JR 07/08" at bounding box center [918, 98] width 459 height 55
click at [793, 475] on input "14 Aug 2025" at bounding box center [783, 474] width 137 height 24
click at [838, 618] on td "15" at bounding box center [833, 612] width 24 height 23
click at [1122, 614] on button "Save" at bounding box center [1125, 611] width 56 height 22
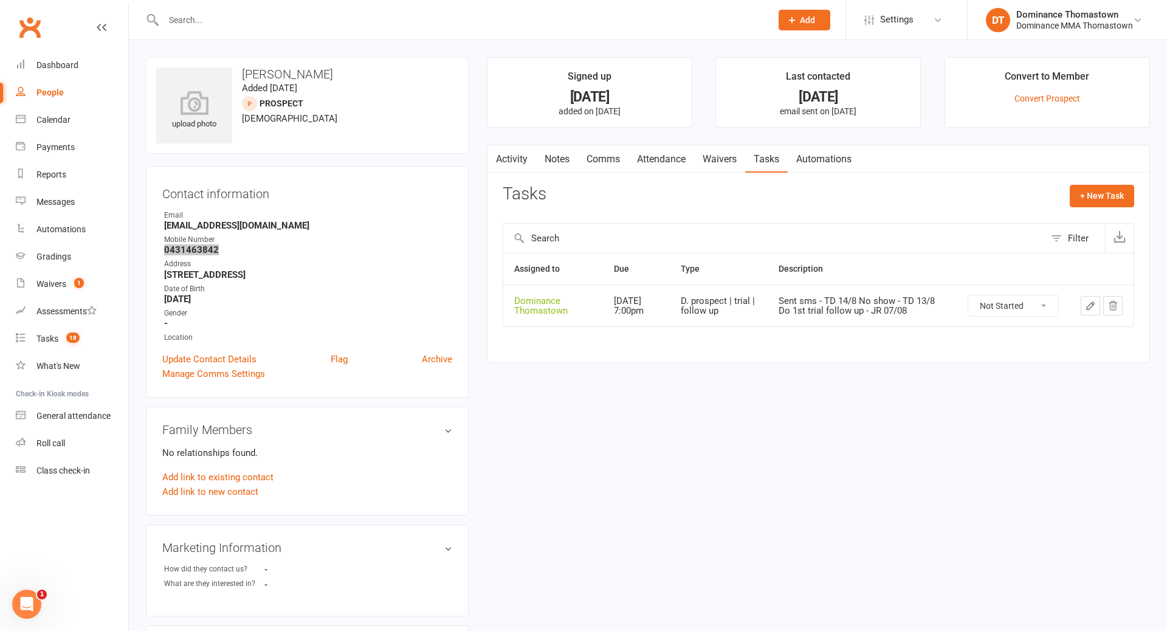
copy strong "0431463842"
click at [43, 339] on div "Tasks" at bounding box center [47, 339] width 22 height 10
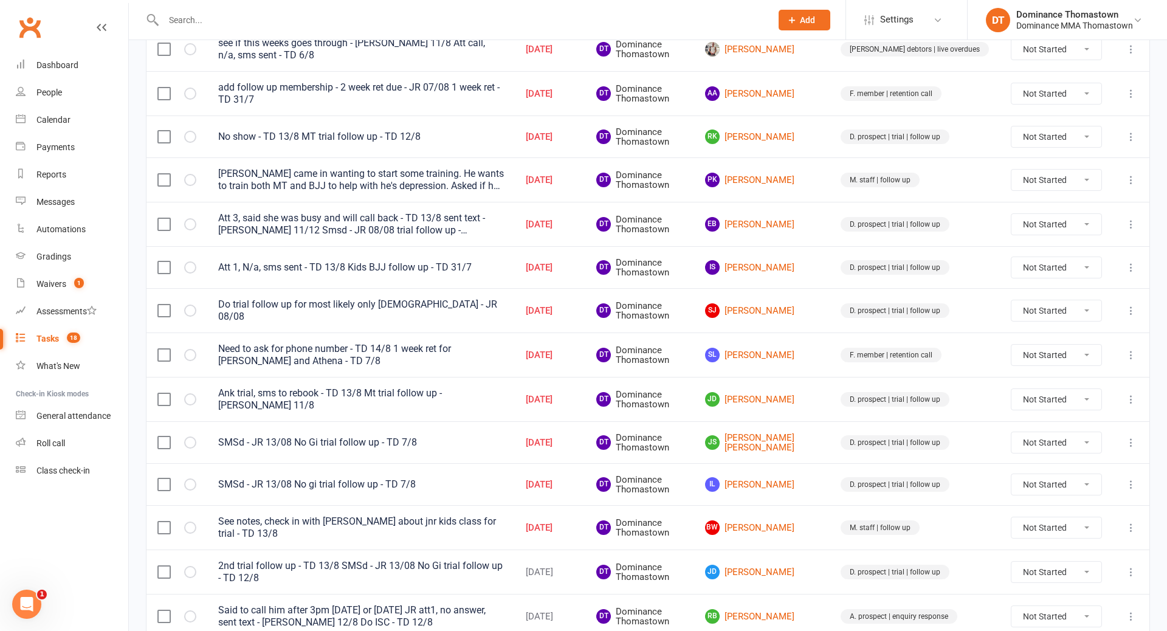
scroll to position [462, 0]
click at [223, 13] on input "text" at bounding box center [461, 20] width 603 height 17
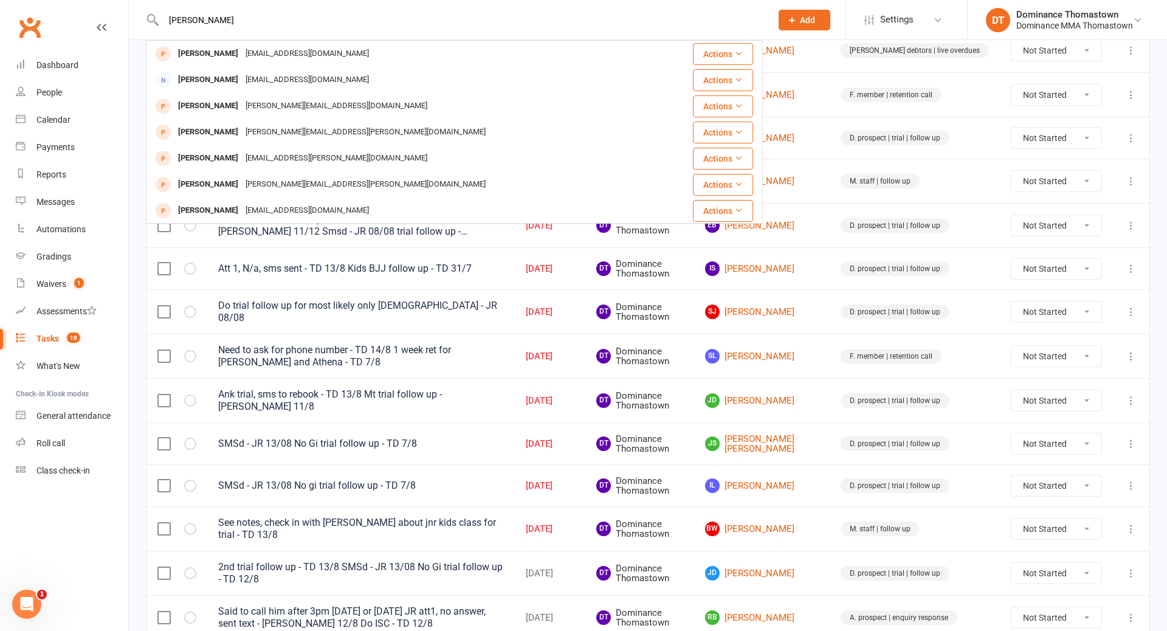
drag, startPoint x: 231, startPoint y: 49, endPoint x: 238, endPoint y: 50, distance: 7.3
click at [242, 49] on div "doylejesse775@gmail.com" at bounding box center [307, 54] width 131 height 18
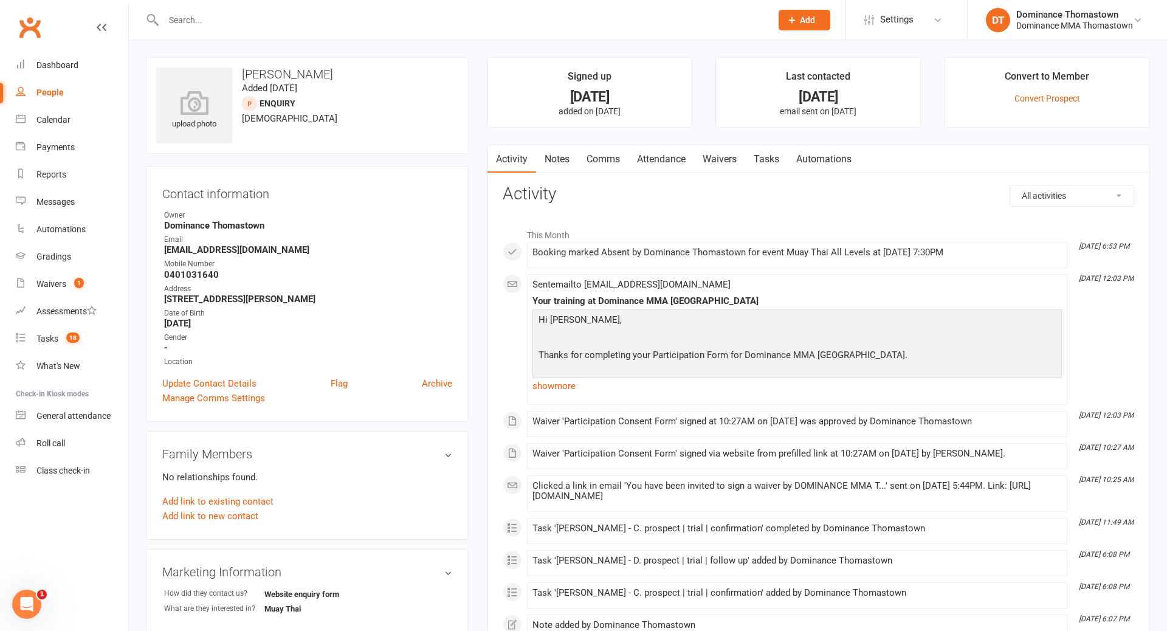
click at [551, 157] on link "Notes" at bounding box center [557, 159] width 42 height 28
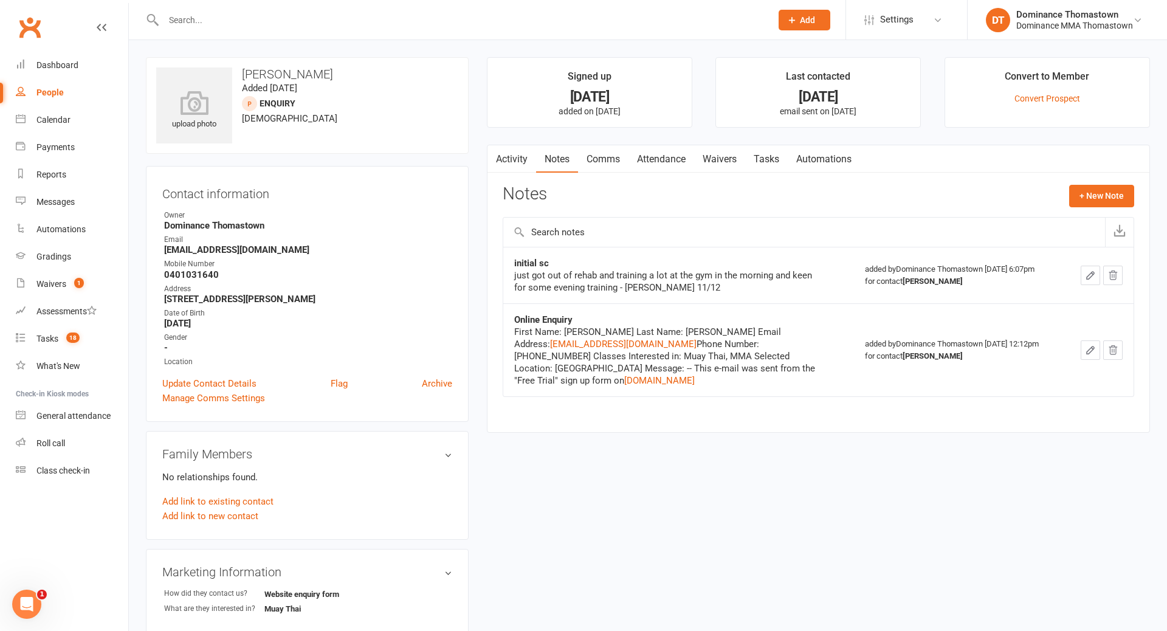
click at [676, 168] on link "Attendance" at bounding box center [662, 159] width 66 height 28
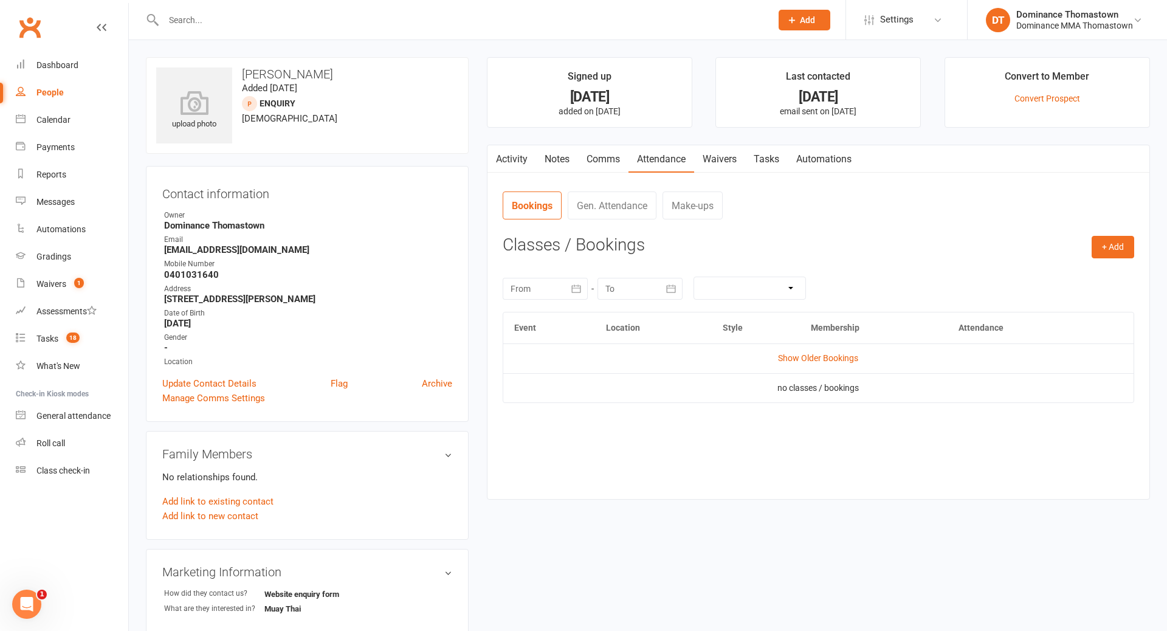
click at [770, 161] on link "Tasks" at bounding box center [766, 159] width 43 height 28
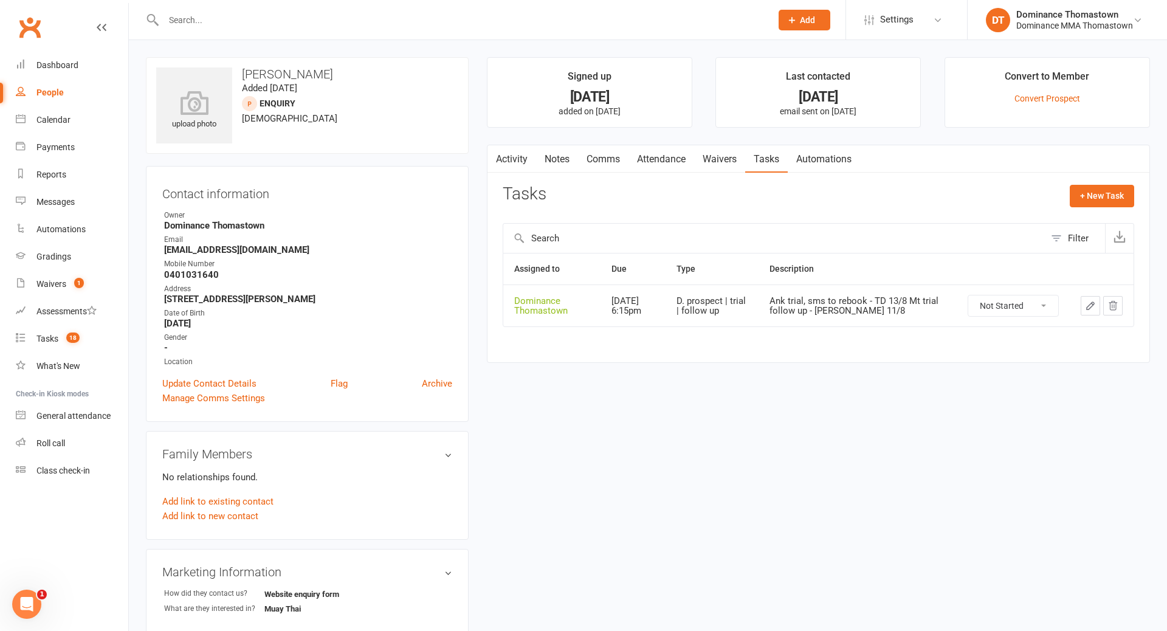
click at [1094, 307] on icon "button" at bounding box center [1090, 305] width 11 height 11
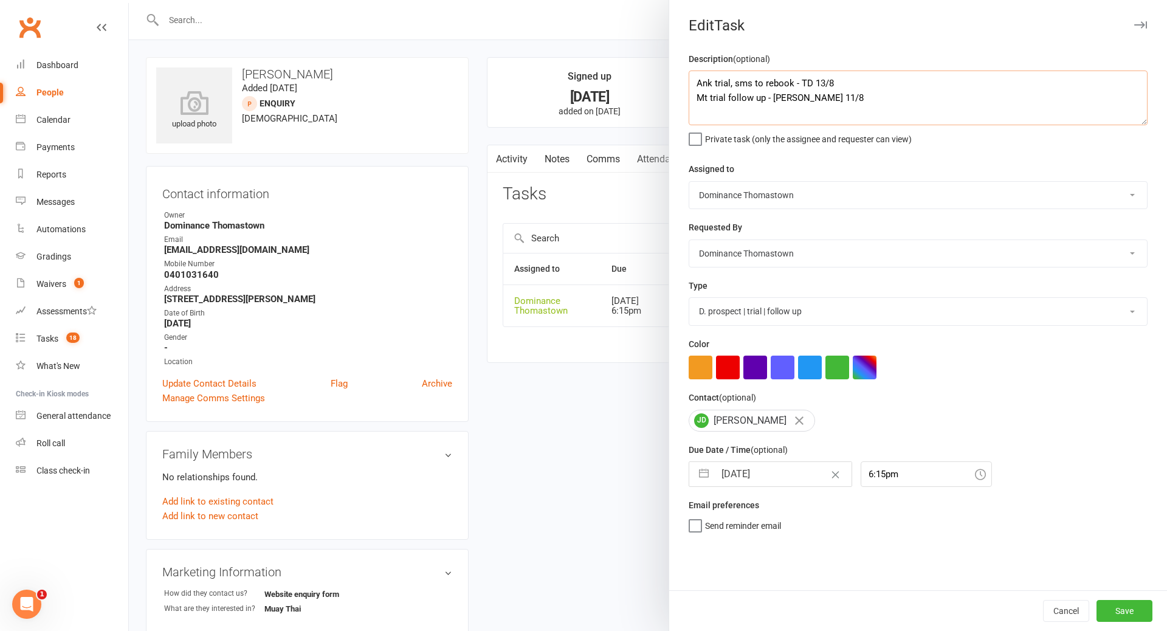
click at [698, 82] on textarea "Ank trial, sms to rebook - TD 13/8 Mt trial follow up - Ellen 11/8" at bounding box center [918, 98] width 459 height 55
click at [768, 483] on input "14 Aug 2025" at bounding box center [783, 474] width 137 height 24
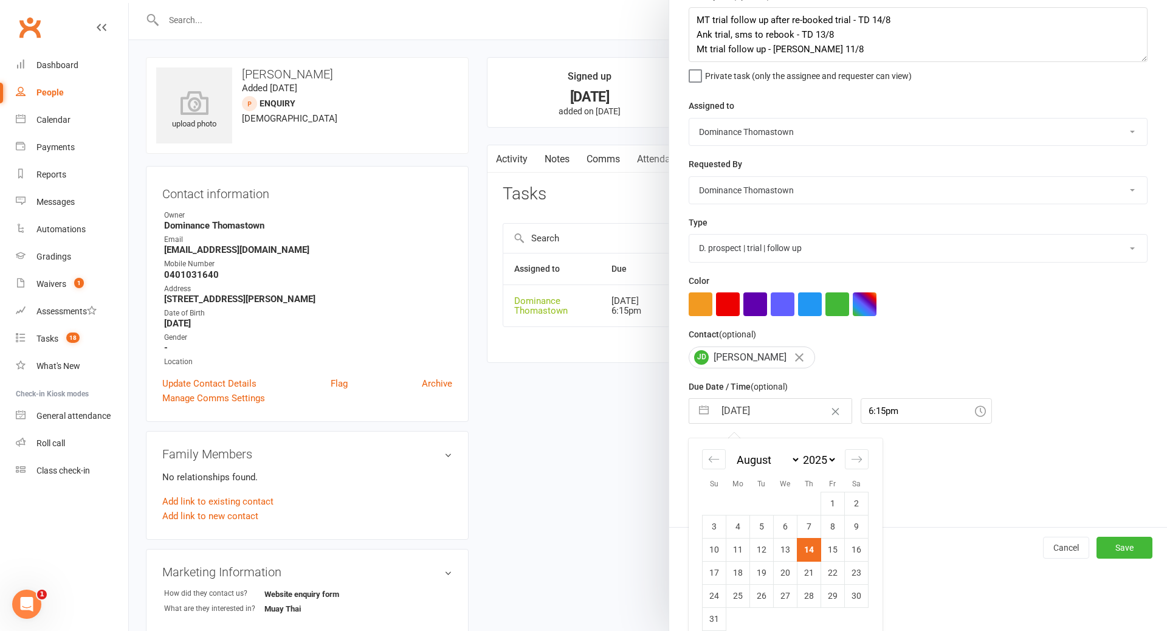
scroll to position [79, 0]
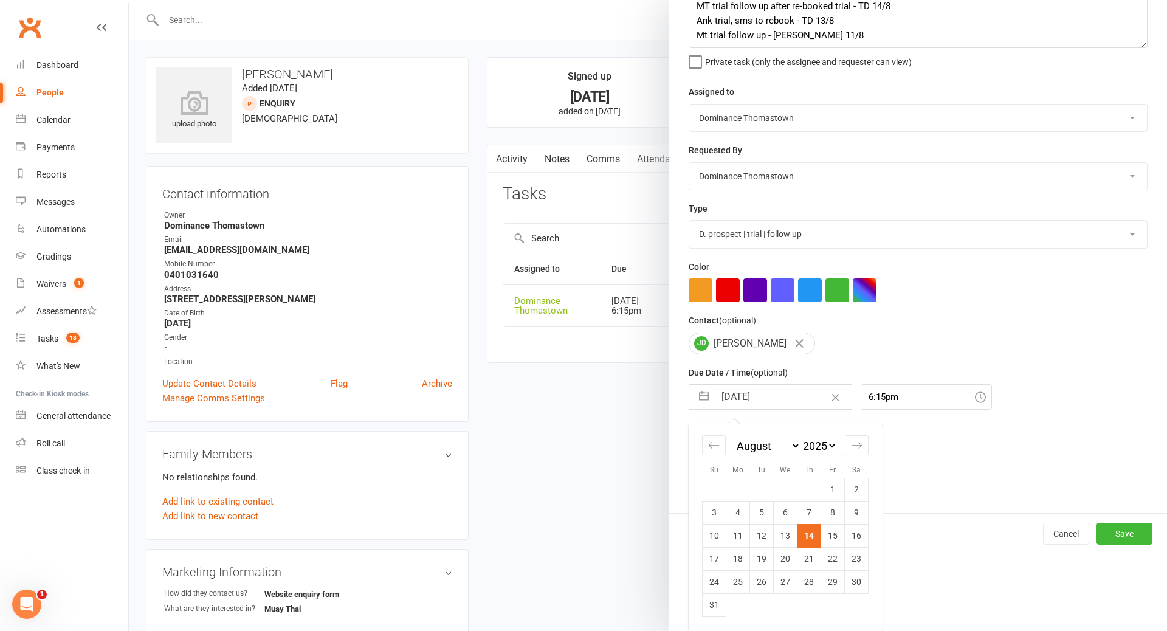
drag, startPoint x: 810, startPoint y: 558, endPoint x: 821, endPoint y: 559, distance: 11.0
click at [812, 558] on td "21" at bounding box center [810, 558] width 24 height 23
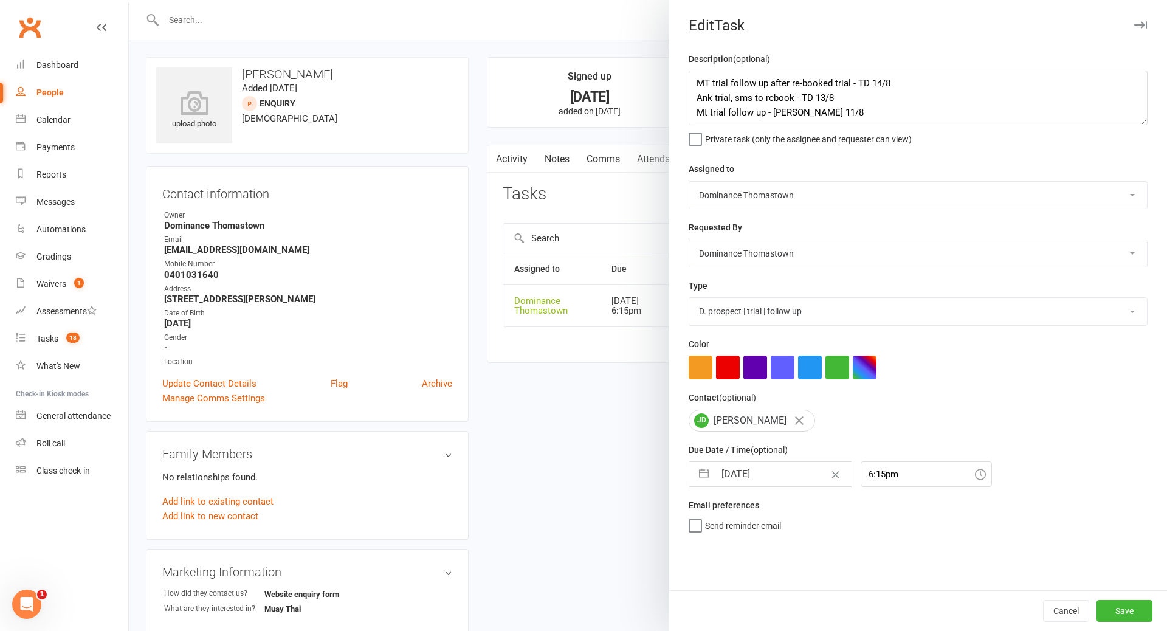
scroll to position [0, 0]
click at [1135, 617] on button "Save" at bounding box center [1125, 611] width 56 height 22
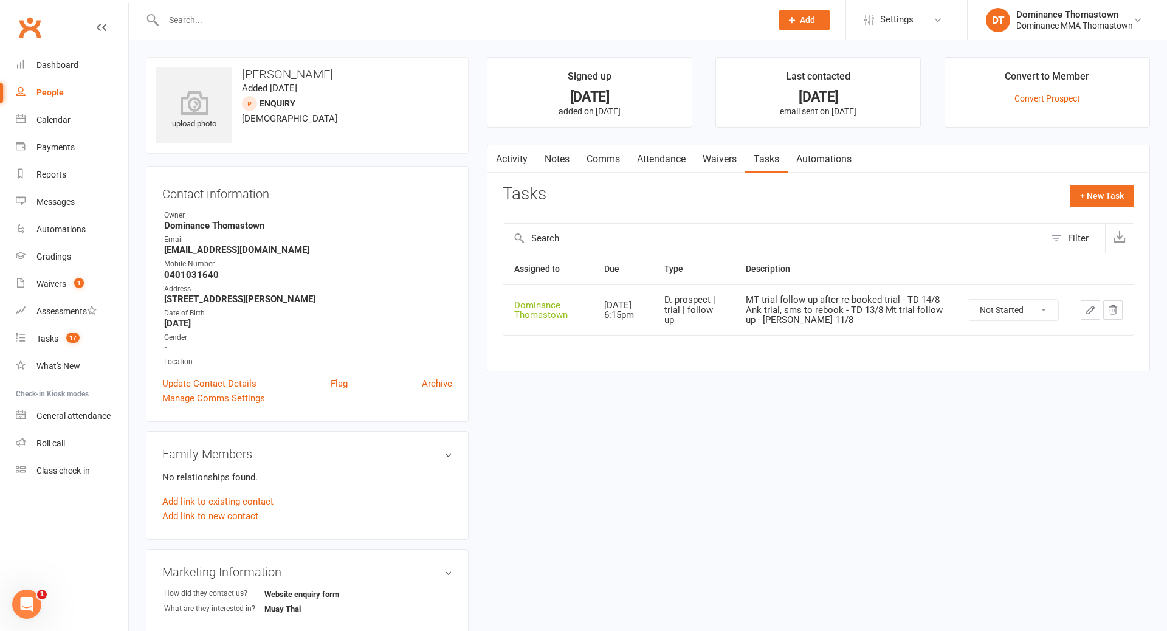
click at [671, 157] on link "Attendance" at bounding box center [662, 159] width 66 height 28
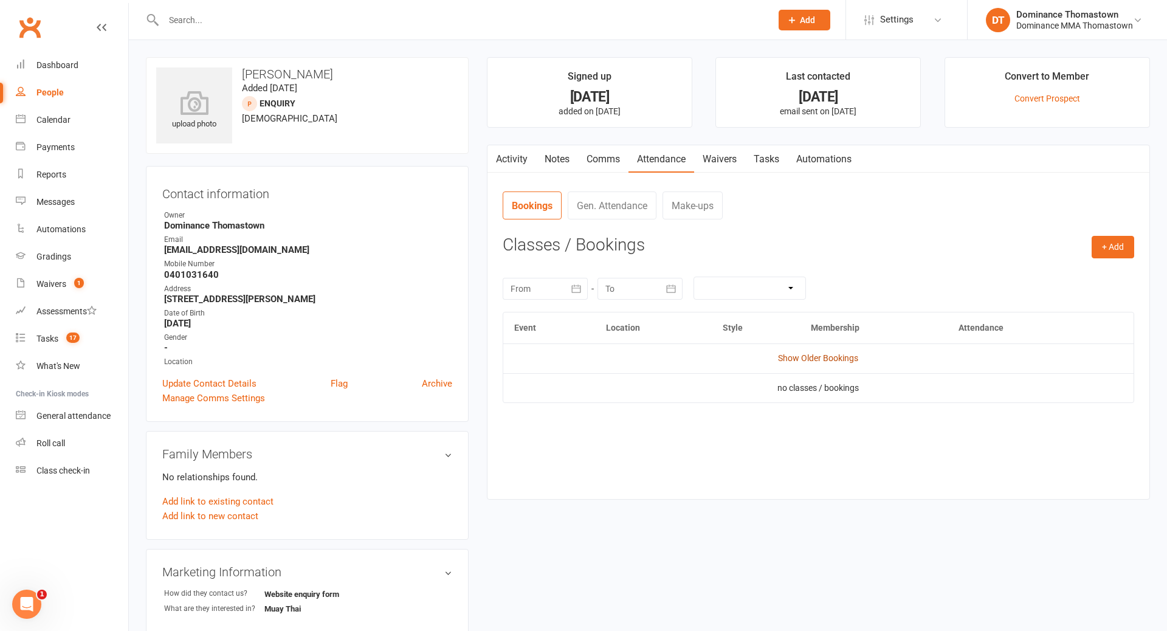
click at [834, 360] on link "Show Older Bookings" at bounding box center [818, 358] width 80 height 10
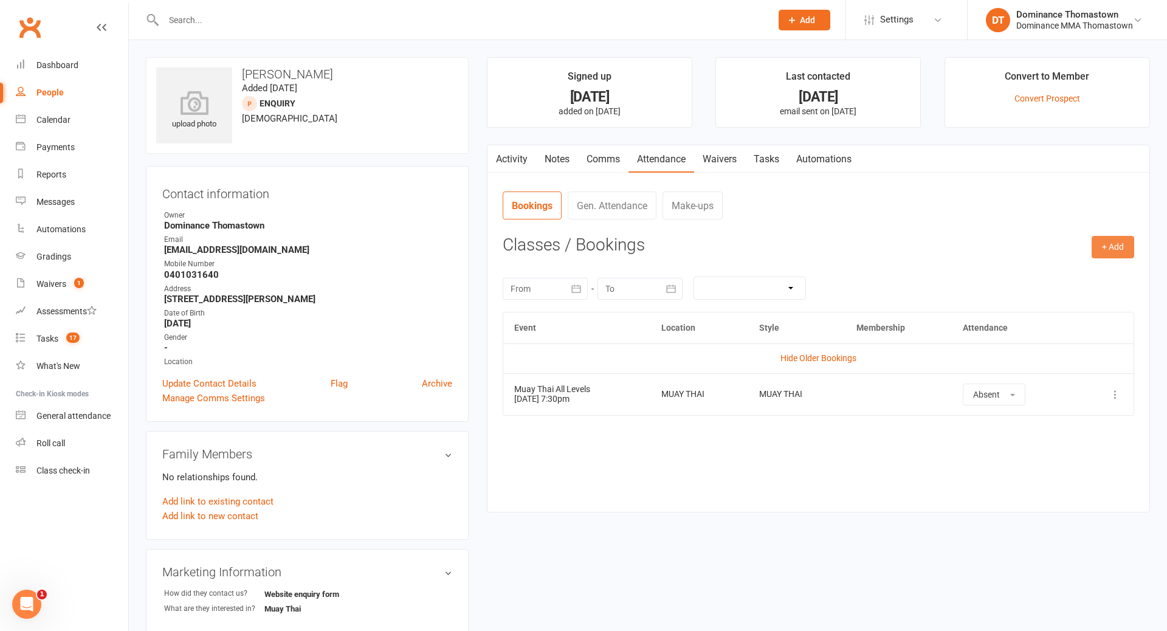
click at [1107, 247] on button "+ Add" at bounding box center [1113, 247] width 43 height 22
drag, startPoint x: 1056, startPoint y: 268, endPoint x: 1039, endPoint y: 269, distance: 17.0
click at [1056, 268] on link "Book Event" at bounding box center [1074, 275] width 120 height 24
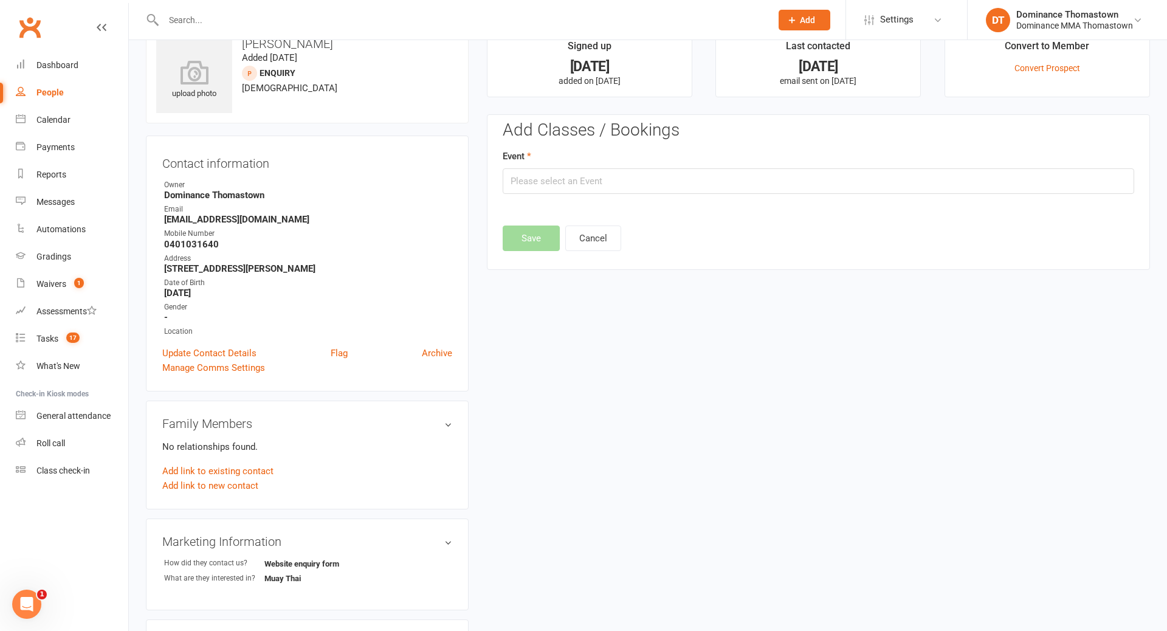
scroll to position [83, 0]
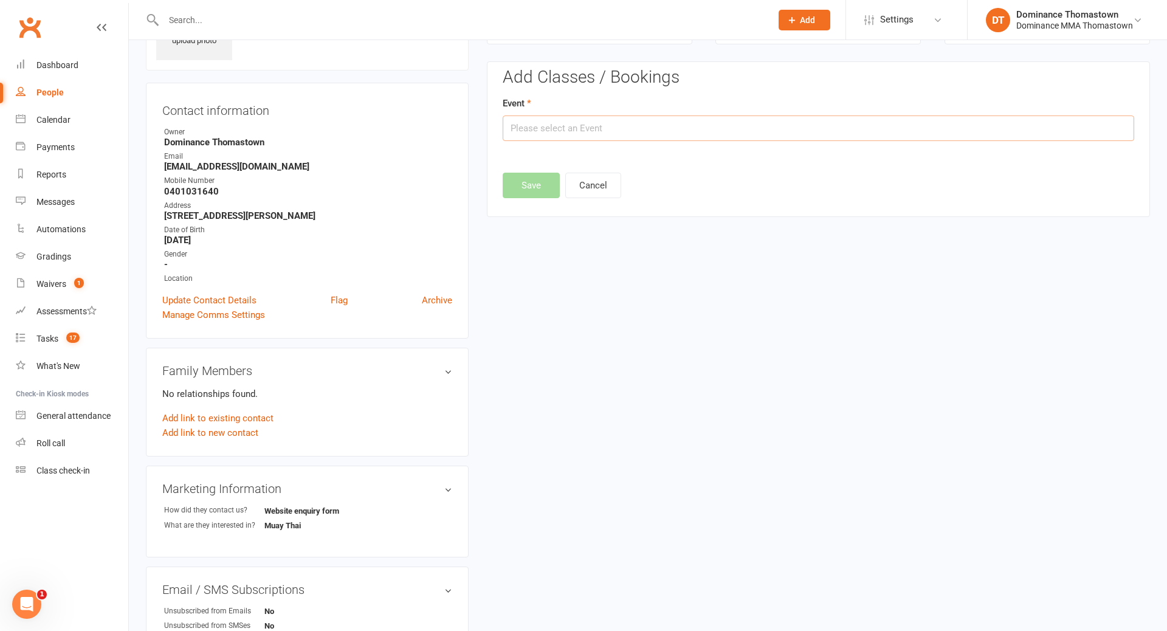
click at [677, 122] on input "text" at bounding box center [819, 129] width 632 height 26
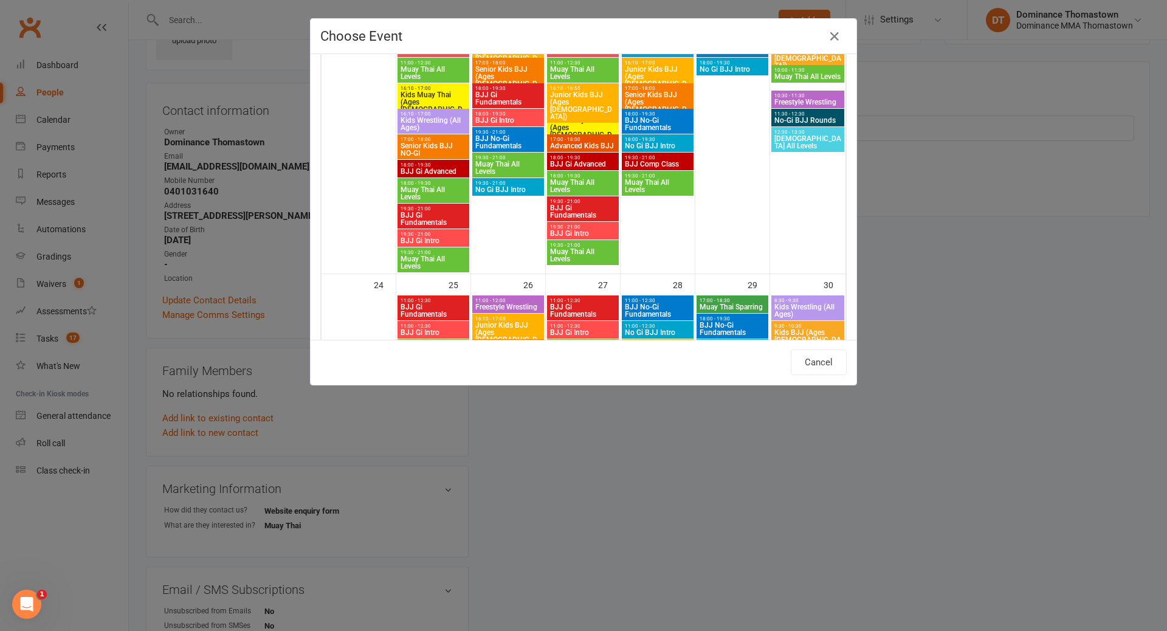
scroll to position [1028, 0]
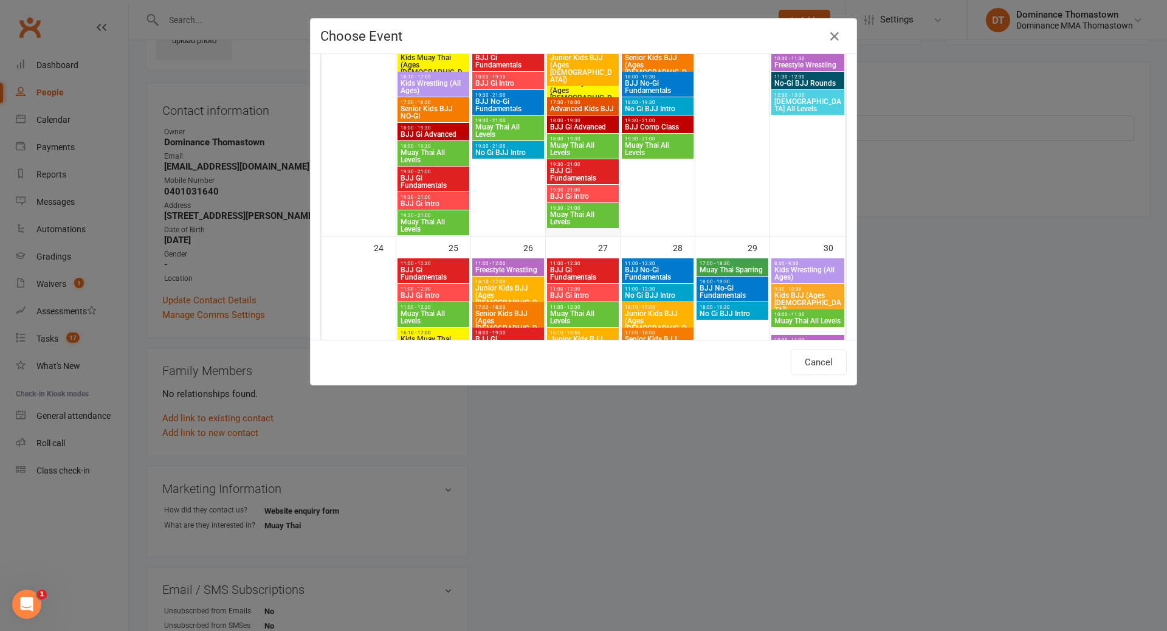
click at [587, 214] on span "Muay Thai All Levels" at bounding box center [583, 218] width 67 height 15
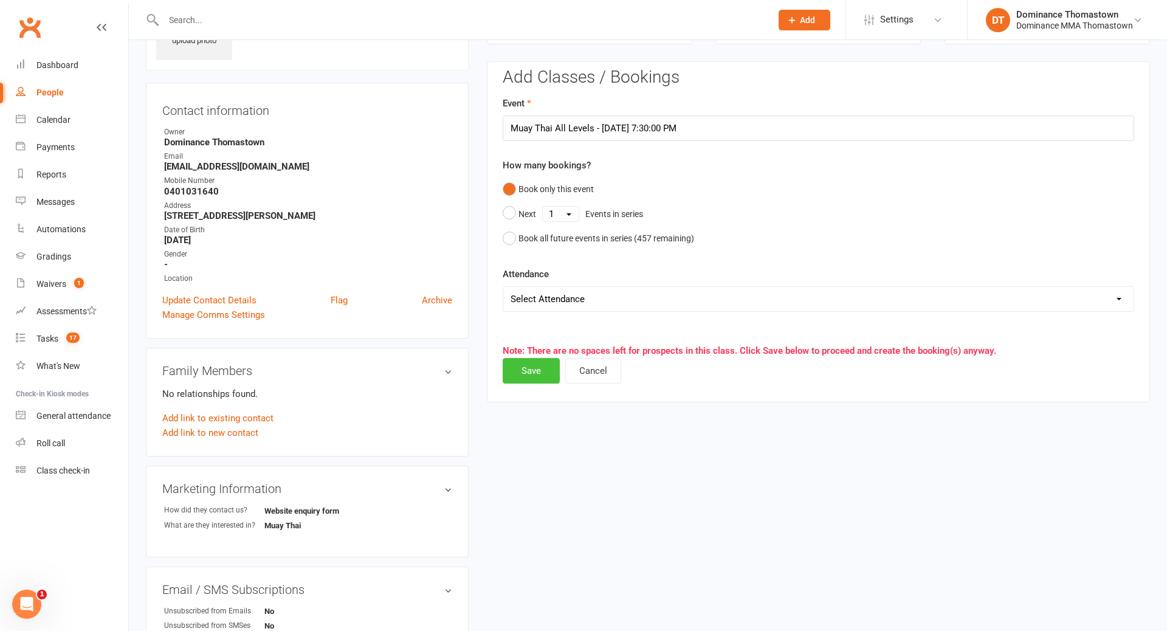
click at [534, 373] on button "Save" at bounding box center [531, 371] width 57 height 26
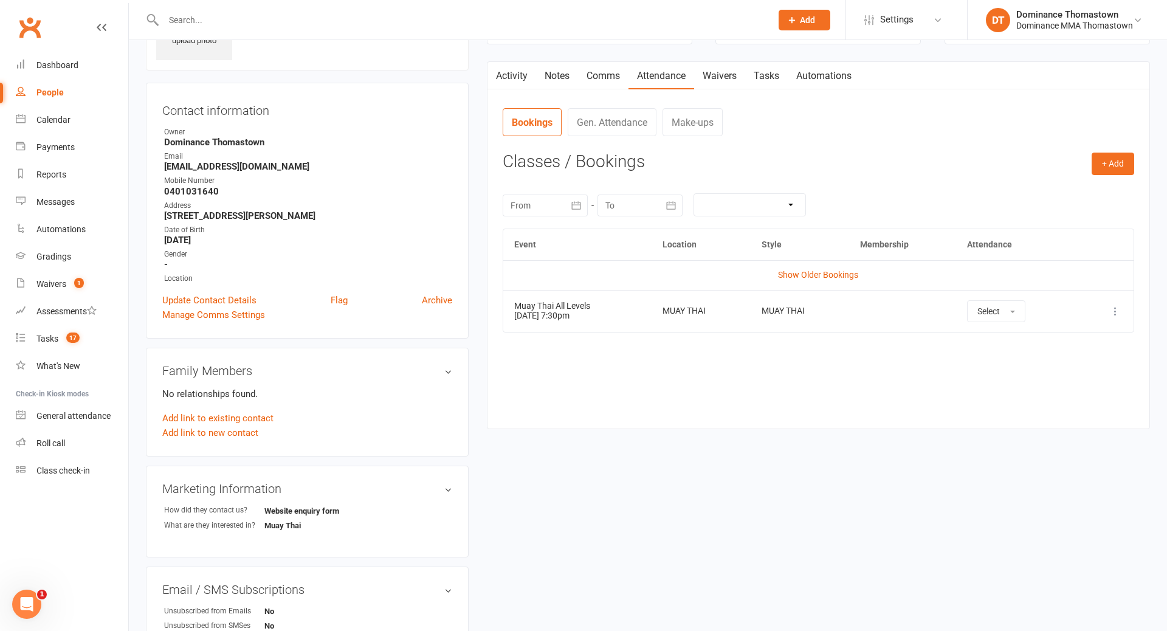
click at [776, 72] on link "Tasks" at bounding box center [766, 76] width 43 height 28
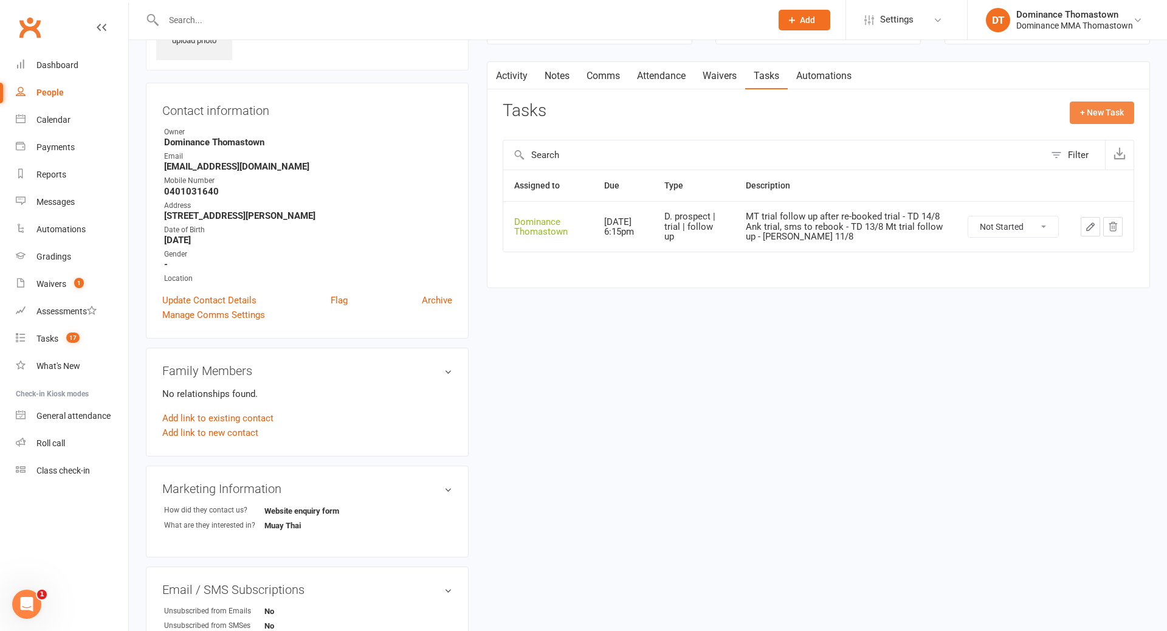
click at [1097, 109] on button "+ New Task" at bounding box center [1102, 113] width 64 height 22
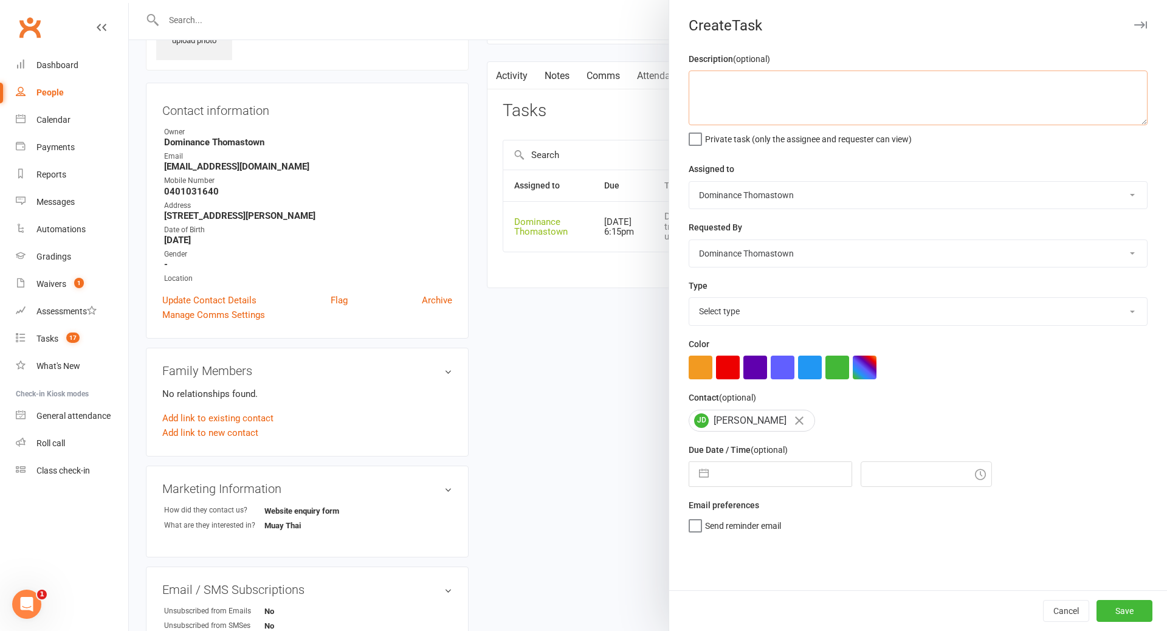
click at [783, 94] on textarea at bounding box center [918, 98] width 459 height 55
click at [747, 476] on input "text" at bounding box center [783, 474] width 137 height 24
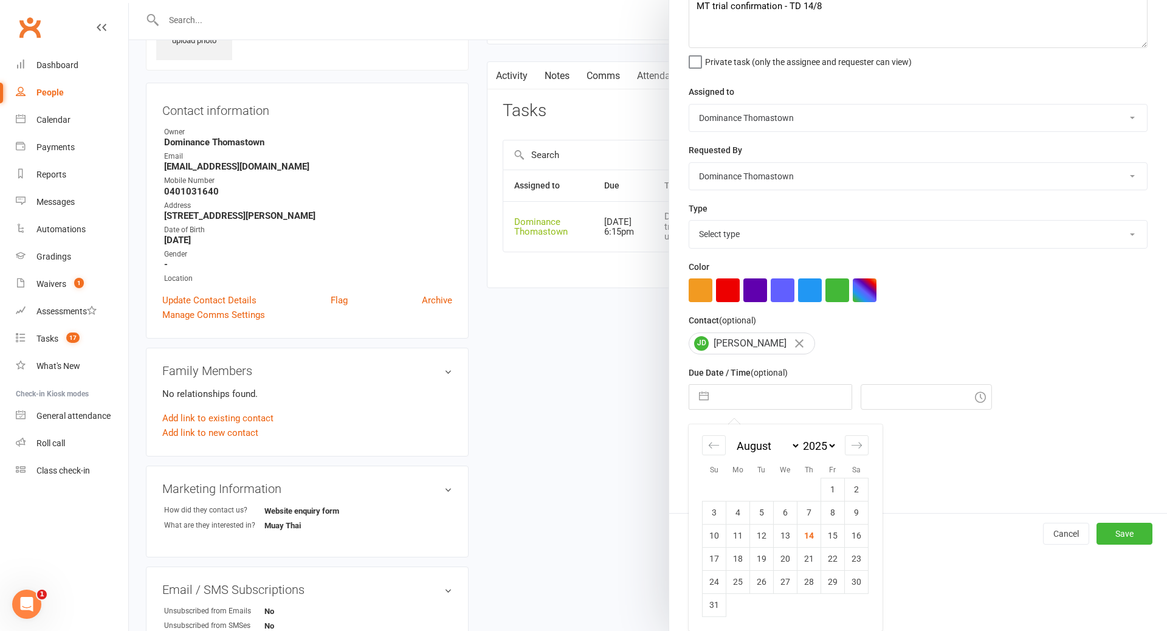
click at [763, 559] on td "19" at bounding box center [762, 558] width 24 height 23
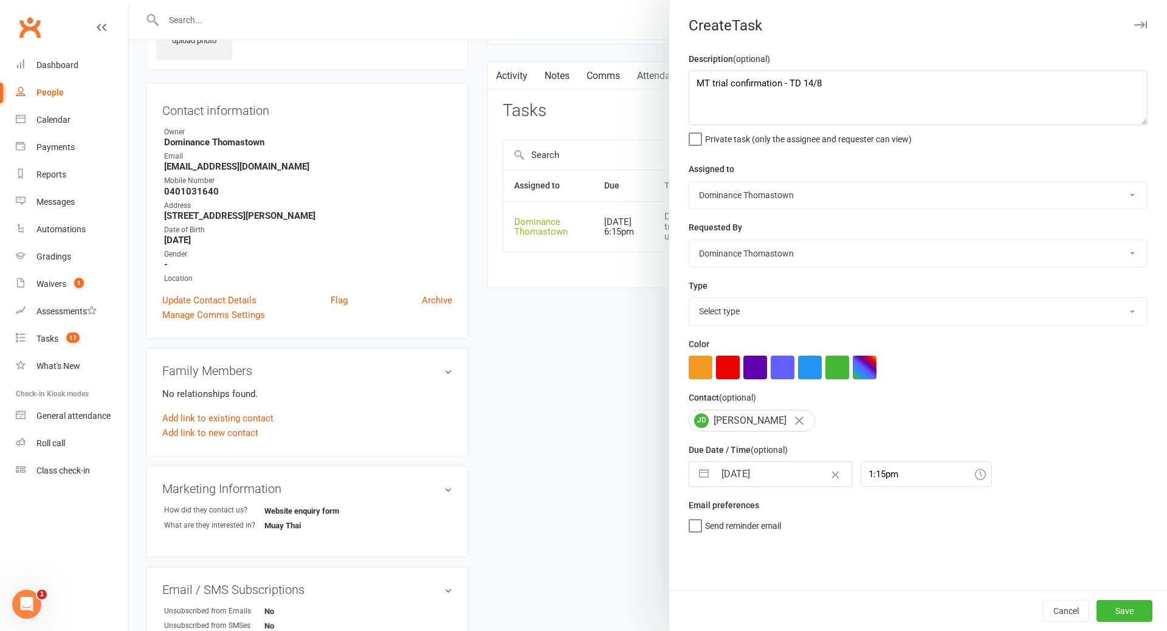
scroll to position [0, 0]
click at [1119, 617] on button "Save" at bounding box center [1125, 611] width 56 height 22
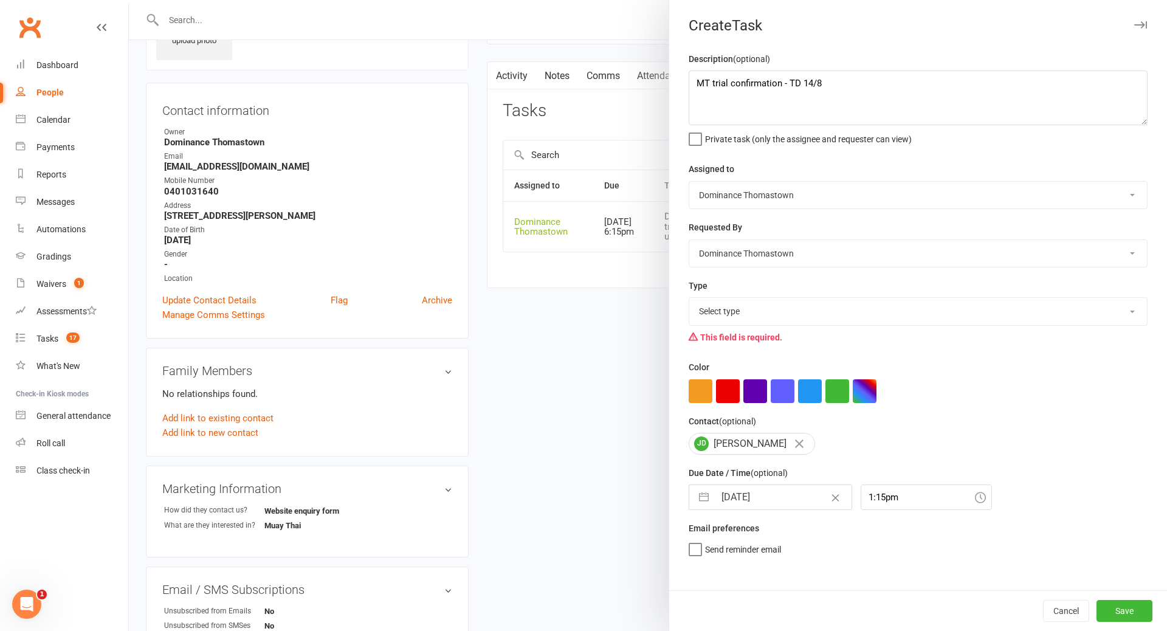
click at [736, 316] on select "Select type A. prospect | enquiry response B. prospect | trial | booking C. pro…" at bounding box center [919, 311] width 458 height 27
click at [1130, 612] on button "Save" at bounding box center [1125, 611] width 56 height 22
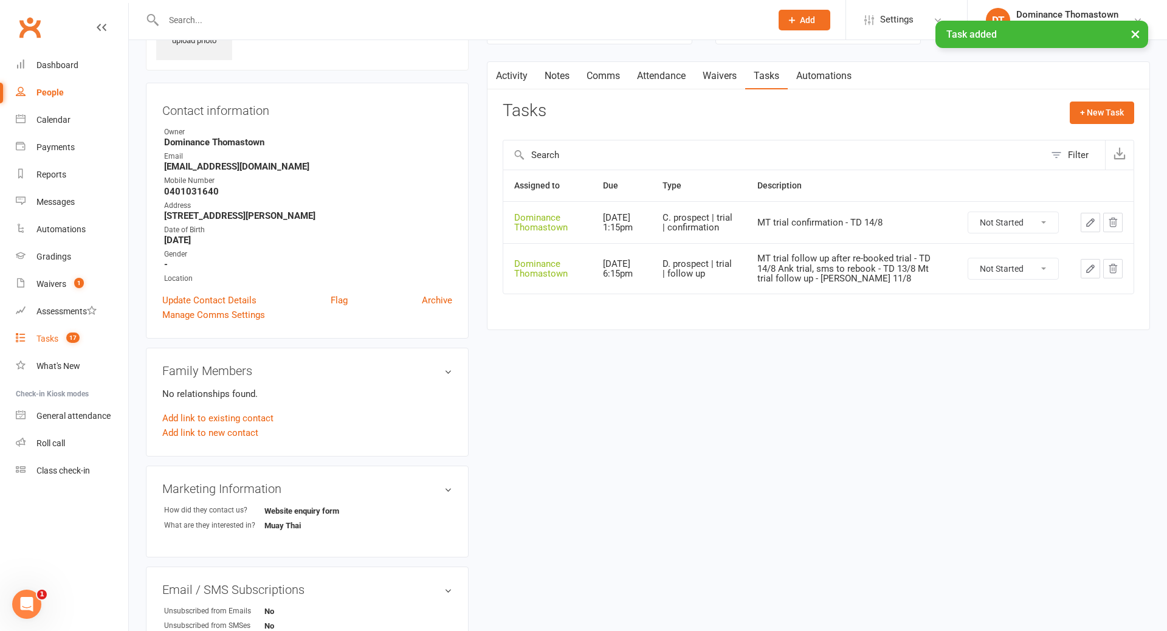
click at [46, 341] on div "Tasks" at bounding box center [47, 339] width 22 height 10
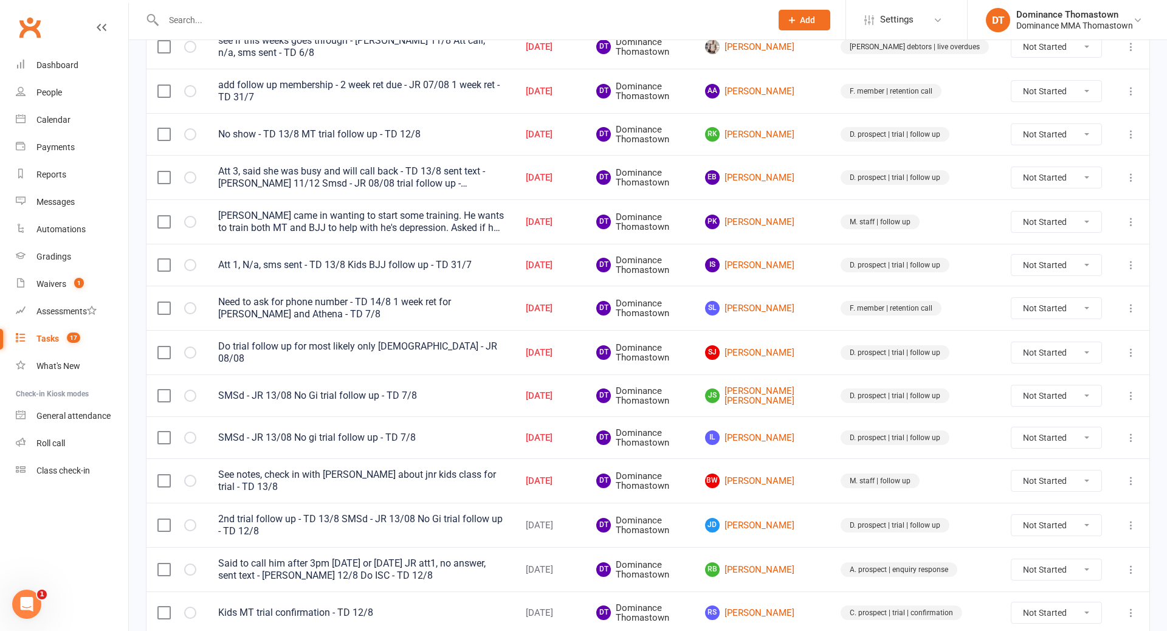
scroll to position [459, 0]
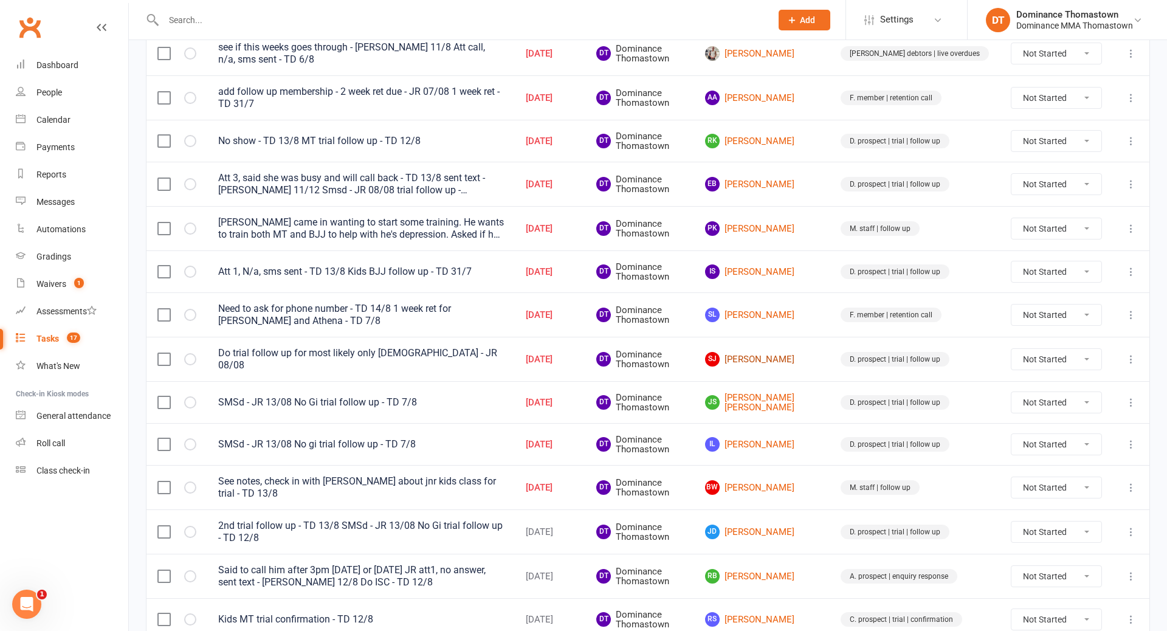
click at [814, 352] on link "SJ Sandy Juresic" at bounding box center [762, 359] width 114 height 15
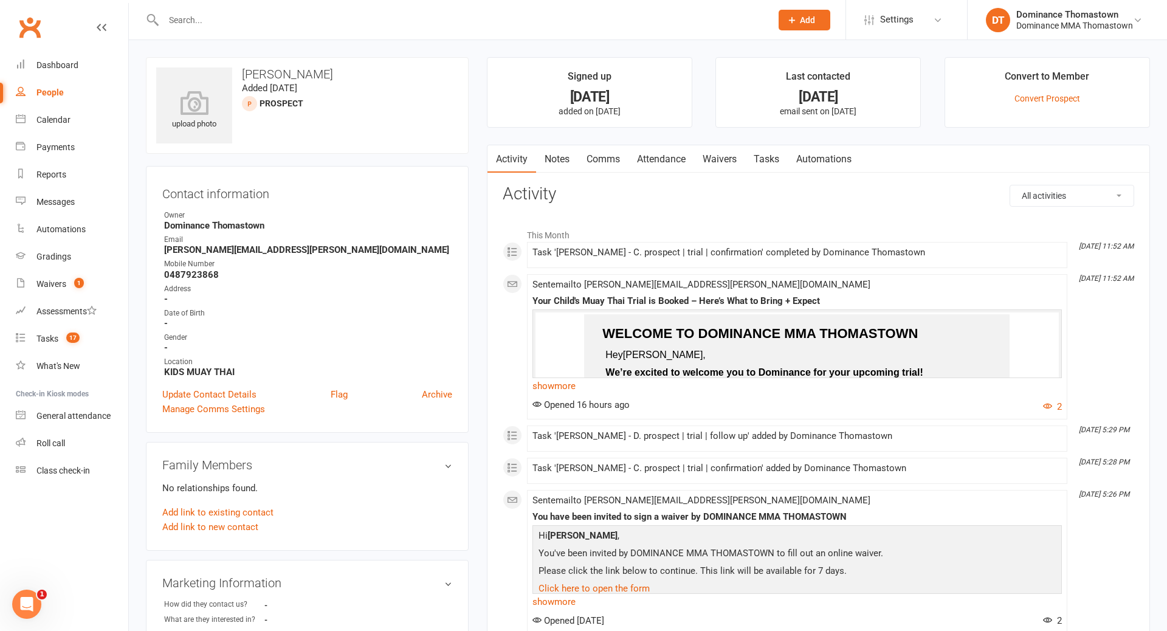
click at [712, 164] on link "Waivers" at bounding box center [719, 159] width 51 height 28
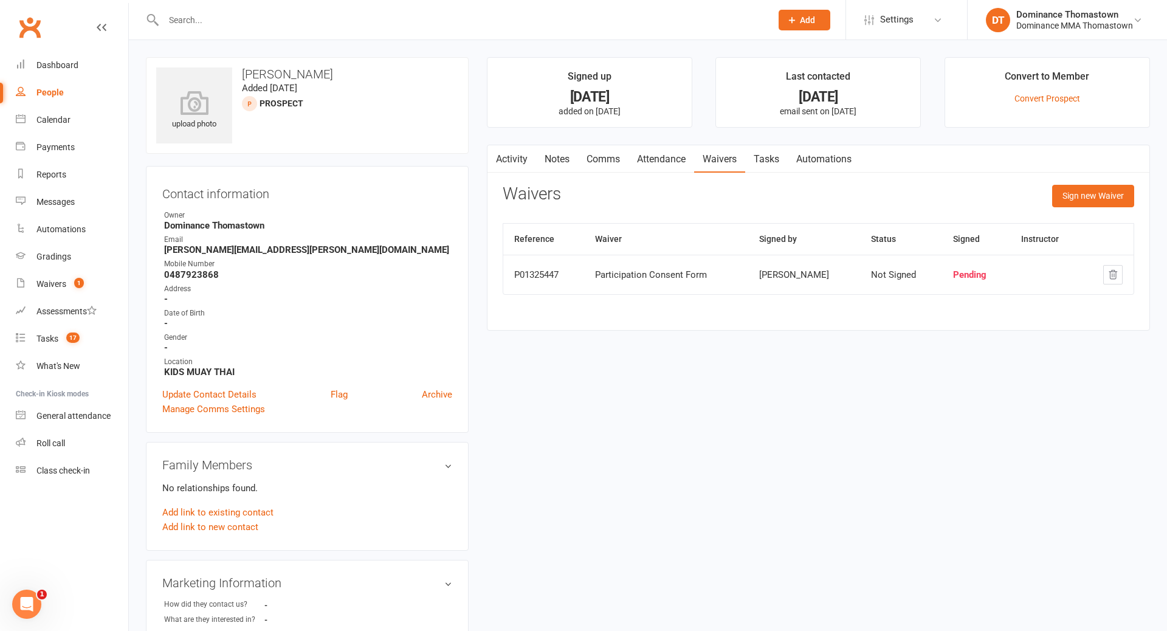
click at [674, 162] on link "Attendance" at bounding box center [662, 159] width 66 height 28
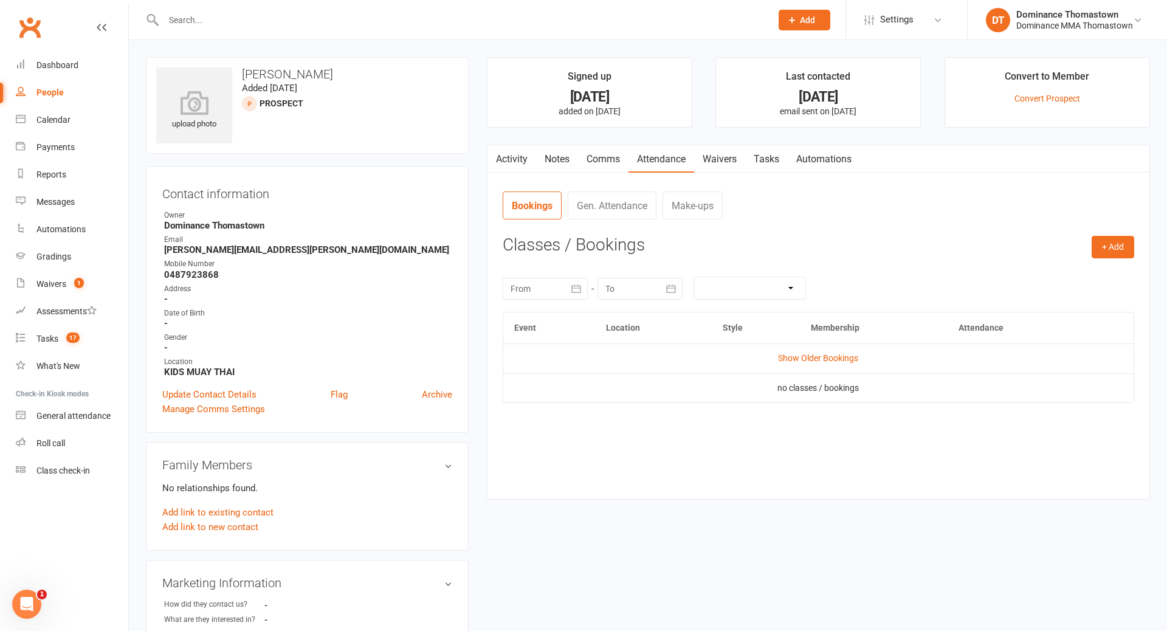
click at [603, 161] on link "Comms" at bounding box center [603, 159] width 50 height 28
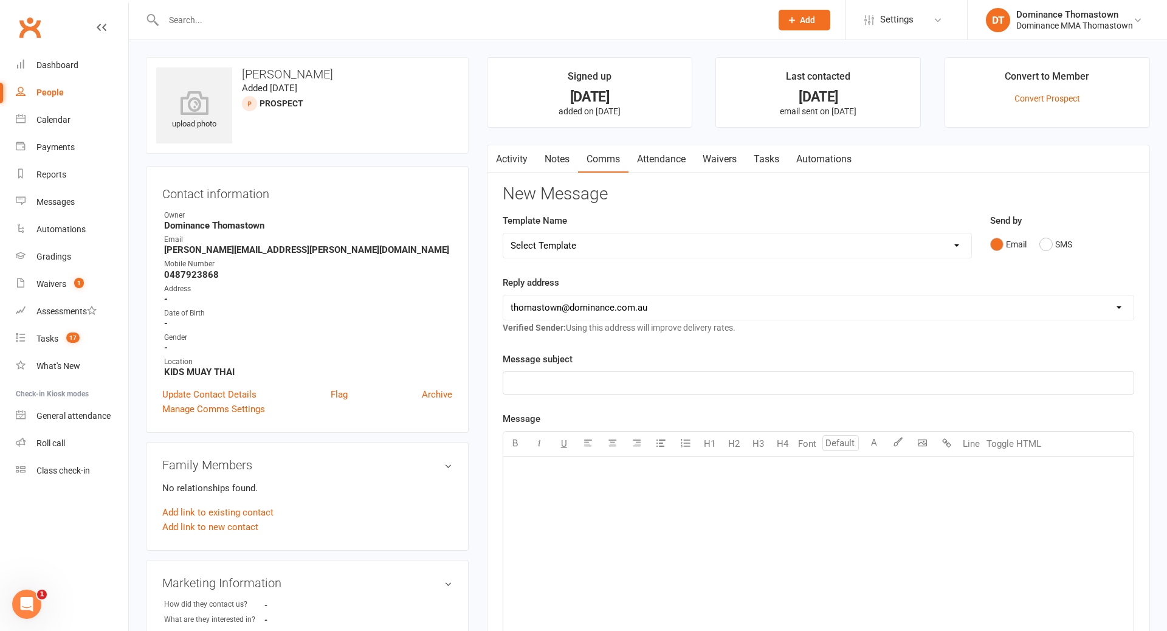
click at [373, 230] on strong "Dominance Thomastown" at bounding box center [308, 225] width 288 height 11
click at [556, 163] on link "Notes" at bounding box center [557, 159] width 42 height 28
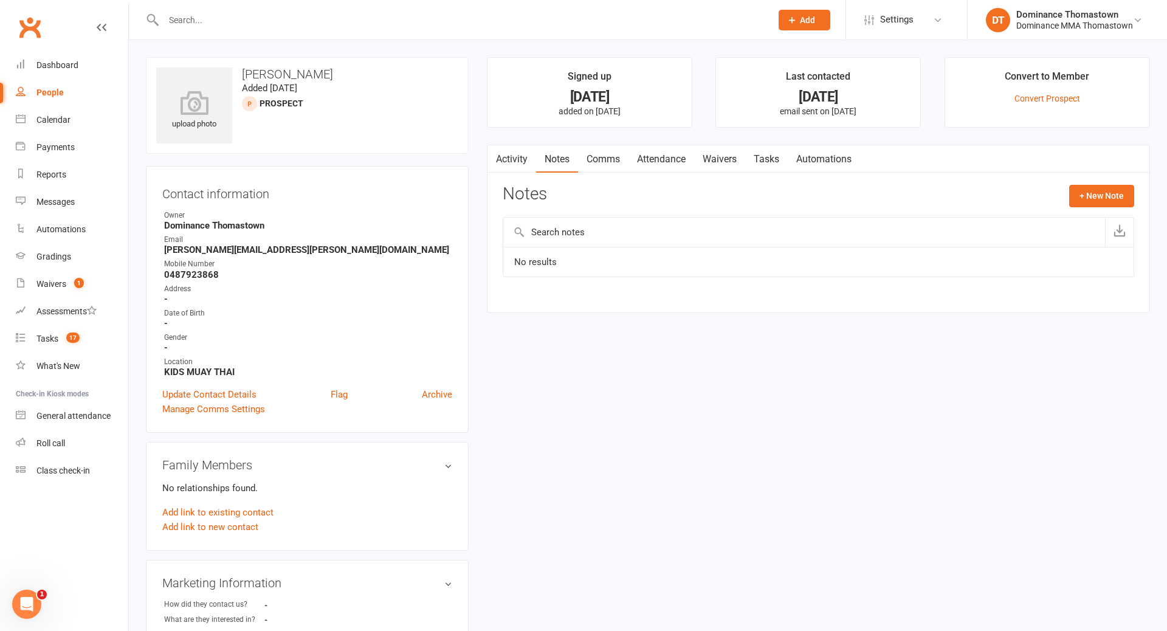
click at [609, 164] on link "Comms" at bounding box center [603, 159] width 50 height 28
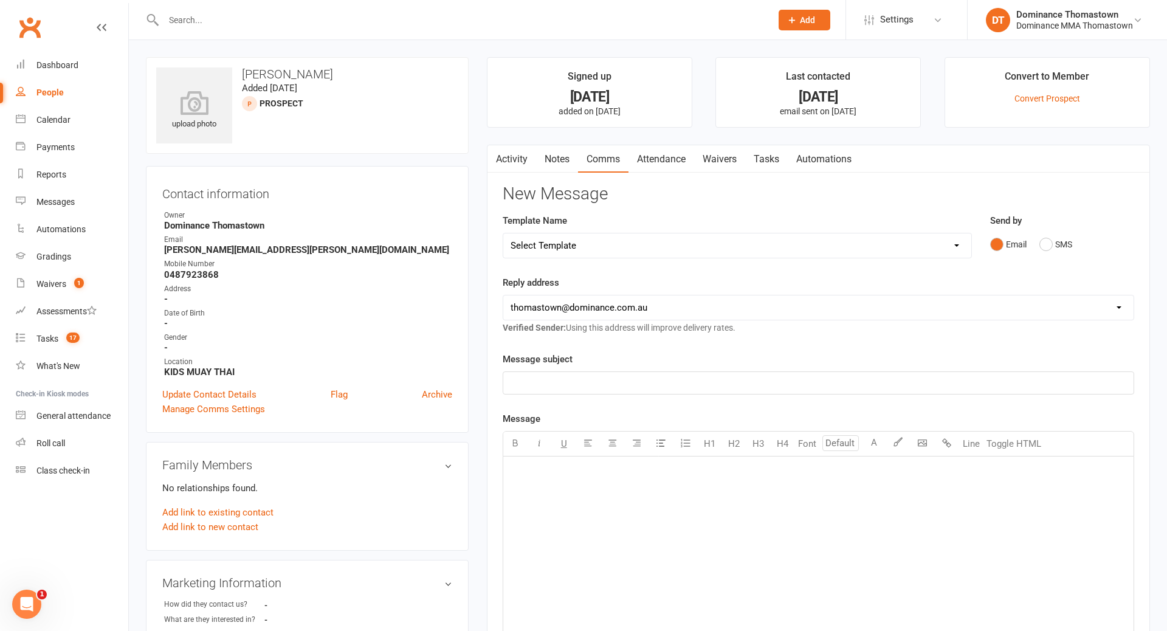
click at [666, 160] on link "Attendance" at bounding box center [662, 159] width 66 height 28
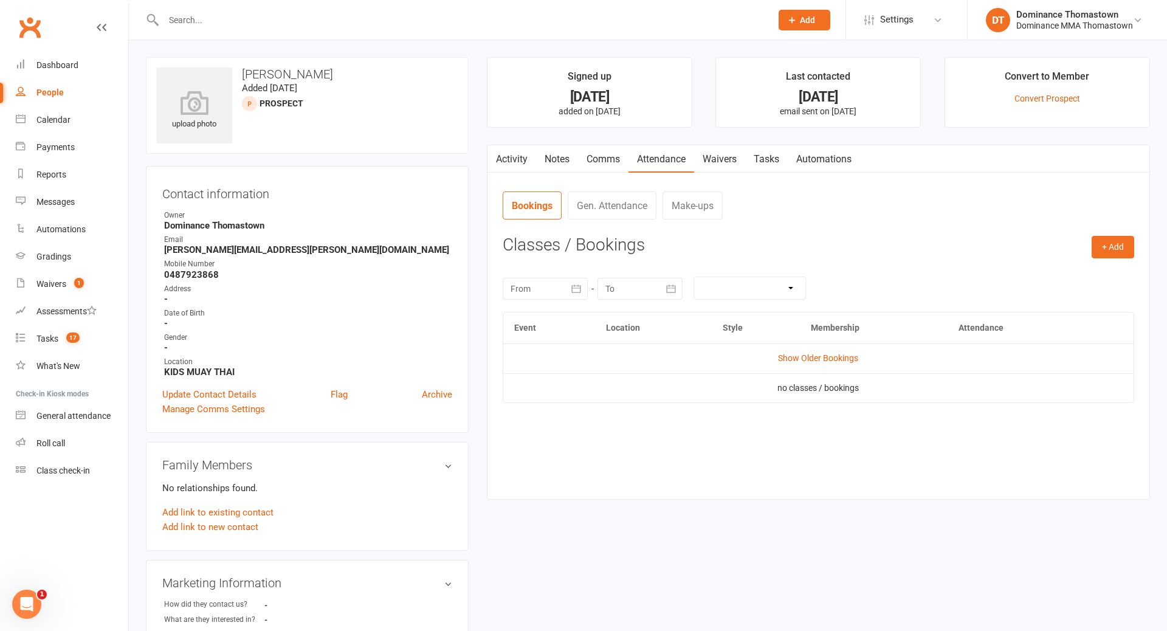
click at [706, 161] on link "Waivers" at bounding box center [719, 159] width 51 height 28
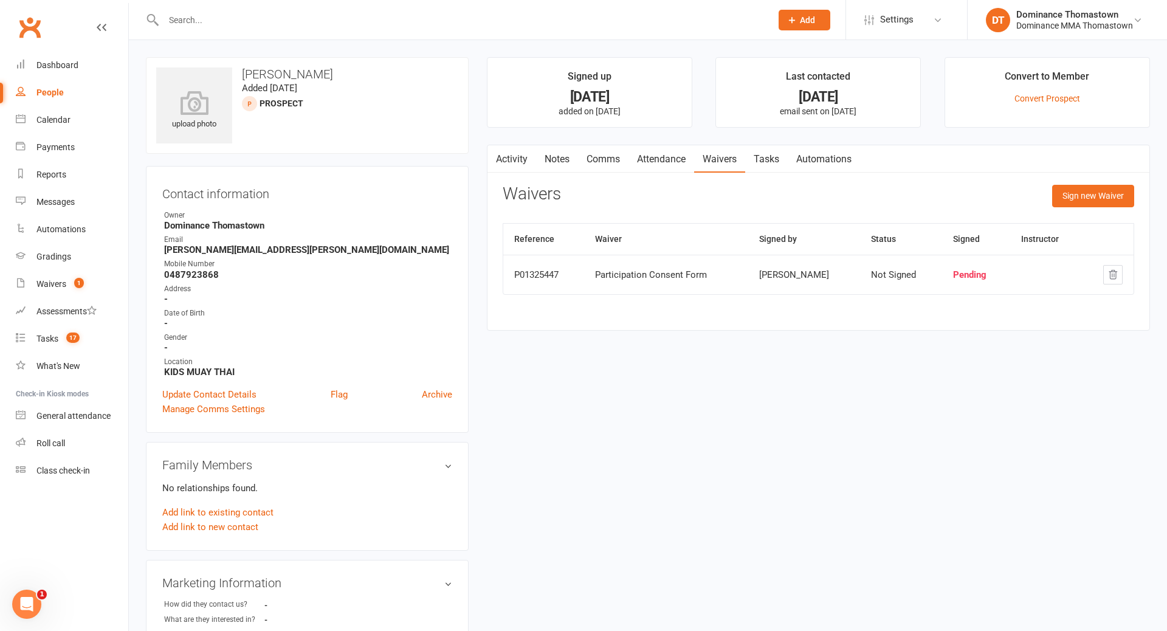
click at [786, 158] on link "Tasks" at bounding box center [766, 159] width 43 height 28
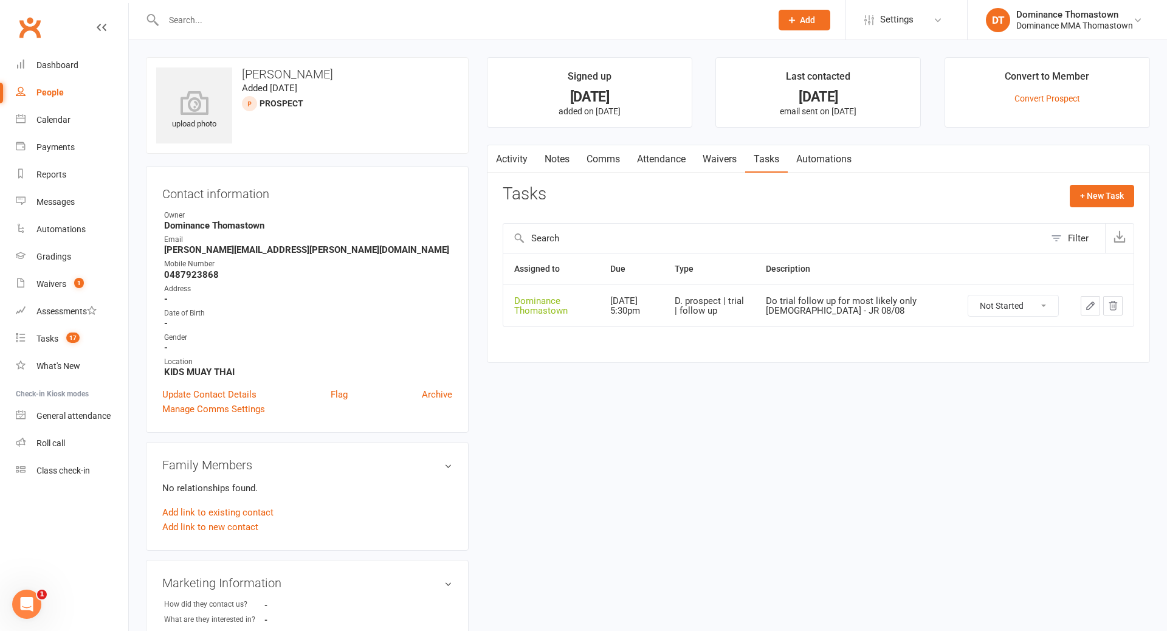
click at [567, 158] on link "Notes" at bounding box center [557, 159] width 42 height 28
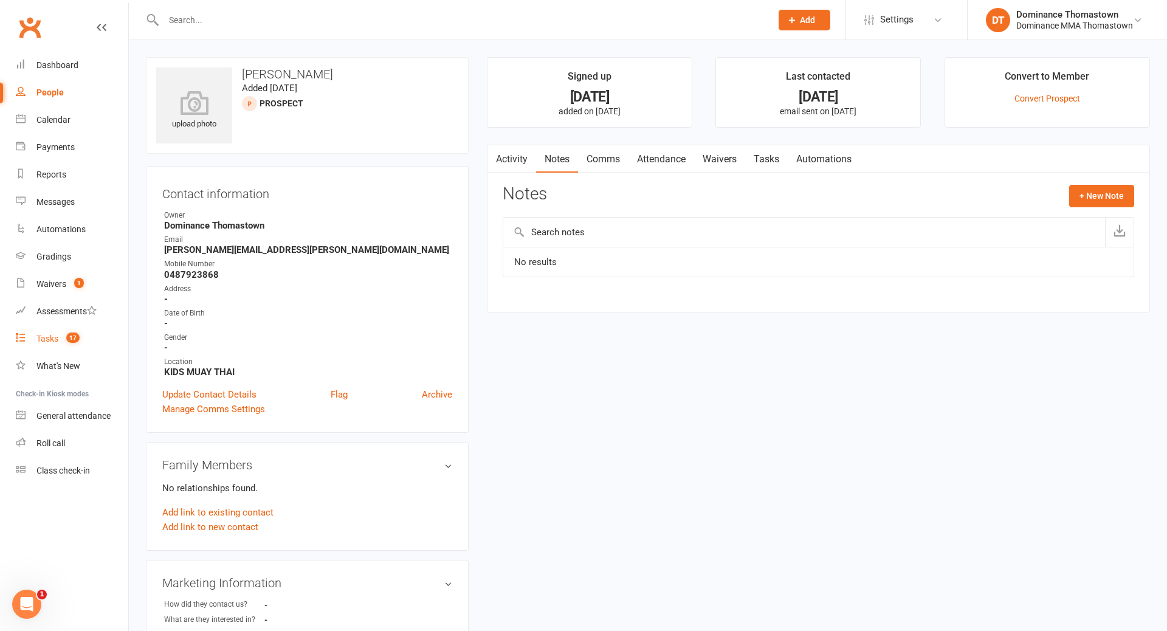
click at [39, 337] on div "Tasks" at bounding box center [47, 339] width 22 height 10
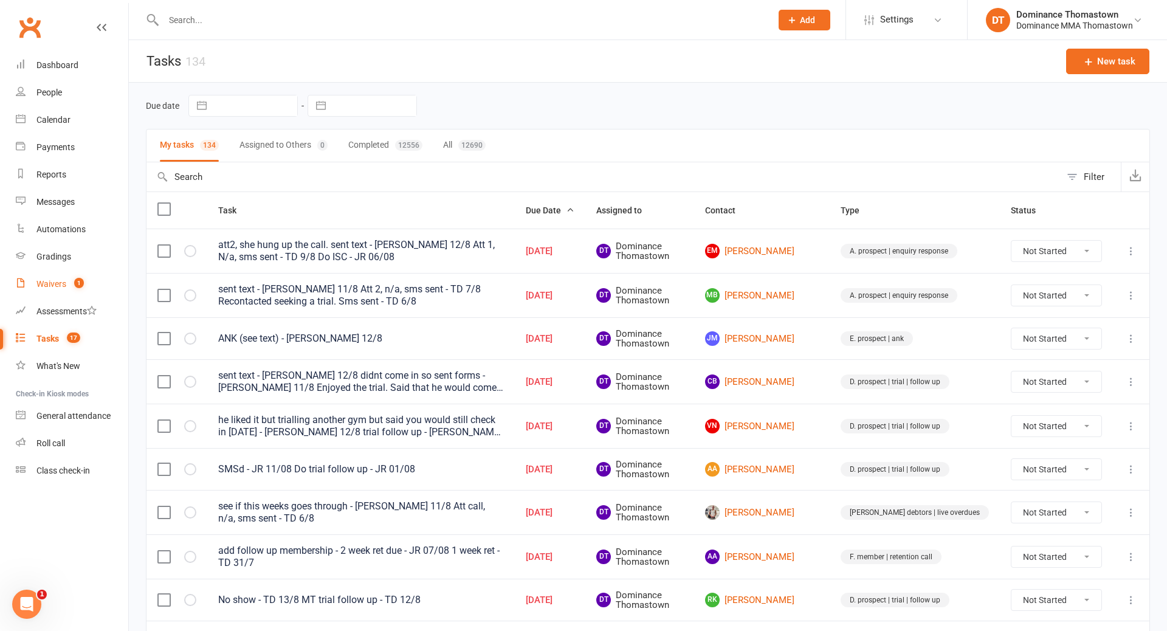
click at [52, 283] on div "Waivers" at bounding box center [51, 284] width 30 height 10
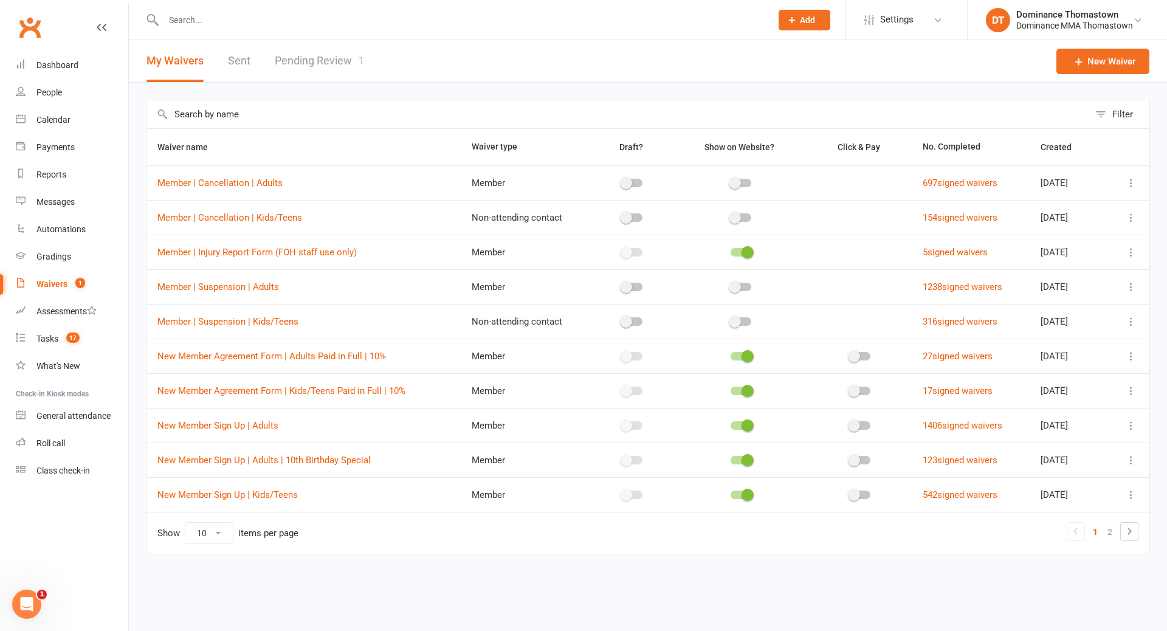
click at [309, 58] on link "Pending Review 1" at bounding box center [319, 61] width 89 height 42
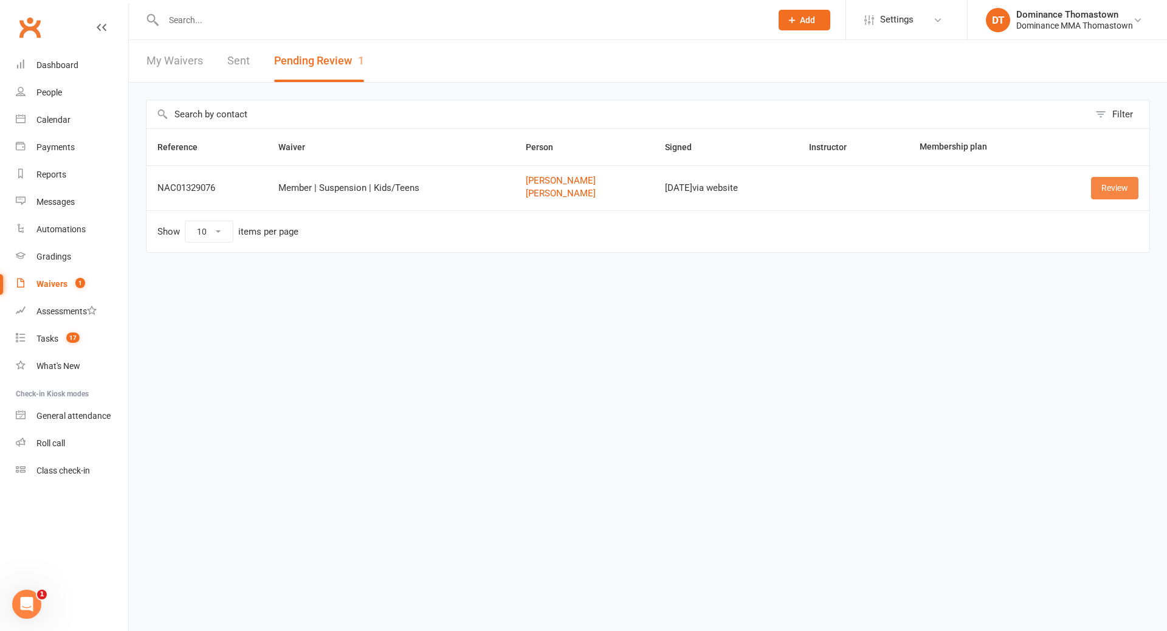
click at [1112, 188] on link "Review" at bounding box center [1114, 188] width 47 height 22
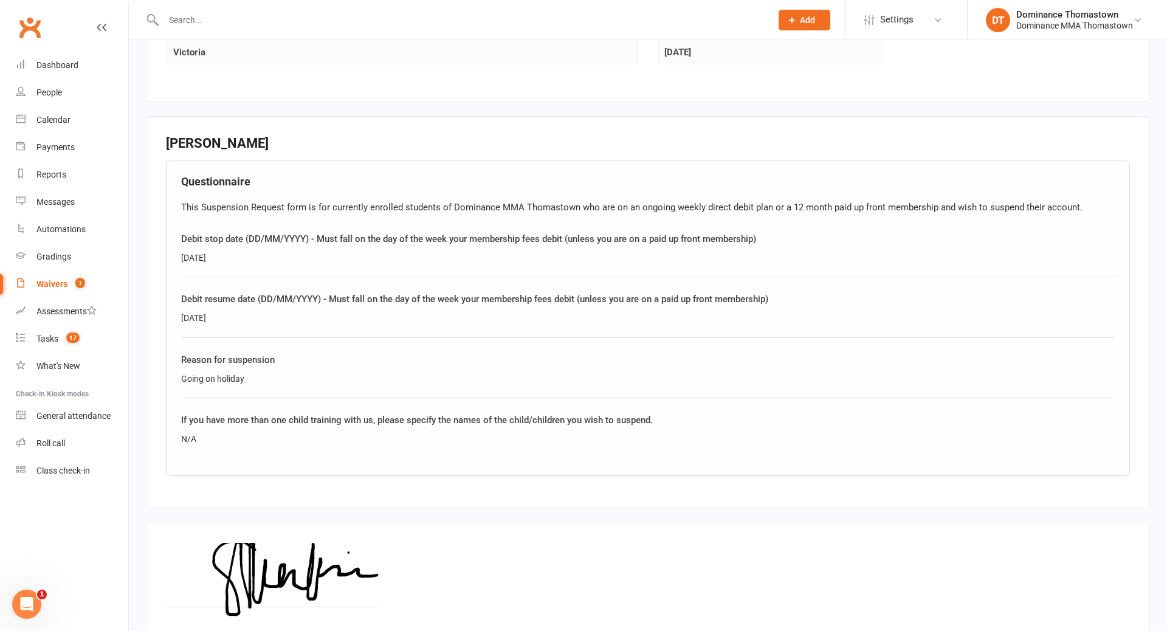
scroll to position [949, 0]
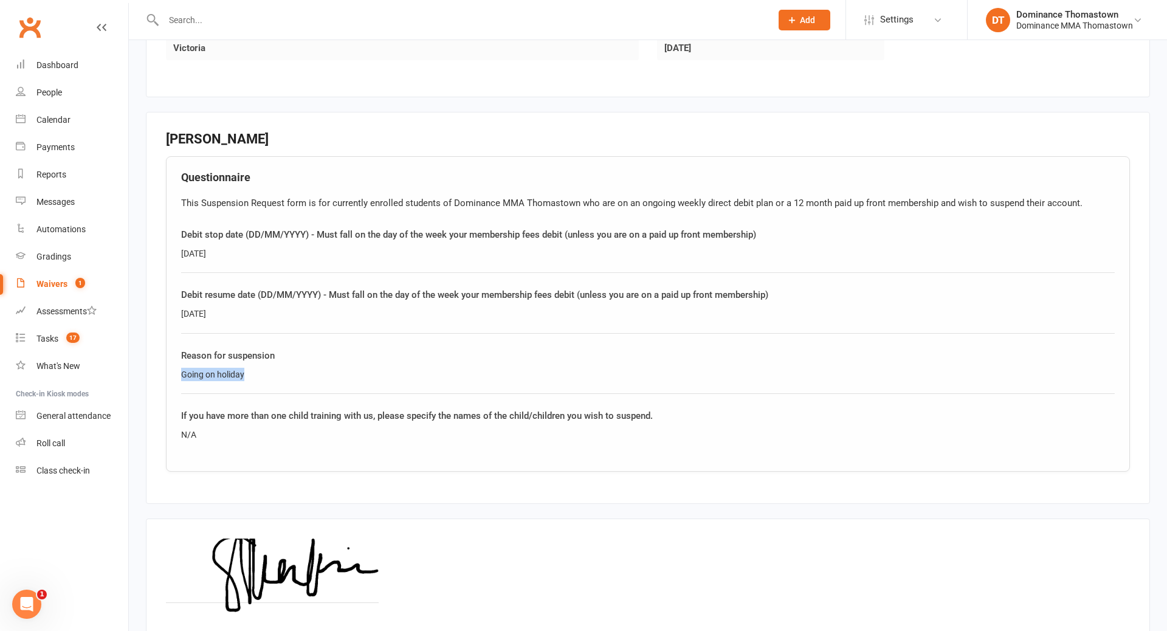
drag, startPoint x: 263, startPoint y: 369, endPoint x: 195, endPoint y: 370, distance: 67.5
click at [174, 367] on div "Questionnaire This Suspension Request form is for currently enrolled students o…" at bounding box center [648, 313] width 964 height 315
copy div "Going on holiday"
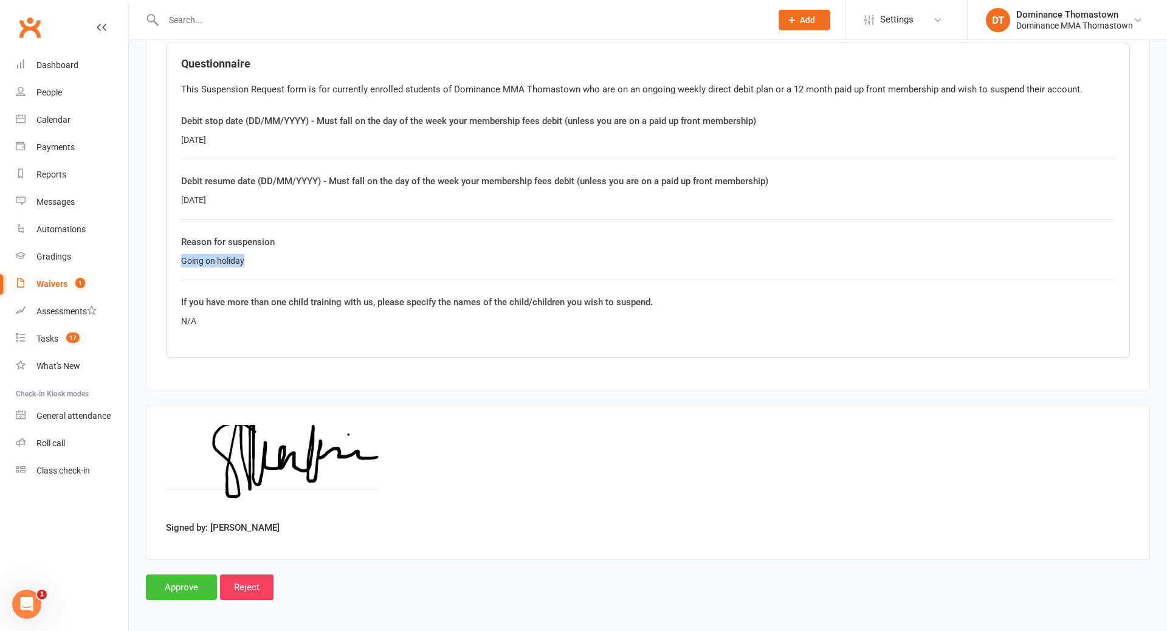
click at [181, 582] on input "Approve" at bounding box center [181, 588] width 71 height 26
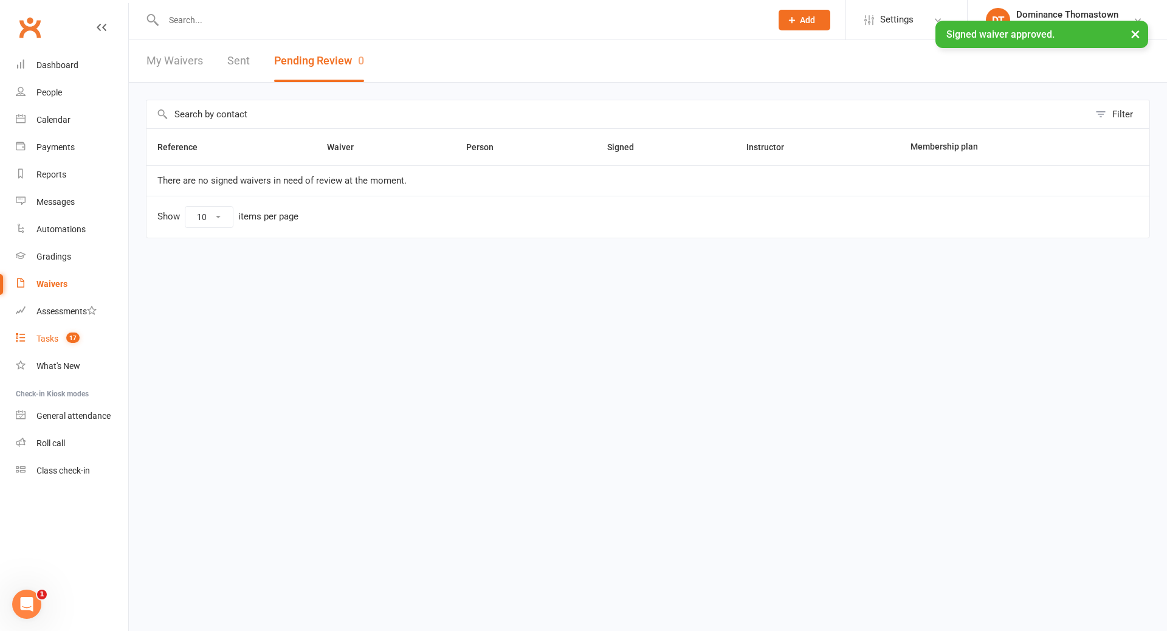
drag, startPoint x: 43, startPoint y: 337, endPoint x: 50, endPoint y: 337, distance: 7.3
click at [43, 337] on div "Tasks" at bounding box center [47, 339] width 22 height 10
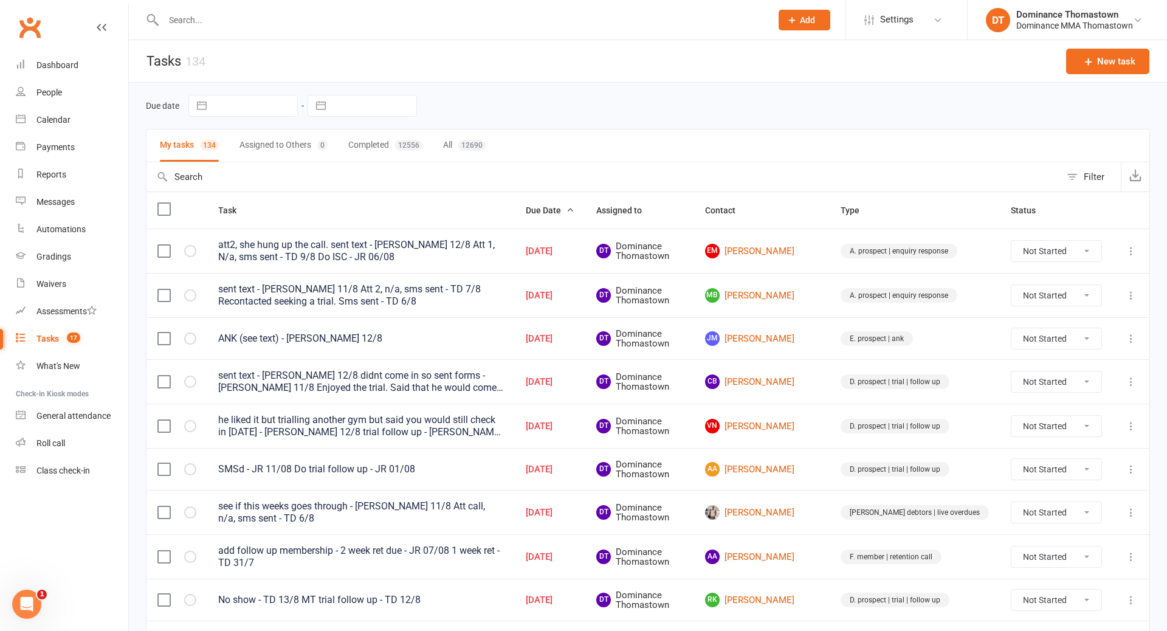
click at [215, 19] on input "text" at bounding box center [461, 20] width 603 height 17
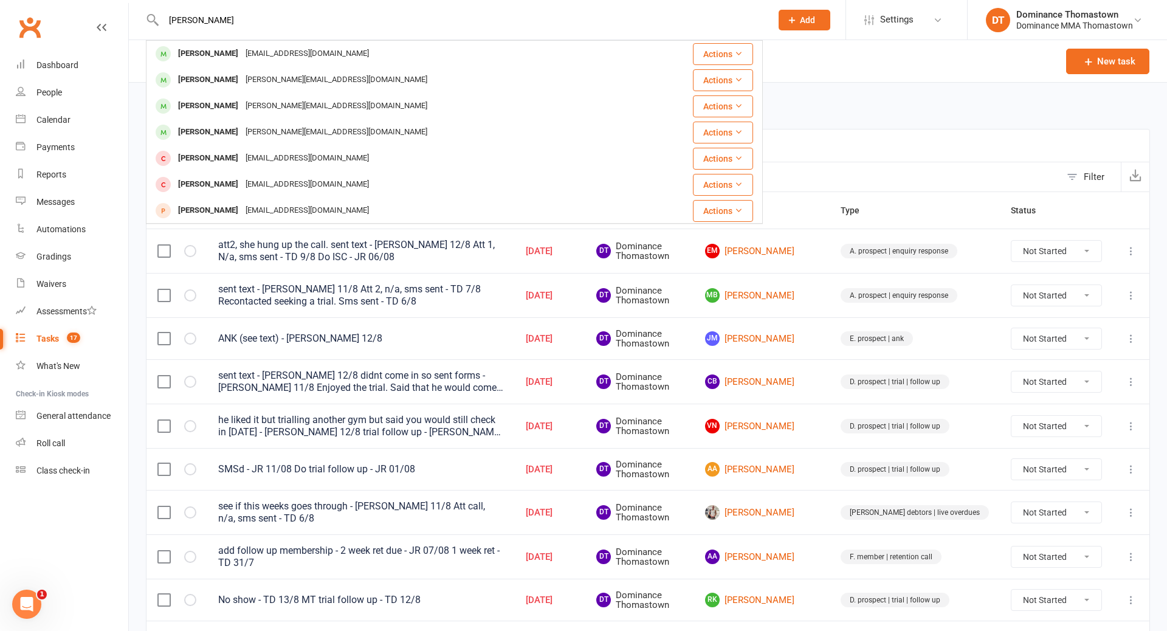
click at [236, 51] on div "Zachary Hanson" at bounding box center [208, 54] width 67 height 18
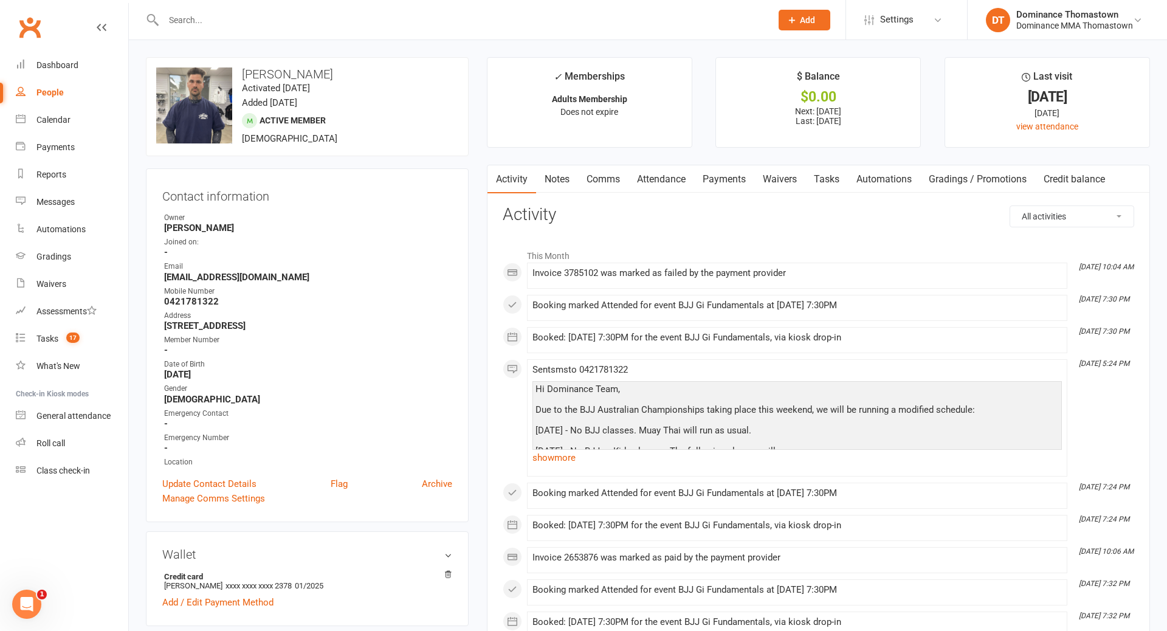
click at [851, 182] on link "Automations" at bounding box center [884, 179] width 72 height 28
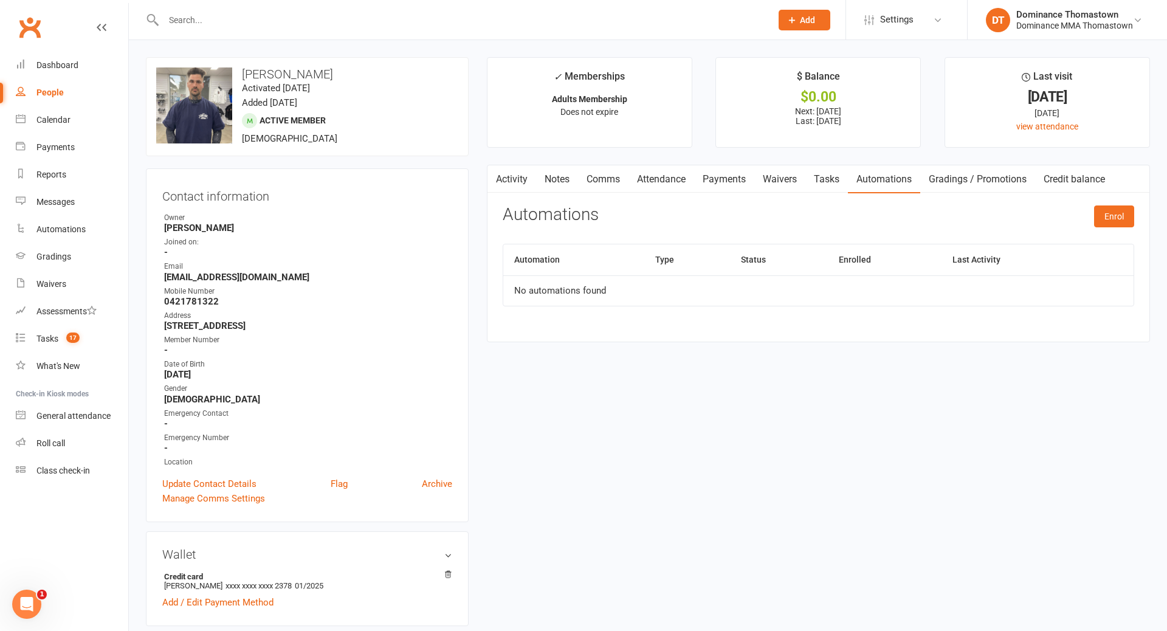
click at [839, 181] on link "Tasks" at bounding box center [827, 179] width 43 height 28
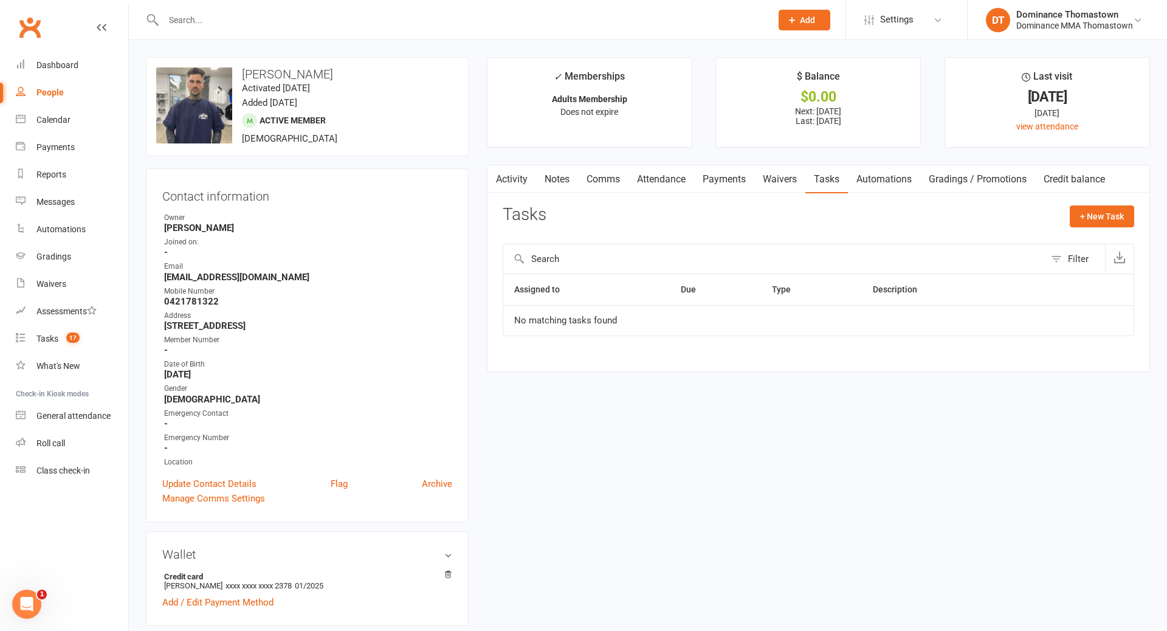
click at [773, 184] on link "Waivers" at bounding box center [780, 179] width 51 height 28
click at [733, 183] on link "Payments" at bounding box center [724, 179] width 60 height 28
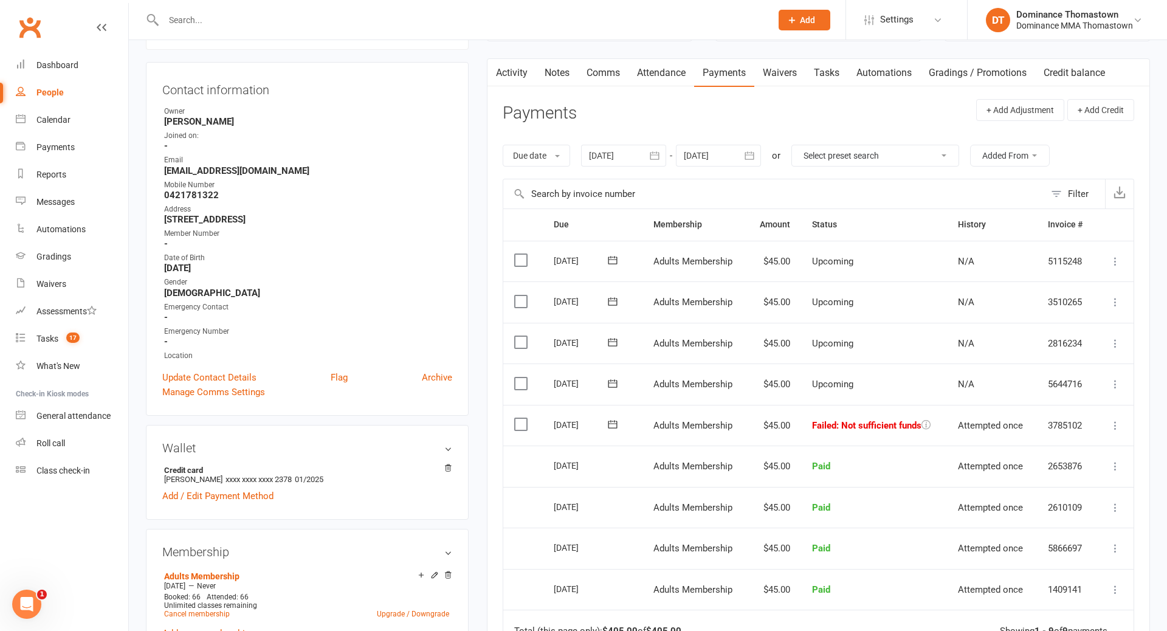
scroll to position [117, 0]
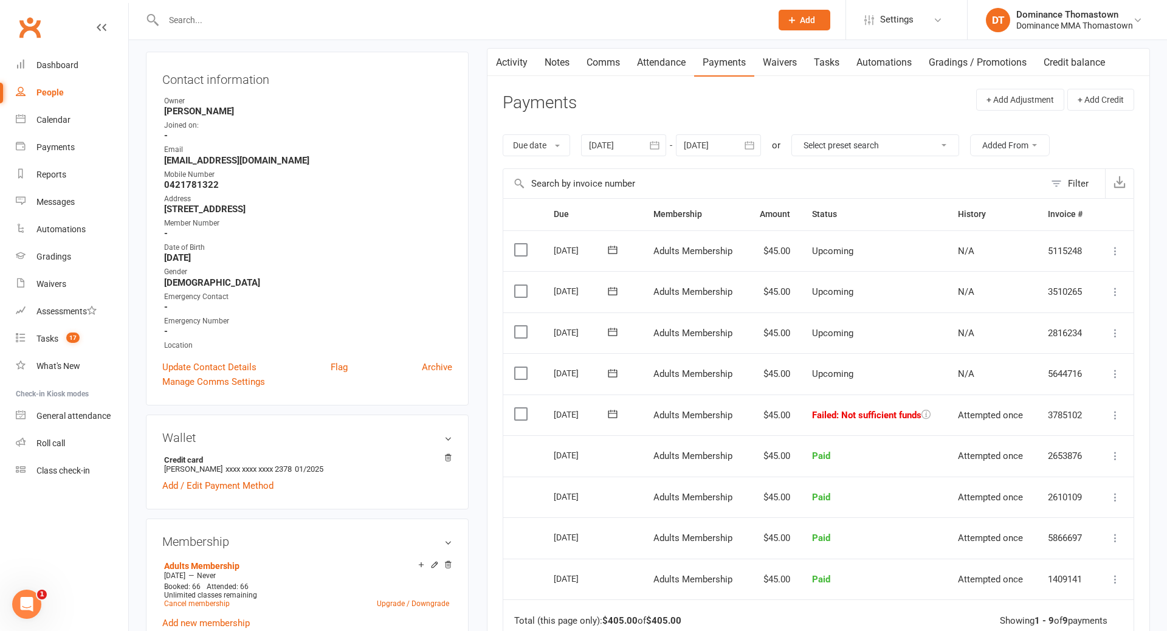
click at [615, 415] on icon at bounding box center [613, 414] width 12 height 12
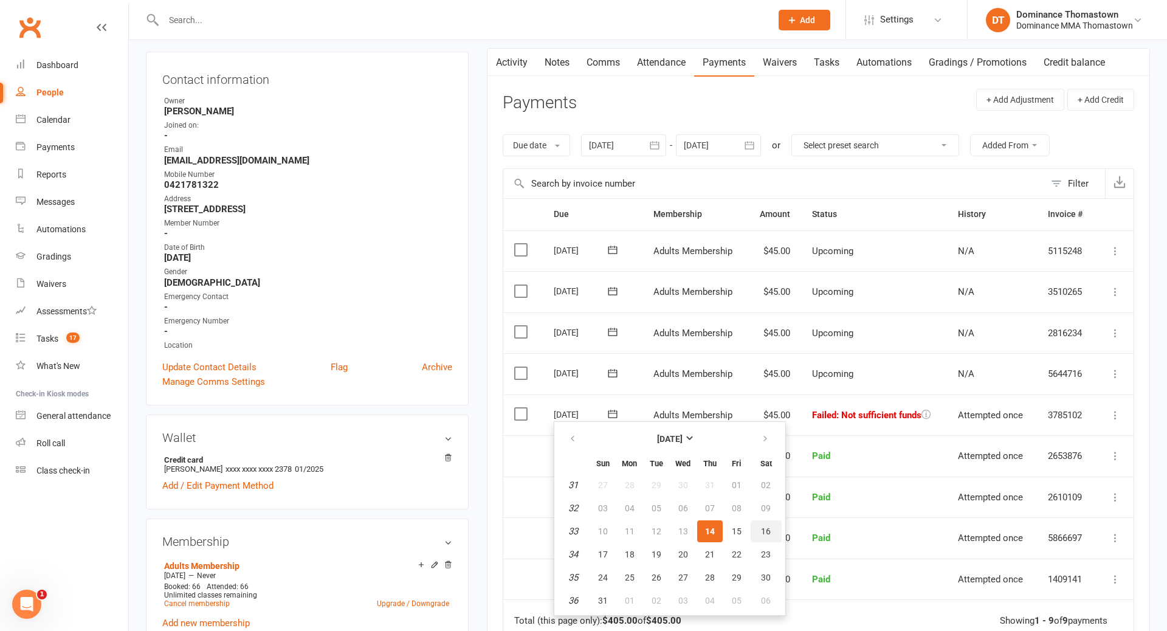
click at [766, 534] on span "16" at bounding box center [766, 532] width 10 height 10
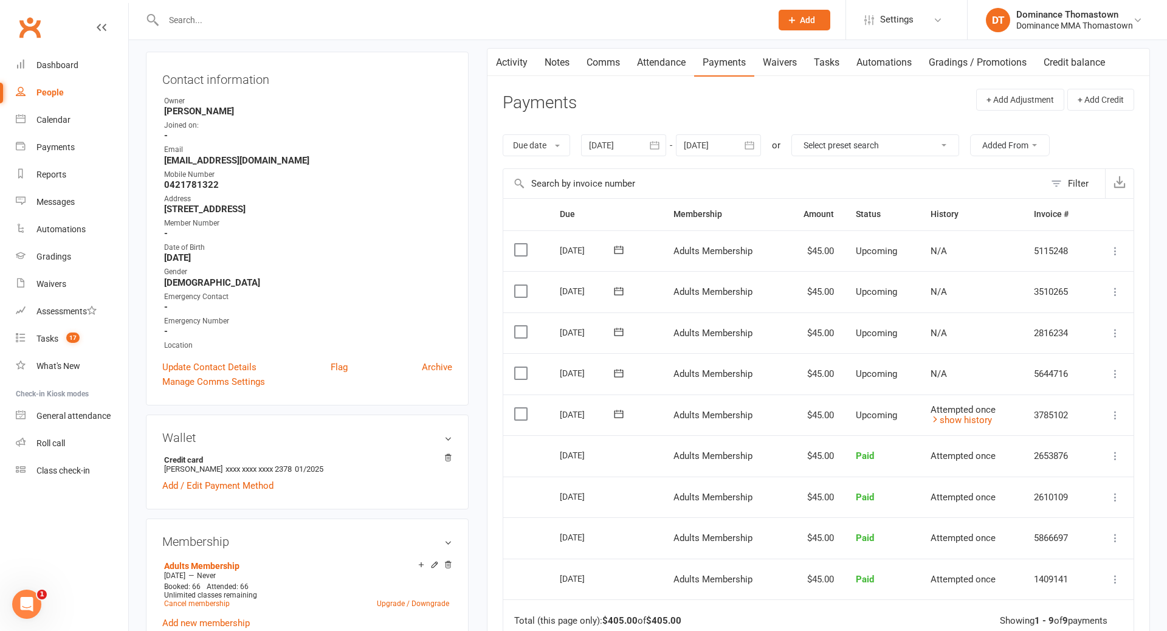
scroll to position [0, 0]
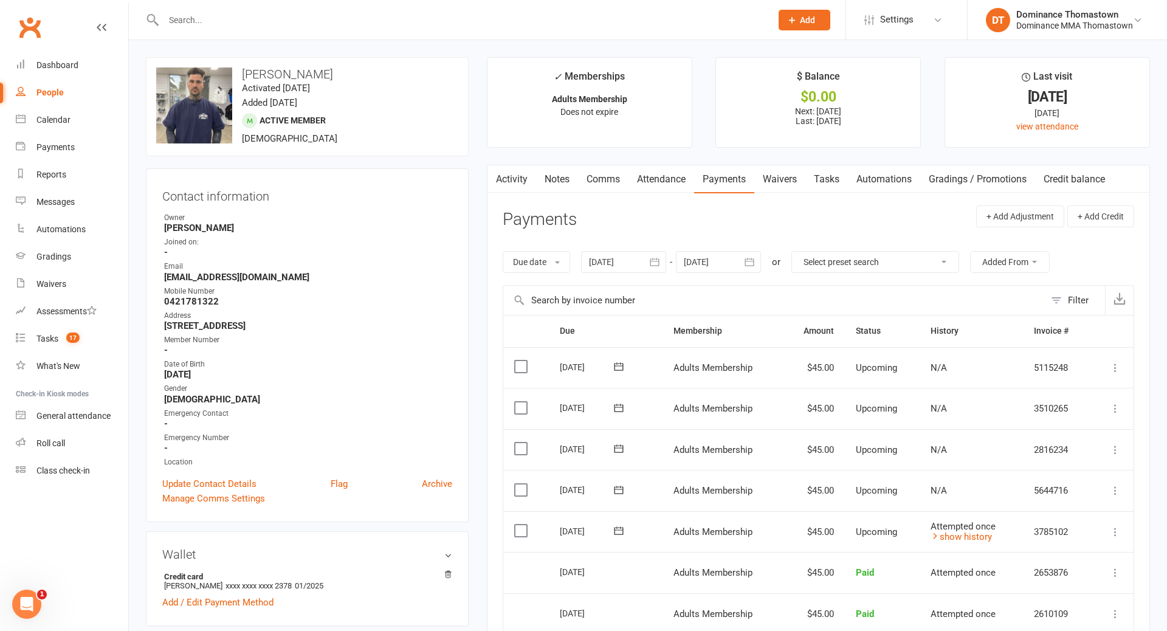
click at [218, 18] on input "text" at bounding box center [461, 20] width 603 height 17
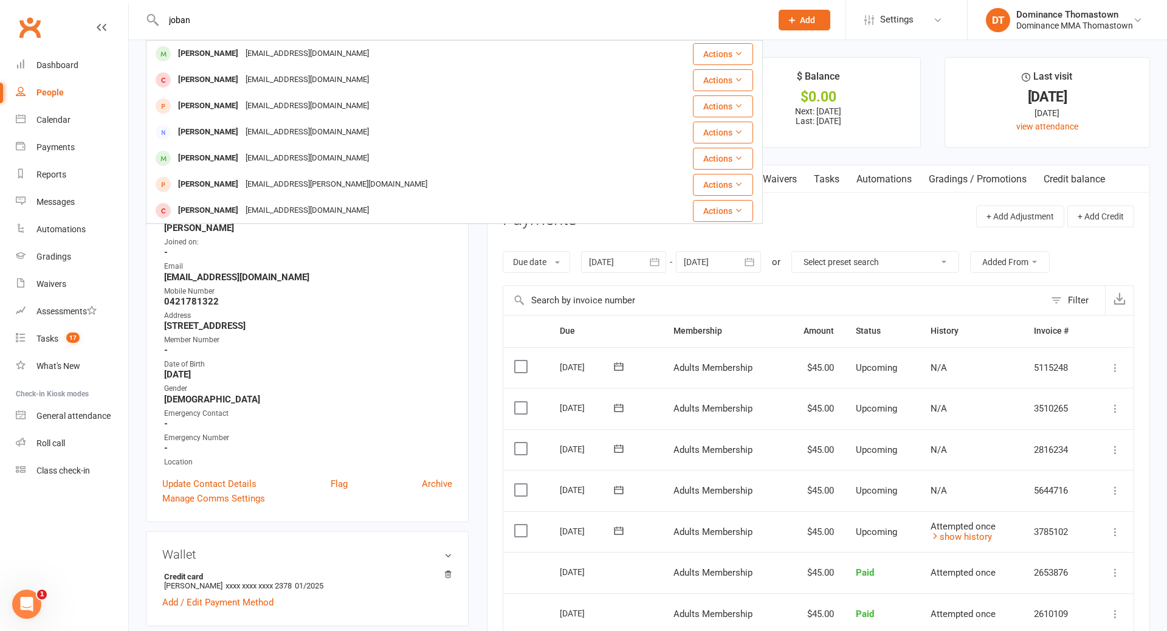
click at [210, 49] on div "Joban Ranu" at bounding box center [208, 54] width 67 height 18
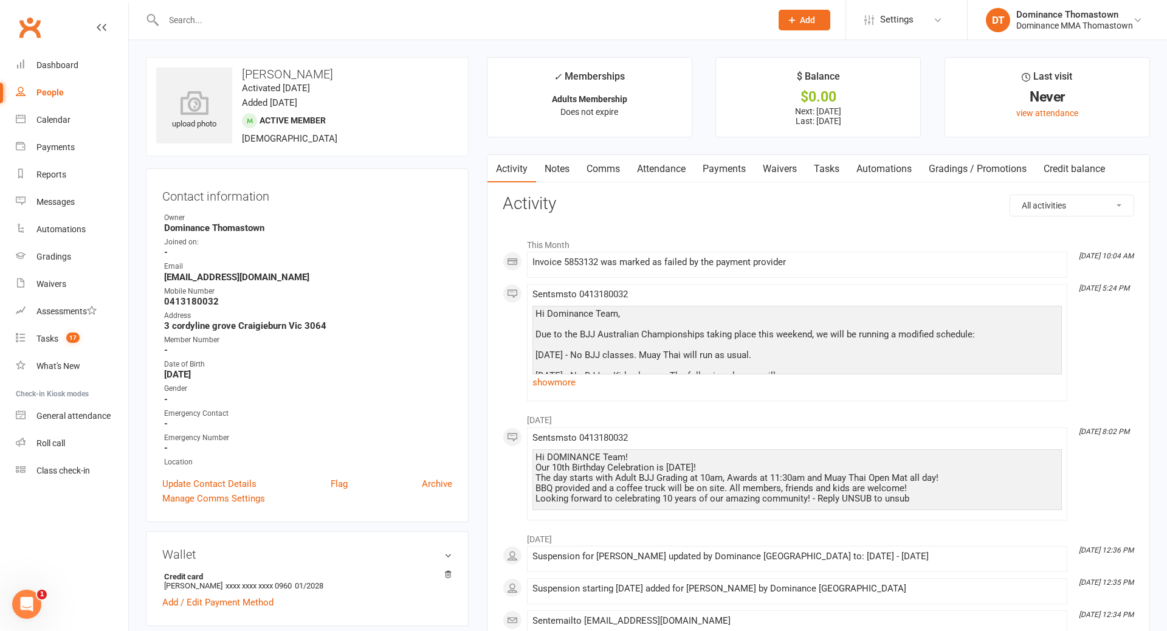
click at [719, 170] on link "Payments" at bounding box center [724, 169] width 60 height 28
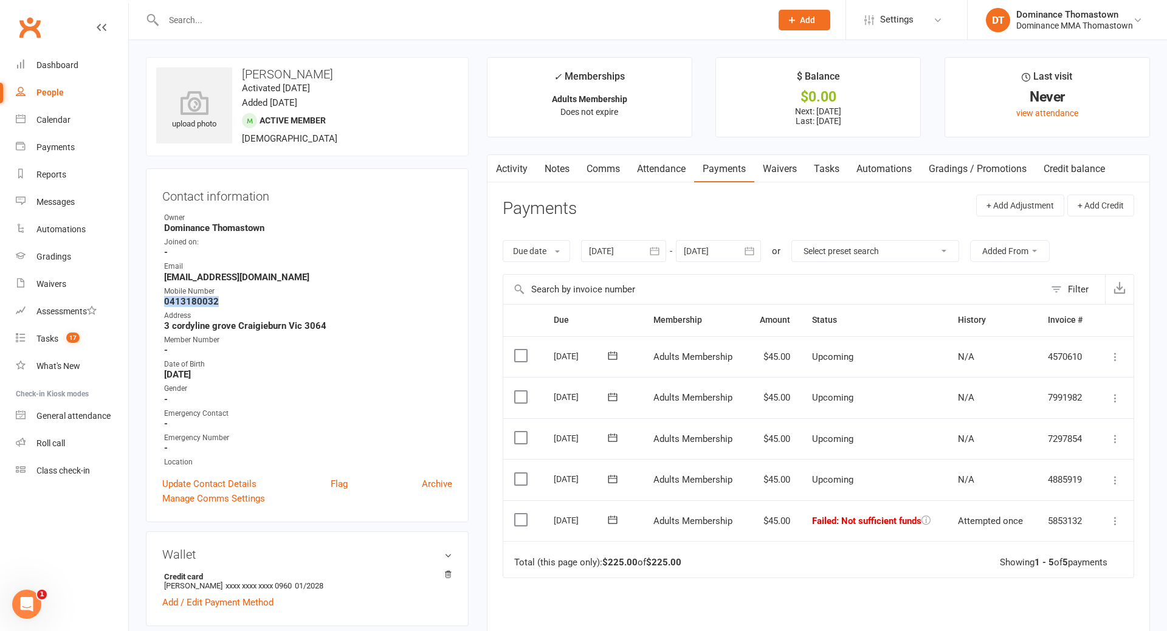
click at [618, 520] on icon at bounding box center [613, 520] width 12 height 12
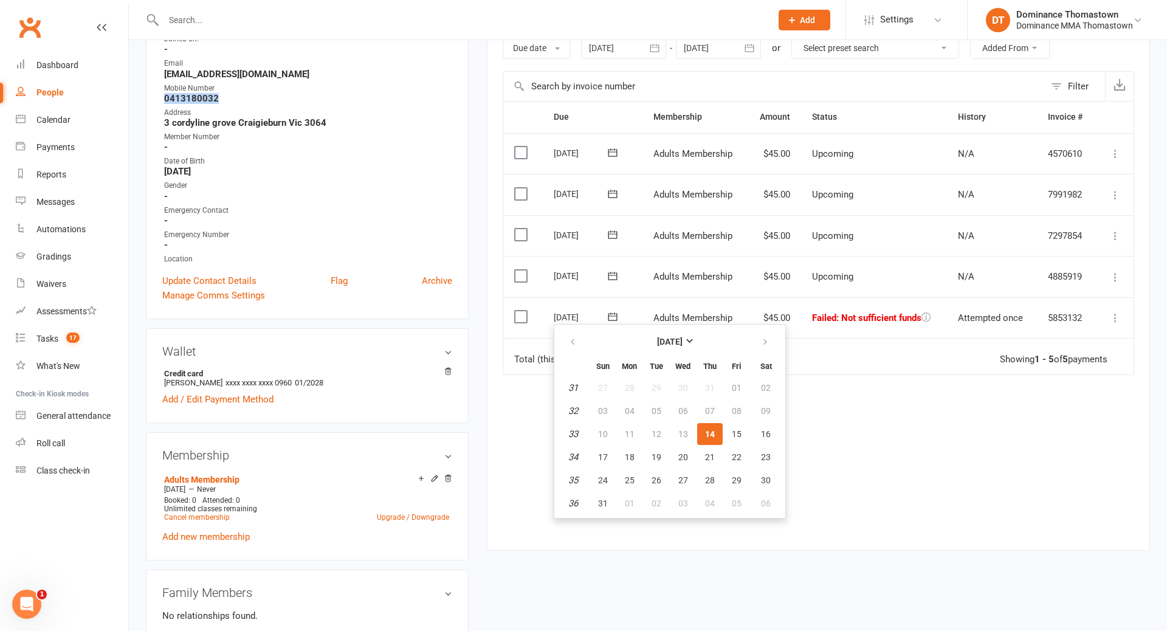
scroll to position [215, 0]
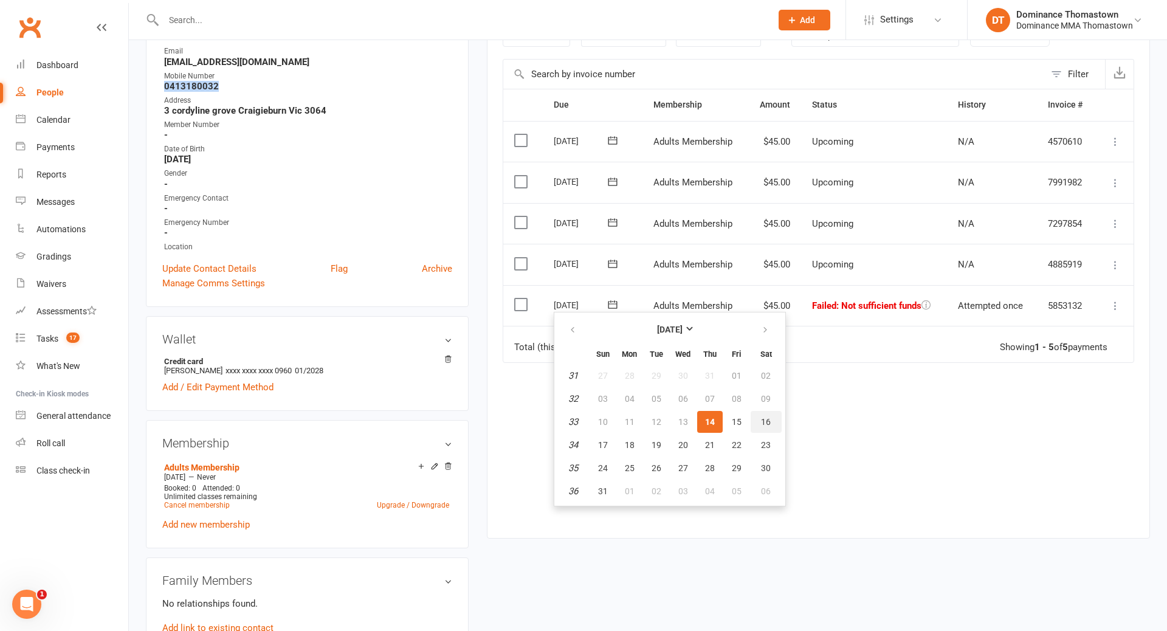
click at [766, 421] on span "16" at bounding box center [766, 422] width 10 height 10
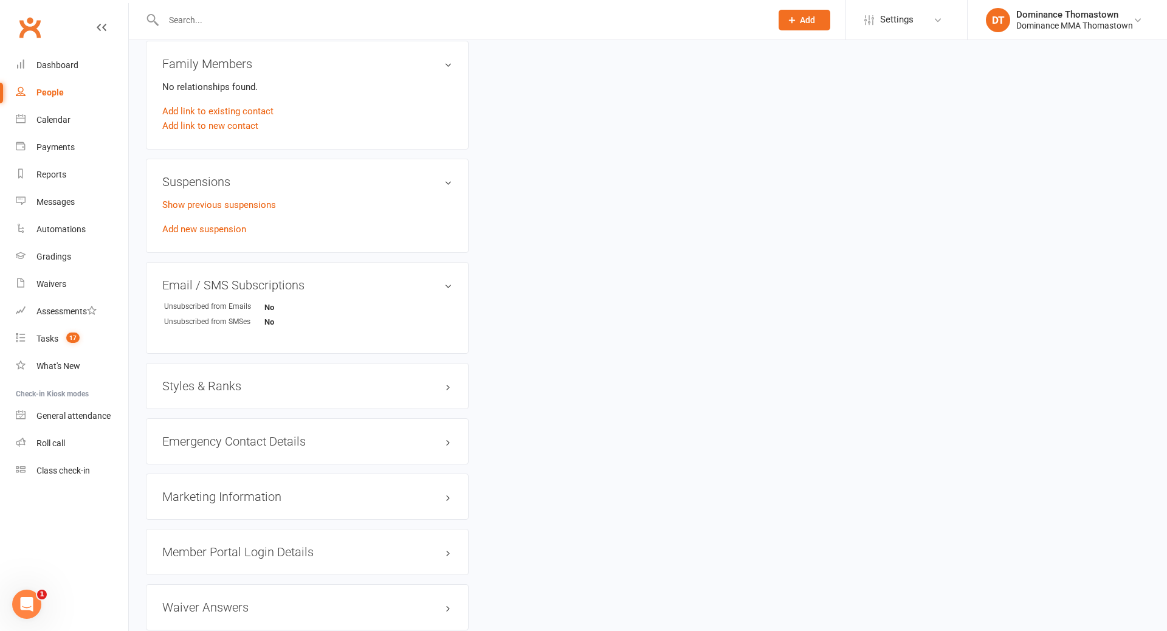
scroll to position [623, 0]
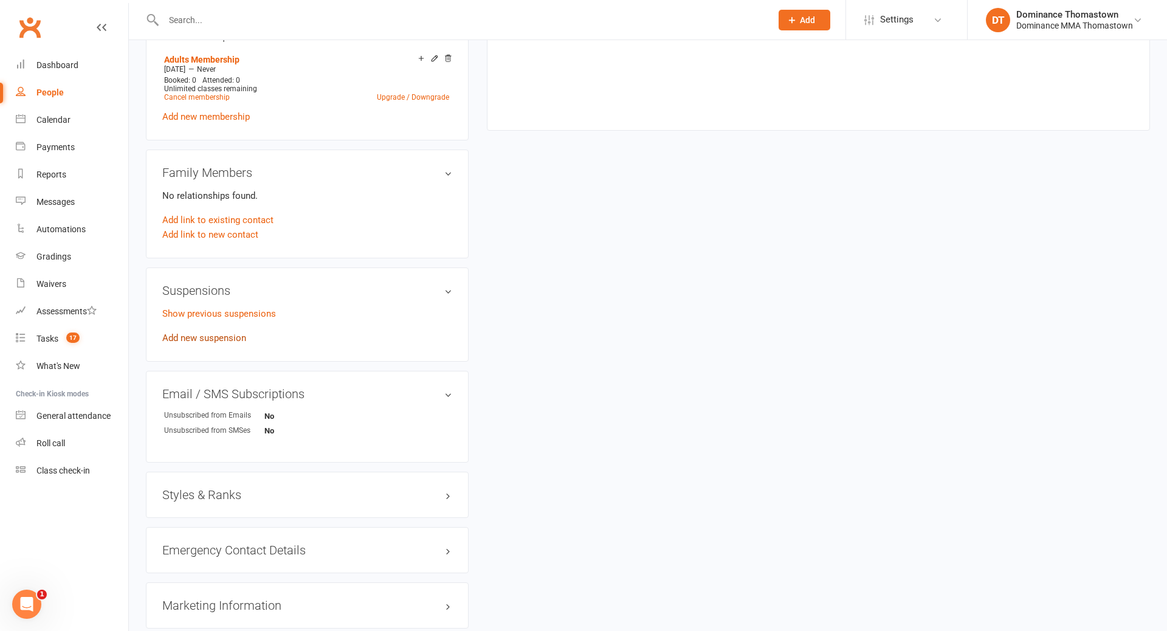
click at [198, 333] on link "Add new suspension" at bounding box center [204, 338] width 84 height 11
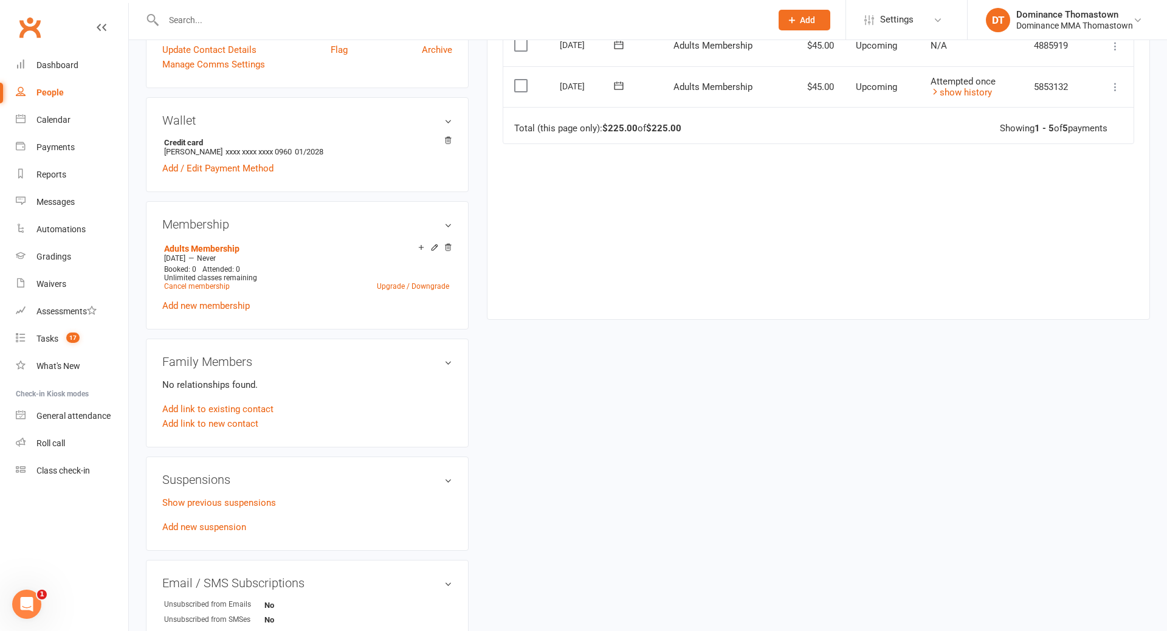
scroll to position [449, 0]
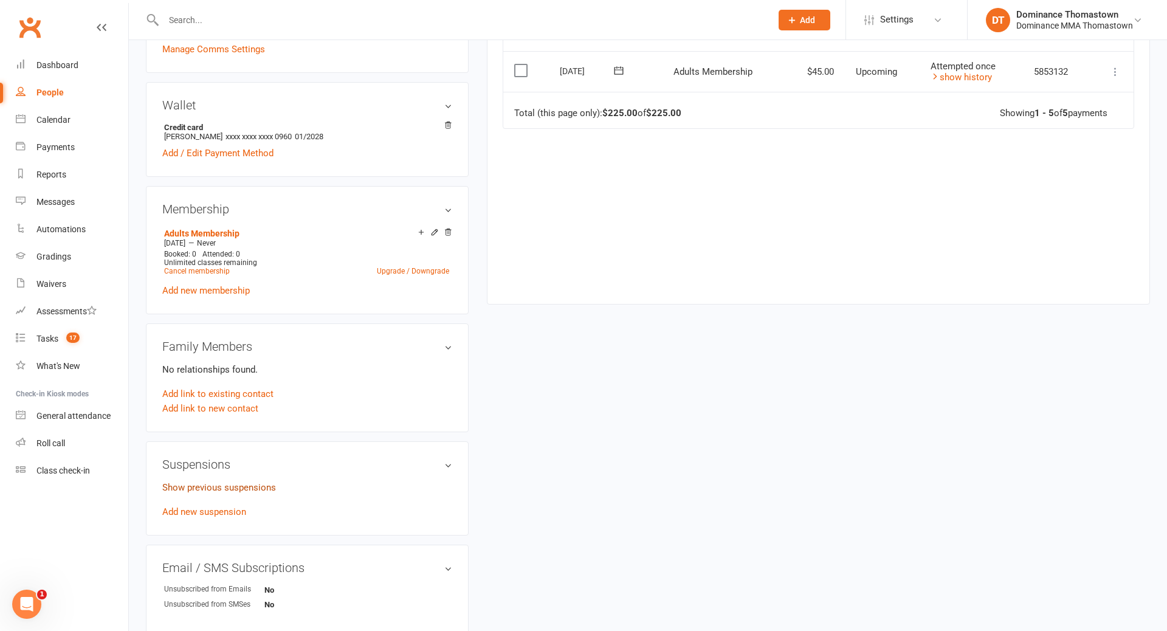
click at [206, 486] on link "Show previous suspensions" at bounding box center [219, 487] width 114 height 11
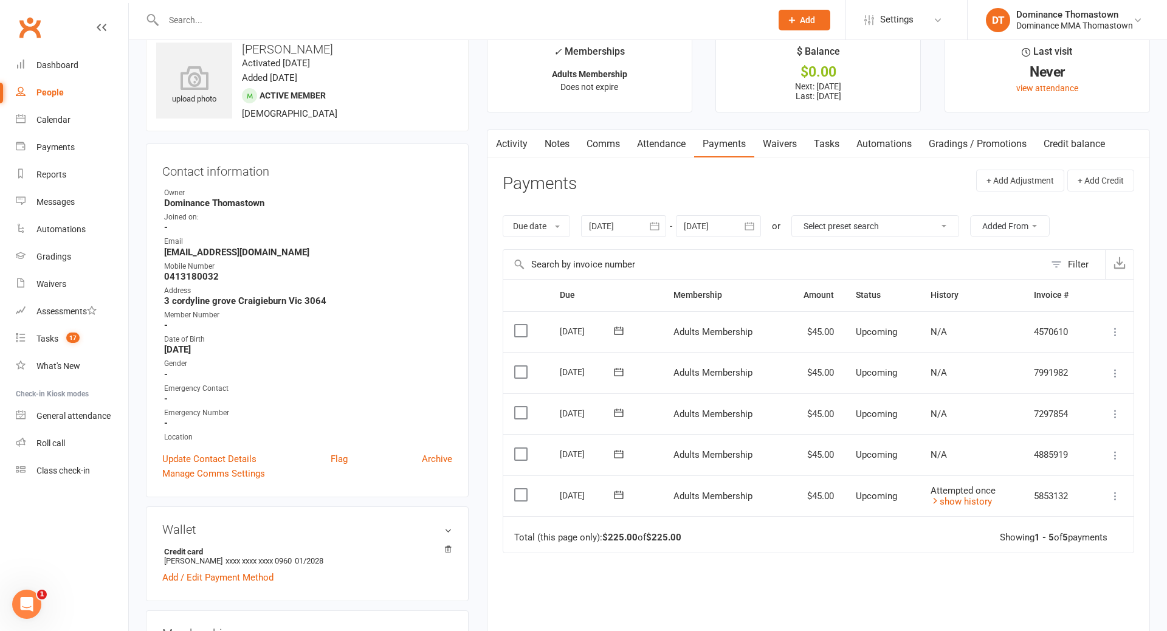
scroll to position [0, 0]
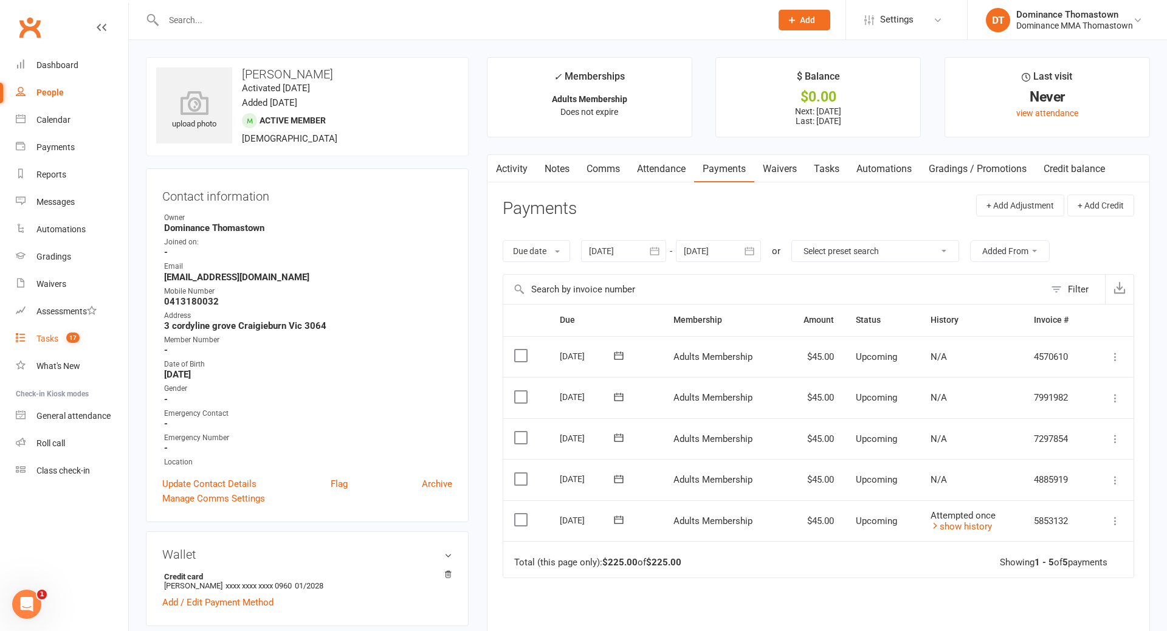
click at [48, 337] on div "Tasks" at bounding box center [47, 339] width 22 height 10
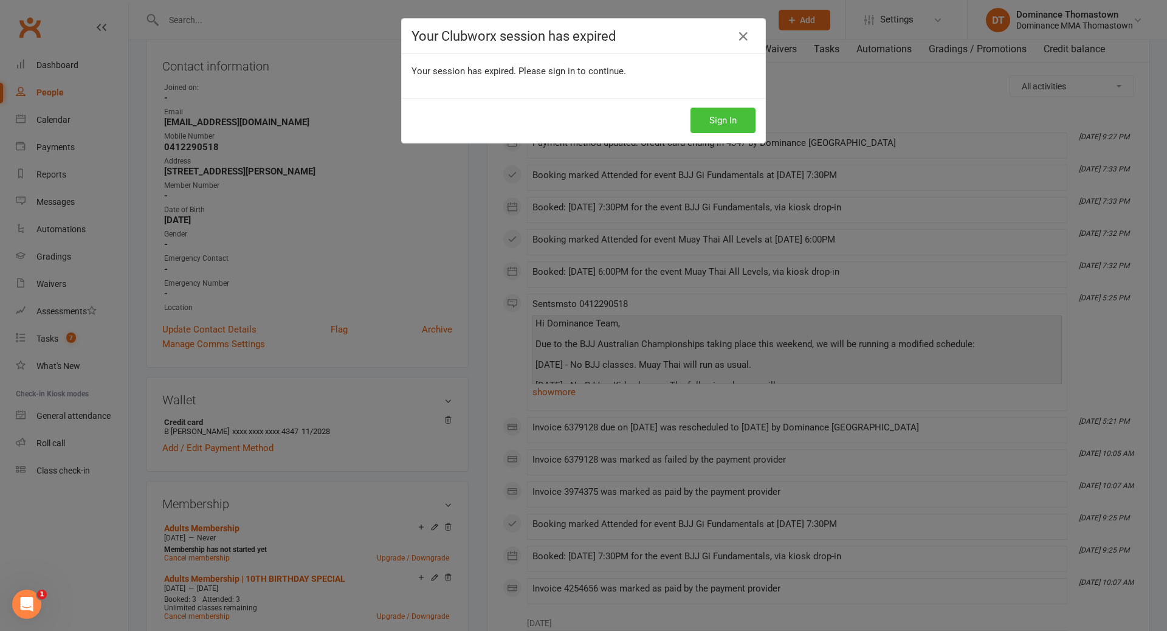
click at [712, 123] on button "Sign In" at bounding box center [723, 121] width 65 height 26
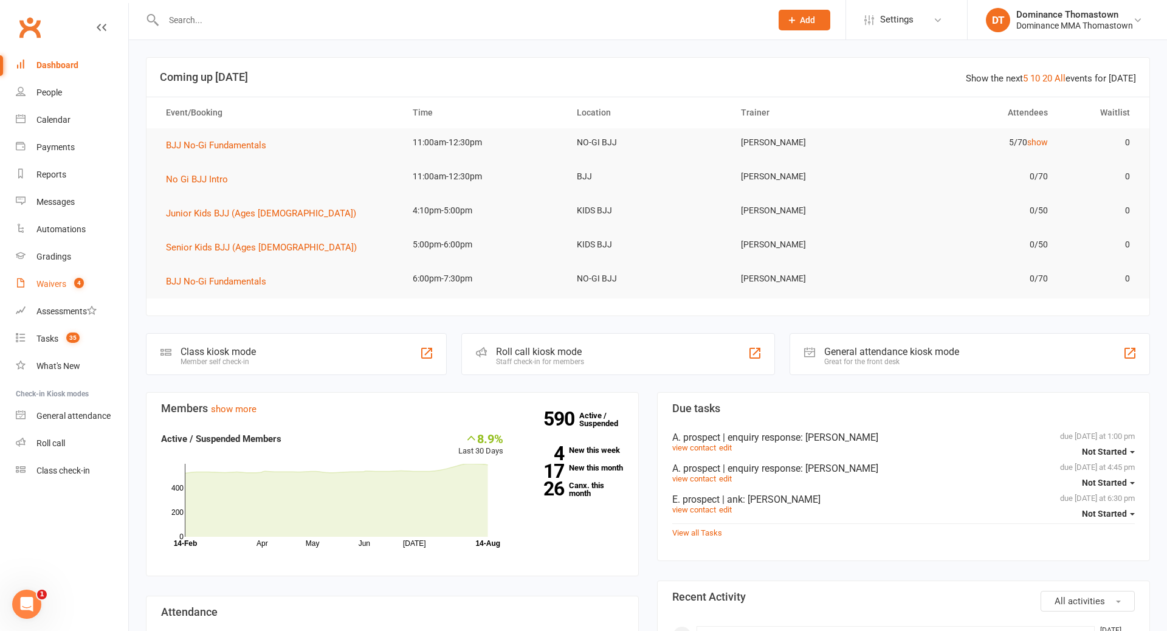
click at [50, 284] on div "Waivers" at bounding box center [51, 284] width 30 height 10
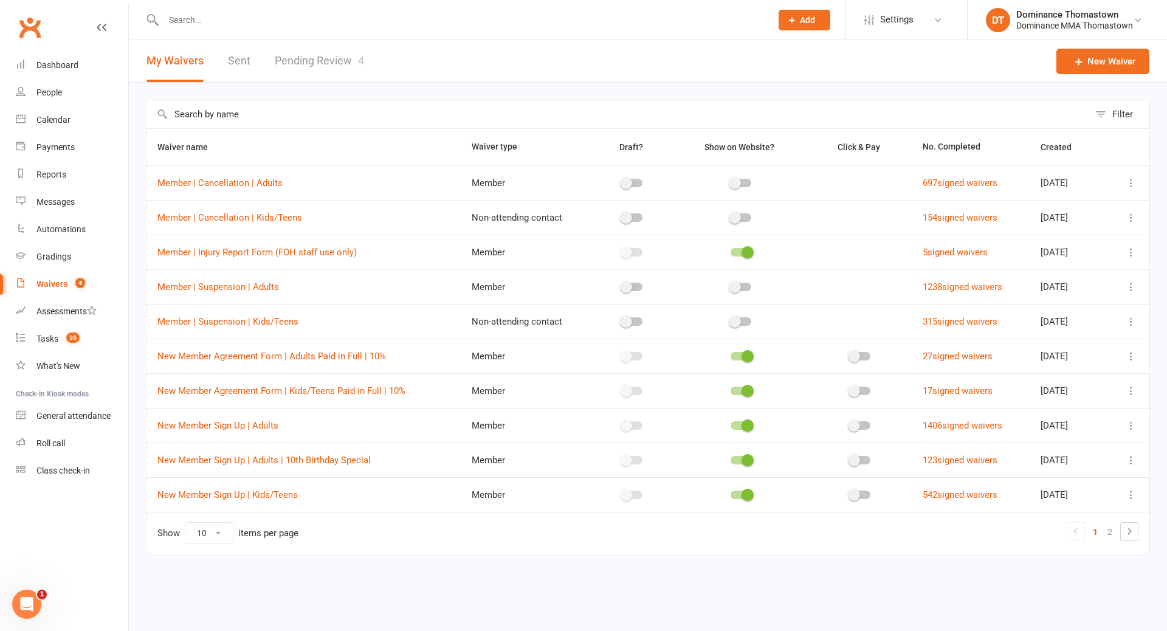
click at [334, 64] on link "Pending Review 4" at bounding box center [319, 61] width 89 height 42
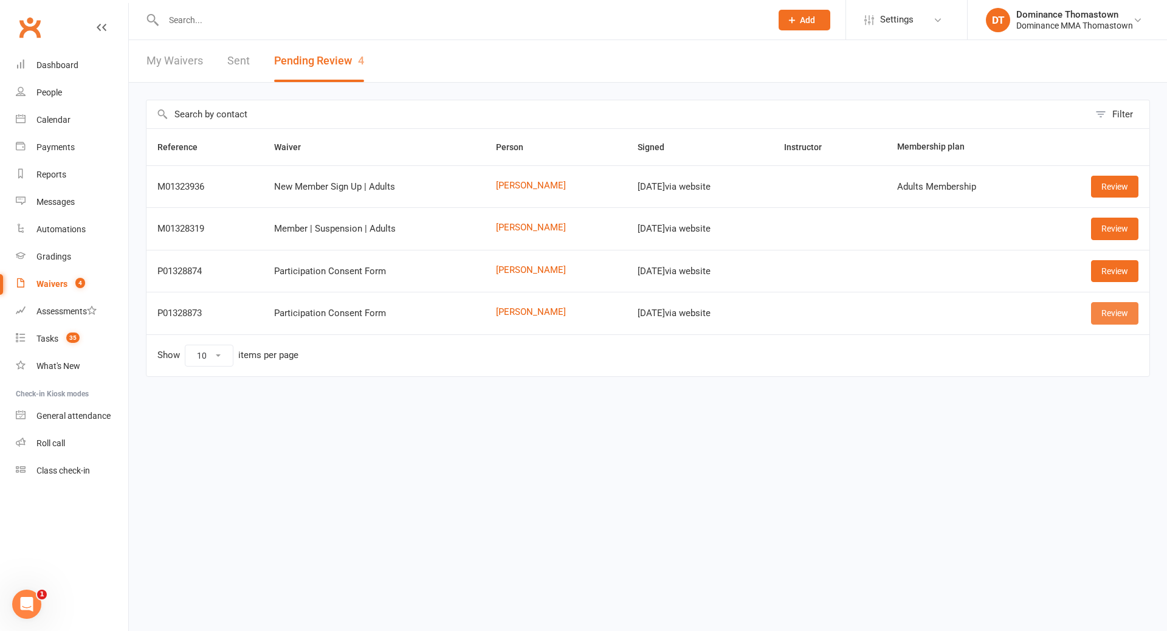
click at [1105, 315] on link "Review" at bounding box center [1114, 313] width 47 height 22
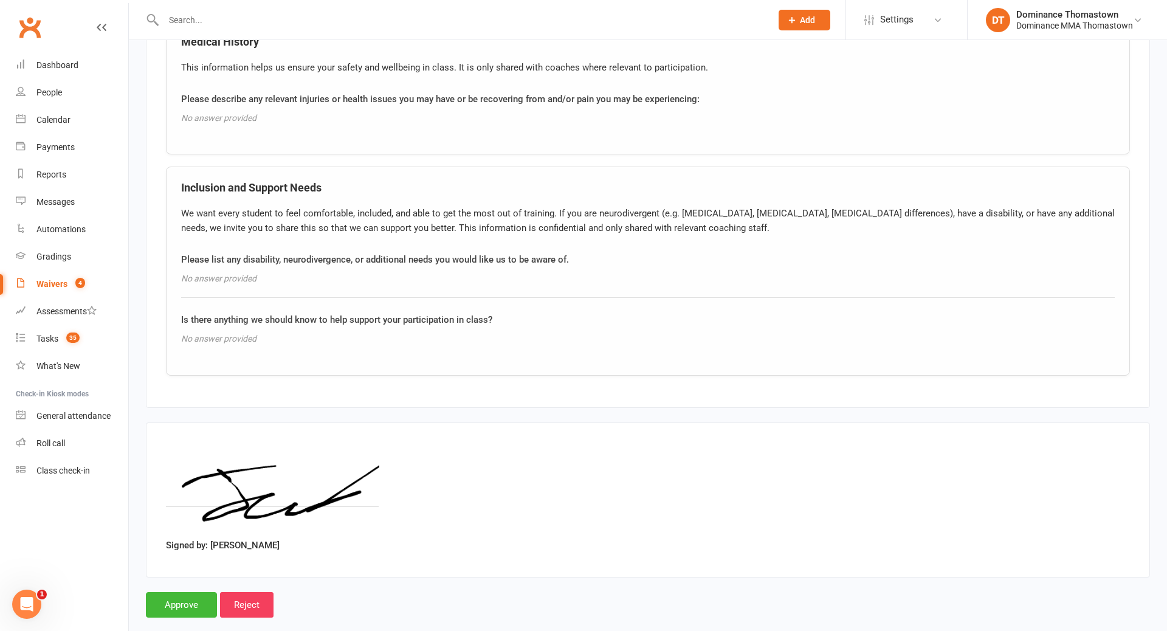
scroll to position [911, 0]
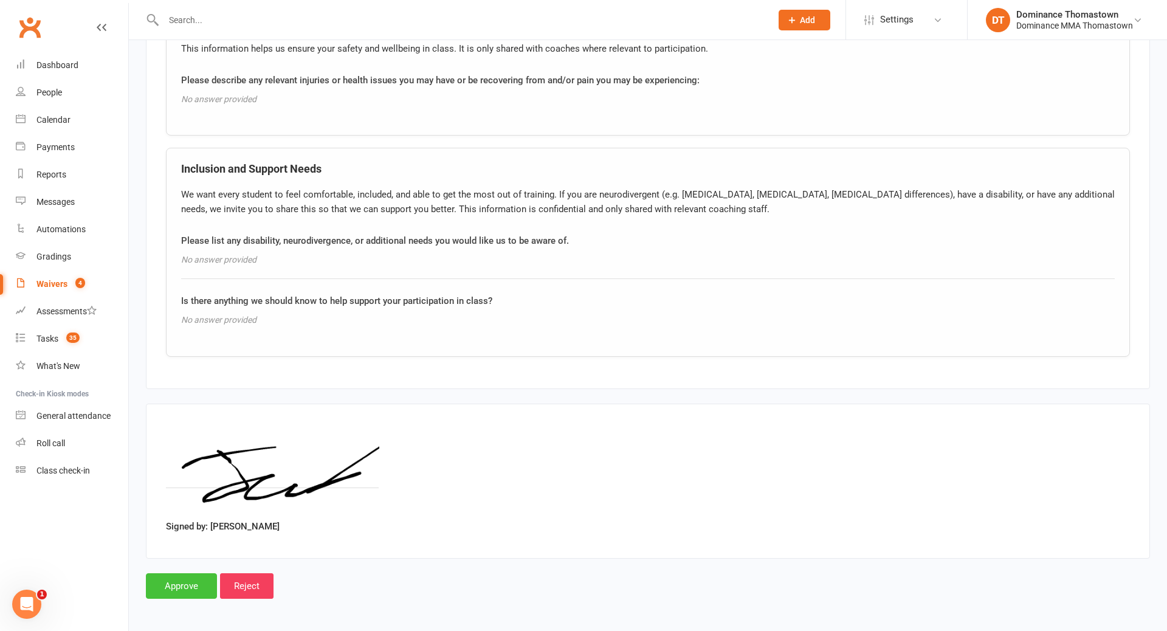
click at [188, 582] on input "Approve" at bounding box center [181, 586] width 71 height 26
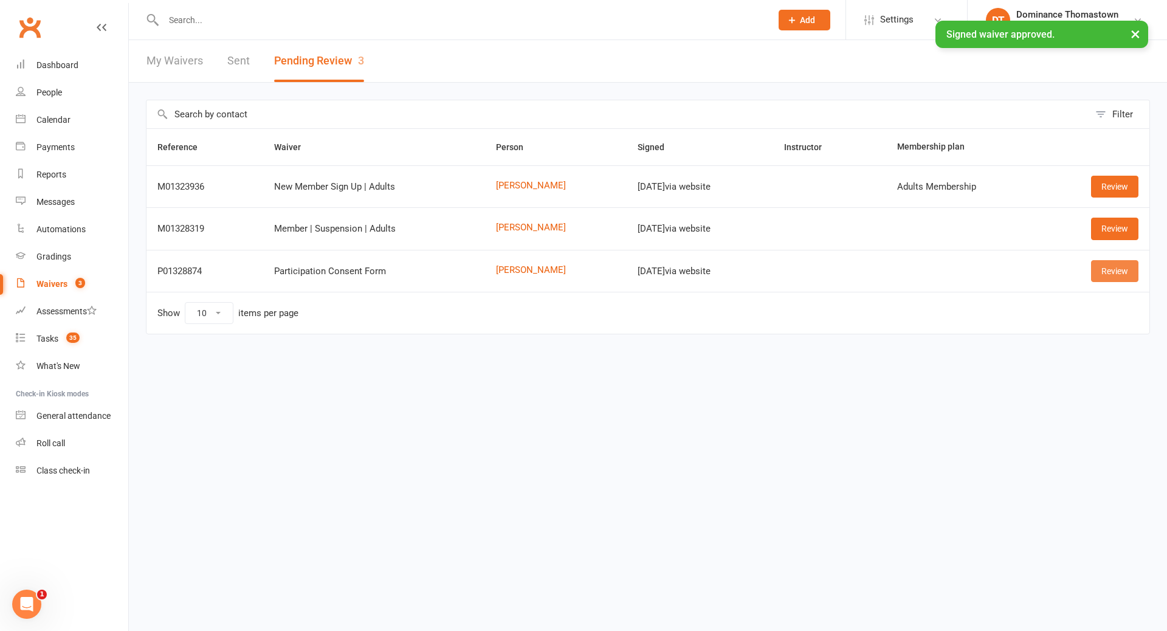
click at [1106, 271] on link "Review" at bounding box center [1114, 271] width 47 height 22
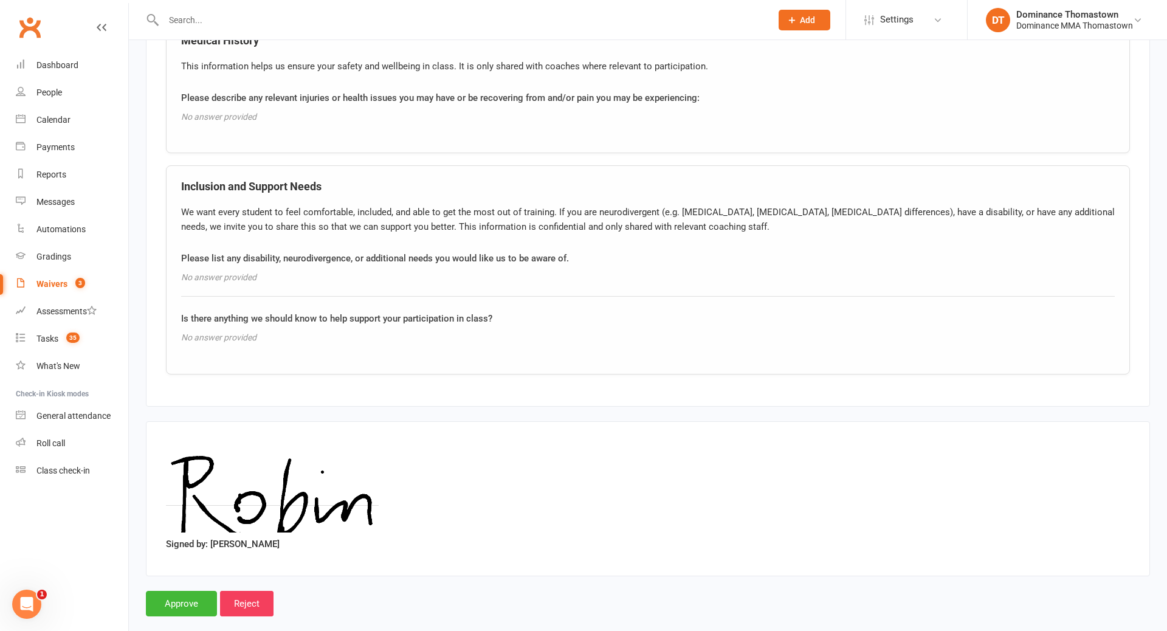
scroll to position [911, 0]
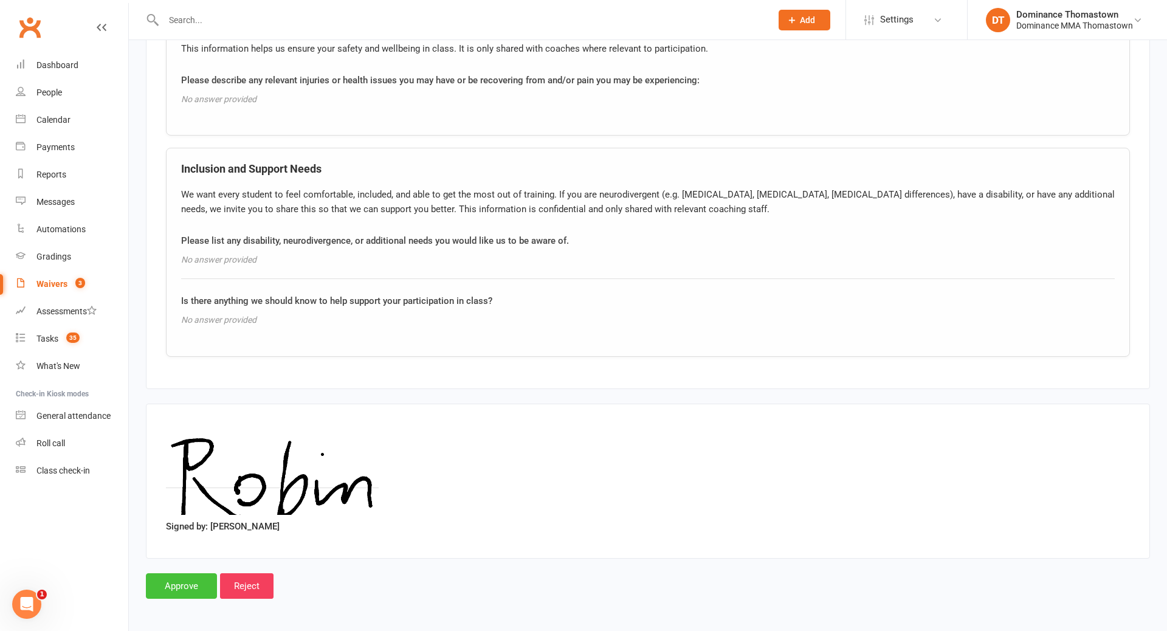
click at [179, 584] on input "Approve" at bounding box center [181, 586] width 71 height 26
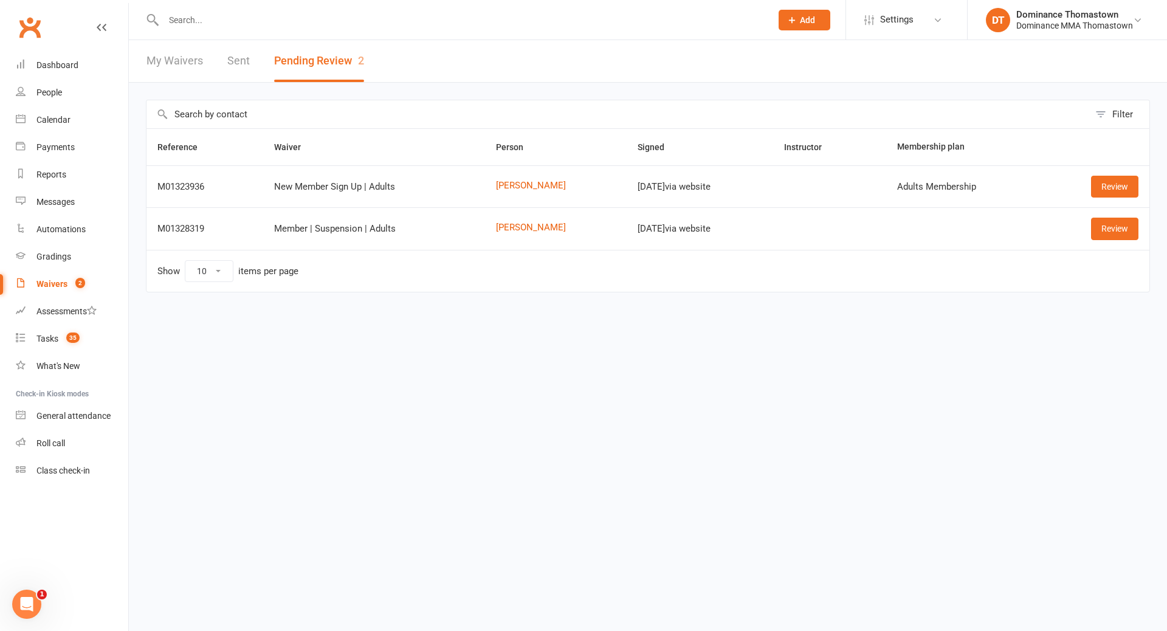
click at [220, 18] on input "text" at bounding box center [461, 20] width 603 height 17
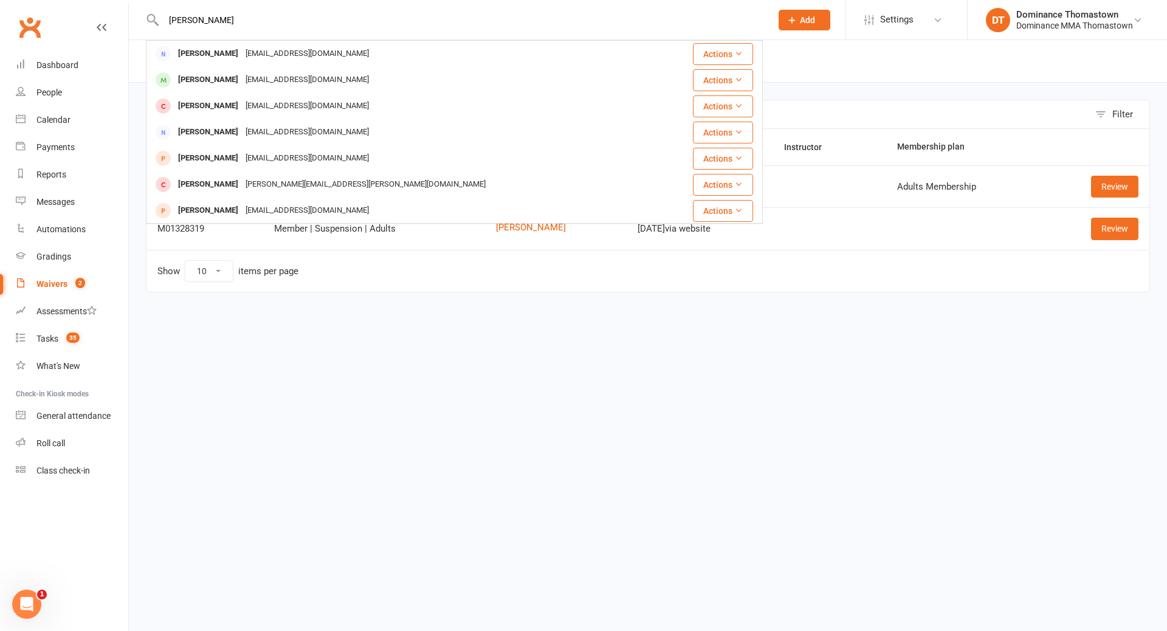
type input "kendrick"
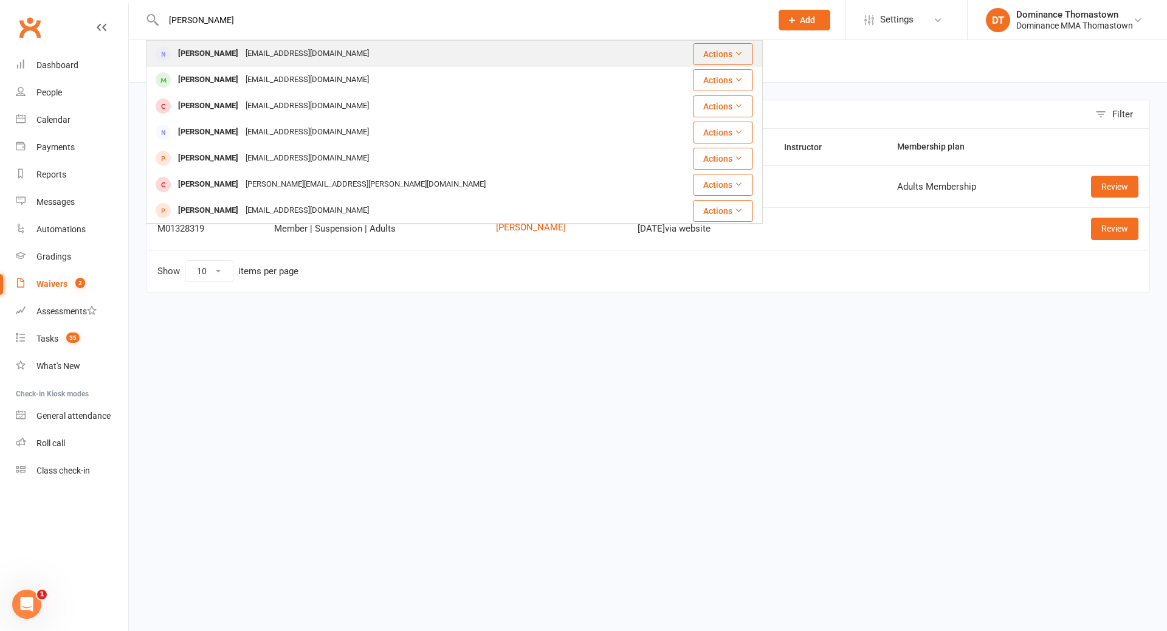
click at [242, 49] on div "Abegael Kendrick" at bounding box center [208, 54] width 67 height 18
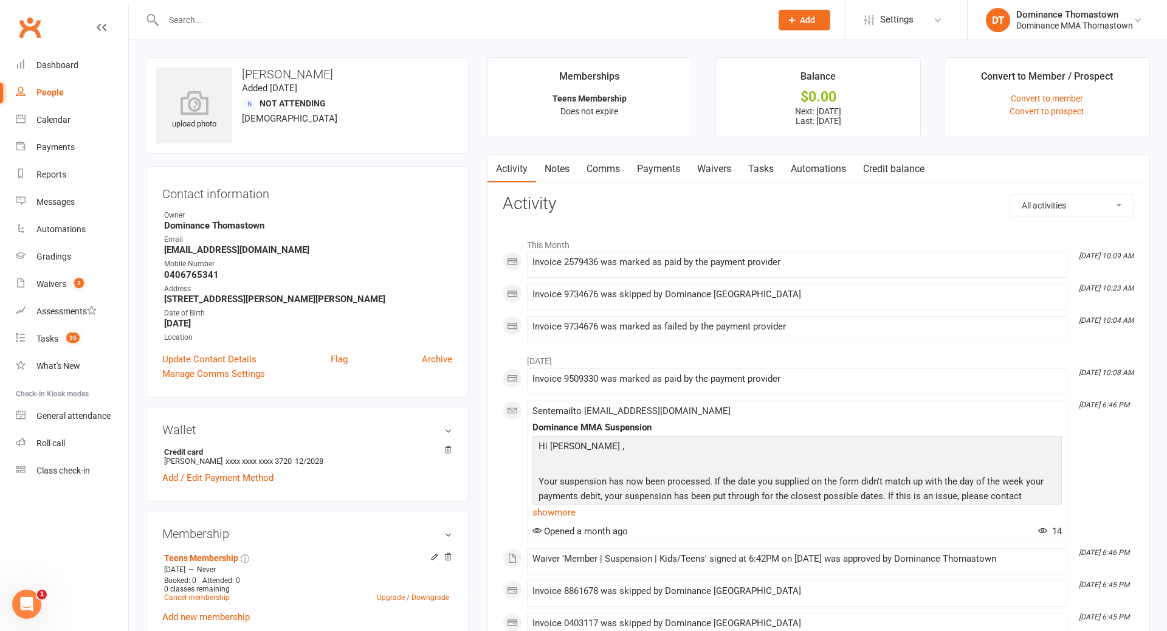
click at [761, 173] on link "Tasks" at bounding box center [761, 169] width 43 height 28
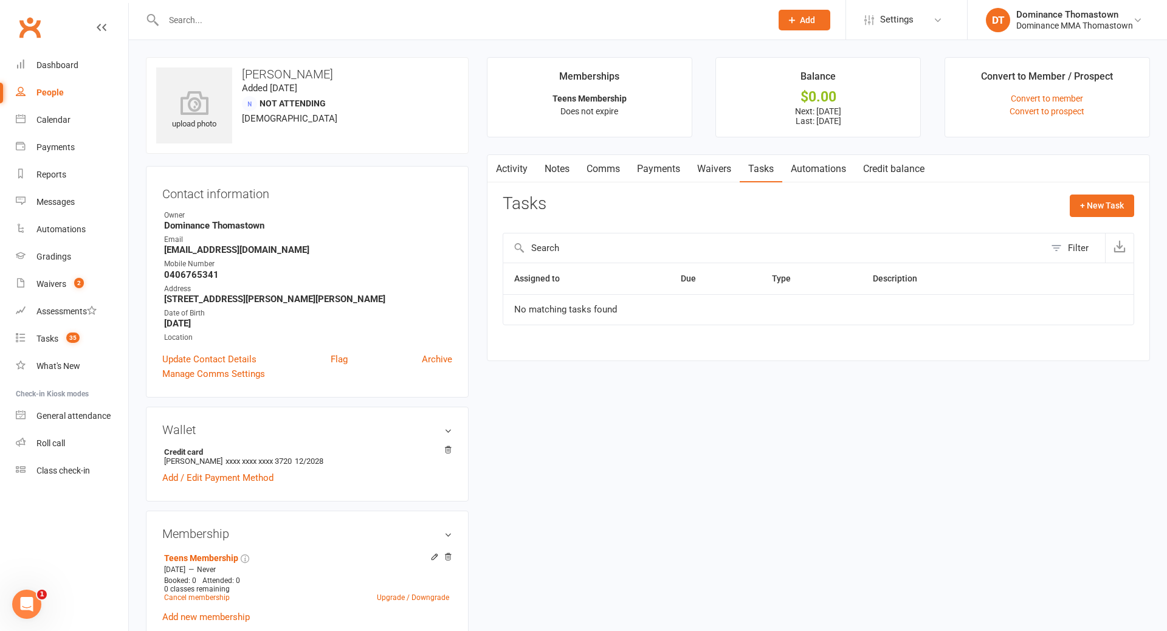
scroll to position [5, 0]
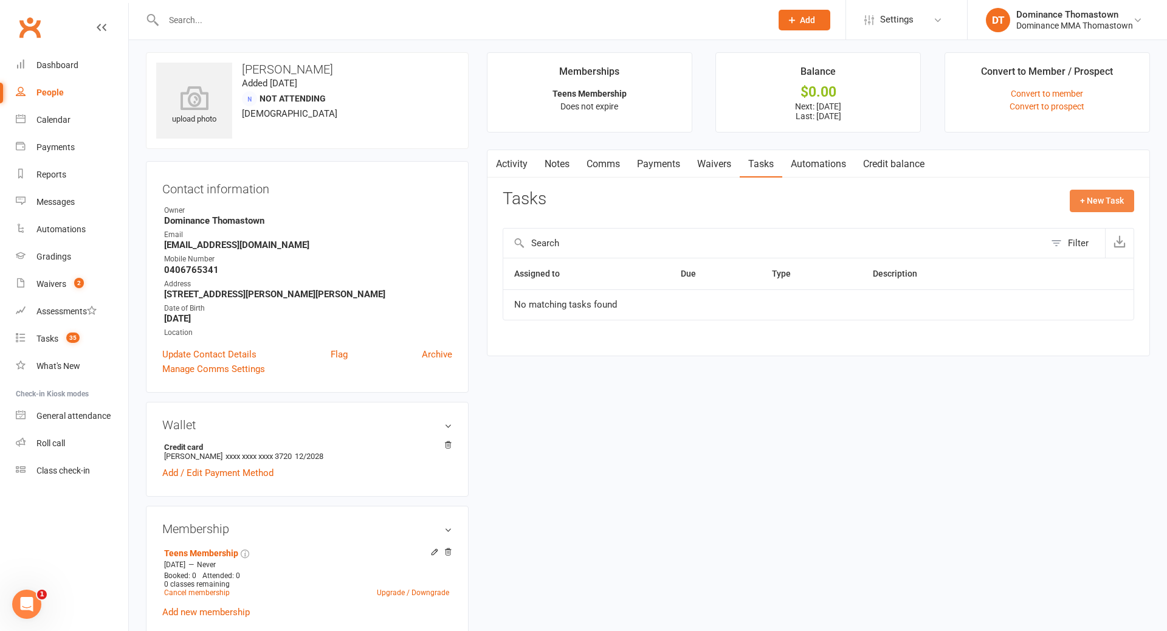
click at [1092, 205] on button "+ New Task" at bounding box center [1102, 201] width 64 height 22
select select "12547"
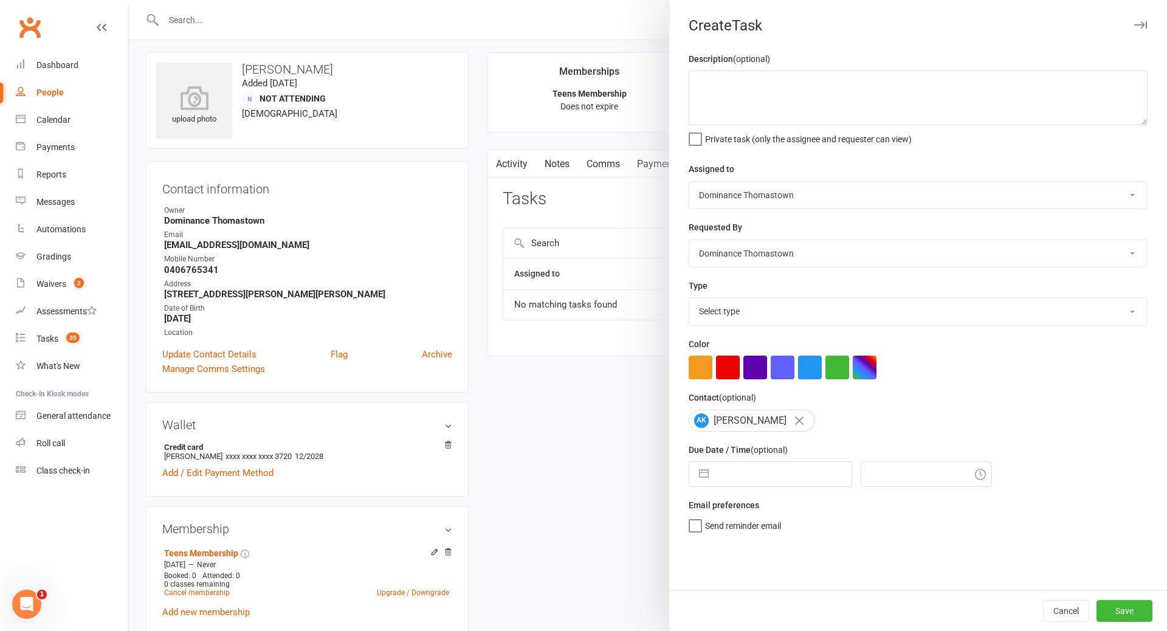
click at [547, 179] on div at bounding box center [648, 315] width 1039 height 631
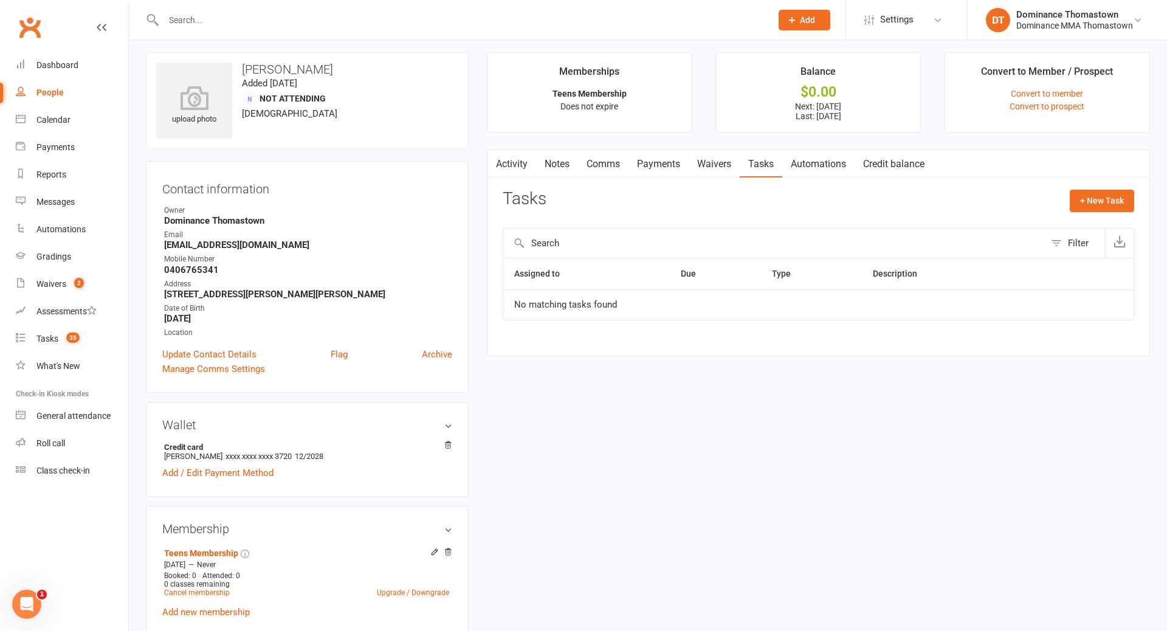
click at [712, 163] on link "Waivers" at bounding box center [714, 164] width 51 height 28
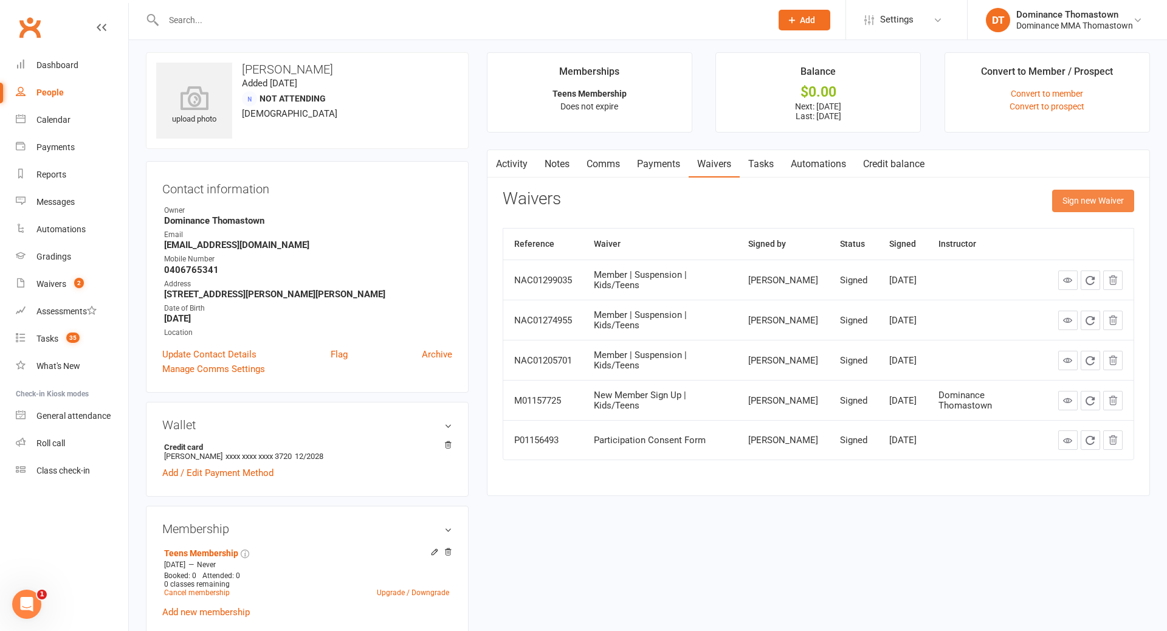
click at [1075, 200] on button "Sign new Waiver" at bounding box center [1094, 201] width 82 height 22
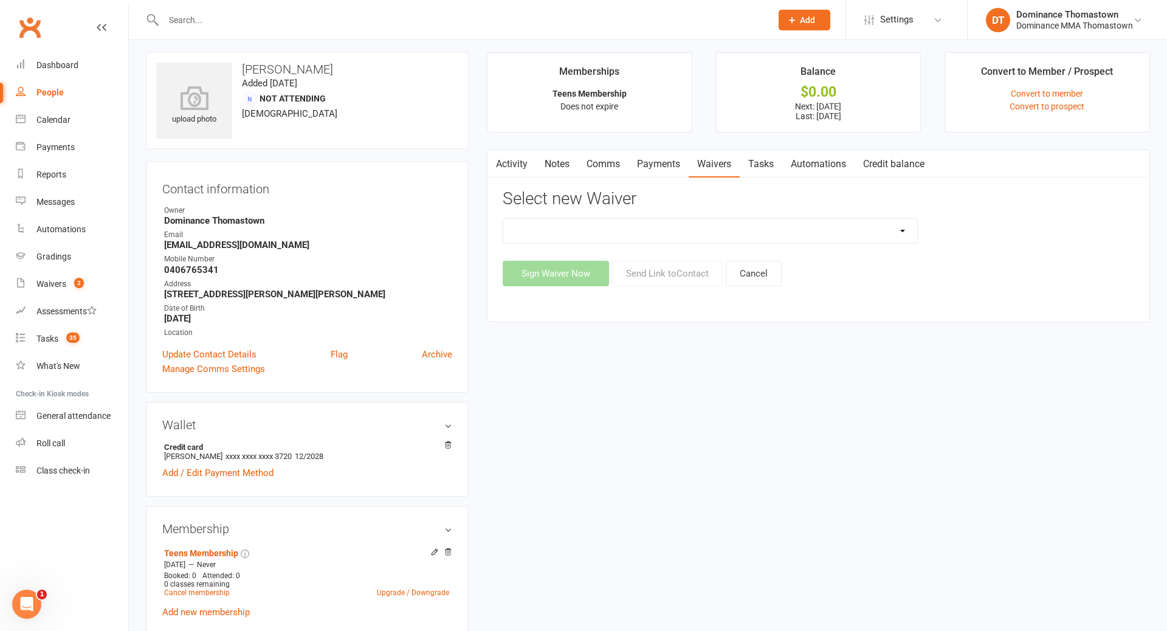
click at [755, 227] on select "Member | Cancellation | Adults Member | Cancellation | Kids/Teens Member | Inju…" at bounding box center [710, 231] width 414 height 24
select select "8155"
click at [657, 278] on button "Send Link to Contact" at bounding box center [667, 275] width 111 height 26
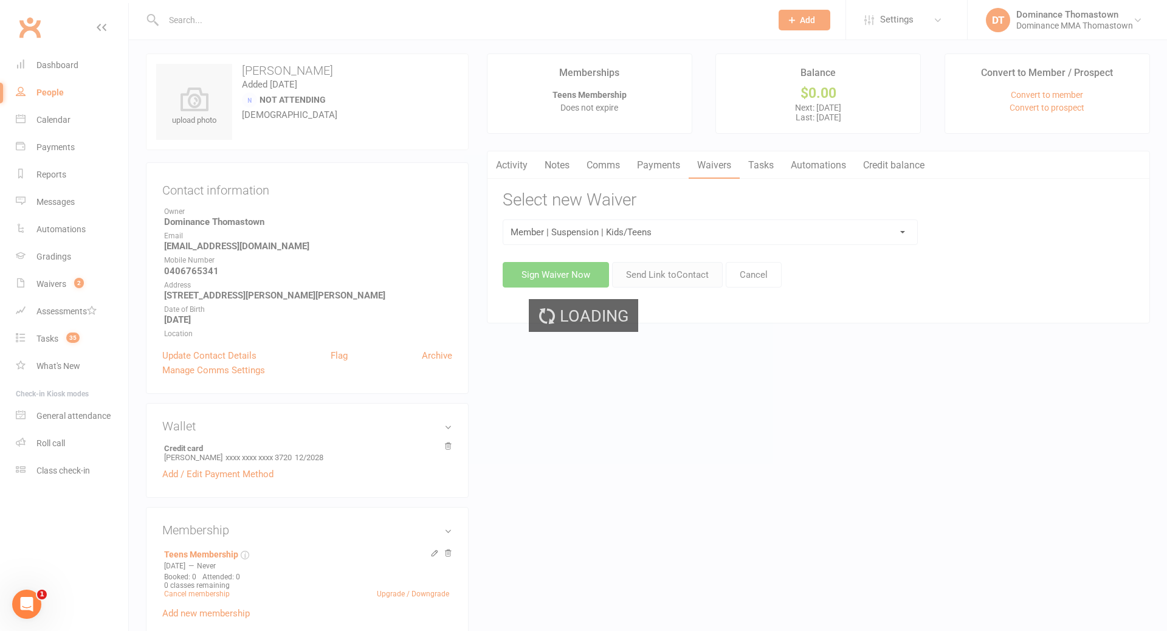
scroll to position [0, 0]
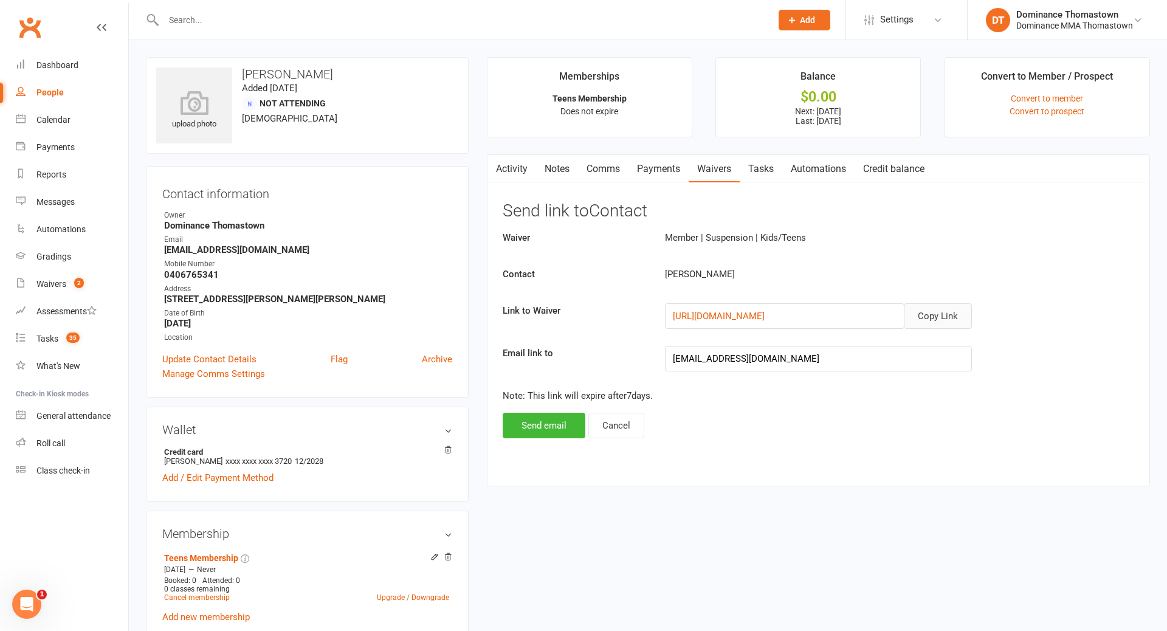
click at [932, 318] on button "Copy Link" at bounding box center [938, 316] width 68 height 26
click at [603, 169] on link "Comms" at bounding box center [603, 169] width 50 height 28
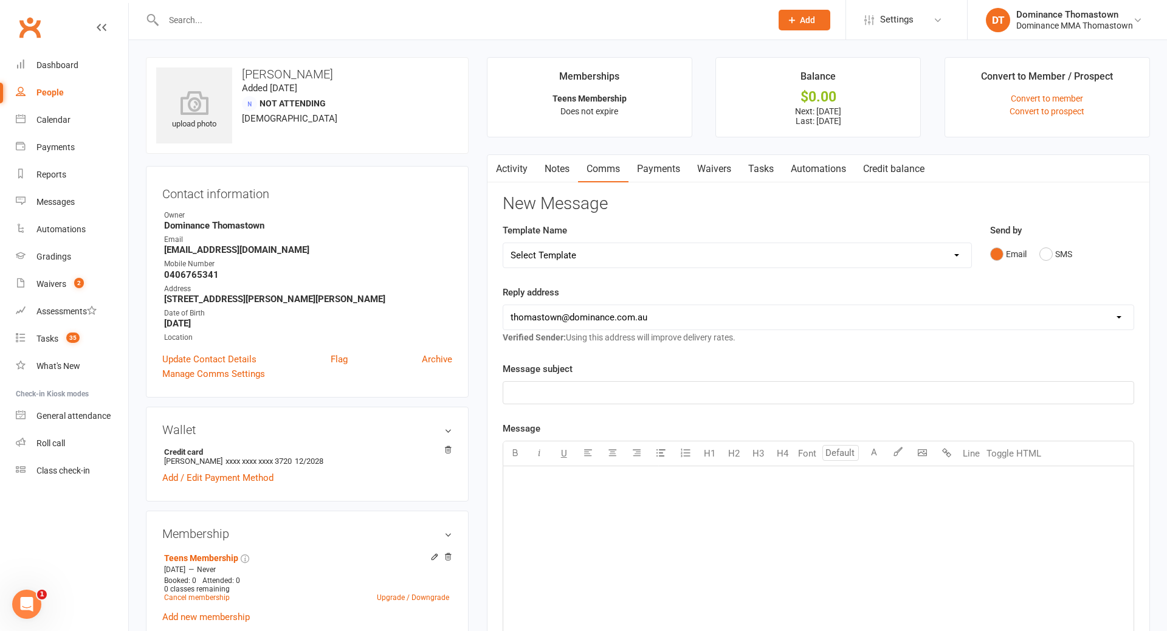
click at [749, 257] on select "Select Template [Email] MARKETING | 10TH BIRTHDAY SPECIAL | CANCELLED MEMBERS […" at bounding box center [737, 255] width 468 height 24
select select "7"
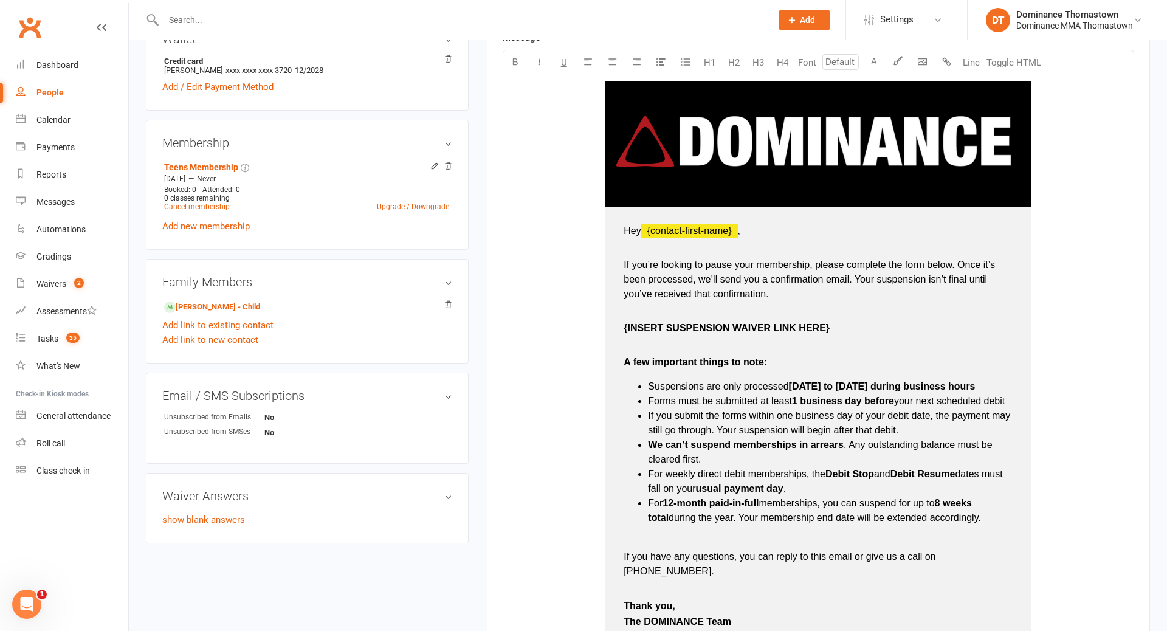
scroll to position [446, 0]
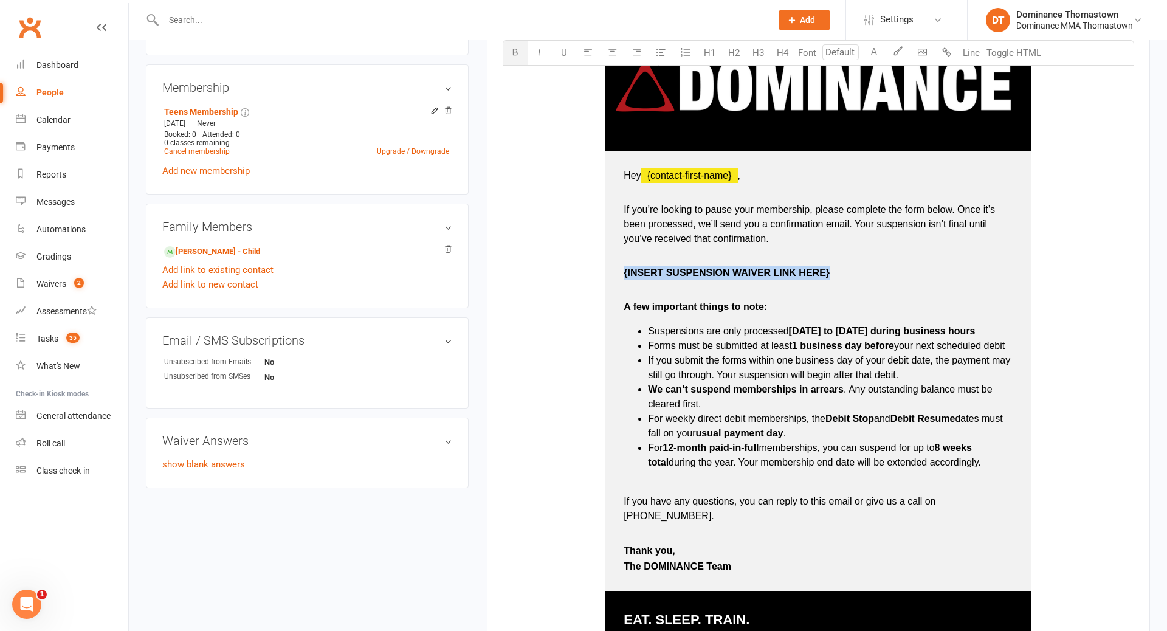
drag, startPoint x: 621, startPoint y: 268, endPoint x: 831, endPoint y: 275, distance: 210.5
click at [831, 275] on td "Hey ﻿ {contact-first-name} , If you’re looking to pause your membership, please…" at bounding box center [819, 371] width 426 height 440
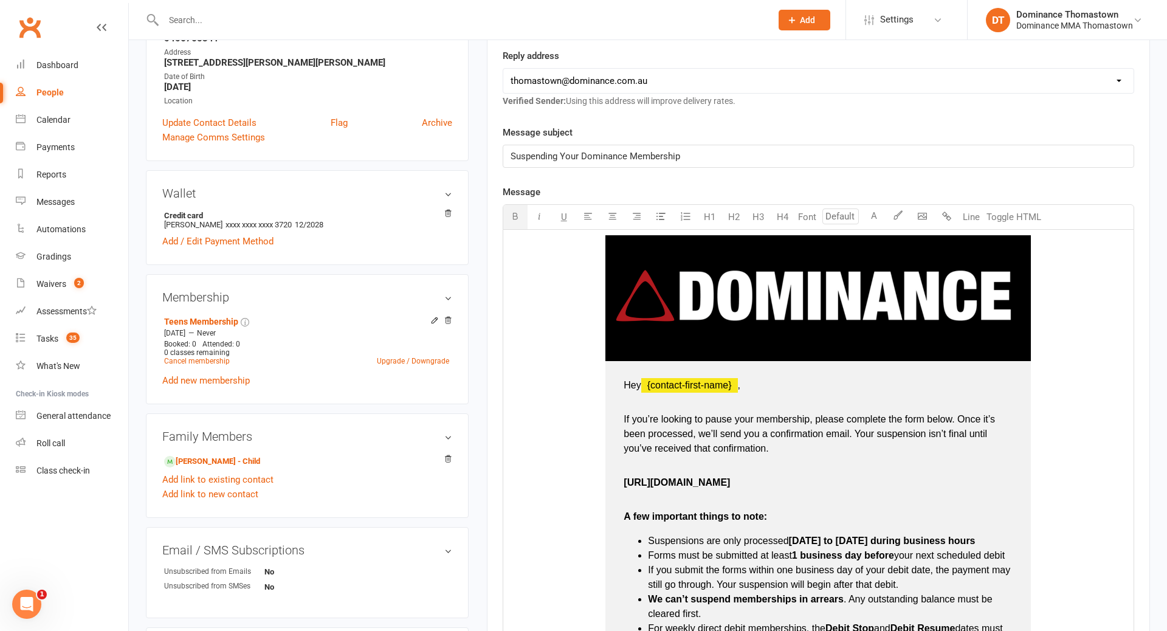
scroll to position [318, 0]
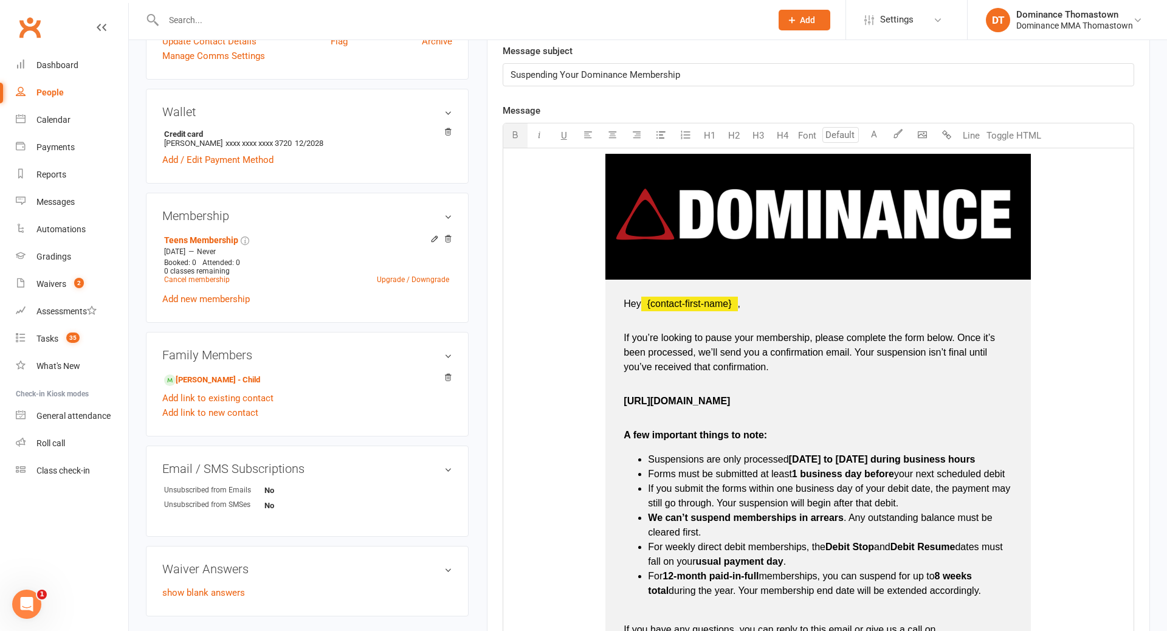
drag, startPoint x: 626, startPoint y: 401, endPoint x: 818, endPoint y: 402, distance: 192.8
click at [818, 402] on p "https://dominance.short.gy/O6gD0l" at bounding box center [818, 408] width 389 height 29
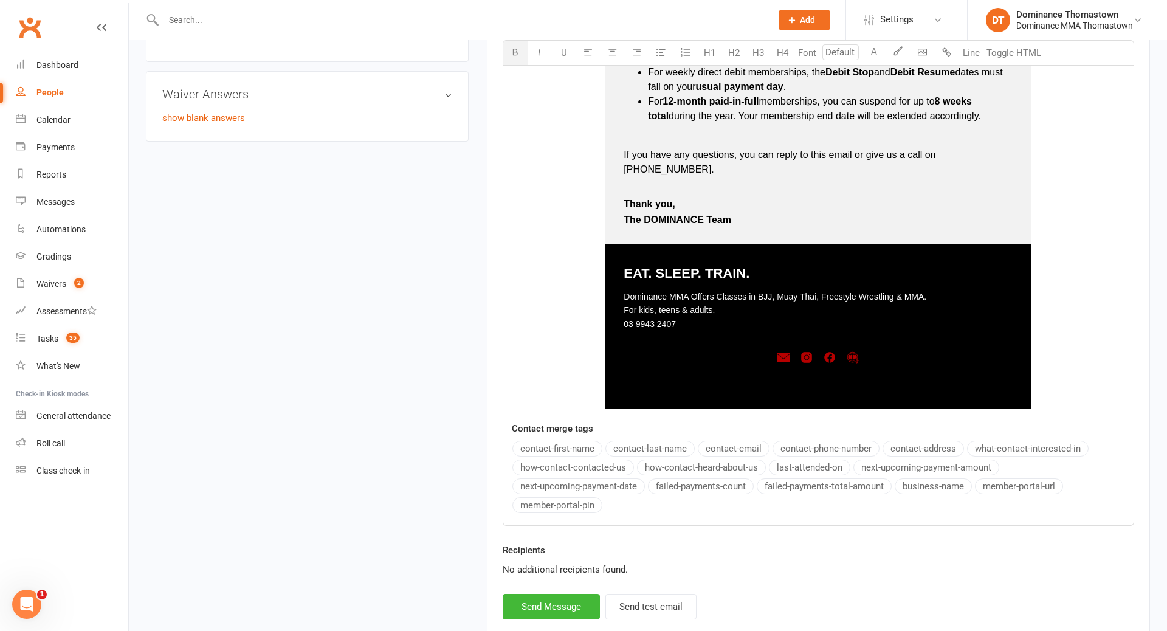
scroll to position [863, 0]
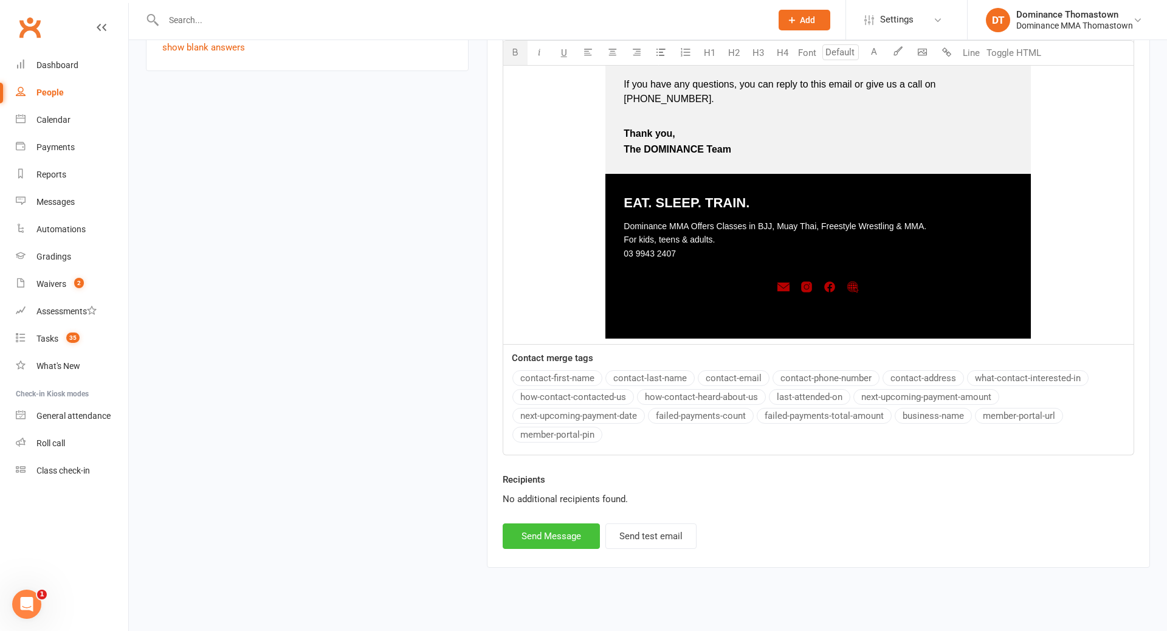
click at [557, 524] on button "Send Message" at bounding box center [551, 537] width 97 height 26
select select
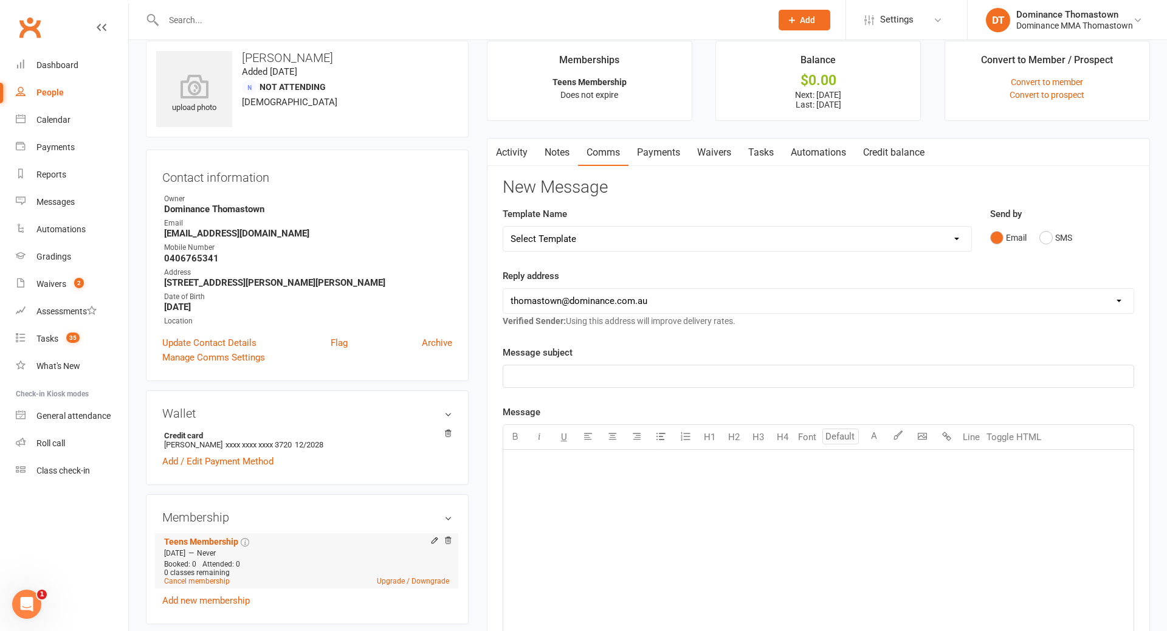
scroll to position [0, 0]
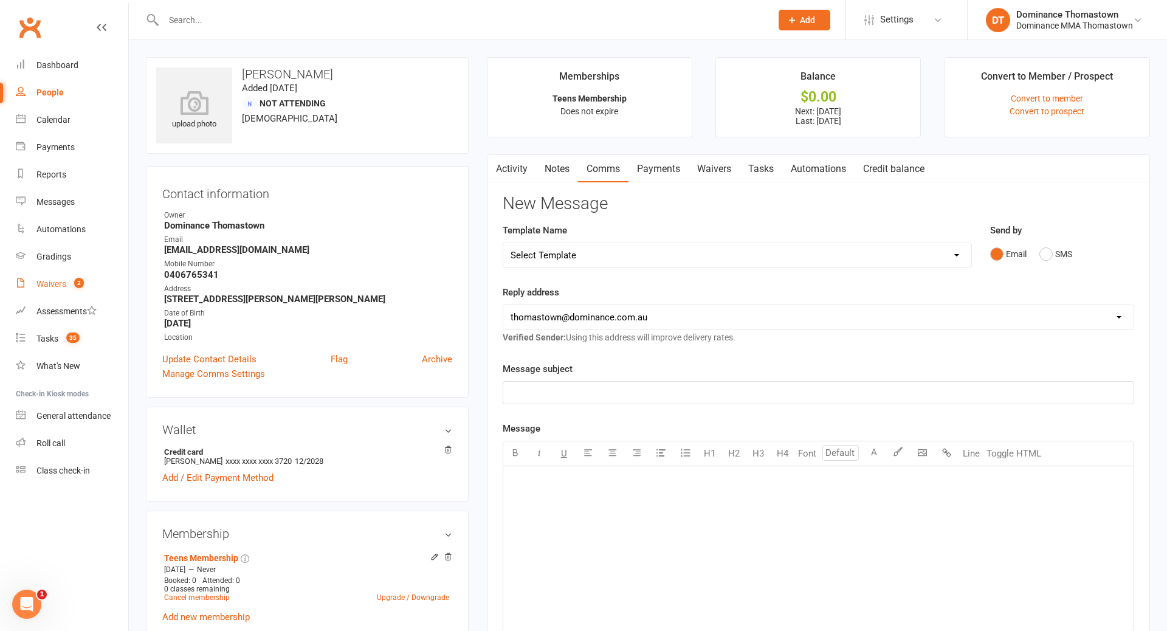
click at [61, 291] on link "Waivers 2" at bounding box center [72, 284] width 112 height 27
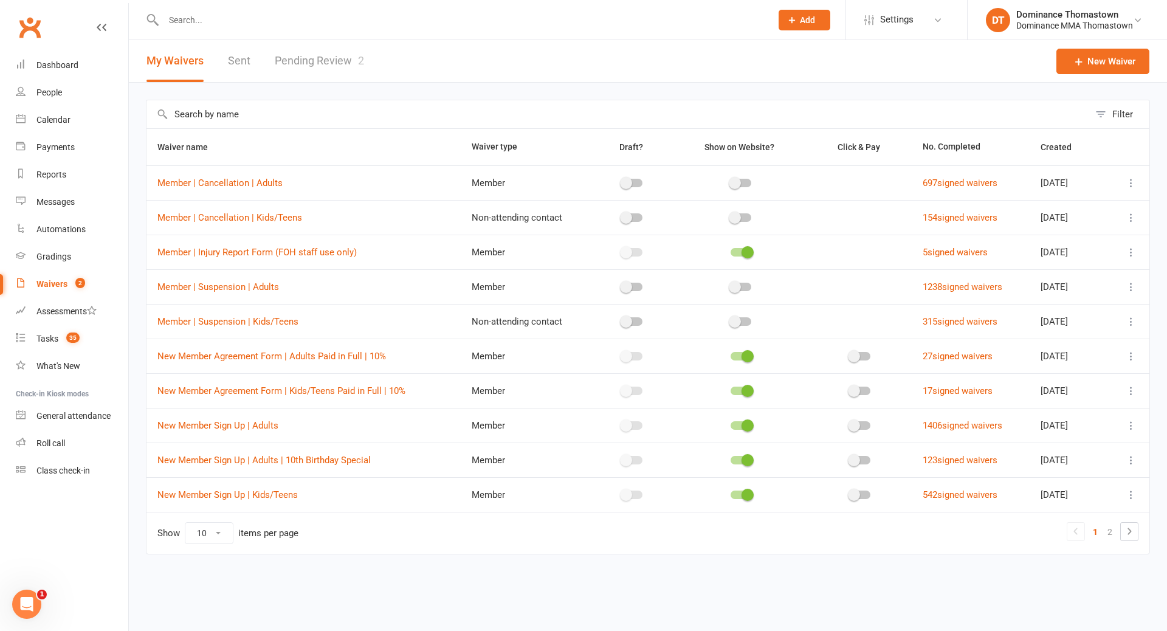
click at [327, 69] on link "Pending Review 2" at bounding box center [319, 61] width 89 height 42
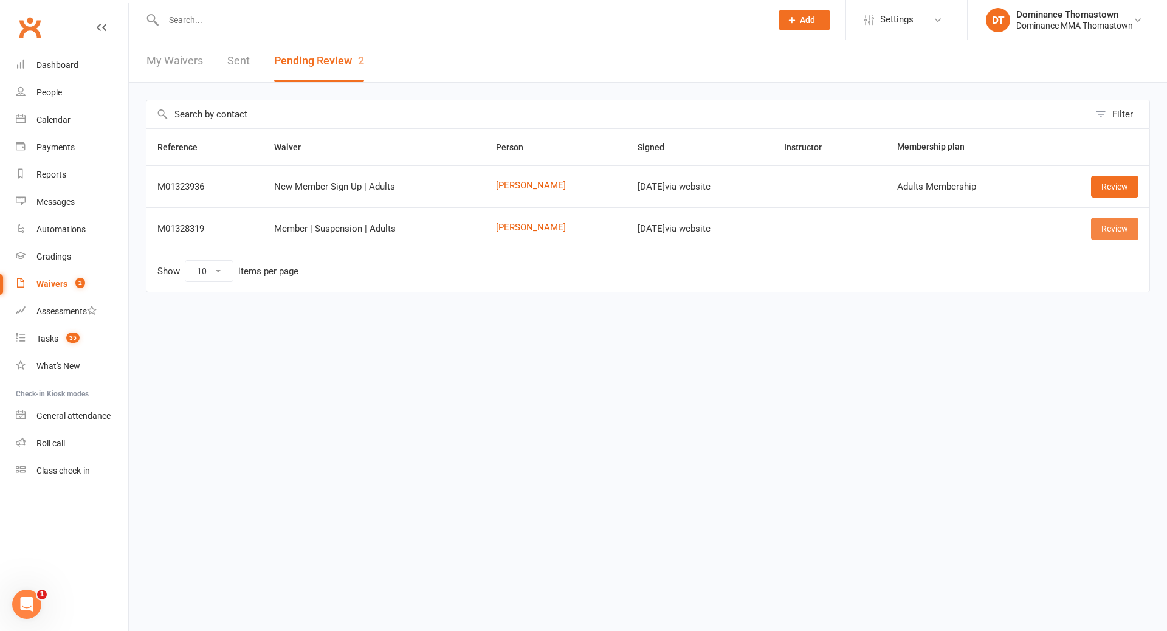
click at [1122, 232] on link "Review" at bounding box center [1114, 229] width 47 height 22
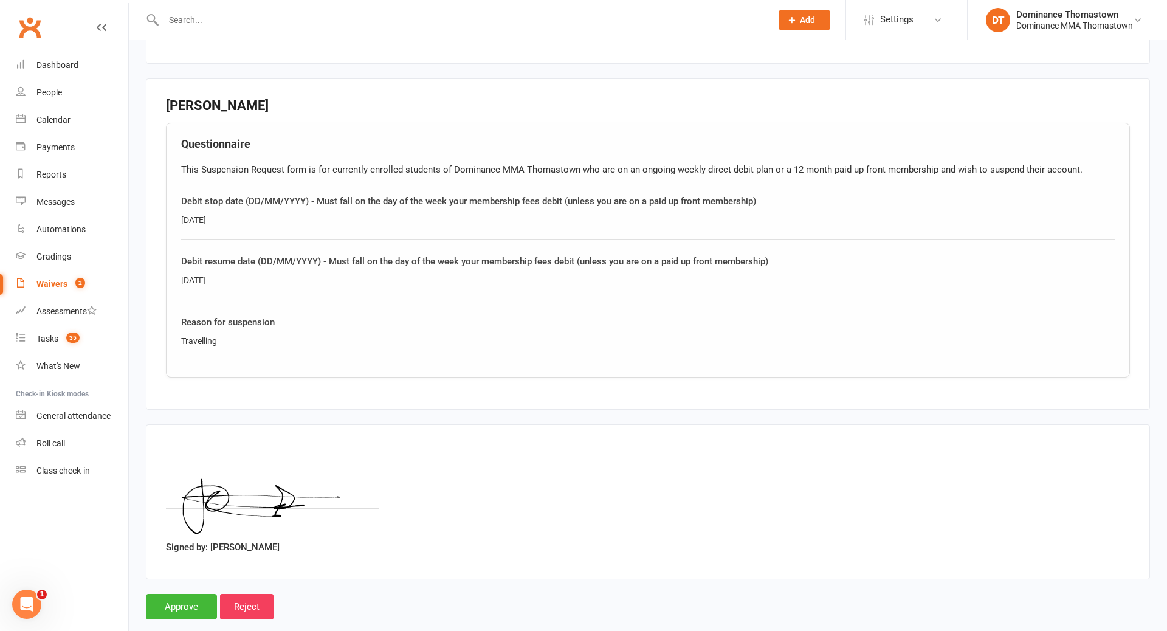
scroll to position [541, 0]
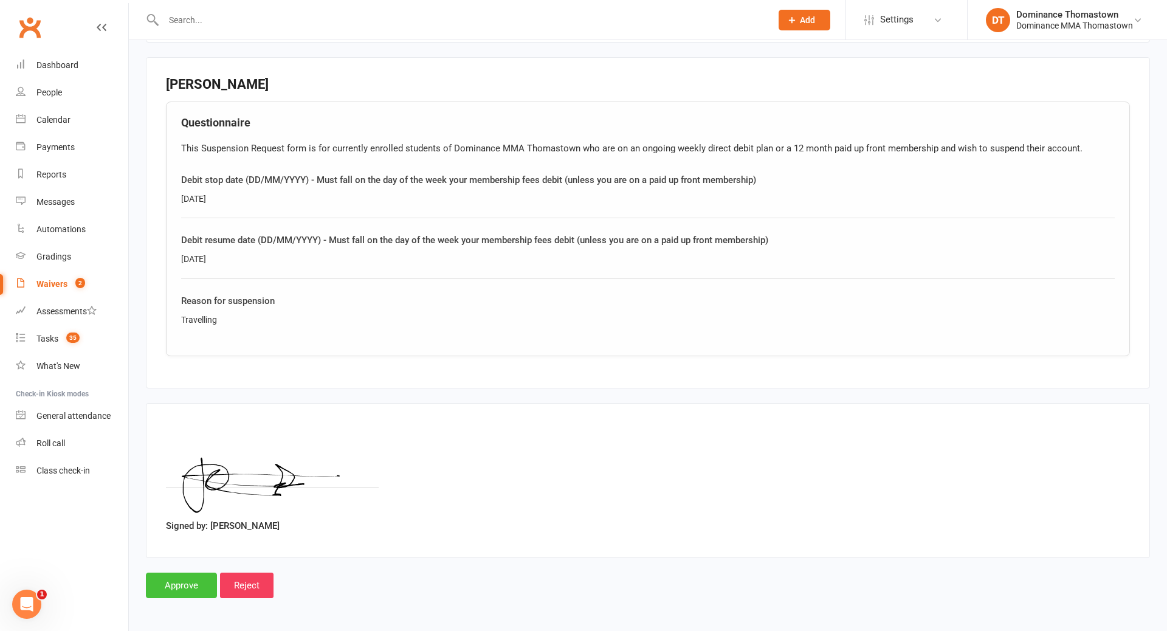
drag, startPoint x: 173, startPoint y: 595, endPoint x: 185, endPoint y: 593, distance: 11.7
click at [174, 595] on input "Approve" at bounding box center [181, 586] width 71 height 26
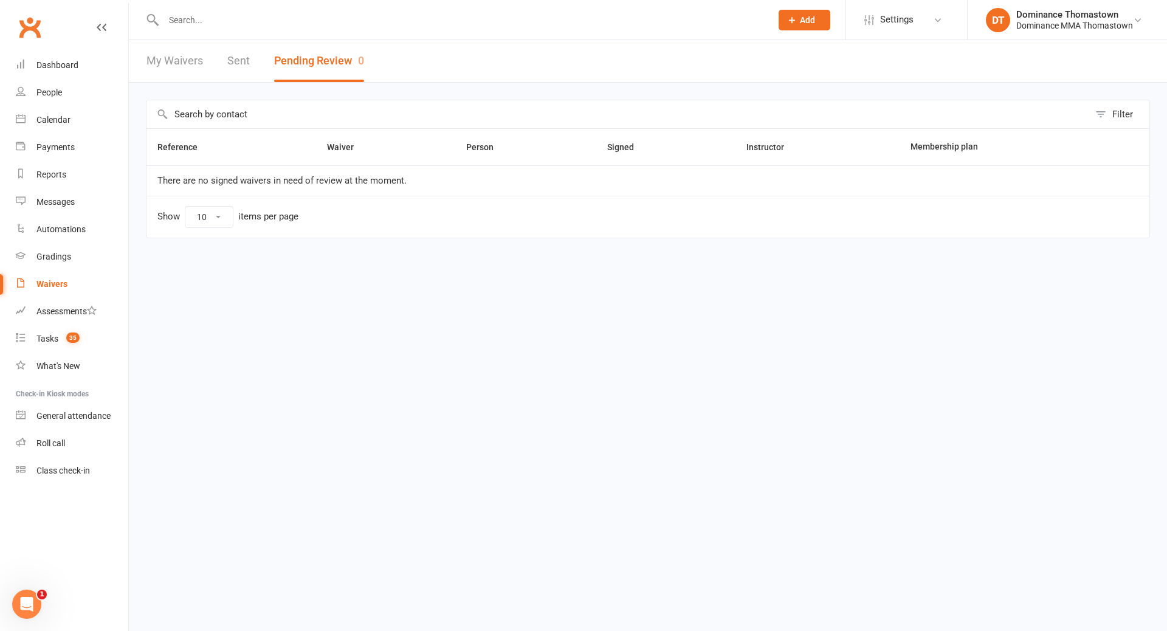
click at [268, 23] on input "text" at bounding box center [461, 20] width 603 height 17
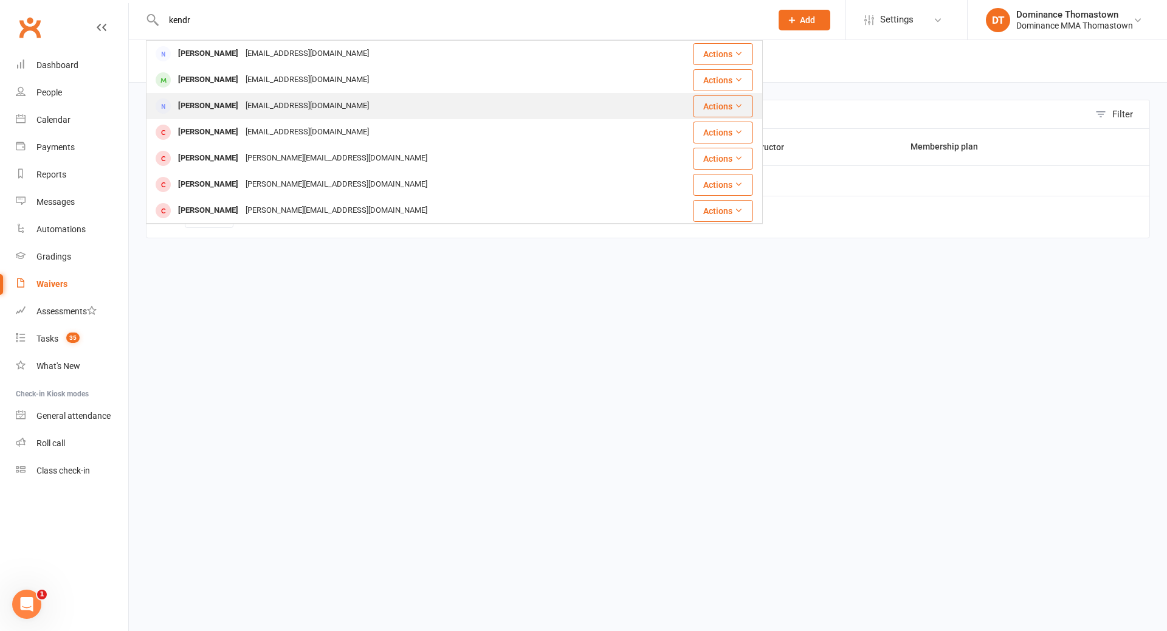
type input "kendr"
click at [248, 105] on div "[EMAIL_ADDRESS][DOMAIN_NAME]" at bounding box center [307, 106] width 131 height 18
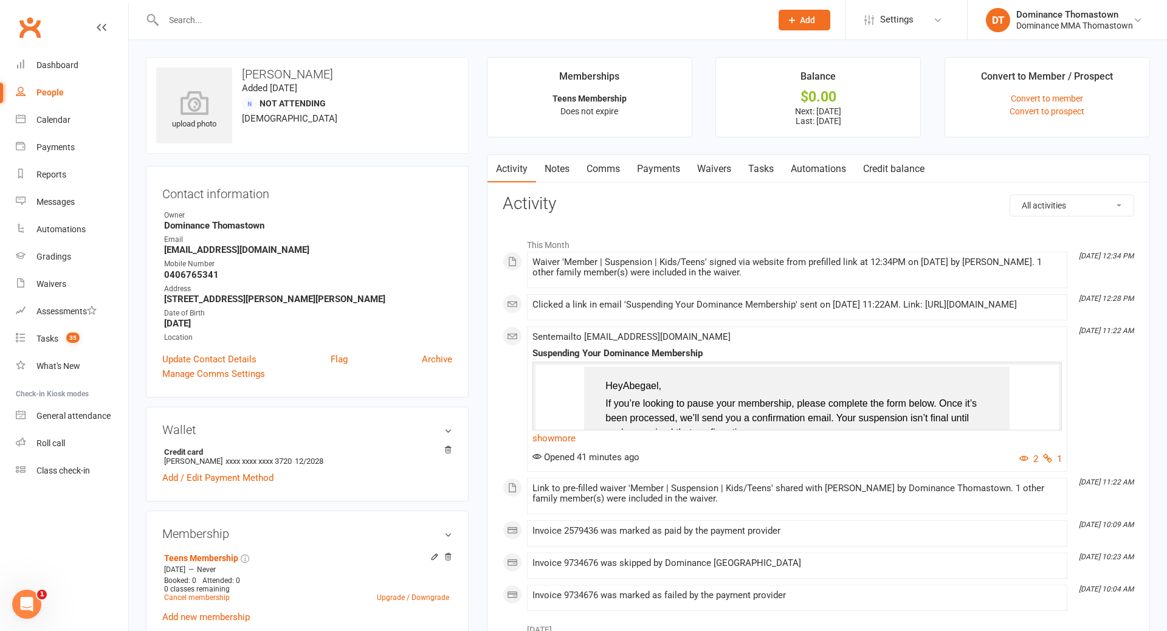
drag, startPoint x: 662, startPoint y: 170, endPoint x: 645, endPoint y: 185, distance: 23.2
click at [662, 170] on link "Payments" at bounding box center [659, 169] width 60 height 28
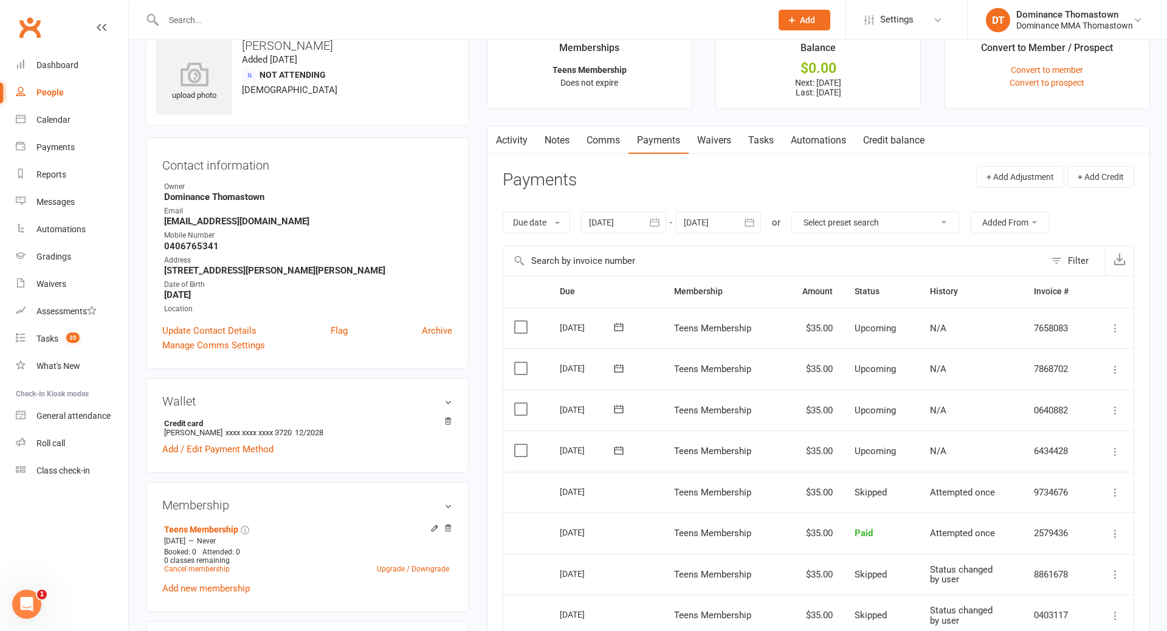
scroll to position [74, 0]
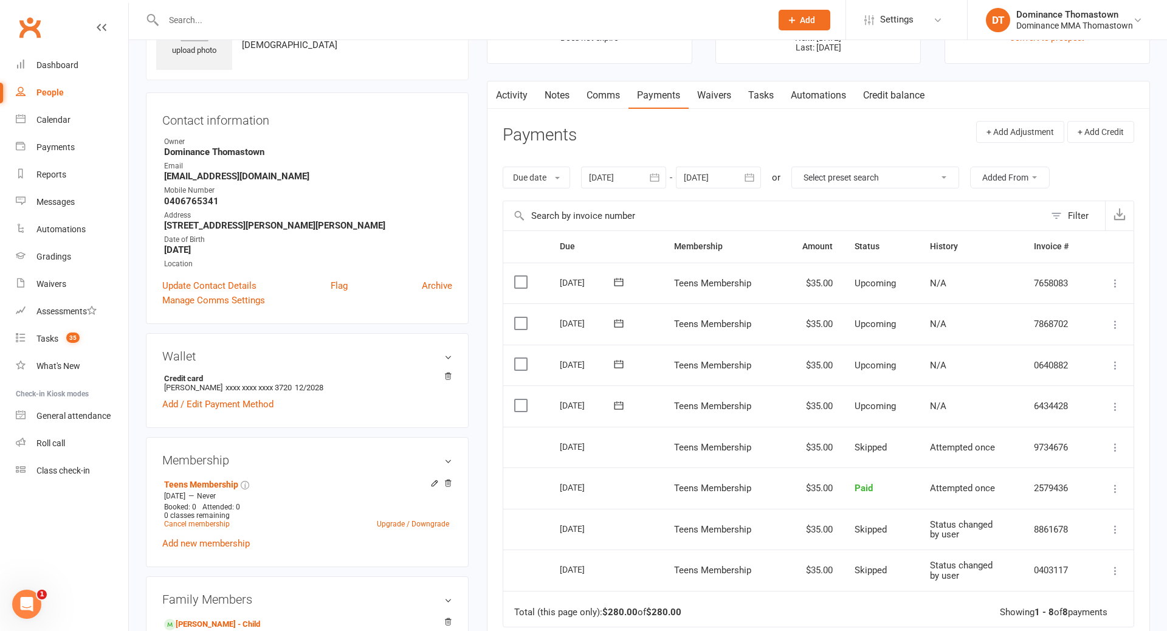
drag, startPoint x: 522, startPoint y: 407, endPoint x: 521, endPoint y: 392, distance: 15.2
click at [522, 406] on label at bounding box center [522, 405] width 16 height 12
click at [522, 399] on input "checkbox" at bounding box center [518, 399] width 8 height 0
drag, startPoint x: 516, startPoint y: 362, endPoint x: 521, endPoint y: 356, distance: 8.6
click at [517, 362] on label at bounding box center [522, 364] width 16 height 12
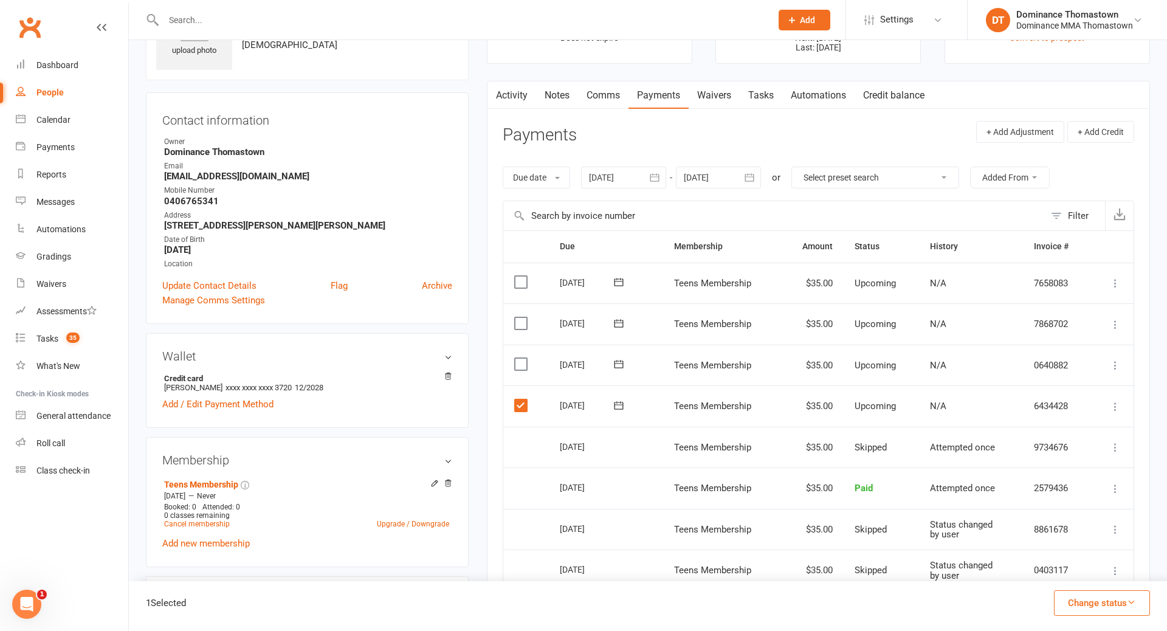
click at [517, 358] on input "checkbox" at bounding box center [518, 358] width 8 height 0
click at [520, 323] on label at bounding box center [522, 323] width 16 height 12
click at [520, 317] on input "checkbox" at bounding box center [518, 317] width 8 height 0
click at [1106, 601] on button "Change status" at bounding box center [1102, 603] width 96 height 26
click at [1067, 567] on link "Skipped" at bounding box center [1089, 570] width 120 height 24
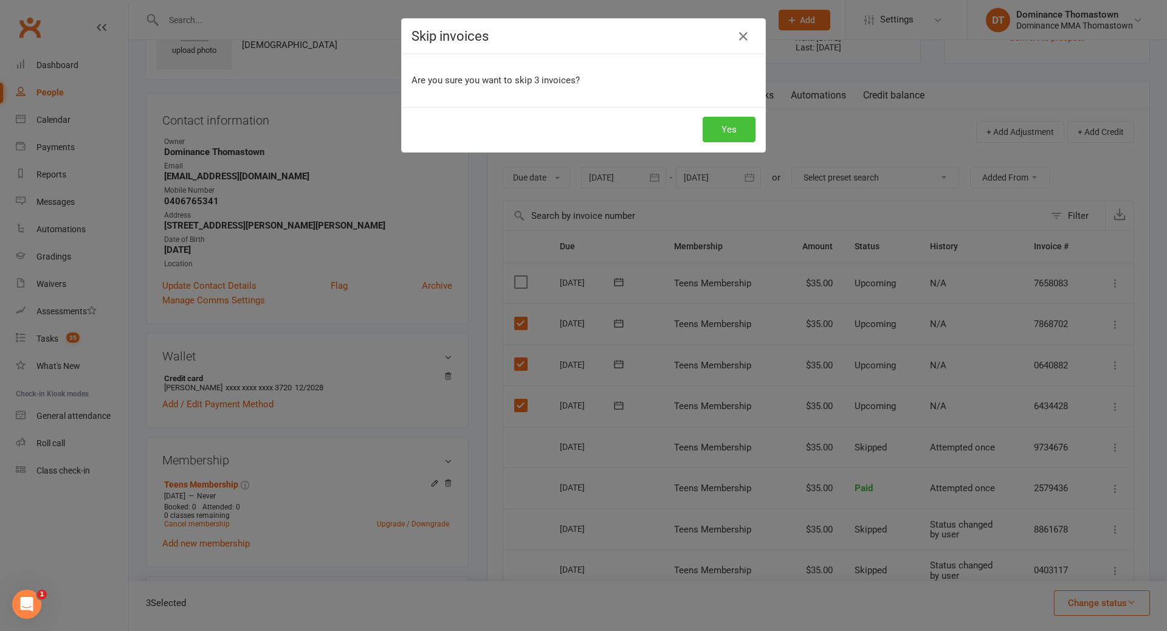
click at [726, 140] on button "Yes" at bounding box center [729, 130] width 53 height 26
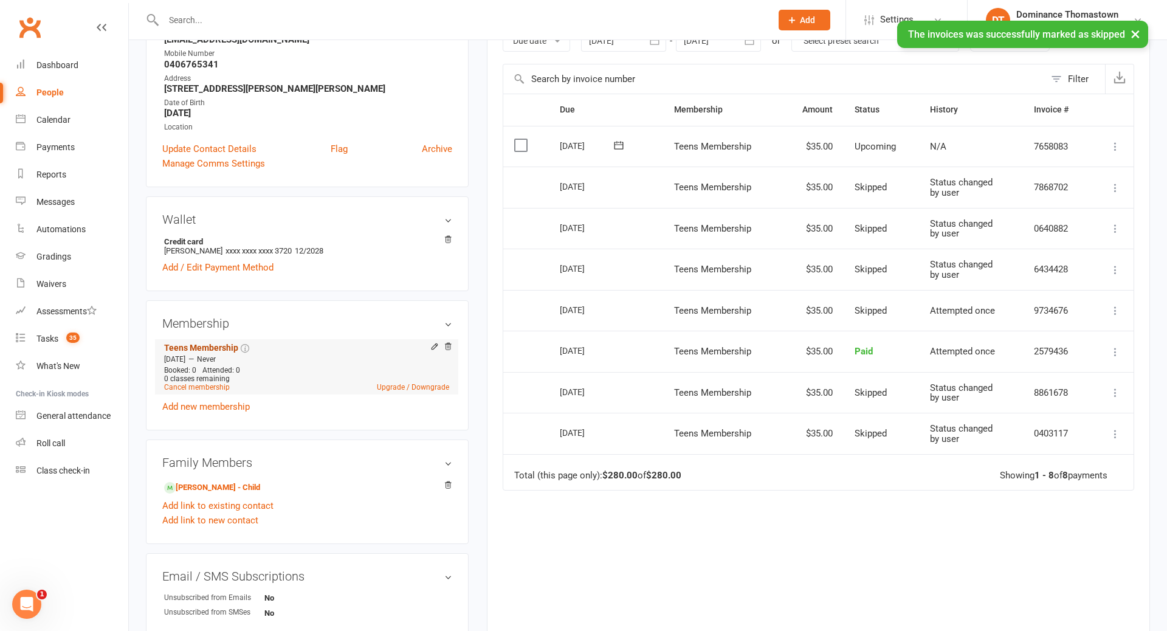
scroll to position [247, 0]
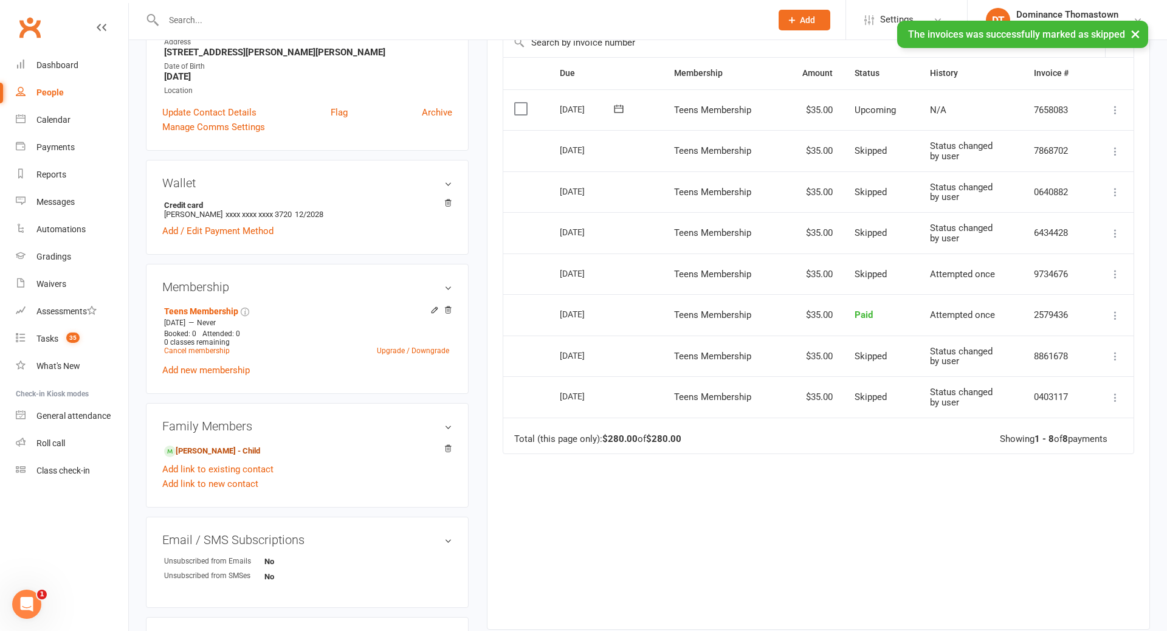
click at [232, 453] on link "Jaden Kendrick - Child" at bounding box center [212, 451] width 96 height 13
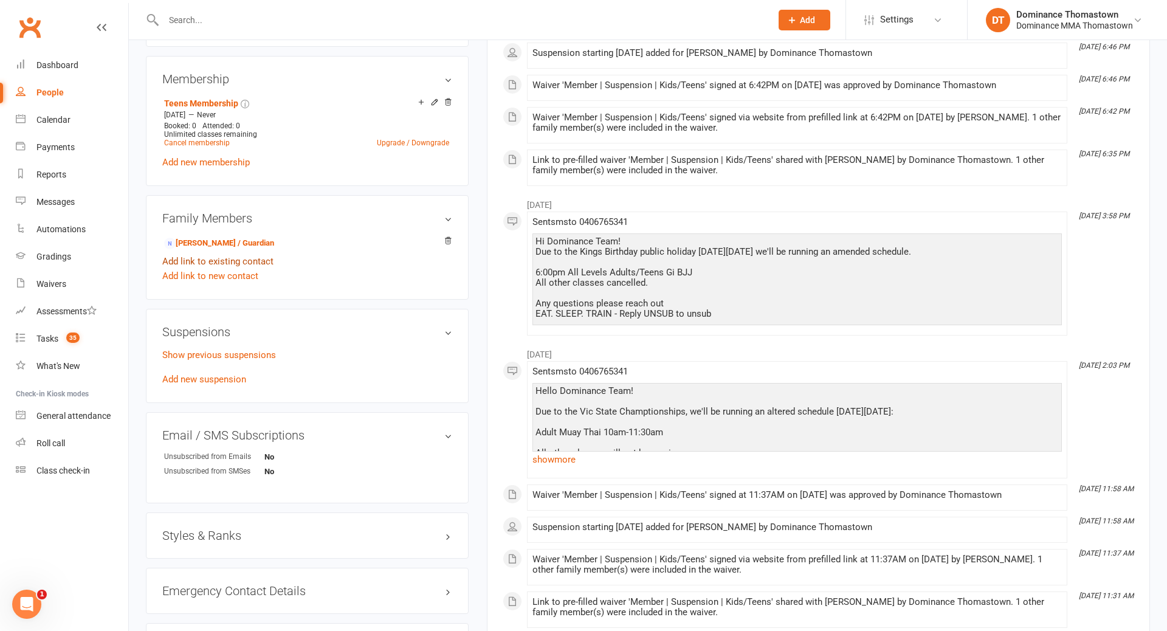
scroll to position [538, 0]
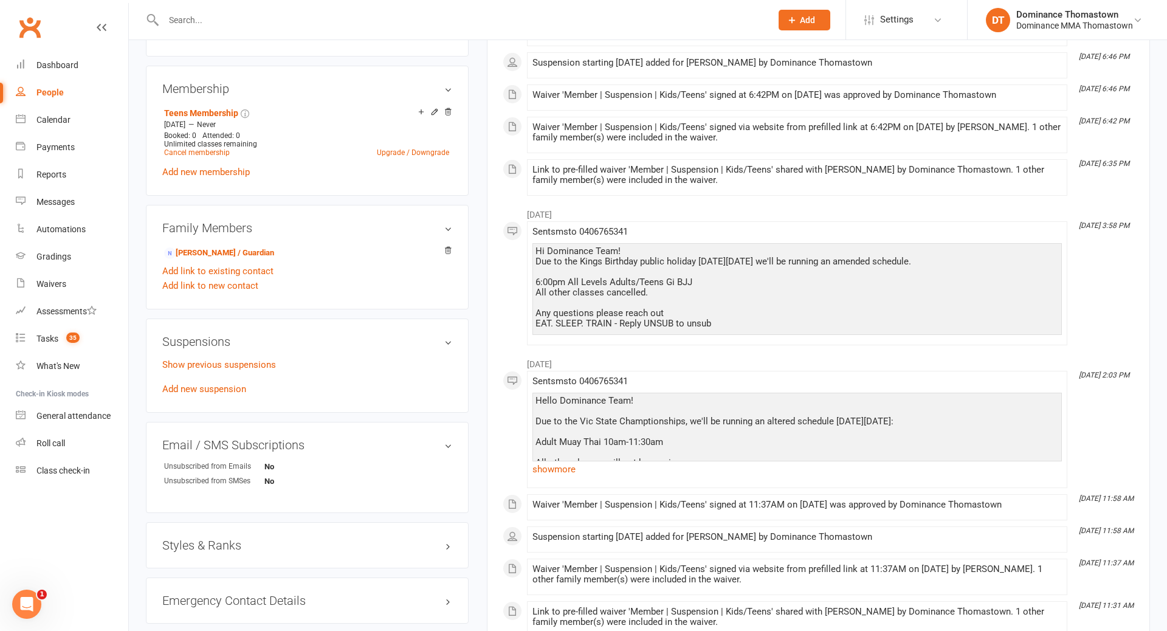
click at [225, 392] on div "Show previous suspensions Add new suspension" at bounding box center [307, 377] width 290 height 39
click at [226, 387] on link "Add new suspension" at bounding box center [204, 389] width 84 height 11
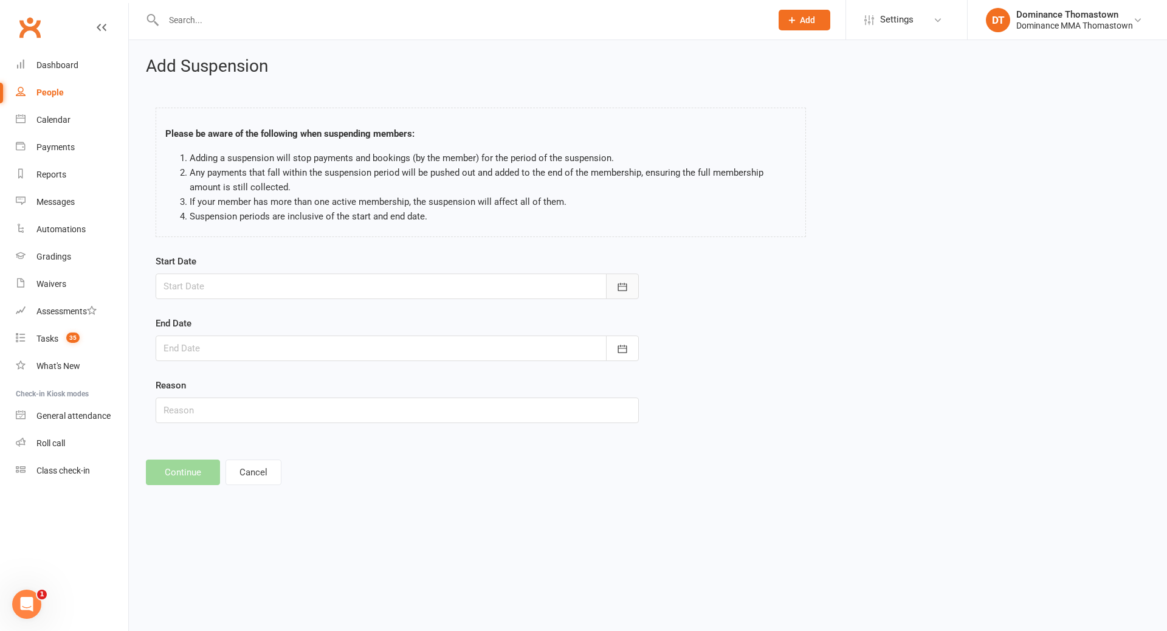
click at [630, 288] on button "button" at bounding box center [622, 287] width 33 height 26
click at [341, 409] on span "15" at bounding box center [339, 410] width 10 height 10
type input "15 Aug 2025"
drag, startPoint x: 626, startPoint y: 353, endPoint x: 619, endPoint y: 355, distance: 7.1
click at [626, 353] on icon "button" at bounding box center [622, 349] width 9 height 8
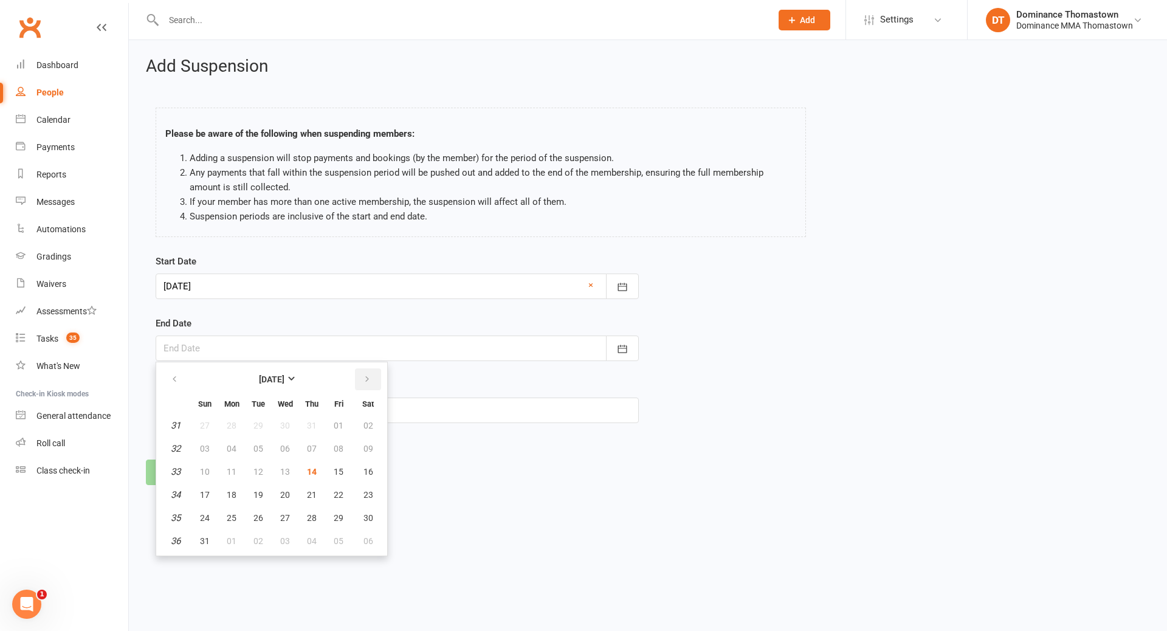
click at [365, 380] on icon "button" at bounding box center [367, 380] width 9 height 10
drag, startPoint x: 173, startPoint y: 381, endPoint x: 188, endPoint y: 388, distance: 16.3
click at [175, 381] on icon "button" at bounding box center [174, 380] width 9 height 10
drag, startPoint x: 364, startPoint y: 383, endPoint x: 359, endPoint y: 395, distance: 12.5
click at [364, 383] on icon "button" at bounding box center [367, 380] width 9 height 10
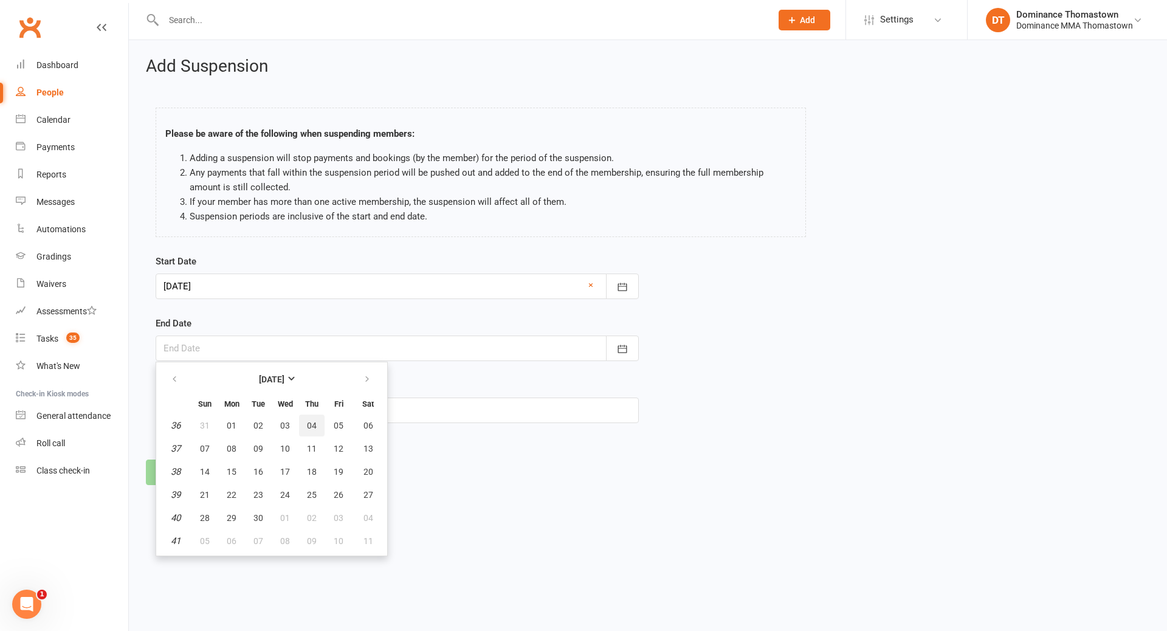
click at [309, 426] on span "04" at bounding box center [312, 426] width 10 height 10
type input "04 Sep 2025"
click at [285, 413] on input "text" at bounding box center [397, 411] width 483 height 26
paste input "Going on holiday"
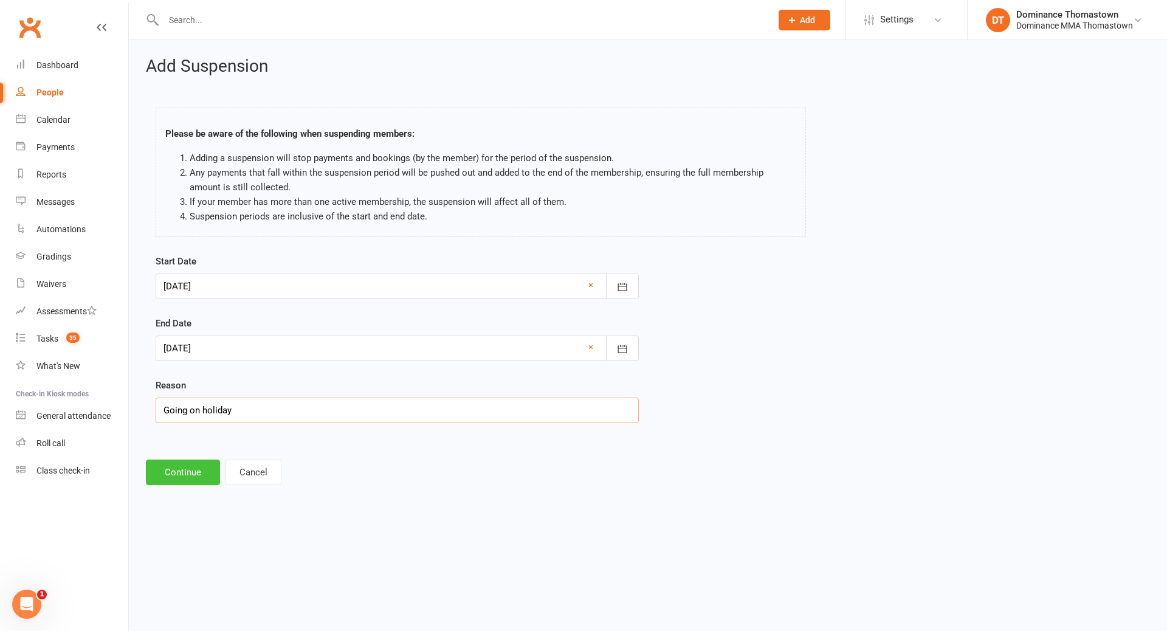
type input "Going on holiday"
click at [179, 474] on button "Continue" at bounding box center [183, 473] width 74 height 26
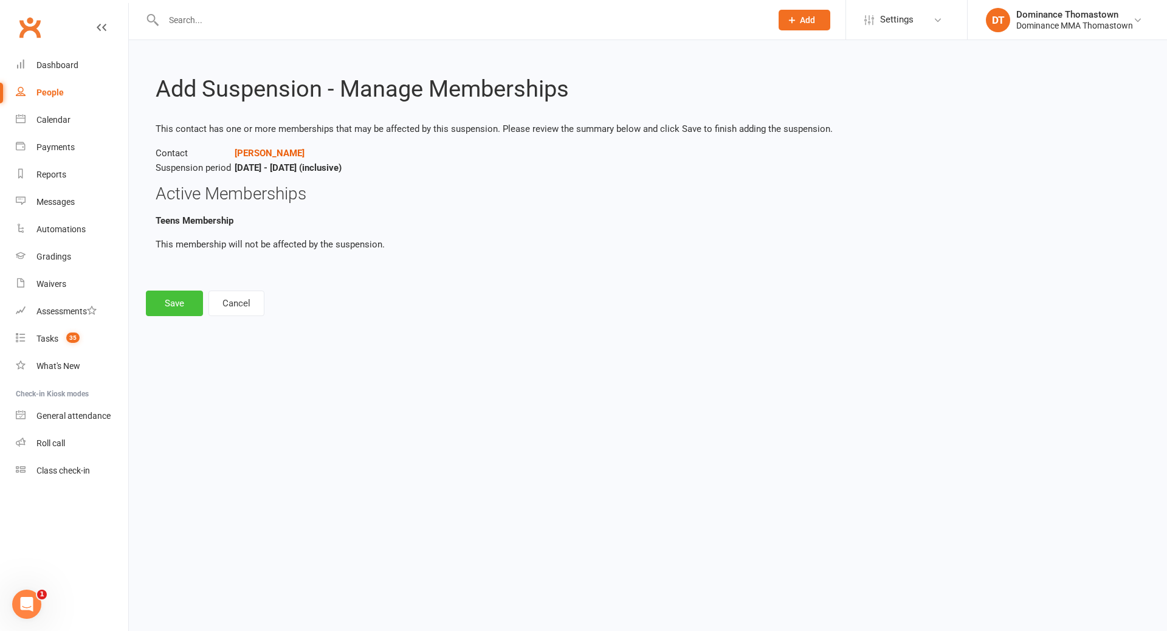
click at [173, 303] on button "Save" at bounding box center [174, 304] width 57 height 26
